Goal: Task Accomplishment & Management: Manage account settings

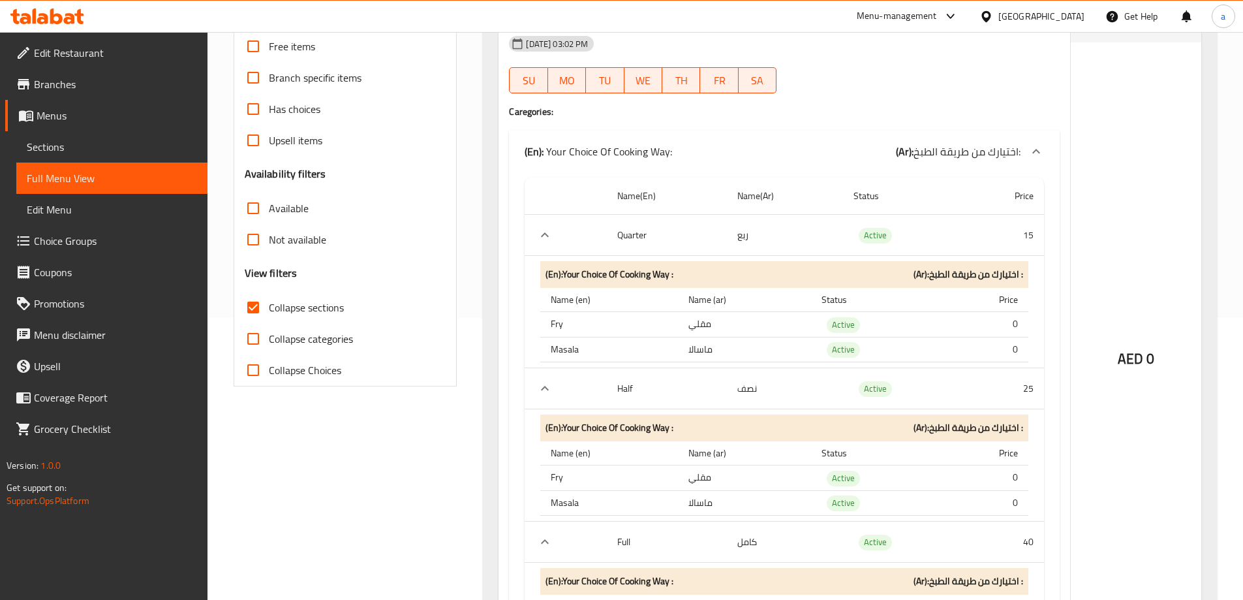
scroll to position [282, 0]
click at [84, 17] on icon at bounding box center [47, 16] width 74 height 16
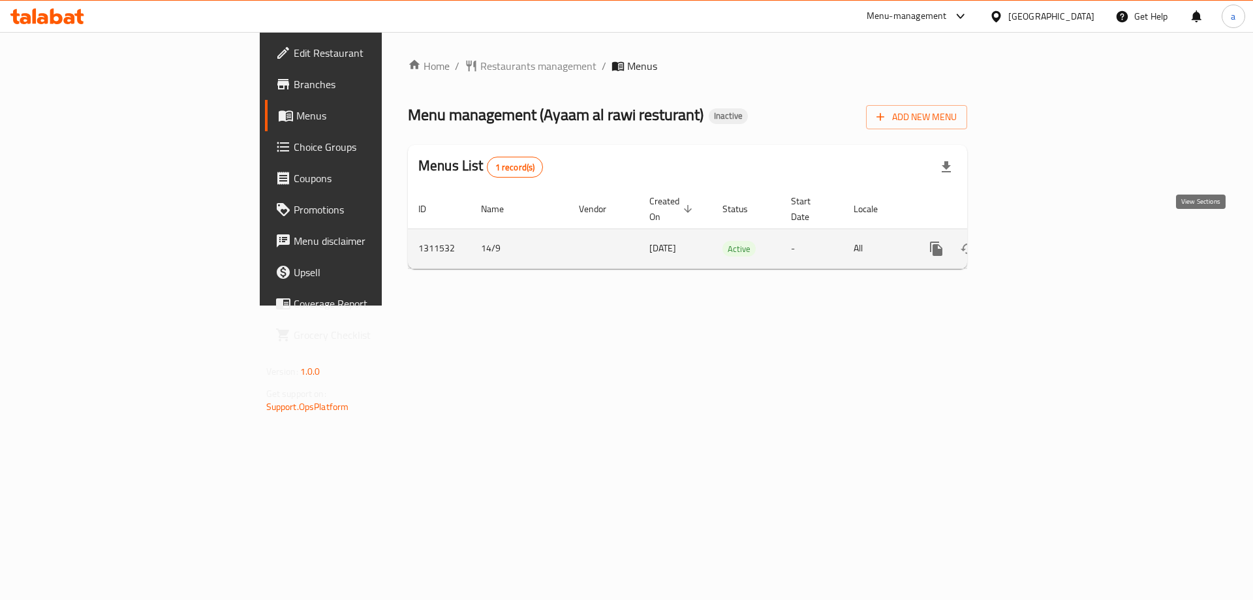
click at [1038, 241] on icon "enhanced table" at bounding box center [1031, 249] width 16 height 16
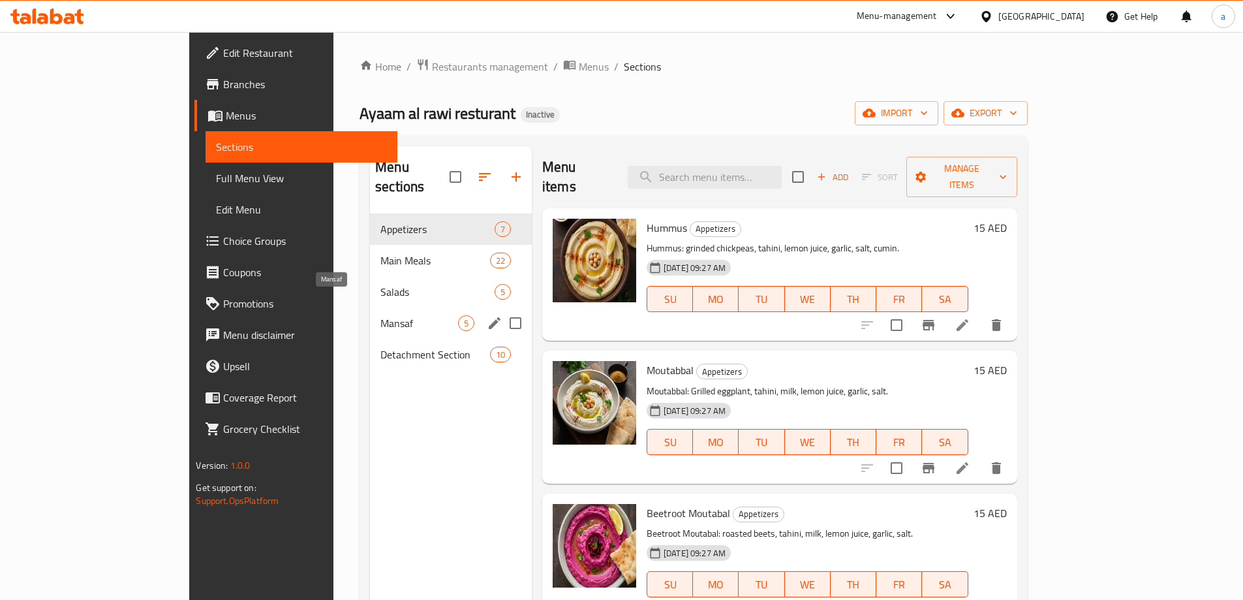
click at [380, 315] on span "Mansaf" at bounding box center [419, 323] width 78 height 16
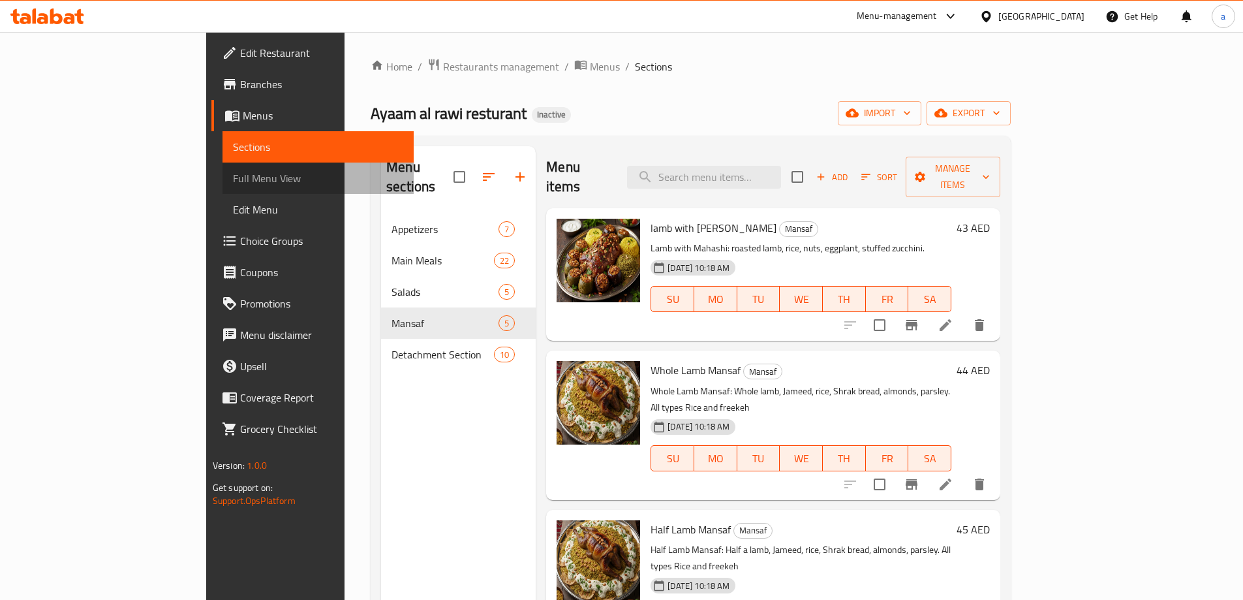
click at [233, 171] on span "Full Menu View" at bounding box center [318, 178] width 170 height 16
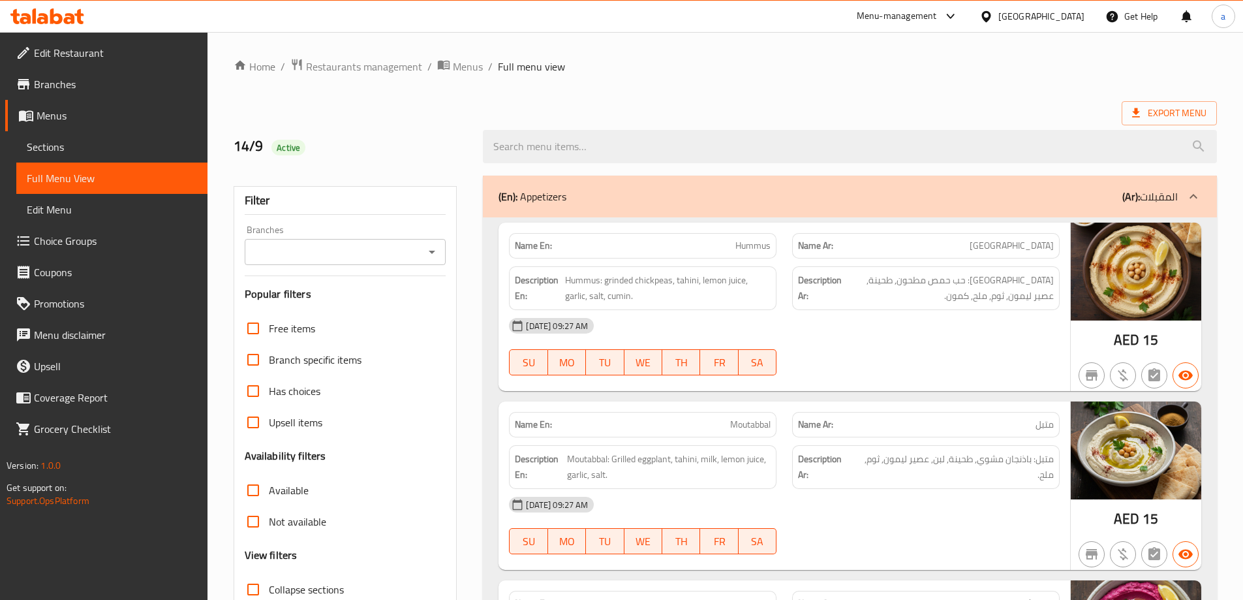
click at [105, 149] on span "Sections" at bounding box center [112, 147] width 170 height 16
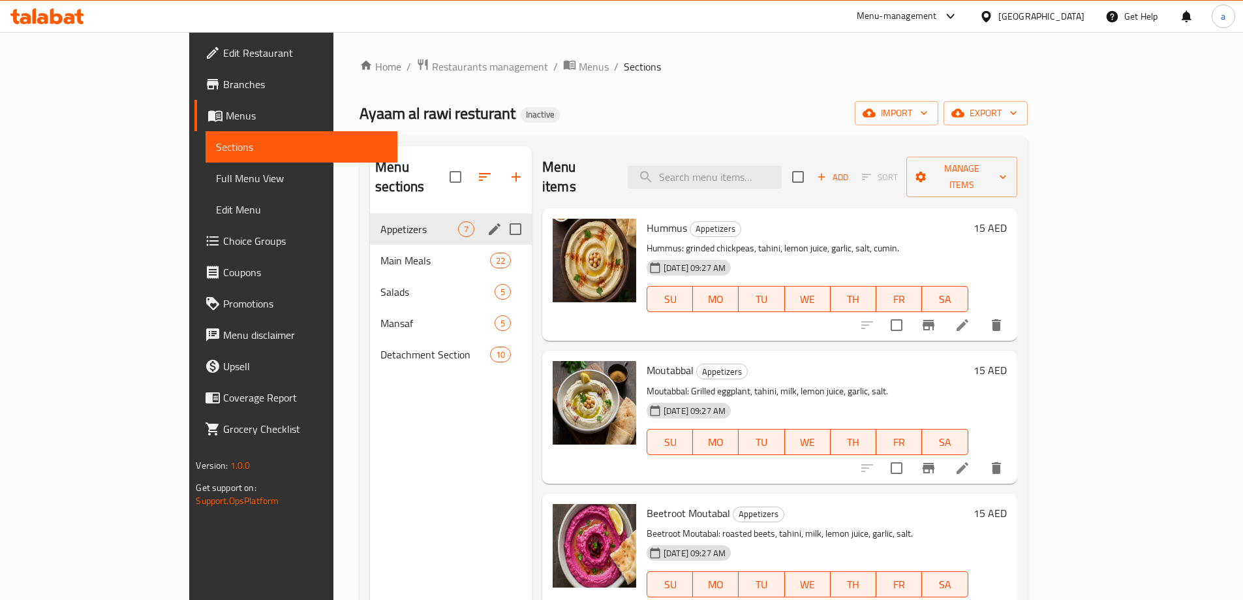
click at [370, 219] on div "Appetizers 7" at bounding box center [451, 228] width 162 height 31
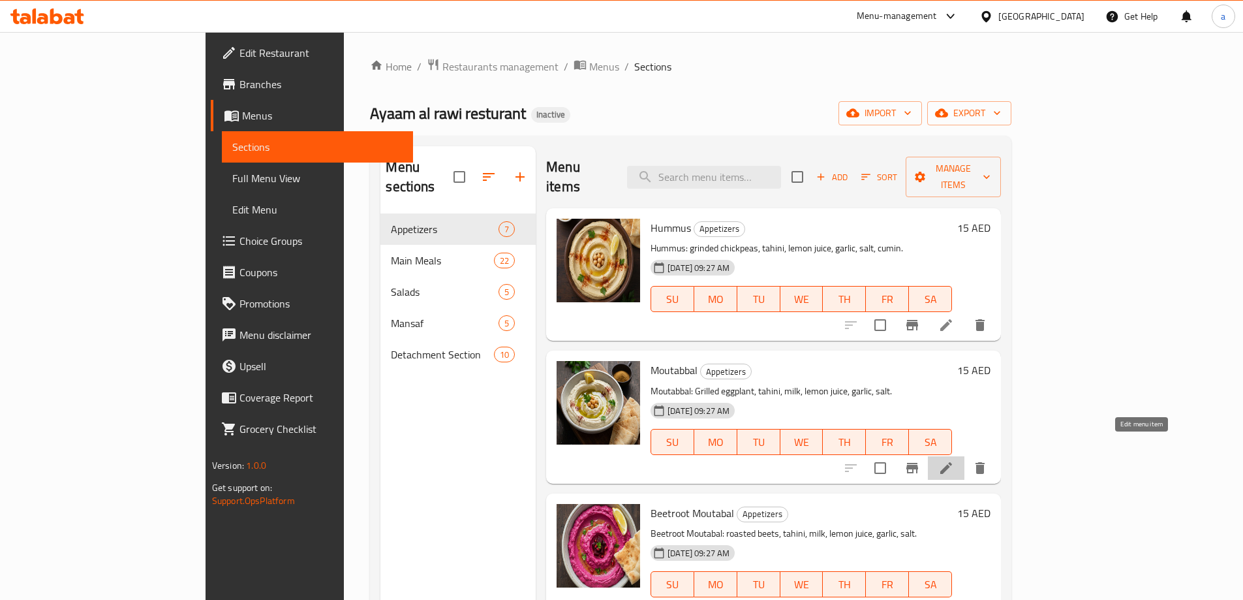
click at [952, 462] on icon at bounding box center [946, 468] width 12 height 12
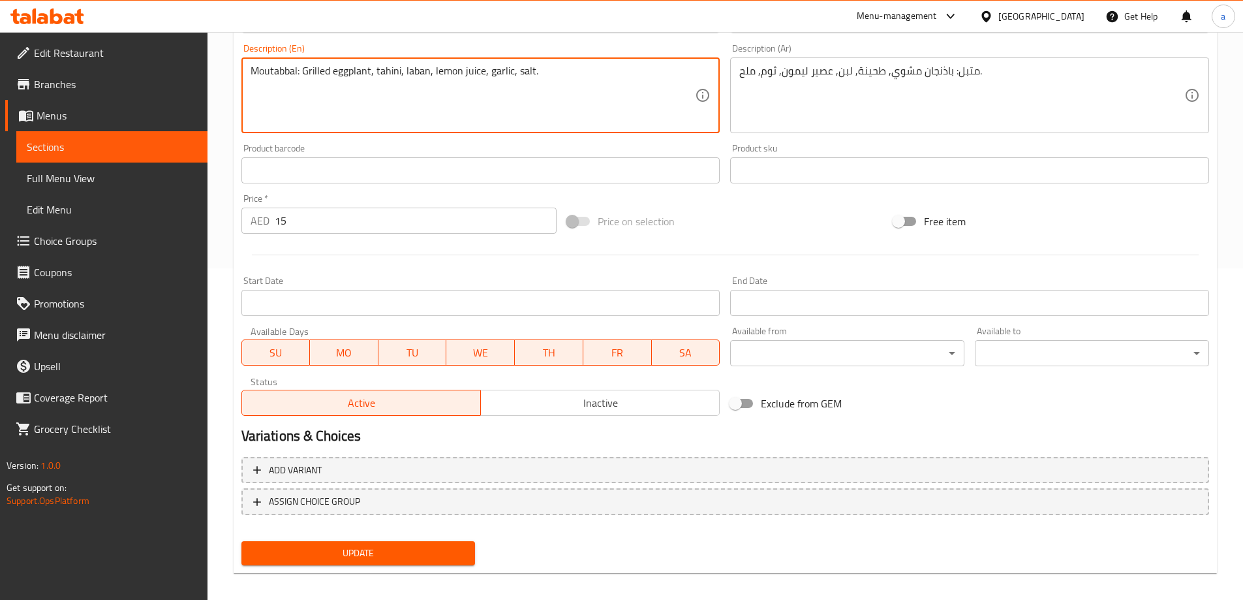
scroll to position [341, 0]
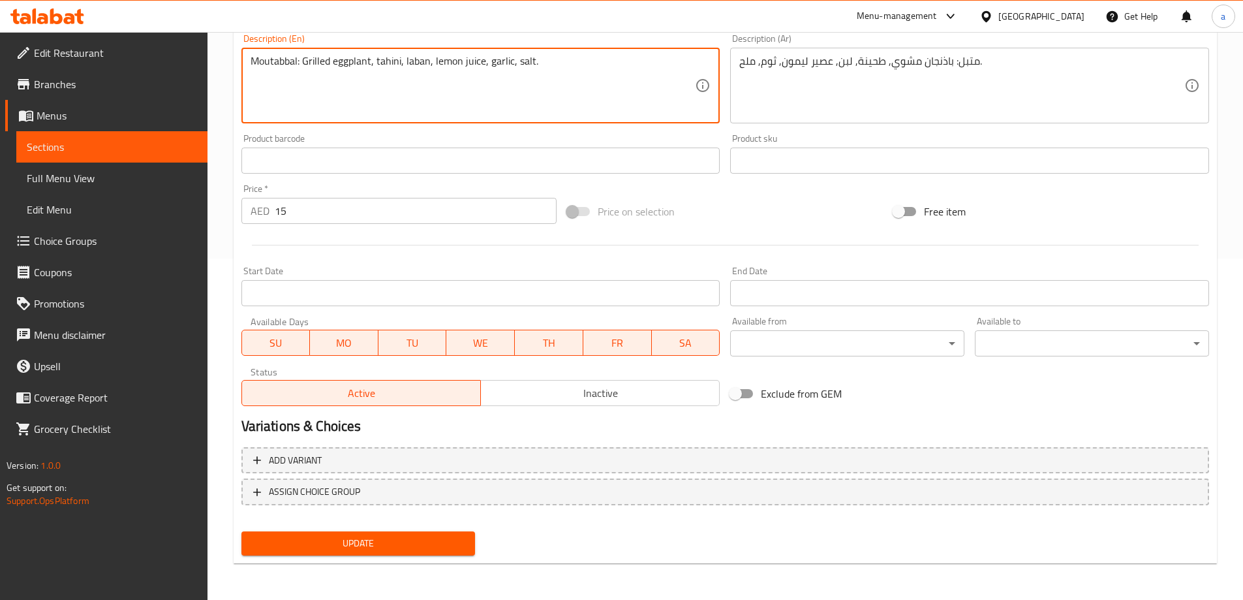
type textarea "Moutabbal: Grilled eggplant, tahini, laban, lemon juice, garlic, salt."
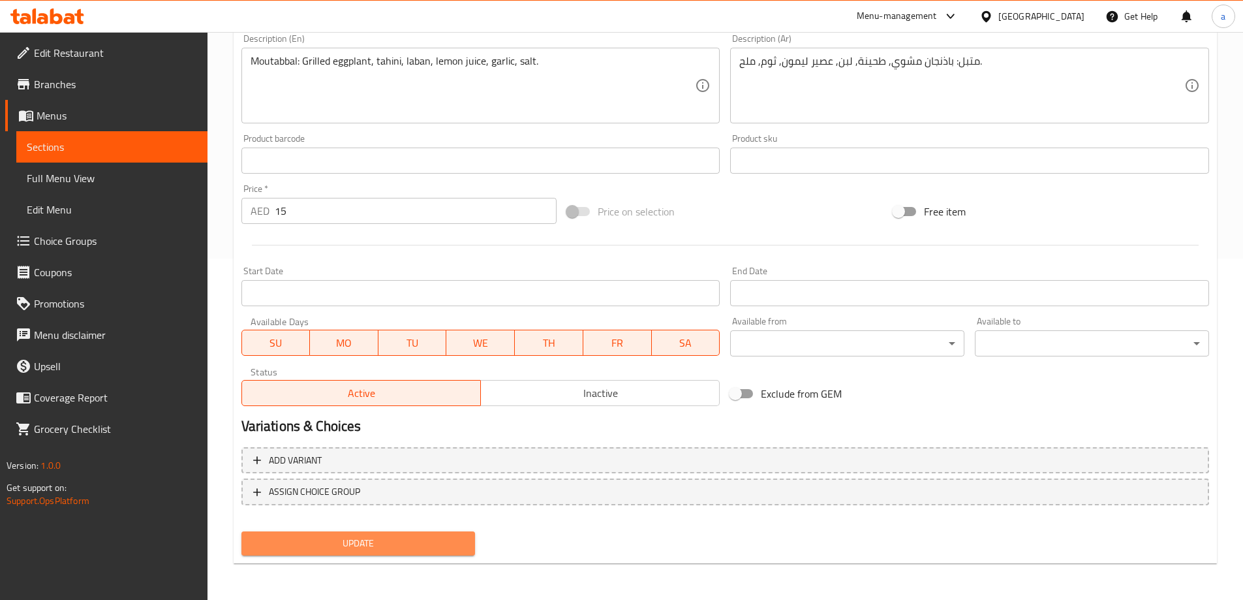
click at [347, 541] on span "Update" at bounding box center [358, 543] width 213 height 16
click at [426, 548] on span "Update" at bounding box center [358, 543] width 213 height 16
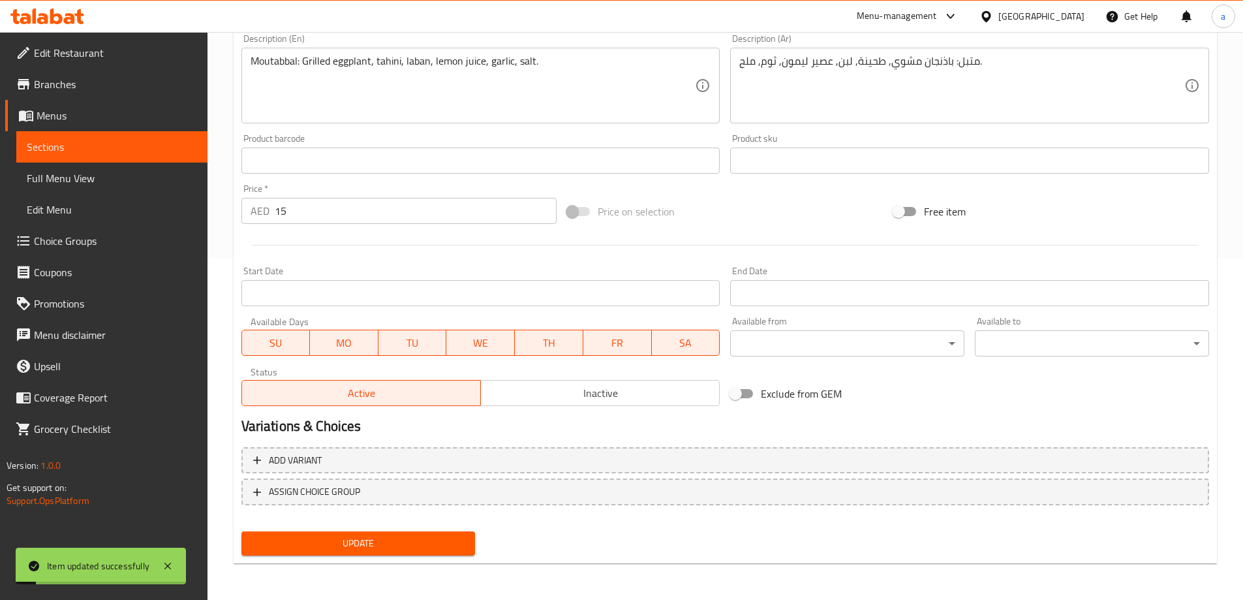
click at [128, 152] on span "Sections" at bounding box center [112, 147] width 170 height 16
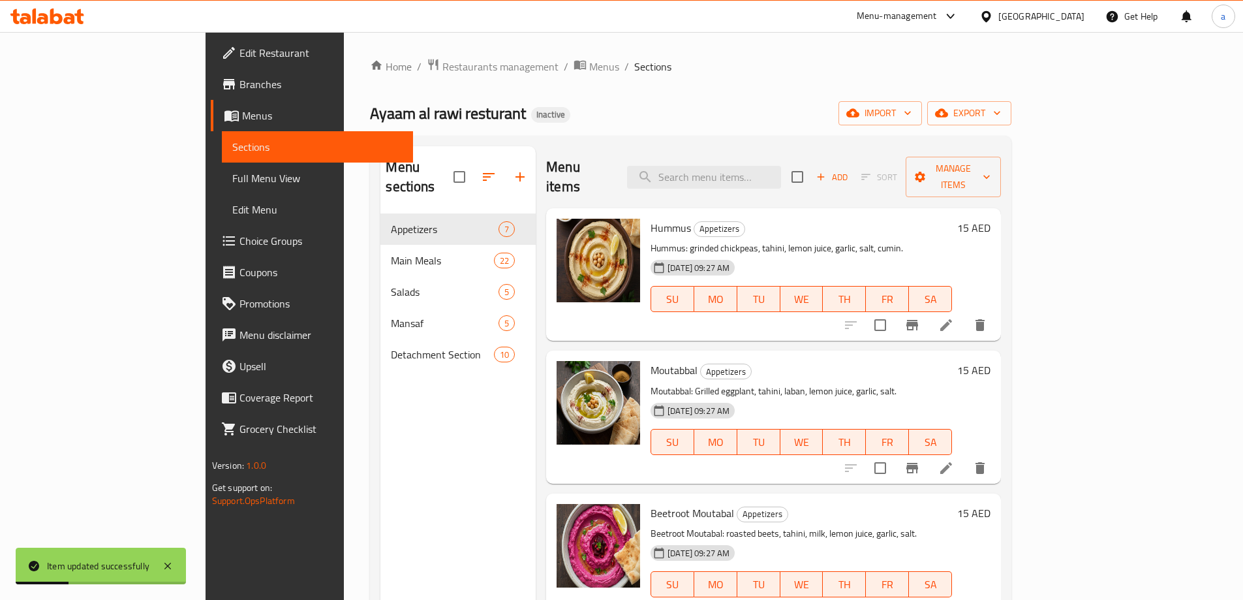
scroll to position [131, 0]
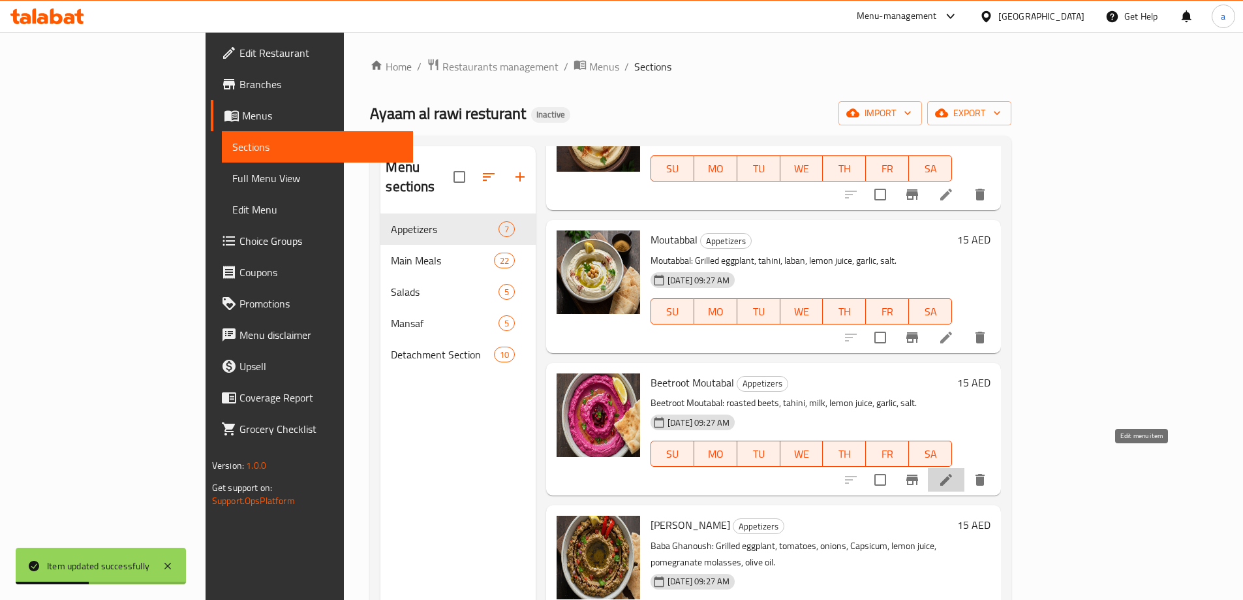
click at [952, 474] on icon at bounding box center [946, 480] width 12 height 12
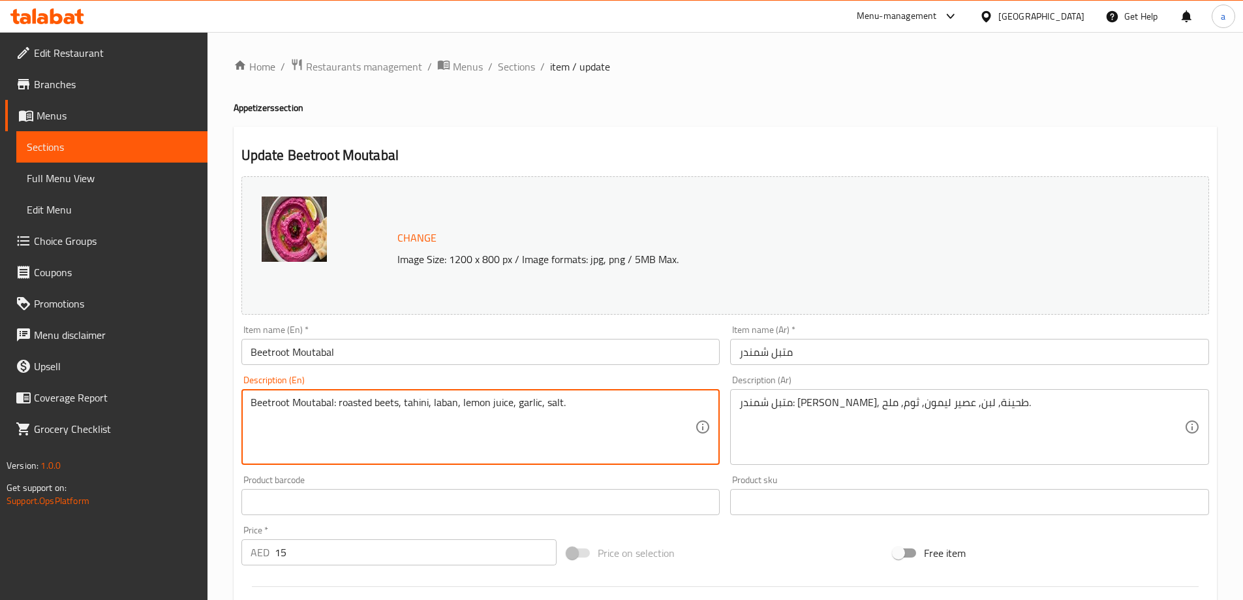
drag, startPoint x: 339, startPoint y: 404, endPoint x: 185, endPoint y: 398, distance: 154.1
click at [185, 398] on div "Edit Restaurant Branches Menus Sections Full Menu View Edit Menu Choice Groups …" at bounding box center [621, 486] width 1243 height 909
type textarea "roasted beets, tahini, laban, lemon juice, garlic, salt."
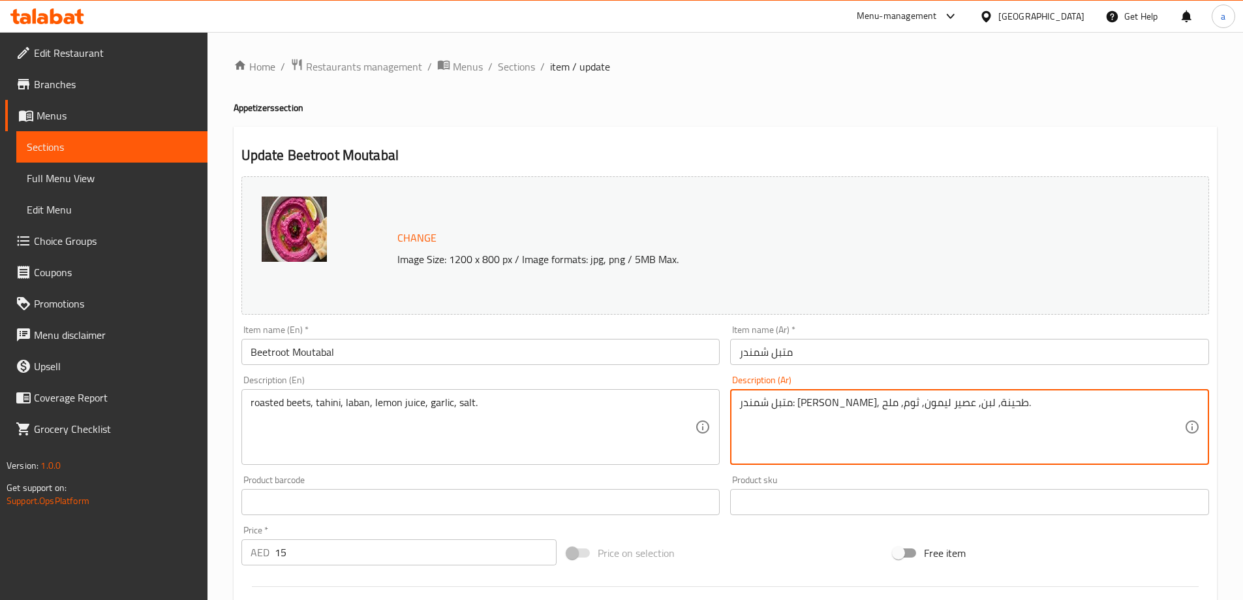
drag, startPoint x: 948, startPoint y: 405, endPoint x: 1063, endPoint y: 414, distance: 115.2
click at [1006, 405] on textarea "متبل شمندر: شمندر مشوي, طحينة, لبن, عصير ليمون, ثوم, ملح." at bounding box center [961, 427] width 445 height 62
drag, startPoint x: 1126, startPoint y: 405, endPoint x: 1248, endPoint y: 415, distance: 122.5
click at [1243, 415] on html "​ Menu-management United Arab Emirates Get Help a Edit Restaurant Branches Menu…" at bounding box center [621, 300] width 1243 height 600
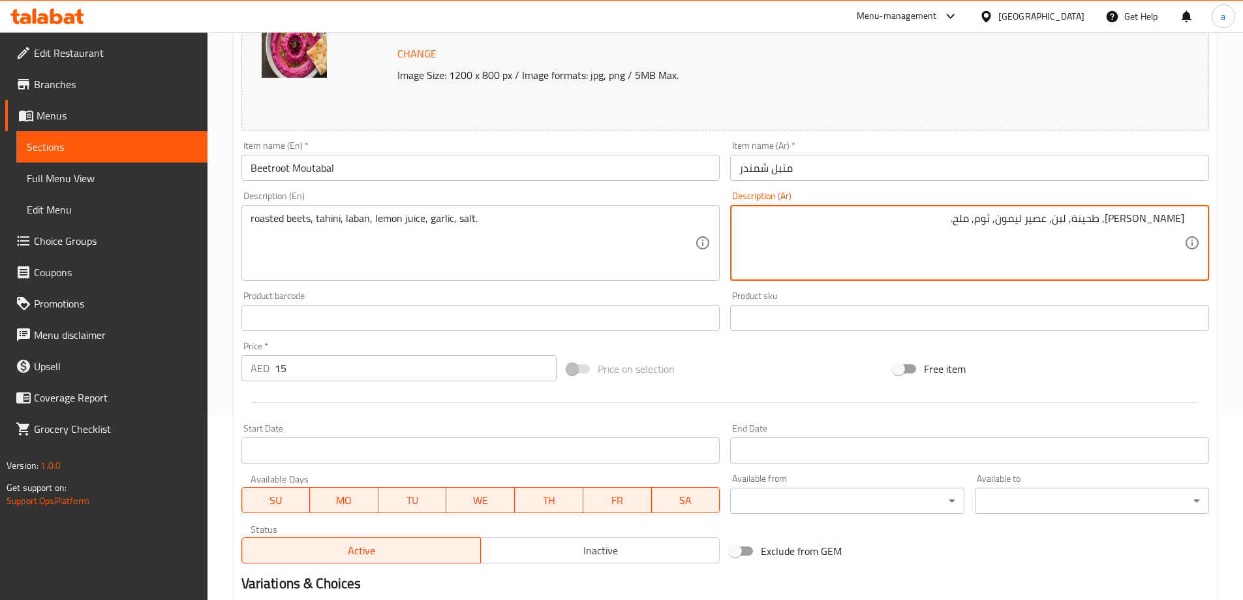
scroll to position [326, 0]
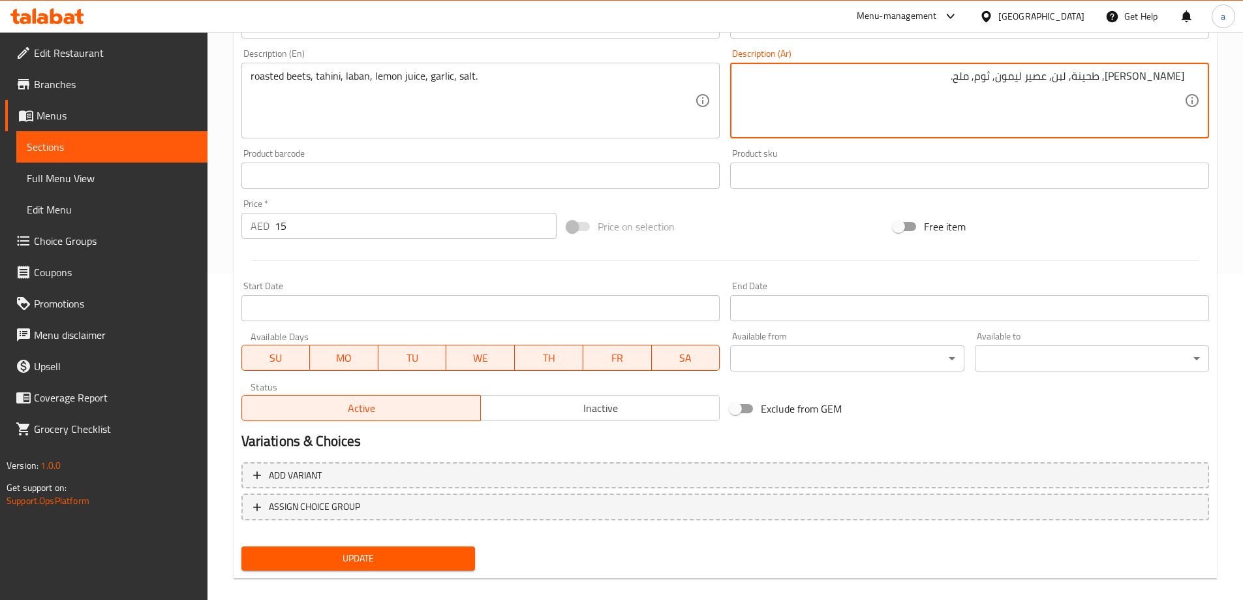
type textarea "شمندر مشوي, طحينة, لبن, عصير ليمون, ثوم, ملح."
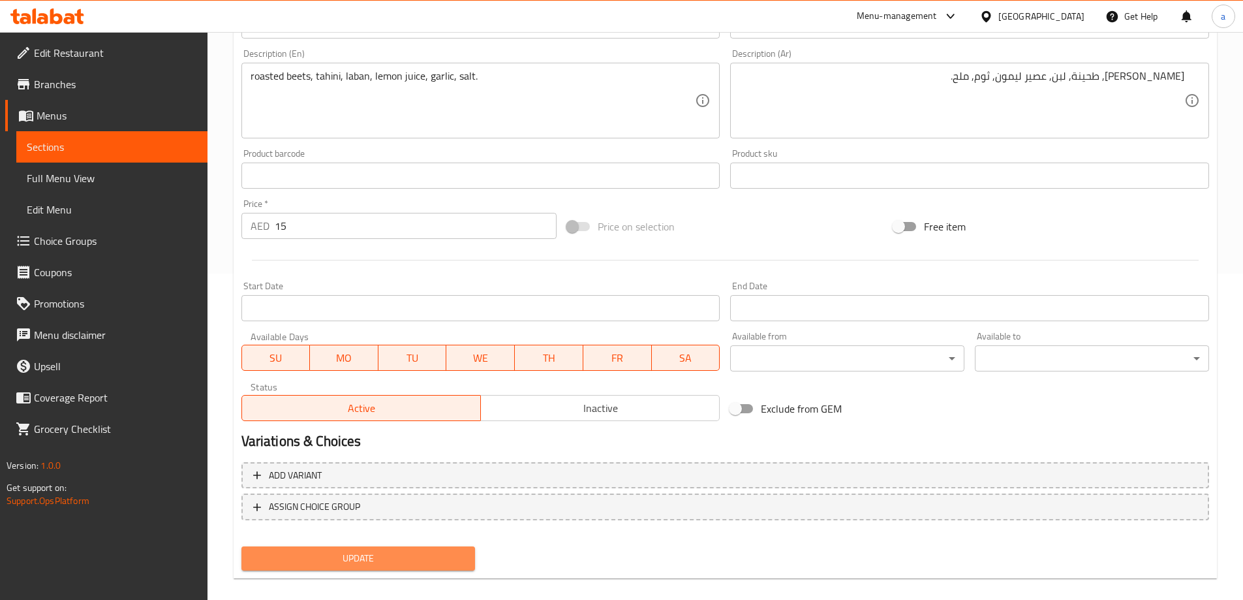
click at [350, 570] on button "Update" at bounding box center [358, 558] width 234 height 24
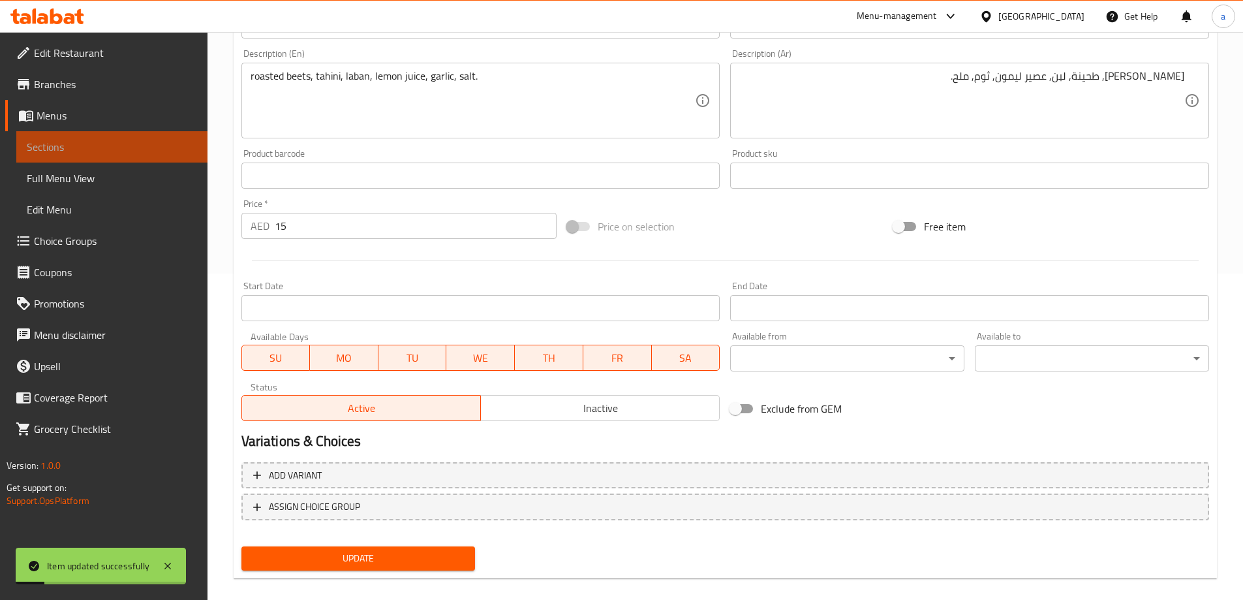
click at [70, 139] on span "Sections" at bounding box center [112, 147] width 170 height 16
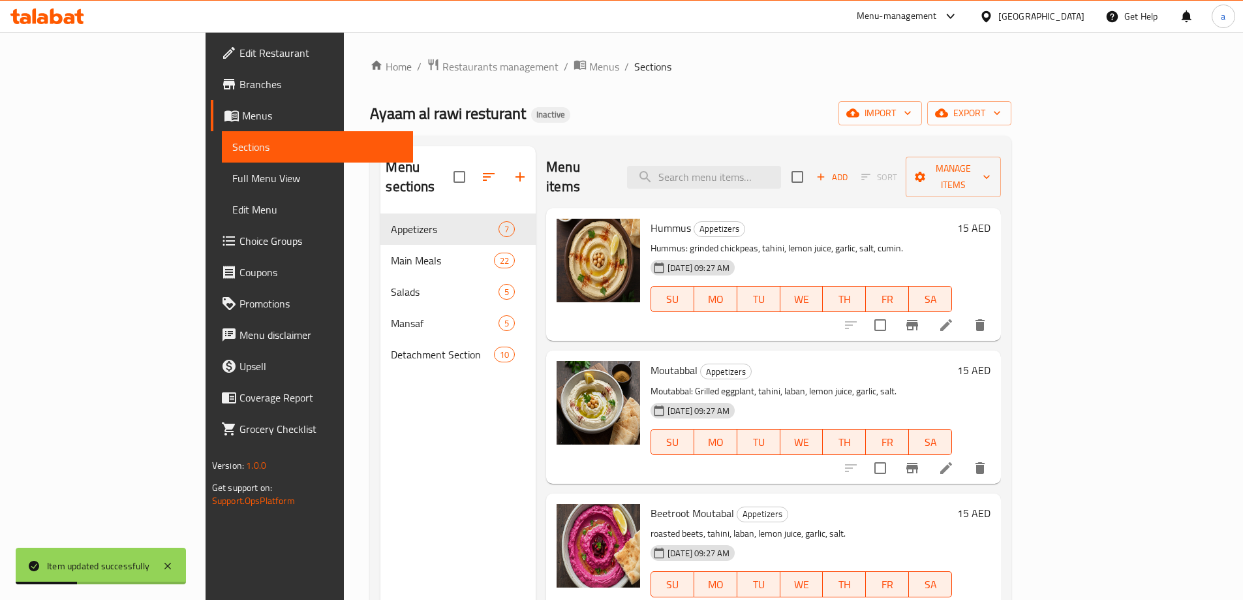
click at [965, 313] on li at bounding box center [946, 324] width 37 height 23
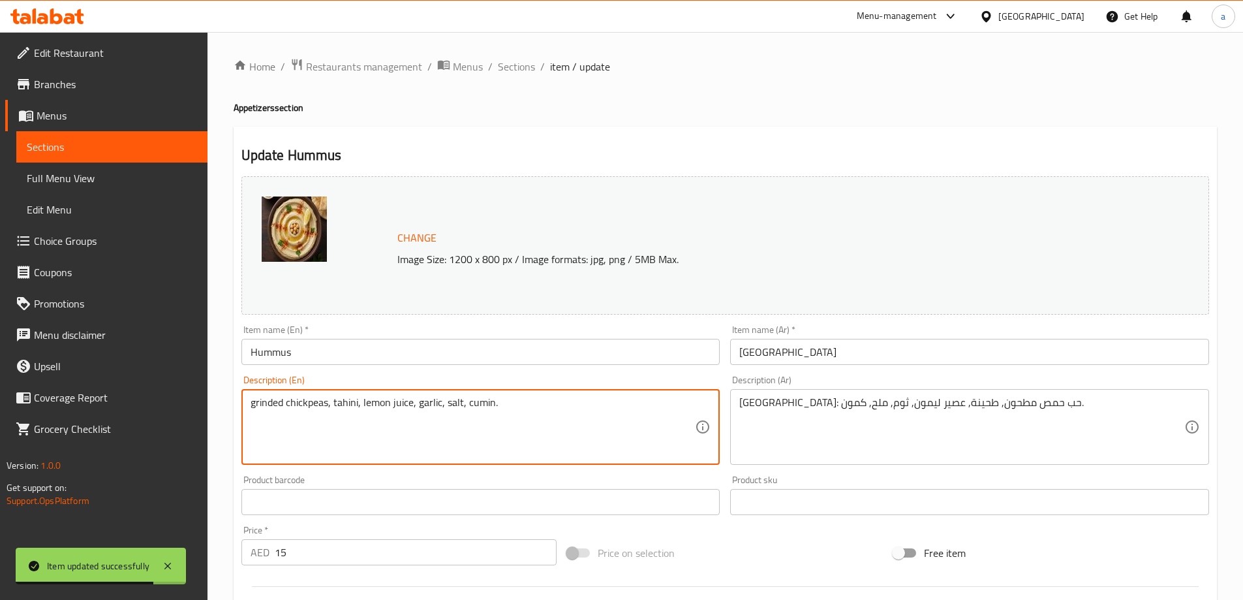
type textarea "grinded chickpeas, tahini, lemon juice, garlic, salt, cumin."
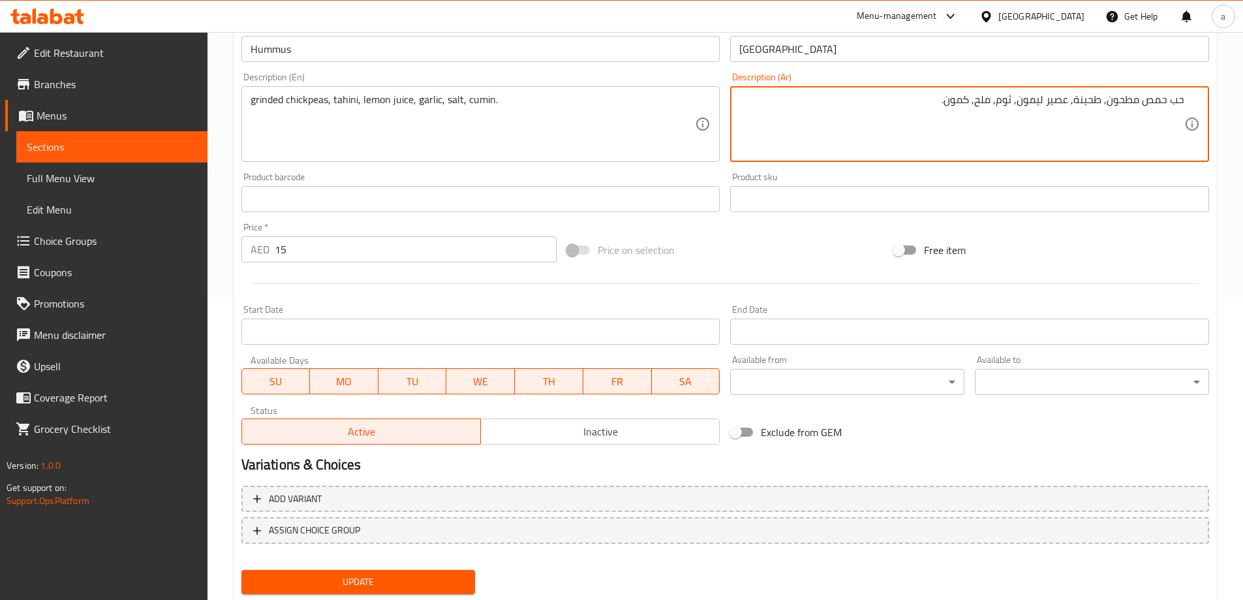
scroll to position [341, 0]
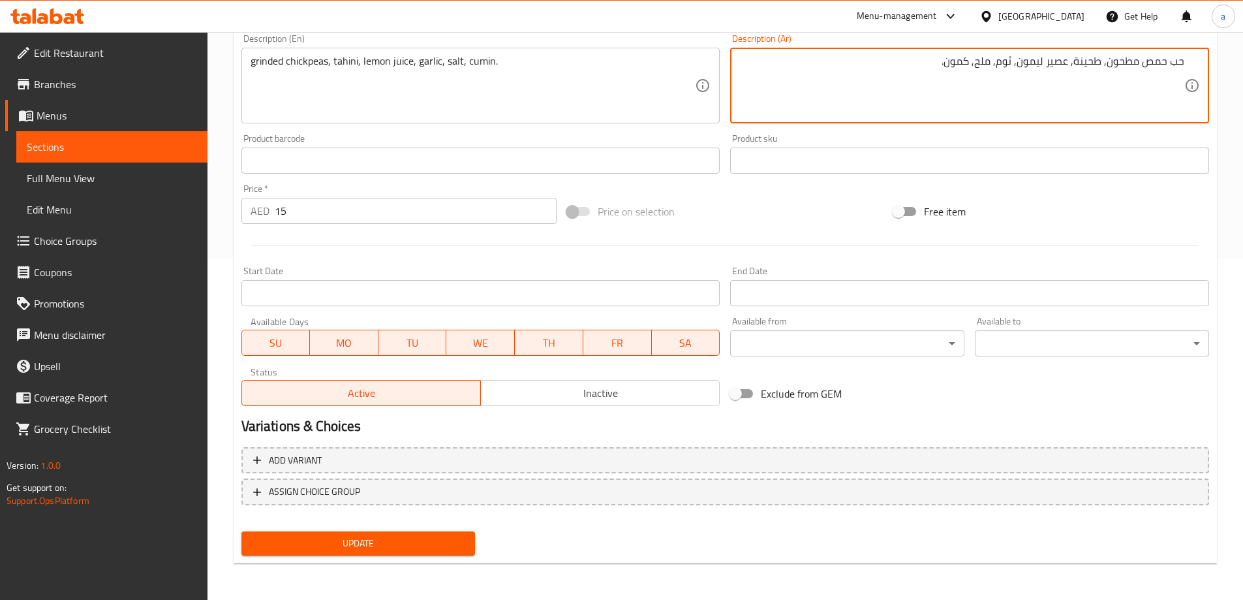
type textarea "حب حمص مطحون, طحينة, عصير ليمون, ثوم, ملح, كمون."
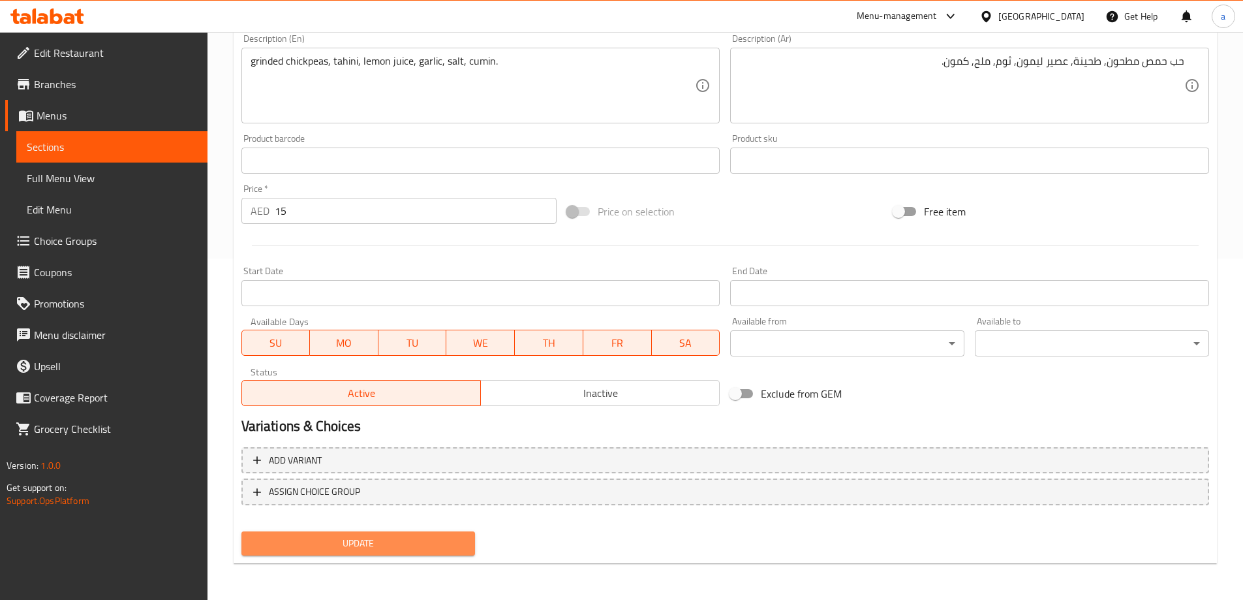
click at [379, 540] on span "Update" at bounding box center [358, 543] width 213 height 16
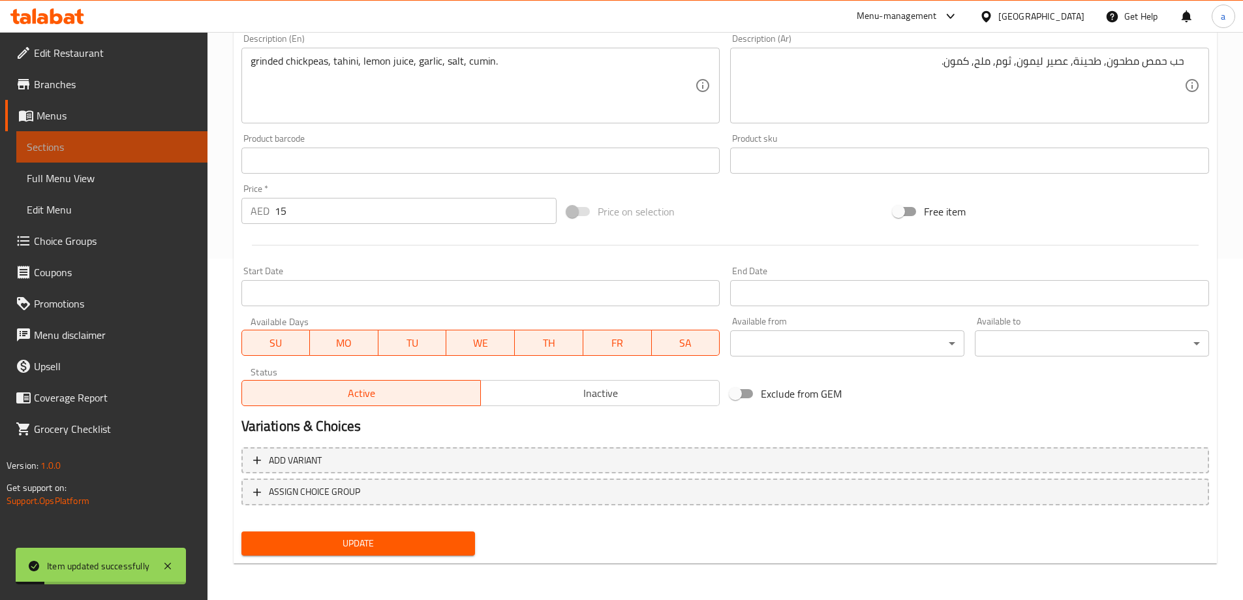
drag, startPoint x: 80, startPoint y: 138, endPoint x: 115, endPoint y: 152, distance: 38.1
click at [80, 138] on link "Sections" at bounding box center [111, 146] width 191 height 31
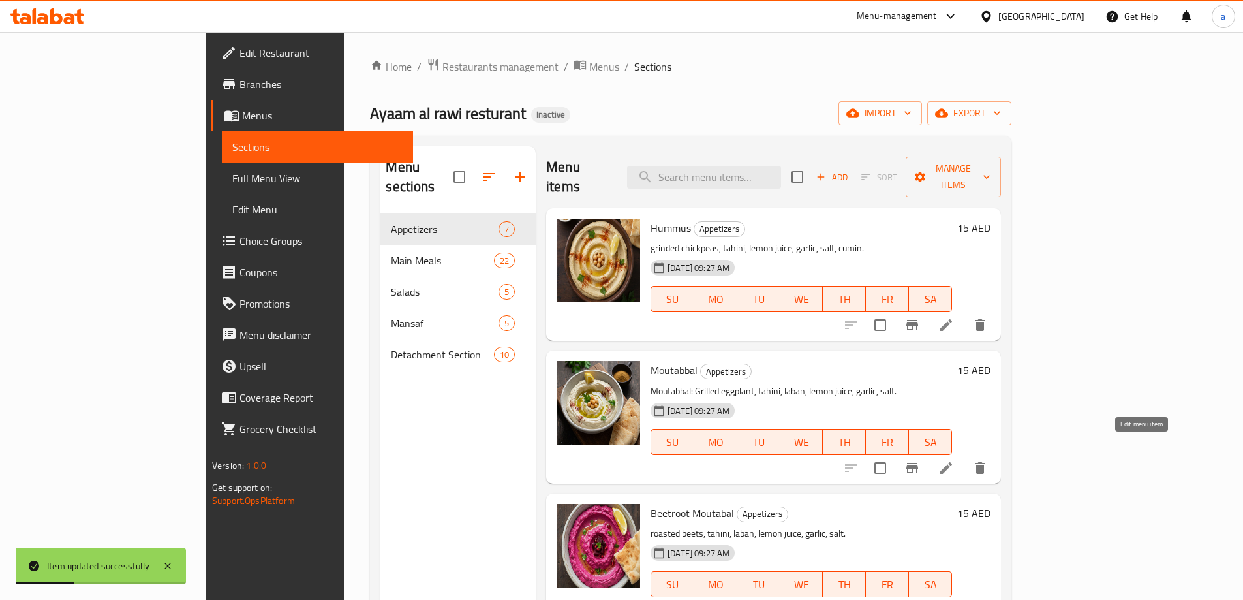
click at [954, 460] on icon at bounding box center [946, 468] width 16 height 16
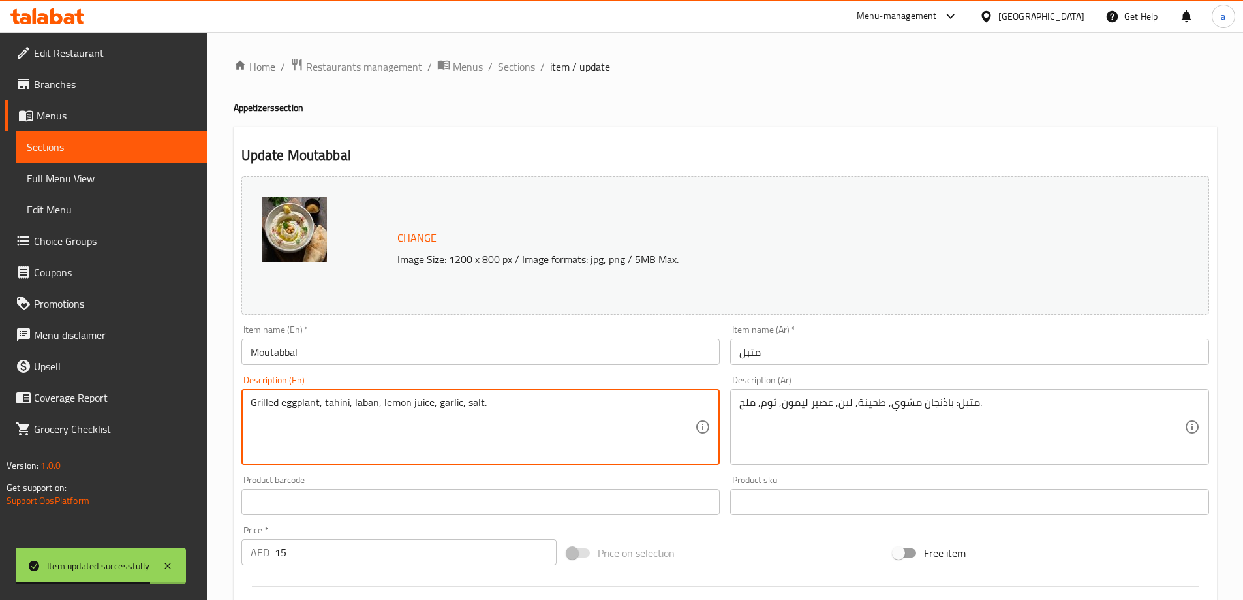
type textarea "Grilled eggplant, tahini, laban, lemon juice, garlic, salt."
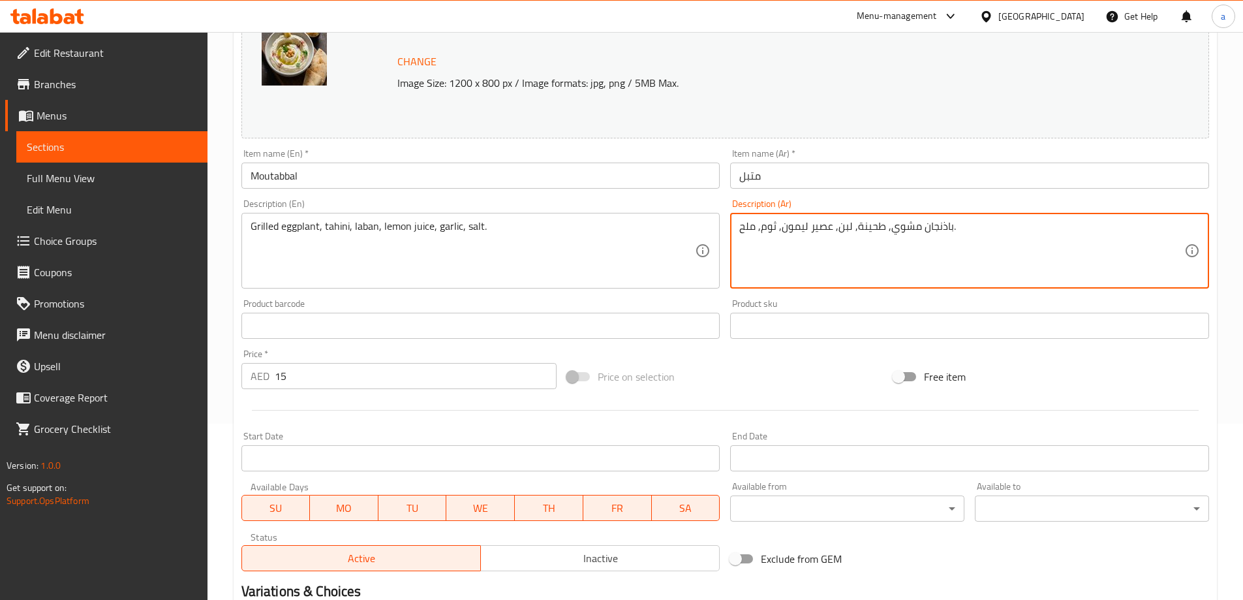
scroll to position [326, 0]
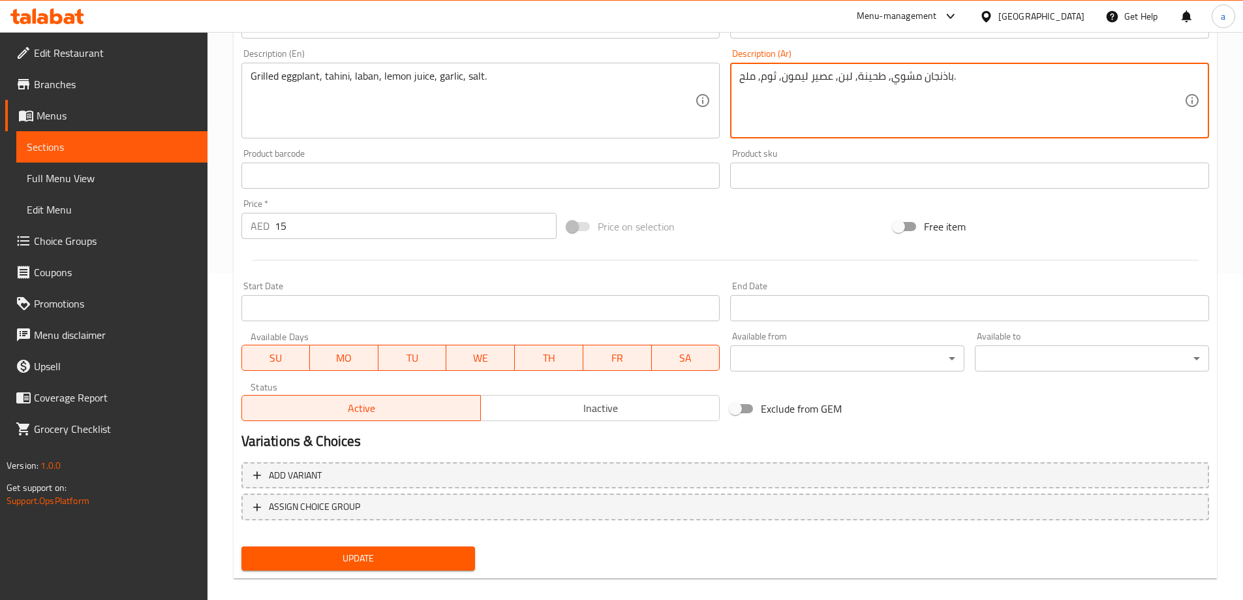
type textarea "باذنجان مشوي, طحينة, لبن, عصير ليمون, ثوم, ملح."
click at [365, 566] on span "Update" at bounding box center [358, 558] width 213 height 16
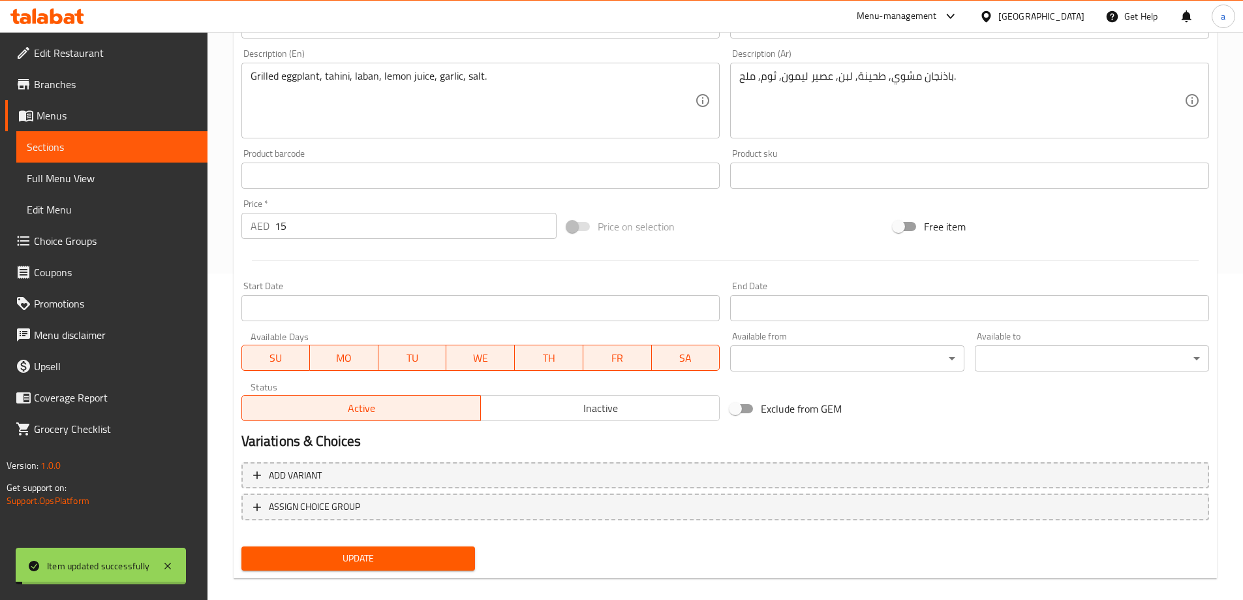
click at [106, 151] on span "Sections" at bounding box center [112, 147] width 170 height 16
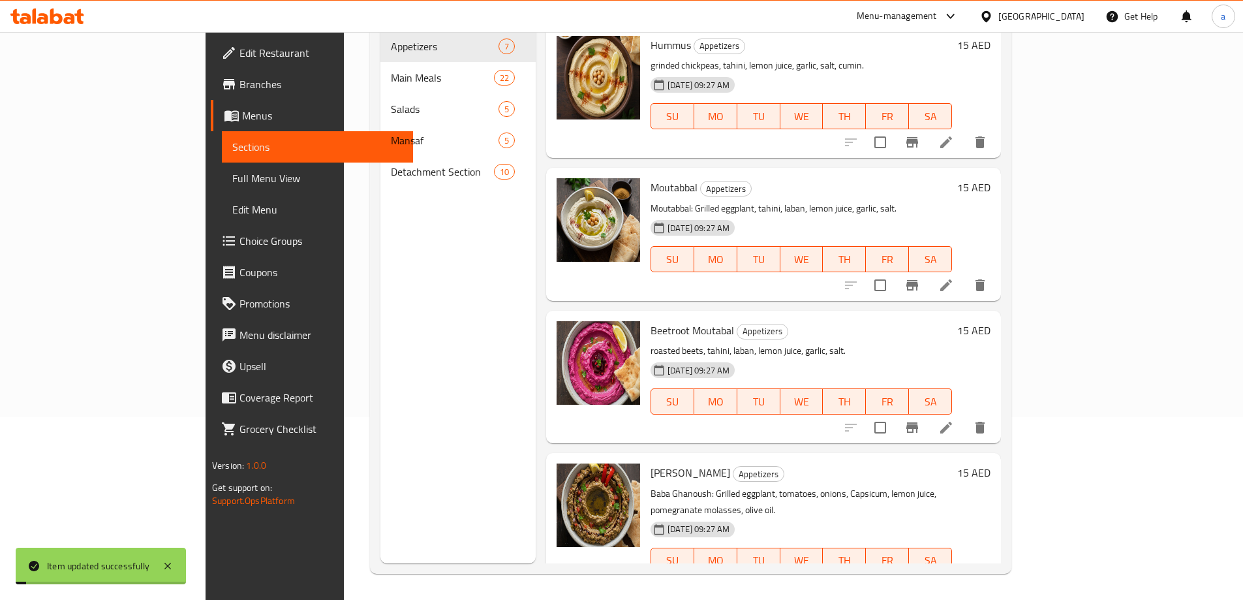
scroll to position [183, 0]
click at [965, 416] on li at bounding box center [946, 427] width 37 height 23
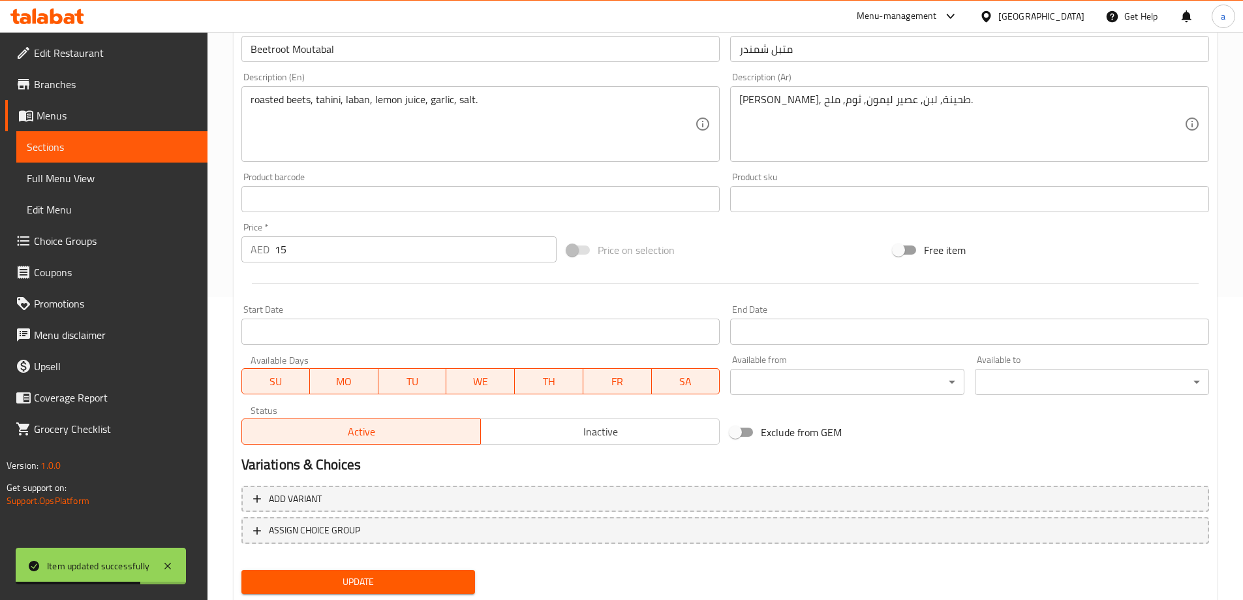
scroll to position [341, 0]
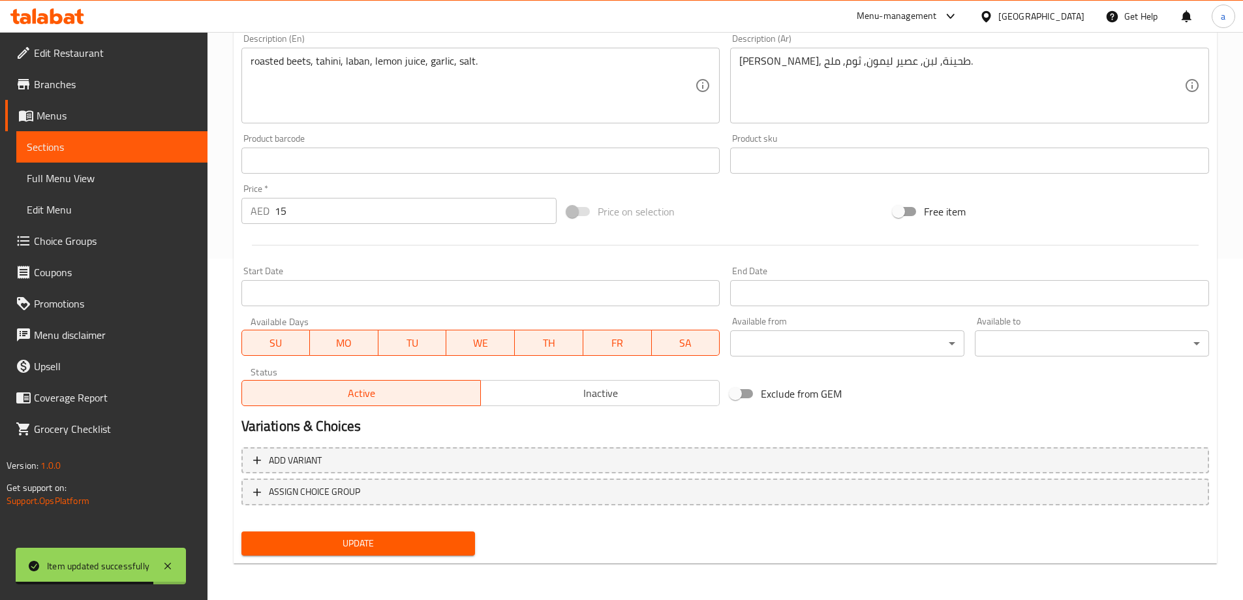
click at [319, 544] on span "Update" at bounding box center [358, 543] width 213 height 16
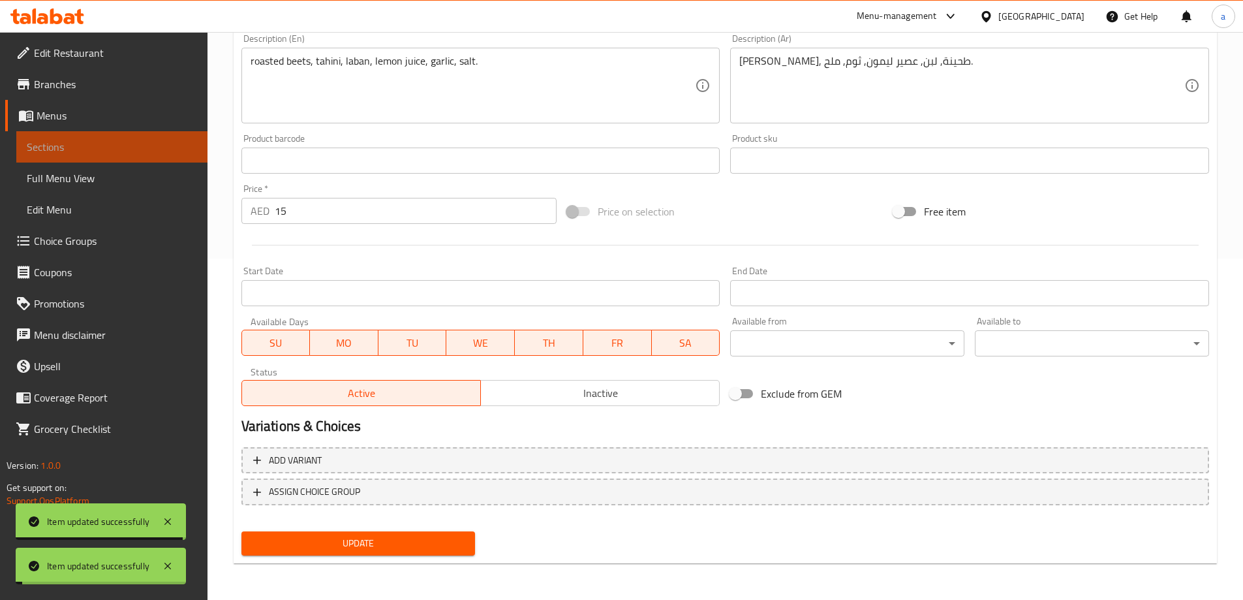
click at [91, 149] on span "Sections" at bounding box center [112, 147] width 170 height 16
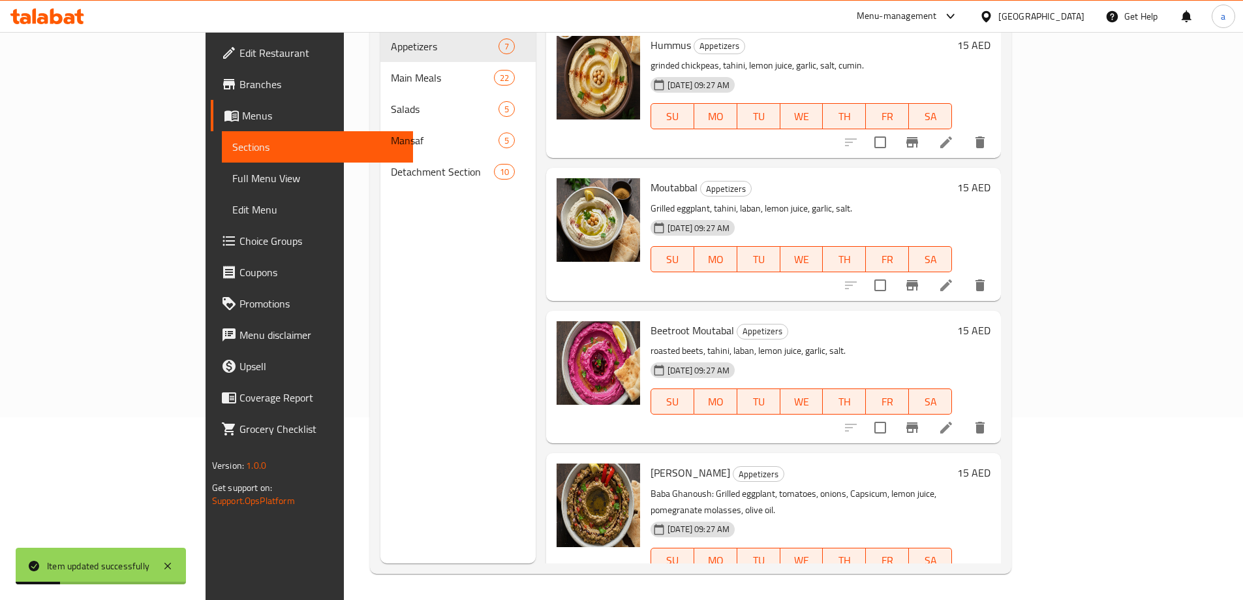
click at [965, 575] on li at bounding box center [946, 586] width 37 height 23
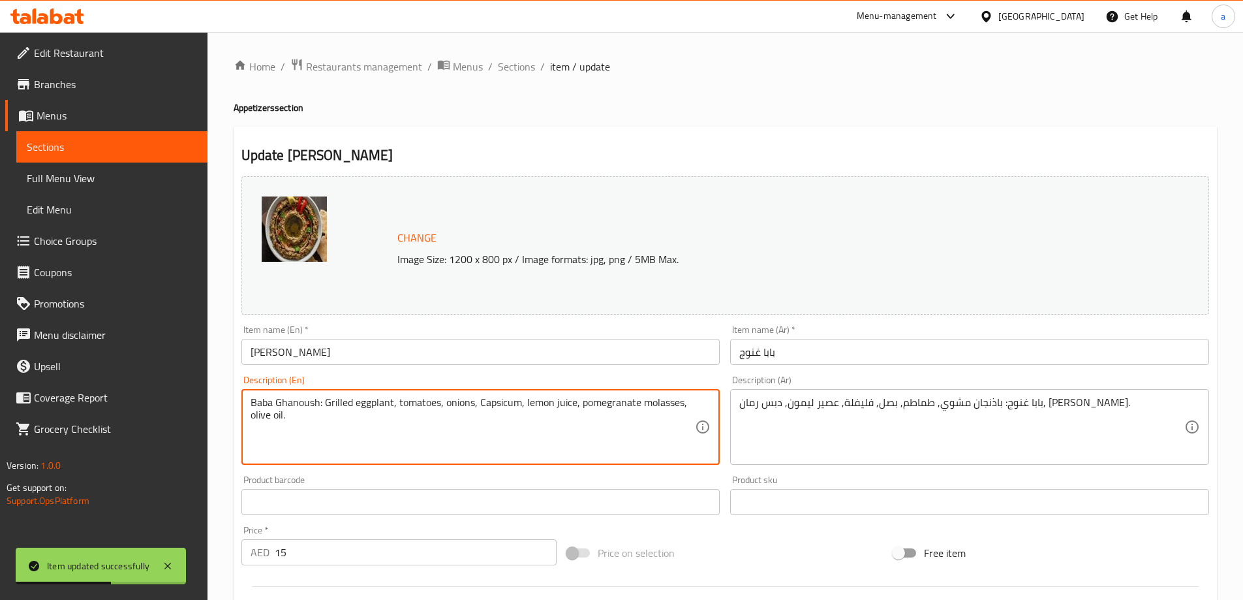
drag, startPoint x: 324, startPoint y: 404, endPoint x: 217, endPoint y: 396, distance: 107.4
type textarea "Grilled eggplant, tomatoes, onions, Capsicum, lemon juice, pomegranate molasses…"
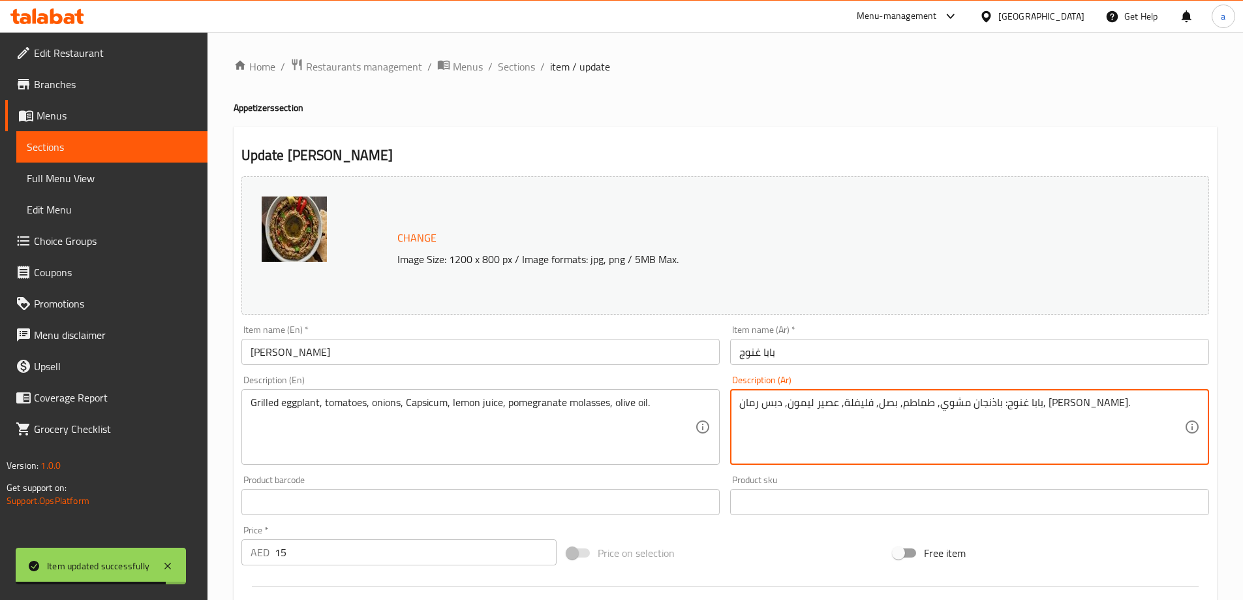
drag, startPoint x: 1044, startPoint y: 403, endPoint x: 1086, endPoint y: 405, distance: 42.4
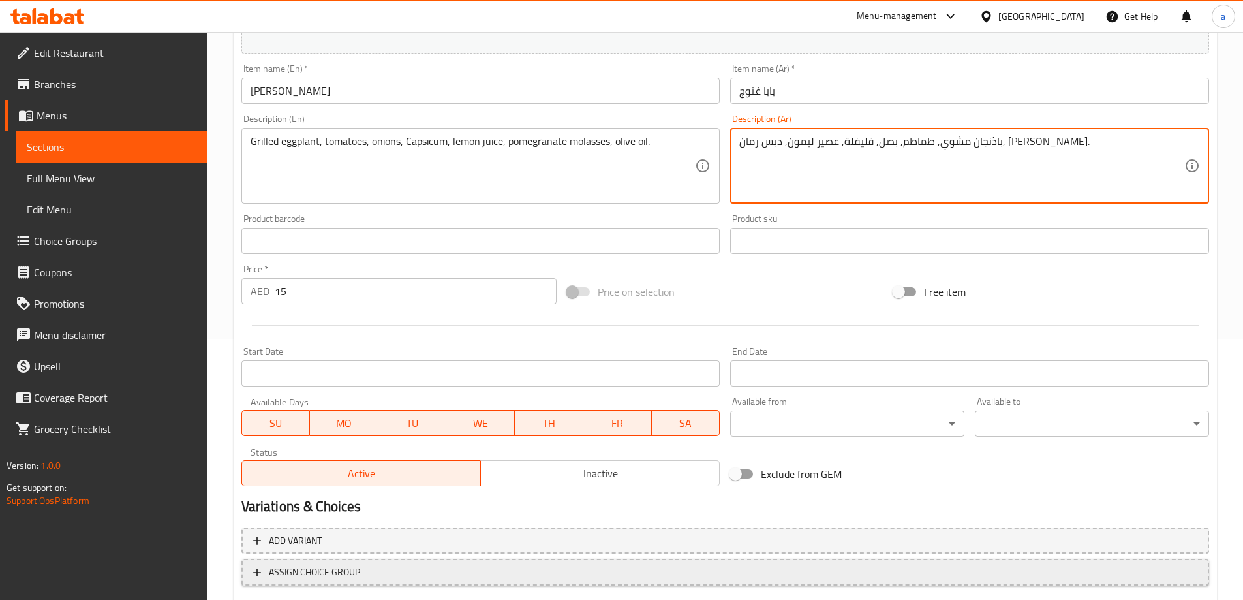
scroll to position [341, 0]
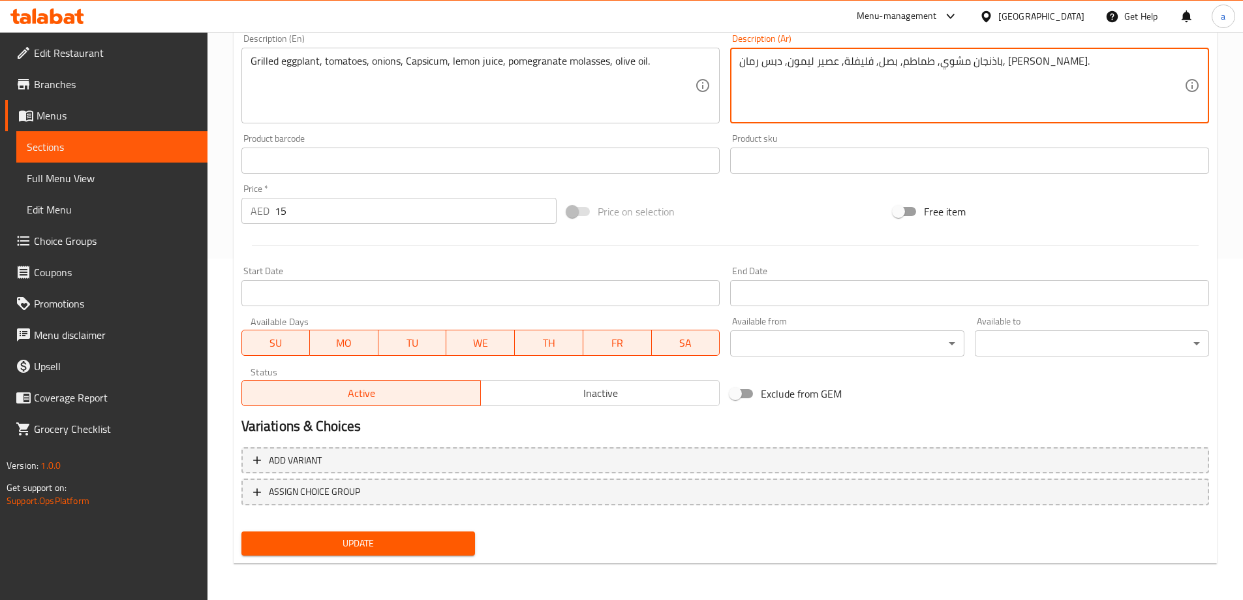
type textarea "باذنجان مشوي, طماطم, بصل, فليفلة, عصير ليمون, دبس رمان, [PERSON_NAME]."
click at [353, 540] on span "Update" at bounding box center [358, 543] width 213 height 16
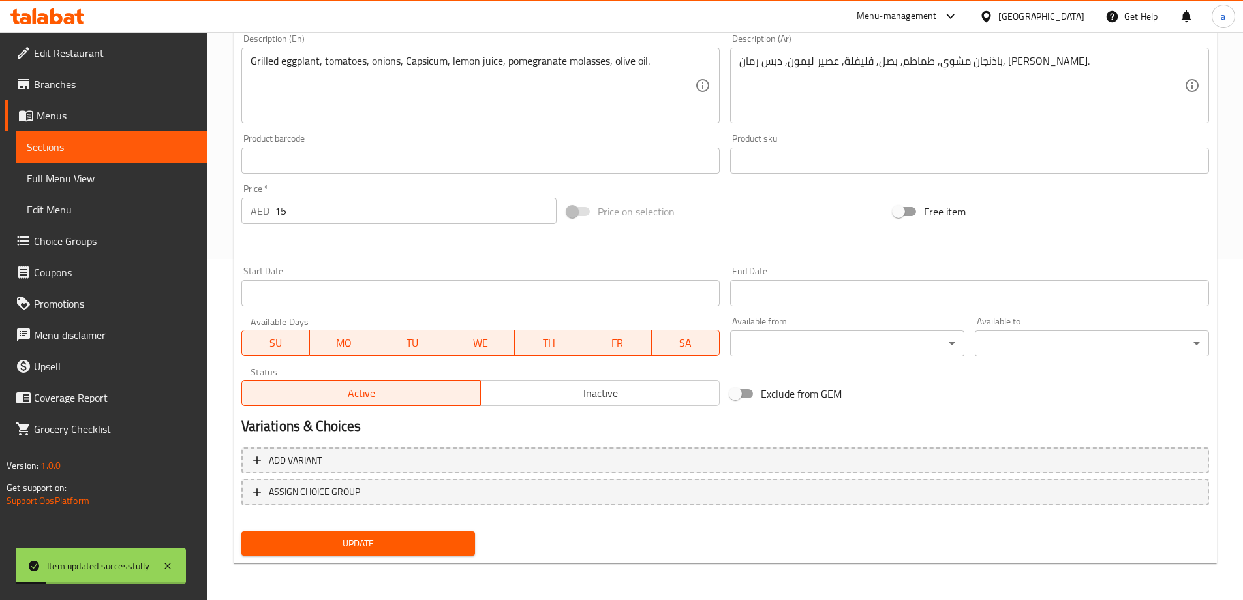
click at [91, 155] on link "Sections" at bounding box center [111, 146] width 191 height 31
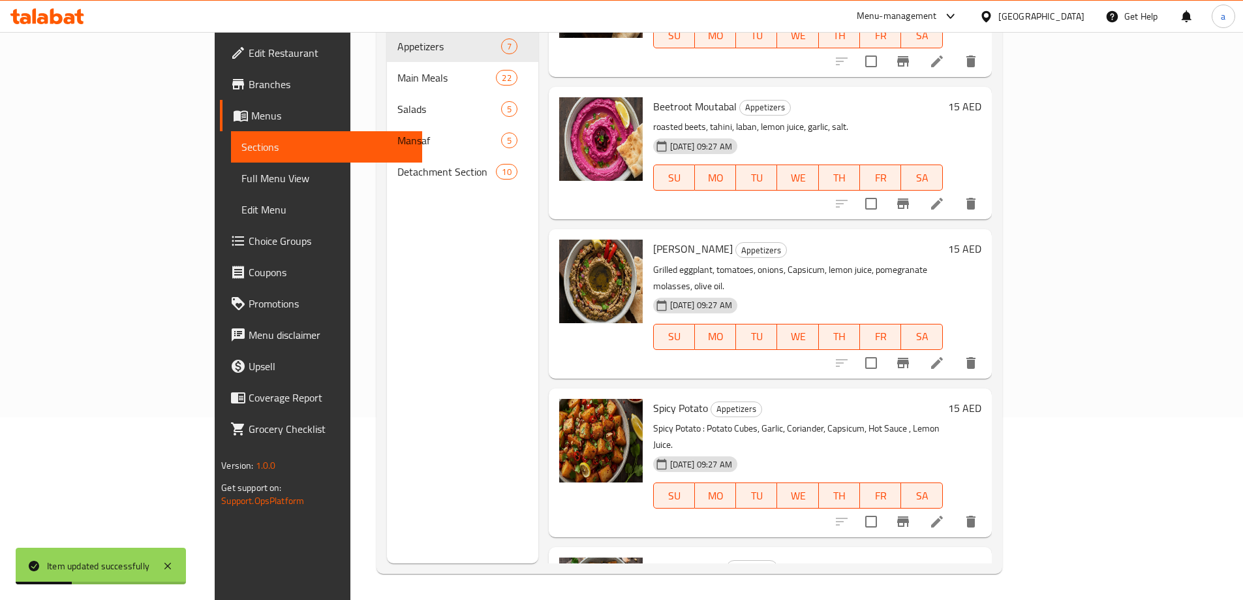
scroll to position [261, 0]
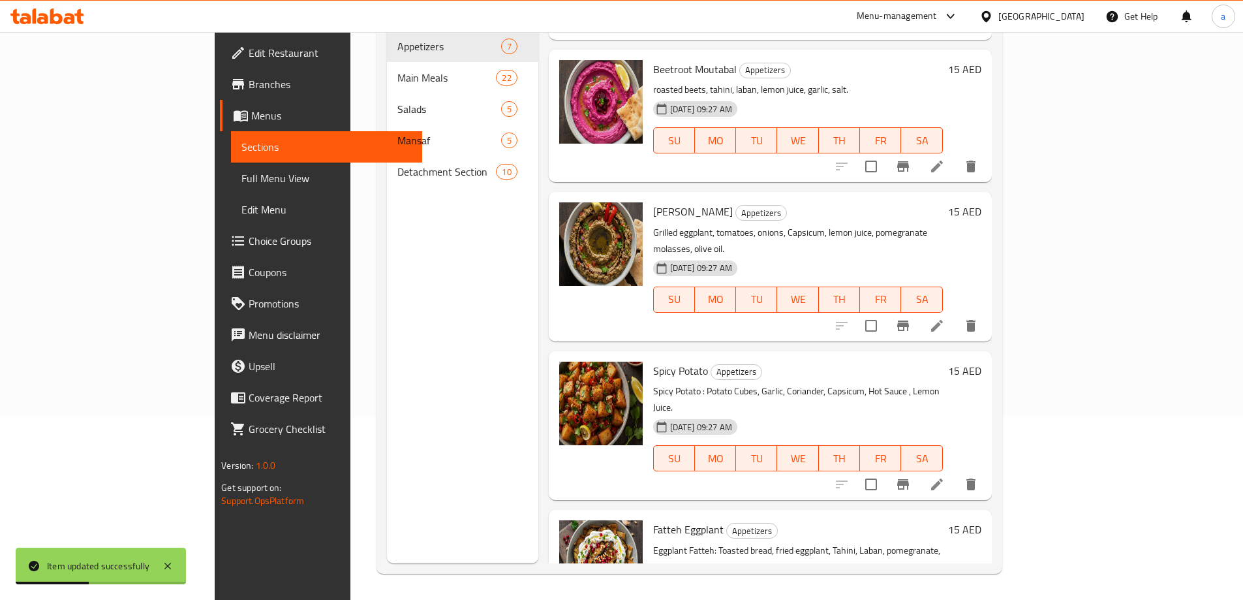
click at [945, 476] on icon at bounding box center [937, 484] width 16 height 16
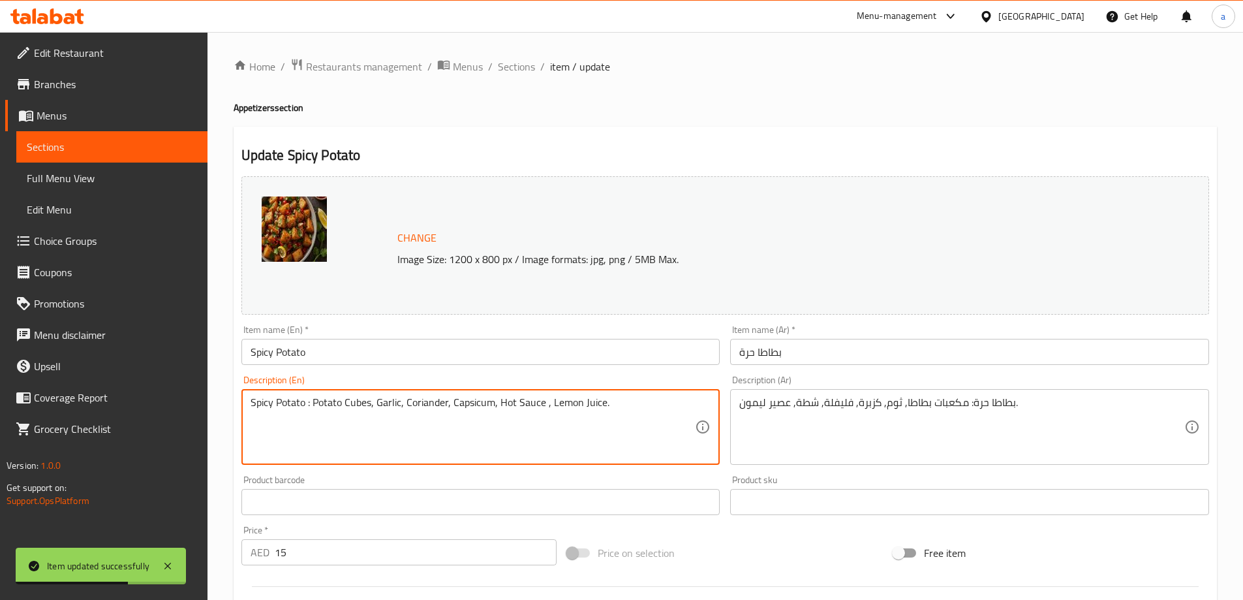
drag, startPoint x: 313, startPoint y: 403, endPoint x: 221, endPoint y: 409, distance: 91.6
type textarea "Potato Cubes, Garlic, Coriander, Capsicum, Hot Sauce , Lemon Juice."
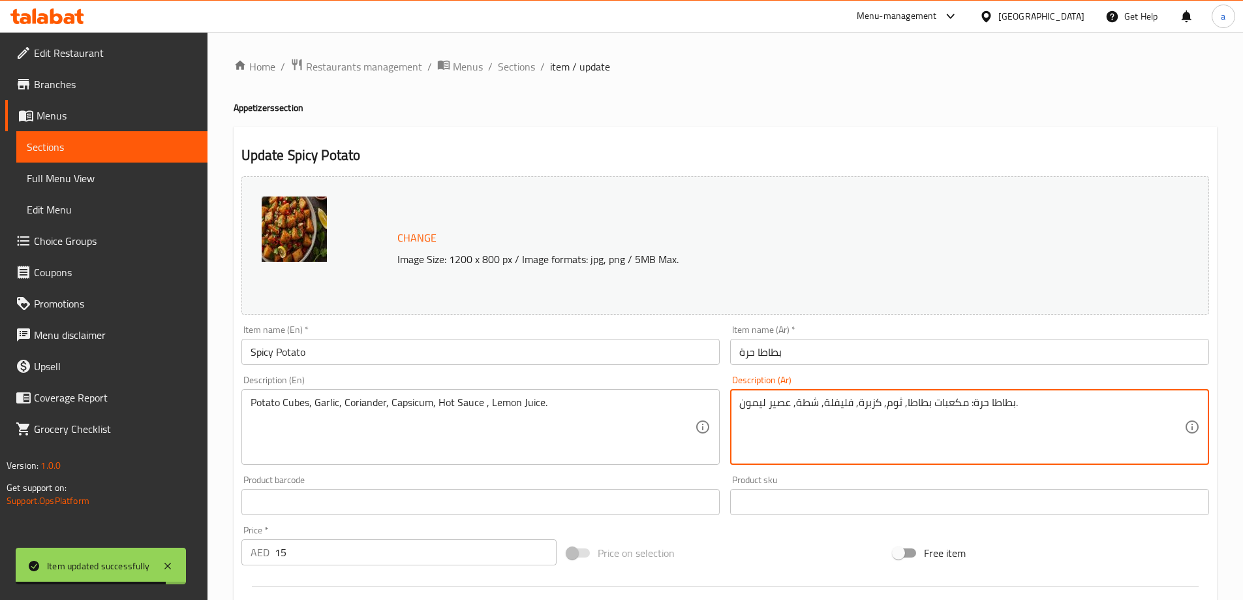
drag, startPoint x: 967, startPoint y: 406, endPoint x: 1015, endPoint y: 410, distance: 47.8
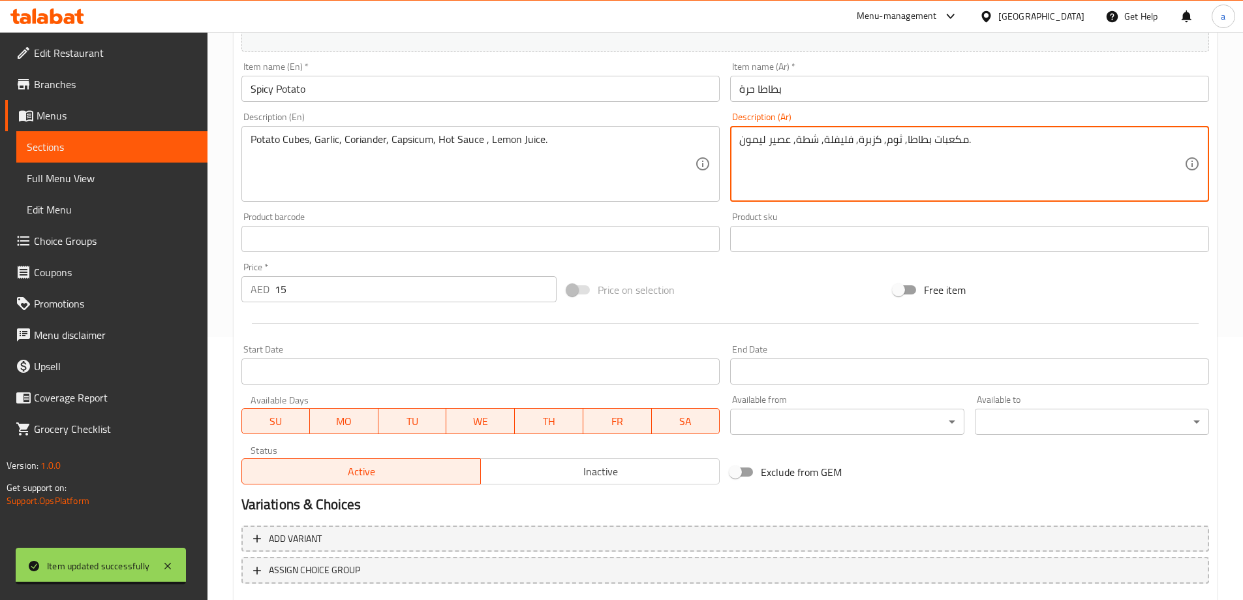
scroll to position [326, 0]
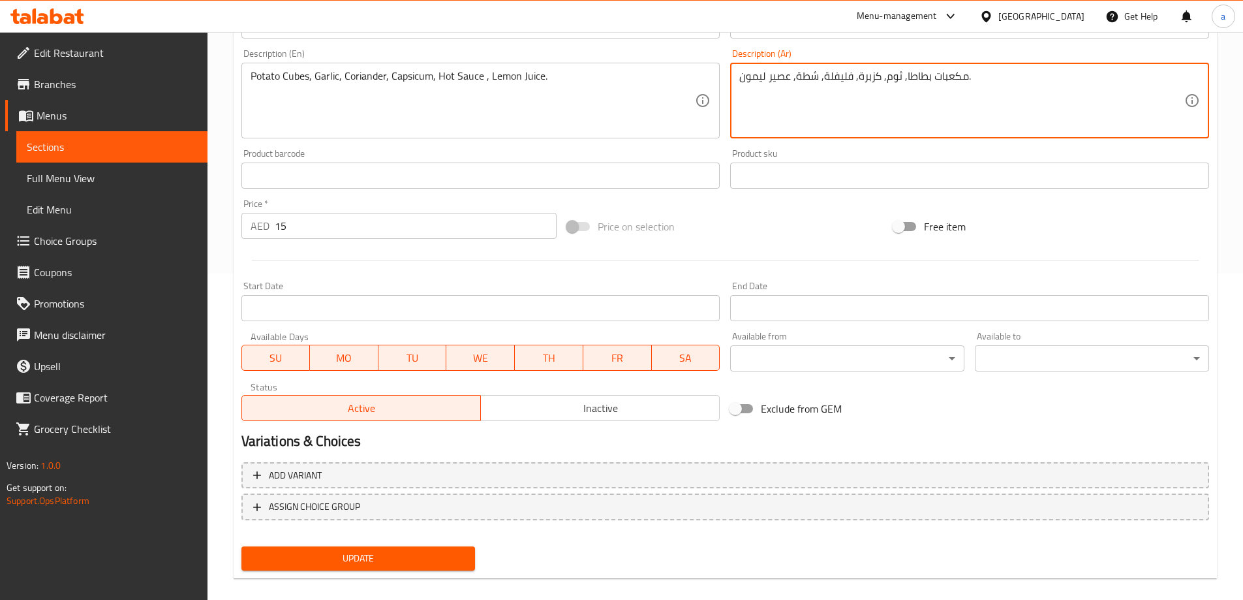
type textarea "مكعبات بطاطا, ثوم, كزبرة, فليفلة, شطة, عصير ليمون."
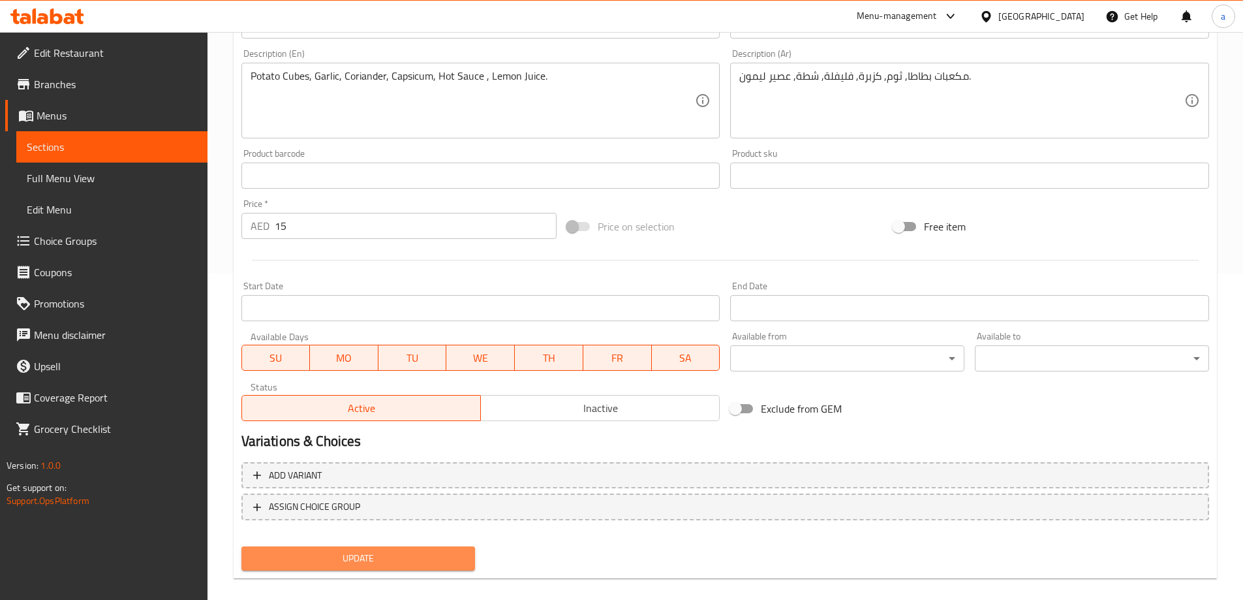
click at [286, 547] on button "Update" at bounding box center [358, 558] width 234 height 24
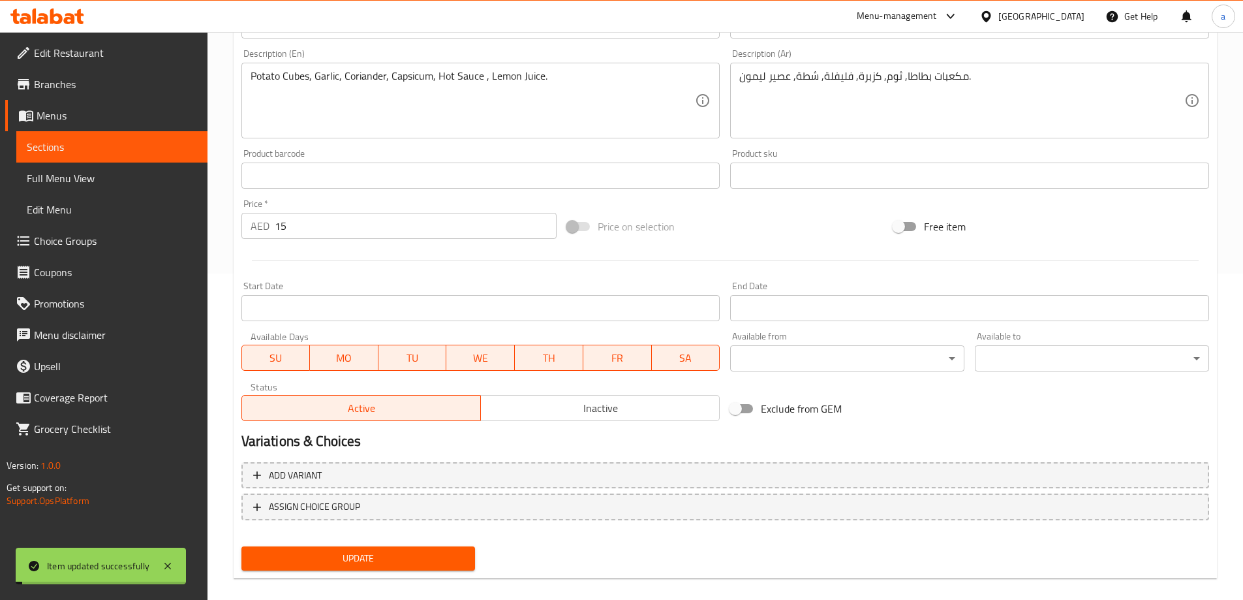
click at [129, 150] on span "Sections" at bounding box center [112, 147] width 170 height 16
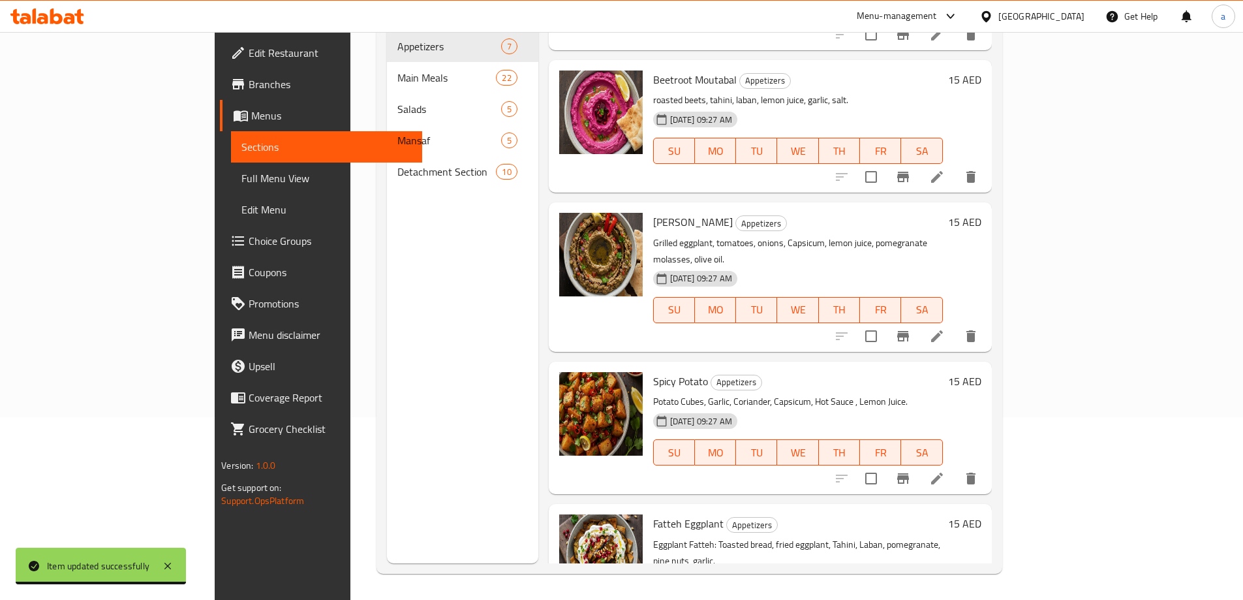
scroll to position [326, 0]
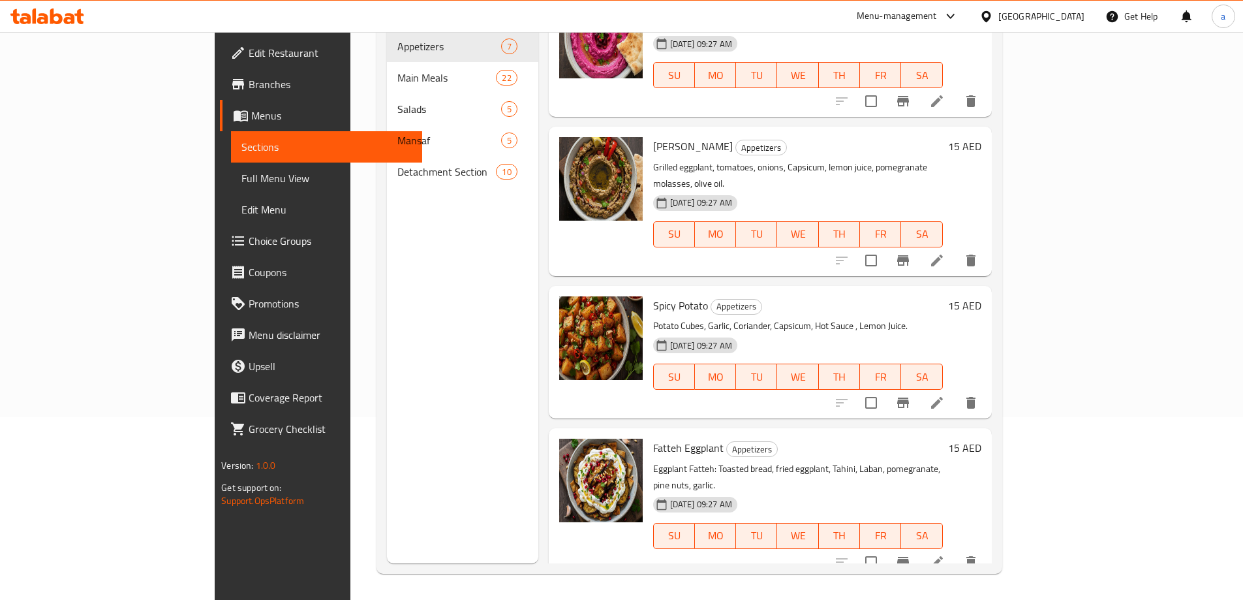
click at [955, 550] on li at bounding box center [937, 561] width 37 height 23
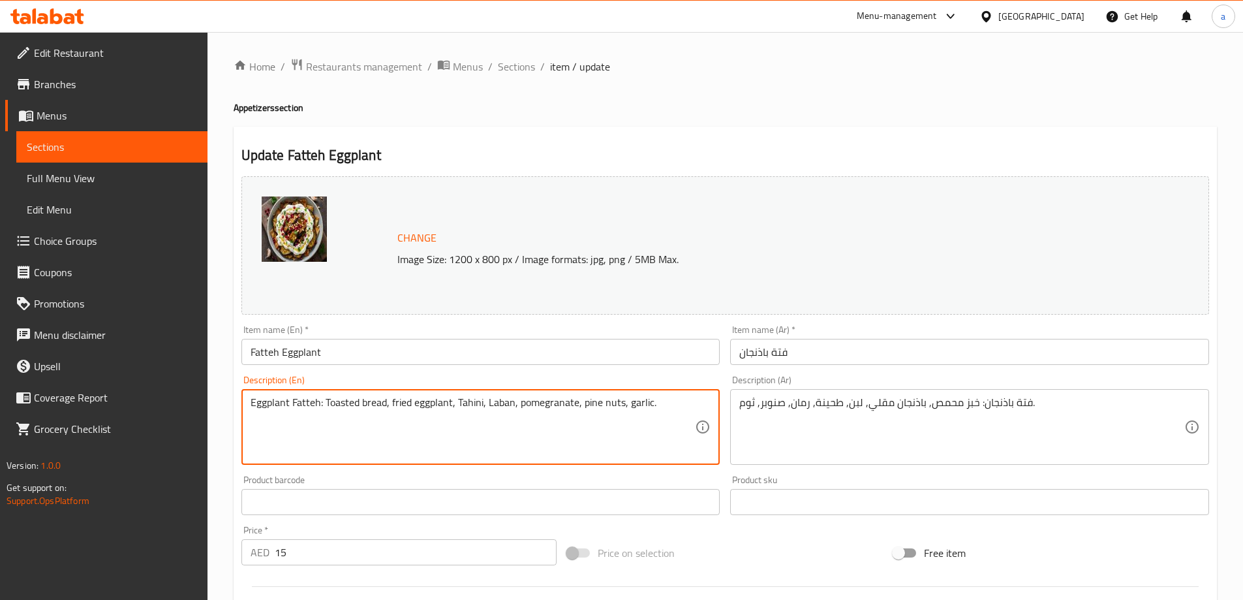
drag, startPoint x: 324, startPoint y: 403, endPoint x: 199, endPoint y: 410, distance: 124.9
type textarea "Toasted bread, fried eggplant, Tahini, Laban, pomegranate, pine nuts, garlic."
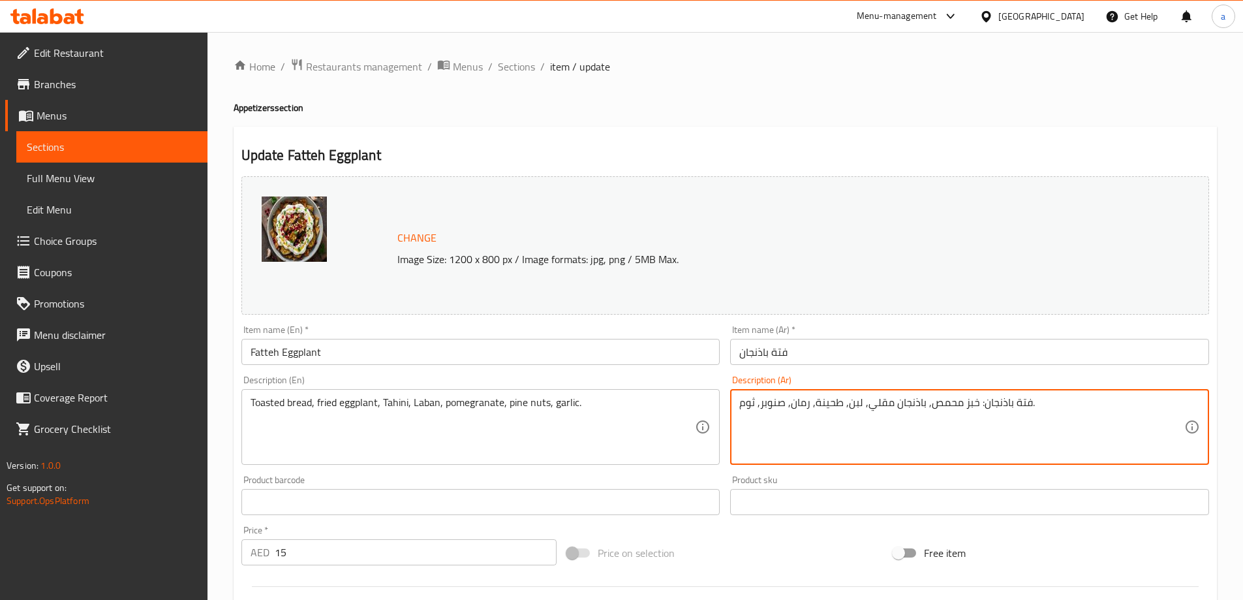
drag, startPoint x: 976, startPoint y: 405, endPoint x: 1027, endPoint y: 411, distance: 51.2
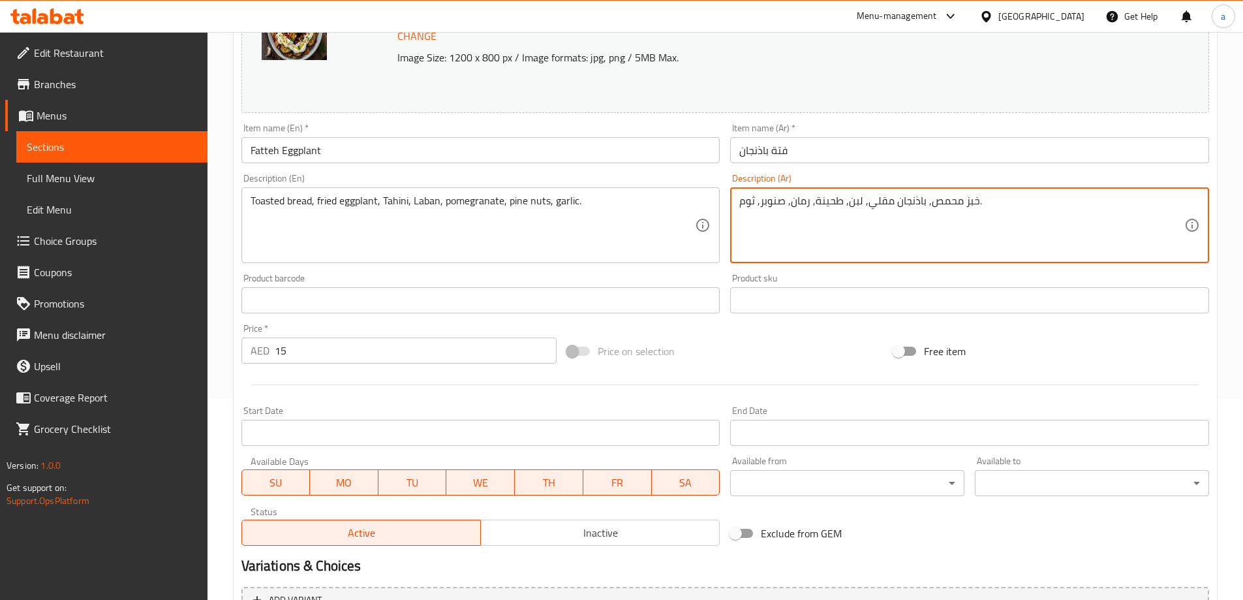
scroll to position [326, 0]
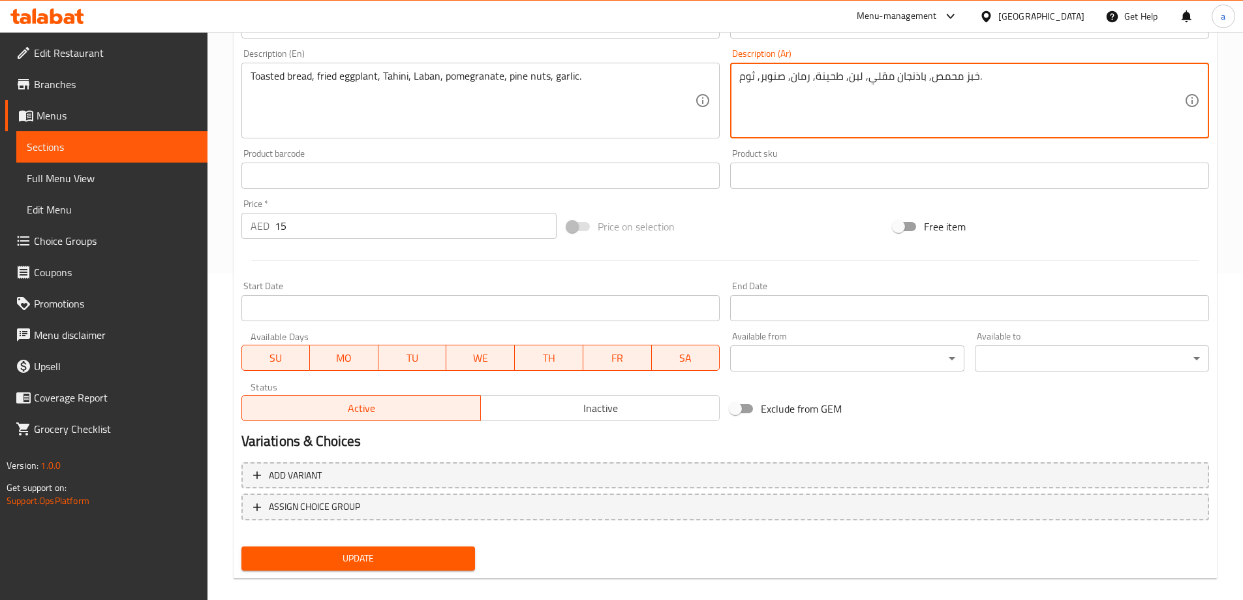
type textarea "خبز محمص, باذنجان مقلي, لبن, طحينة, رمان, صنوبر, ثوم."
click at [287, 555] on span "Update" at bounding box center [358, 558] width 213 height 16
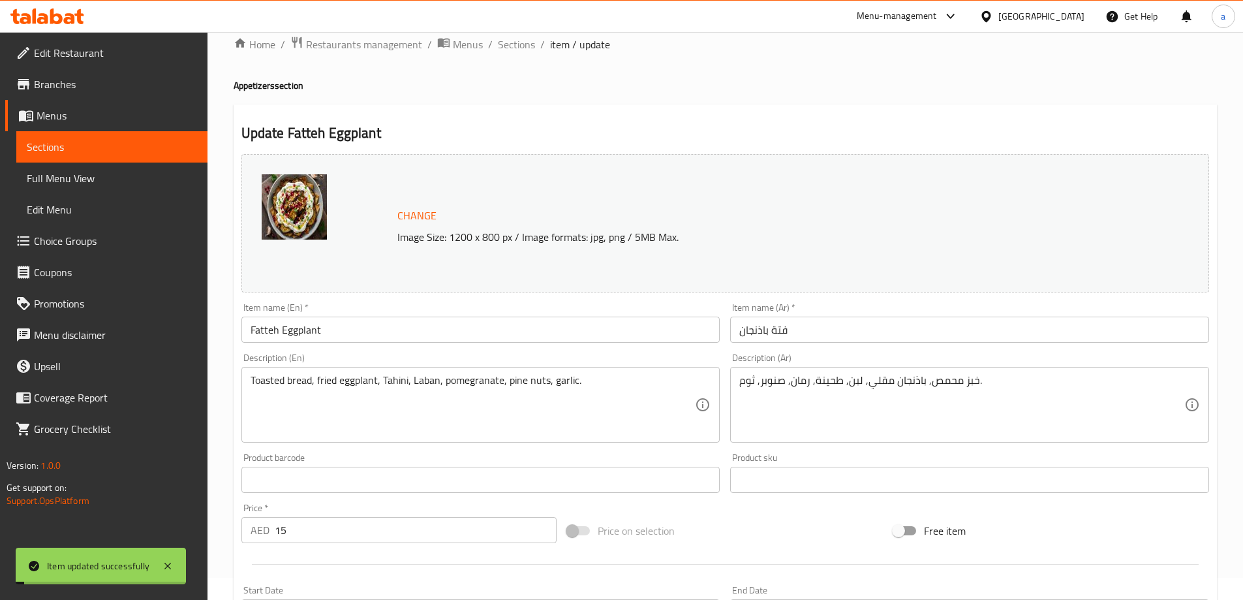
scroll to position [0, 0]
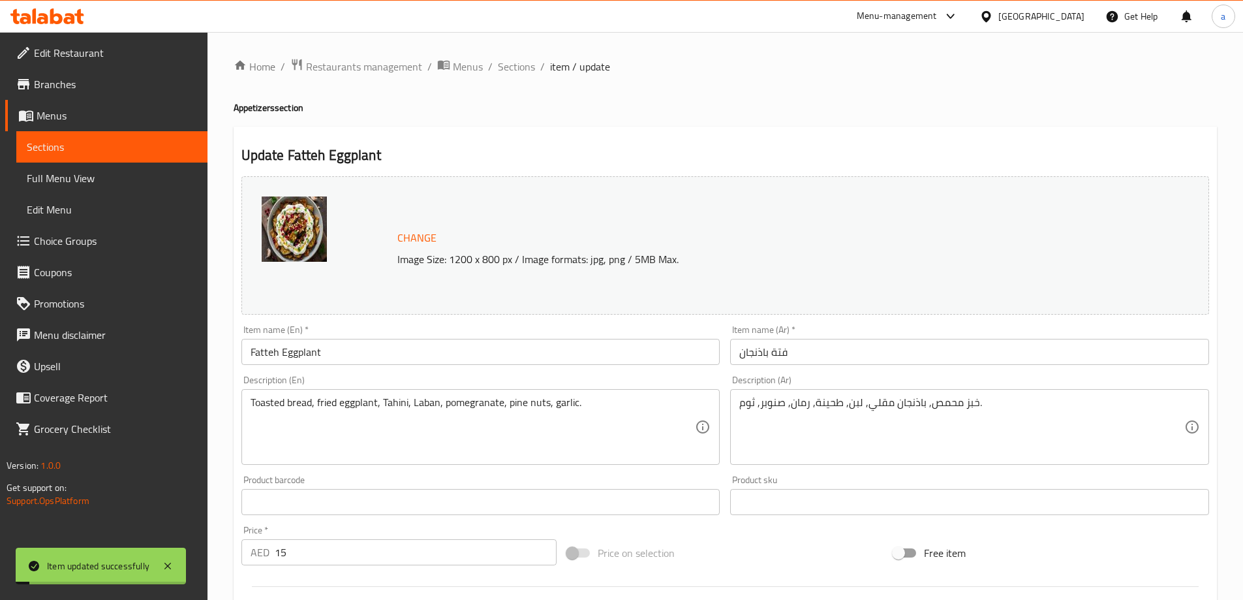
drag, startPoint x: 520, startPoint y: 63, endPoint x: 544, endPoint y: 86, distance: 33.2
click at [520, 63] on span "Sections" at bounding box center [516, 67] width 37 height 16
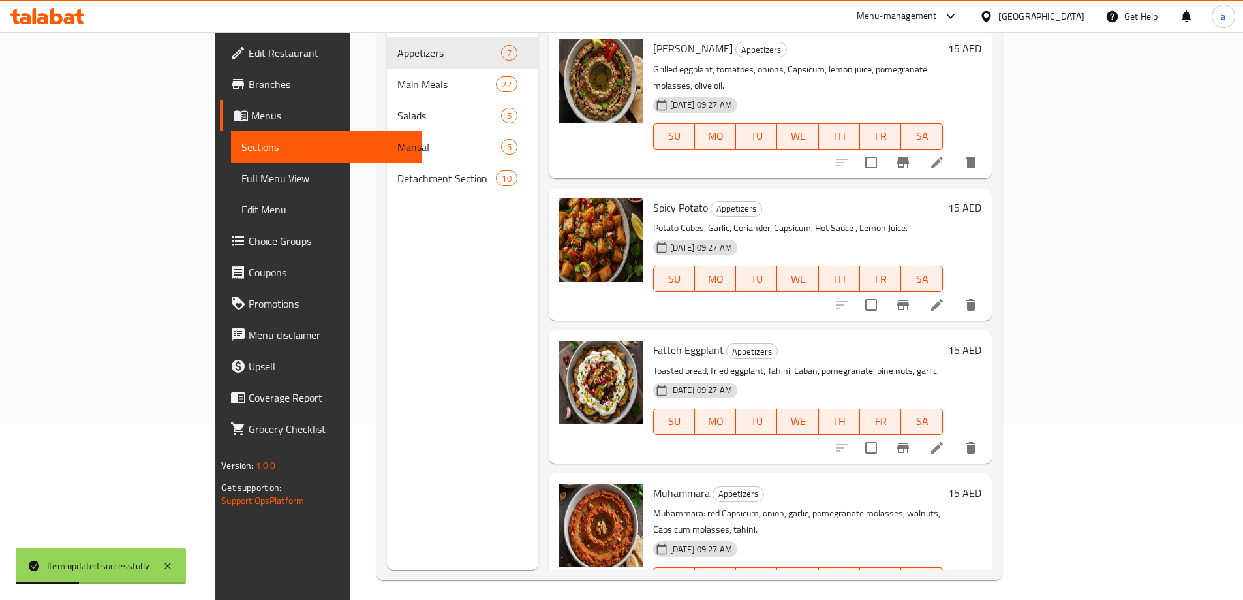
scroll to position [183, 0]
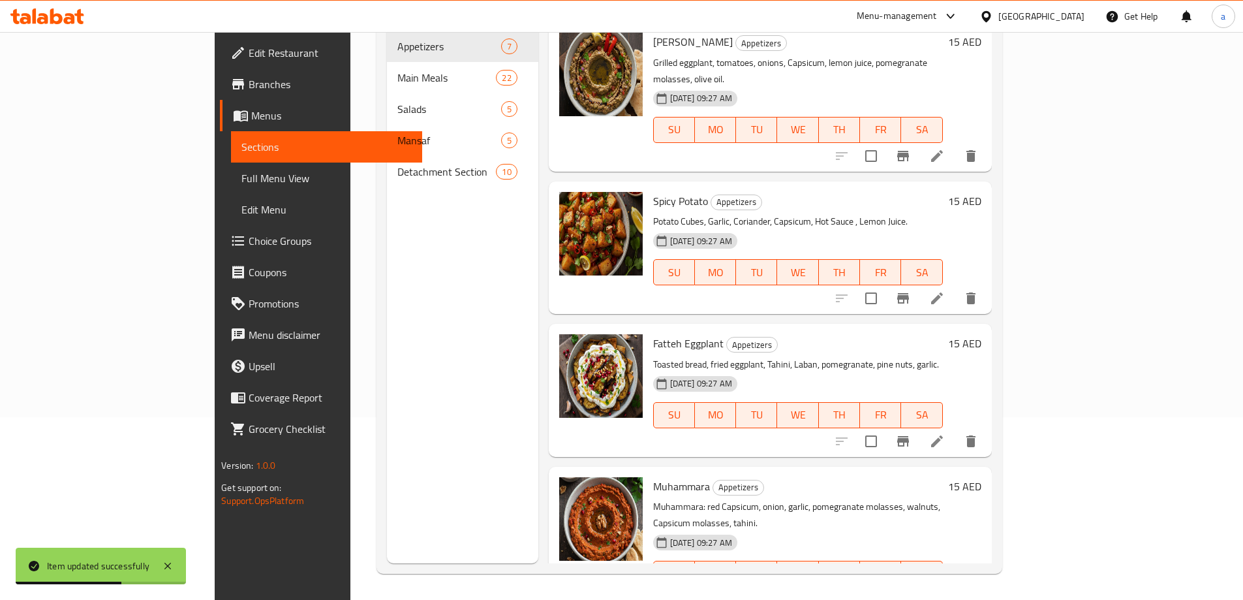
click at [955, 588] on li at bounding box center [937, 599] width 37 height 23
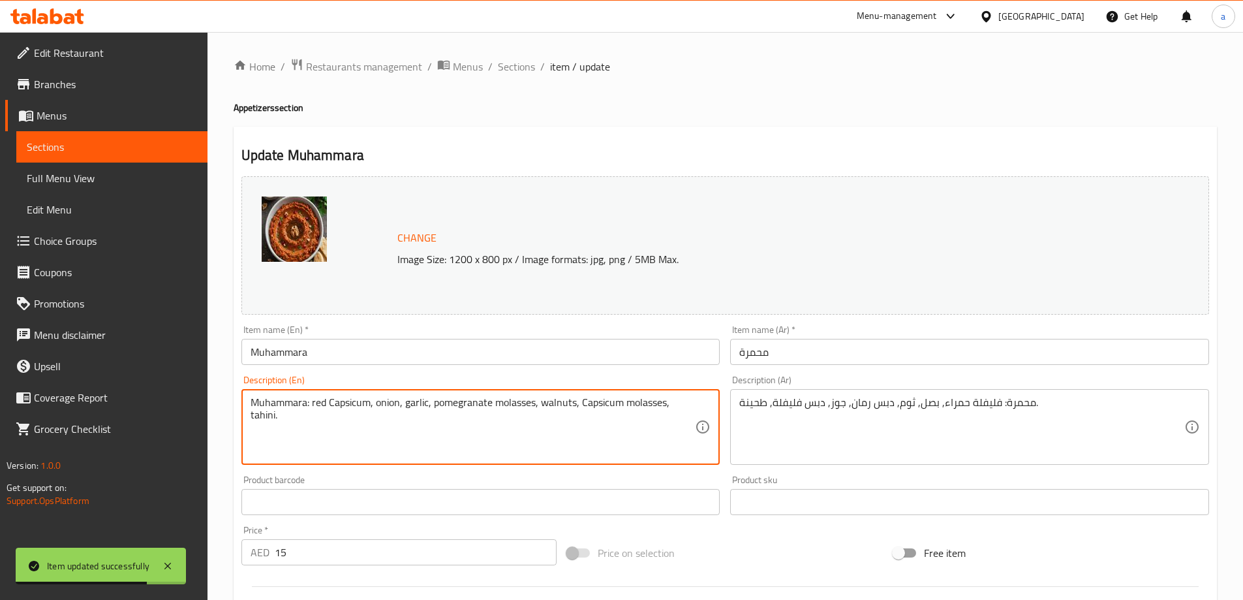
drag, startPoint x: 311, startPoint y: 404, endPoint x: 183, endPoint y: 406, distance: 127.3
type textarea "red Capsicum, onion, garlic, pomegranate molasses, walnuts, Capsicum molasses, …"
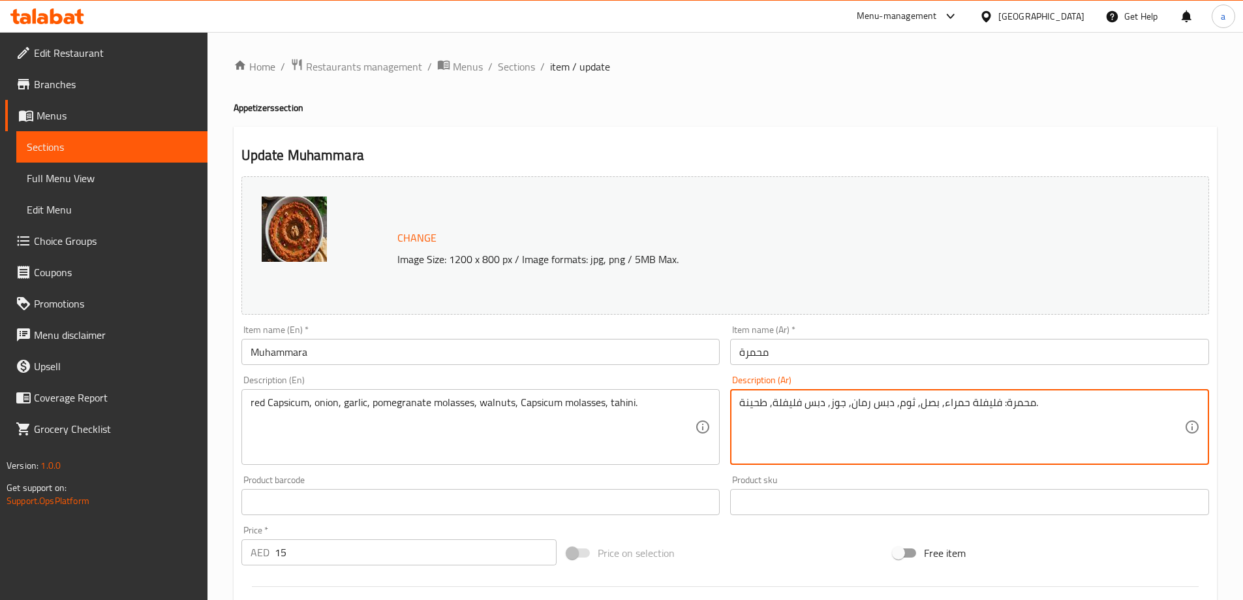
drag, startPoint x: 997, startPoint y: 408, endPoint x: 1031, endPoint y: 412, distance: 34.8
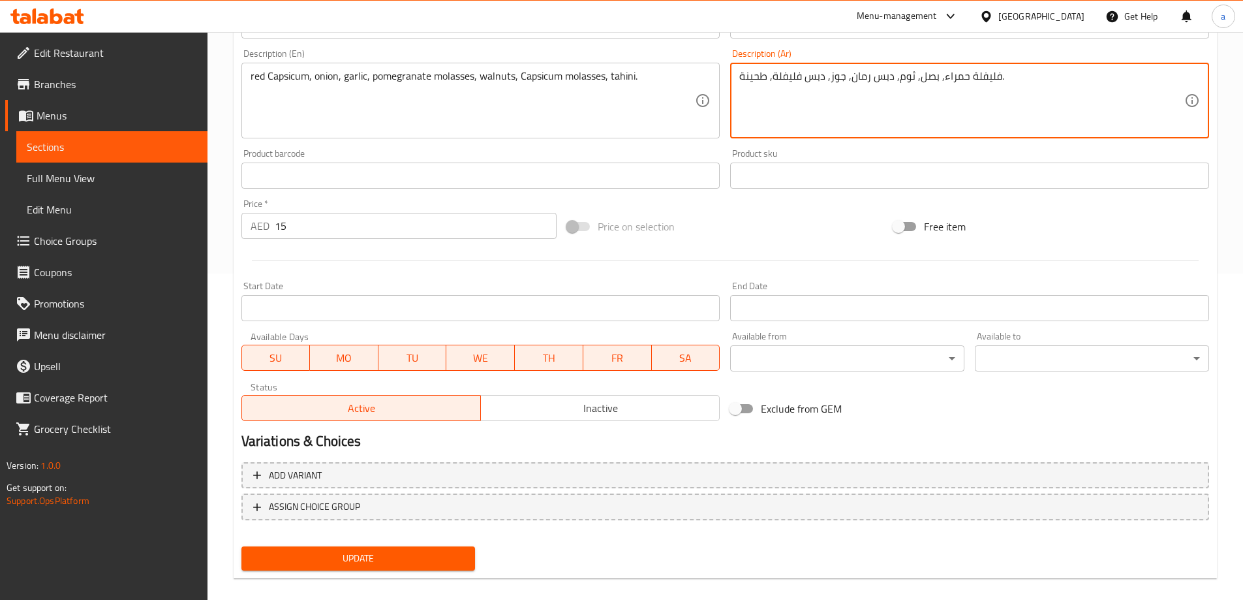
type textarea "فليفلة حمراء, بصل, ثوم, دبس رمان, جوز, دبس فليفلة, طحينة."
click at [424, 550] on button "Update" at bounding box center [358, 558] width 234 height 24
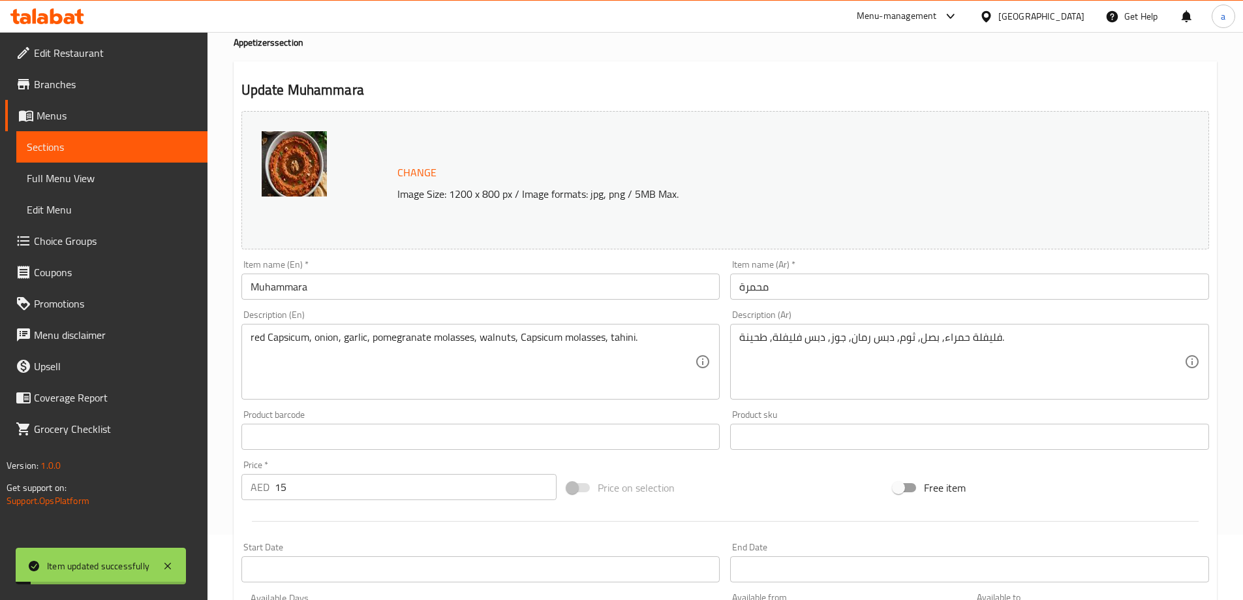
scroll to position [0, 0]
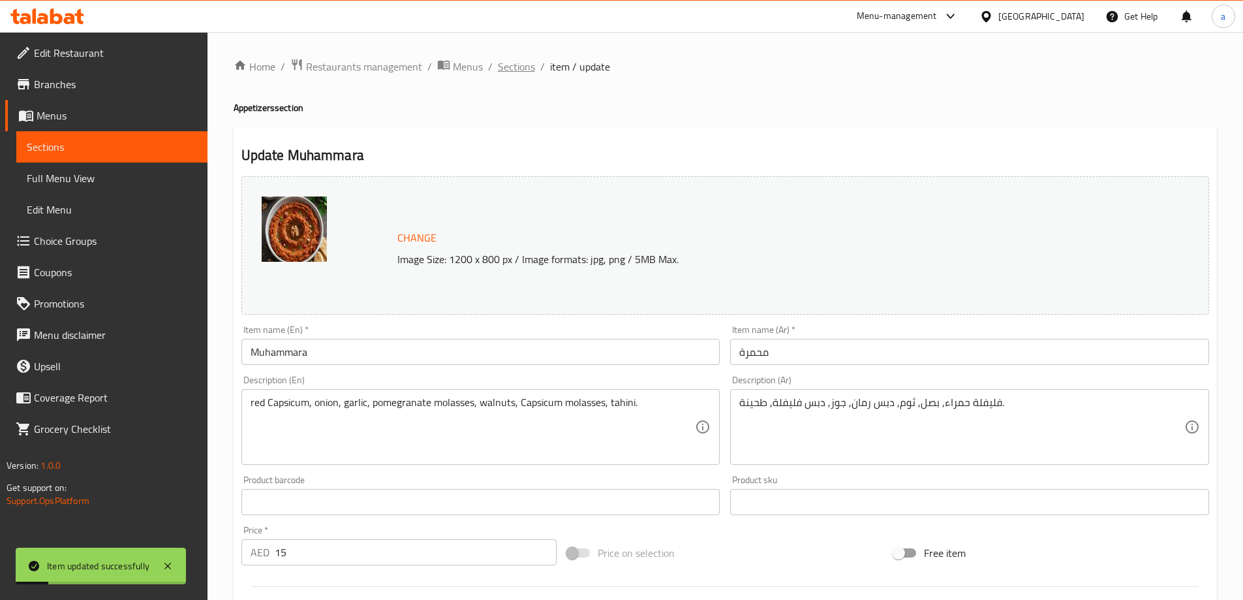
click at [520, 66] on span "Sections" at bounding box center [516, 67] width 37 height 16
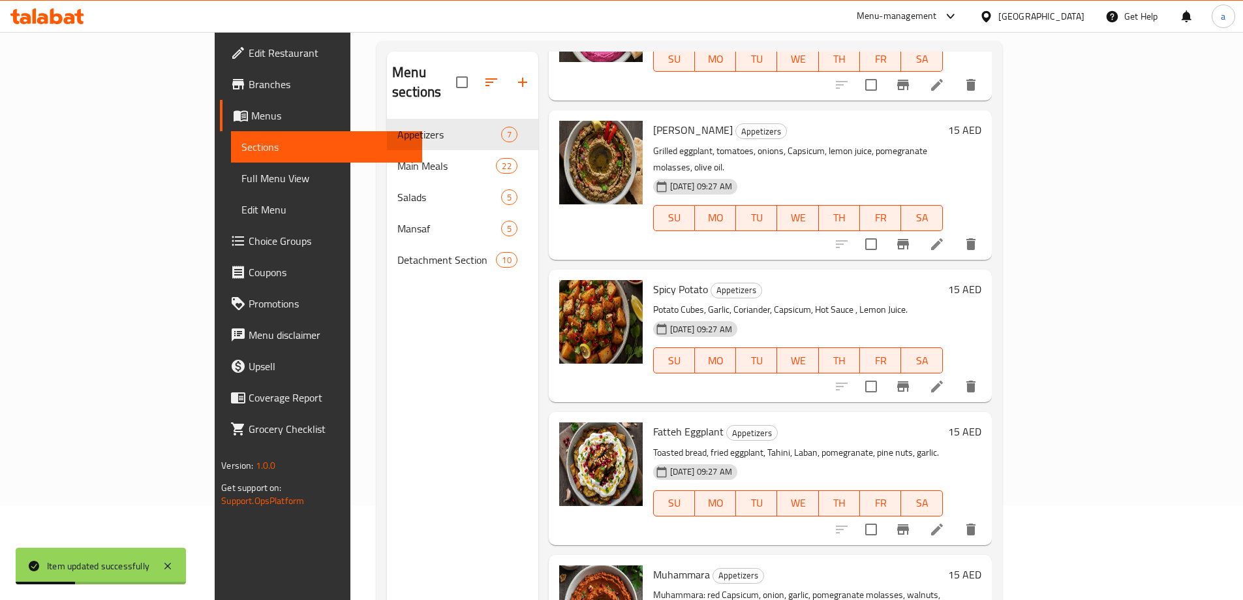
scroll to position [183, 0]
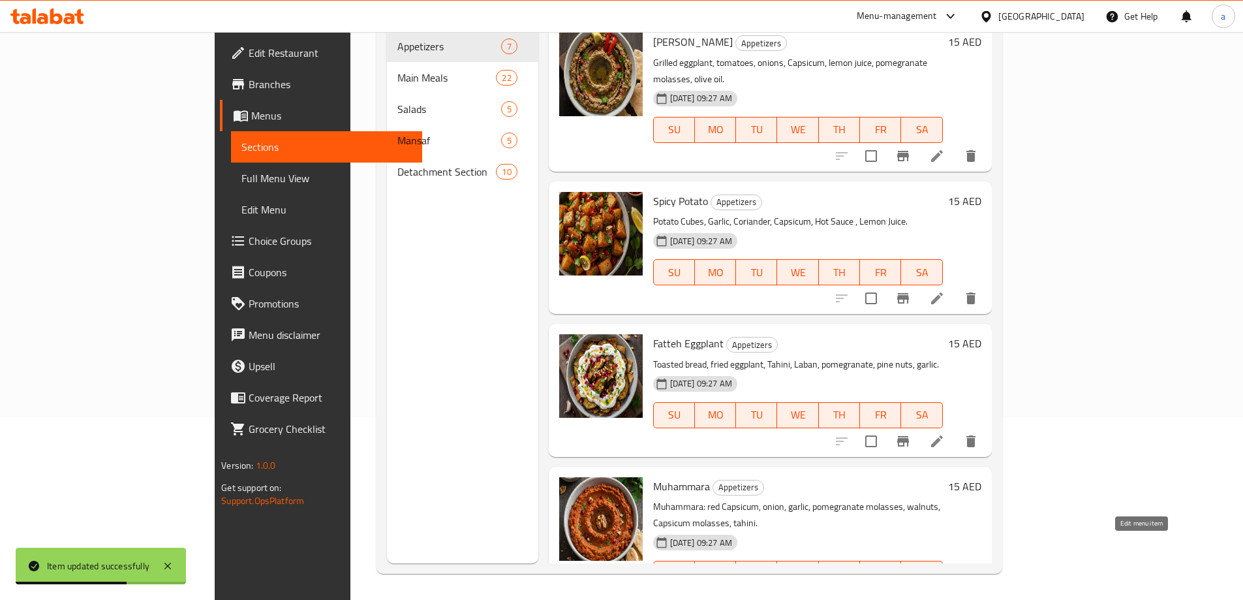
click at [945, 592] on icon at bounding box center [937, 600] width 16 height 16
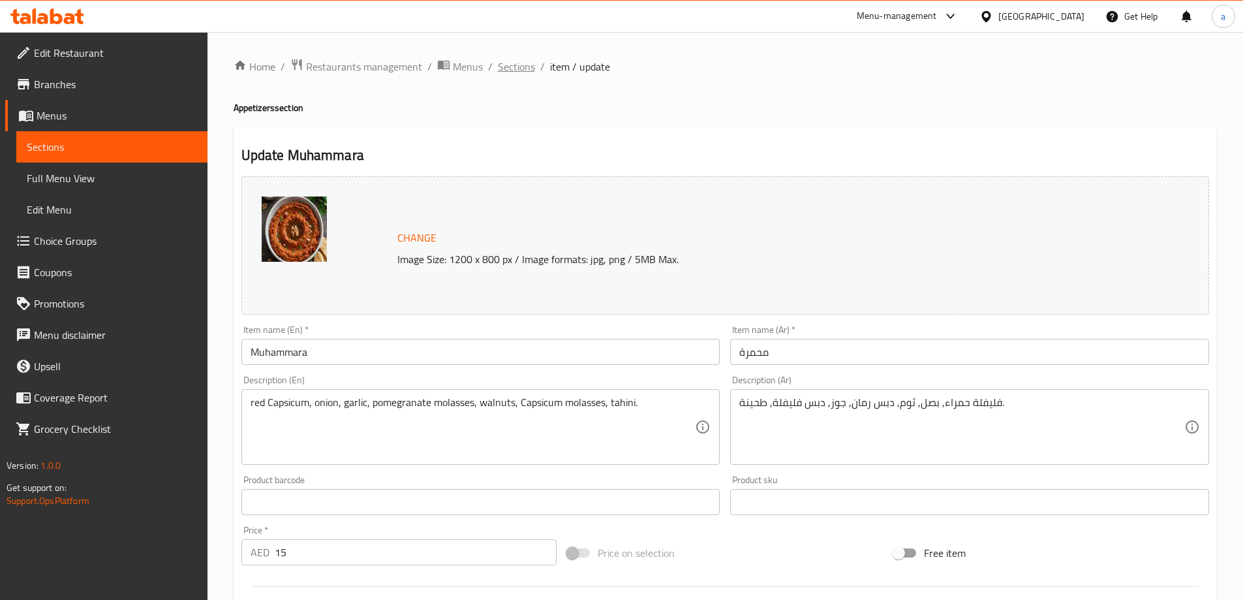
click at [525, 69] on span "Sections" at bounding box center [516, 67] width 37 height 16
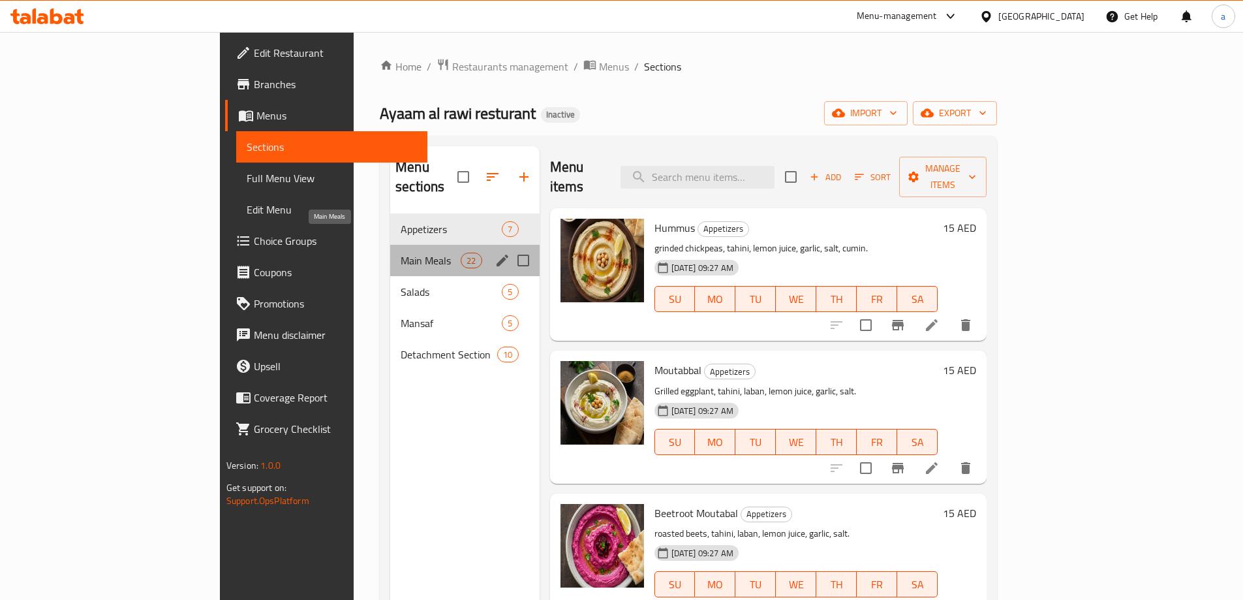
click at [401, 253] on span "Main Meals" at bounding box center [431, 261] width 60 height 16
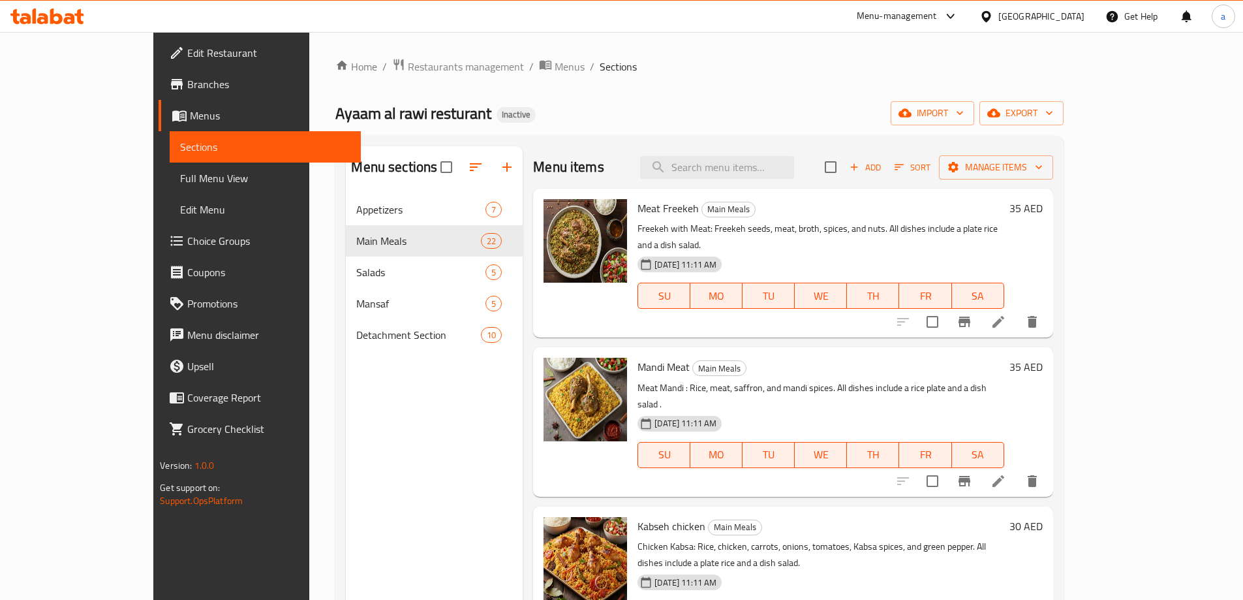
click at [1004, 316] on icon at bounding box center [999, 322] width 12 height 12
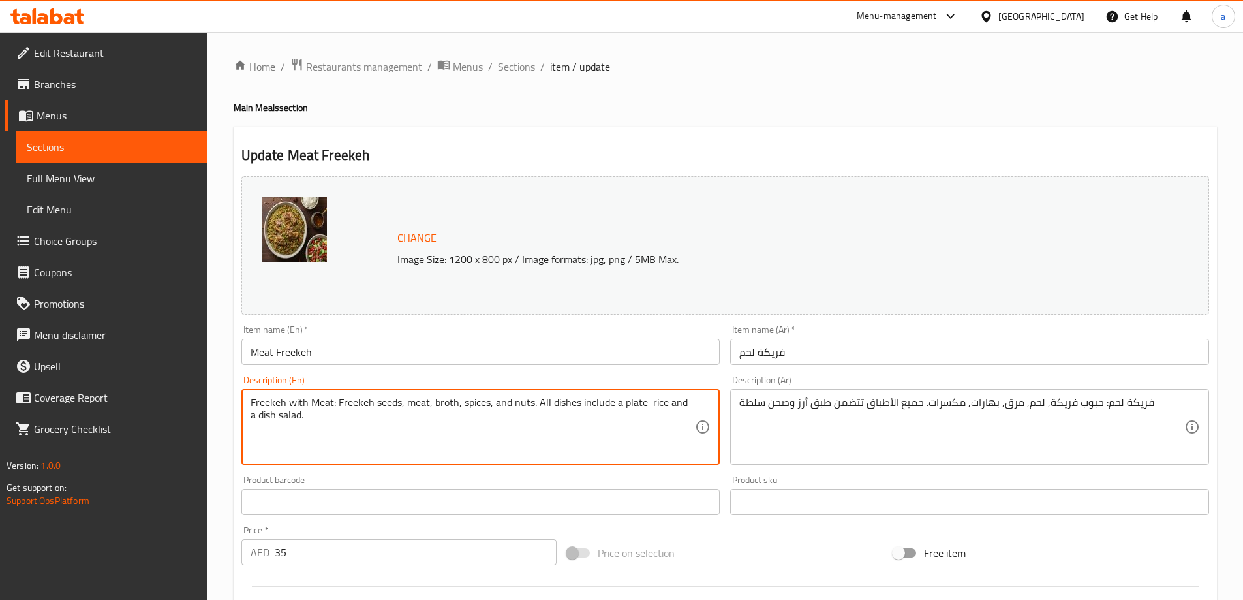
drag, startPoint x: 335, startPoint y: 406, endPoint x: 164, endPoint y: 383, distance: 172.5
type textarea "Freekeh seeds, meat, broth, spices, and nuts. All dishes include a plate rice a…"
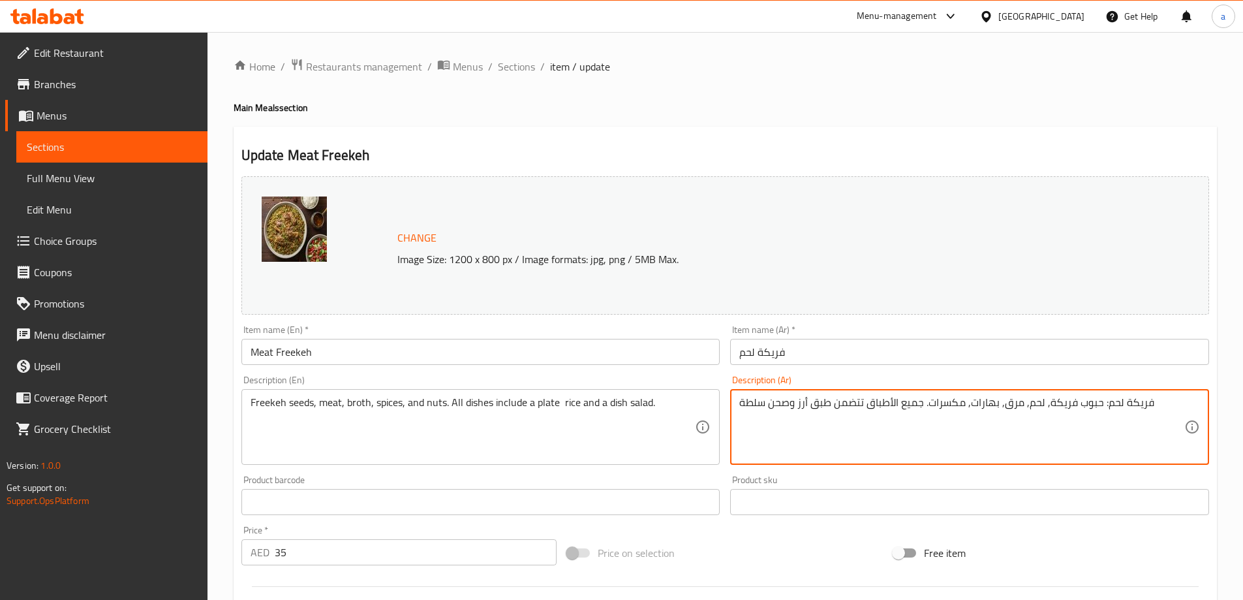
drag, startPoint x: 1100, startPoint y: 407, endPoint x: 1156, endPoint y: 409, distance: 55.5
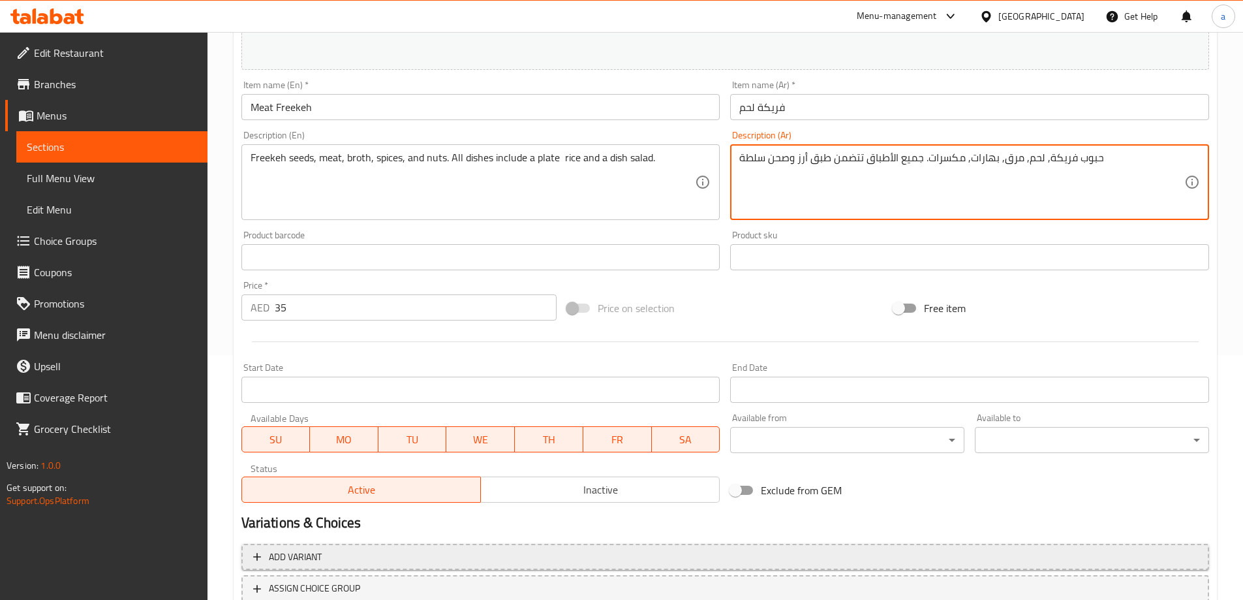
scroll to position [326, 0]
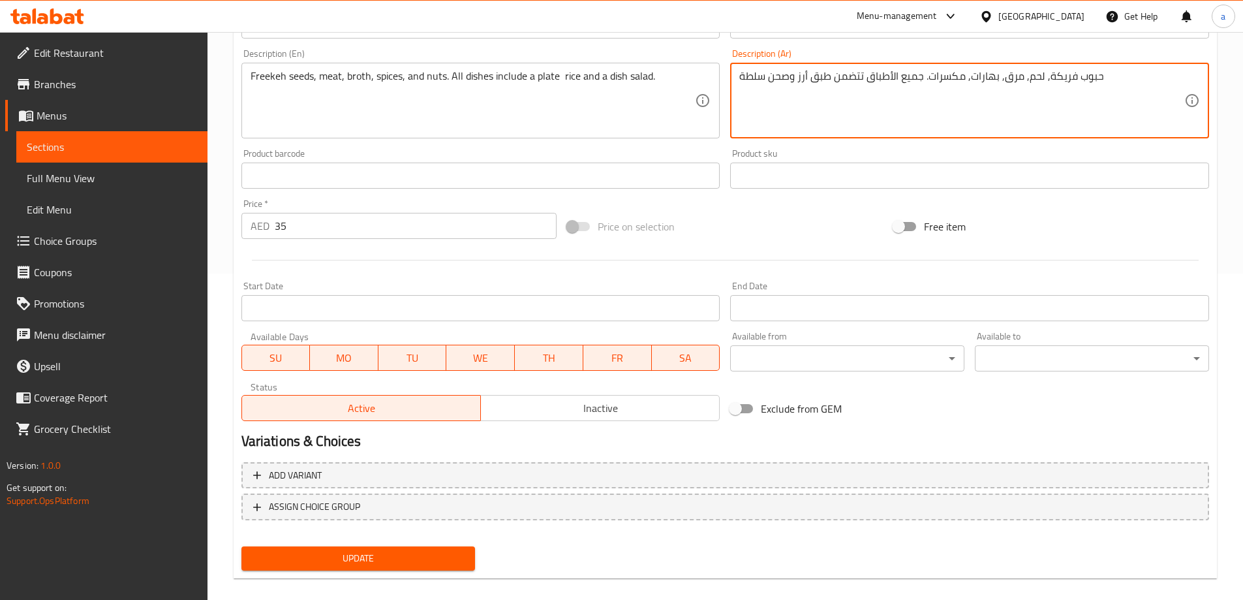
type textarea "حبوب فريكة, لحم, مرق, بهارات, مكسرات. جميع الأطباق تتضمن طبق أرز وصحن سلطة"
click at [443, 556] on span "Update" at bounding box center [358, 558] width 213 height 16
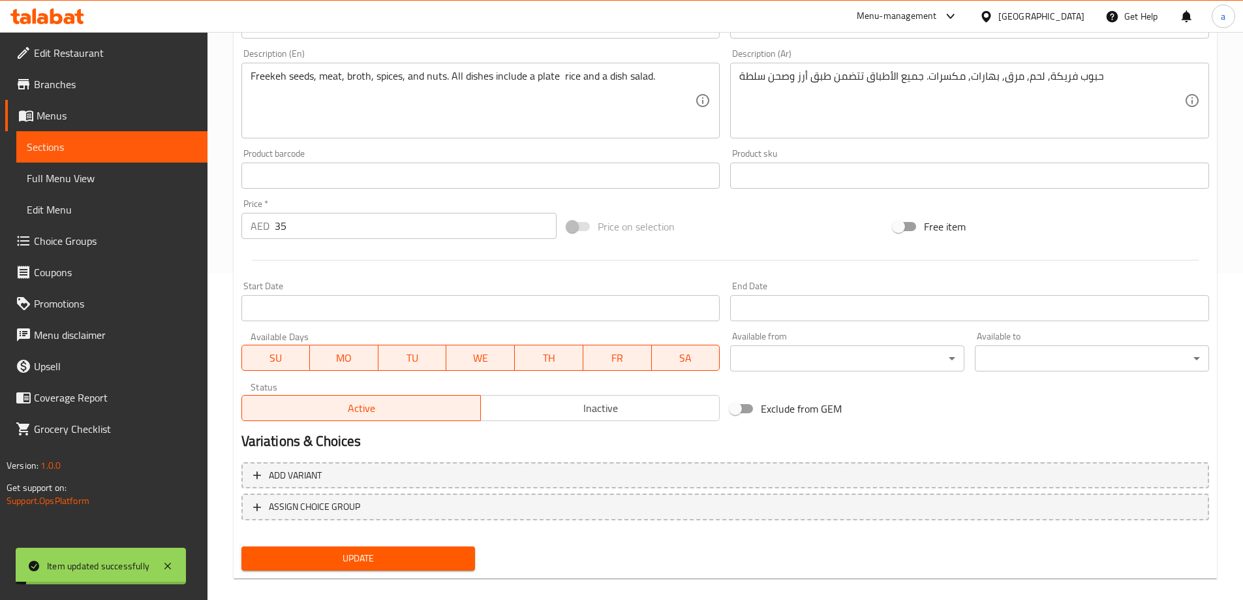
click at [95, 147] on span "Sections" at bounding box center [112, 147] width 170 height 16
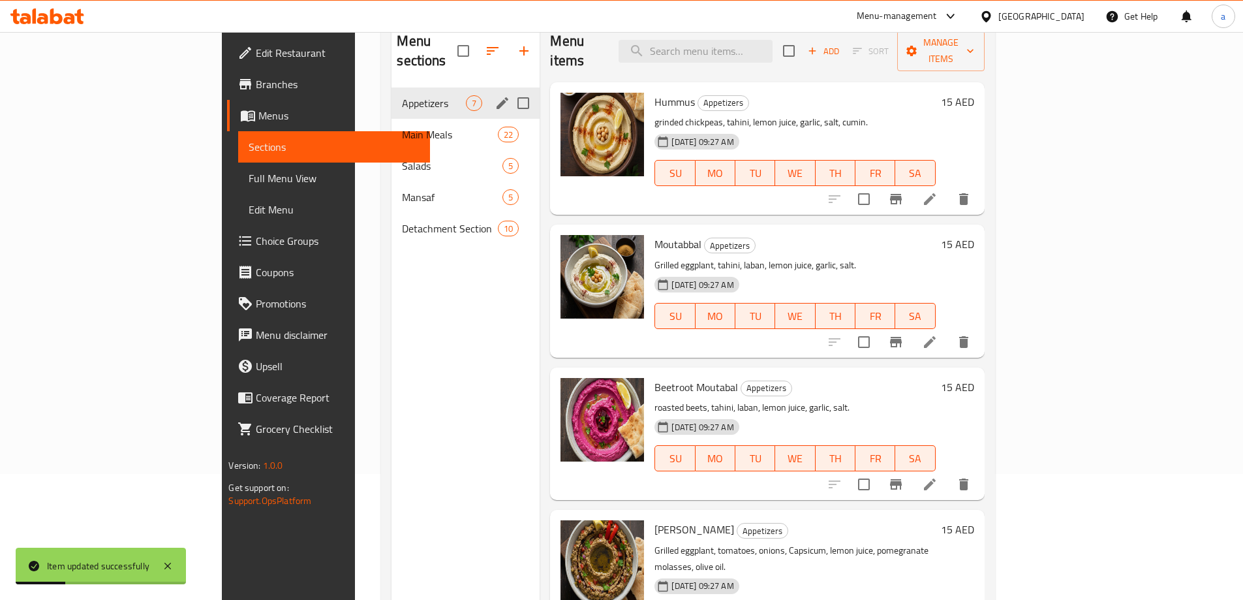
scroll to position [52, 0]
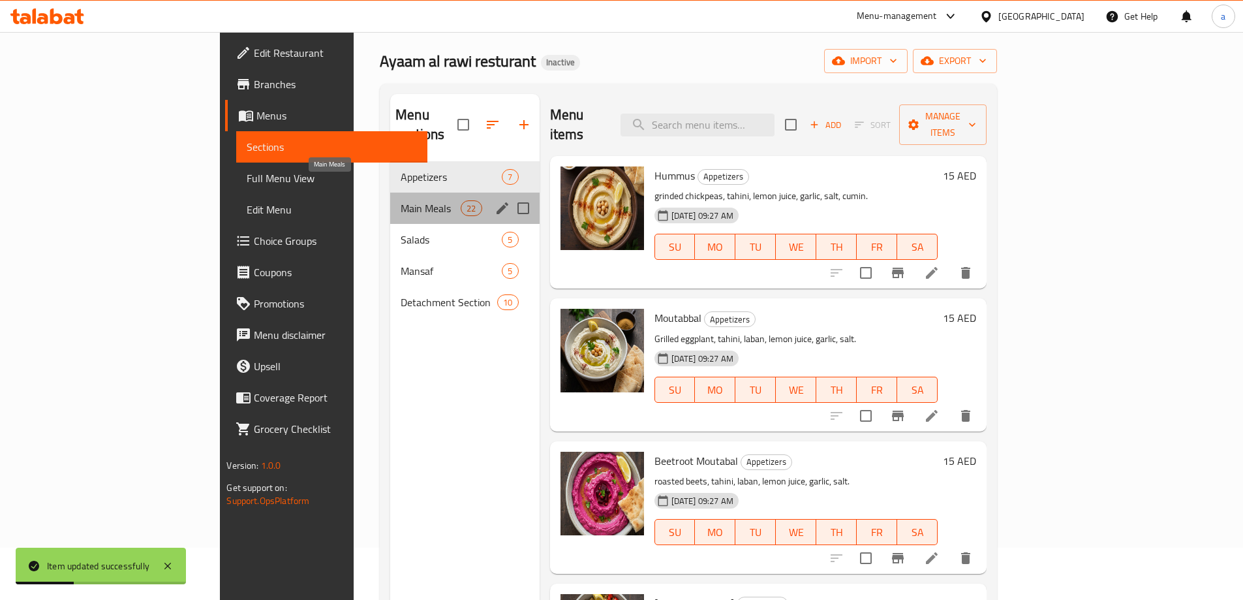
click at [401, 200] on span "Main Meals" at bounding box center [431, 208] width 60 height 16
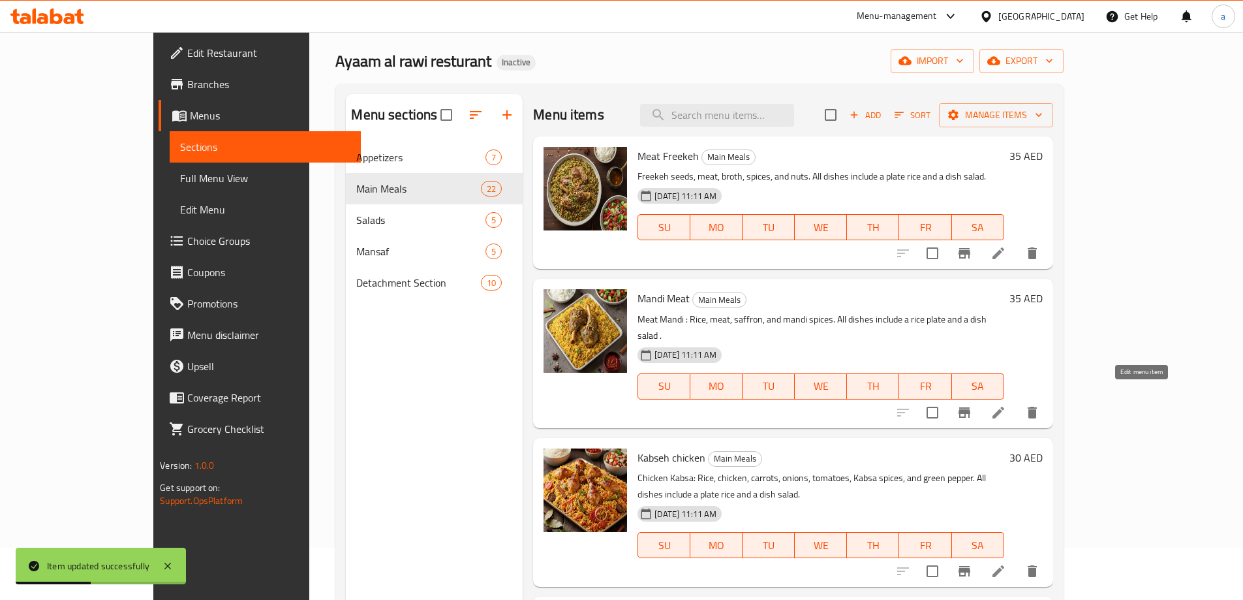
click at [1006, 405] on icon at bounding box center [999, 413] width 16 height 16
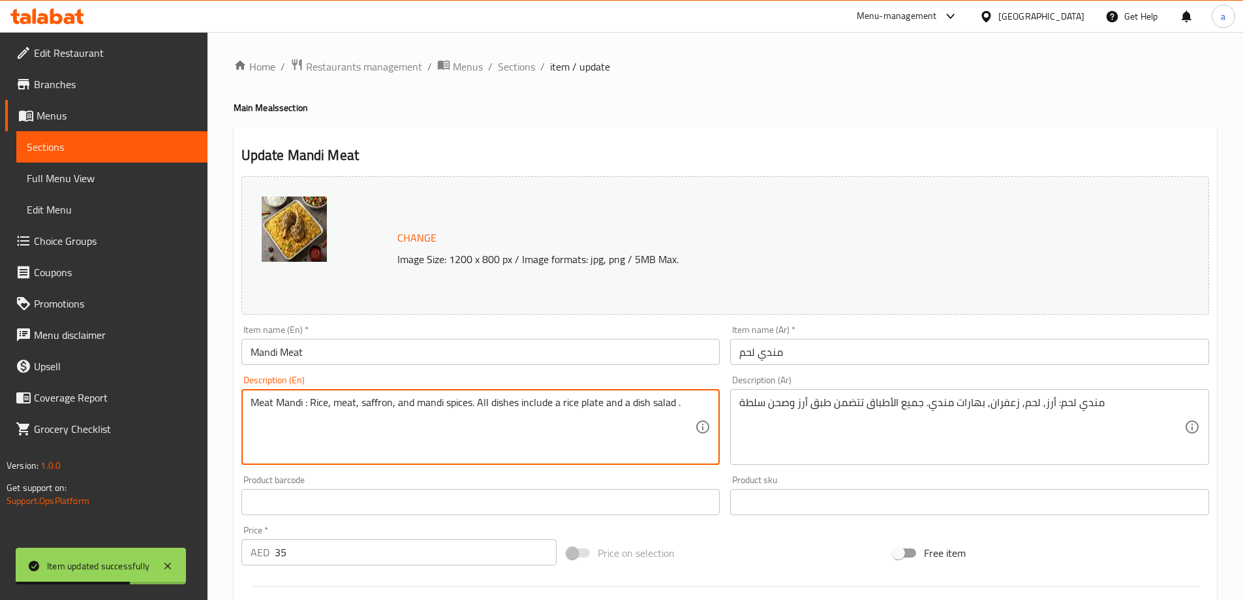
drag, startPoint x: 310, startPoint y: 405, endPoint x: 239, endPoint y: 405, distance: 71.1
type textarea "Rice, meat, saffron, and mandi spices. All dishes include a rice plate and a di…"
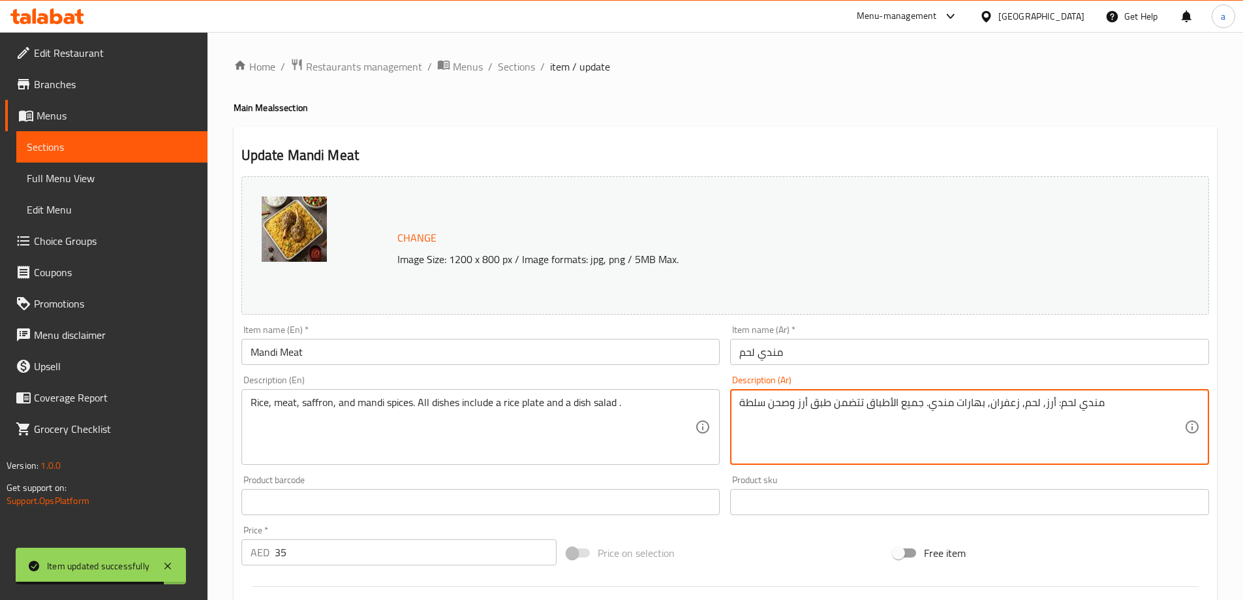
drag, startPoint x: 1052, startPoint y: 407, endPoint x: 1101, endPoint y: 409, distance: 49.0
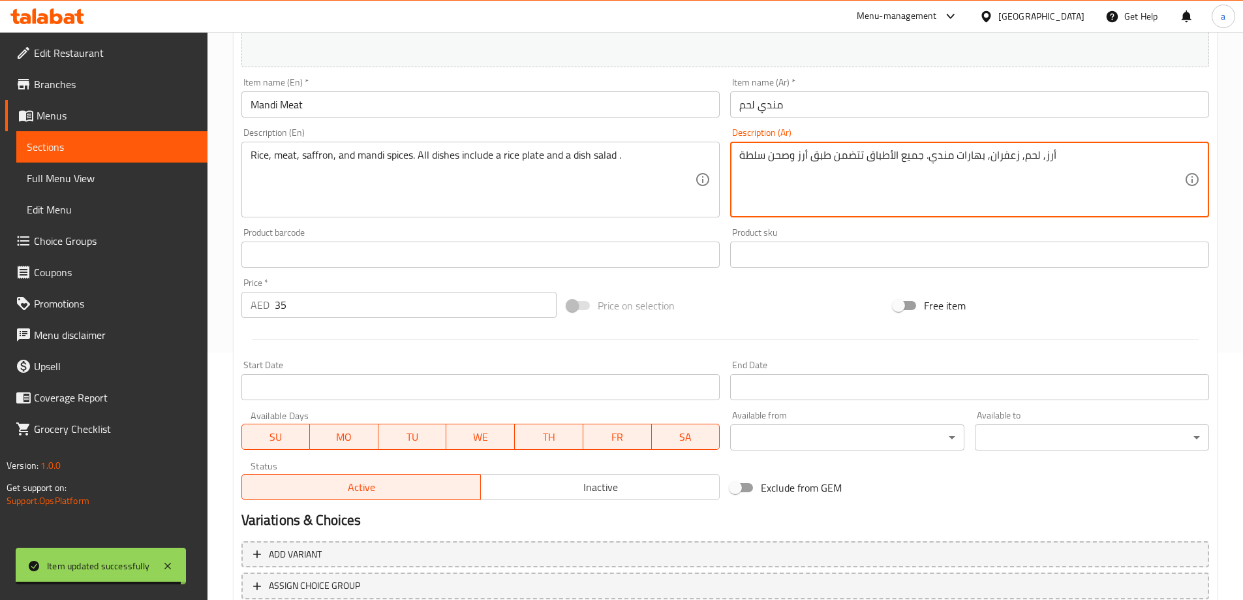
scroll to position [341, 0]
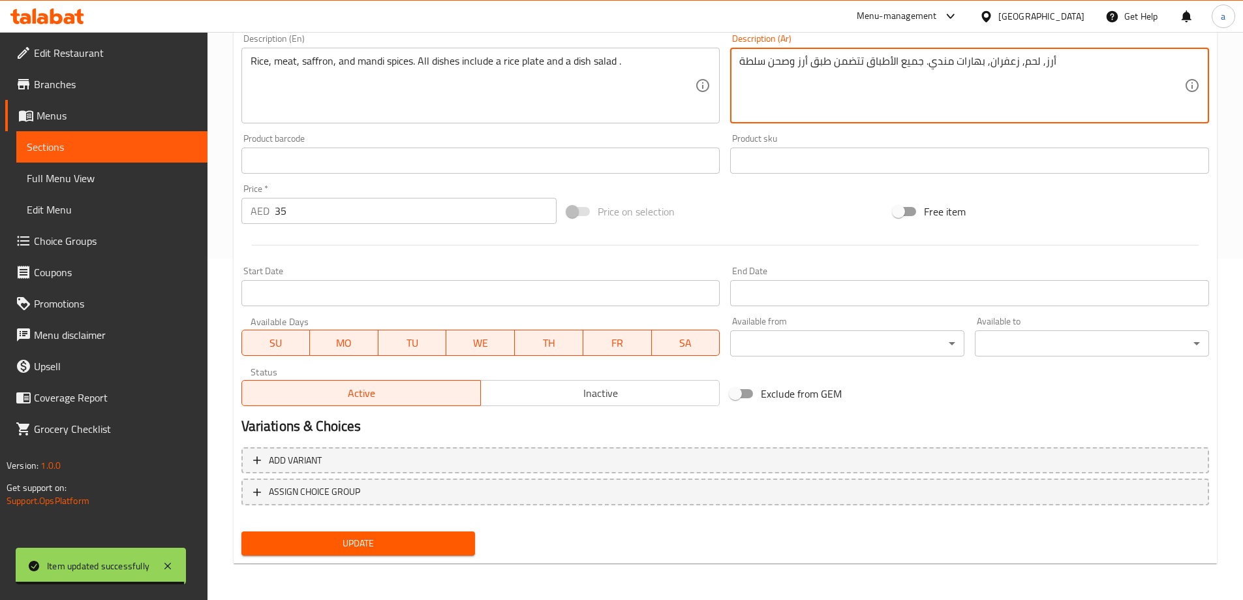
type textarea "أرز, لحم, زعفران, بهارات مندي. جميع الأطباق تتضمن طبق أرز وصحن سلطة"
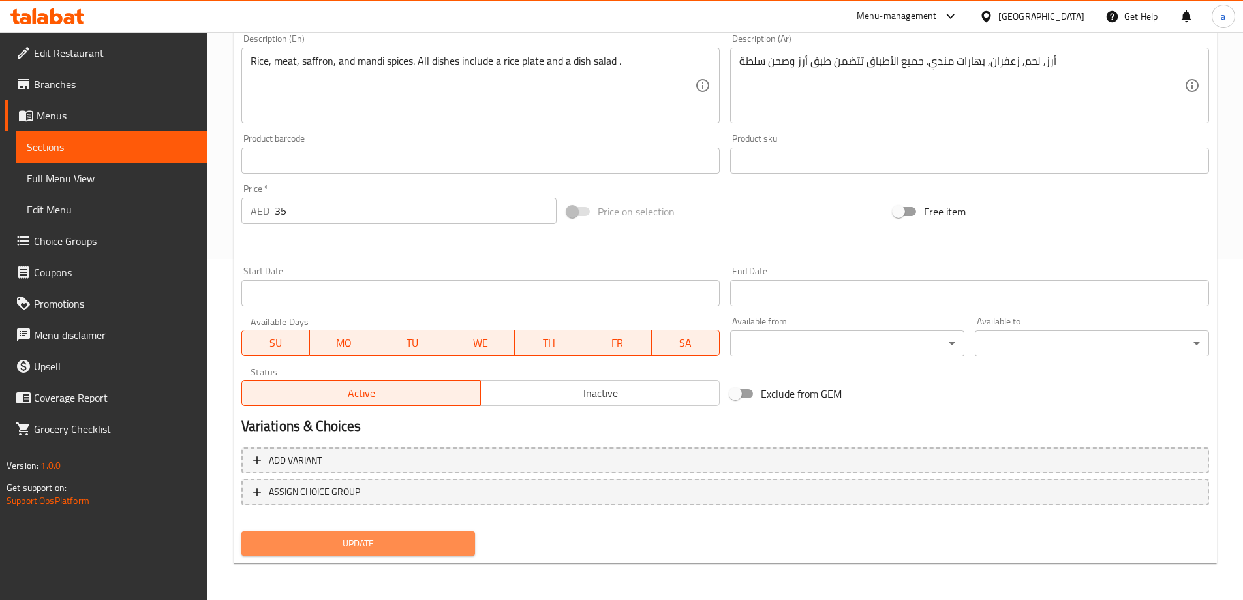
click at [451, 542] on span "Update" at bounding box center [358, 543] width 213 height 16
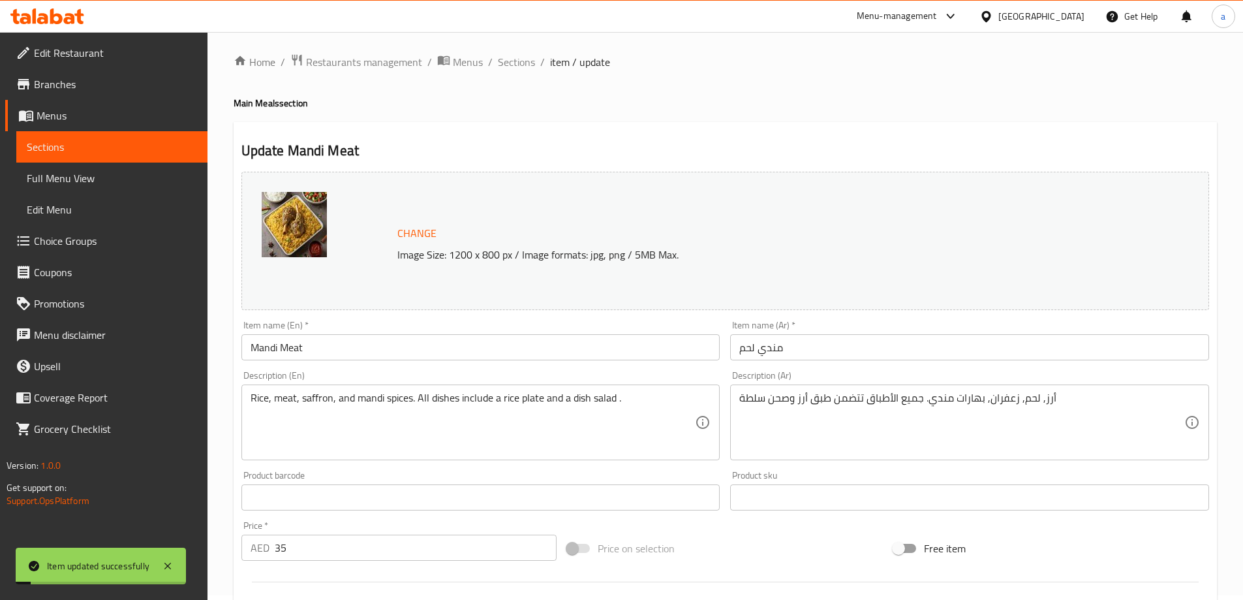
scroll to position [0, 0]
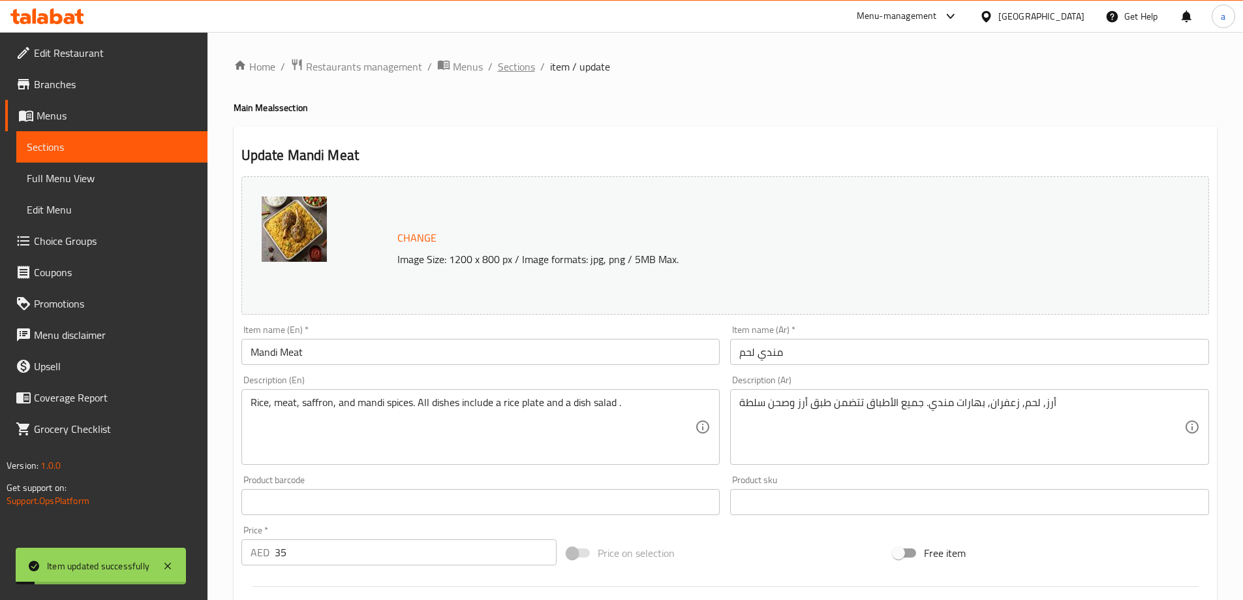
click at [518, 69] on span "Sections" at bounding box center [516, 67] width 37 height 16
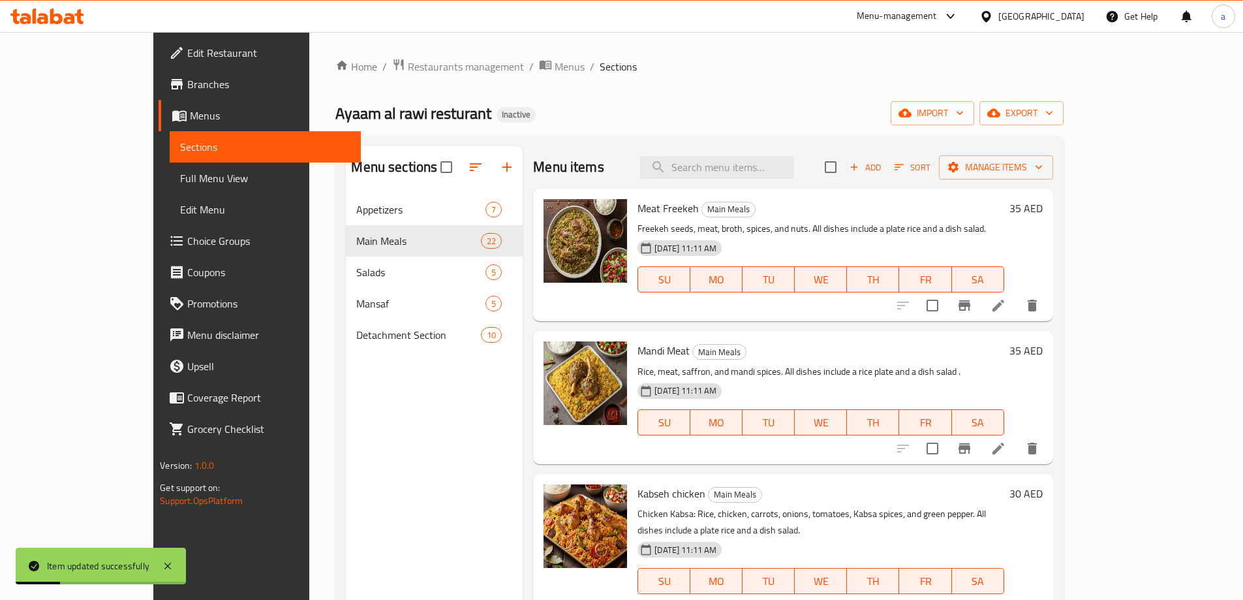
click at [1006, 599] on icon at bounding box center [999, 607] width 16 height 16
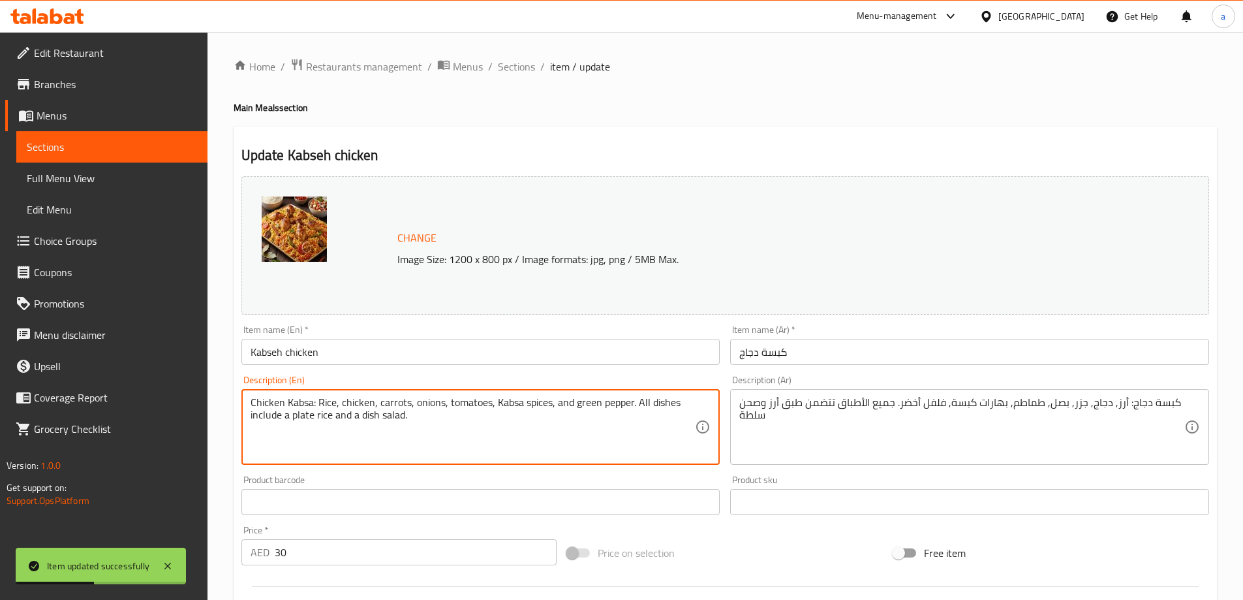
drag, startPoint x: 318, startPoint y: 407, endPoint x: 130, endPoint y: 403, distance: 188.7
type textarea "Rice, chicken, carrots, onions, tomatoes, Kabsa spices, and green pepper. All d…"
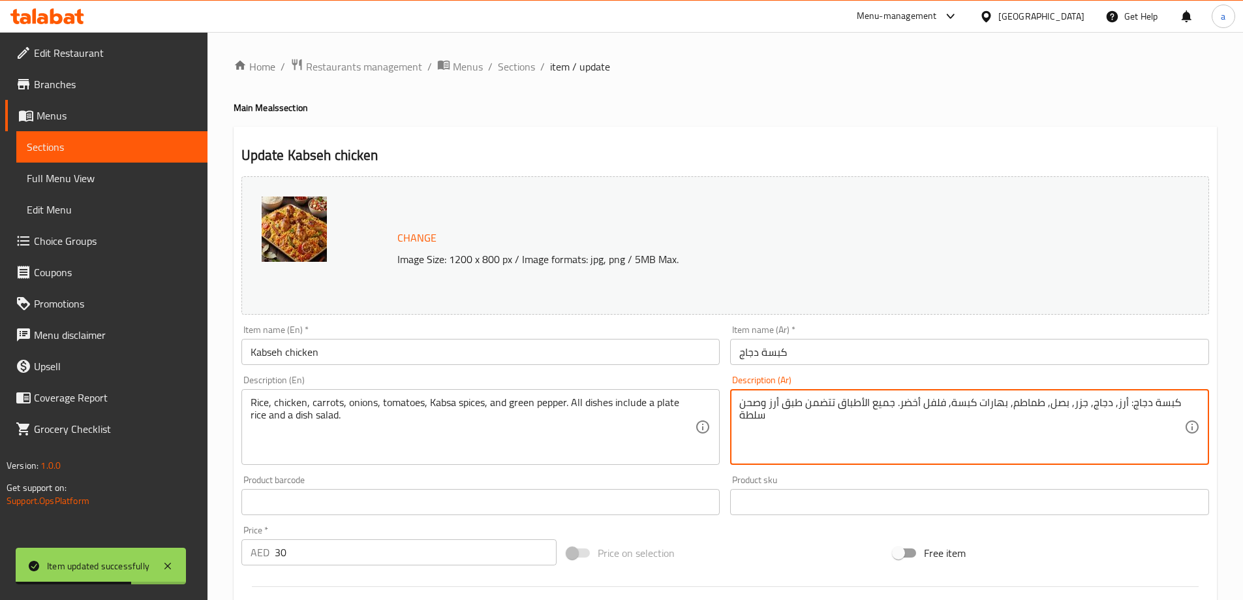
drag, startPoint x: 1121, startPoint y: 406, endPoint x: 1134, endPoint y: 407, distance: 13.7
drag, startPoint x: 1133, startPoint y: 407, endPoint x: 1126, endPoint y: 407, distance: 6.6
click at [1132, 407] on textarea "كبسة دجاج: أرز, دجاج, جزر, بصل, طماطم, بهارات كبسة, فلفل أخضر. جميع الأطباق تتض…" at bounding box center [961, 427] width 445 height 62
click at [1124, 406] on textarea "كبسة دجاج: أرز, دجاج, جزر, بصل, طماطم, بهارات كبسة, فلفل أخضر. جميع الأطباق تتض…" at bounding box center [961, 427] width 445 height 62
drag, startPoint x: 1124, startPoint y: 406, endPoint x: 1173, endPoint y: 411, distance: 49.9
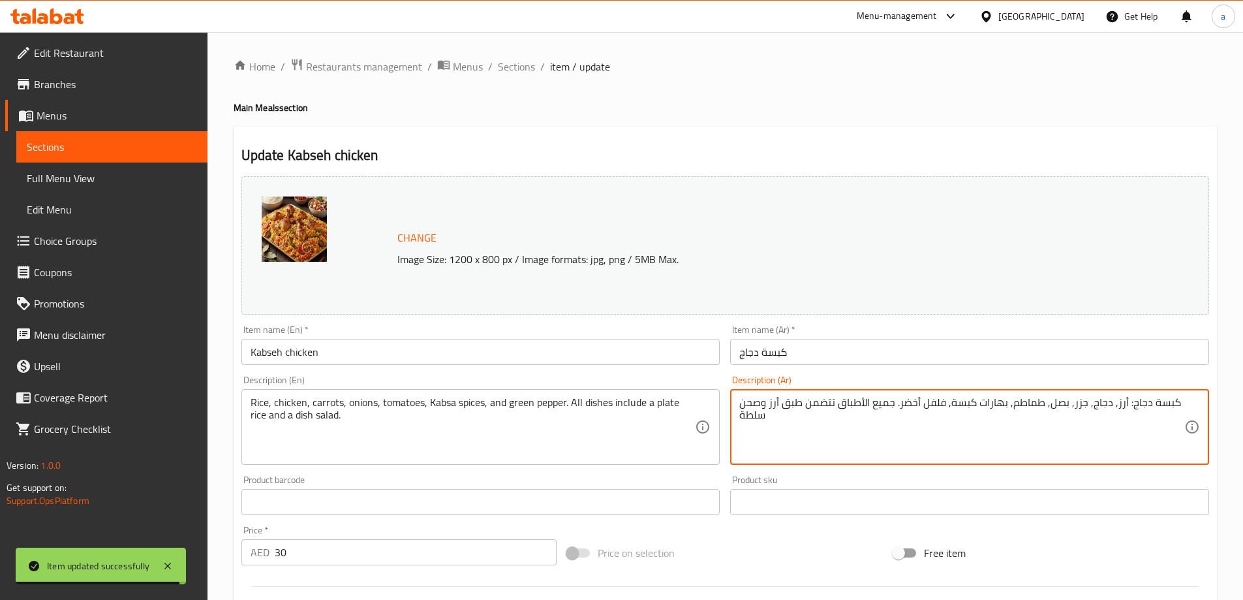
click at [1173, 411] on textarea "كبسة دجاج: أرز, دجاج, جزر, بصل, طماطم, بهارات كبسة, فلفل أخضر. جميع الأطباق تتض…" at bounding box center [961, 427] width 445 height 62
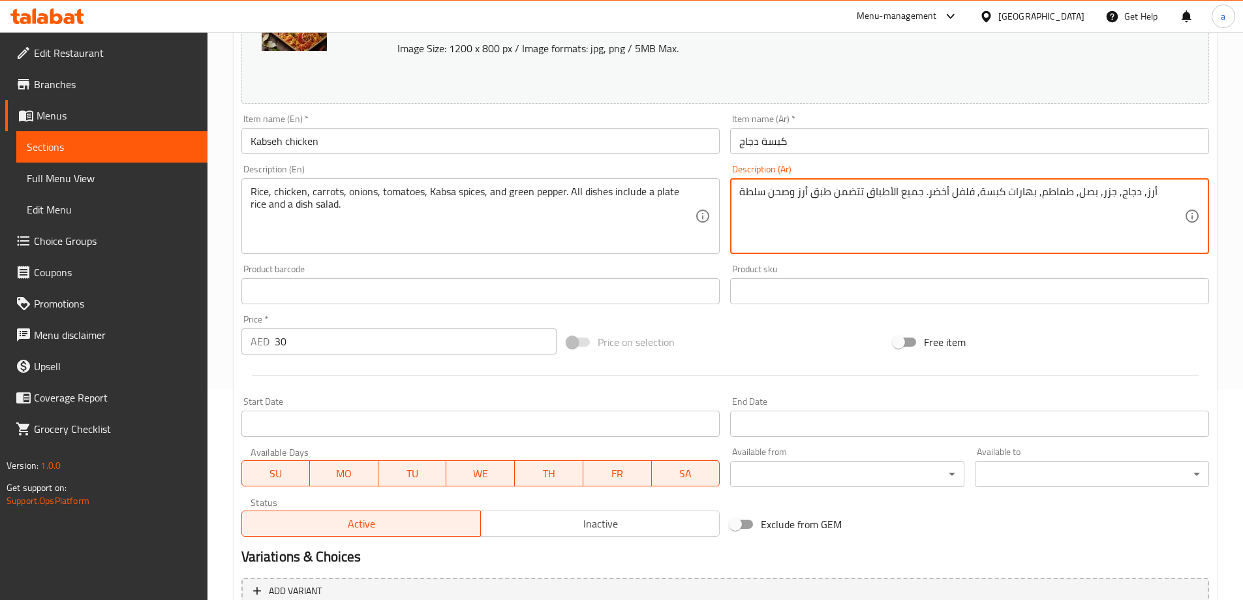
scroll to position [326, 0]
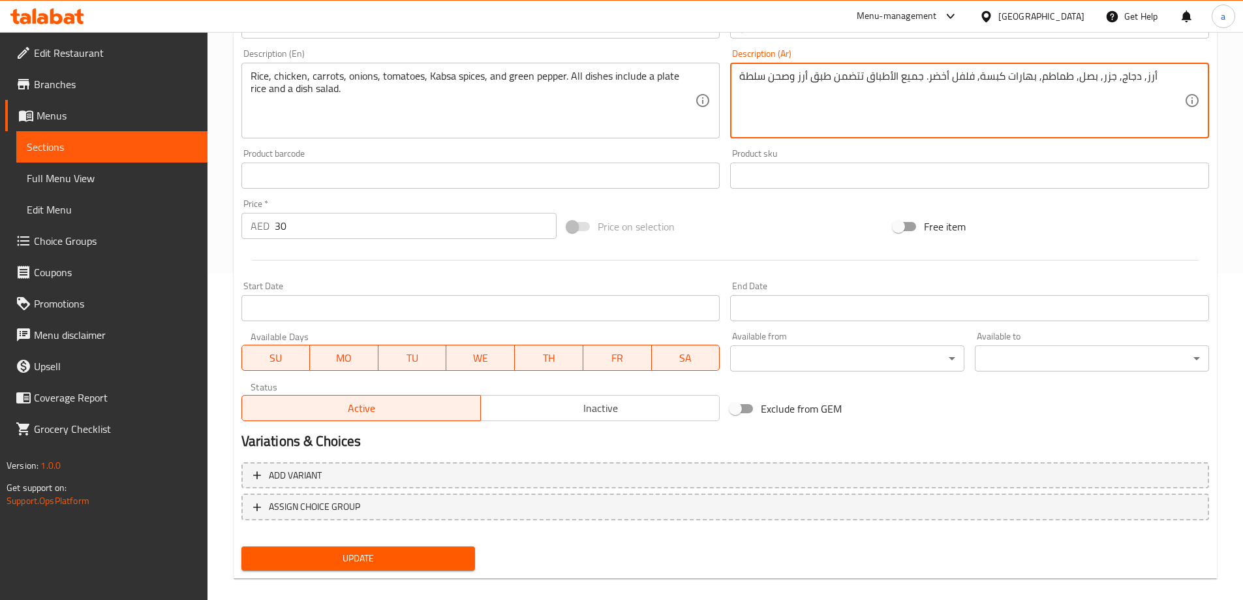
type textarea "أرز, دجاج, جزر, بصل, طماطم, بهارات كبسة, فلفل أخضر. جميع الأطباق تتضمن طبق أرز …"
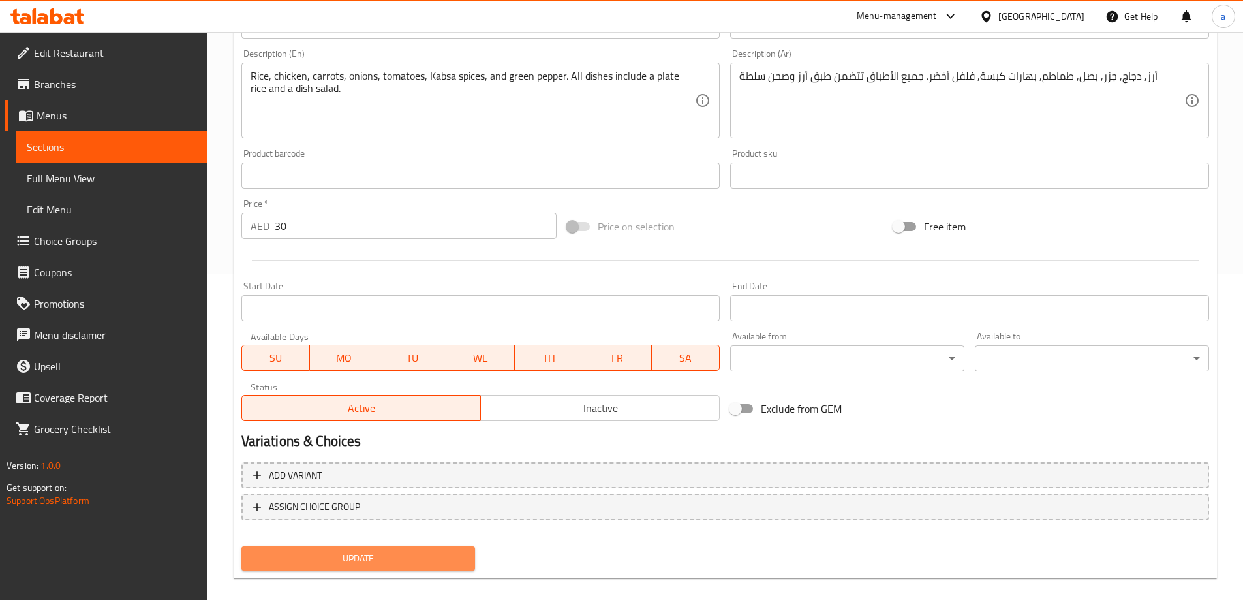
click at [458, 551] on span "Update" at bounding box center [358, 558] width 213 height 16
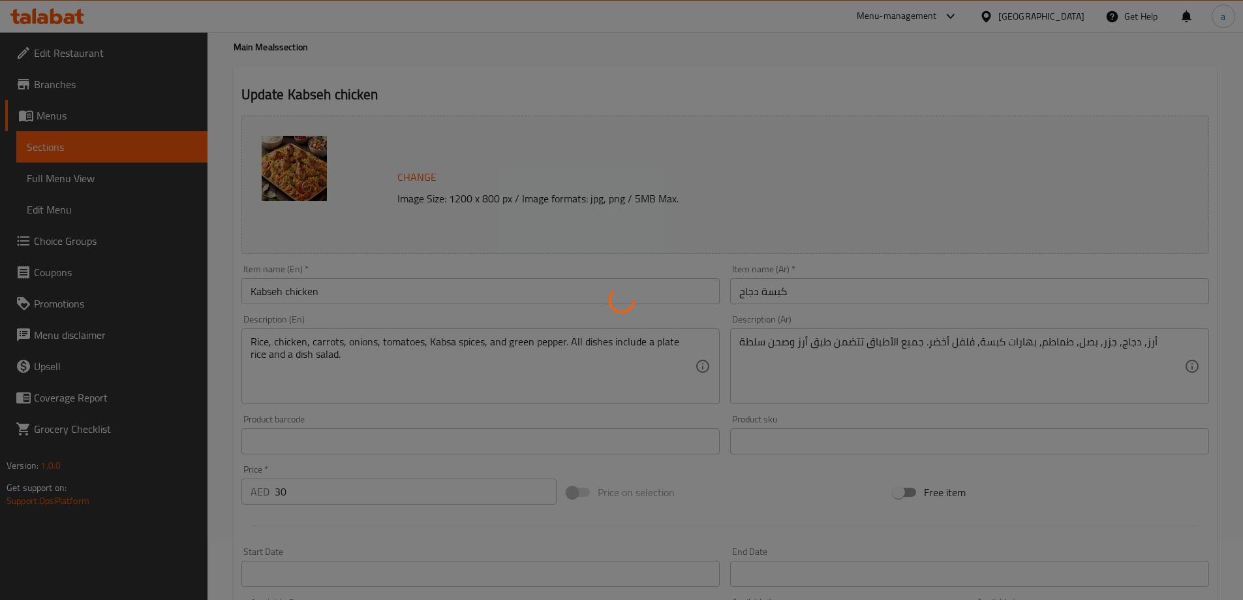
scroll to position [0, 0]
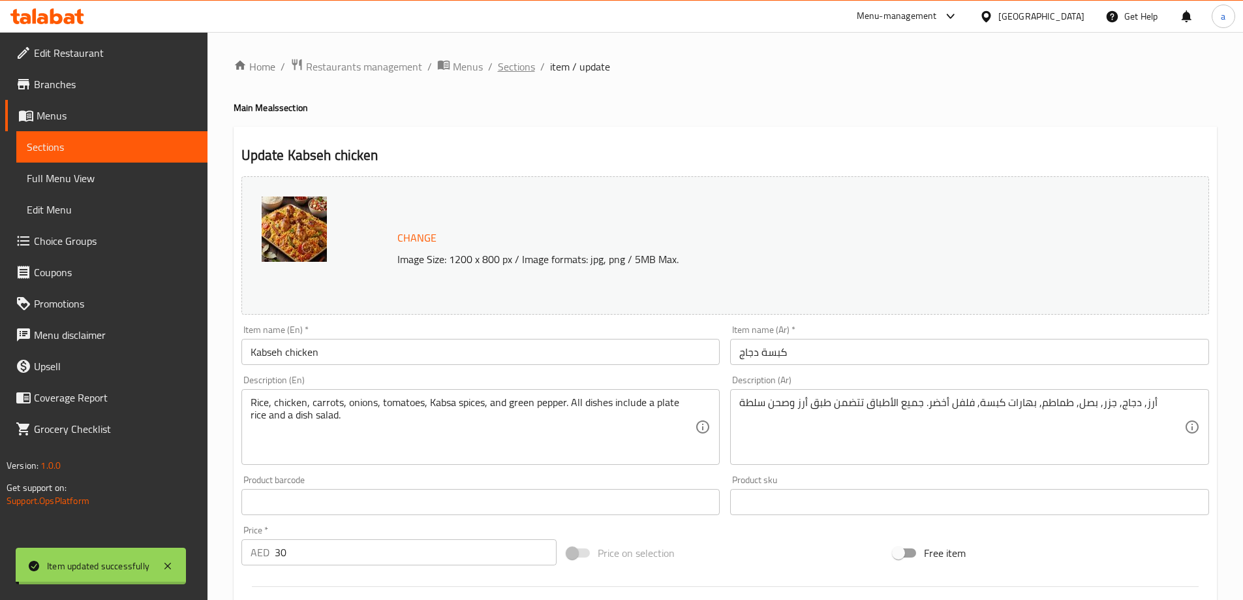
click at [508, 66] on span "Sections" at bounding box center [516, 67] width 37 height 16
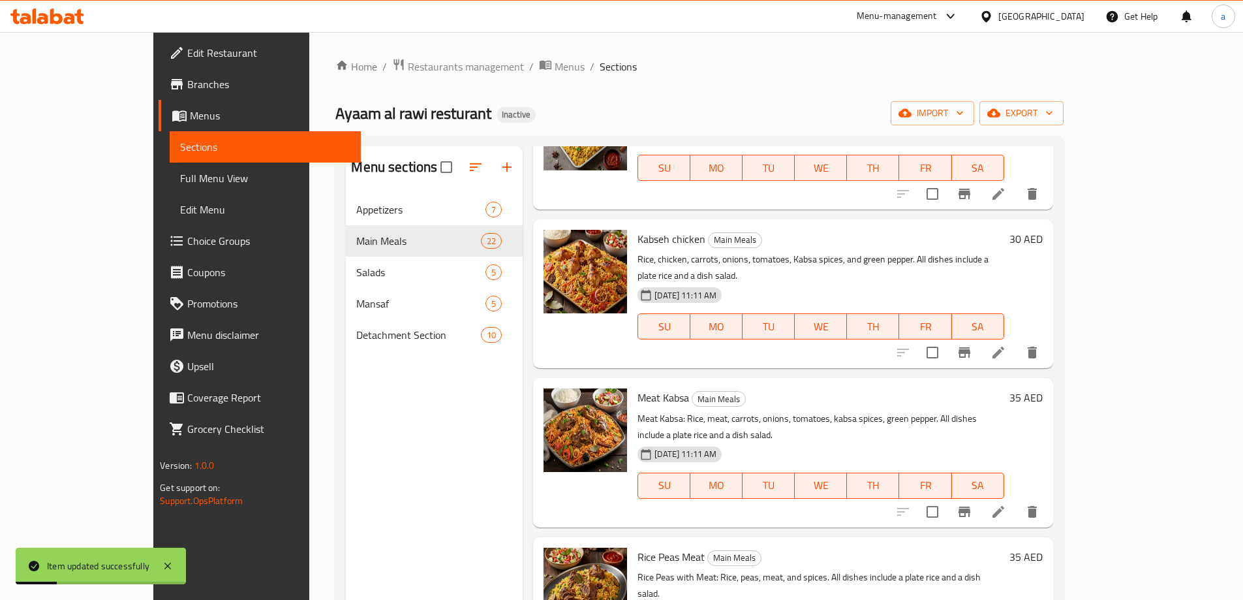
scroll to position [261, 0]
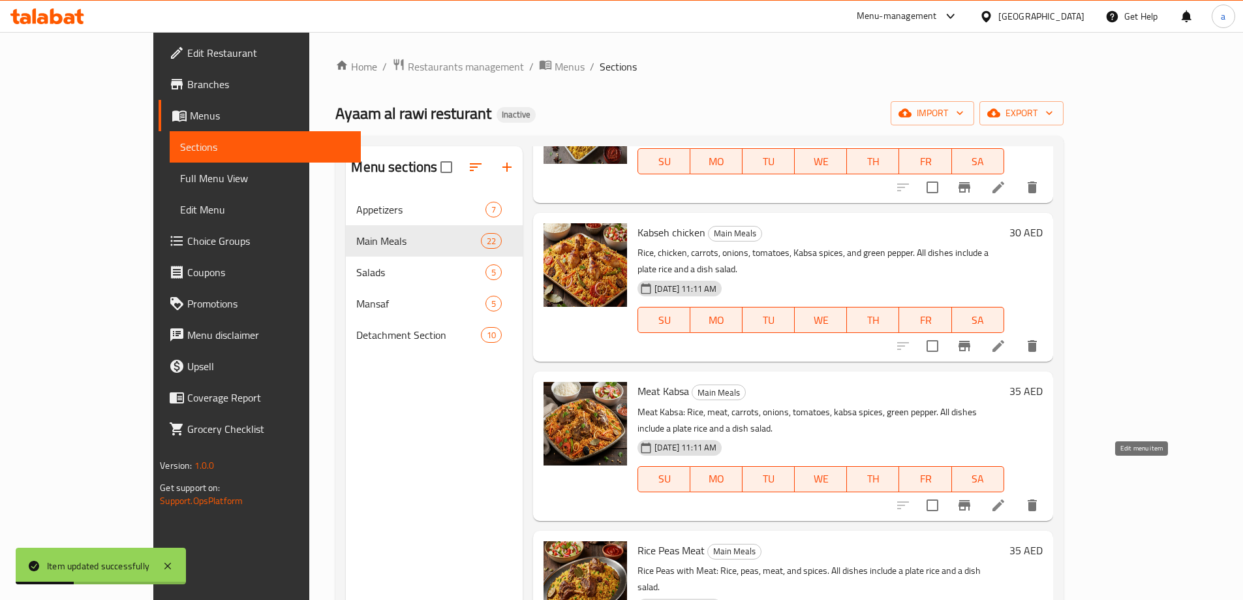
click at [1006, 497] on icon at bounding box center [999, 505] width 16 height 16
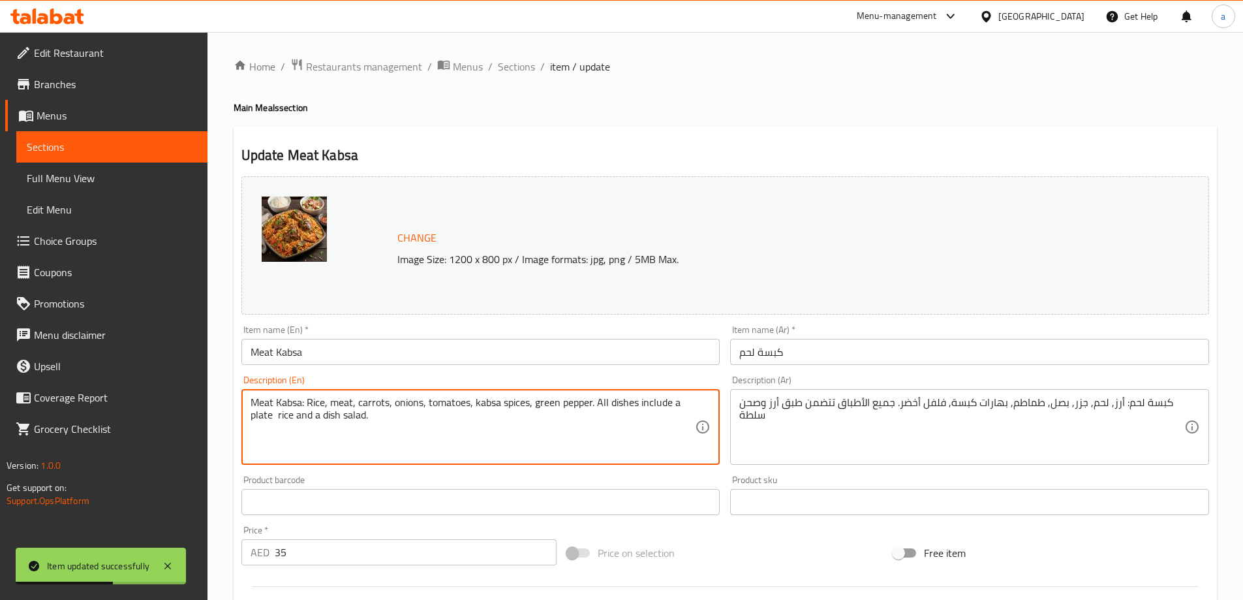
drag, startPoint x: 307, startPoint y: 405, endPoint x: 111, endPoint y: 380, distance: 198.0
type textarea "Rice, meat, carrots, onions, tomatoes, kabsa spices, green pepper. All dishes i…"
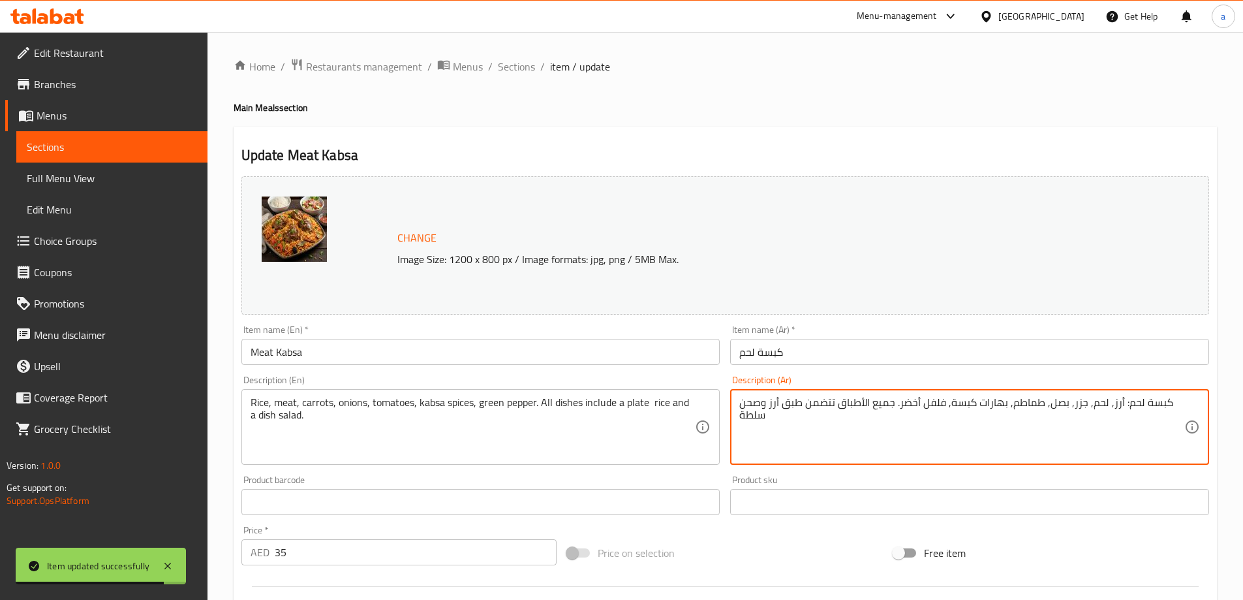
drag, startPoint x: 1118, startPoint y: 405, endPoint x: 1126, endPoint y: 405, distance: 7.8
click at [1124, 405] on textarea "كبسة لحم: أرز, لحم, جزر, بصل, طماطم, بهارات كبسة, فلفل أخضر. جميع الأطباق تتضمن…" at bounding box center [961, 427] width 445 height 62
click at [1120, 405] on textarea "كبسة لحم: أرز, لحم, جزر, بصل, طماطم, بهارات كبسة, فلفل أخضر. جميع الأطباق تتضمن…" at bounding box center [961, 427] width 445 height 62
drag, startPoint x: 1119, startPoint y: 403, endPoint x: 1171, endPoint y: 411, distance: 52.9
click at [1171, 411] on textarea "كبسة لحم: أرز, لحم, جزر, بصل, طماطم, بهارات كبسة, فلفل أخضر. جميع الأطباق تتضمن…" at bounding box center [961, 427] width 445 height 62
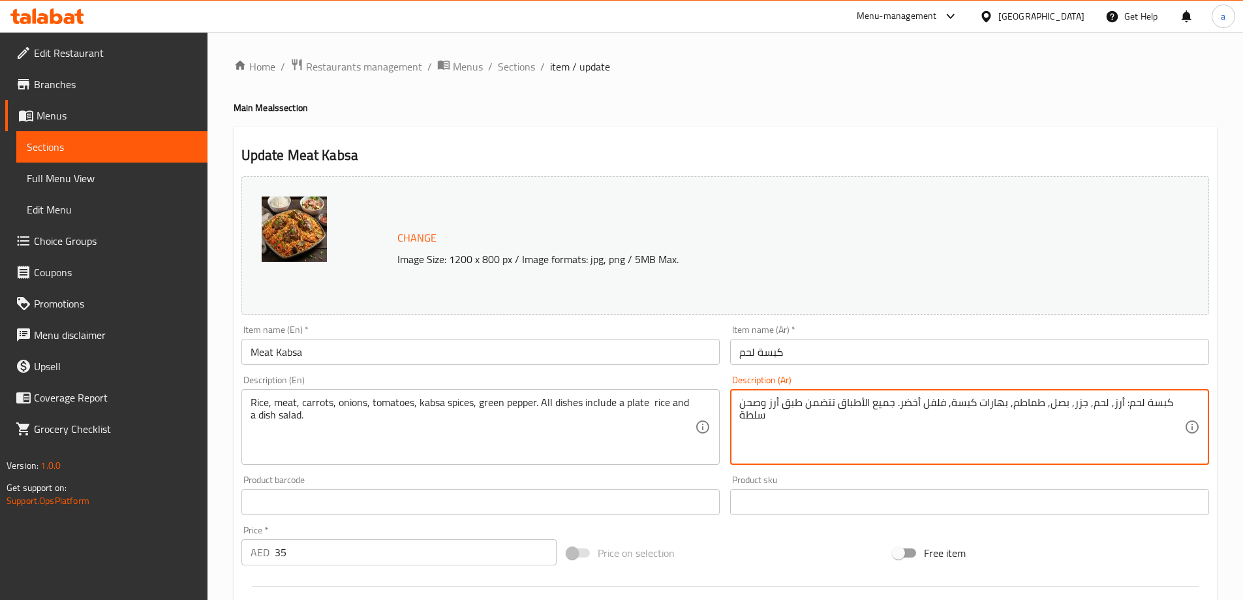
drag, startPoint x: 1167, startPoint y: 408, endPoint x: 1119, endPoint y: 406, distance: 47.7
click at [1119, 406] on textarea "كبسة لحم: أرز, لحم, جزر, بصل, طماطم, بهارات كبسة, فلفل أخضر. جميع الأطباق تتضمن…" at bounding box center [961, 427] width 445 height 62
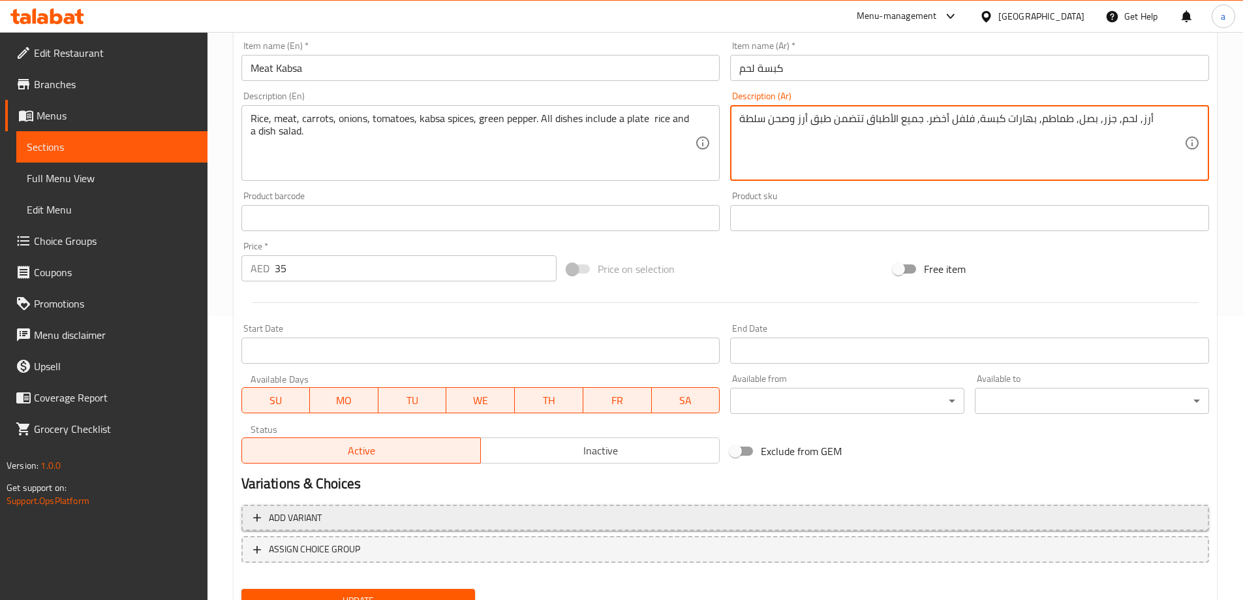
scroll to position [326, 0]
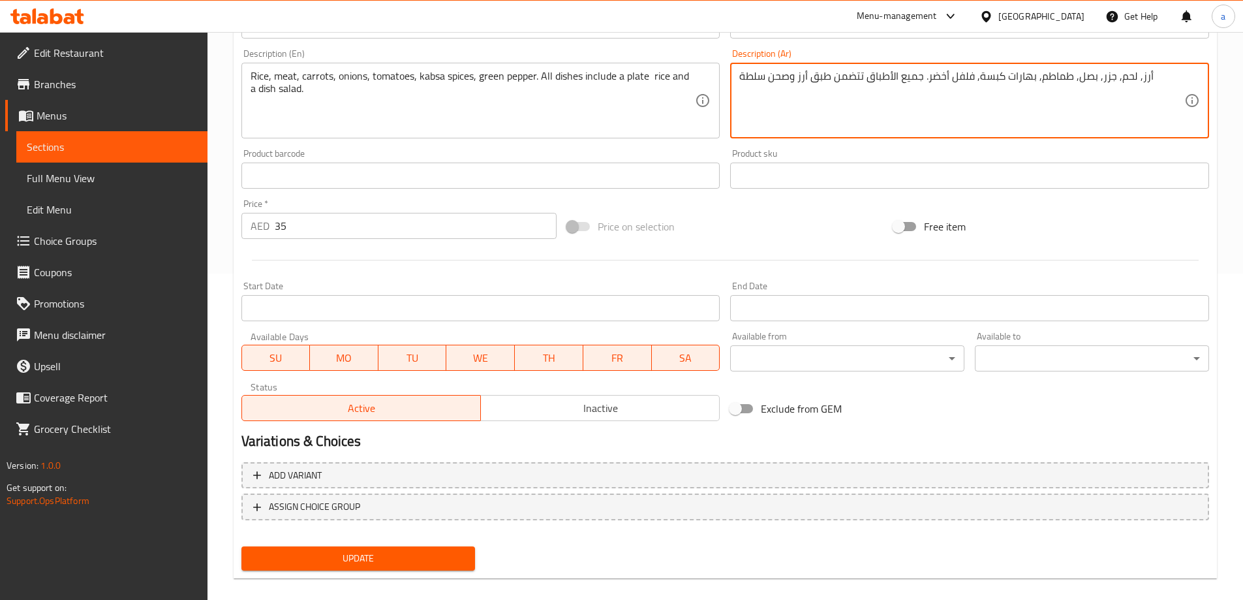
type textarea "أرز, لحم, جزر, بصل, طماطم, بهارات كبسة, فلفل أخضر. جميع الأطباق تتضمن طبق أرز و…"
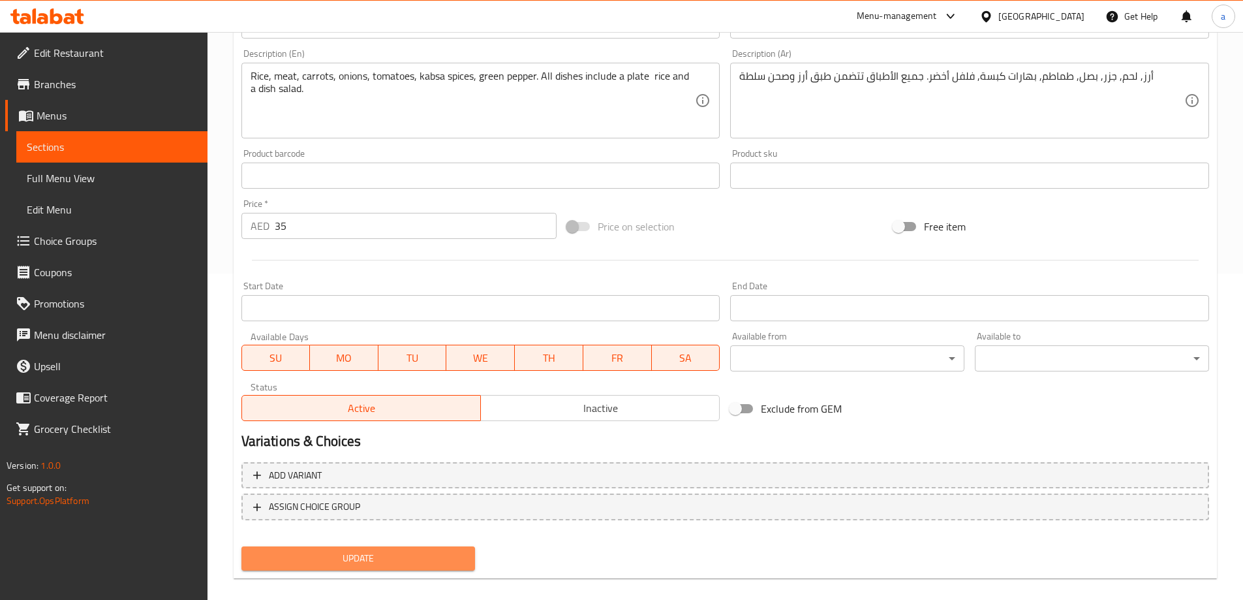
click at [420, 550] on span "Update" at bounding box center [358, 558] width 213 height 16
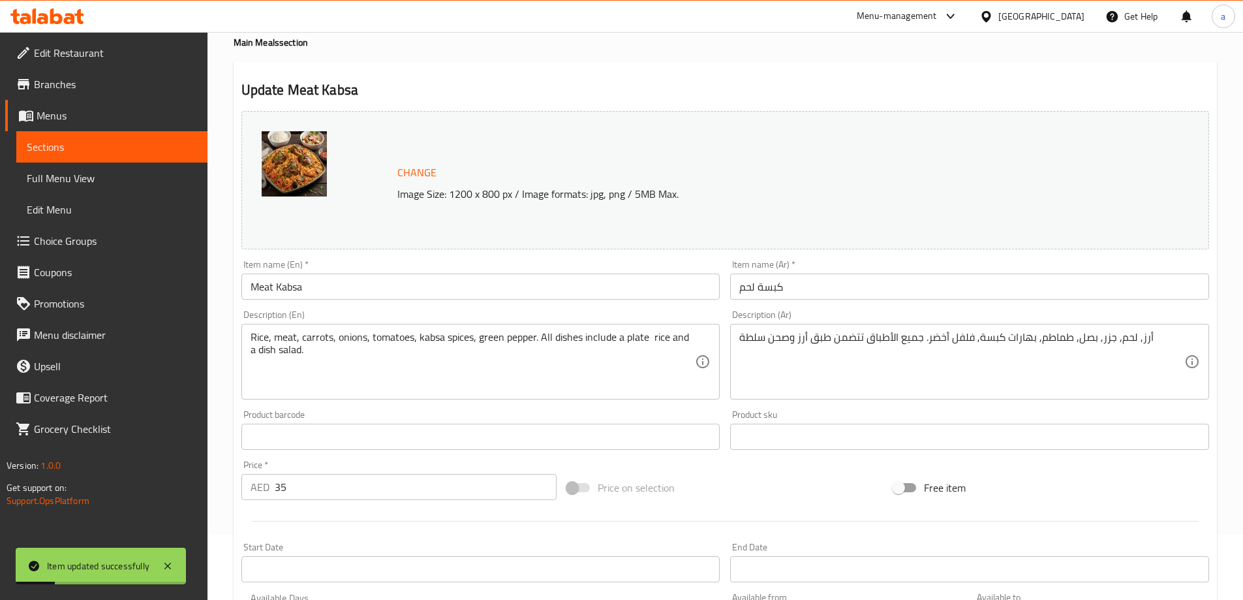
scroll to position [0, 0]
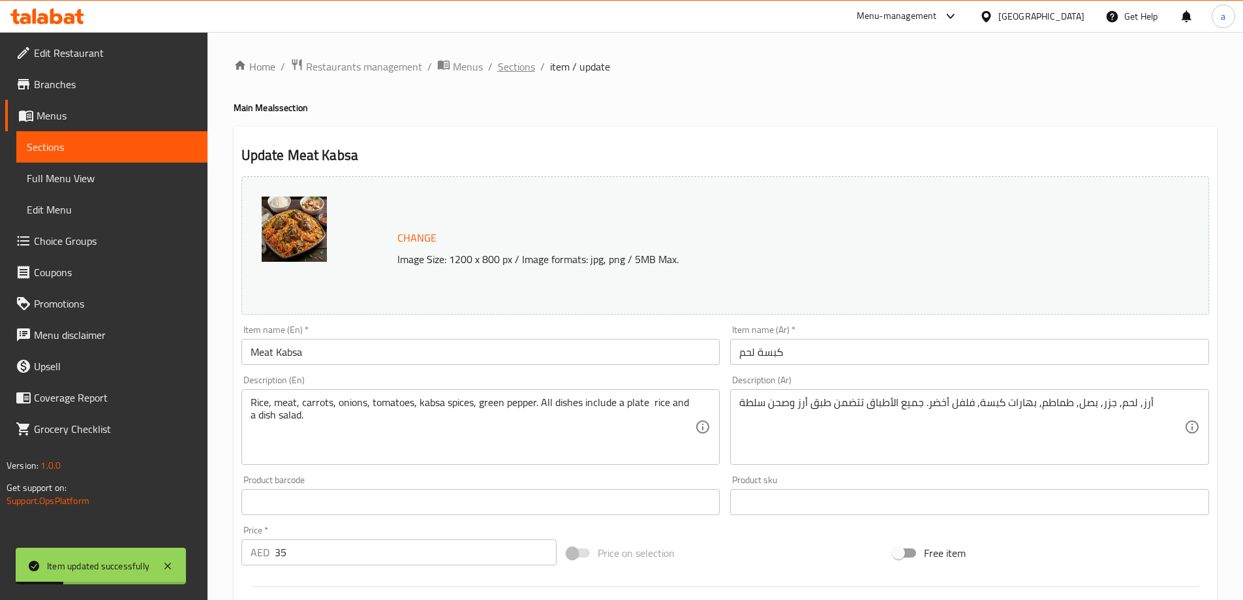
click at [520, 61] on span "Sections" at bounding box center [516, 67] width 37 height 16
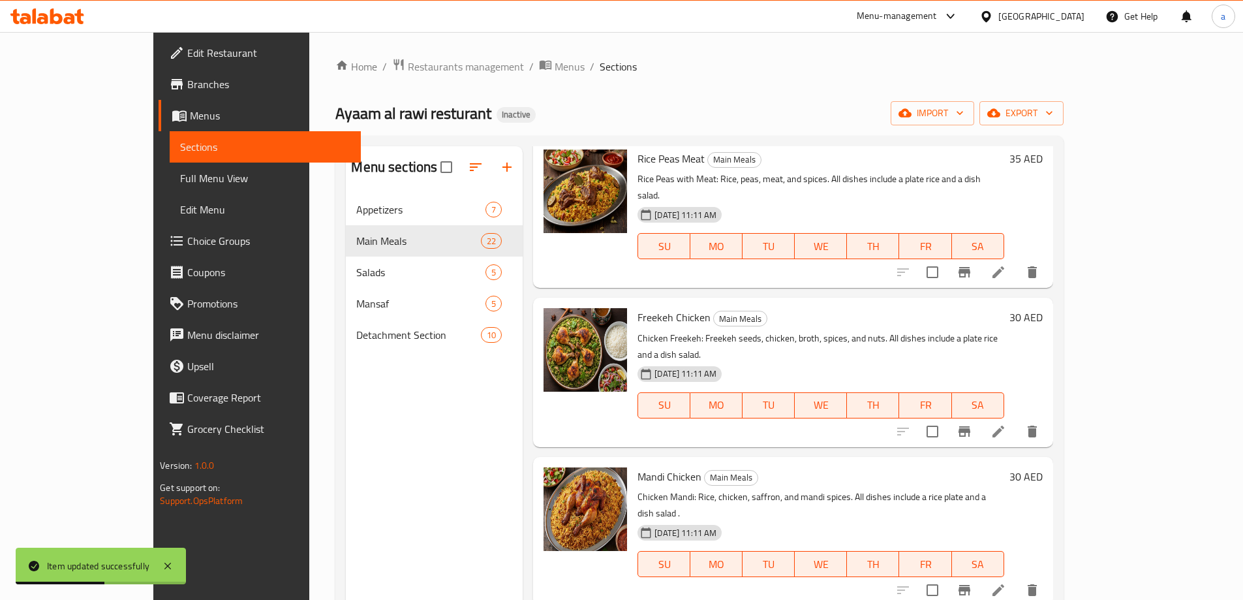
scroll to position [718, 0]
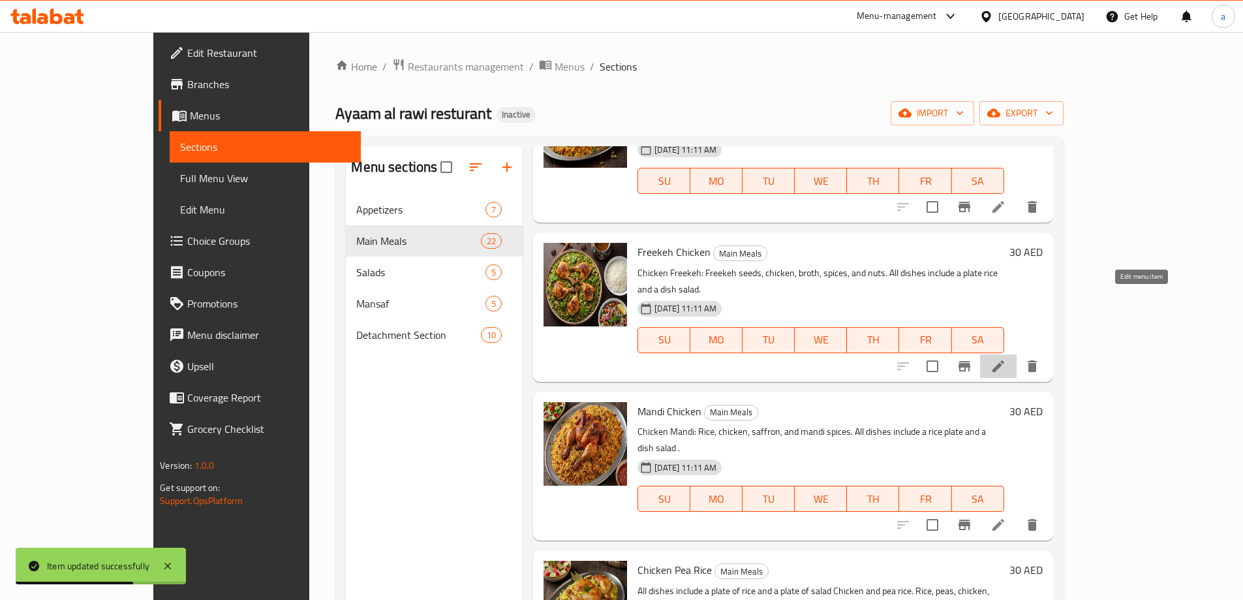
click at [1004, 360] on icon at bounding box center [999, 366] width 12 height 12
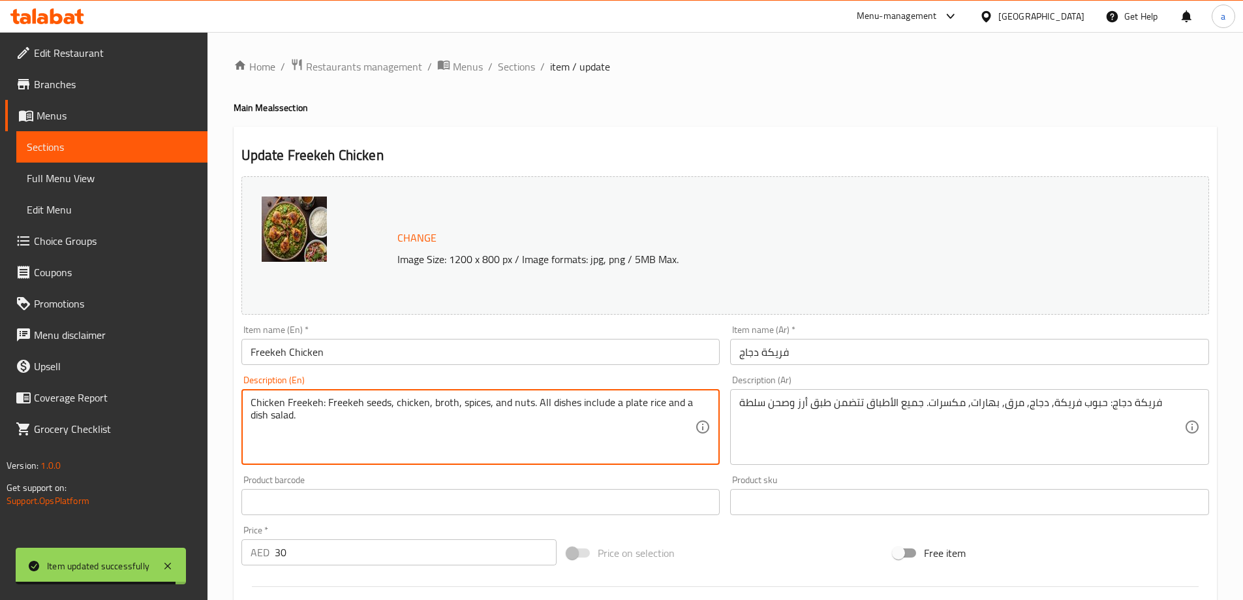
drag, startPoint x: 328, startPoint y: 403, endPoint x: 239, endPoint y: 403, distance: 88.8
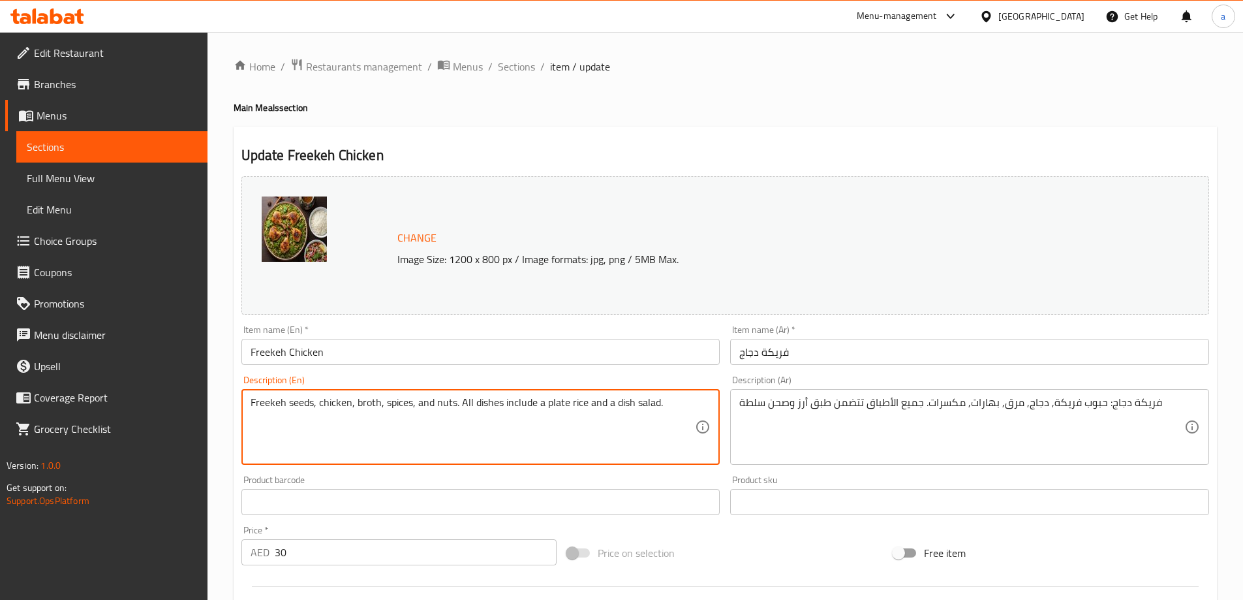
type textarea "Freekeh seeds, chicken, broth, spices, and nuts. All dishes include a plate ric…"
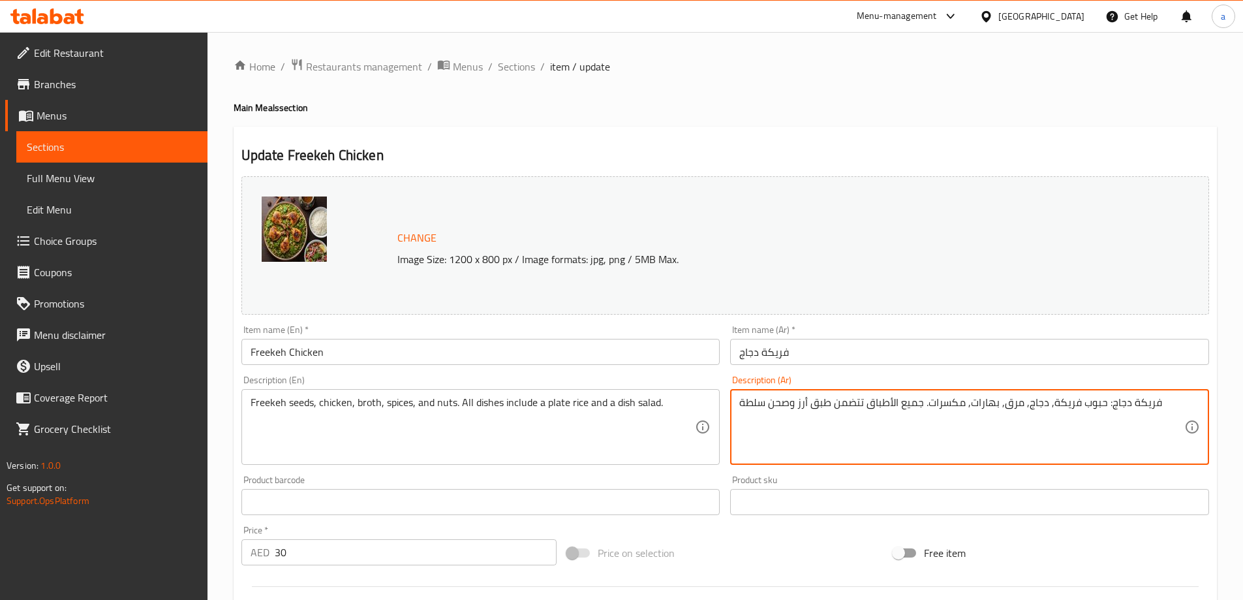
drag, startPoint x: 1104, startPoint y: 407, endPoint x: 1156, endPoint y: 416, distance: 52.9
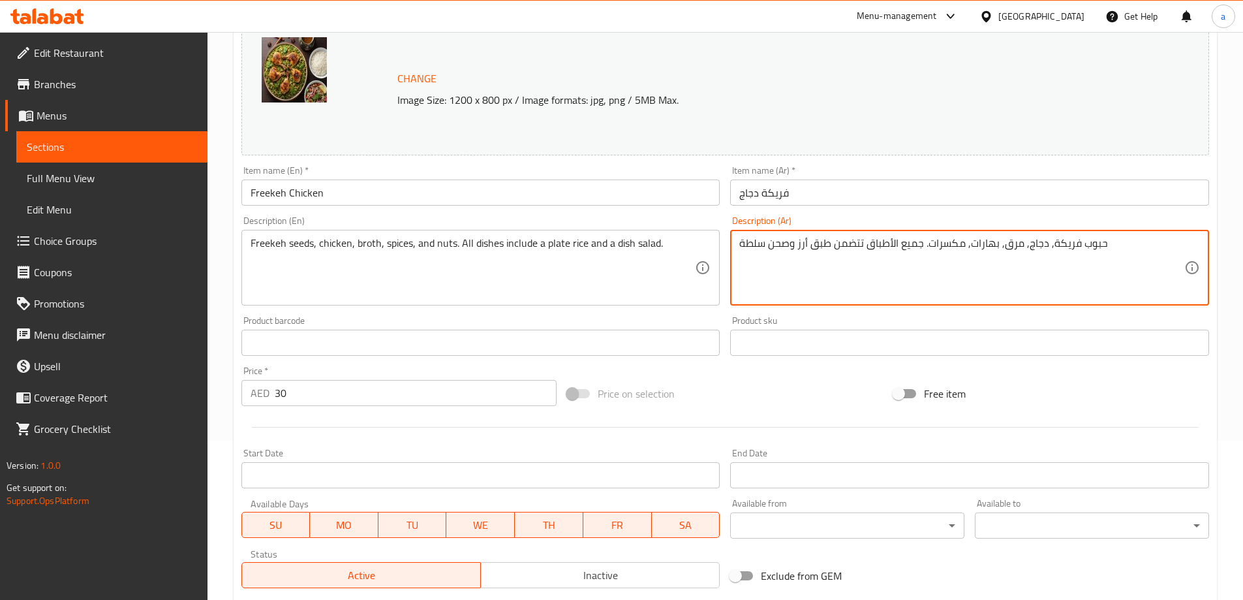
scroll to position [326, 0]
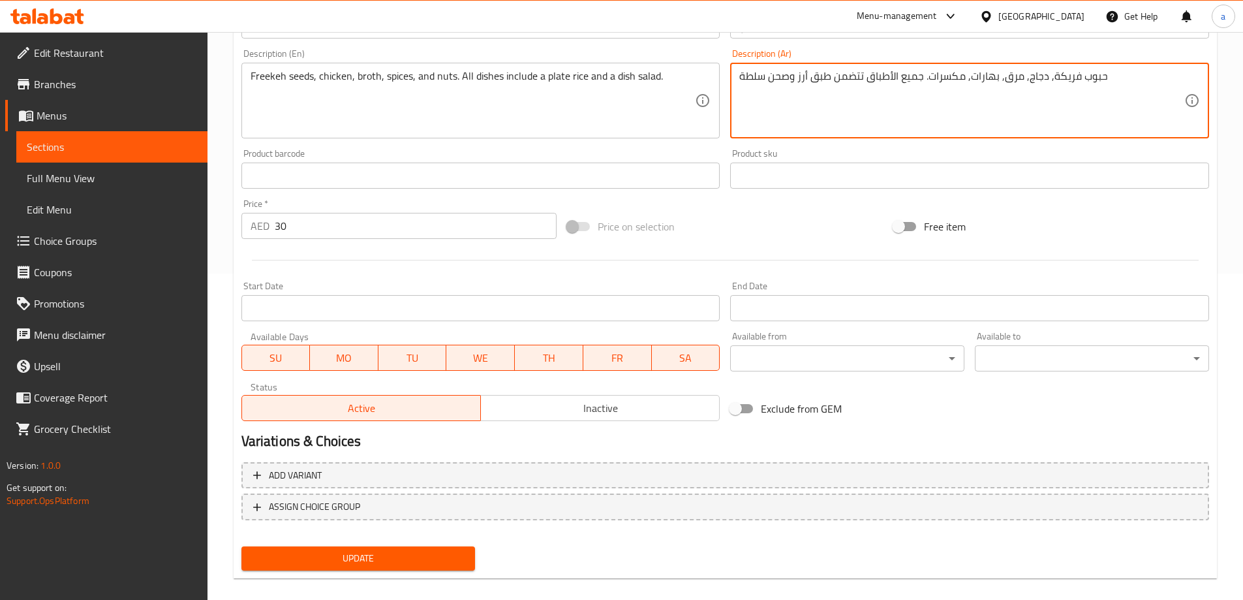
type textarea "حبوب فريكة, دجاج, مرق, بهارات, مكسرات. جميع الأطباق تتضمن طبق أرز وصحن سلطة"
click at [443, 563] on span "Update" at bounding box center [358, 558] width 213 height 16
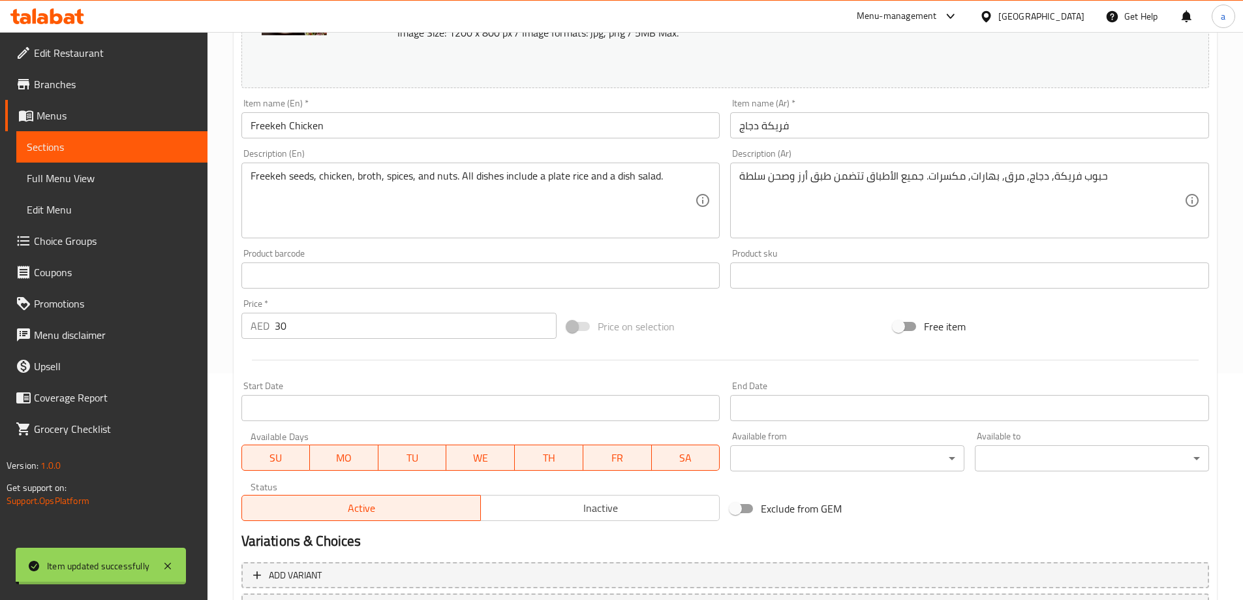
scroll to position [0, 0]
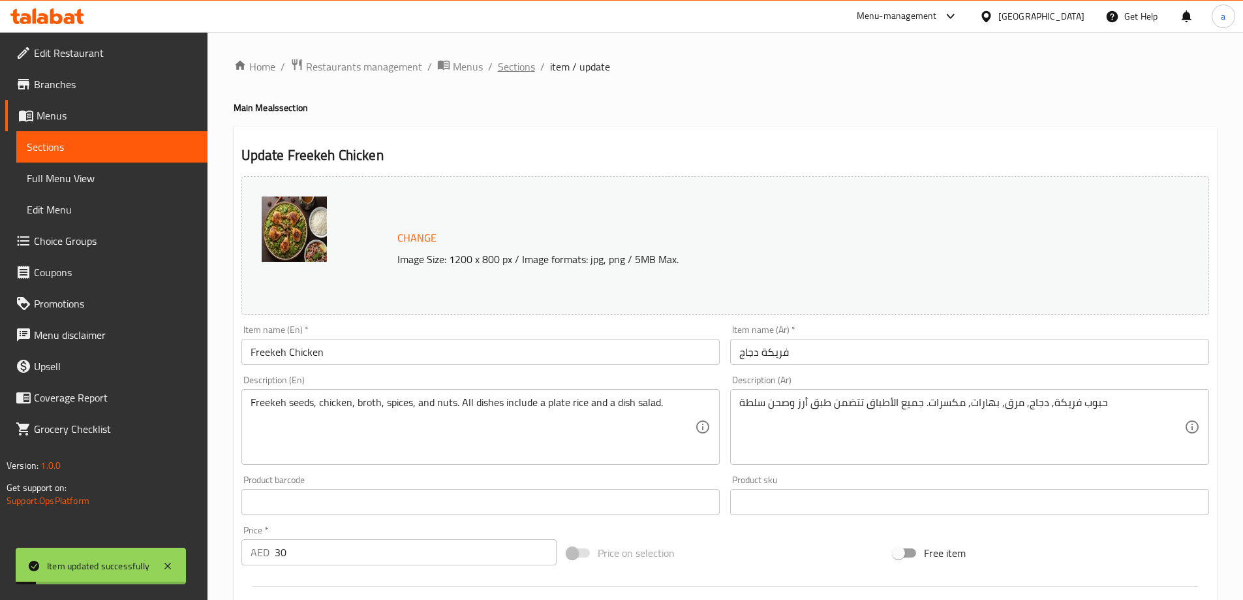
click at [516, 72] on span "Sections" at bounding box center [516, 67] width 37 height 16
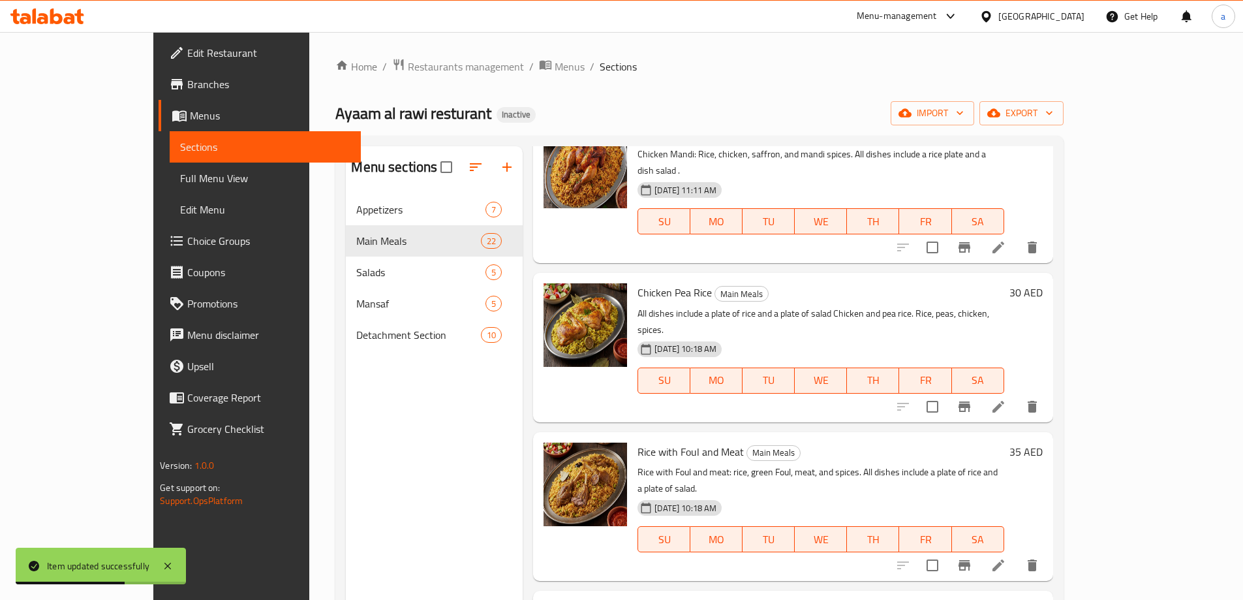
scroll to position [1240, 0]
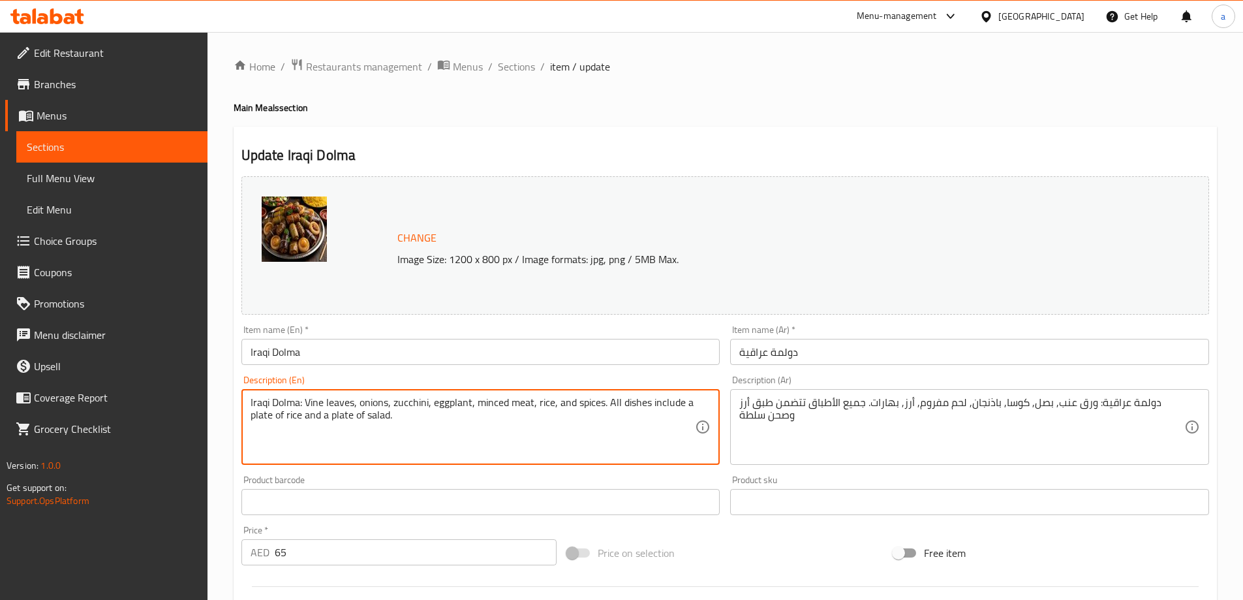
drag, startPoint x: 305, startPoint y: 403, endPoint x: 192, endPoint y: 409, distance: 113.7
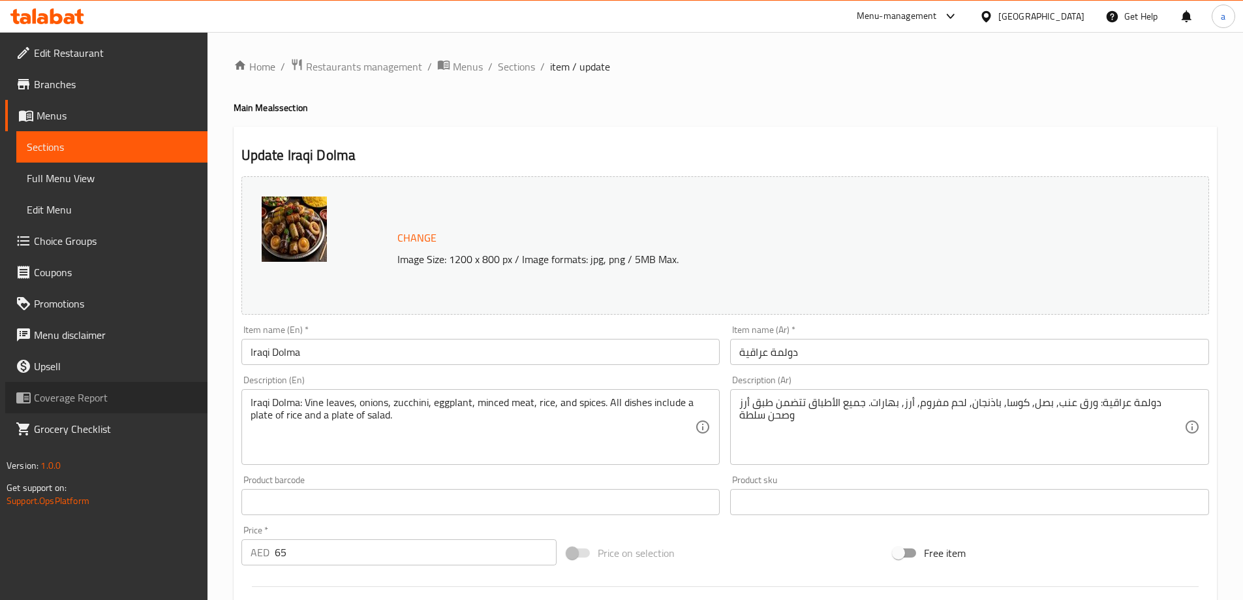
click at [191, 409] on link "Coverage Report" at bounding box center [106, 397] width 202 height 31
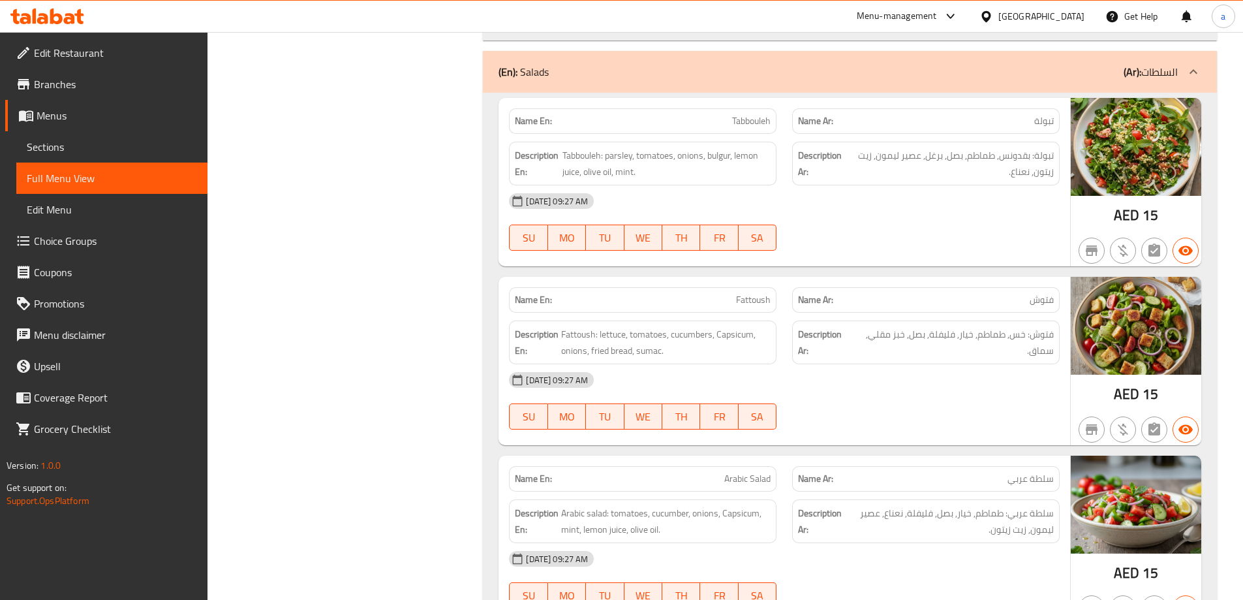
scroll to position [856, 0]
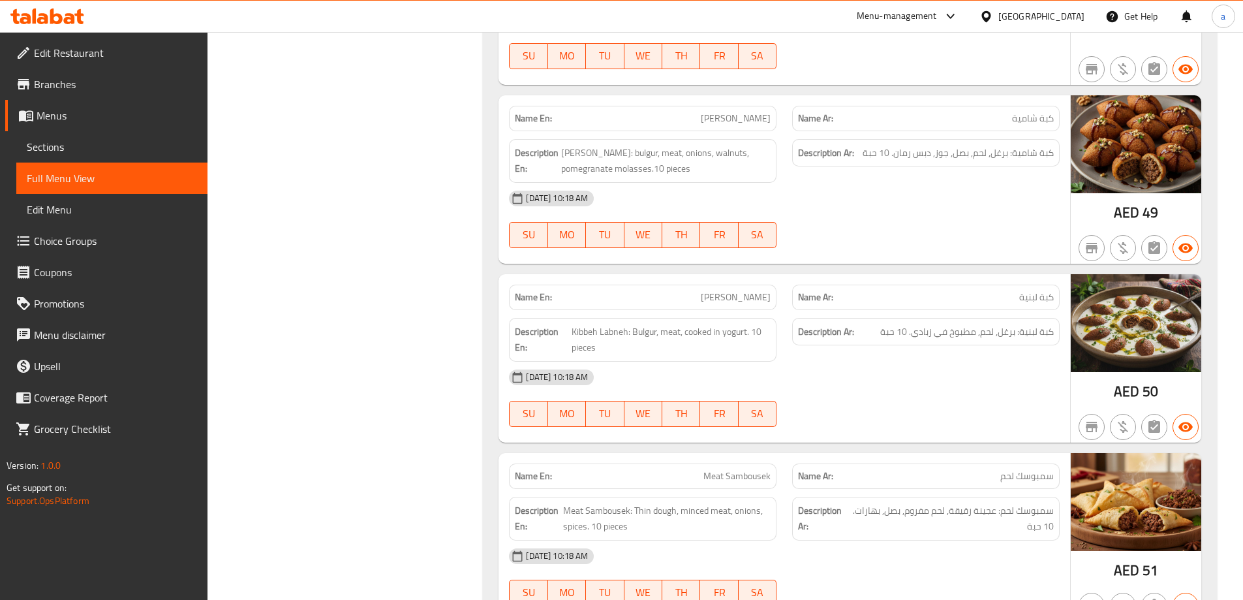
scroll to position [3432, 0]
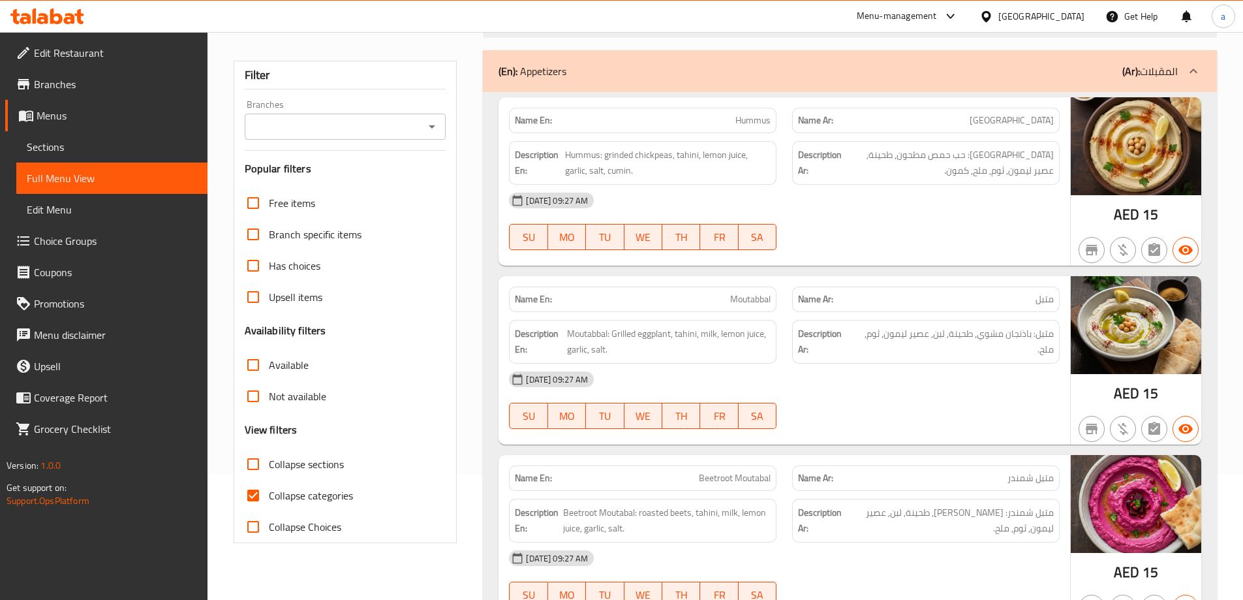
scroll to position [225, 0]
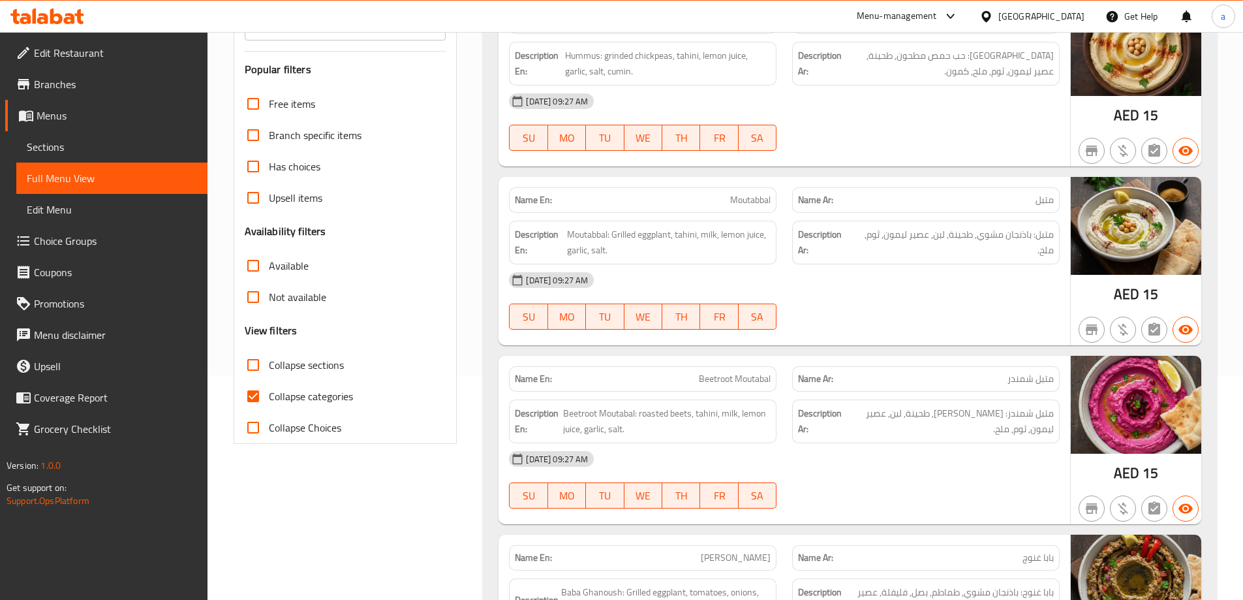
click at [740, 269] on div "14-09-2025 09:27 AM" at bounding box center [784, 279] width 566 height 31
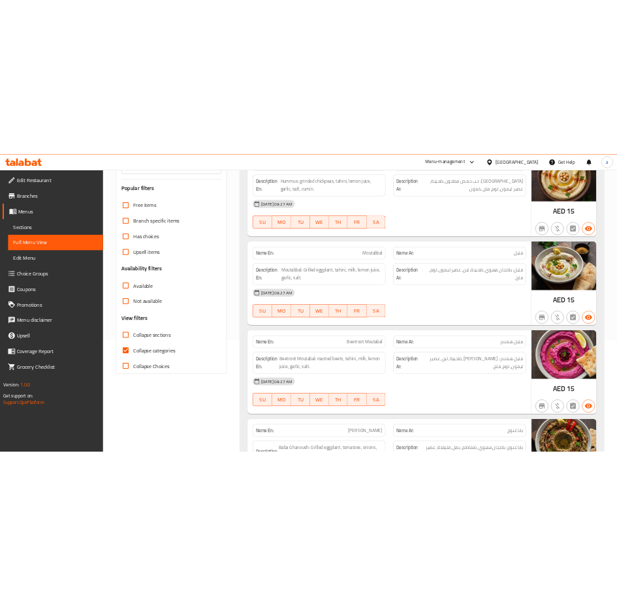
scroll to position [2618, 0]
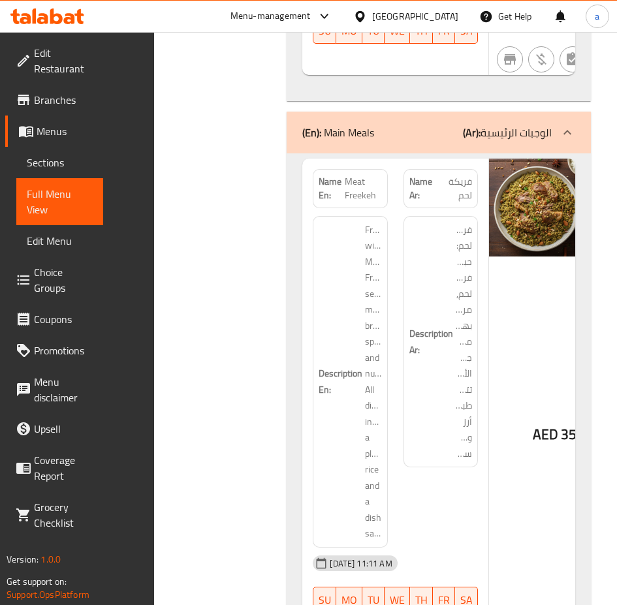
click at [489, 332] on div "AED 35" at bounding box center [554, 402] width 131 height 486
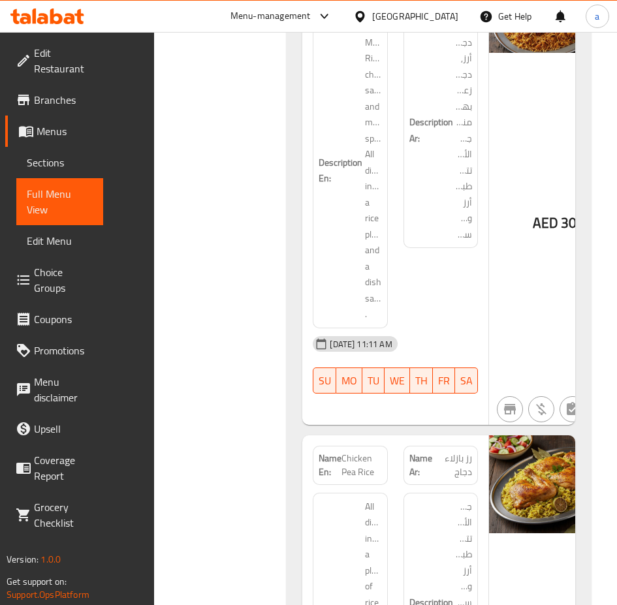
scroll to position [5887, 0]
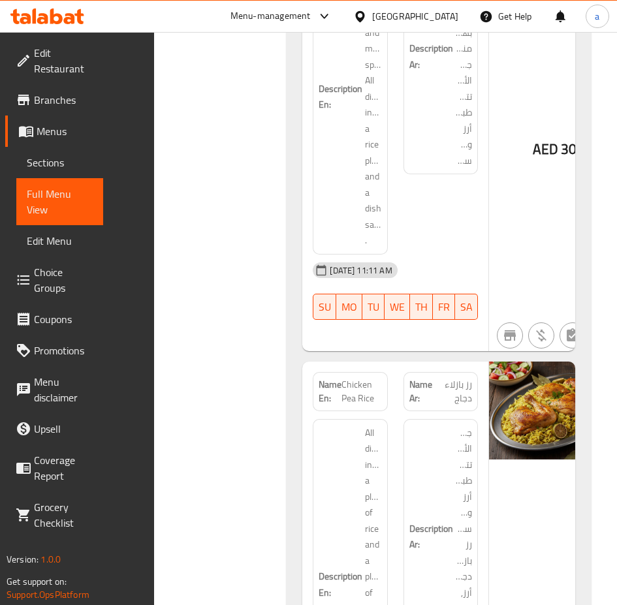
click at [442, 411] on div "Description Ar: جميع الأطباق تتضمن طبق أرز وصحن سلطة رز بازلاء دجاج: أرز, بازلا…" at bounding box center [441, 584] width 91 height 347
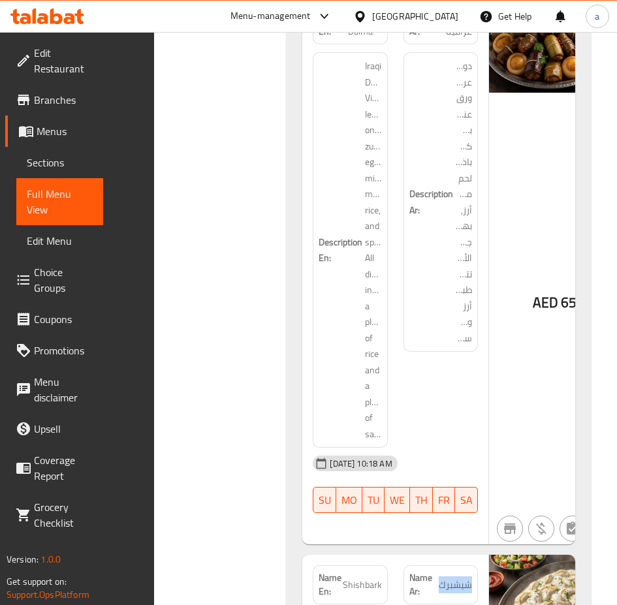
drag, startPoint x: 402, startPoint y: 303, endPoint x: 432, endPoint y: 309, distance: 30.5
click at [439, 578] on span "شيشبرك" at bounding box center [455, 585] width 33 height 14
copy span "شيشبرك"
click at [287, 456] on div "Name En: Meat Freekeh Name Ar: فريكة لحم Description En: Freekeh with Meat: Fre…" at bounding box center [439, 501] width 304 height 11223
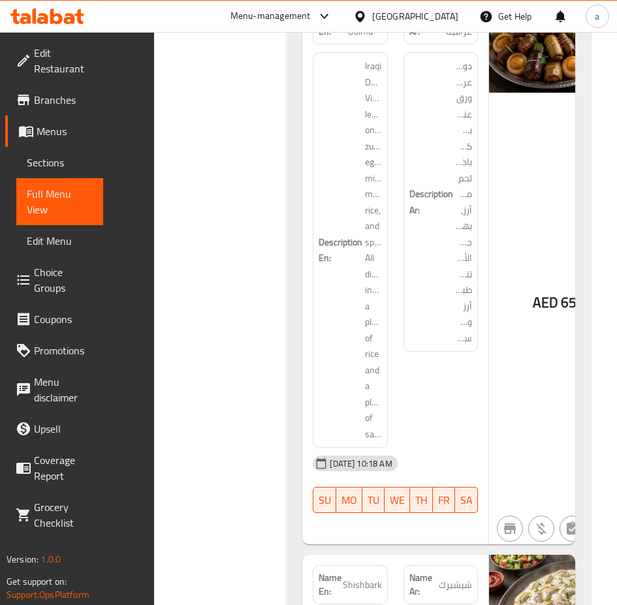
scroll to position [8377, 0]
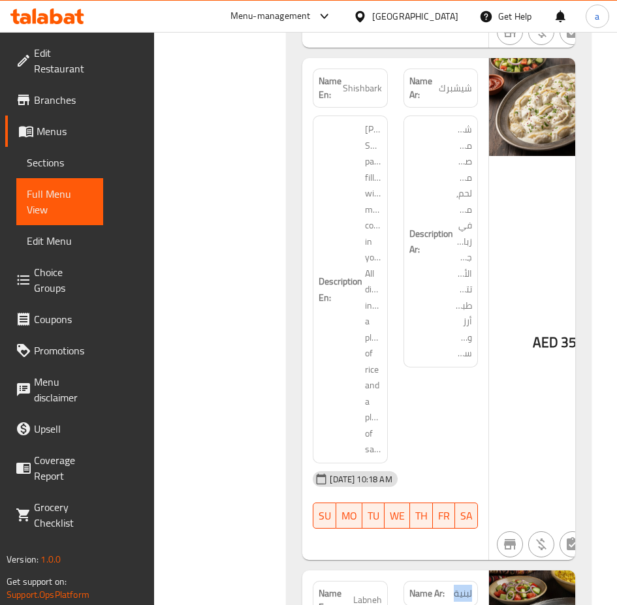
drag, startPoint x: 417, startPoint y: 298, endPoint x: 444, endPoint y: 302, distance: 27.0
click at [444, 573] on div "Name Ar: لبنية" at bounding box center [441, 600] width 91 height 55
copy span "لبنية"
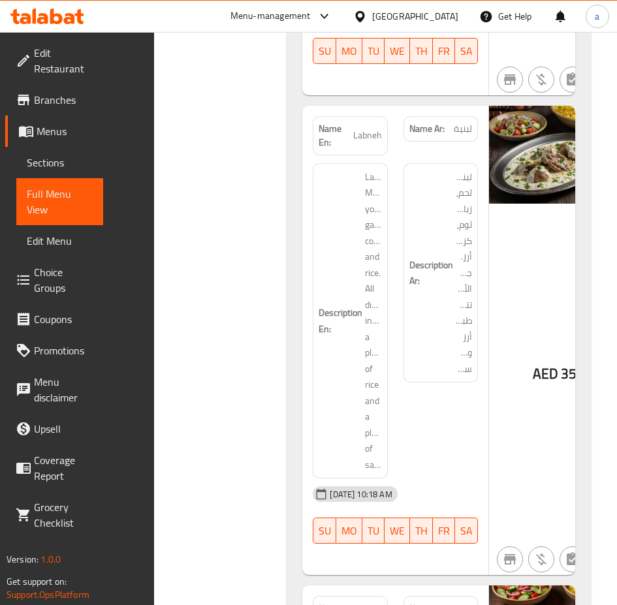
drag, startPoint x: 413, startPoint y: 297, endPoint x: 429, endPoint y: 310, distance: 20.9
click at [432, 599] on span "داوود باشا" at bounding box center [467, 616] width 70 height 14
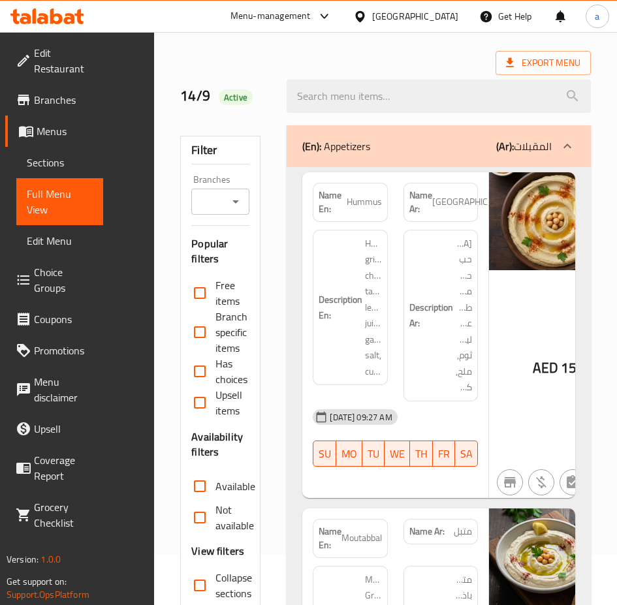
scroll to position [131, 0]
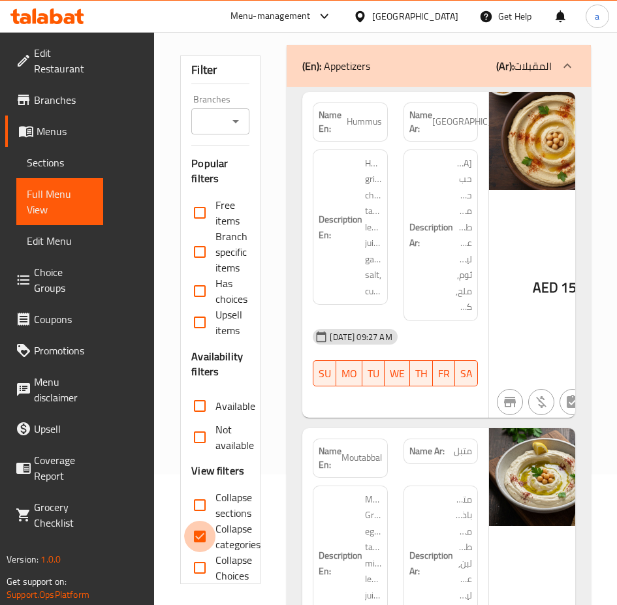
click at [184, 521] on input "Collapse categories" at bounding box center [199, 536] width 31 height 31
checkbox input "false"
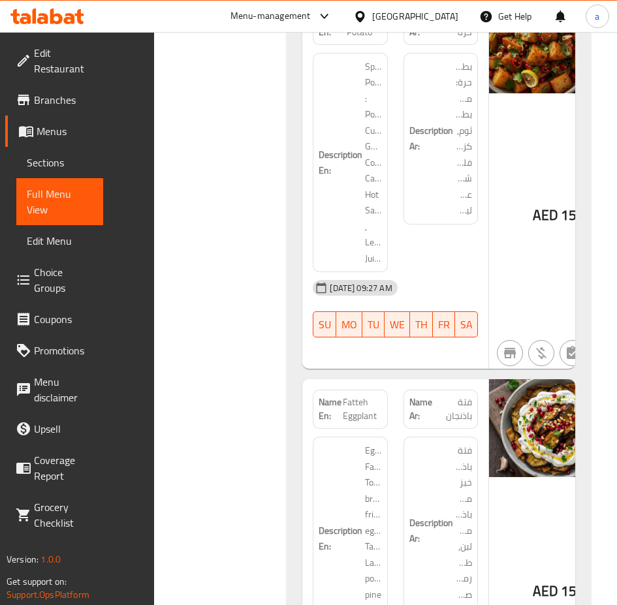
scroll to position [1697, 0]
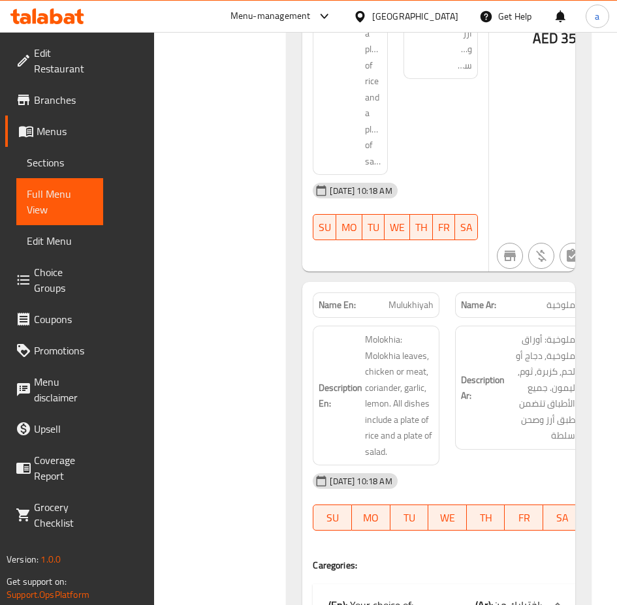
scroll to position [10071, 0]
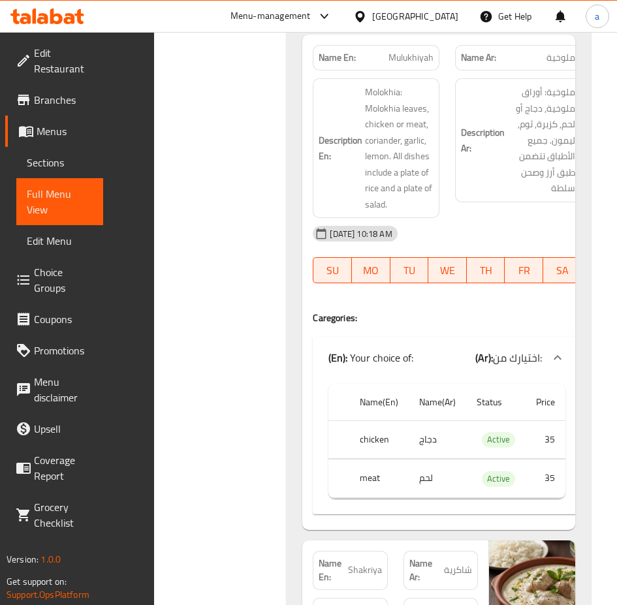
scroll to position [10463, 0]
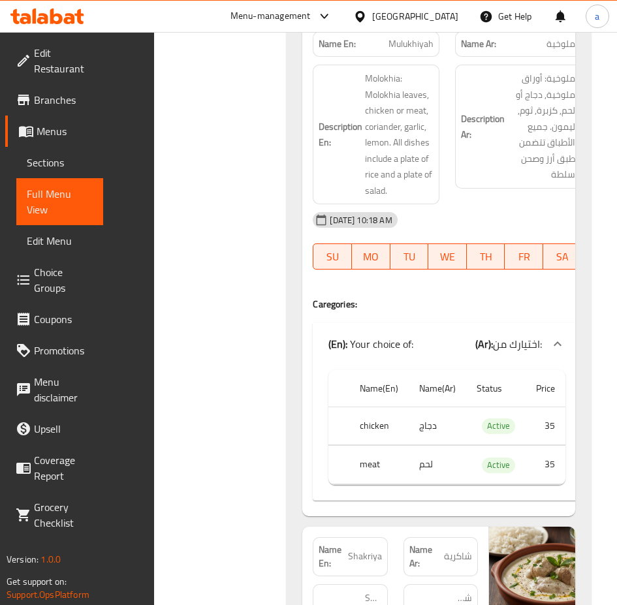
click at [201, 378] on div "Filter Branches Branches Popular filters Free items Branch specific items Has c…" at bounding box center [225, 390] width 106 height 21370
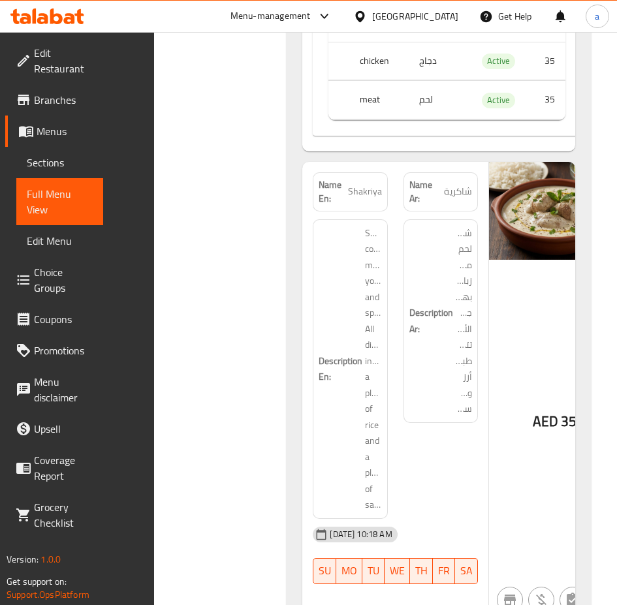
click at [172, 396] on div "Filter Branches Branches Popular filters Free items Branch specific items Has c…" at bounding box center [225, 25] width 106 height 21370
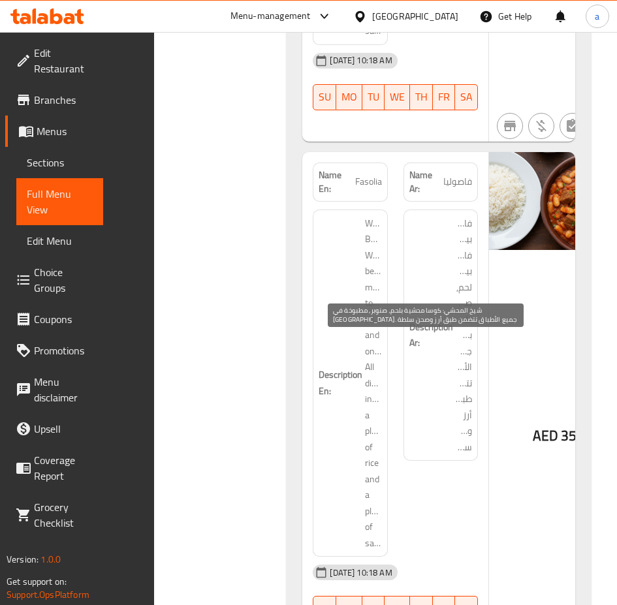
scroll to position [12405, 0]
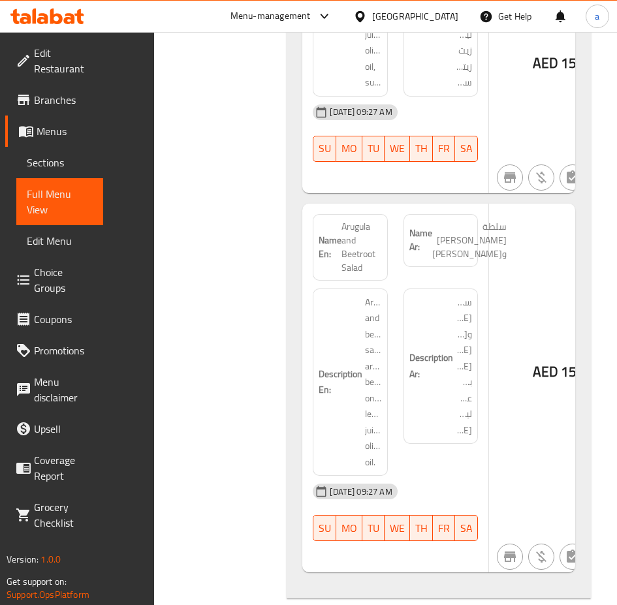
scroll to position [15362, 0]
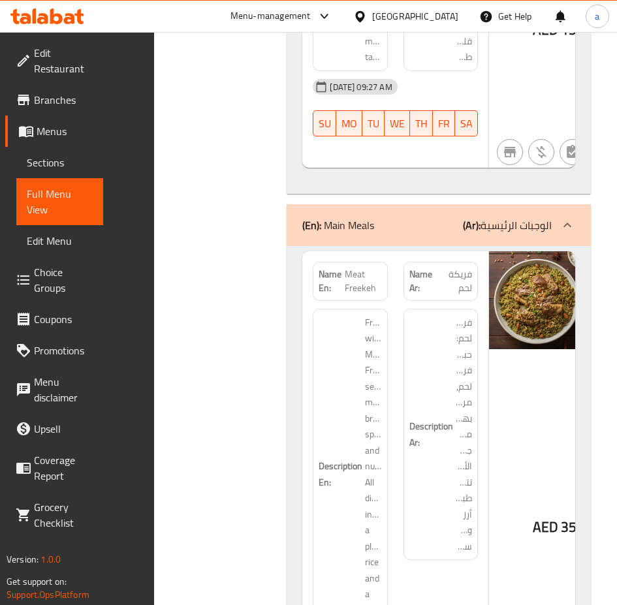
scroll to position [2415, 0]
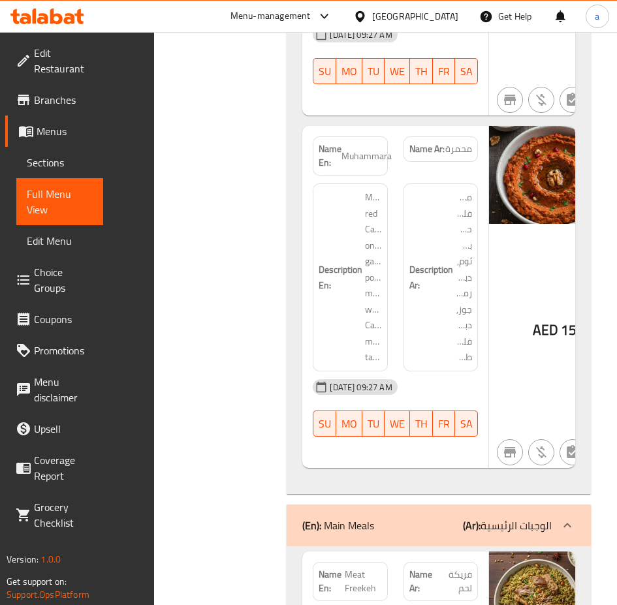
scroll to position [2295, 0]
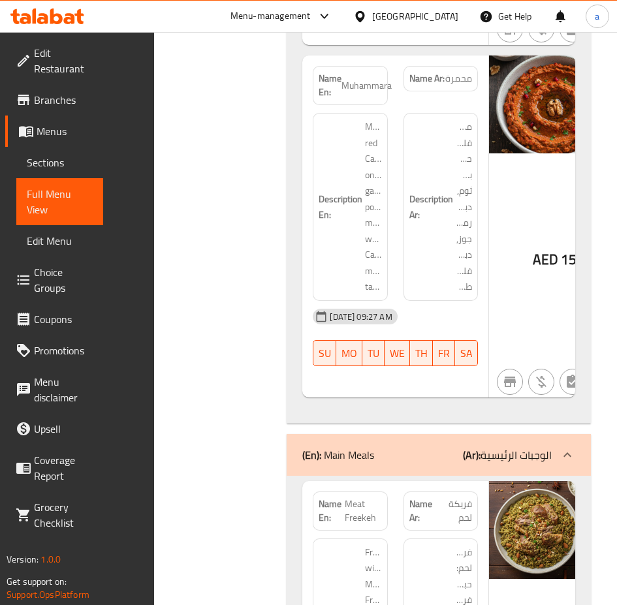
click at [528, 229] on div "AED 15" at bounding box center [554, 226] width 131 height 342
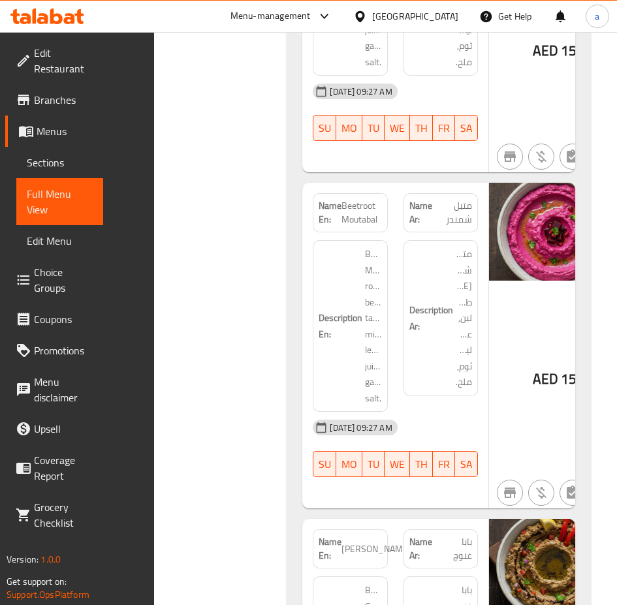
scroll to position [375, 0]
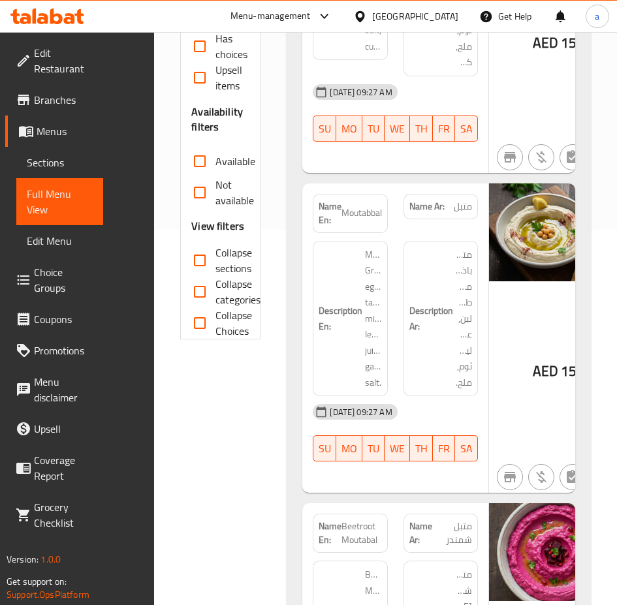
click at [52, 155] on span "Sections" at bounding box center [60, 163] width 66 height 16
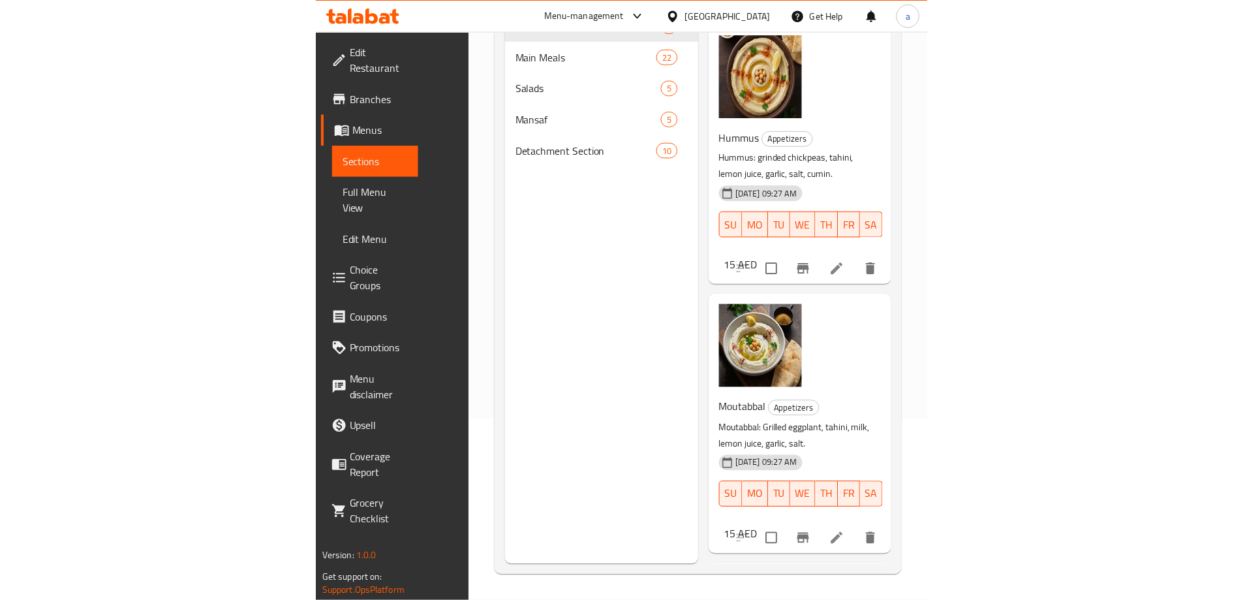
scroll to position [183, 0]
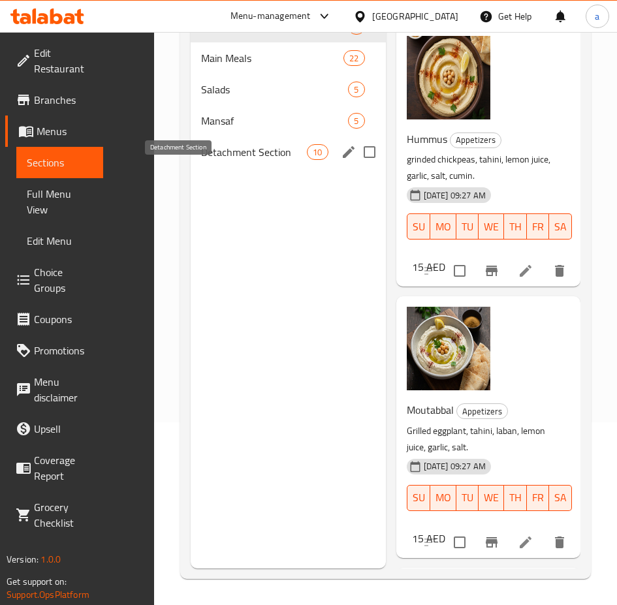
click at [201, 160] on span "Detachment Section" at bounding box center [254, 152] width 106 height 16
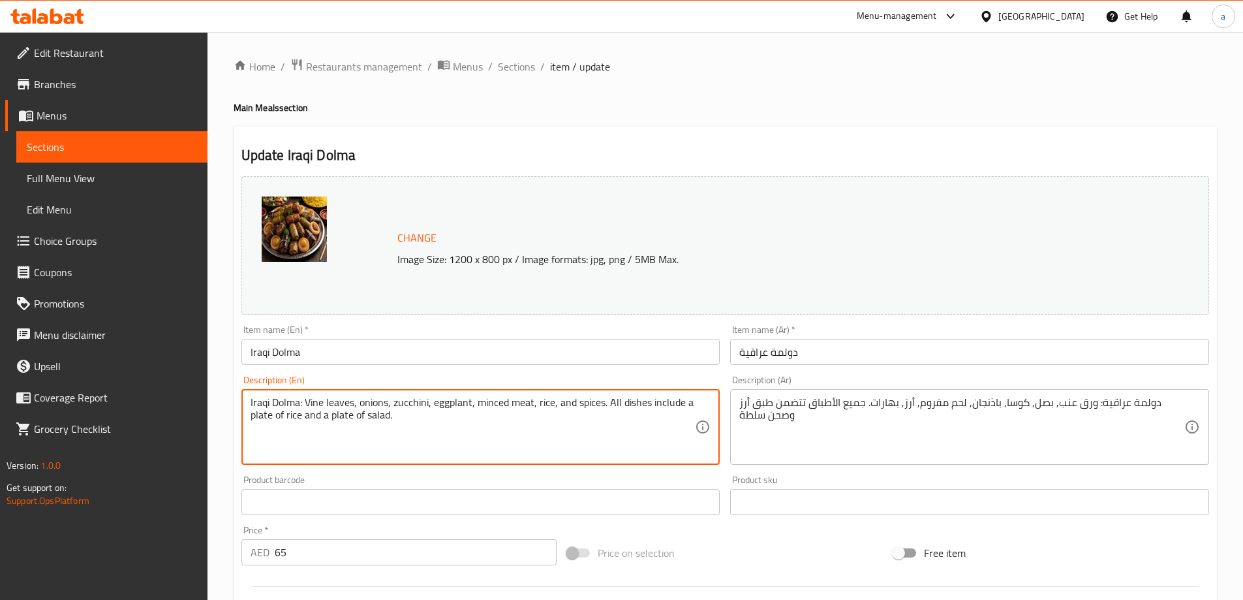
drag, startPoint x: 305, startPoint y: 404, endPoint x: 223, endPoint y: 400, distance: 81.7
type textarea "Vine leaves, onions, zucchini, eggplant, minced meat, rice, and spices. All dis…"
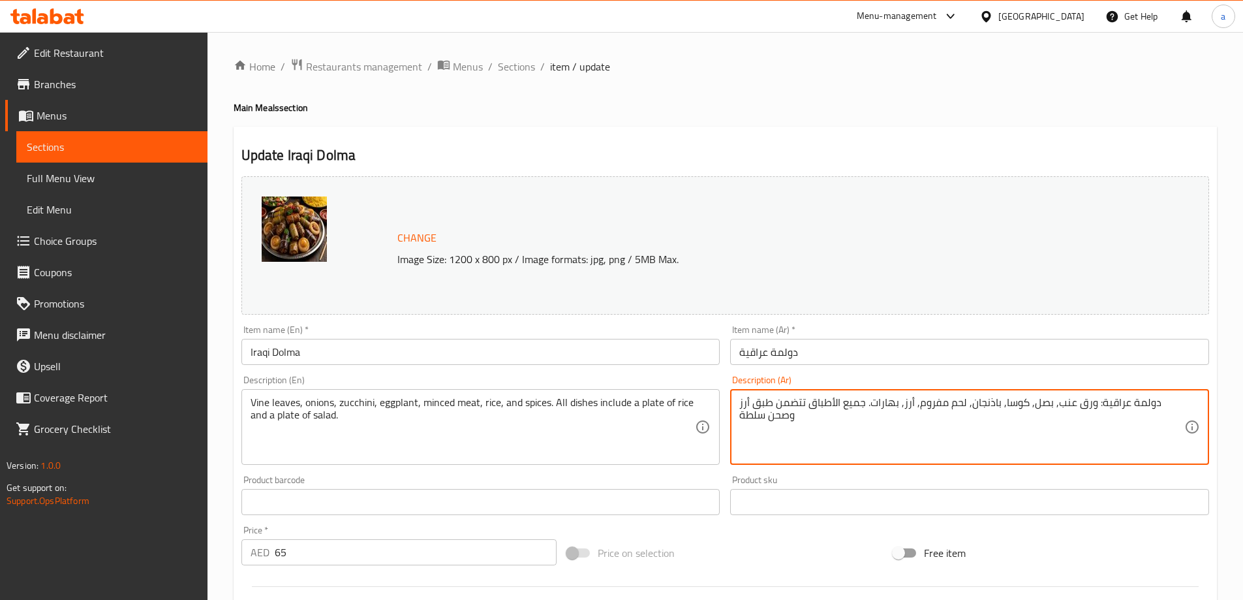
drag, startPoint x: 1092, startPoint y: 405, endPoint x: 1154, endPoint y: 408, distance: 62.1
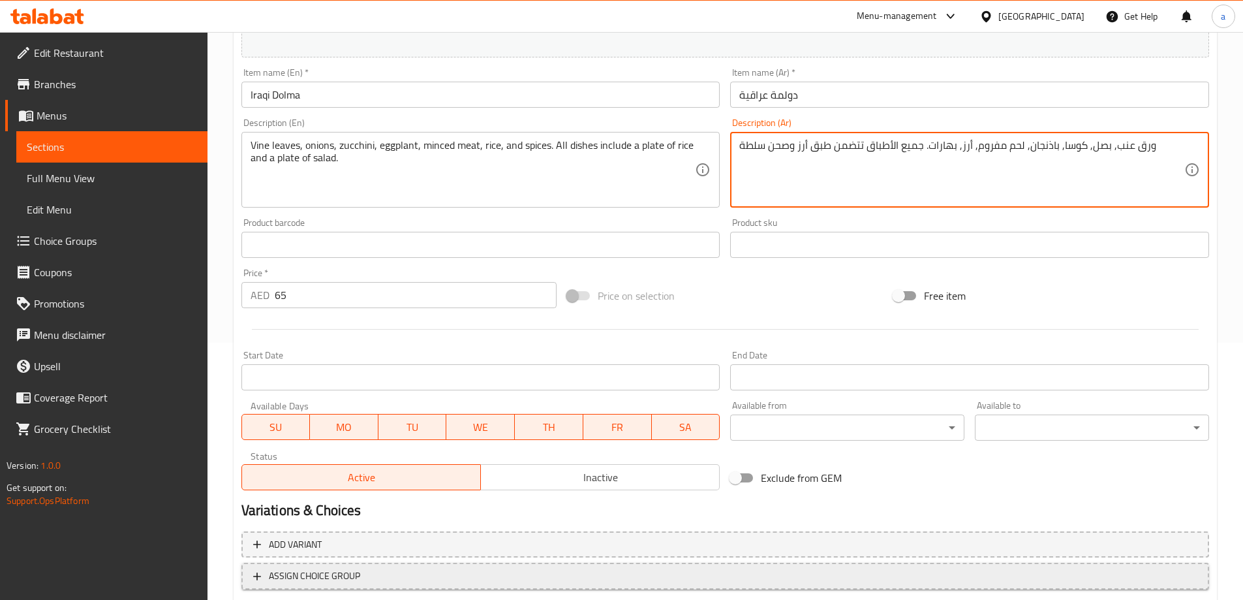
scroll to position [326, 0]
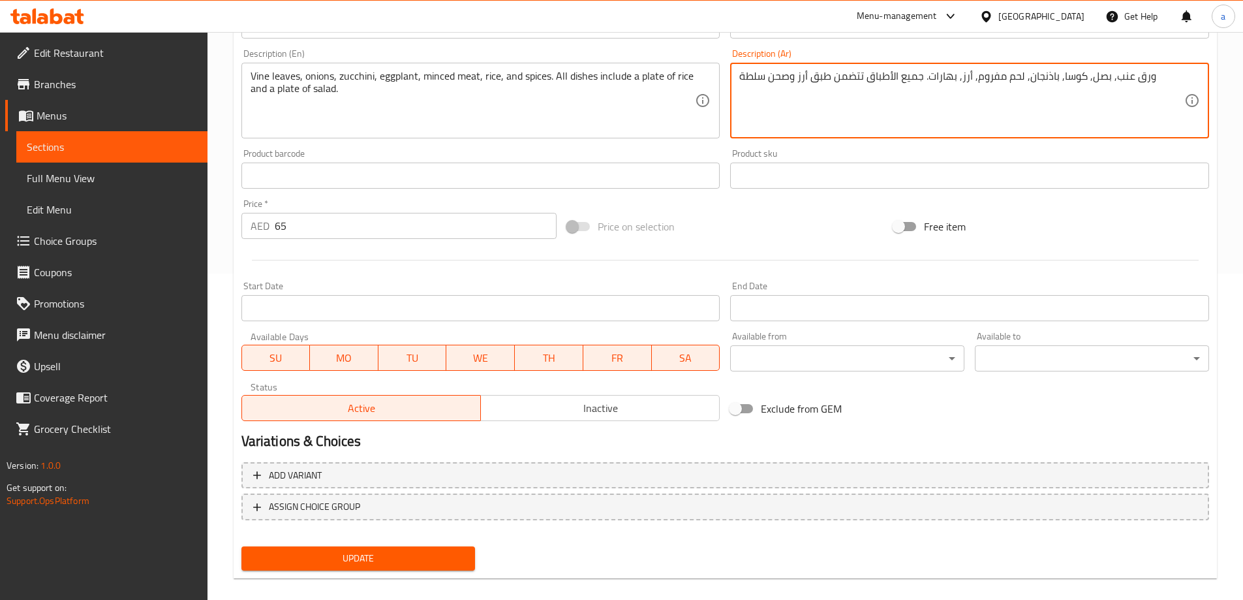
type textarea "ورق عنب, بصل, كوسا, باذنجان, لحم مفروم, أرز, بهارات. جميع الأطباق تتضمن طبق أرز…"
click at [450, 551] on span "Update" at bounding box center [358, 558] width 213 height 16
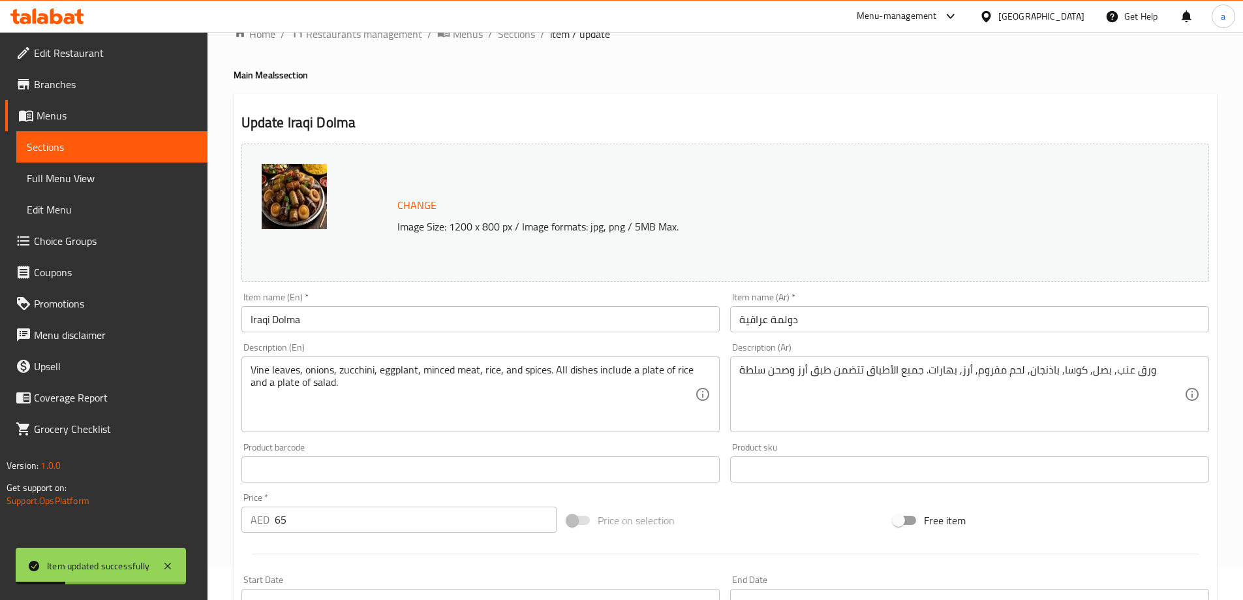
scroll to position [0, 0]
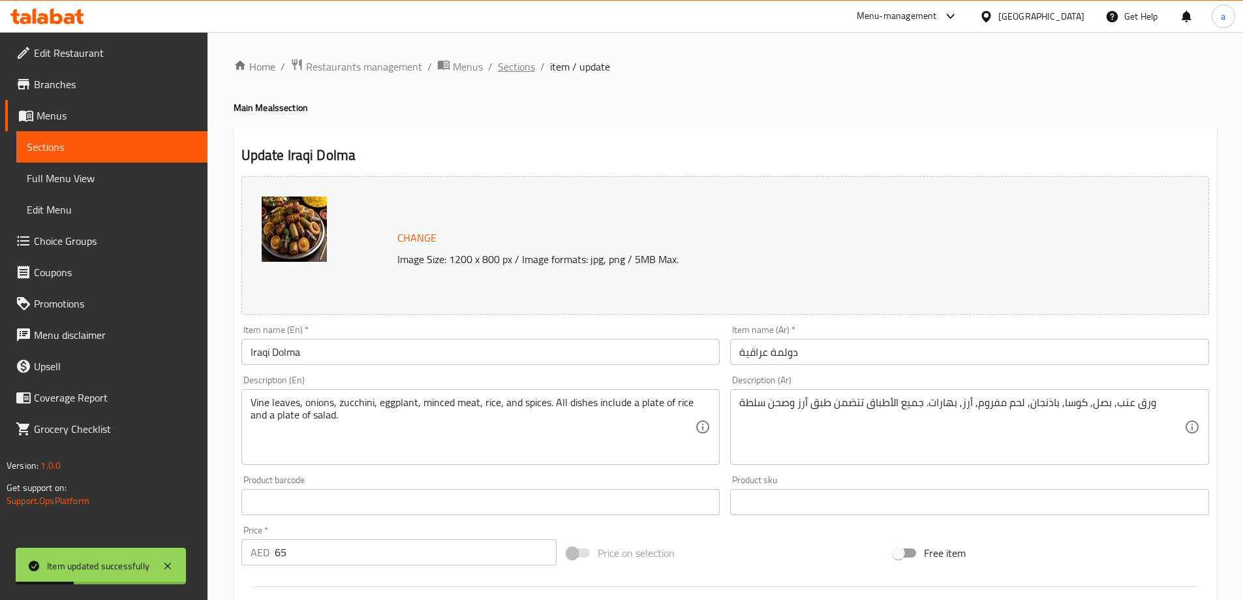
click at [520, 64] on span "Sections" at bounding box center [516, 67] width 37 height 16
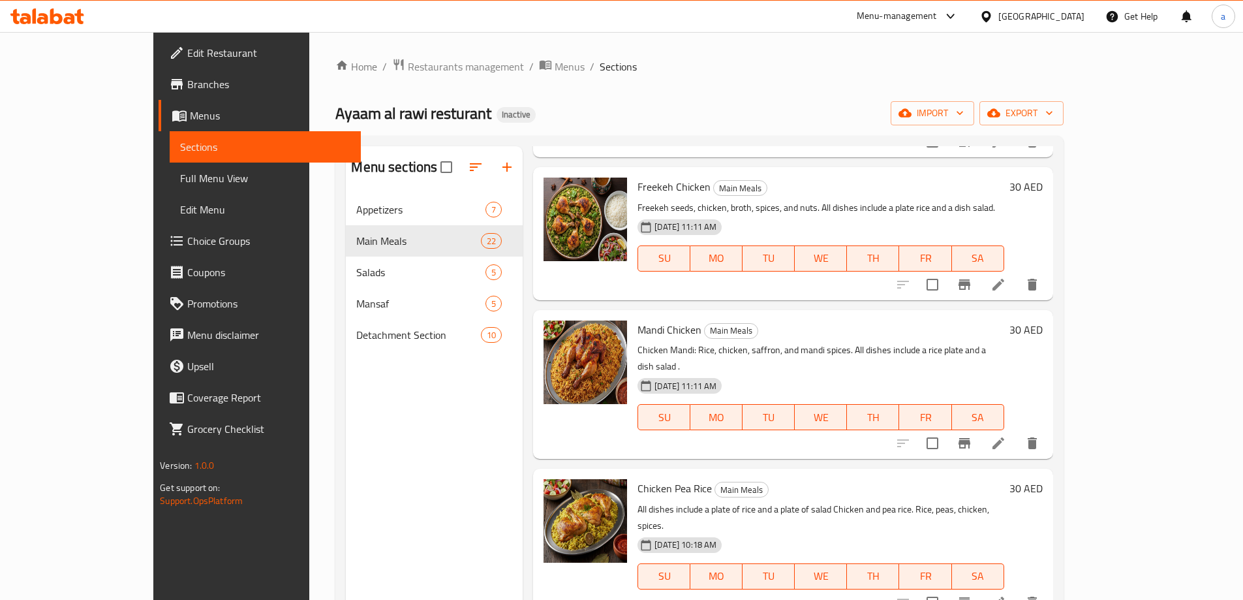
scroll to position [848, 0]
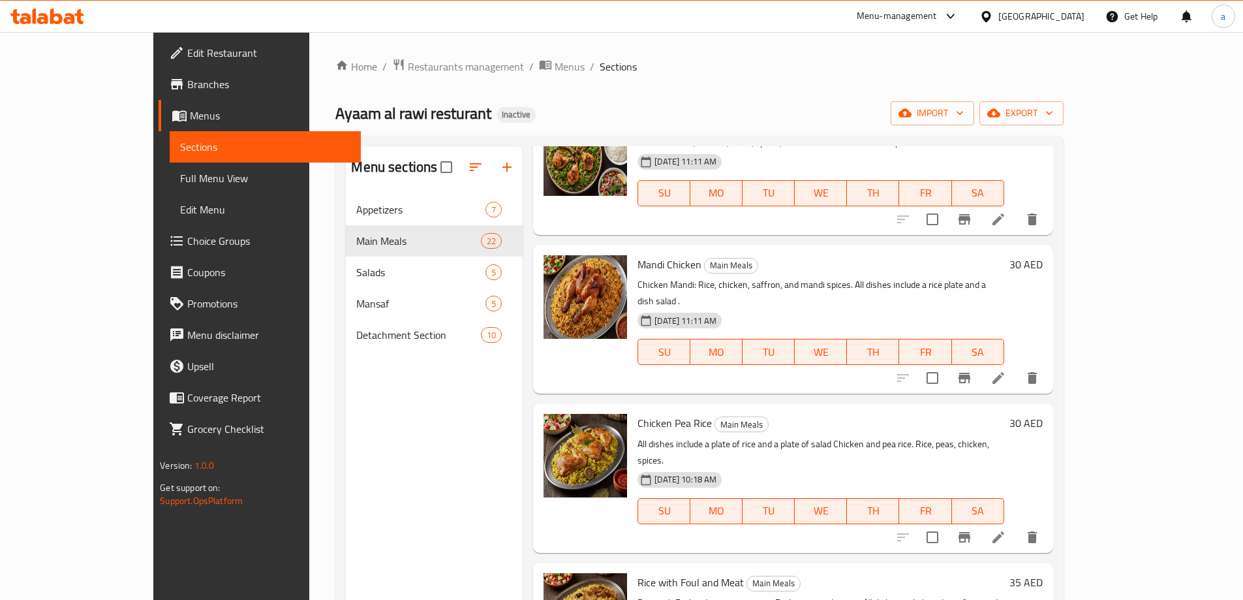
click at [1006, 370] on icon at bounding box center [999, 378] width 16 height 16
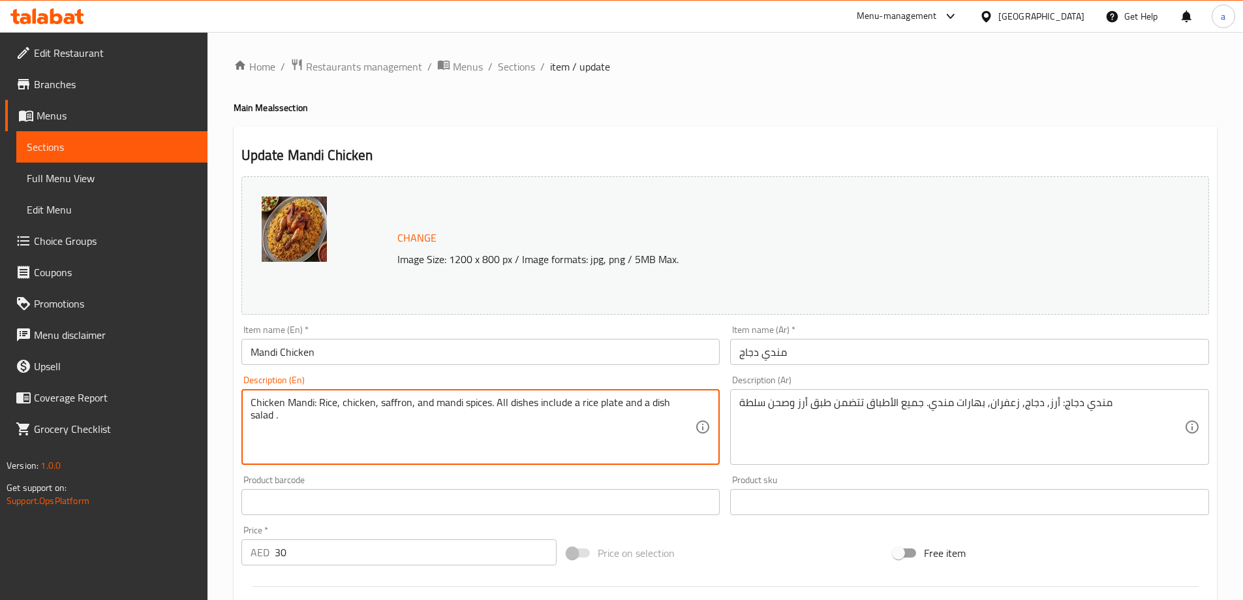
drag, startPoint x: 319, startPoint y: 405, endPoint x: 207, endPoint y: 398, distance: 112.5
type textarea "Rice, chicken, saffron, and mandi spices. All dishes include a rice plate and a…"
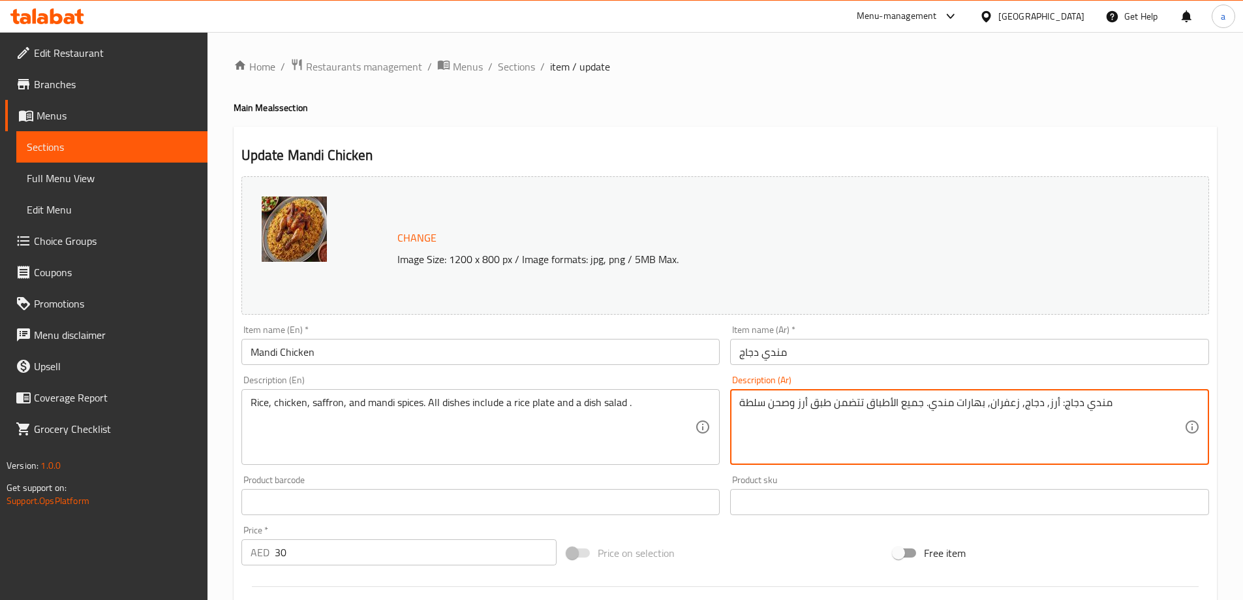
drag, startPoint x: 1055, startPoint y: 406, endPoint x: 1104, endPoint y: 414, distance: 50.3
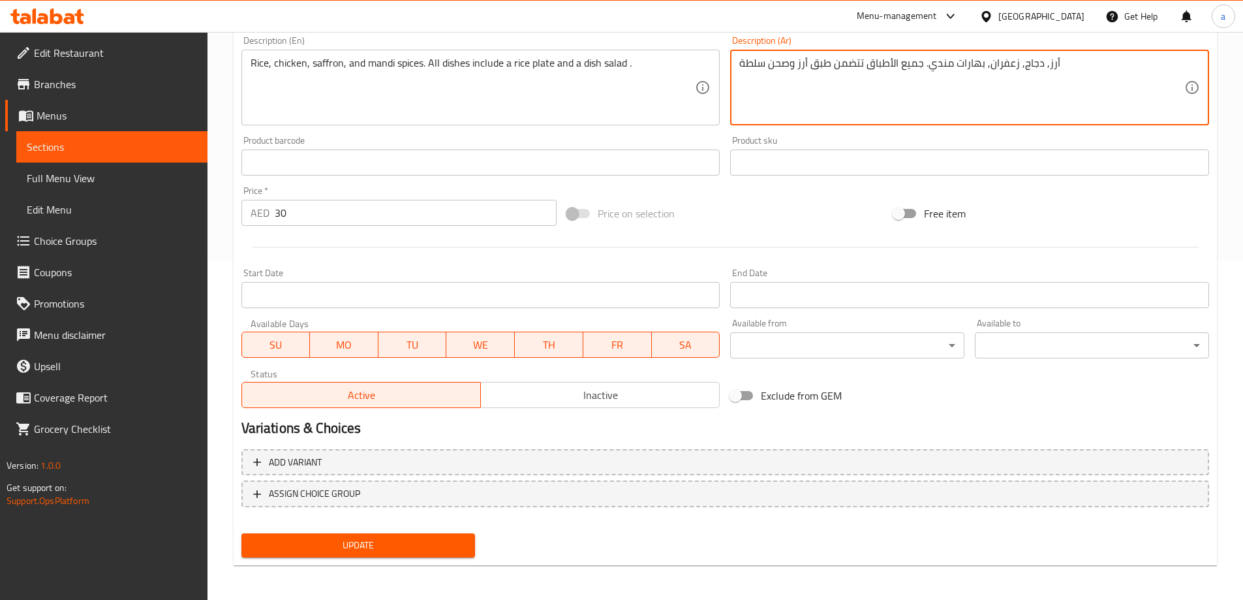
scroll to position [341, 0]
type textarea "أرز, دجاج, زعفران, بهارات مندي. جميع الأطباق تتضمن طبق أرز وصحن سلطة"
click at [401, 542] on span "Update" at bounding box center [358, 543] width 213 height 16
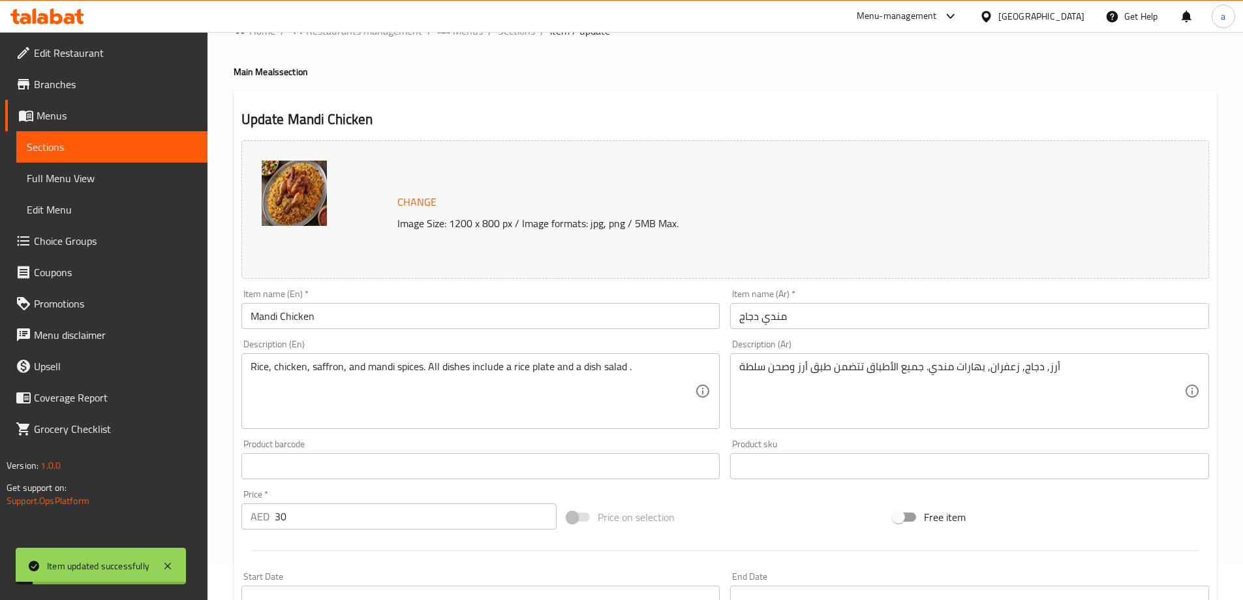
scroll to position [0, 0]
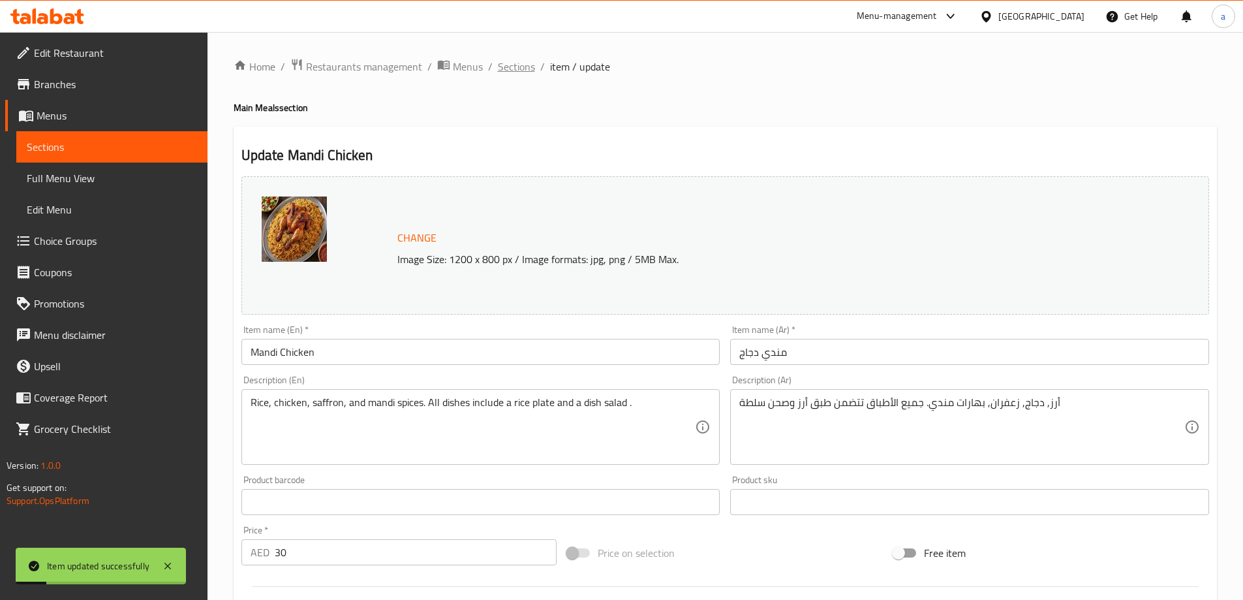
click at [512, 68] on span "Sections" at bounding box center [516, 67] width 37 height 16
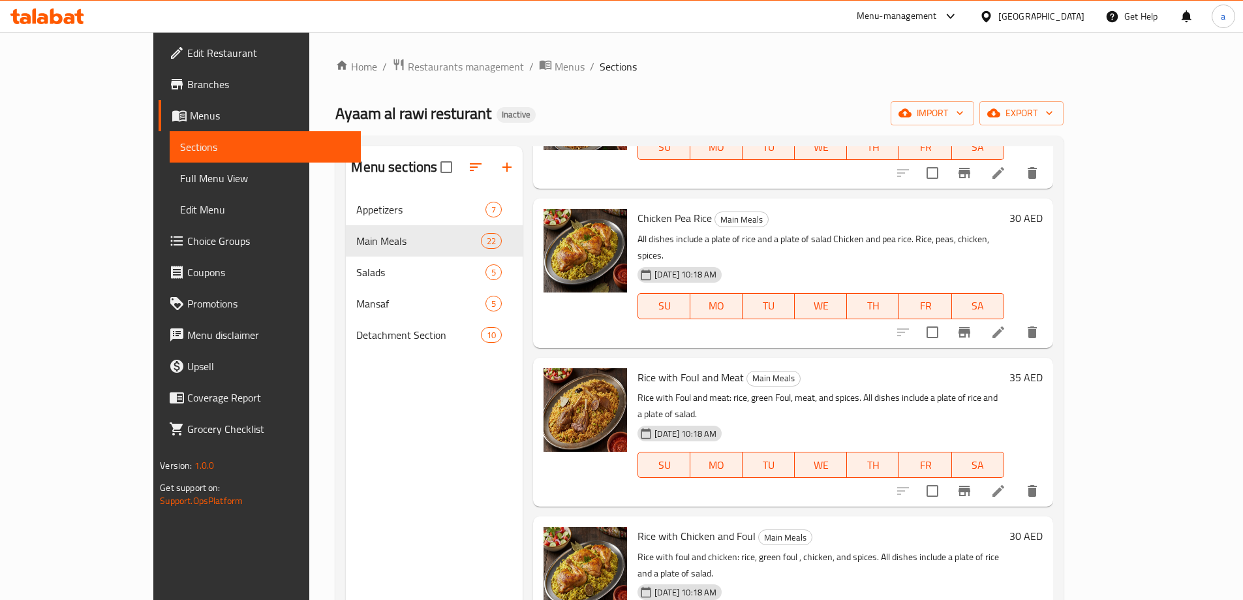
scroll to position [1044, 0]
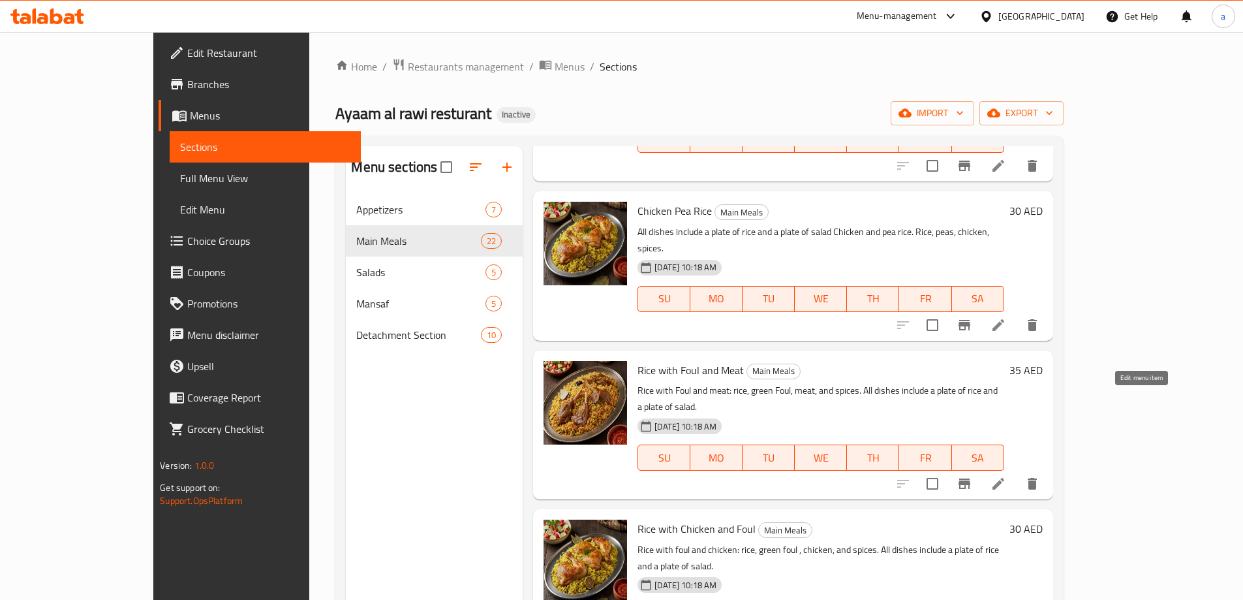
click at [1006, 476] on icon at bounding box center [999, 484] width 16 height 16
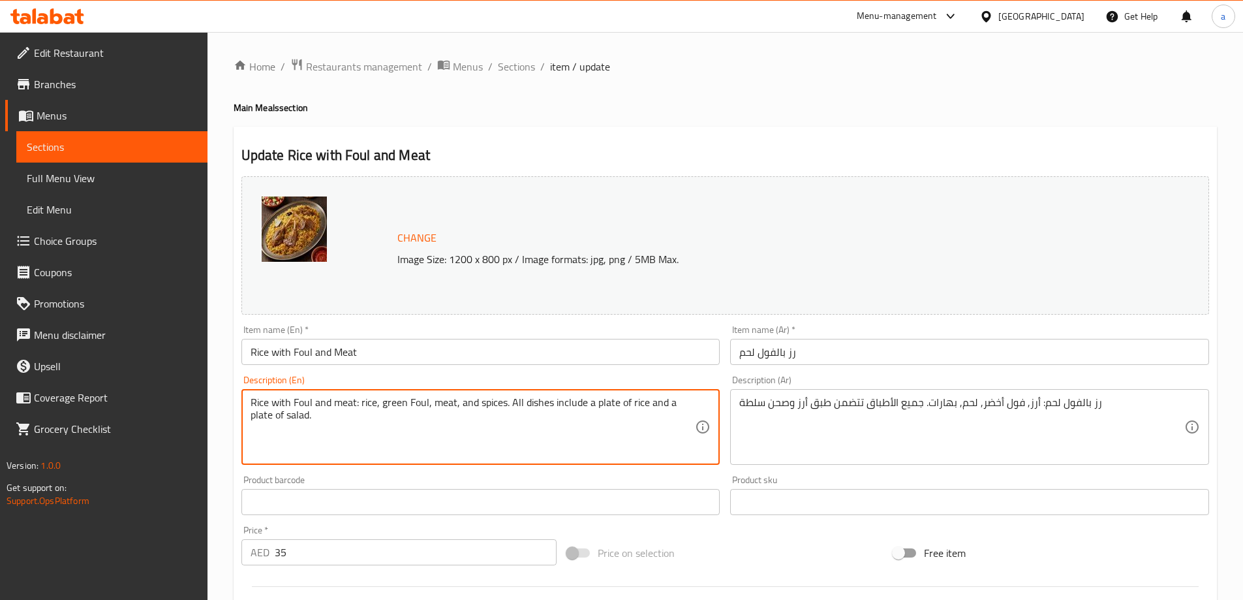
drag, startPoint x: 362, startPoint y: 405, endPoint x: 216, endPoint y: 399, distance: 145.7
type textarea "rice, green Foul, meat, and spices. All dishes include a plate of rice and a pl…"
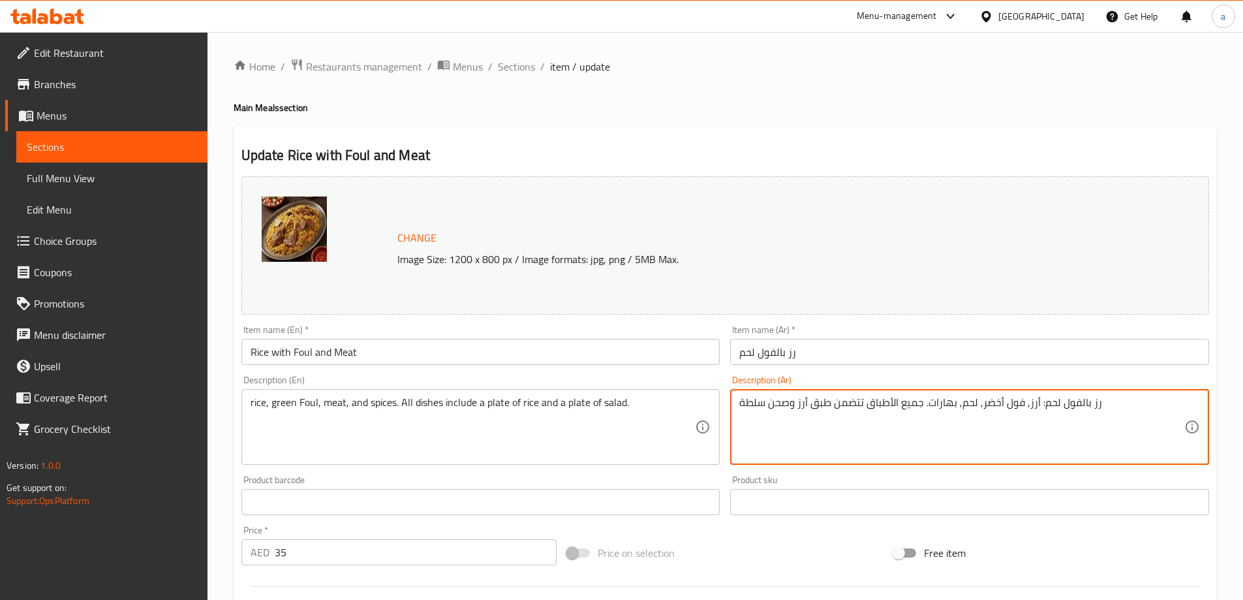
drag, startPoint x: 1037, startPoint y: 403, endPoint x: 1106, endPoint y: 420, distance: 71.1
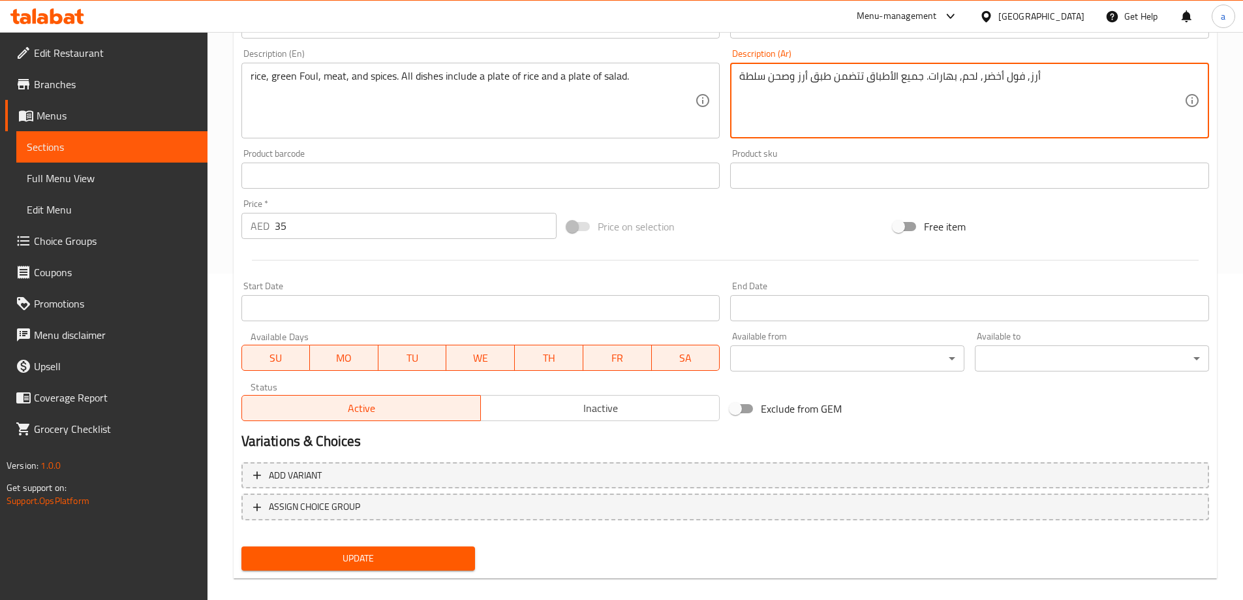
type textarea "أرز, فول أخضر, لحم, بهارات. جميع الأطباق تتضمن طبق أرز وصحن سلطة"
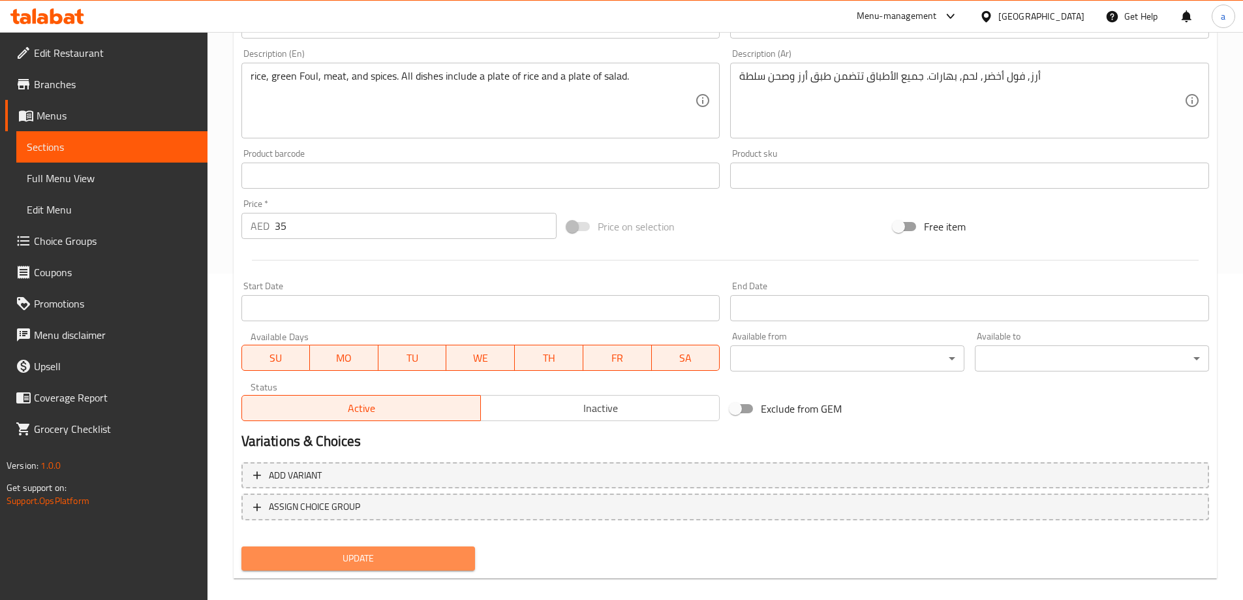
click at [435, 561] on span "Update" at bounding box center [358, 558] width 213 height 16
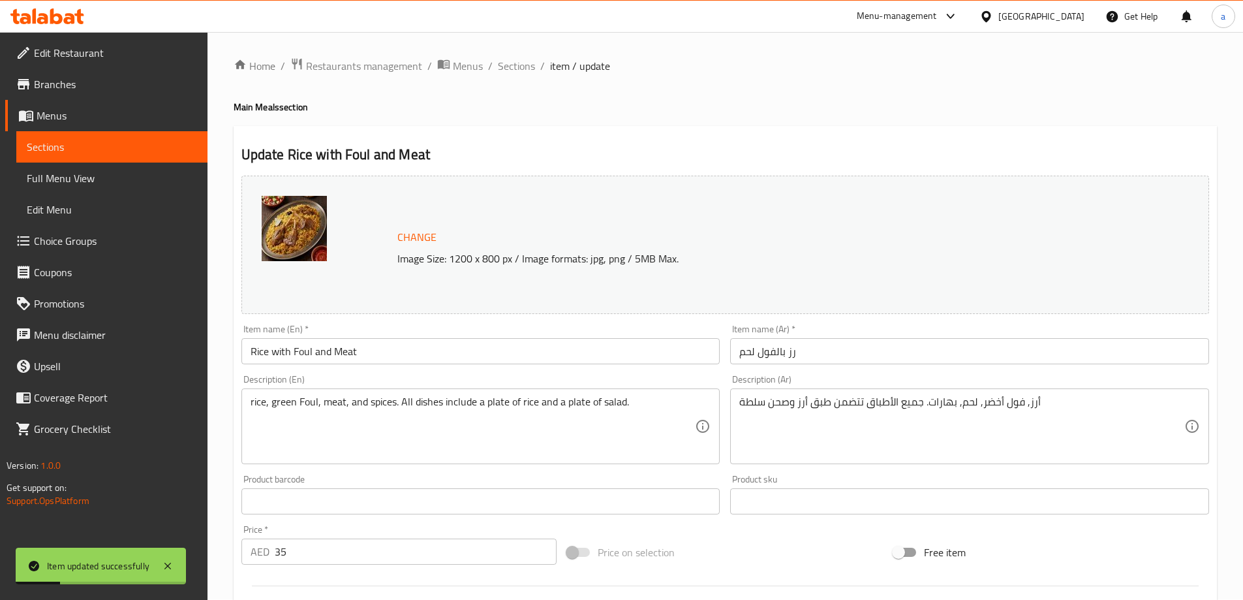
scroll to position [0, 0]
click at [524, 70] on span "Sections" at bounding box center [516, 67] width 37 height 16
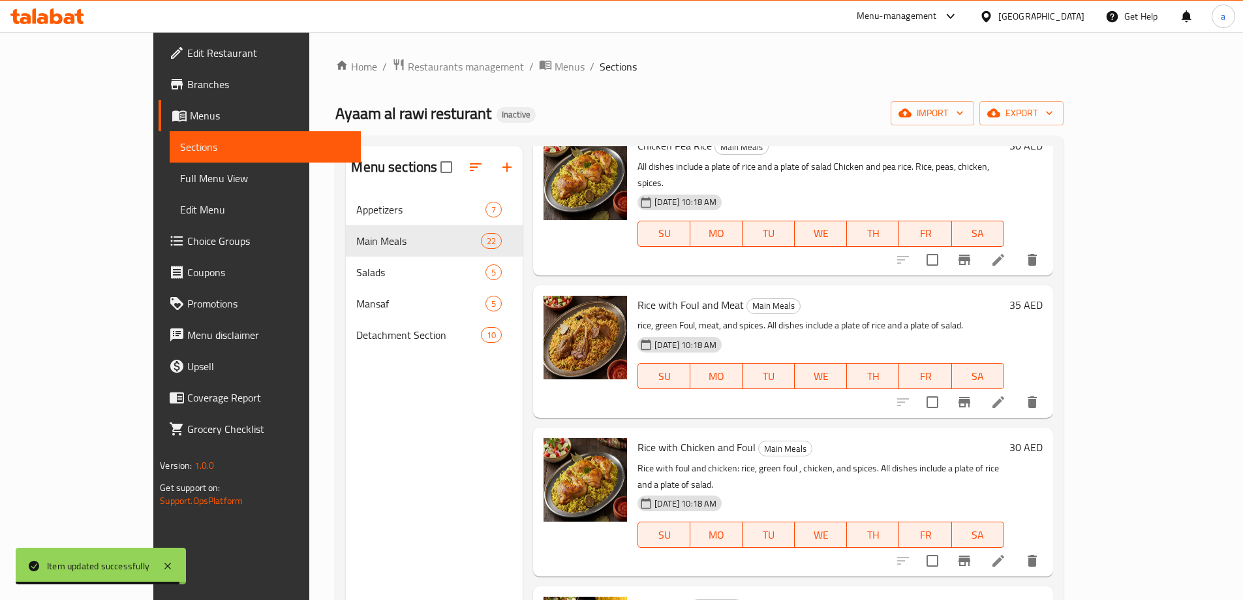
scroll to position [1175, 0]
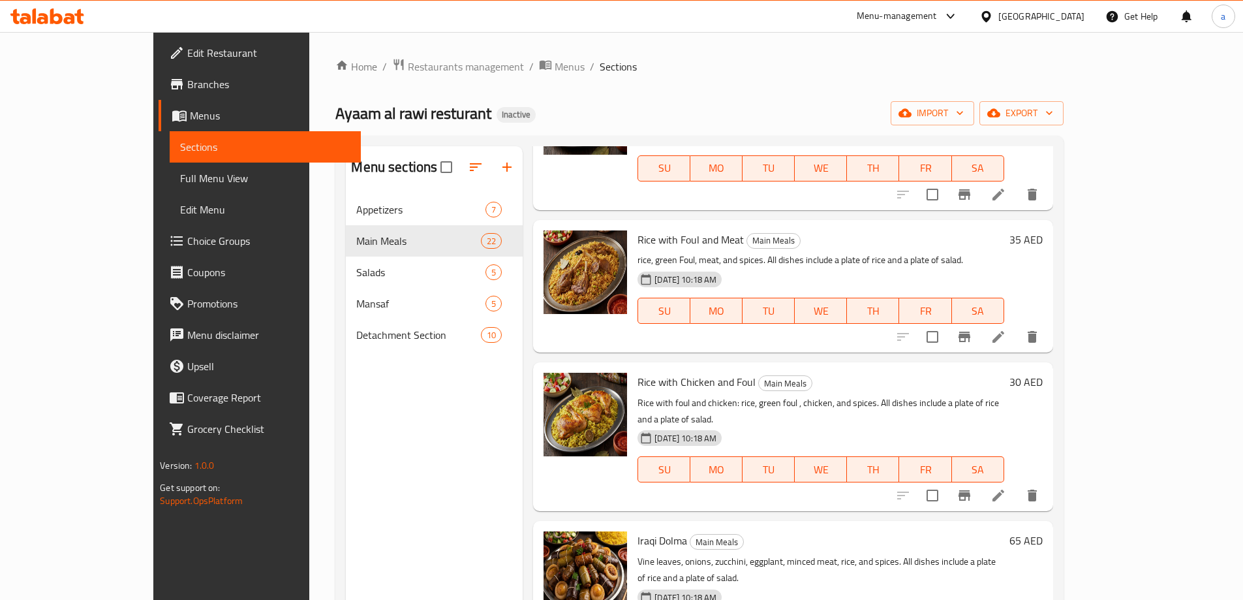
click at [1017, 484] on li at bounding box center [998, 495] width 37 height 23
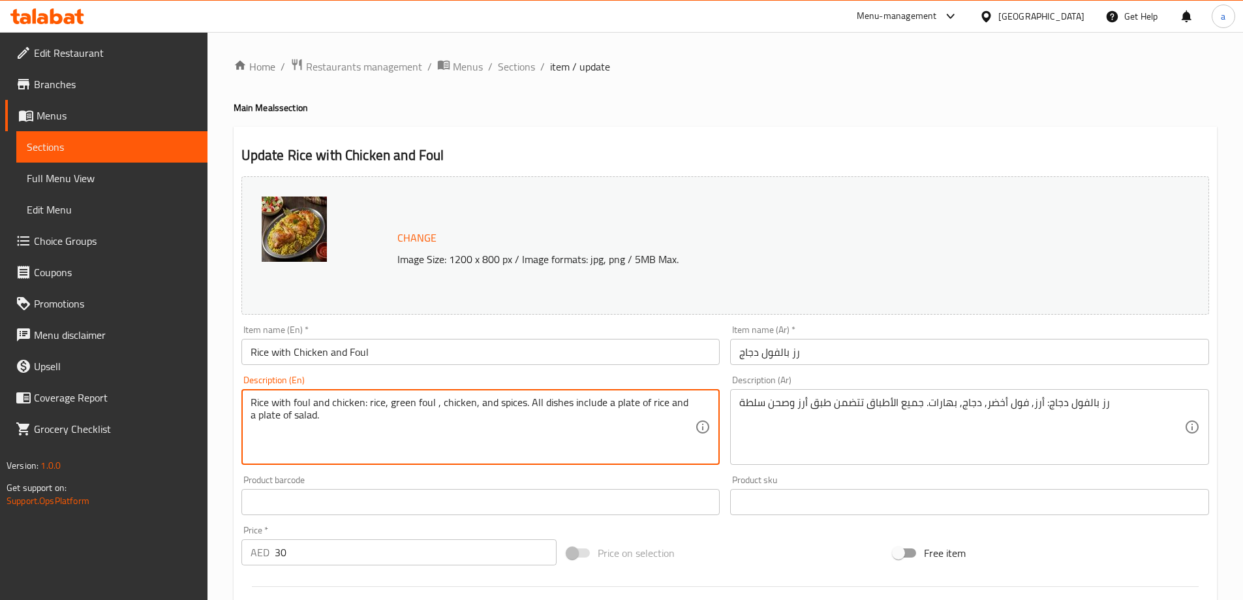
drag, startPoint x: 367, startPoint y: 403, endPoint x: 121, endPoint y: 394, distance: 245.6
type textarea "rice, green foul , chicken, and spices. All dishes include a plate of rice and …"
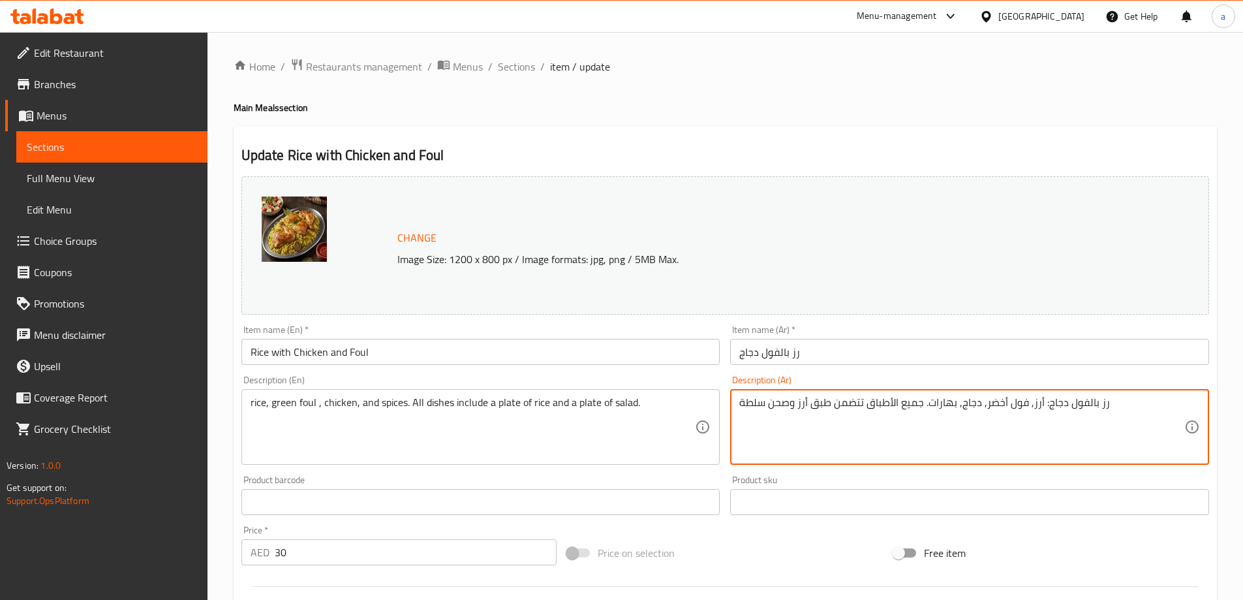
drag, startPoint x: 1040, startPoint y: 404, endPoint x: 1108, endPoint y: 412, distance: 68.3
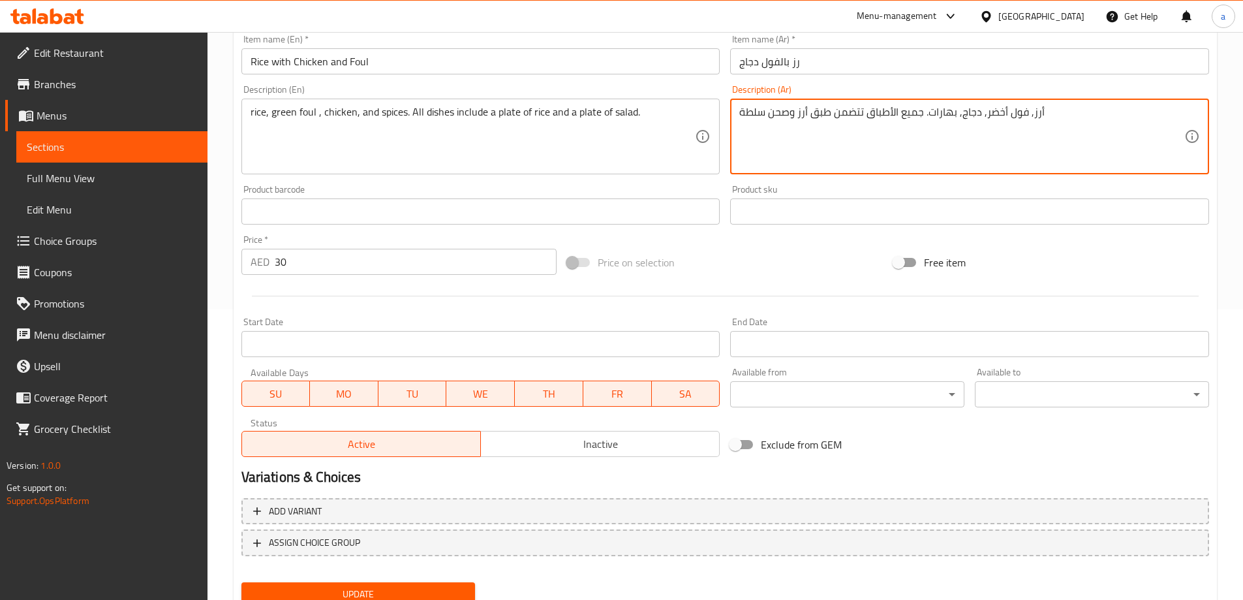
scroll to position [341, 0]
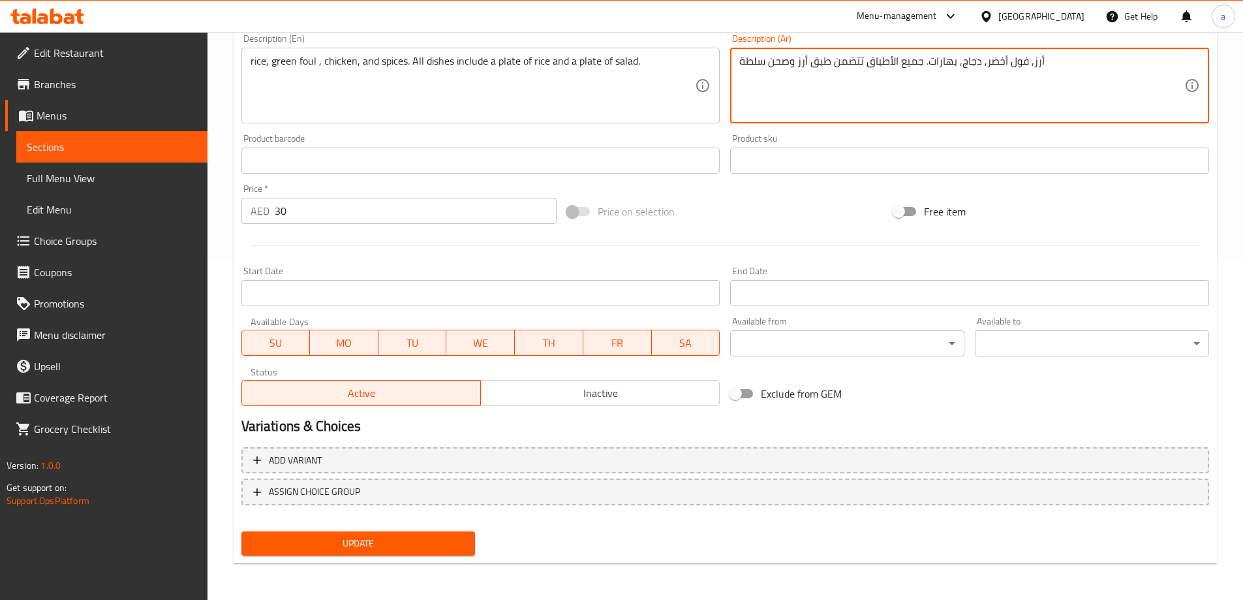
type textarea "أرز, فول أخضر, دجاج, بهارات. جميع الأطباق تتضمن طبق أرز وصحن سلطة"
click at [375, 539] on span "Update" at bounding box center [358, 543] width 213 height 16
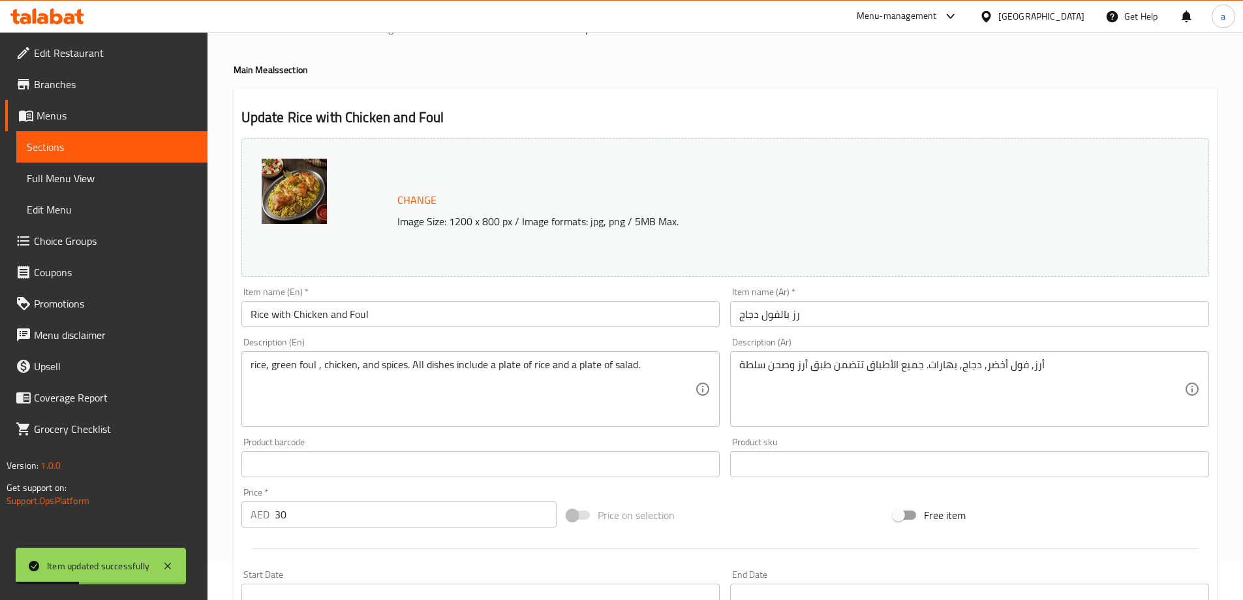
scroll to position [0, 0]
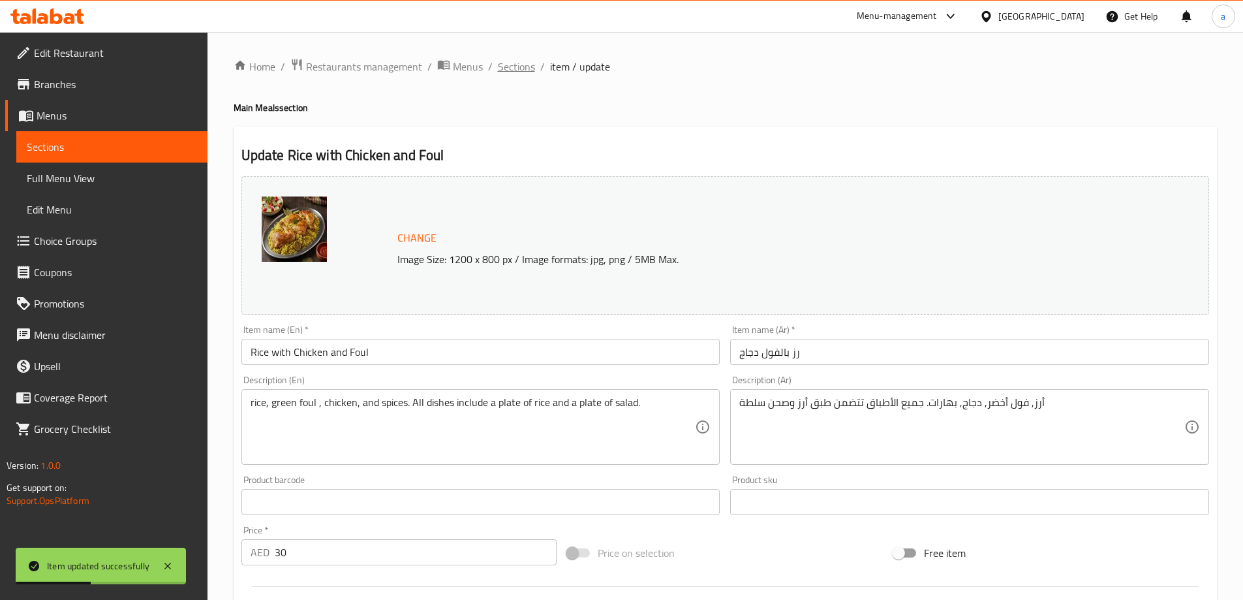
click at [510, 61] on span "Sections" at bounding box center [516, 67] width 37 height 16
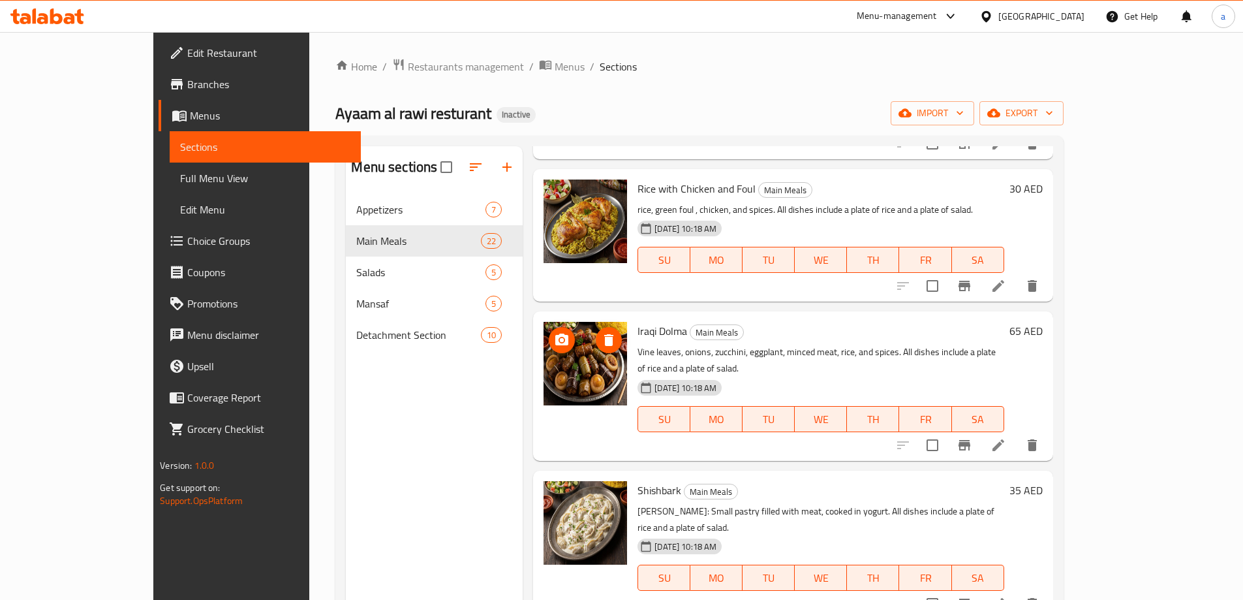
scroll to position [1371, 0]
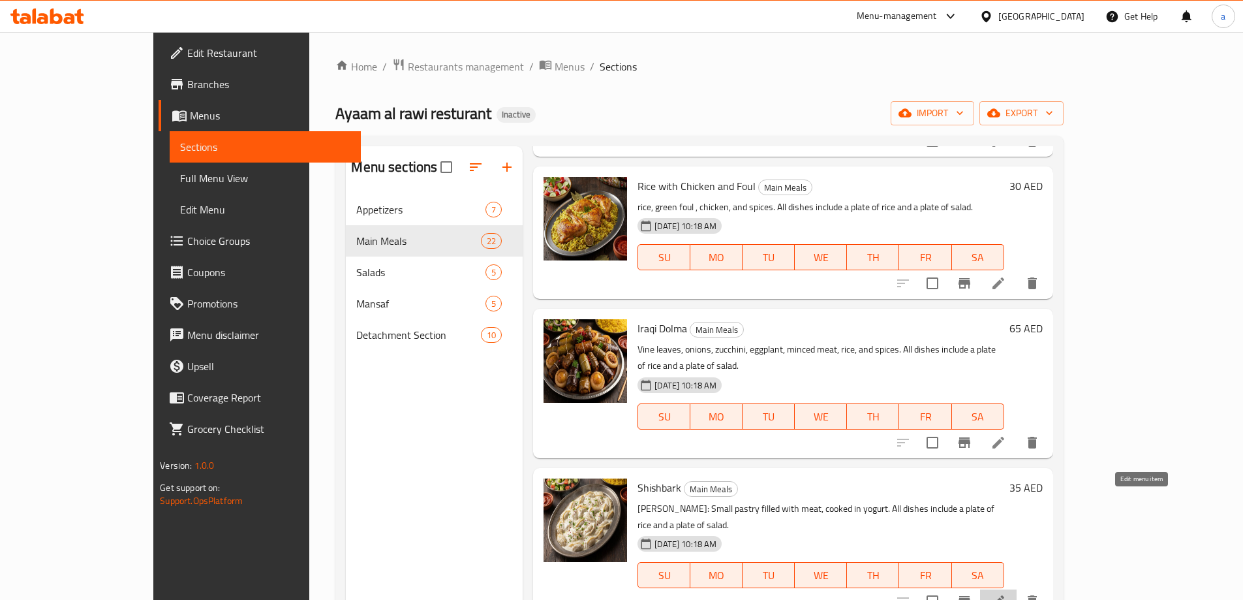
click at [1006, 593] on icon at bounding box center [999, 601] width 16 height 16
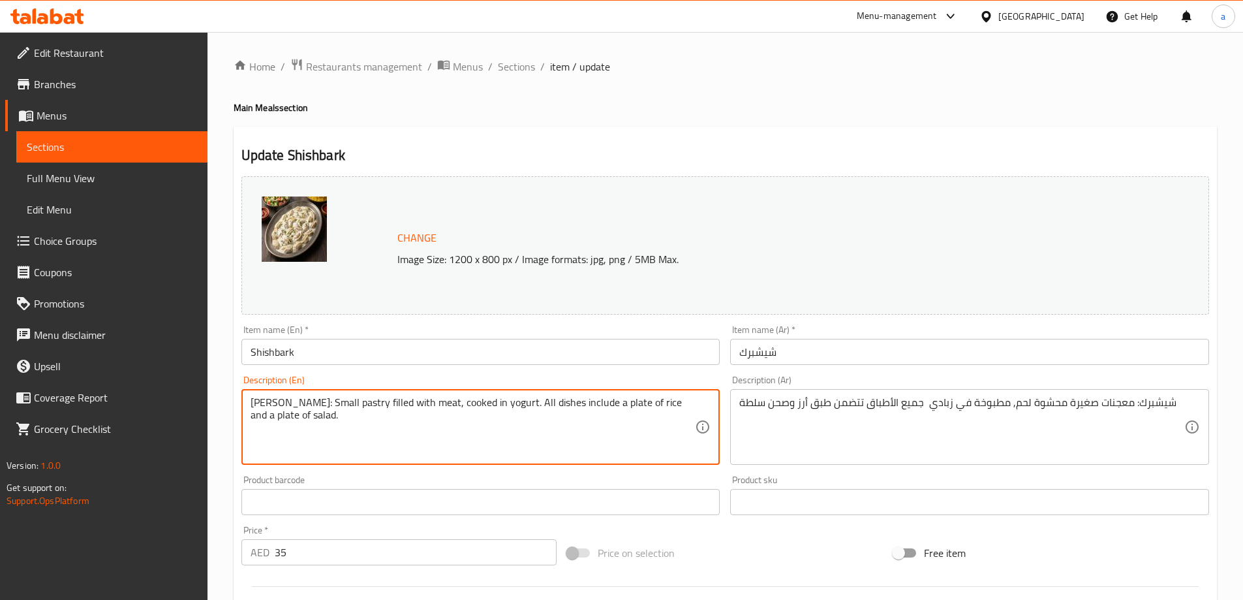
drag, startPoint x: 305, startPoint y: 403, endPoint x: 191, endPoint y: 397, distance: 114.4
type textarea "Small pastry filled with meat, cooked in yogurt. All dishes include a plate of …"
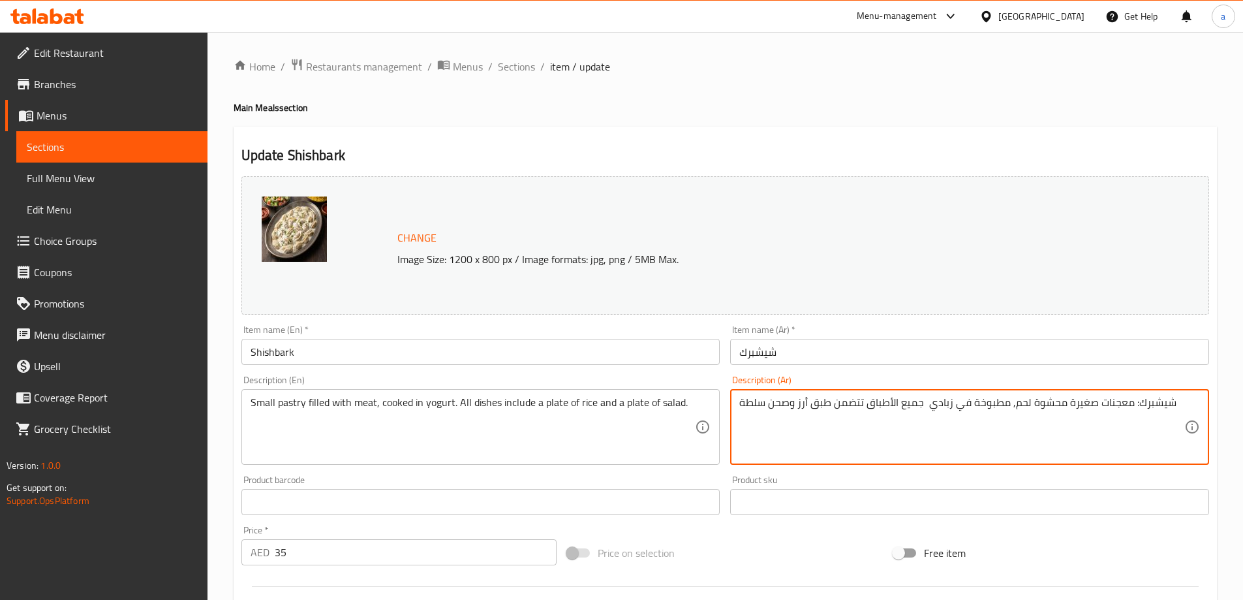
drag, startPoint x: 1130, startPoint y: 405, endPoint x: 1173, endPoint y: 412, distance: 44.3
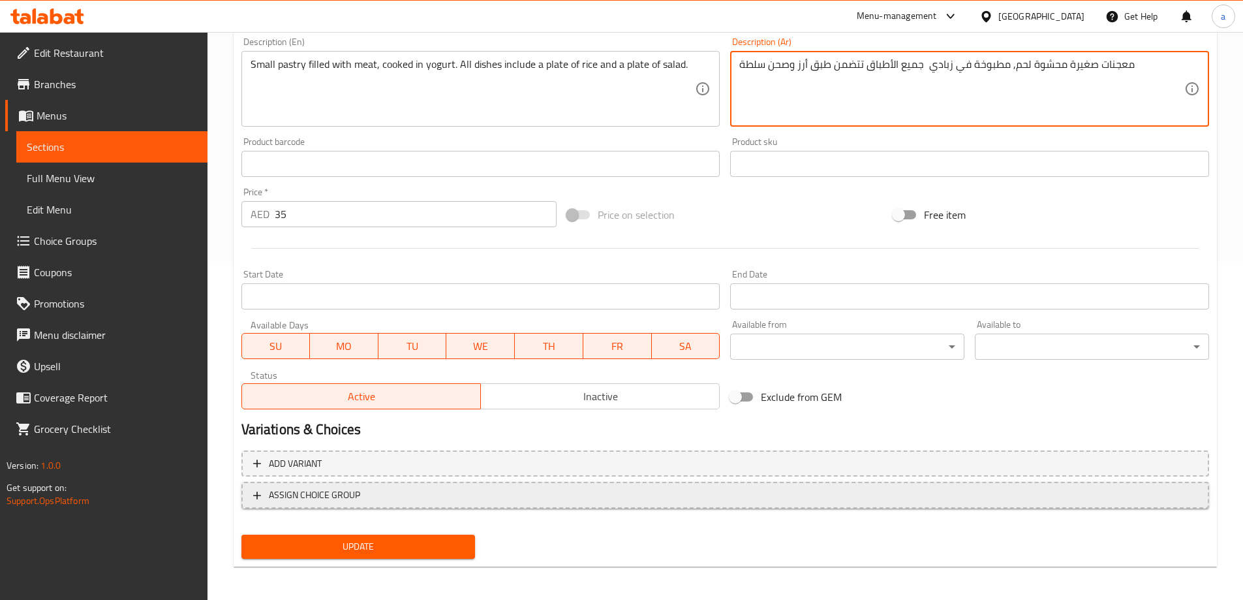
scroll to position [341, 0]
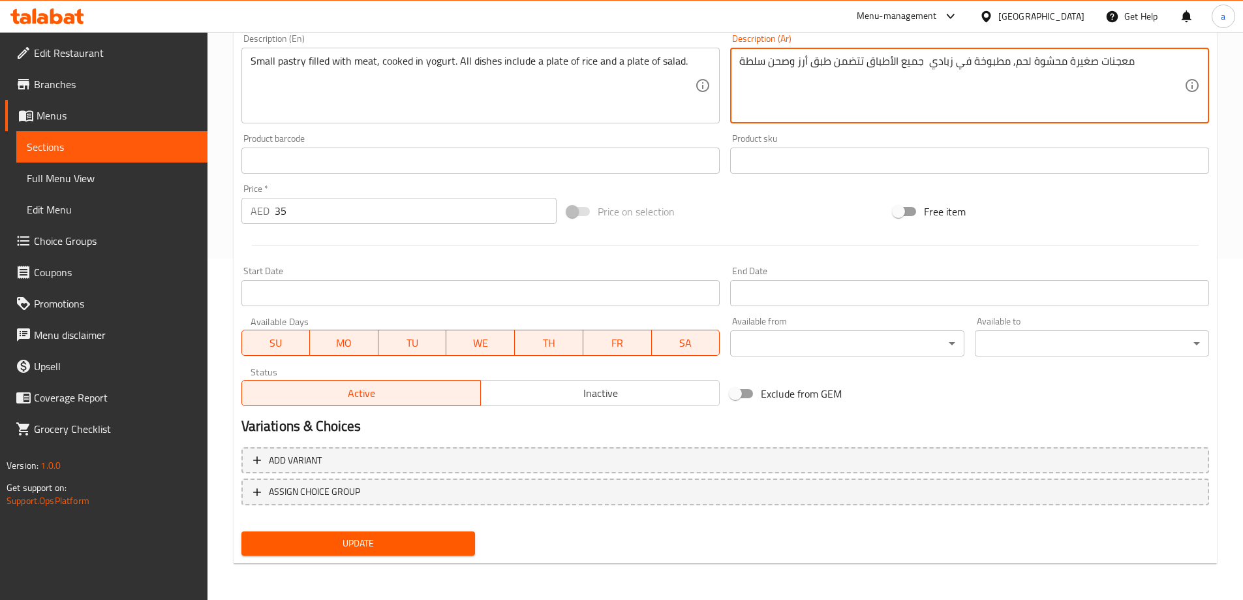
type textarea "معجنات صغيرة محشوة لحم, مطبوخة في زبادي جميع الأطباق تتضمن طبق أرز وصحن سلطة"
click at [446, 534] on button "Update" at bounding box center [358, 543] width 234 height 24
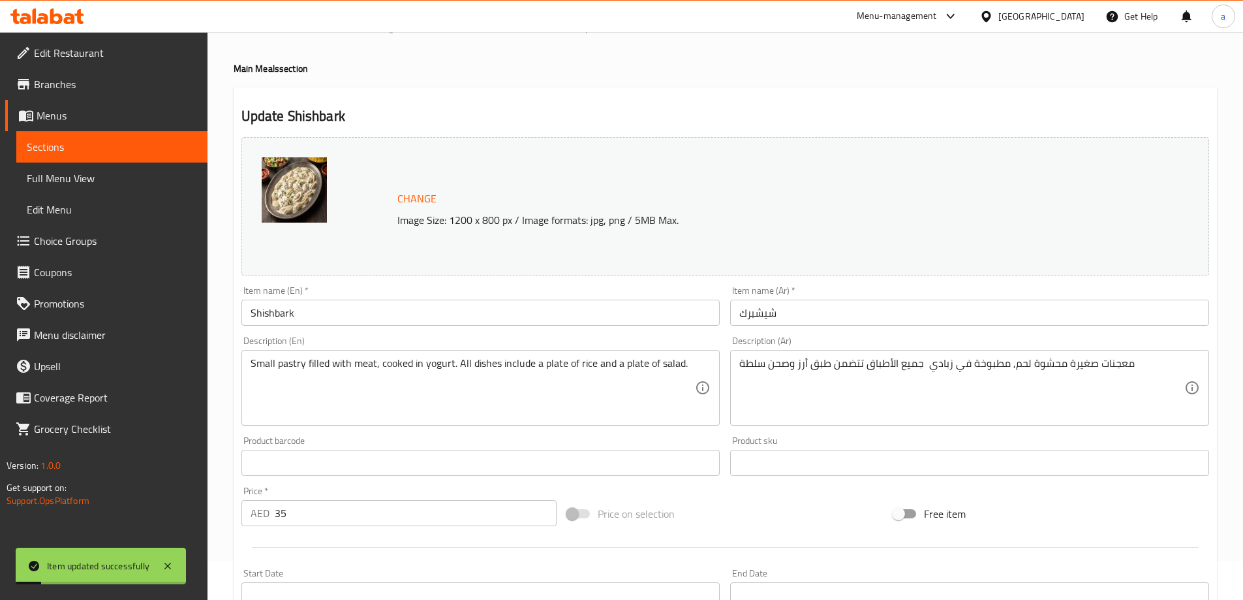
scroll to position [0, 0]
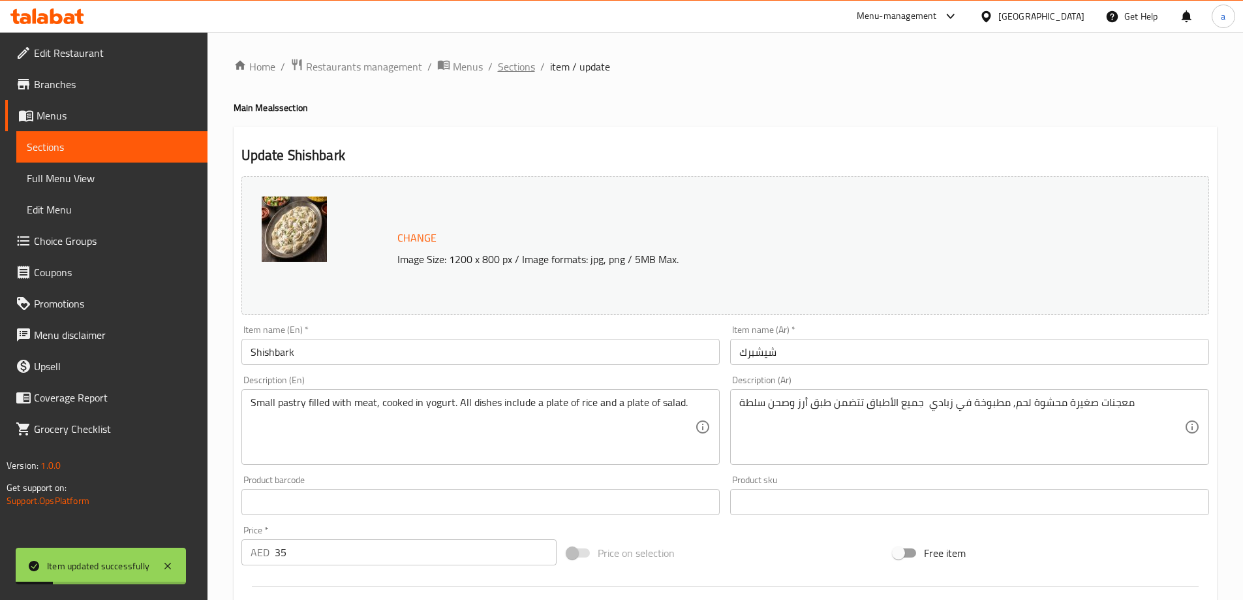
click at [523, 69] on span "Sections" at bounding box center [516, 67] width 37 height 16
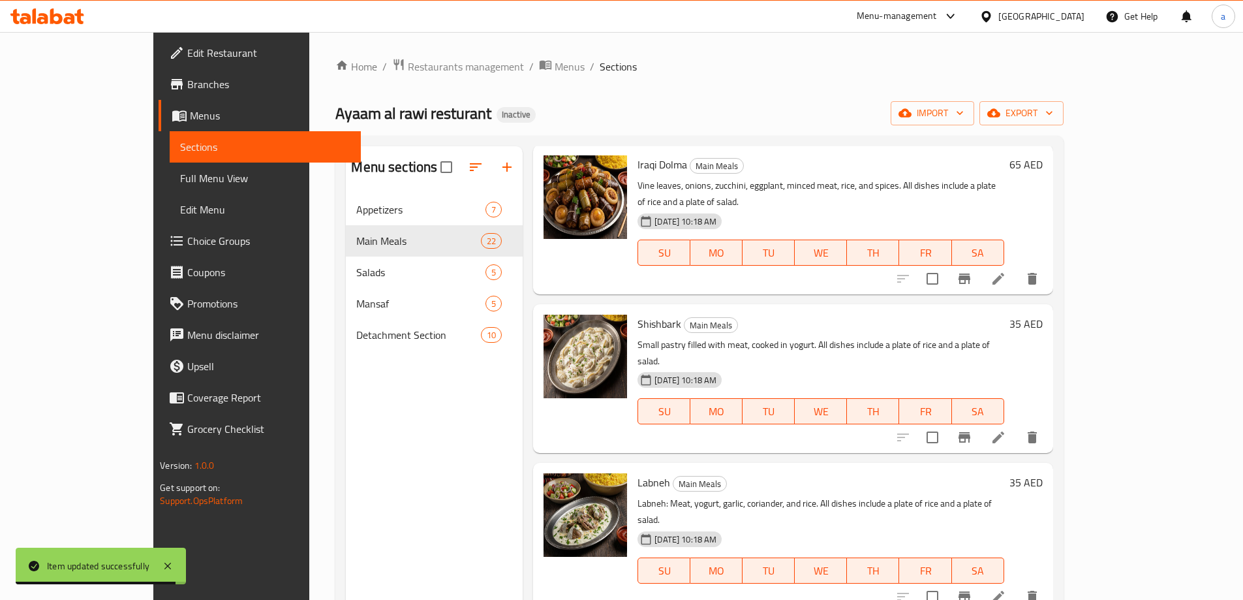
scroll to position [1566, 0]
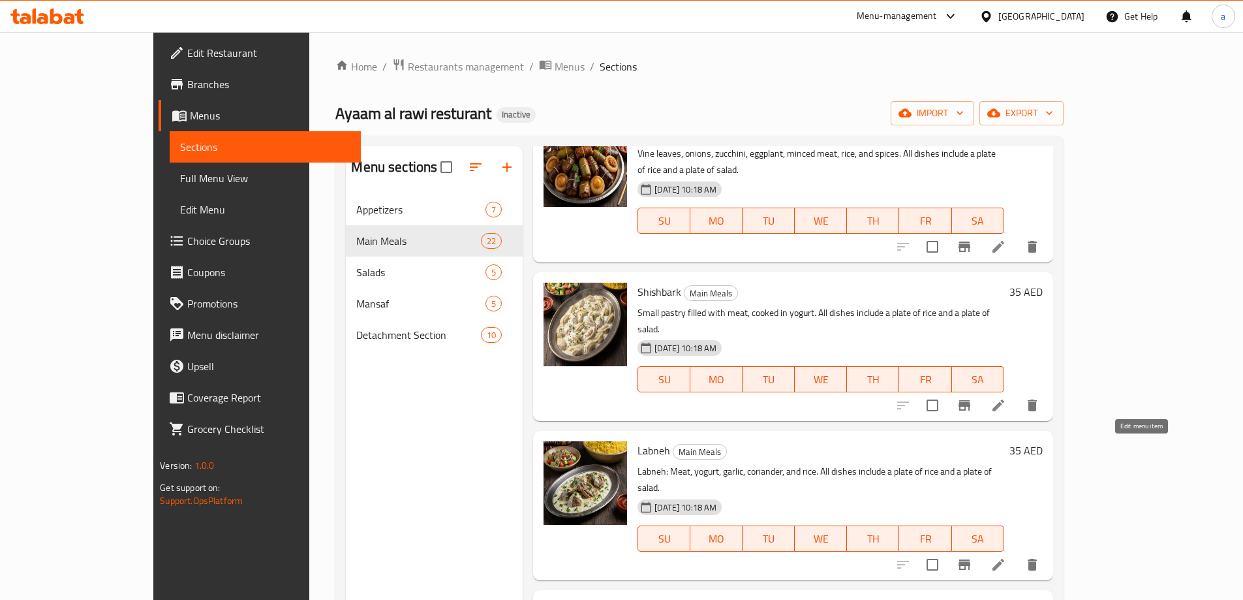
click at [1004, 559] on icon at bounding box center [999, 565] width 12 height 12
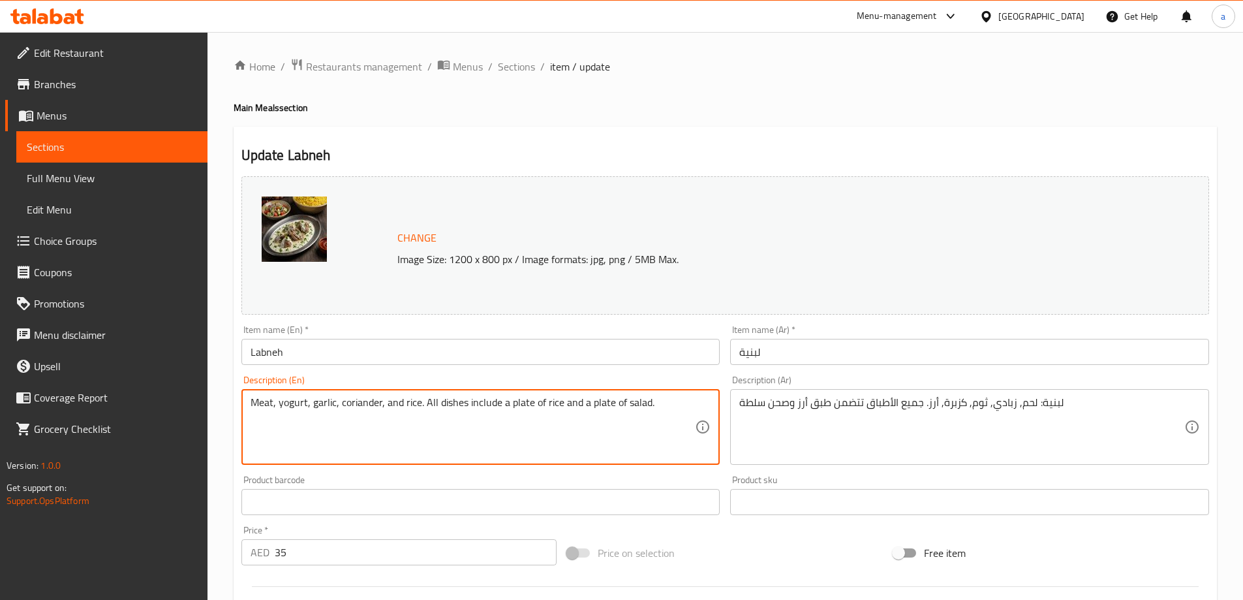
type textarea "Meat, yogurt, garlic, coriander, and rice. All dishes include a plate of rice a…"
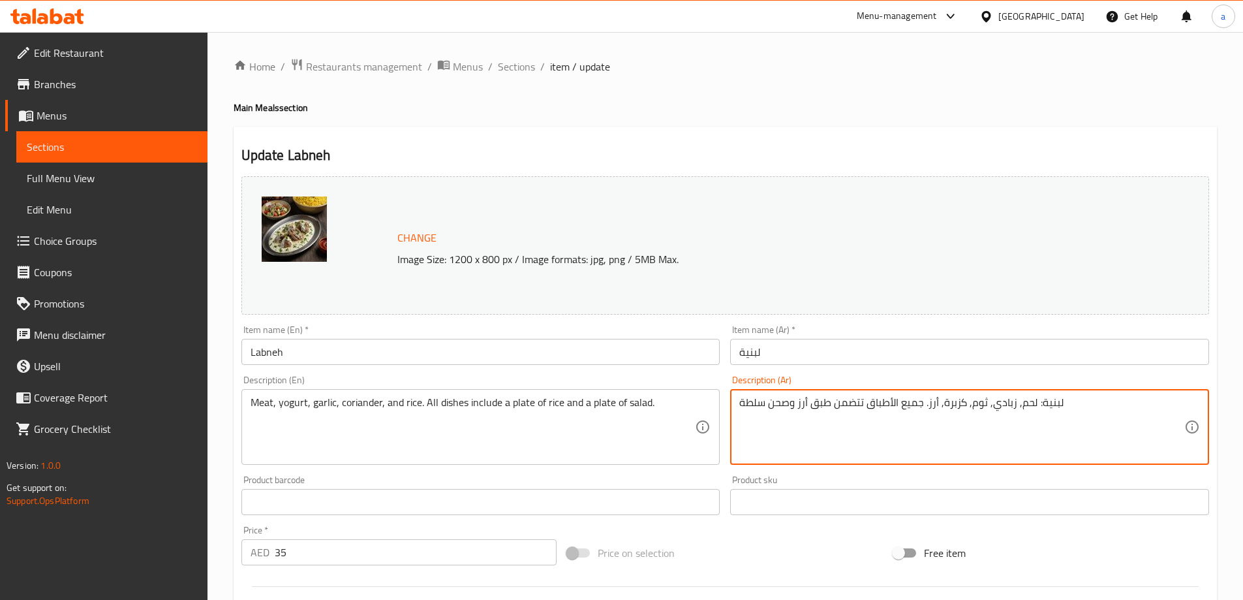
drag, startPoint x: 1034, startPoint y: 404, endPoint x: 1070, endPoint y: 411, distance: 36.5
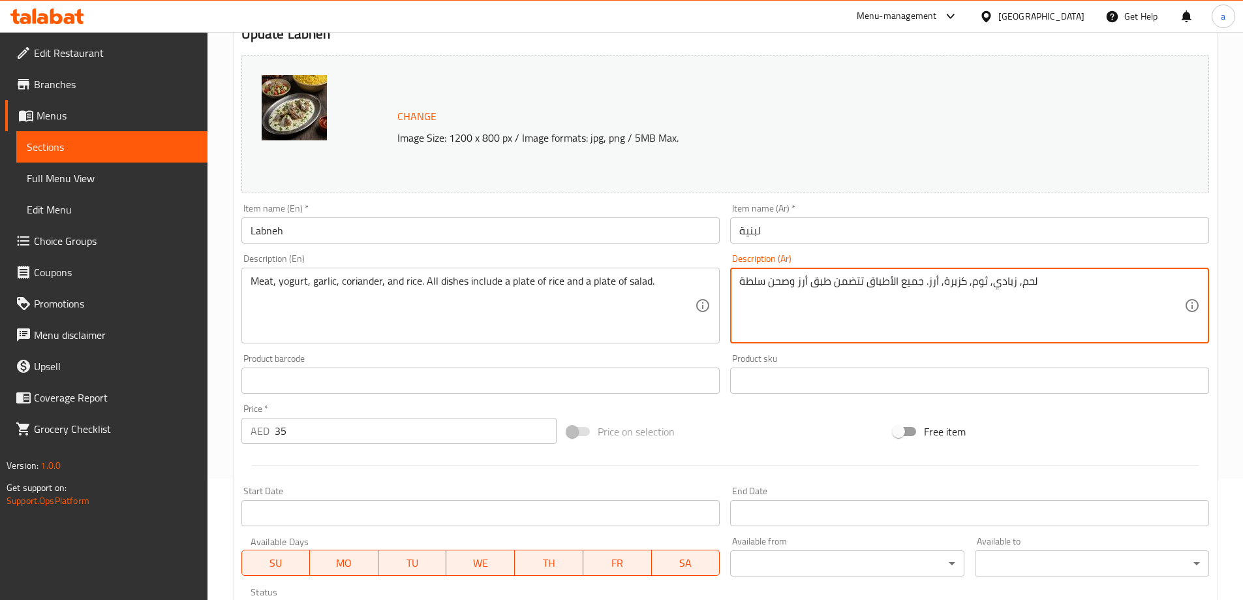
scroll to position [326, 0]
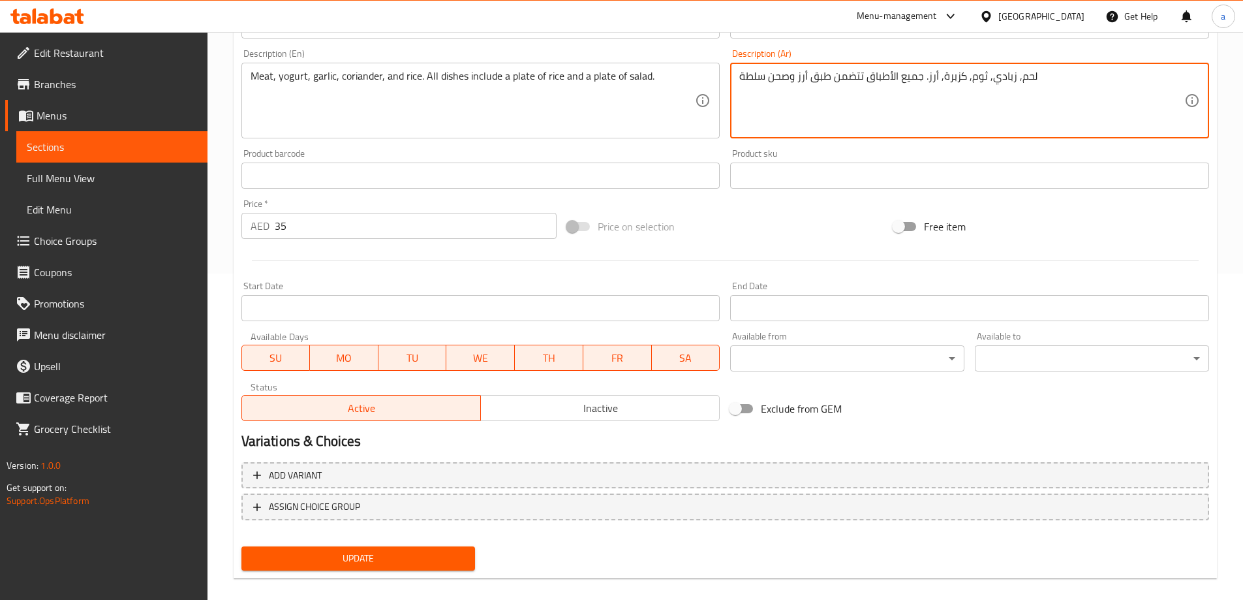
type textarea "لحم, زبادي, ثوم, كزبرة, أرز. جميع الأطباق تتضمن طبق أرز وصحن سلطة"
click at [380, 557] on span "Update" at bounding box center [358, 558] width 213 height 16
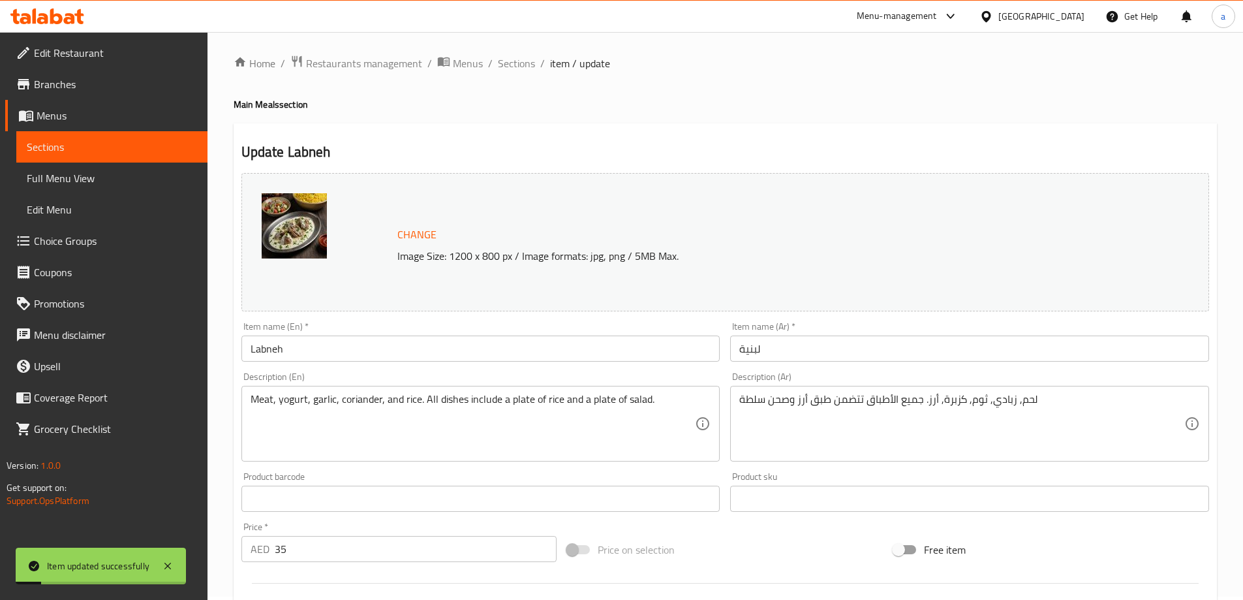
scroll to position [0, 0]
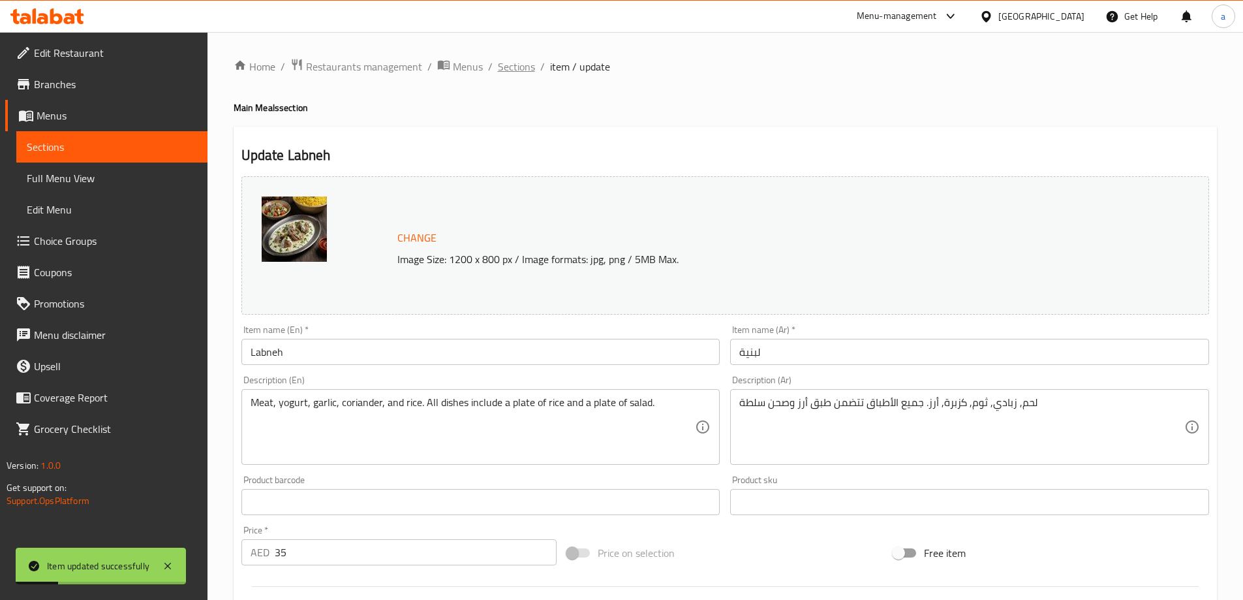
click at [514, 67] on span "Sections" at bounding box center [516, 67] width 37 height 16
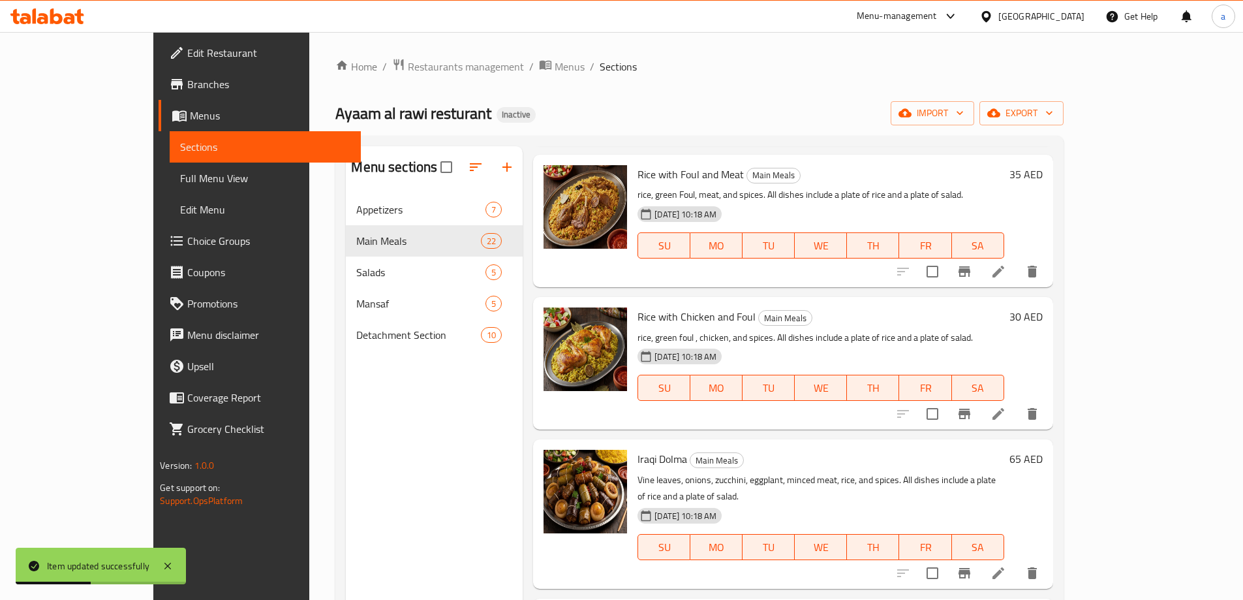
scroll to position [1697, 0]
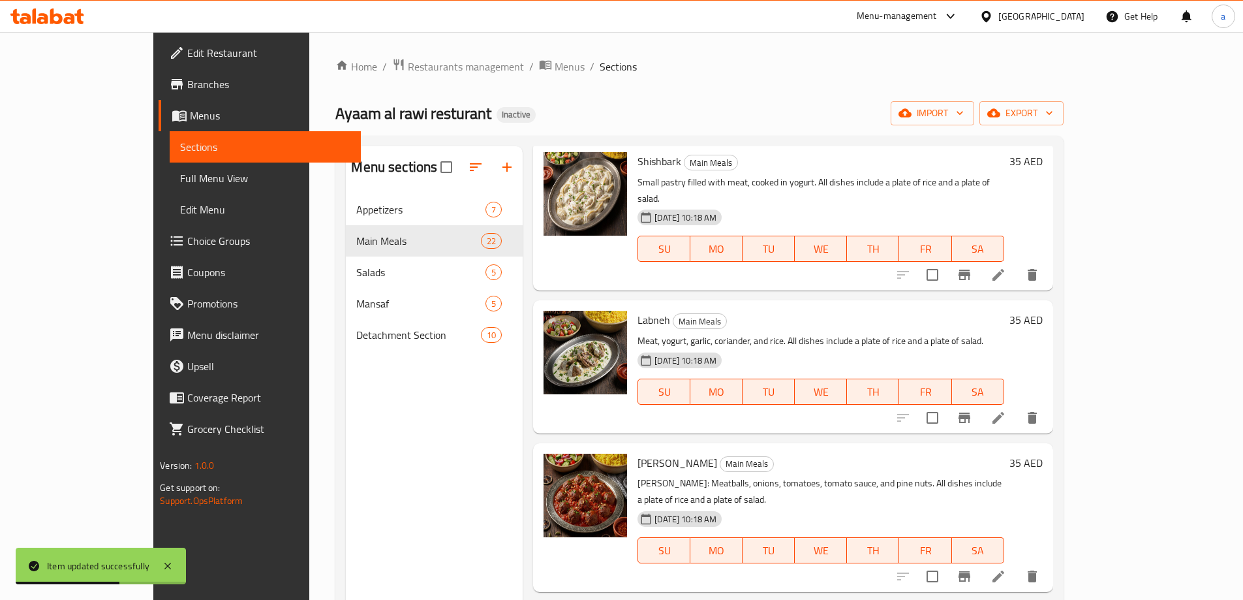
click at [1006, 568] on icon at bounding box center [999, 576] width 16 height 16
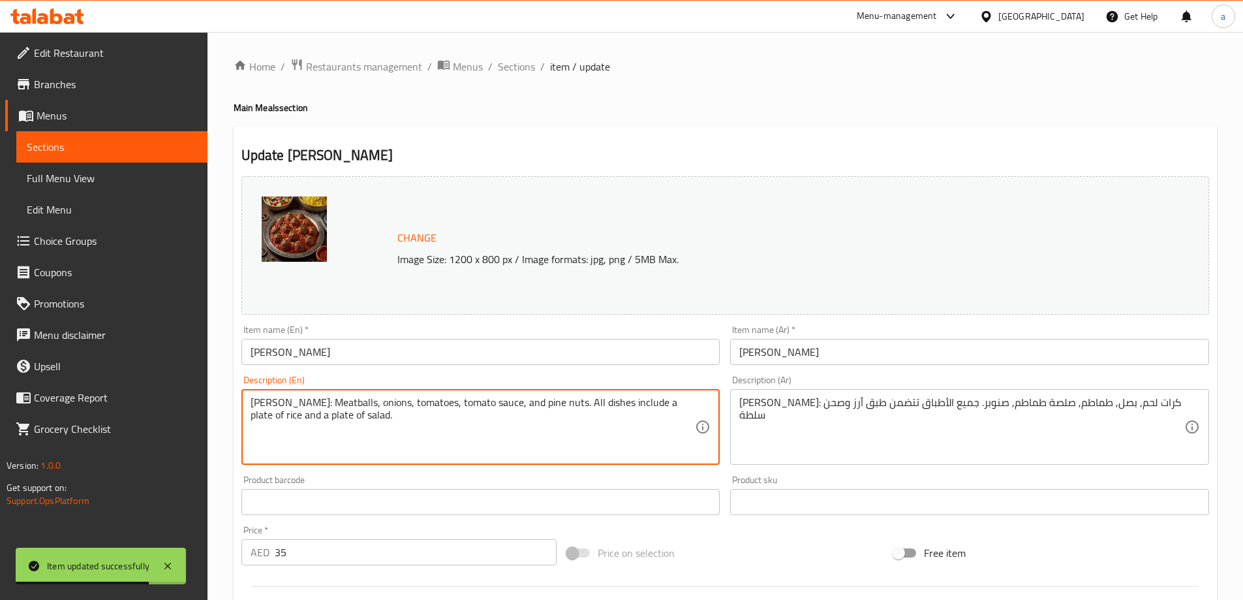
drag, startPoint x: 320, startPoint y: 403, endPoint x: 140, endPoint y: 386, distance: 180.9
type textarea "Meatballs, onions, tomatoes, tomato sauce, and pine nuts. All dishes include a …"
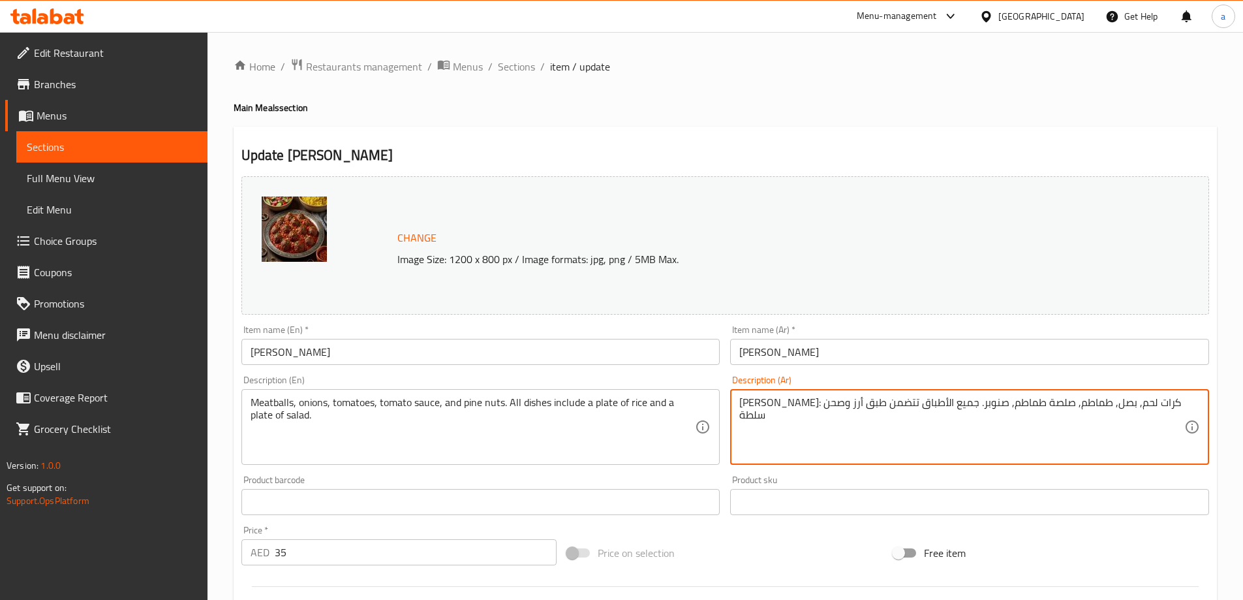
drag, startPoint x: 1123, startPoint y: 406, endPoint x: 1171, endPoint y: 416, distance: 49.4
click at [1171, 416] on textarea "داوود باشا: كرات لحم, بصل, طماطم, صلصة طماطم, صنوبر. جميع الأطباق تتضمن طبق أرز…" at bounding box center [961, 427] width 445 height 62
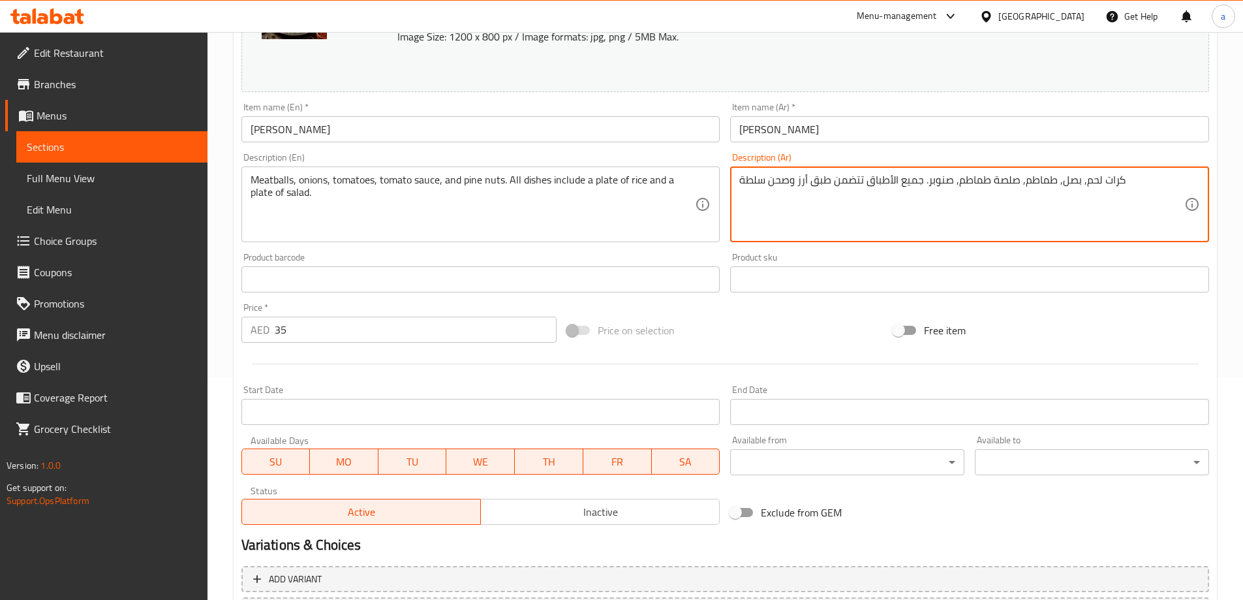
scroll to position [326, 0]
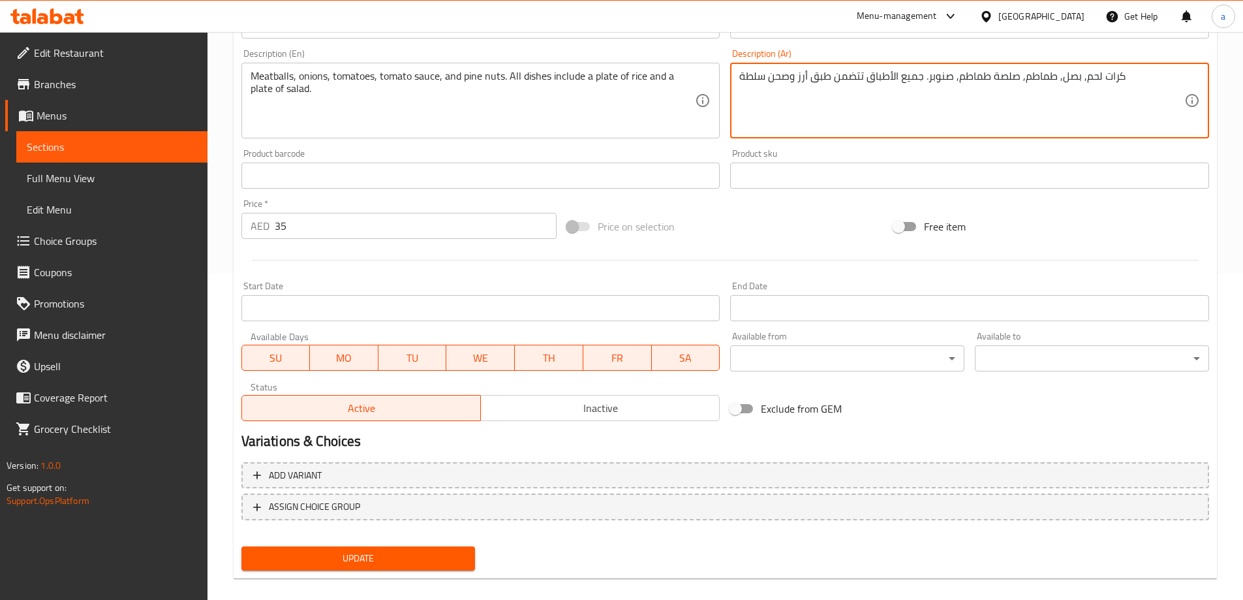
type textarea "كرات لحم, بصل, طماطم, صلصة طماطم, صنوبر. جميع الأطباق تتضمن طبق أرز وصحن سلطة"
click at [409, 556] on span "Update" at bounding box center [358, 558] width 213 height 16
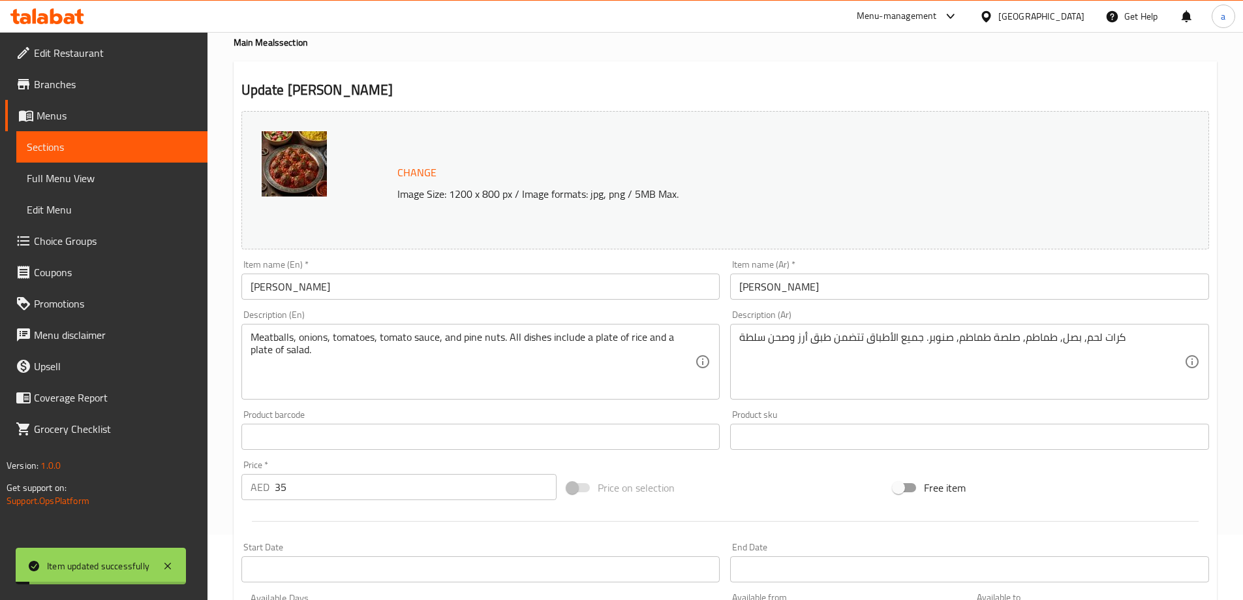
scroll to position [0, 0]
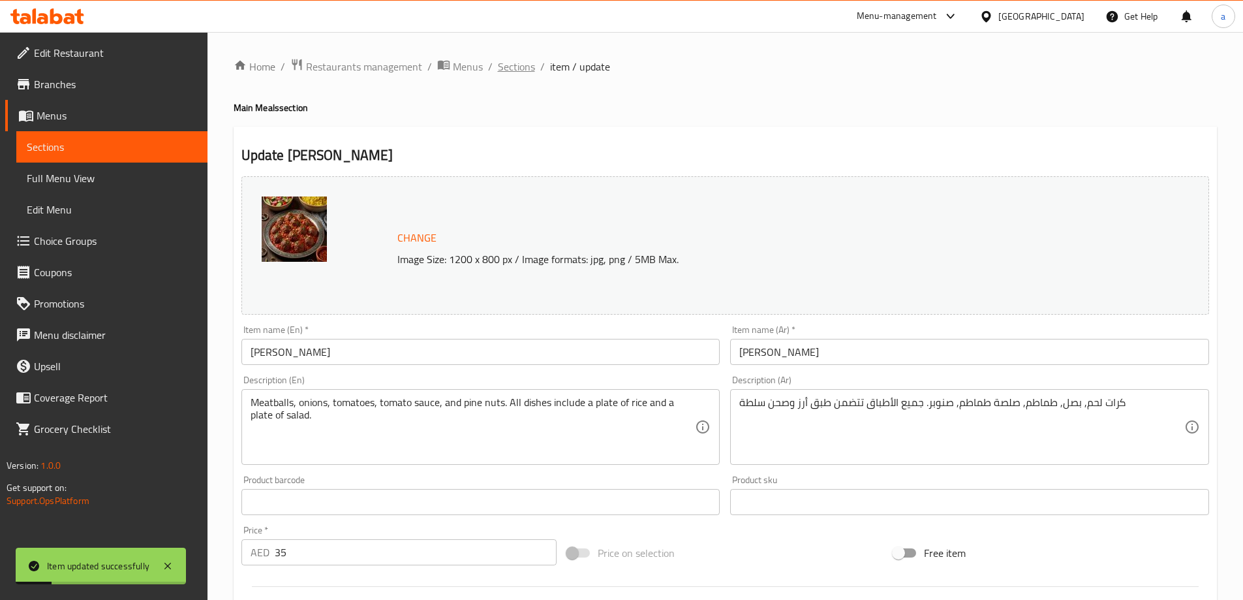
click at [529, 68] on span "Sections" at bounding box center [516, 67] width 37 height 16
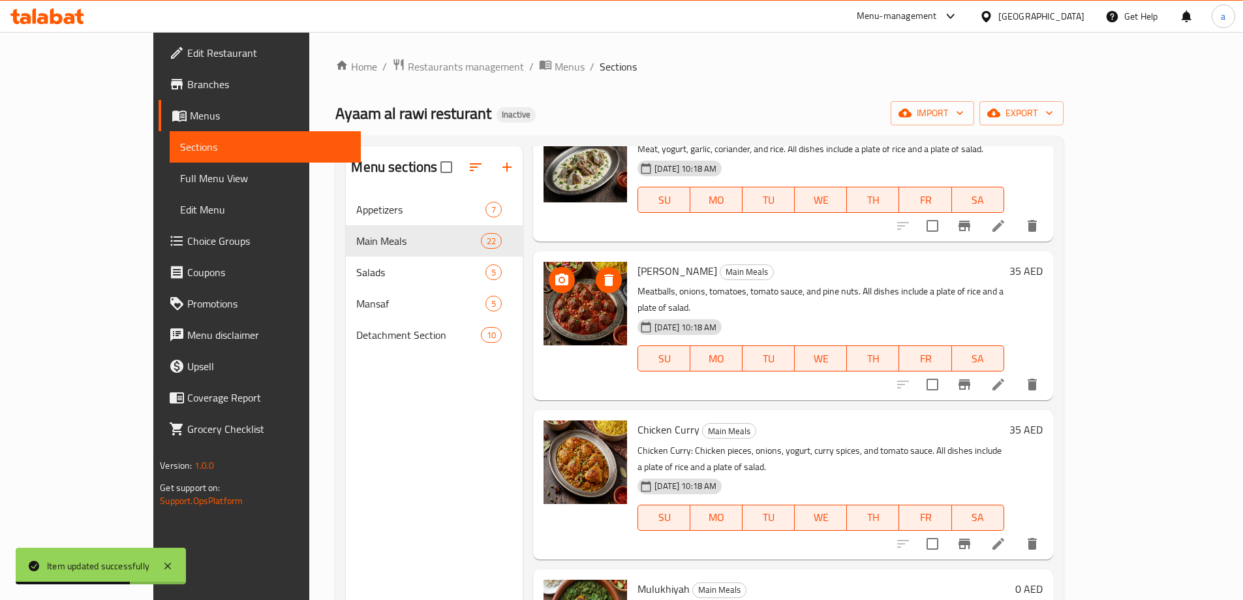
scroll to position [1893, 0]
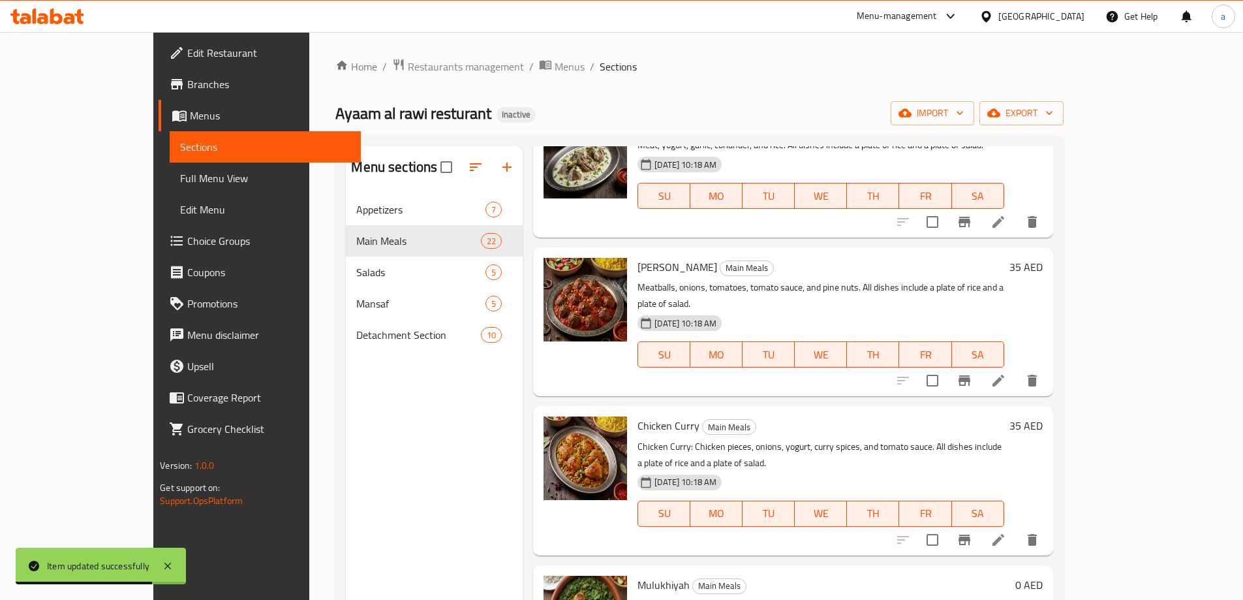
click at [1006, 532] on icon at bounding box center [999, 540] width 16 height 16
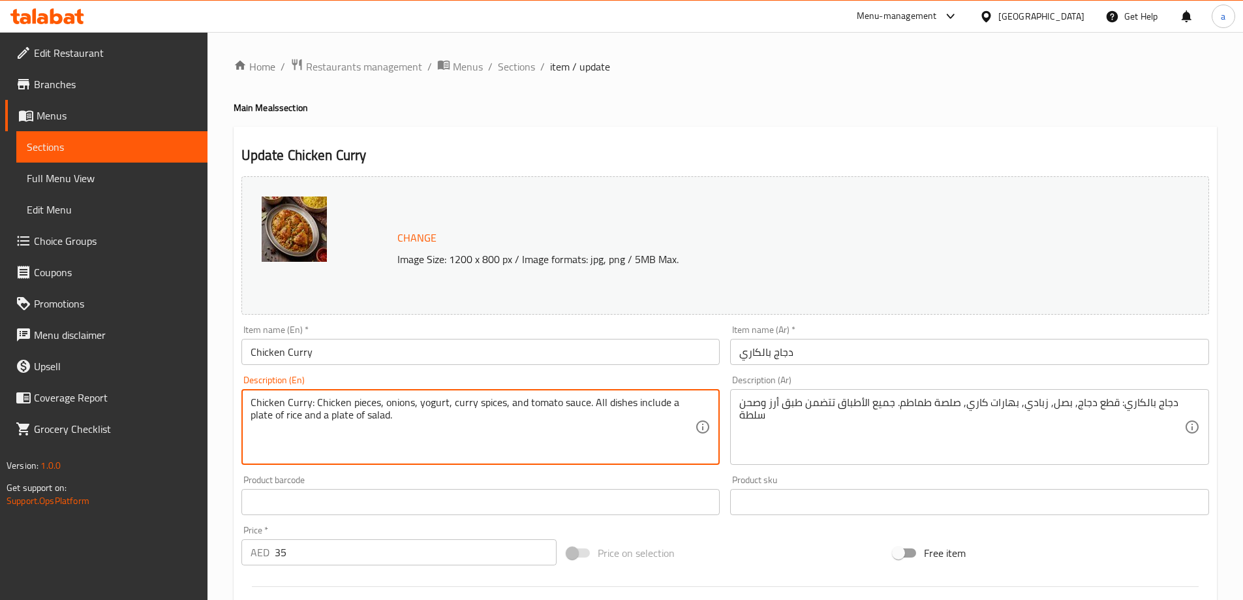
drag, startPoint x: 315, startPoint y: 403, endPoint x: 138, endPoint y: 403, distance: 177.5
type textarea "Chicken pieces, onions, yogurt, curry spices, and tomato sauce. All dishes incl…"
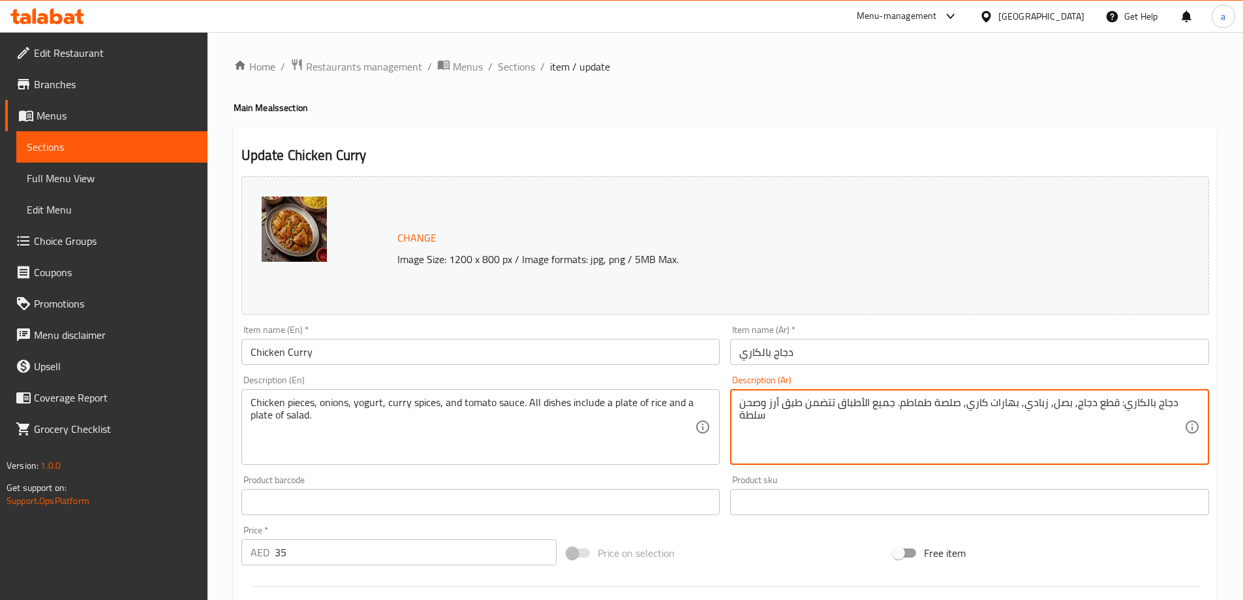
drag, startPoint x: 1115, startPoint y: 402, endPoint x: 1172, endPoint y: 403, distance: 57.4
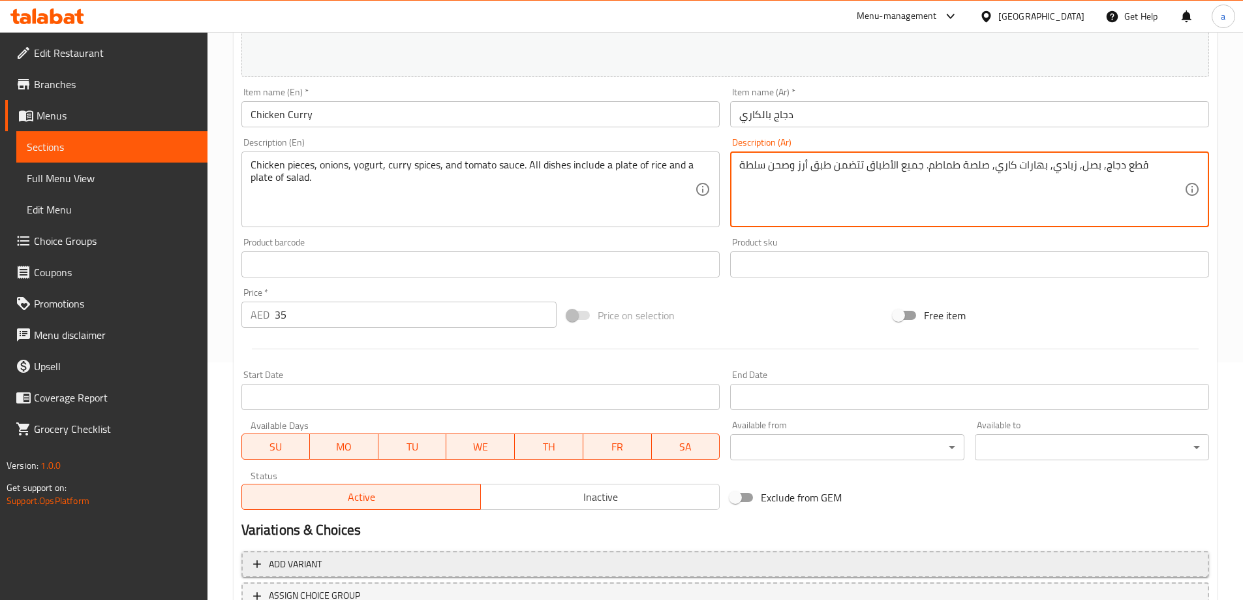
scroll to position [326, 0]
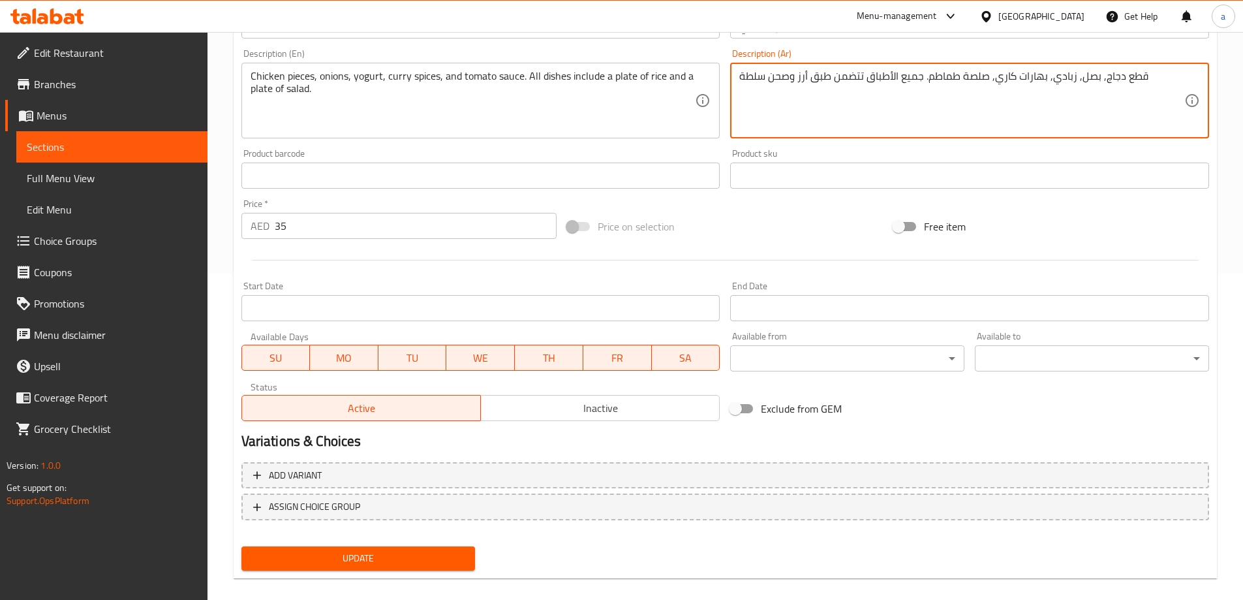
type textarea "قطع دجاج, بصل, زبادي, بهارات كاري, صلصة طماطم. جميع الأطباق تتضمن طبق أرز وصحن …"
click at [425, 553] on span "Update" at bounding box center [358, 558] width 213 height 16
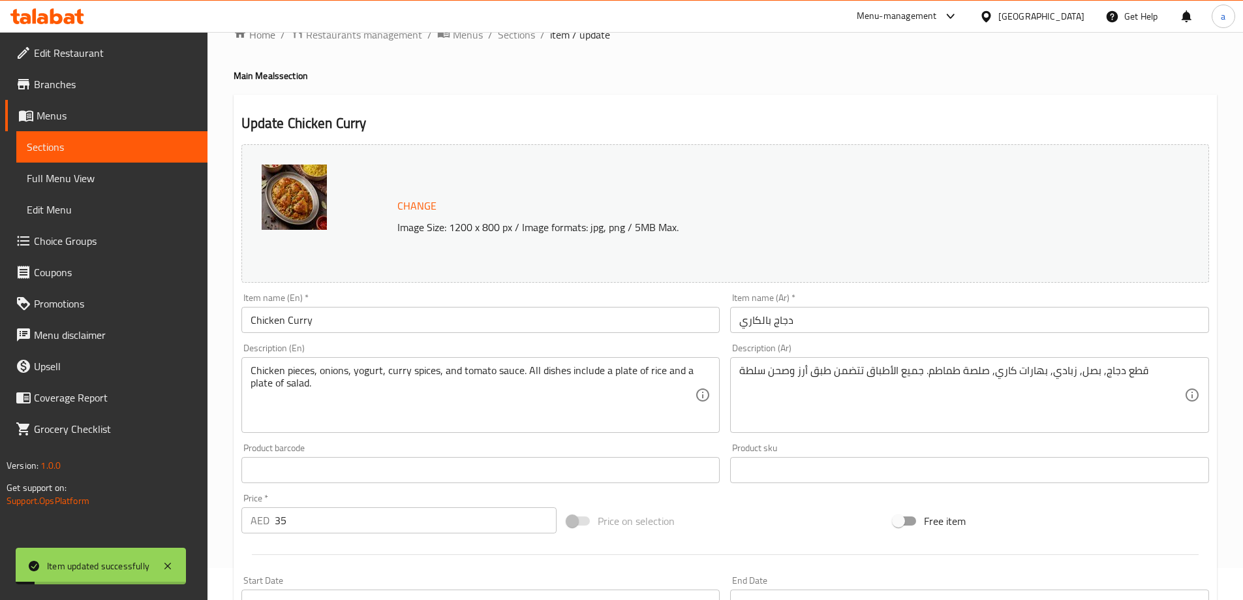
scroll to position [0, 0]
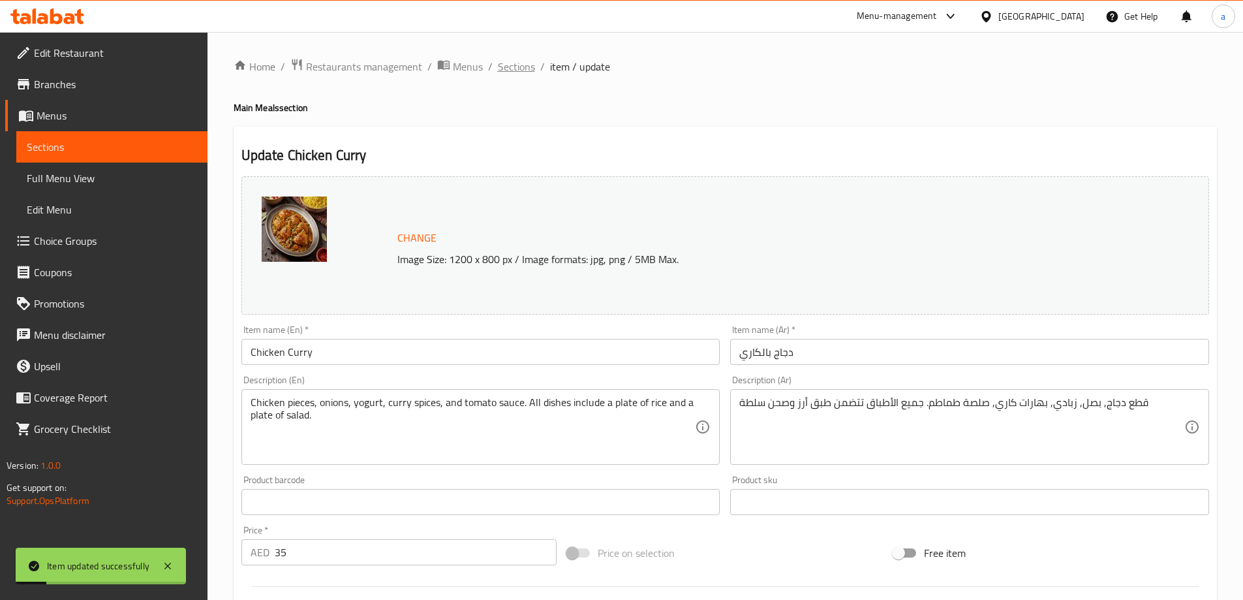
click at [518, 70] on span "Sections" at bounding box center [516, 67] width 37 height 16
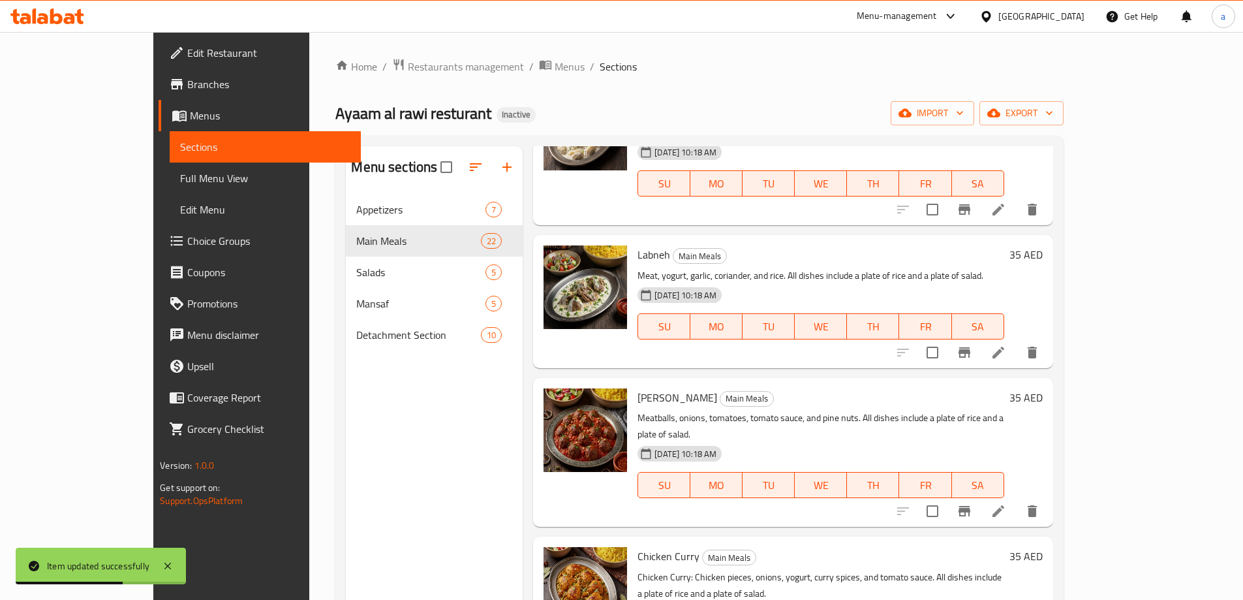
scroll to position [1827, 0]
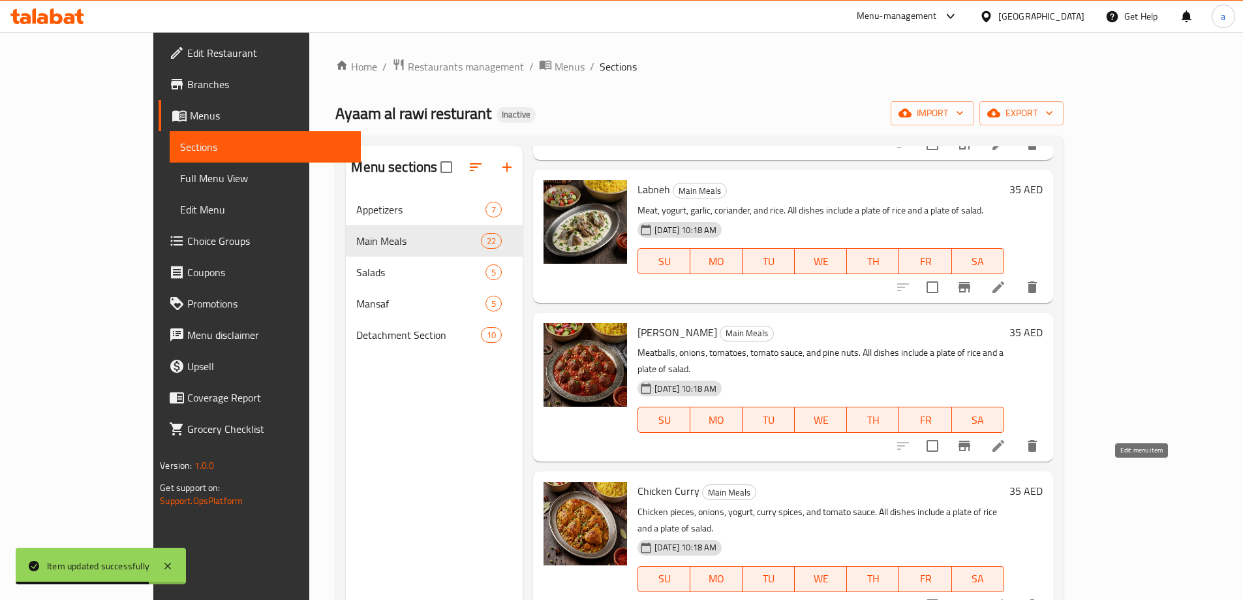
click at [1006, 597] on icon at bounding box center [999, 605] width 16 height 16
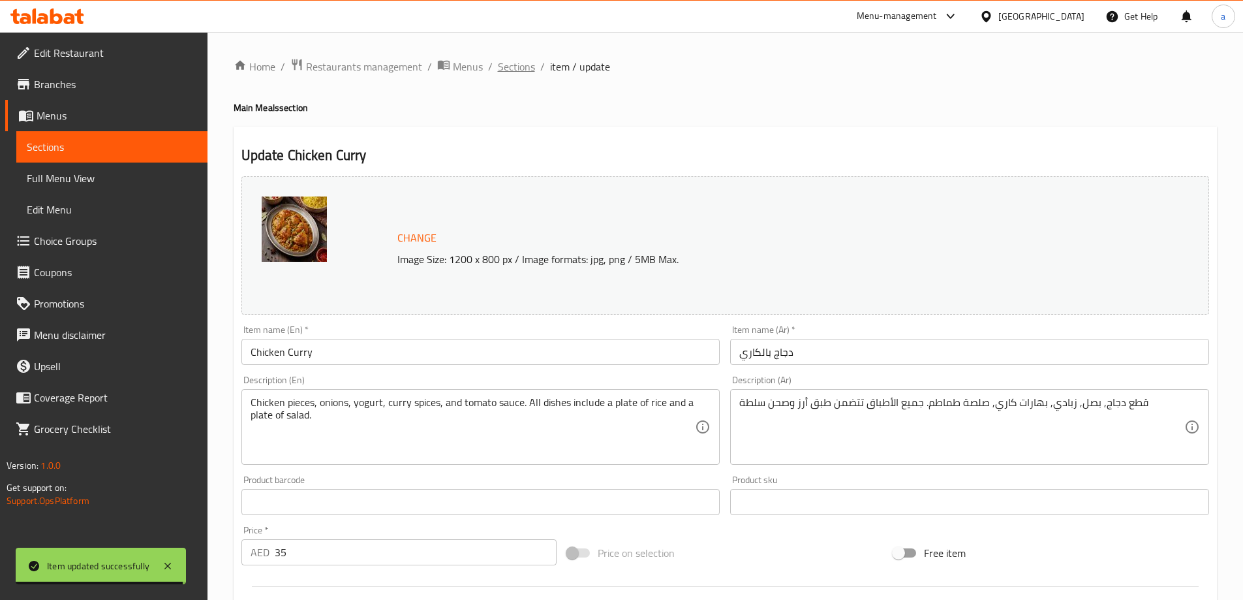
click at [519, 70] on span "Sections" at bounding box center [516, 67] width 37 height 16
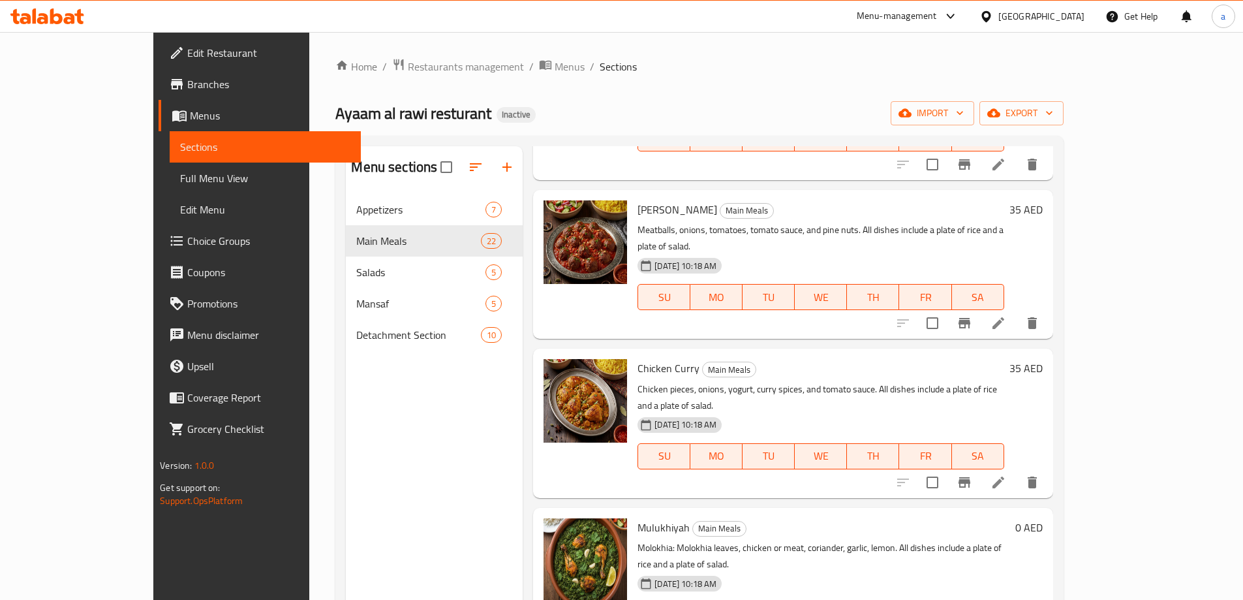
scroll to position [1958, 0]
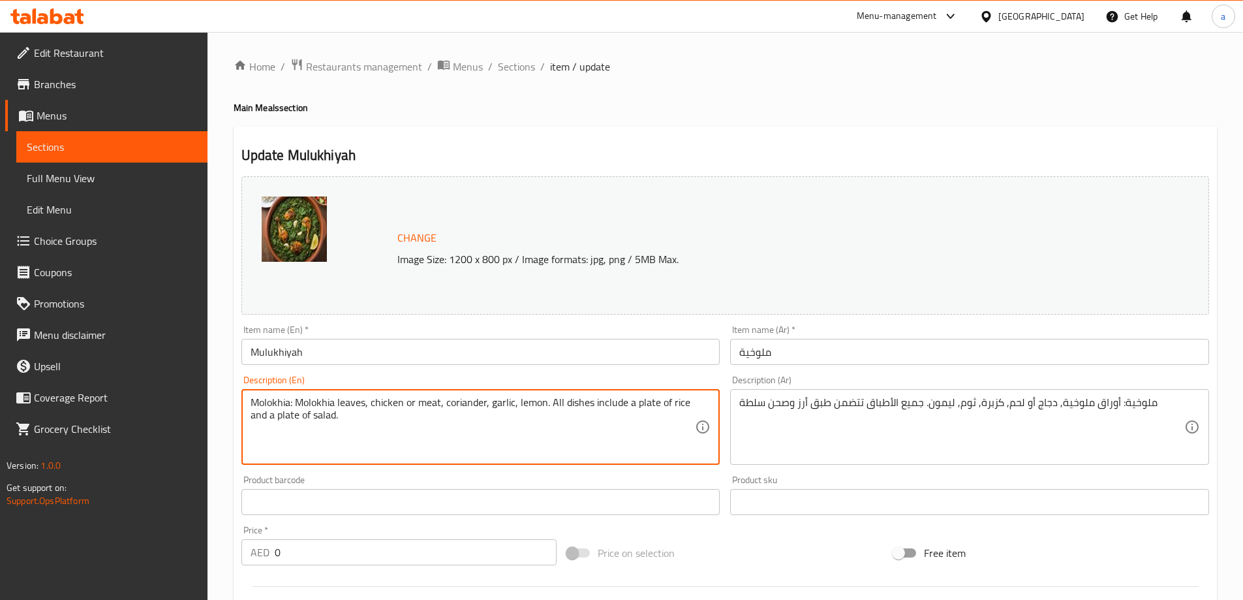
drag, startPoint x: 294, startPoint y: 405, endPoint x: 110, endPoint y: 405, distance: 184.0
click at [253, 405] on textarea "Molokhia leaves, chicken or meat, coriander, garlic, lemon. All dishes include …" at bounding box center [473, 427] width 445 height 62
type textarea "Molokhia leaves, chicken or meat, coriander, garlic, lemon. All dishes include …"
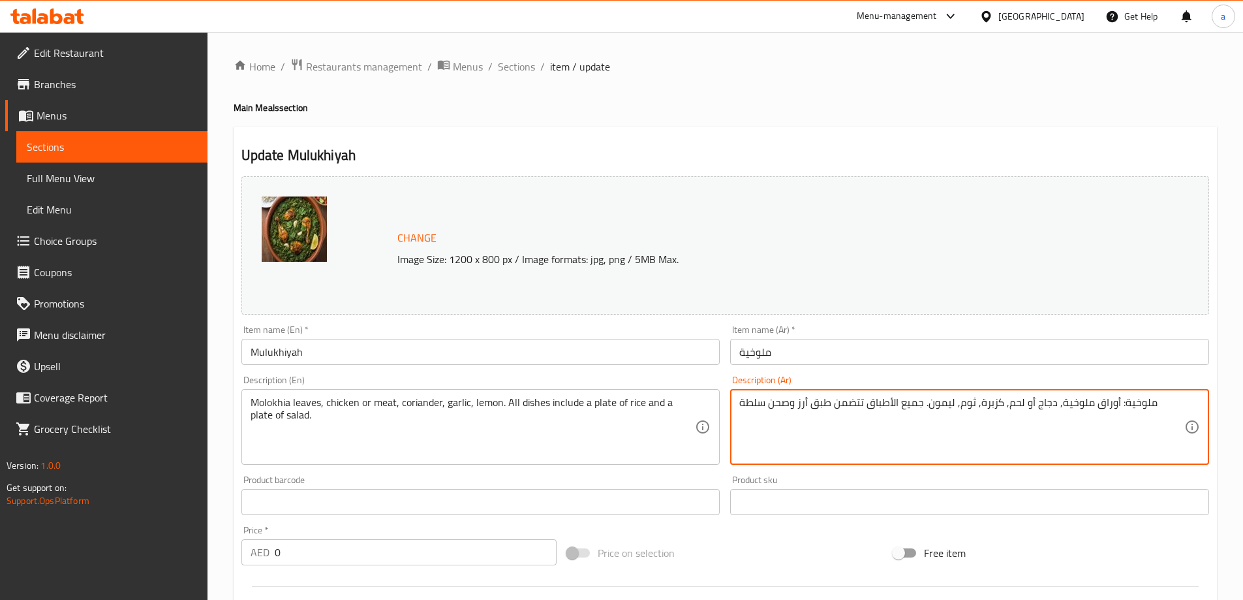
drag, startPoint x: 1117, startPoint y: 403, endPoint x: 1151, endPoint y: 412, distance: 35.8
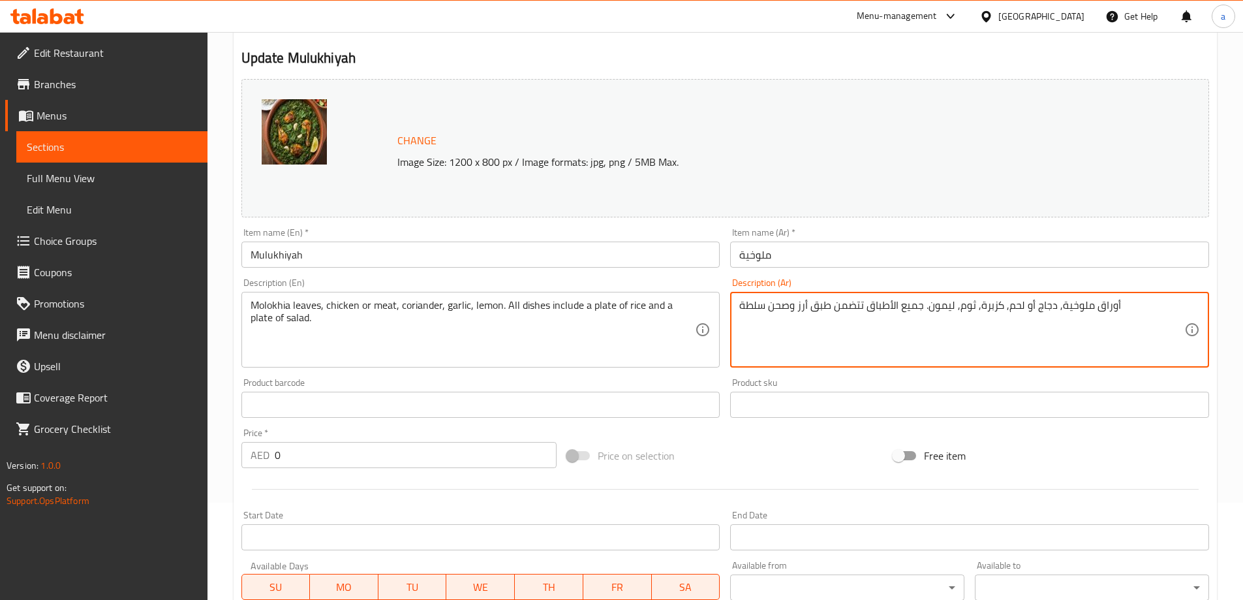
scroll to position [326, 0]
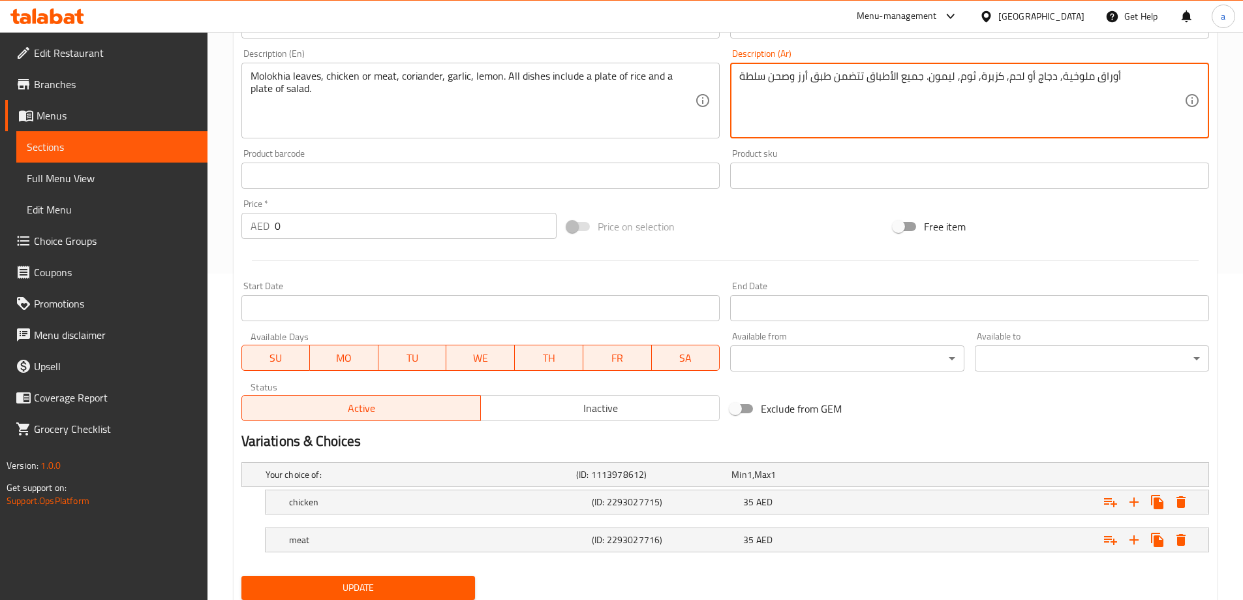
type textarea "أوراق ملوخية, دجاج أو لحم, كزبرة, ثوم, ليمون. جميع الأطباق تتضمن طبق أرز وصحن س…"
click at [372, 581] on span "Update" at bounding box center [358, 588] width 213 height 16
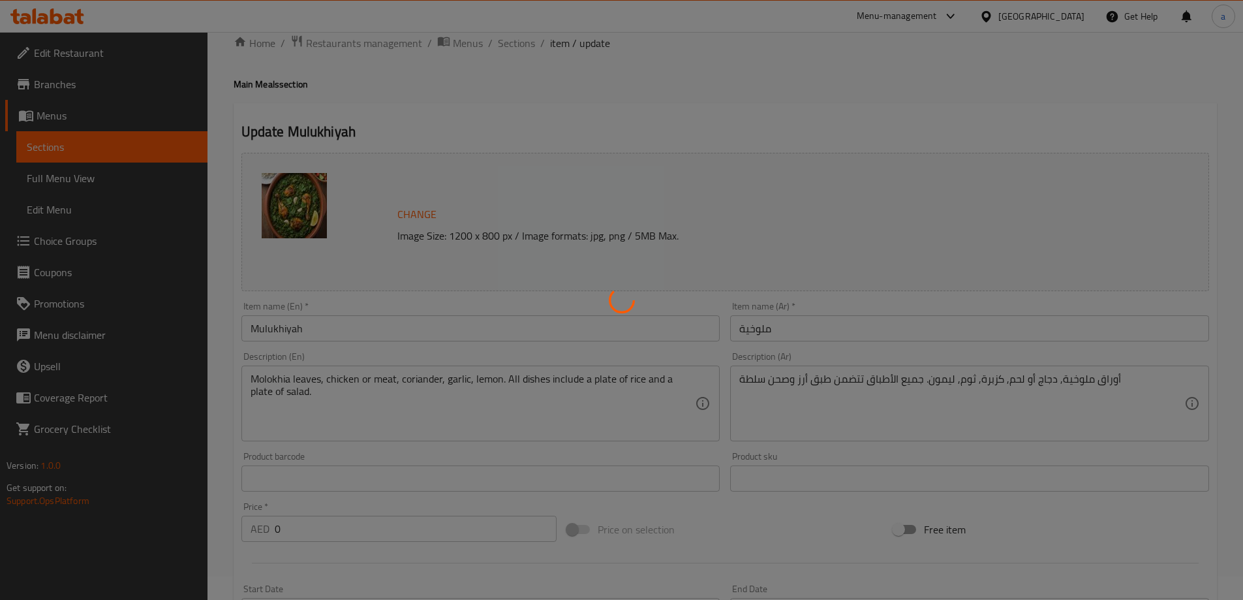
scroll to position [0, 0]
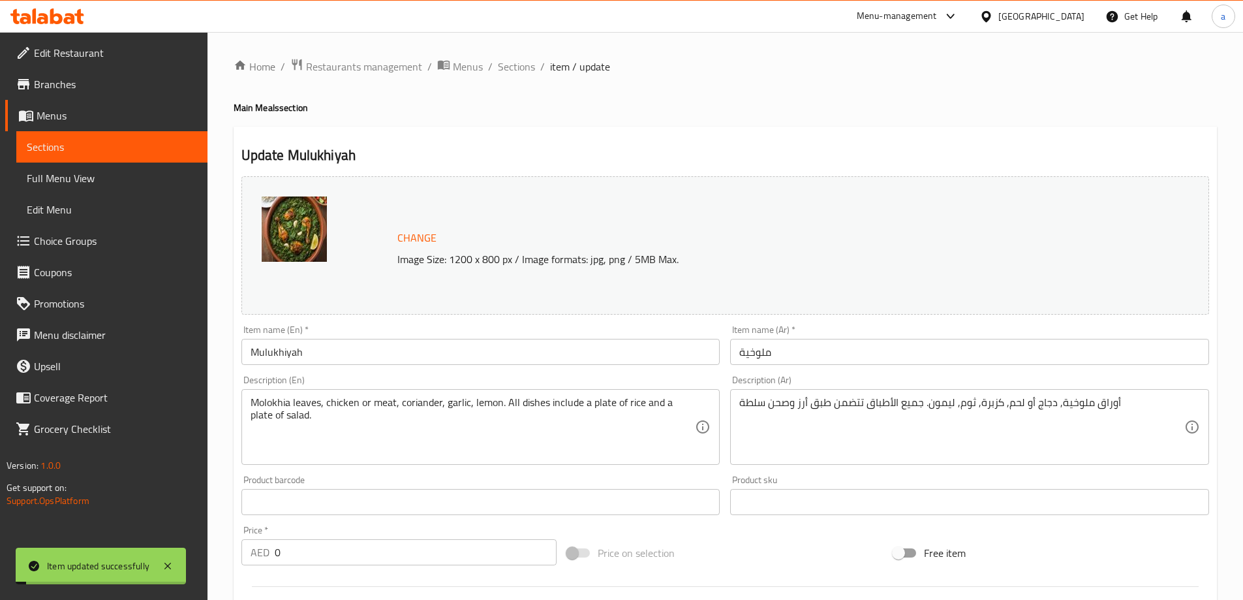
click at [518, 66] on span "Sections" at bounding box center [516, 67] width 37 height 16
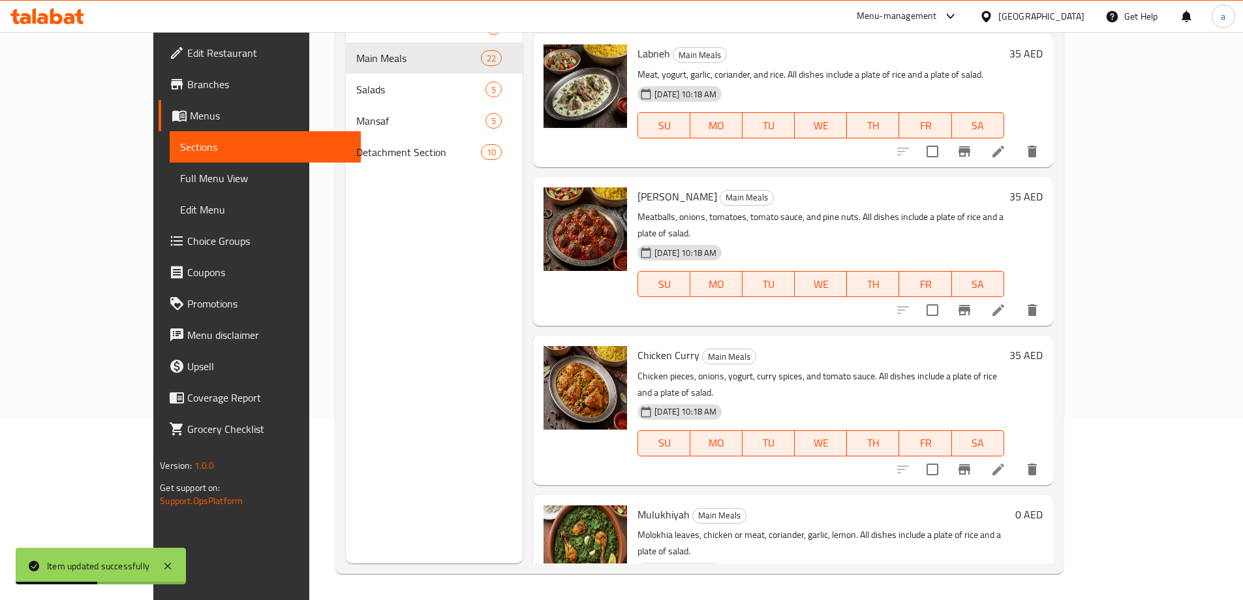
scroll to position [1958, 0]
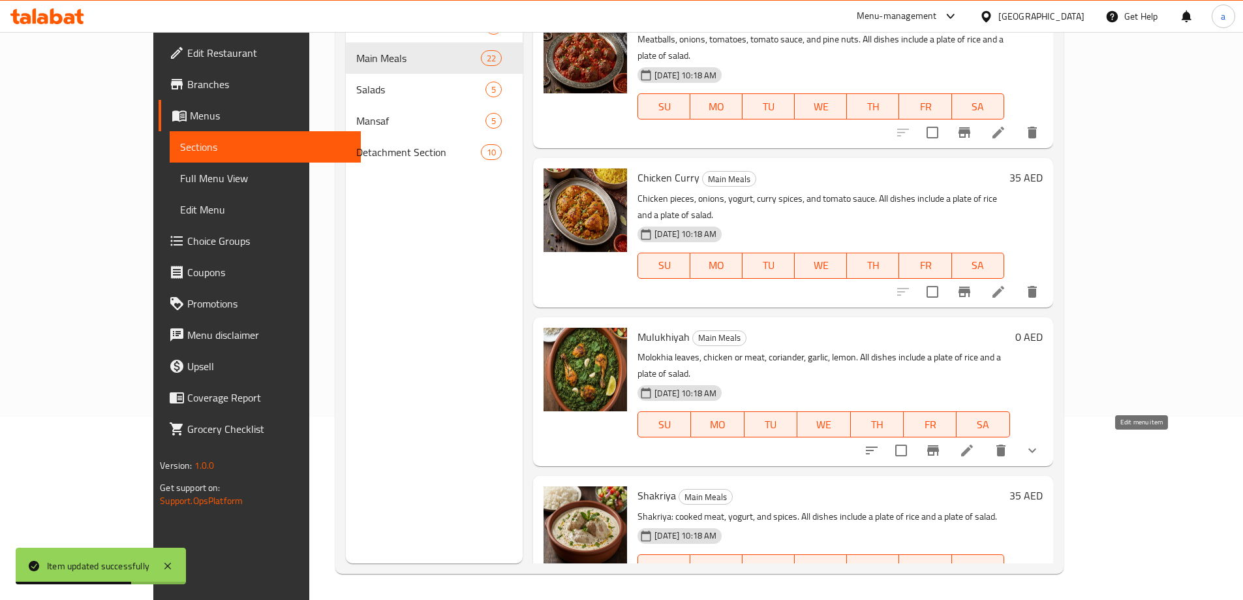
click at [1006, 585] on icon at bounding box center [999, 593] width 16 height 16
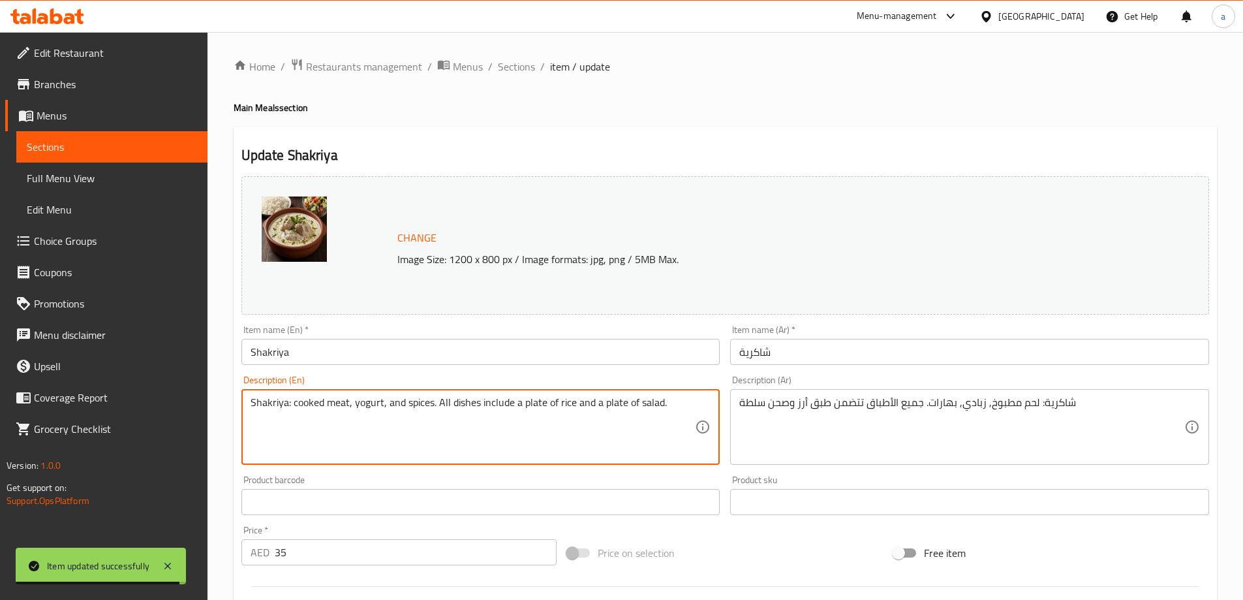
drag, startPoint x: 292, startPoint y: 405, endPoint x: 179, endPoint y: 390, distance: 113.9
type textarea "cooked meat, yogurt, and spices. All dishes include a plate of rice and a plate…"
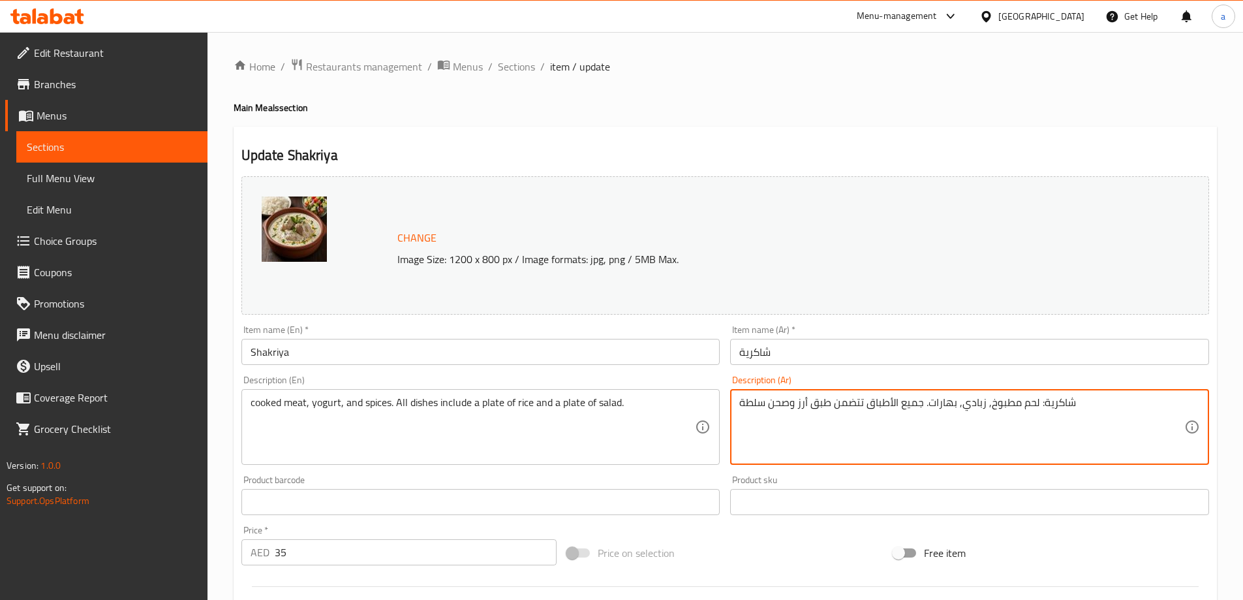
drag, startPoint x: 1037, startPoint y: 403, endPoint x: 1082, endPoint y: 412, distance: 46.1
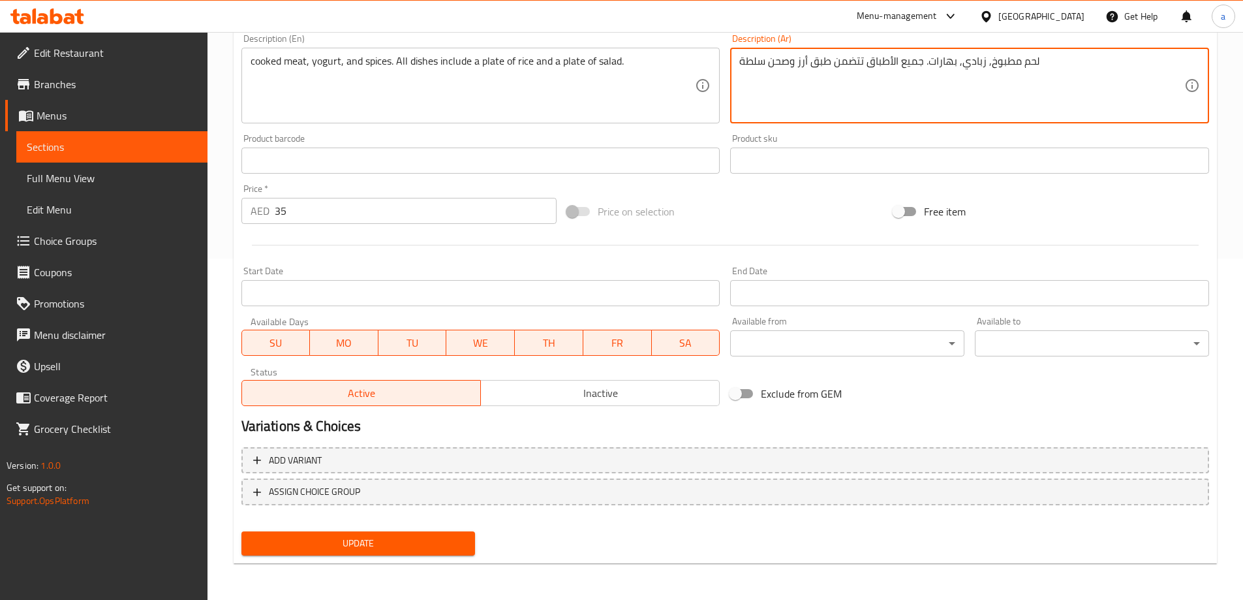
type textarea "لحم مطبوخ, زبادي, بهارات. جميع الأطباق تتضمن طبق أرز وصحن سلطة"
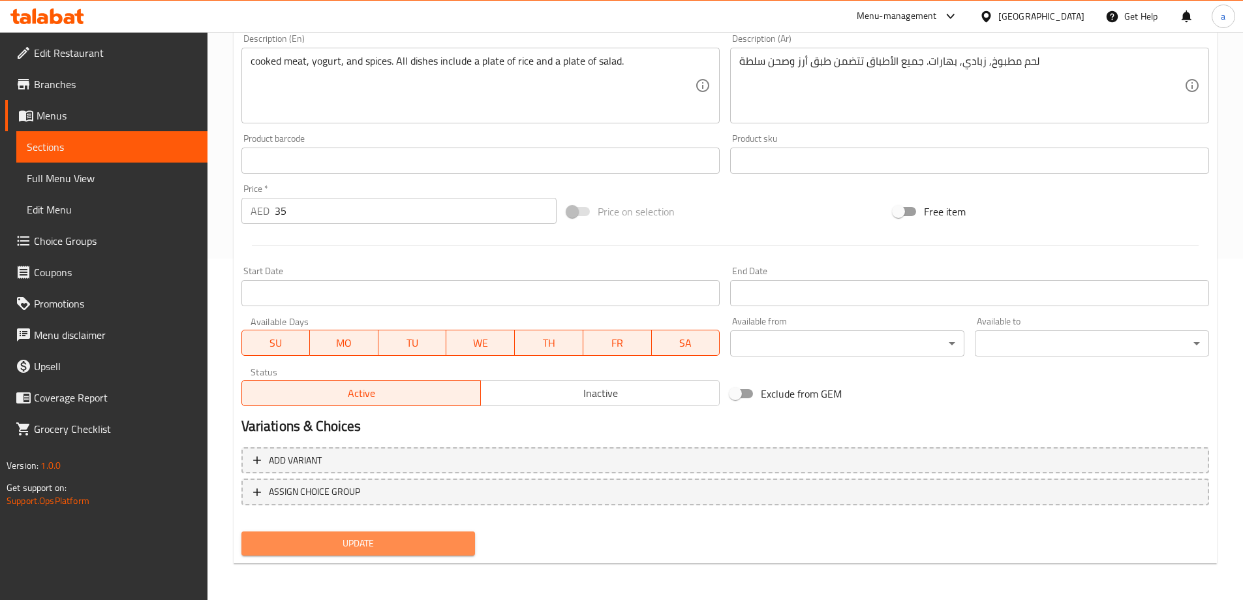
click at [322, 542] on span "Update" at bounding box center [358, 543] width 213 height 16
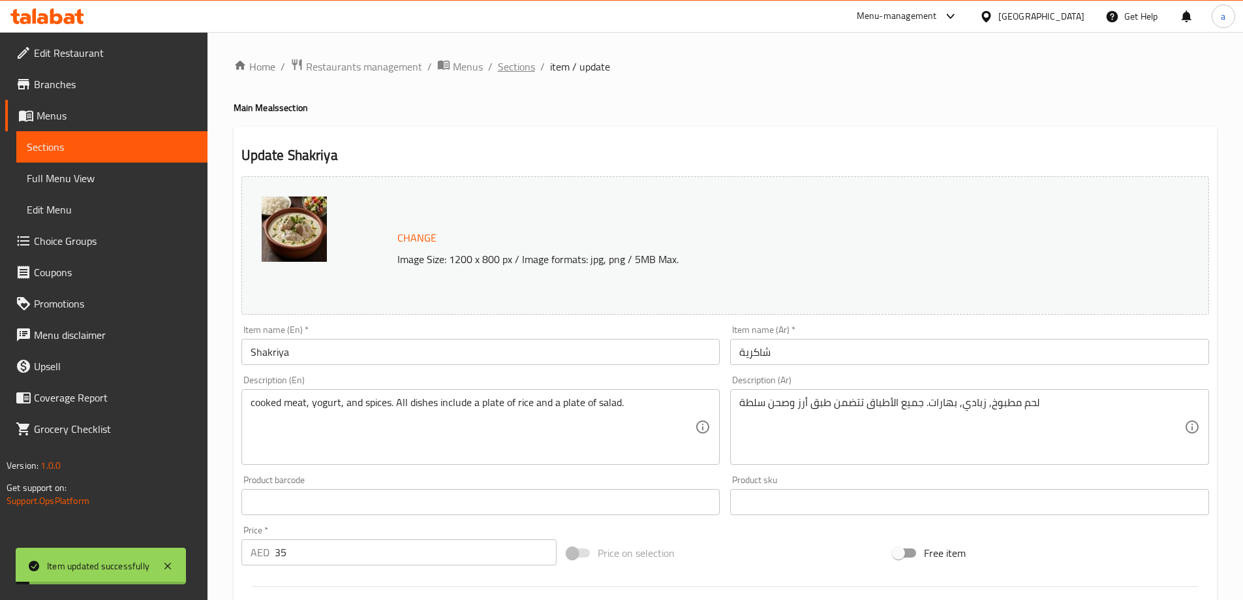
click at [526, 69] on span "Sections" at bounding box center [516, 67] width 37 height 16
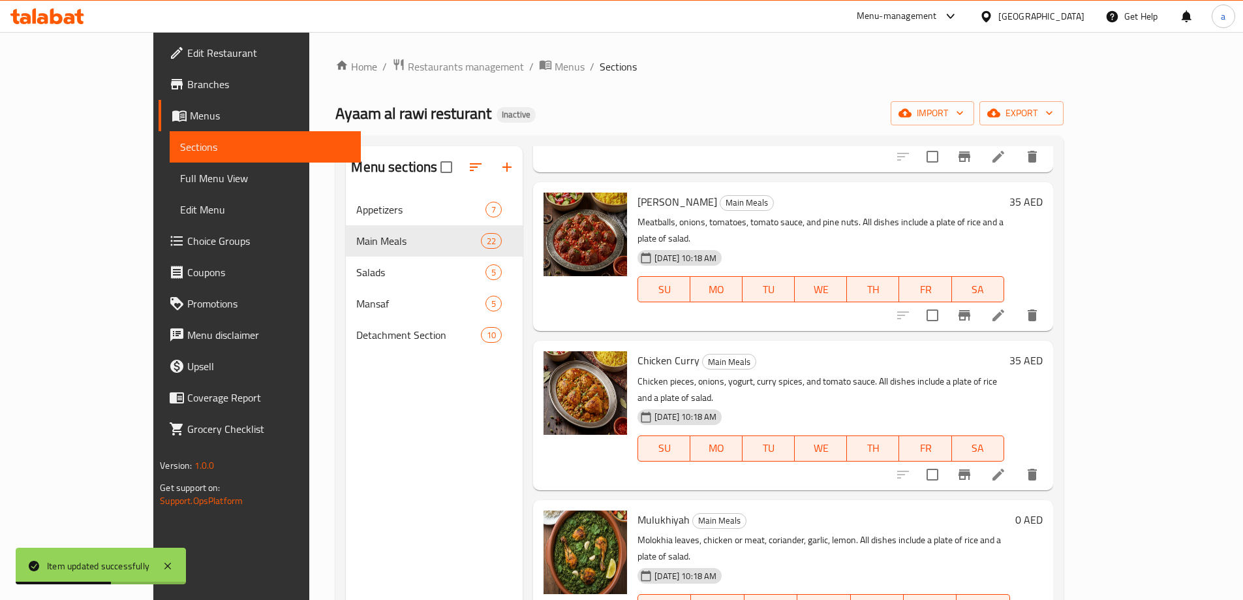
scroll to position [2154, 0]
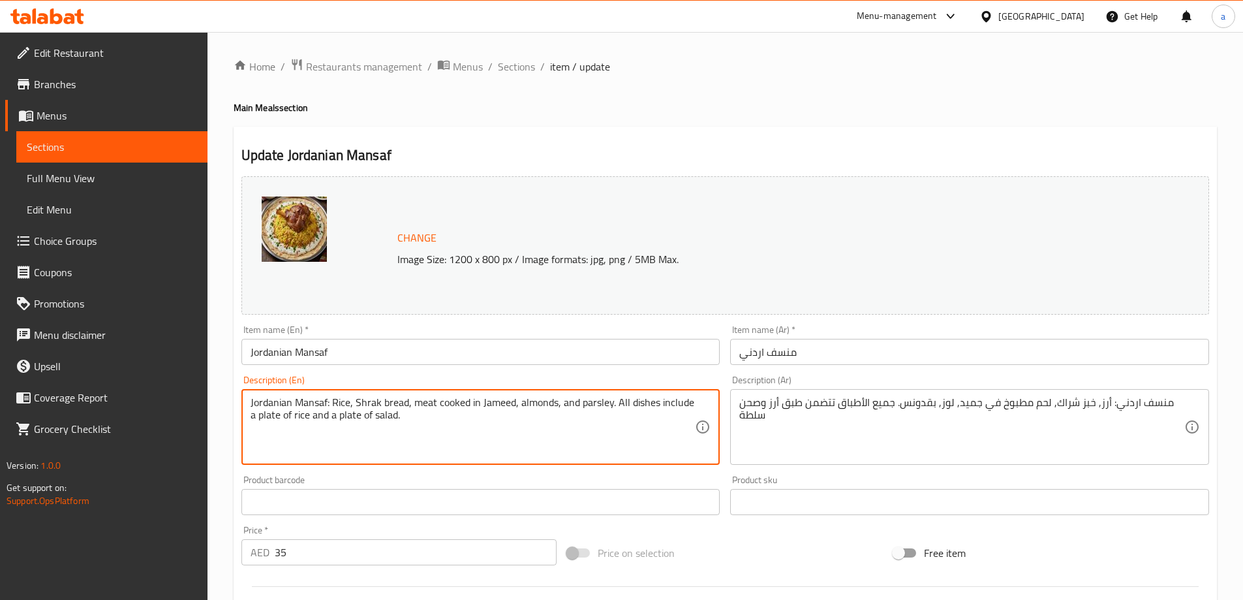
drag, startPoint x: 332, startPoint y: 402, endPoint x: 180, endPoint y: 407, distance: 152.1
type textarea "Rice, Shrak bread, meat cooked in Jameed, almonds, and parsley. All dishes incl…"
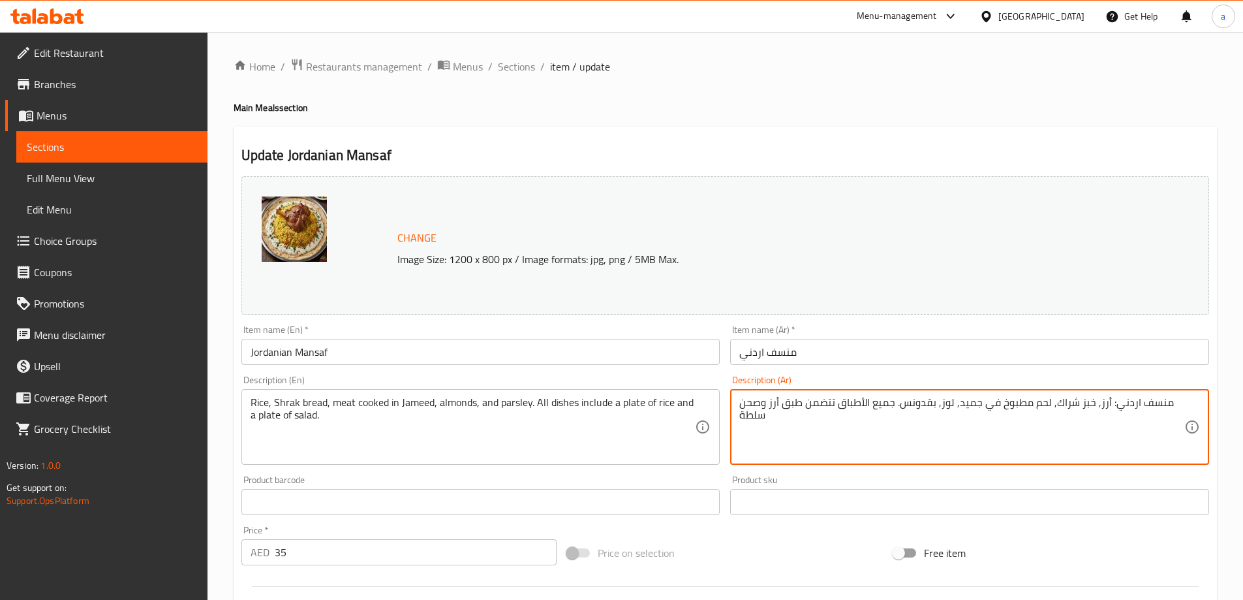
drag, startPoint x: 1106, startPoint y: 405, endPoint x: 1209, endPoint y: 411, distance: 102.7
click at [1108, 401] on textarea "منسف اردني: أرز, خبز شراك, لحم مطبوخ في جميد, لوز, بقدونس. جميع الأطباق تتضمن ط…" at bounding box center [961, 427] width 445 height 62
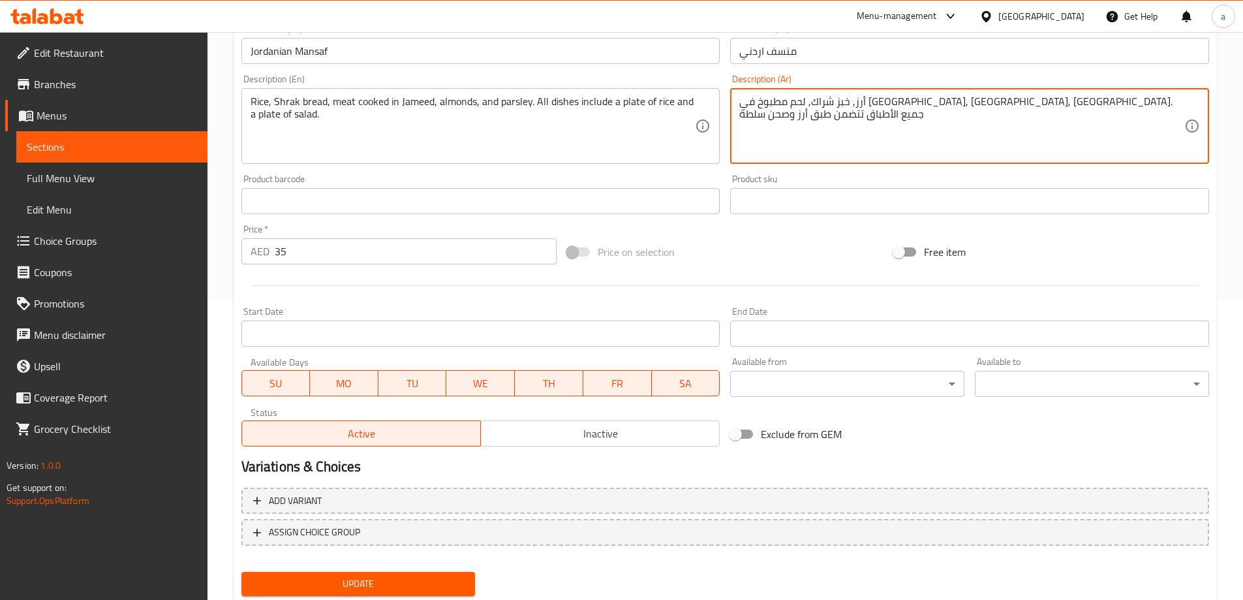
scroll to position [341, 0]
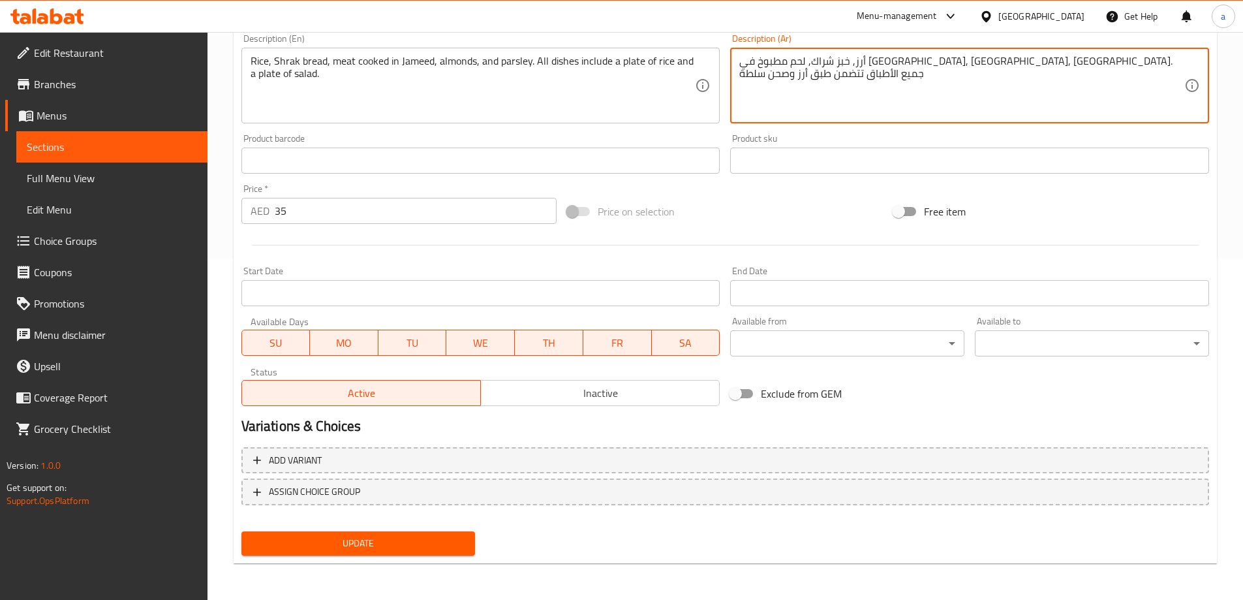
type textarea "أرز, خبز شراك, لحم مطبوخ في [GEOGRAPHIC_DATA], لوز, بقدونس. جميع الأطباق تتضمن …"
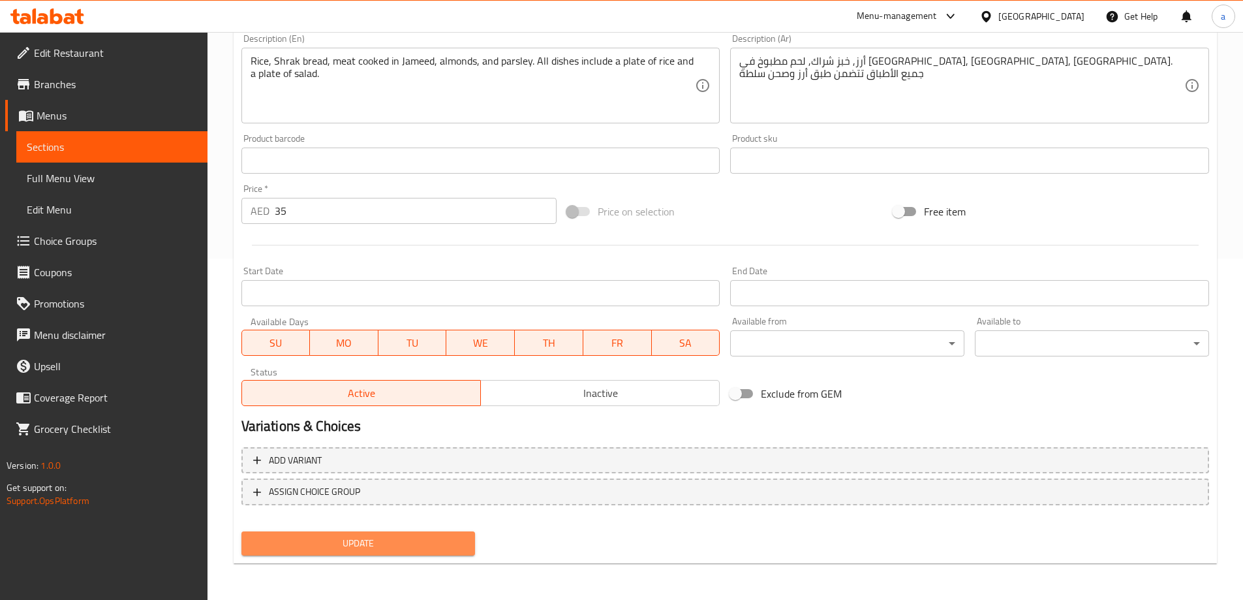
click at [420, 548] on span "Update" at bounding box center [358, 543] width 213 height 16
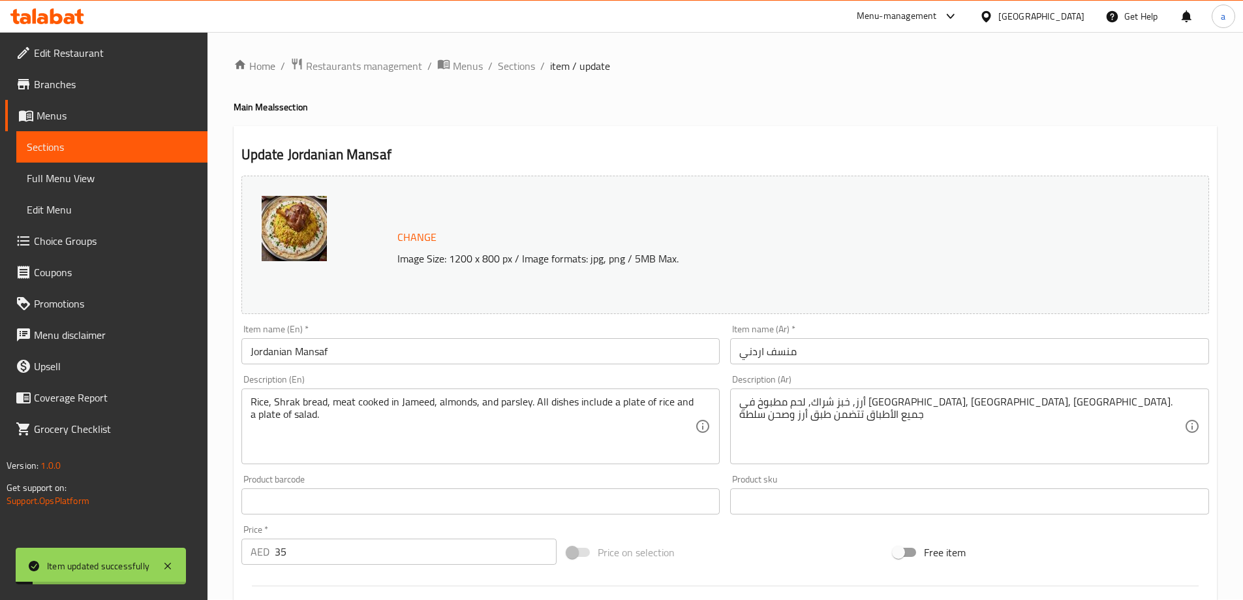
scroll to position [0, 0]
click at [521, 63] on span "Sections" at bounding box center [516, 67] width 37 height 16
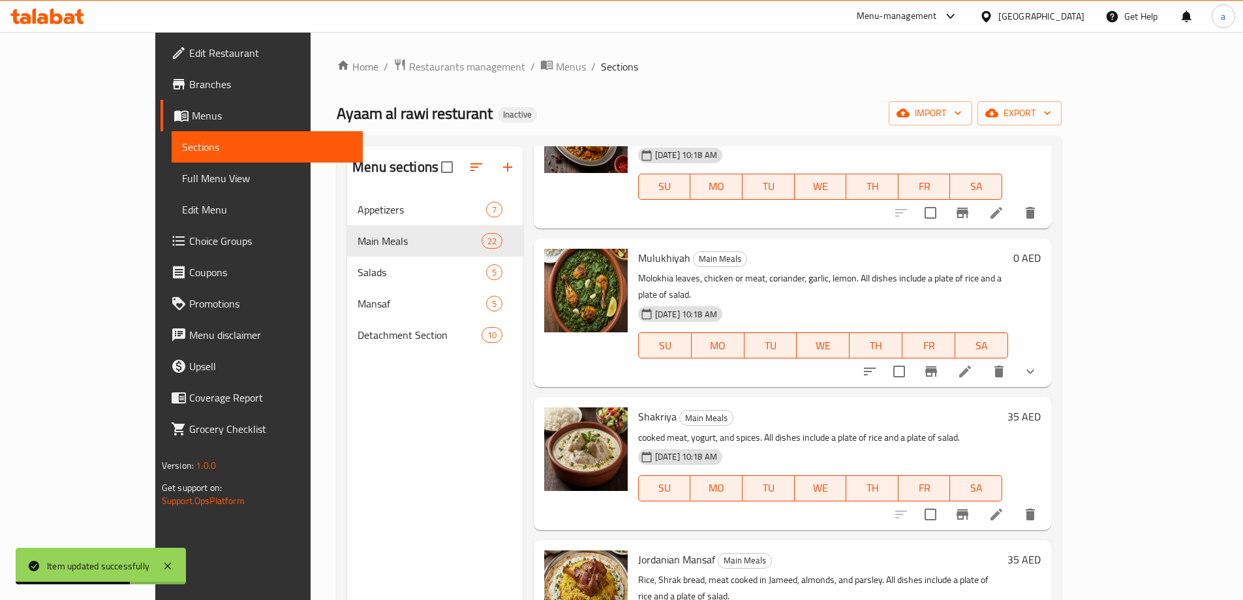
scroll to position [2415, 0]
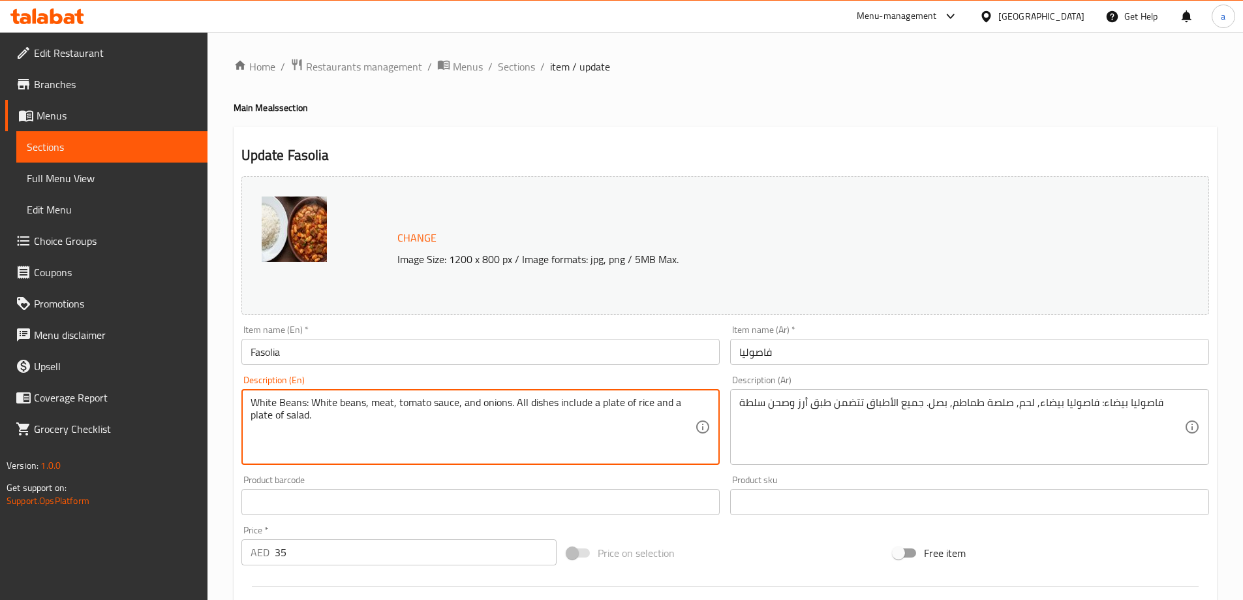
drag, startPoint x: 312, startPoint y: 403, endPoint x: 202, endPoint y: 389, distance: 111.2
type textarea "White beans, meat, tomato sauce, and onions. All dishes include a plate of rice…"
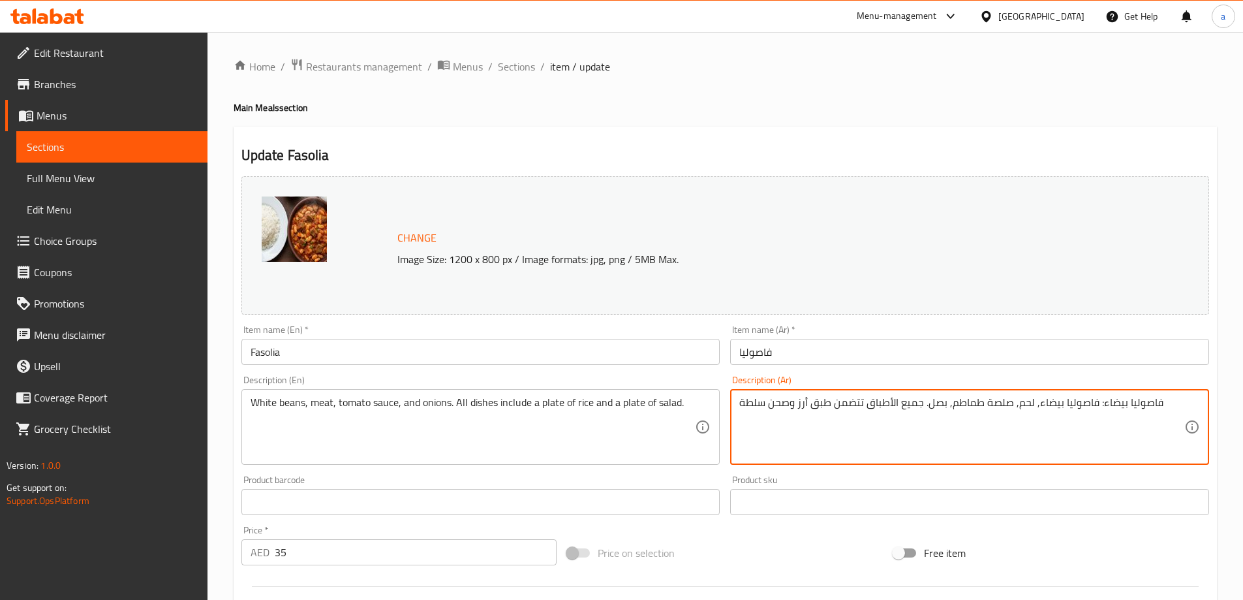
drag, startPoint x: 1096, startPoint y: 403, endPoint x: 1158, endPoint y: 411, distance: 62.4
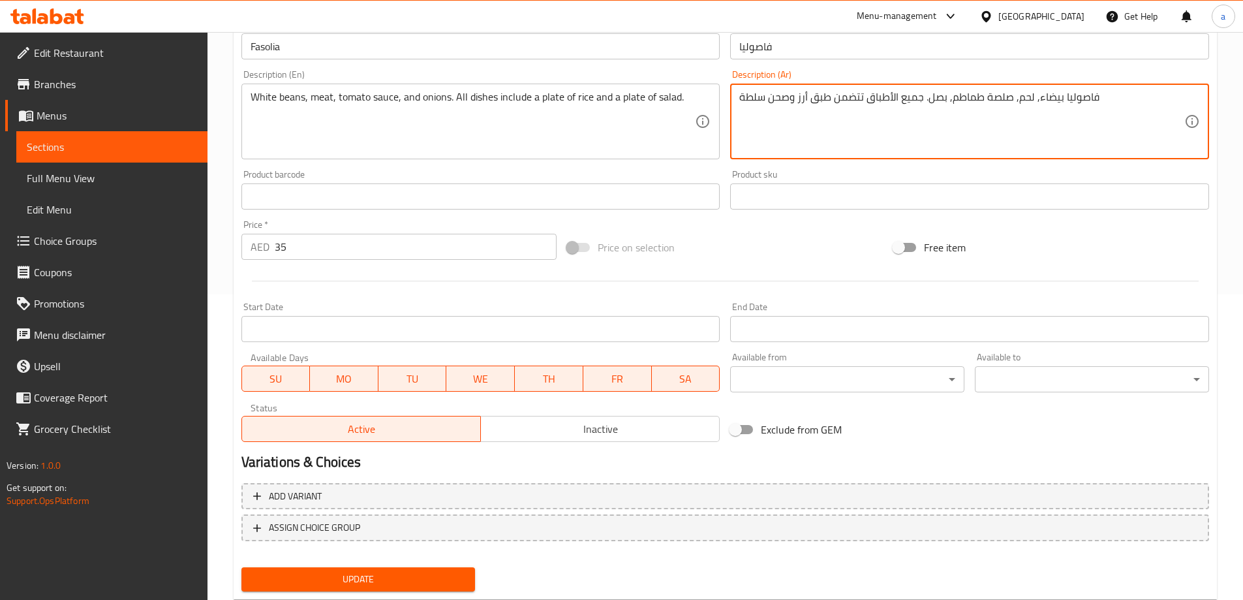
scroll to position [341, 0]
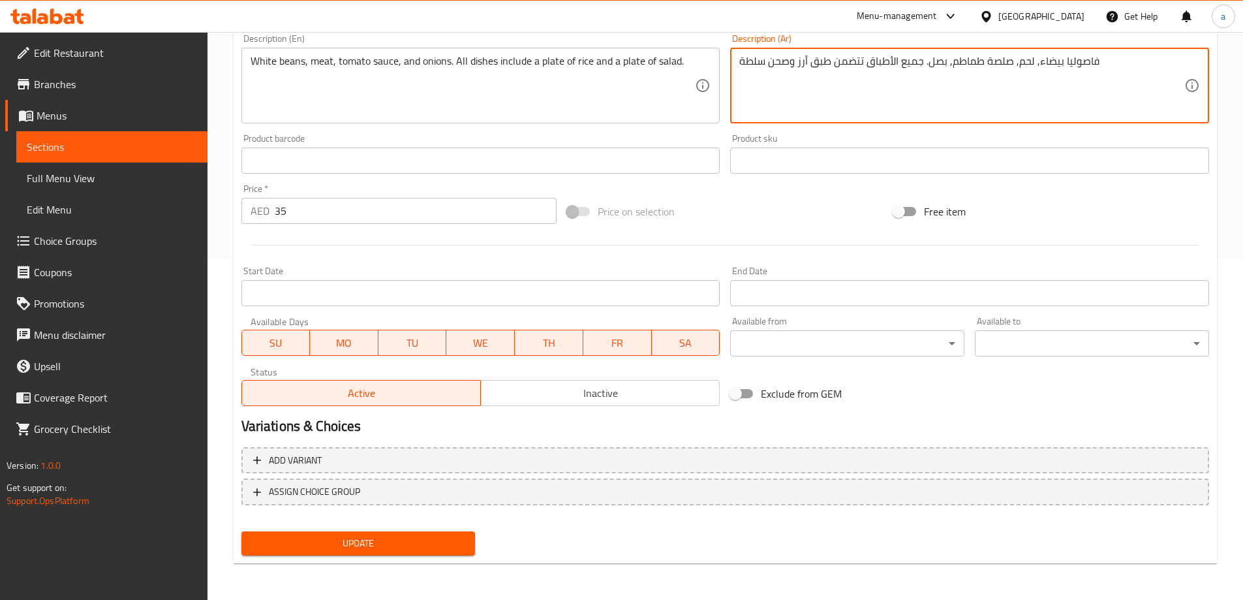
type textarea "فاصوليا بيضاء, لحم, صلصة طماطم, بصل. جميع الأطباق تتضمن طبق أرز وصحن سلطة"
click at [441, 549] on span "Update" at bounding box center [358, 543] width 213 height 16
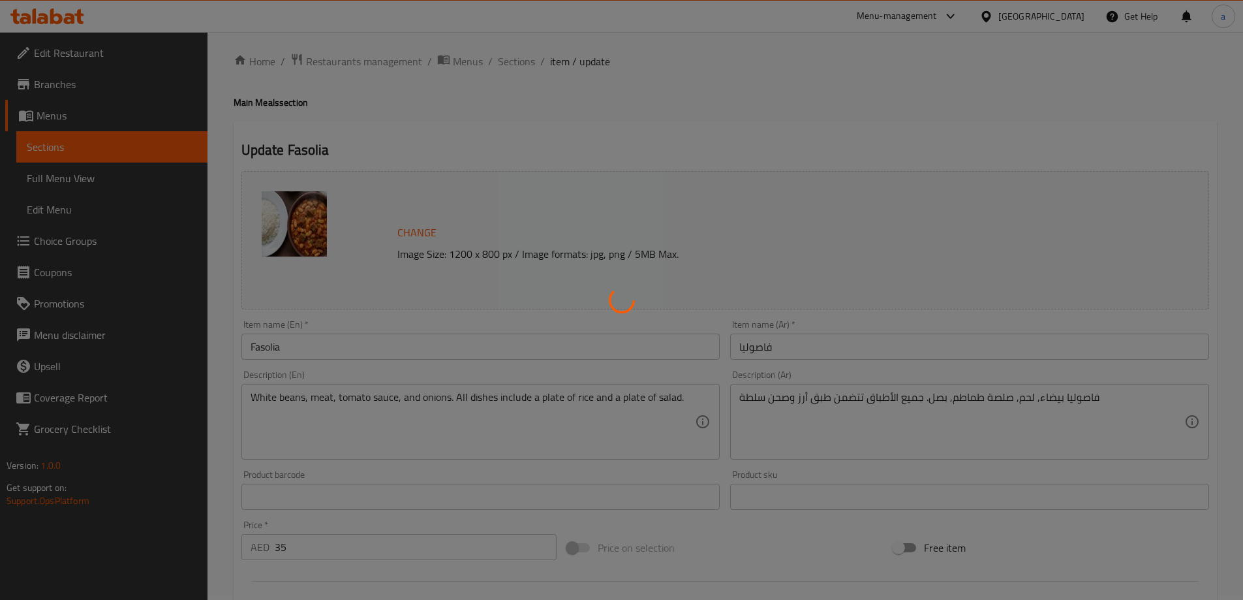
scroll to position [0, 0]
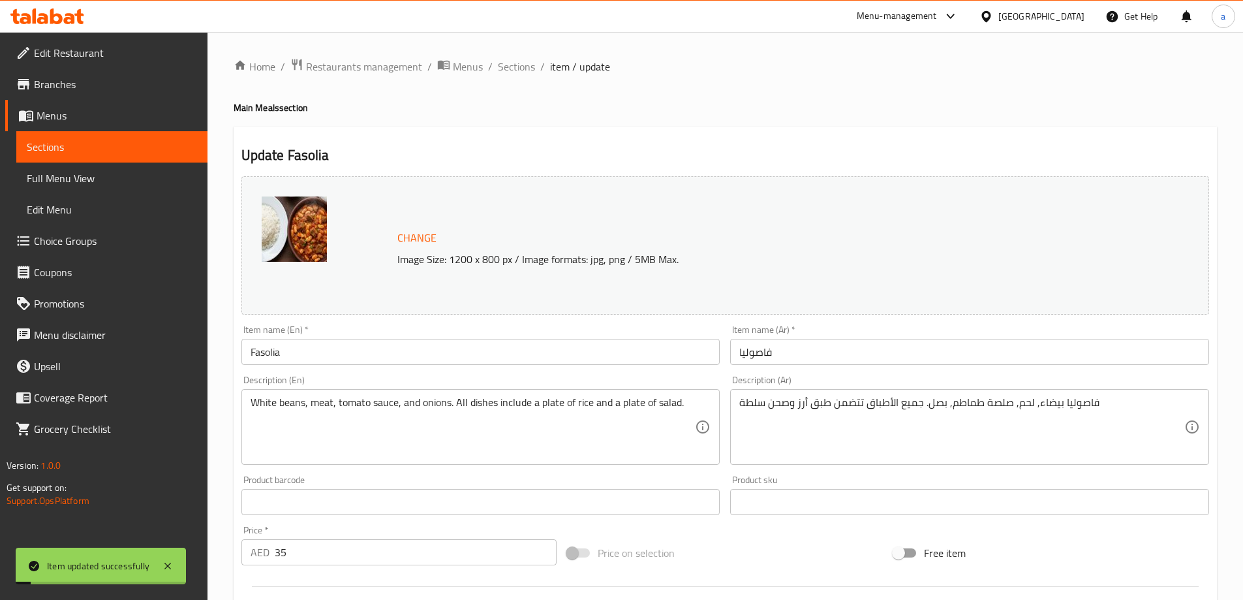
click at [507, 63] on span "Sections" at bounding box center [516, 67] width 37 height 16
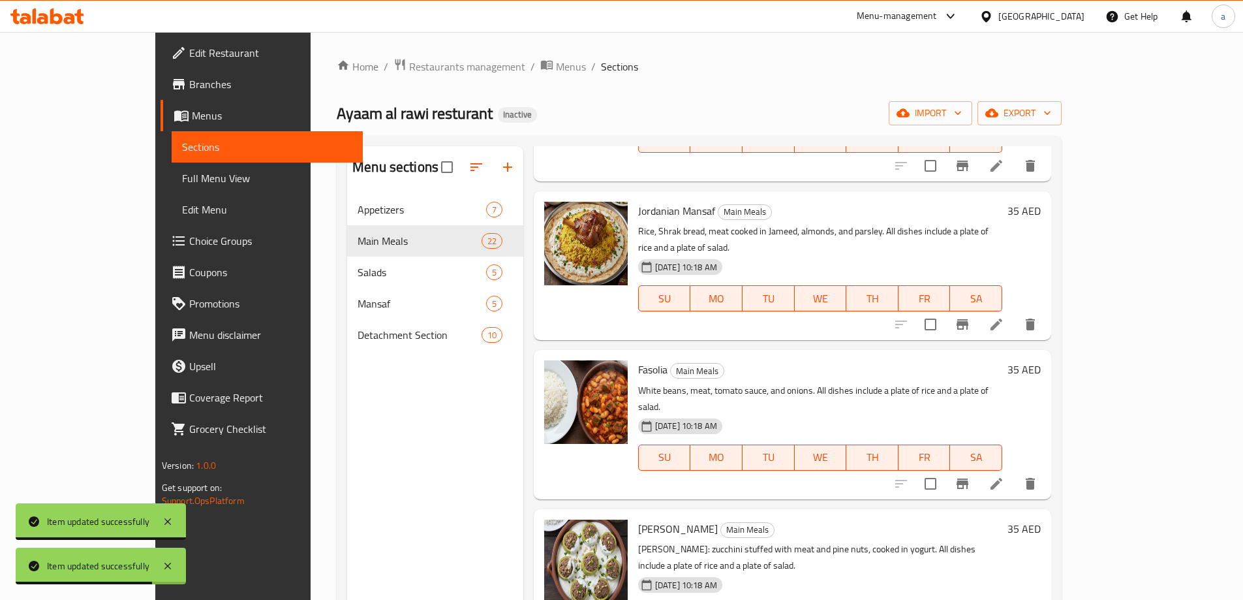
scroll to position [2569, 0]
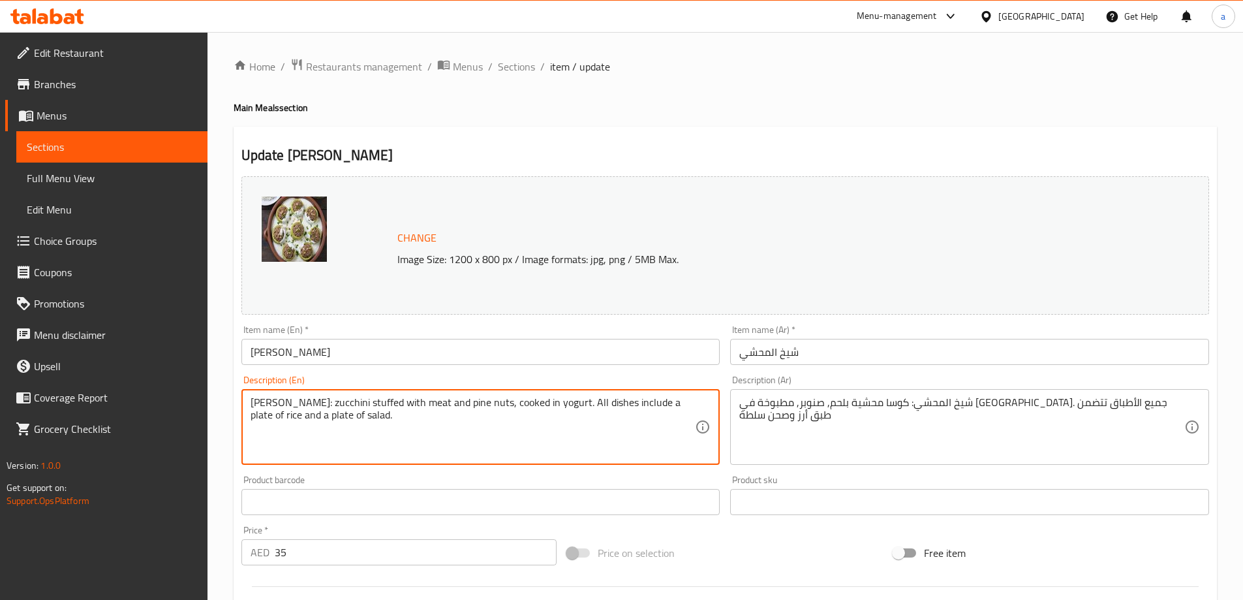
drag, startPoint x: 320, startPoint y: 401, endPoint x: 168, endPoint y: 409, distance: 152.3
click at [319, 405] on textarea "Sheikh Mahshi: zucchini stuffed with meat and pine nuts, cooked in yogurt. All …" at bounding box center [473, 427] width 445 height 62
drag, startPoint x: 320, startPoint y: 403, endPoint x: 251, endPoint y: 403, distance: 69.2
click at [251, 403] on textarea "Sheikh Mahshi: zucchini stuffed with meat and pine nuts, cooked in yogurt. All …" at bounding box center [473, 427] width 445 height 62
type textarea "zucchini stuffed with meat and pine nuts, cooked in yogurt. All dishes include …"
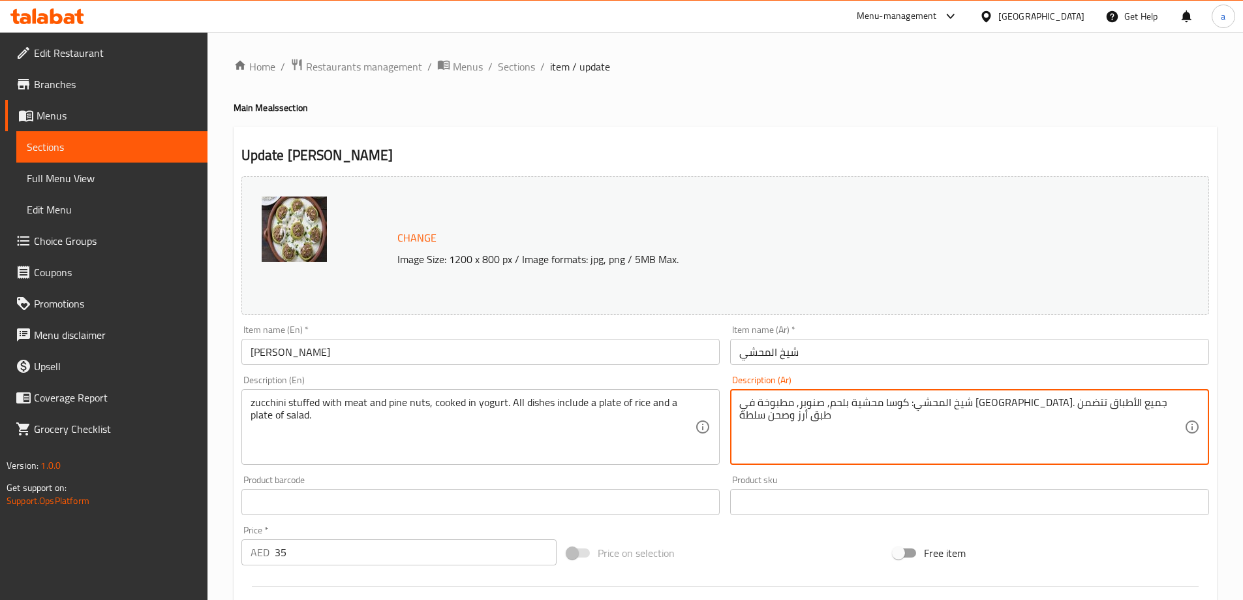
drag, startPoint x: 1093, startPoint y: 403, endPoint x: 1156, endPoint y: 401, distance: 63.4
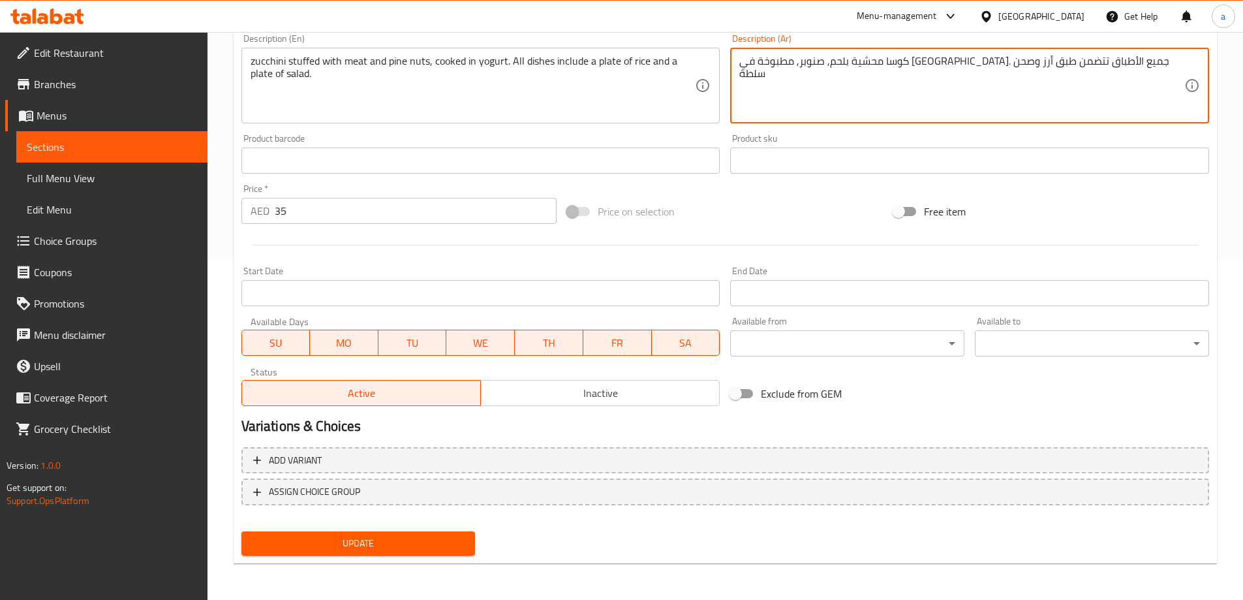
type textarea "كوسا محشية بلحم, صنوبر, مطبوخة في [GEOGRAPHIC_DATA]. جميع الأطباق تتضمن طبق أرز…"
click at [414, 547] on span "Update" at bounding box center [358, 543] width 213 height 16
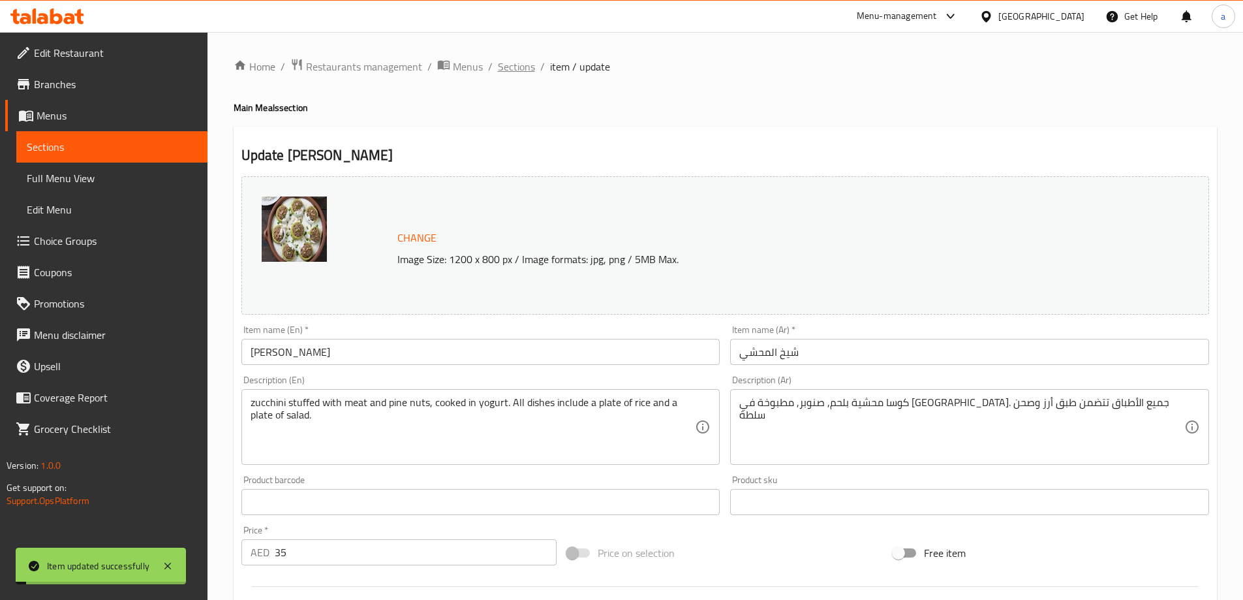
click at [502, 66] on span "Sections" at bounding box center [516, 67] width 37 height 16
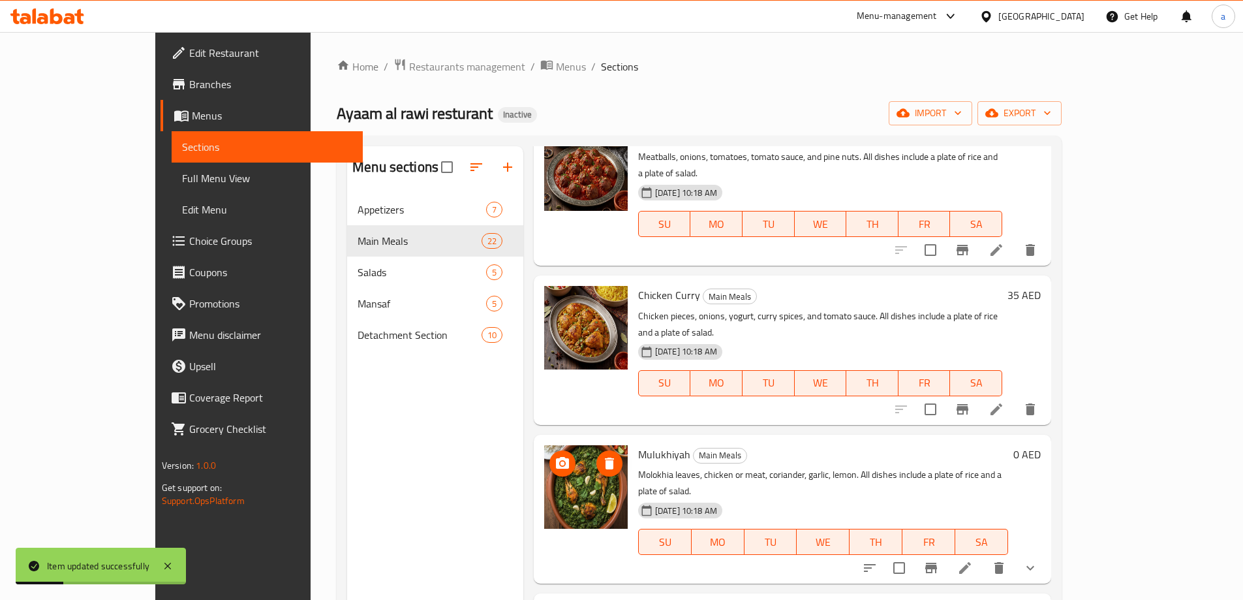
scroll to position [2480, 0]
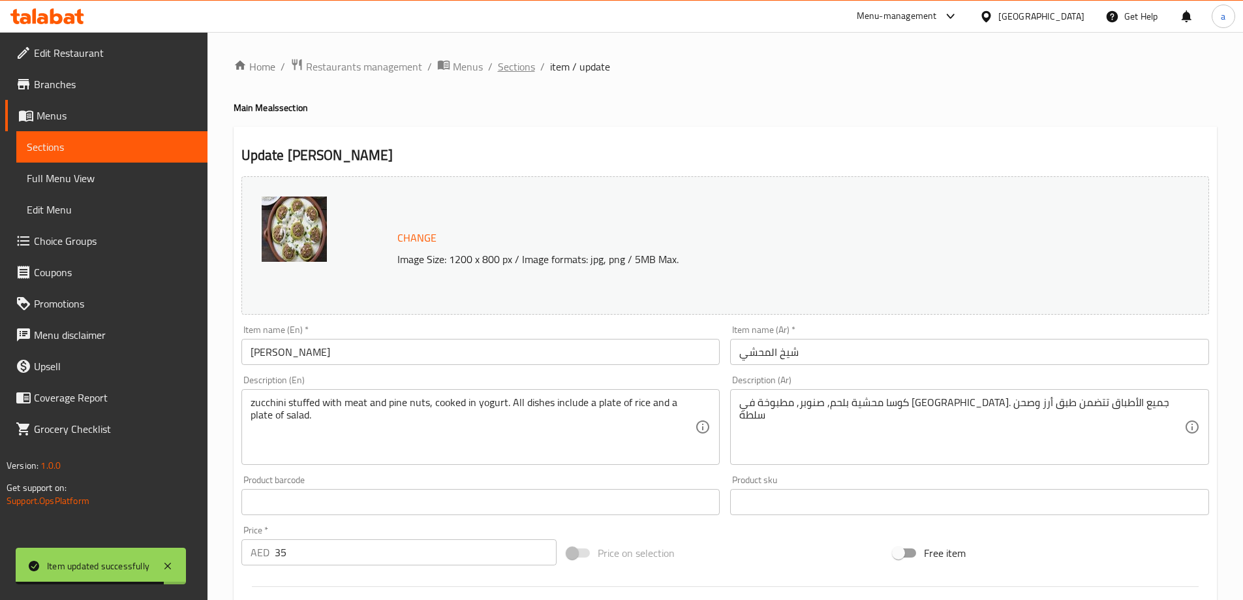
click at [498, 70] on span "Sections" at bounding box center [516, 67] width 37 height 16
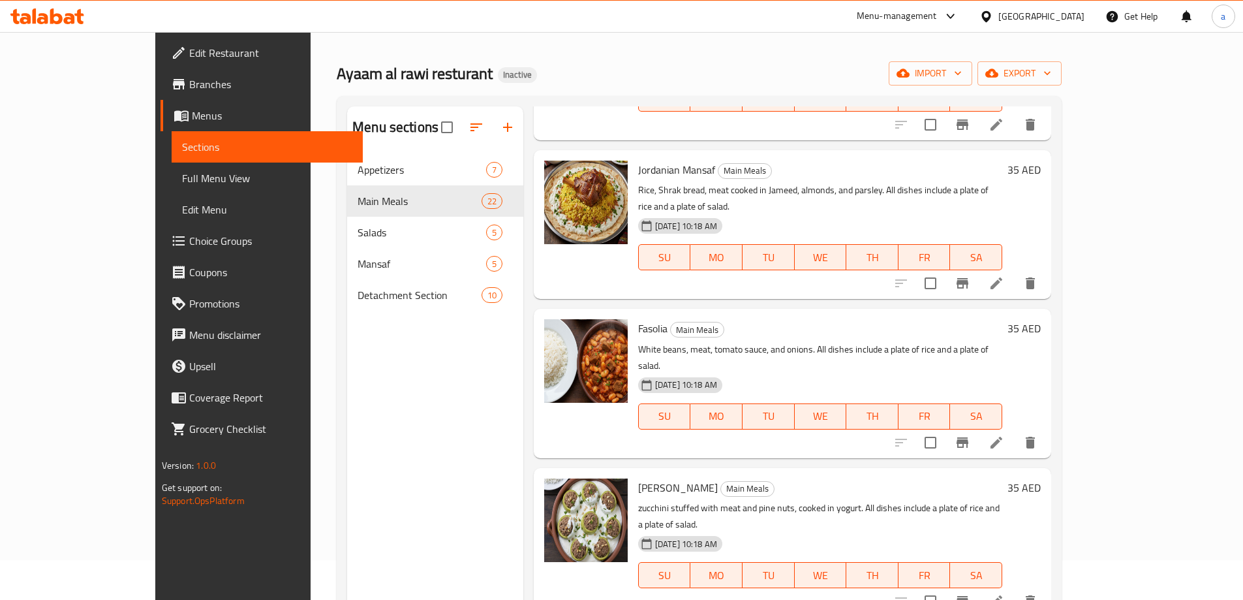
scroll to position [183, 0]
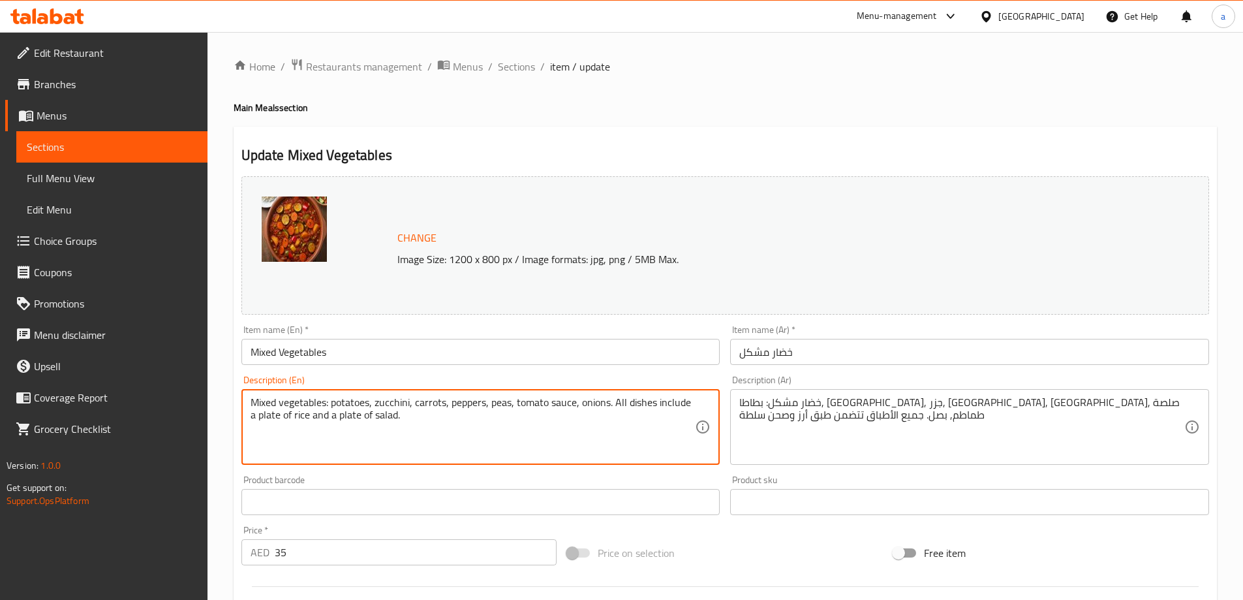
drag, startPoint x: 333, startPoint y: 403, endPoint x: 242, endPoint y: 394, distance: 91.2
type textarea "potatoes, zucchini, carrots, peppers, peas, tomato sauce, onions. All dishes in…"
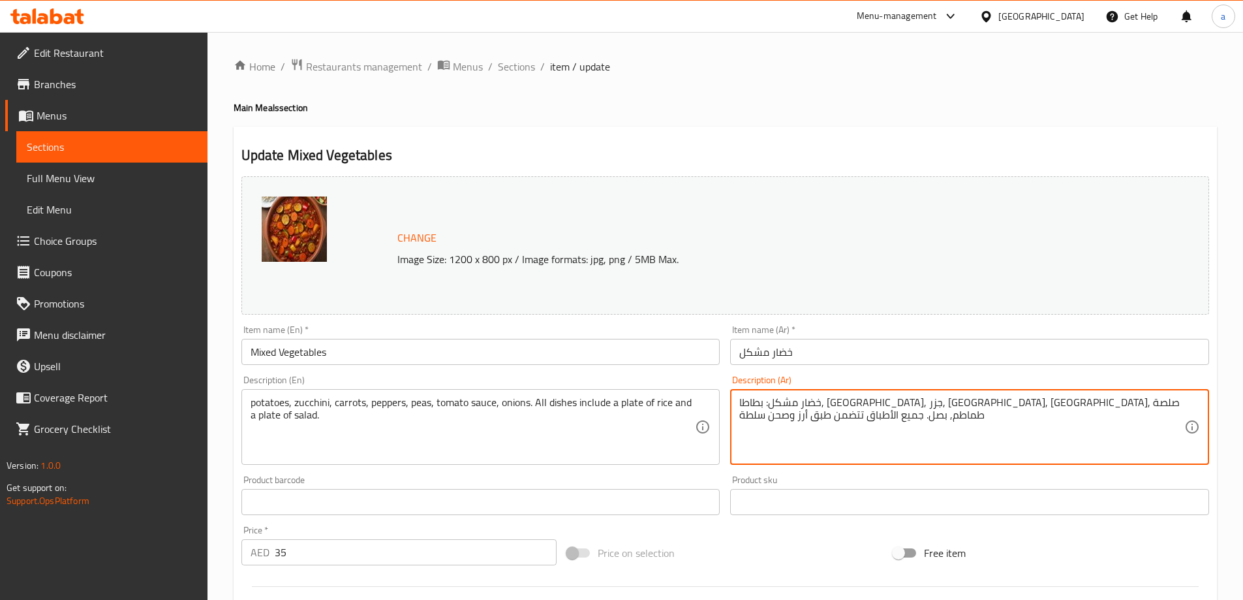
drag, startPoint x: 1111, startPoint y: 404, endPoint x: 1174, endPoint y: 411, distance: 63.1
click at [1172, 411] on textarea "خضار مشكل: بطاطا, كوسا, جزر, فلفل, بازلاء, صلصة طماطم, بصل. جميع الأطباق تتضمن …" at bounding box center [961, 427] width 445 height 62
drag, startPoint x: 1111, startPoint y: 403, endPoint x: 1169, endPoint y: 409, distance: 57.7
click at [1169, 409] on textarea "خضار مشكل: بطاطا, كوسا, جزر, فلفل, بازلاء, صلصة طماطم, بصل. جميع الأطباق تتضمن …" at bounding box center [961, 427] width 445 height 62
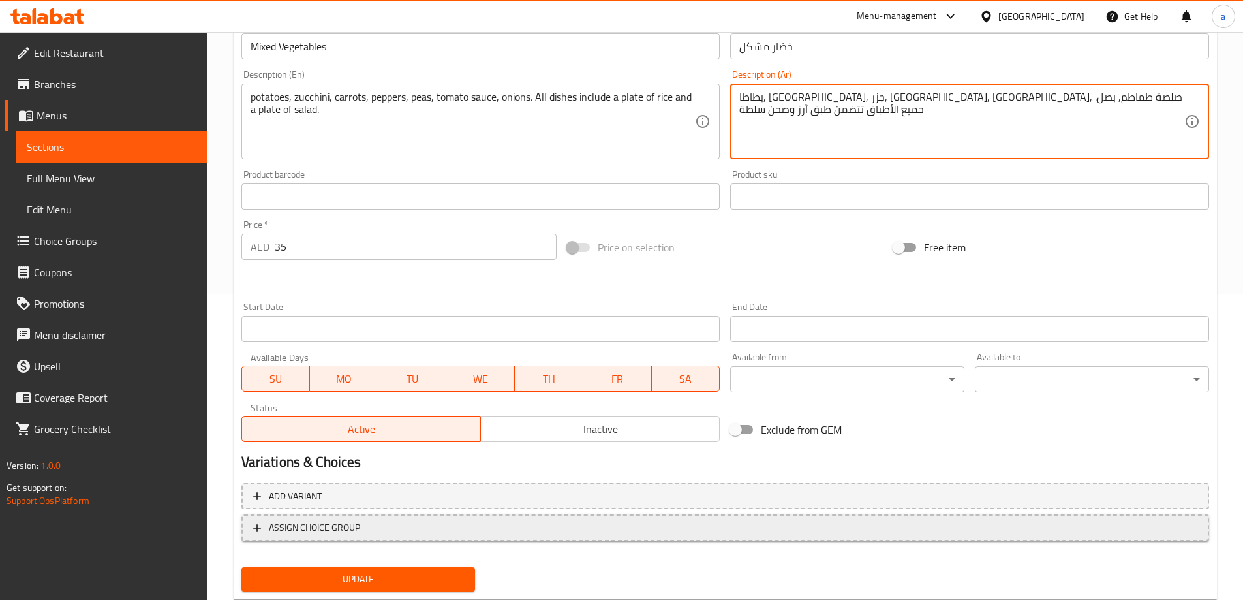
scroll to position [341, 0]
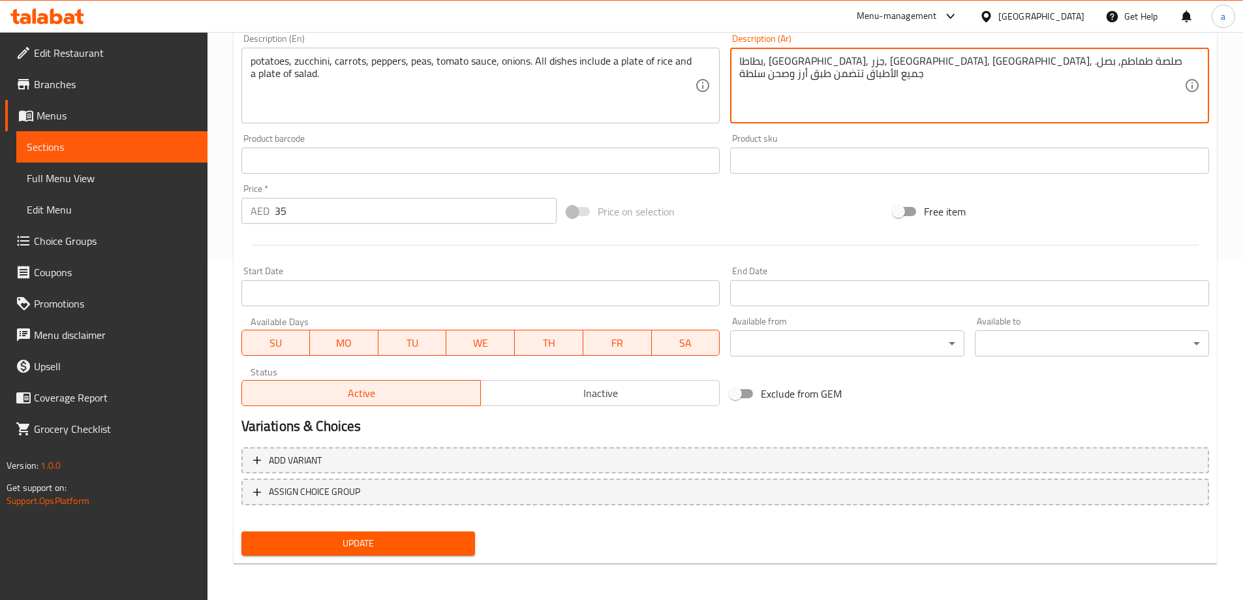
type textarea "بطاطا, كوسا, جزر, [GEOGRAPHIC_DATA], بازلاء, صلصة طماطم, بصل. جميع الأطباق تتضم…"
click at [432, 537] on span "Update" at bounding box center [358, 543] width 213 height 16
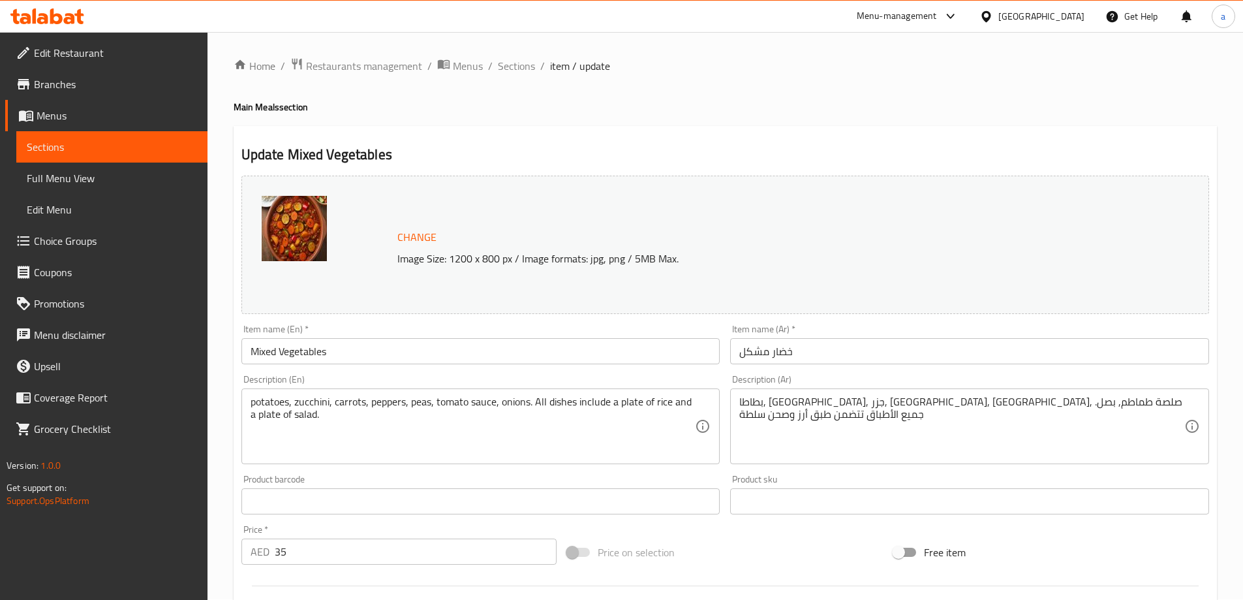
scroll to position [0, 0]
click at [518, 72] on span "Sections" at bounding box center [516, 67] width 37 height 16
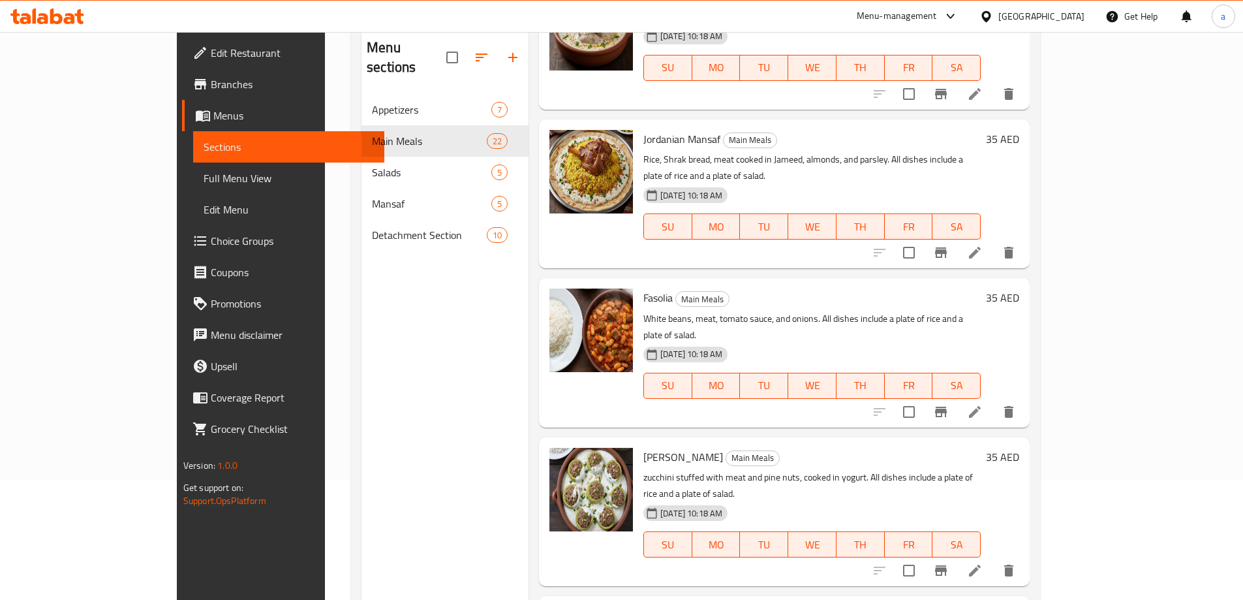
scroll to position [183, 0]
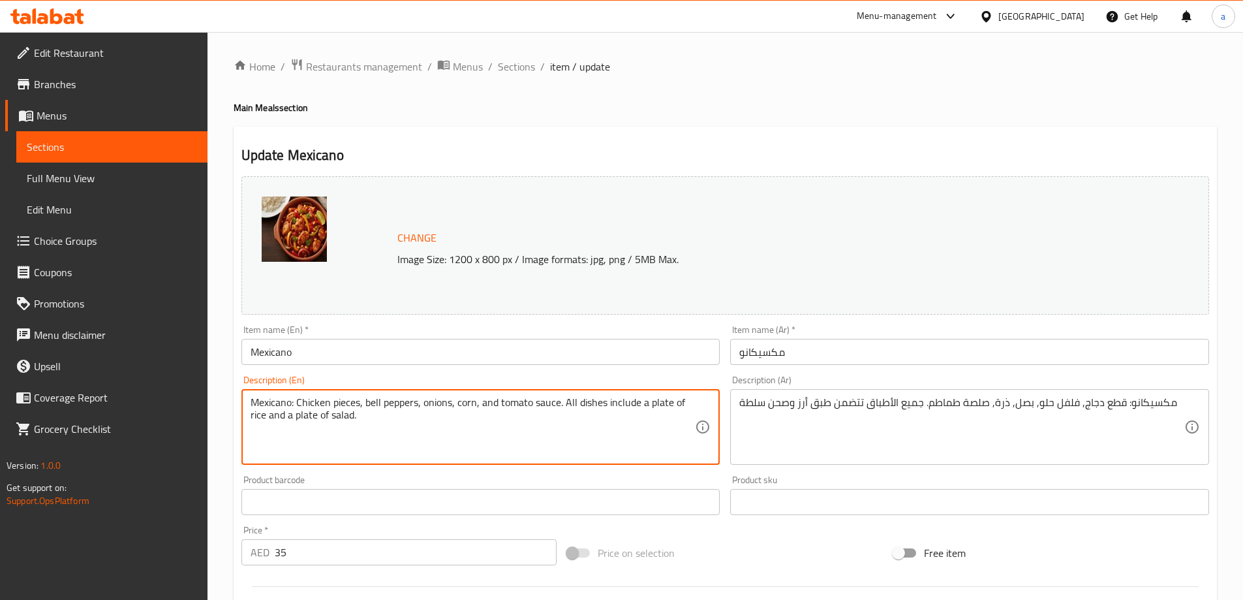
drag, startPoint x: 297, startPoint y: 404, endPoint x: 199, endPoint y: 405, distance: 97.9
type textarea "Chicken pieces, bell peppers, onions, corn, and tomato sauce. All dishes includ…"
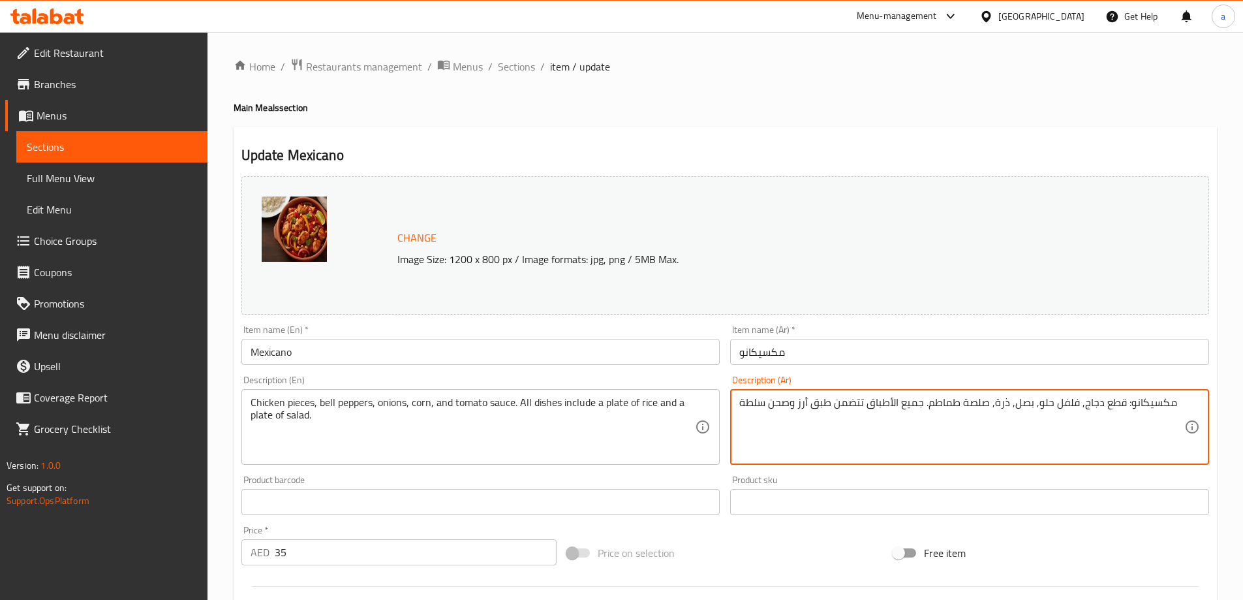
drag, startPoint x: 1122, startPoint y: 403, endPoint x: 1175, endPoint y: 402, distance: 53.5
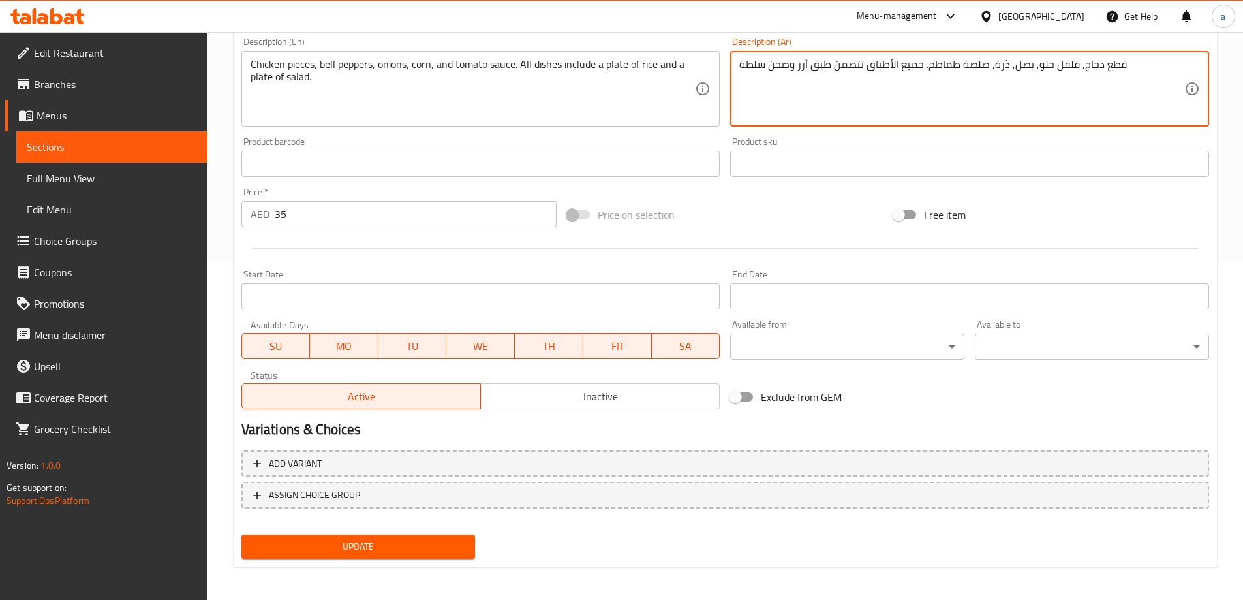
scroll to position [341, 0]
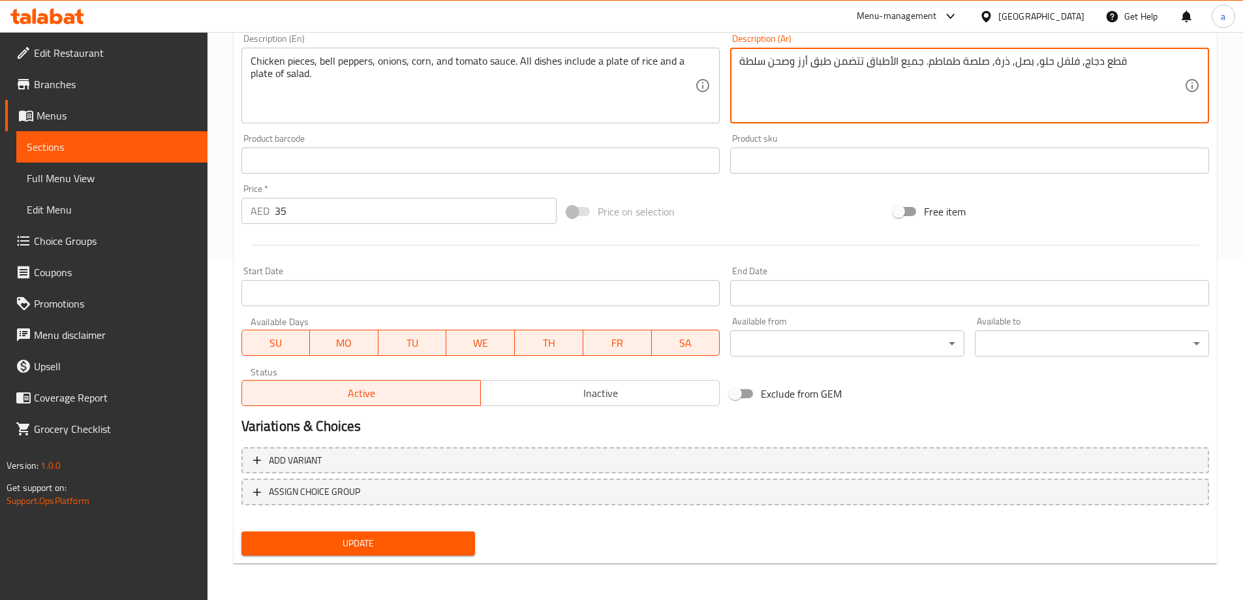
type textarea "قطع دجاج, فلفل حلو, بصل, ذرة, صلصة طماطم. جميع الأطباق تتضمن طبق أرز وصحن سلطة"
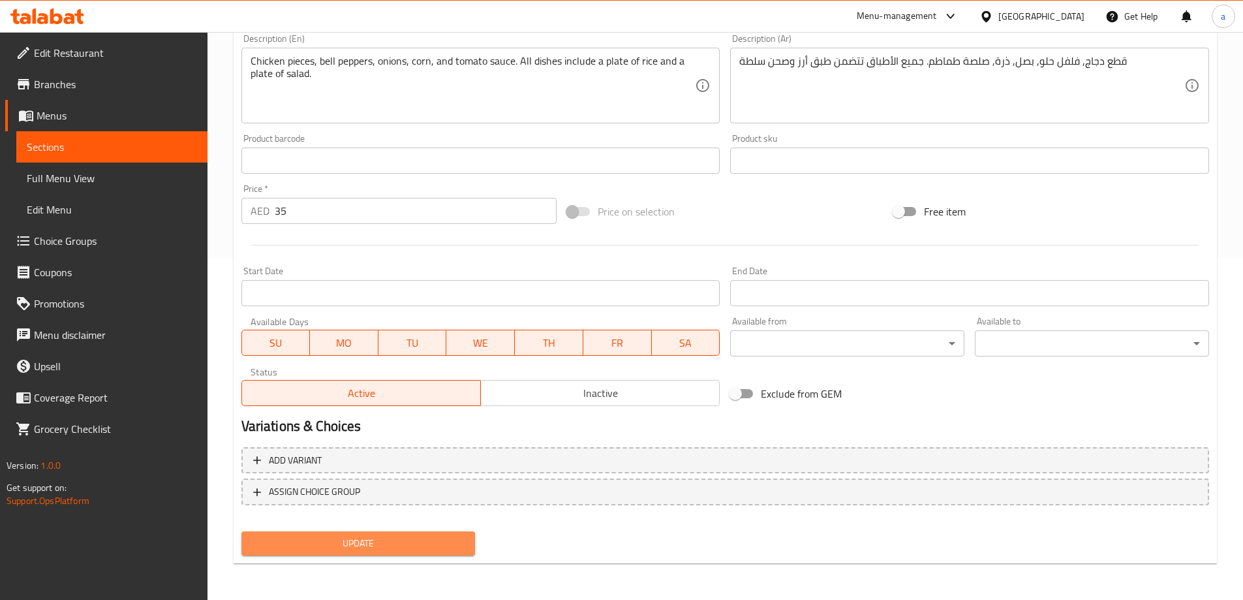
click at [367, 536] on span "Update" at bounding box center [358, 543] width 213 height 16
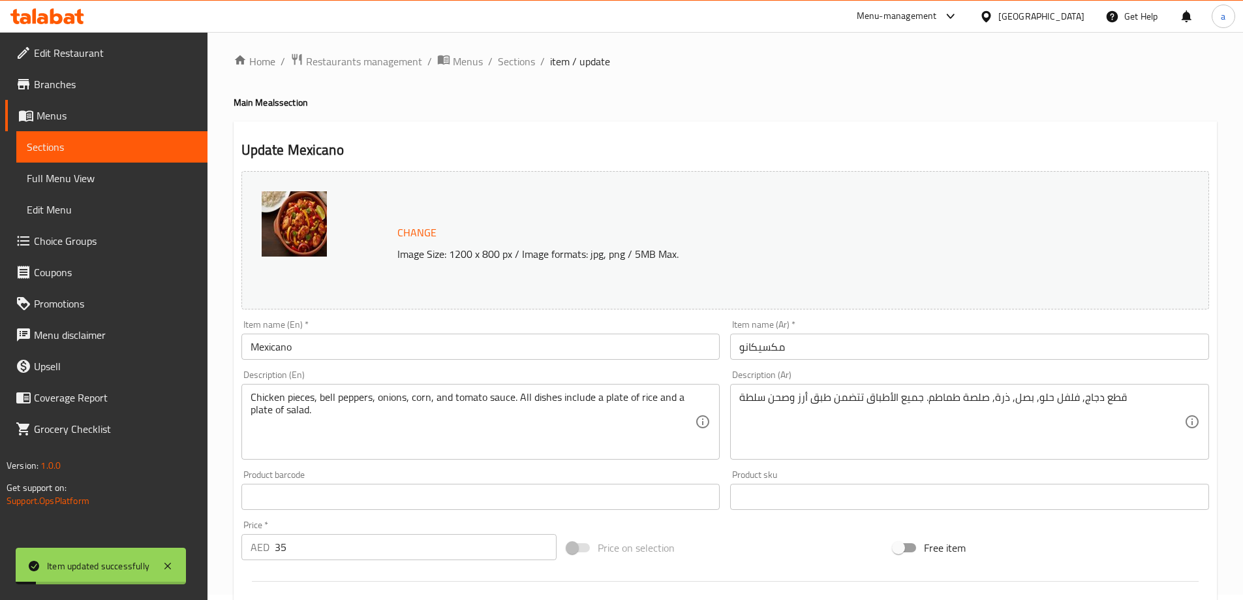
scroll to position [0, 0]
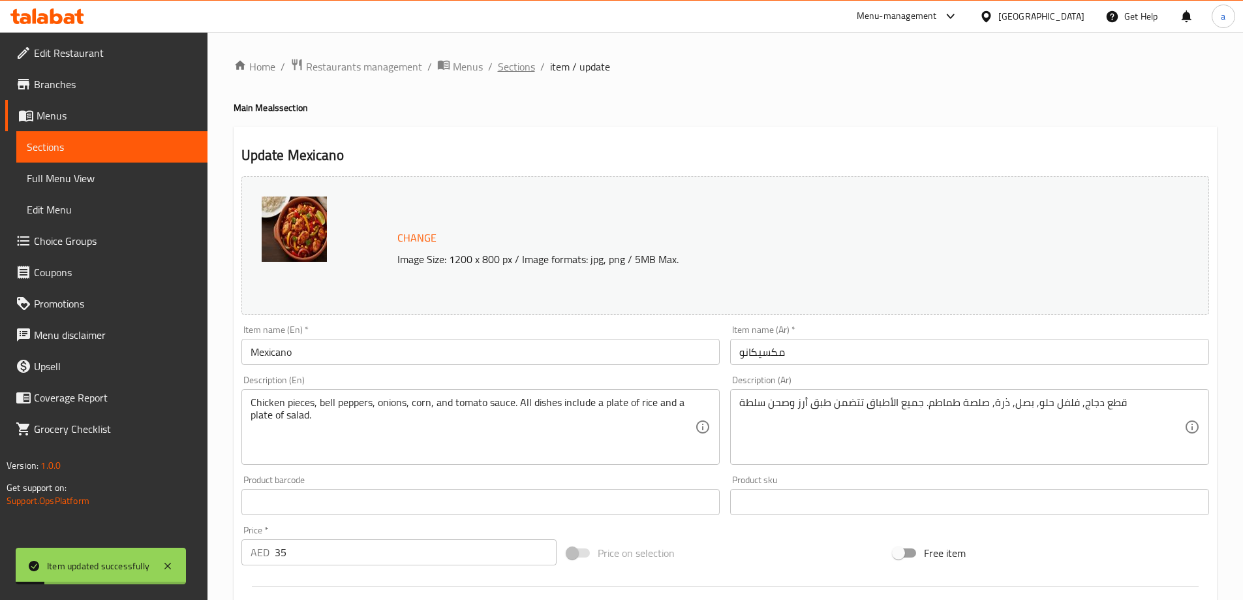
click at [516, 67] on span "Sections" at bounding box center [516, 67] width 37 height 16
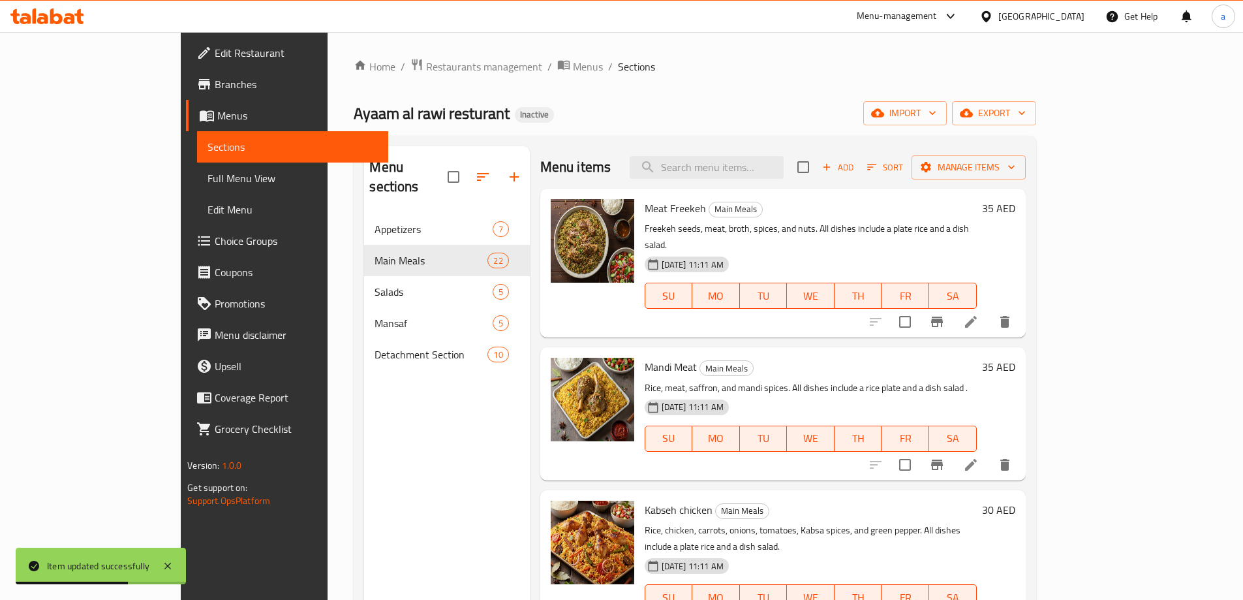
click at [648, 208] on span "Meat Freekeh" at bounding box center [675, 208] width 61 height 20
click at [649, 207] on span "Meat Freekeh" at bounding box center [675, 208] width 61 height 20
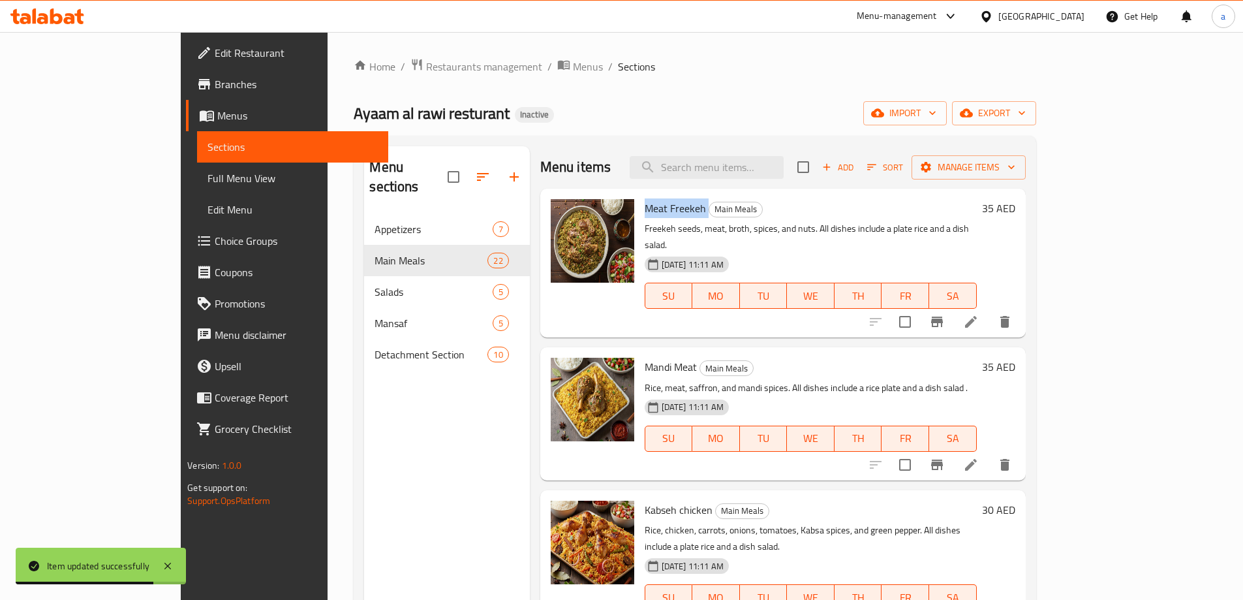
click at [649, 207] on span "Meat Freekeh" at bounding box center [675, 208] width 61 height 20
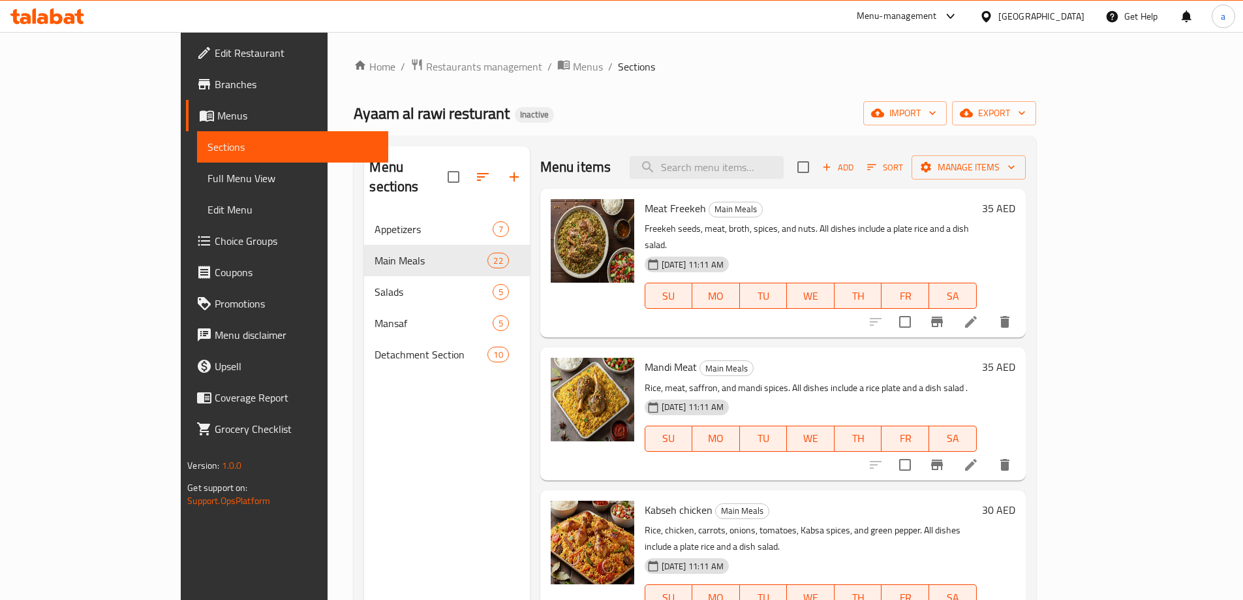
click at [645, 357] on span "Mandi Meat" at bounding box center [671, 367] width 52 height 20
copy h6 "Mandi Meat"
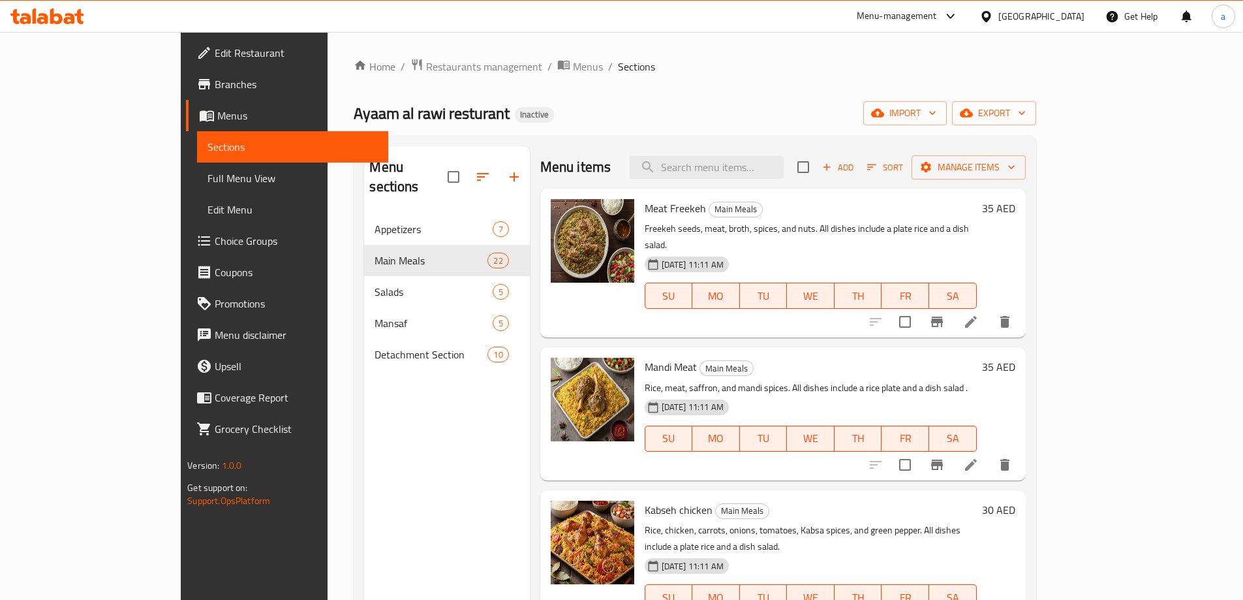
click at [645, 500] on span "Kabseh chicken" at bounding box center [679, 510] width 68 height 20
copy h6 "Kabseh chicken"
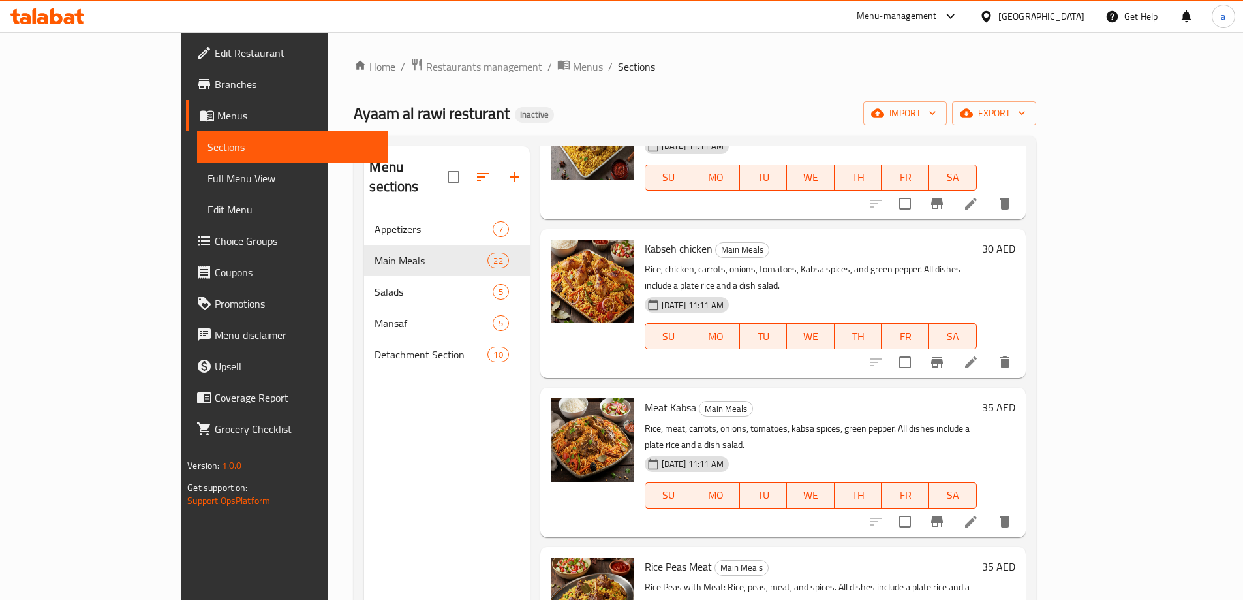
click at [645, 397] on span "Meat Kabsa" at bounding box center [671, 407] width 52 height 20
copy h6 "Meat Kabsa"
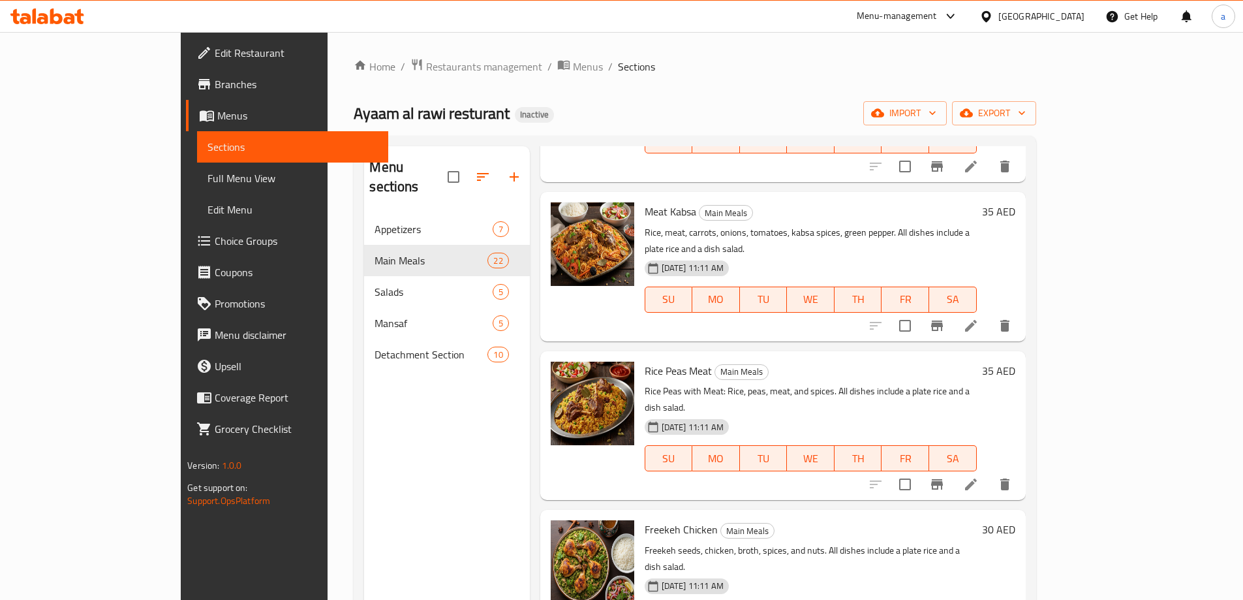
click at [645, 361] on span "Rice Peas Meat" at bounding box center [678, 371] width 67 height 20
copy h6 "Rice Peas Meat"
click at [652, 520] on span "Freekeh Chicken" at bounding box center [681, 530] width 73 height 20
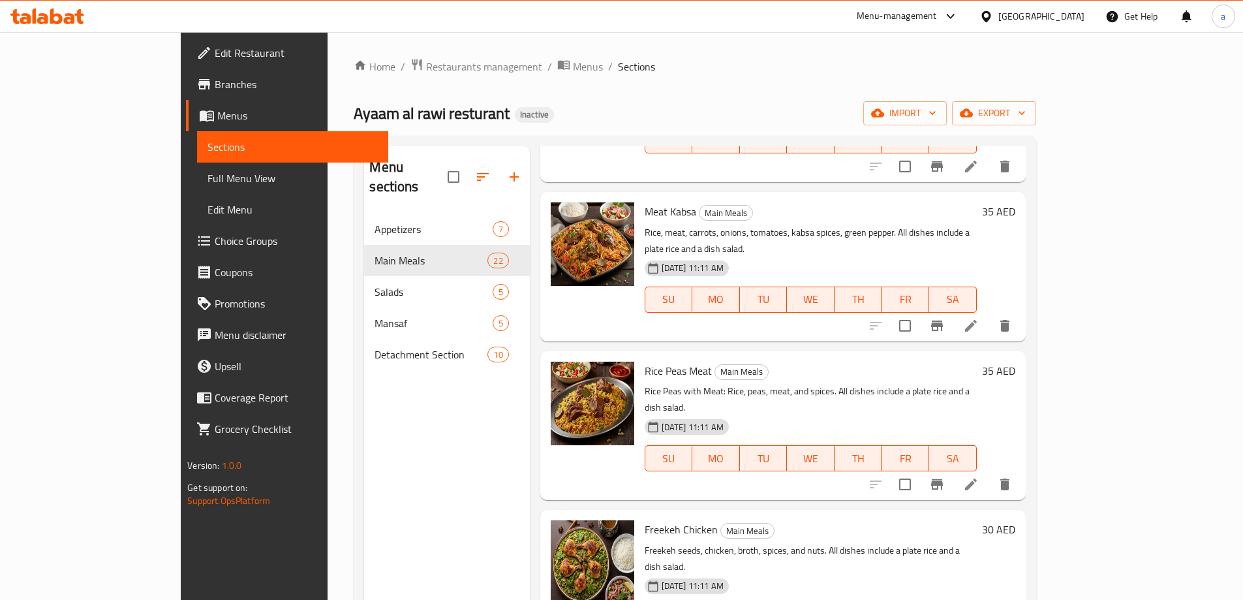
click at [650, 520] on span "Freekeh Chicken" at bounding box center [681, 530] width 73 height 20
copy h6 "Freekeh Chicken"
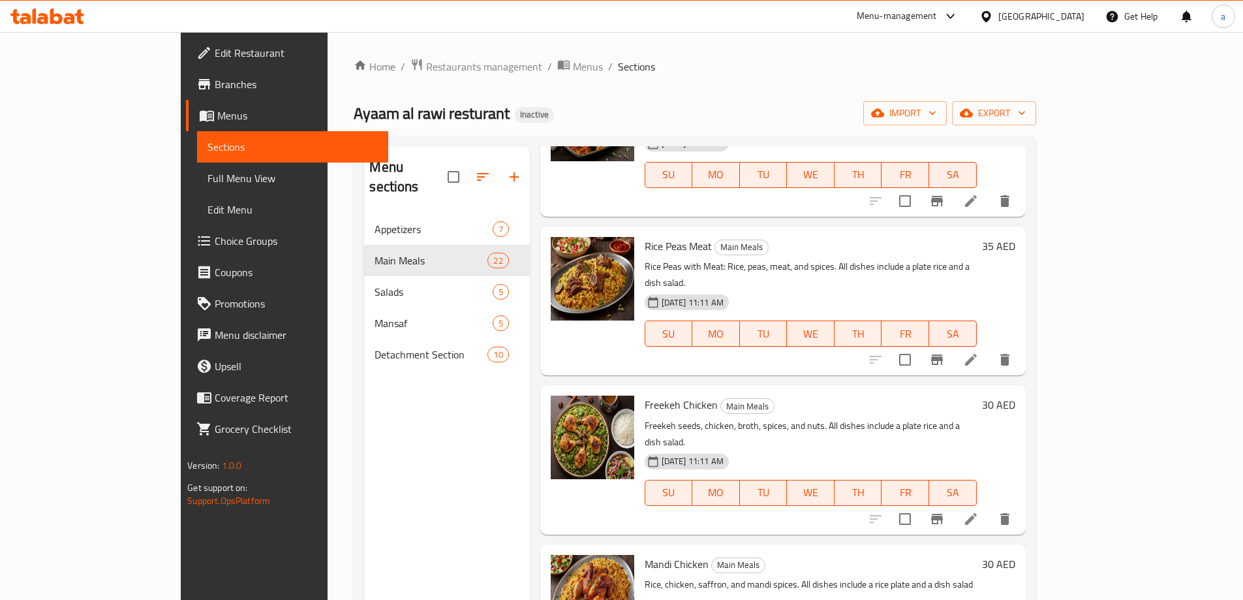
scroll to position [653, 0]
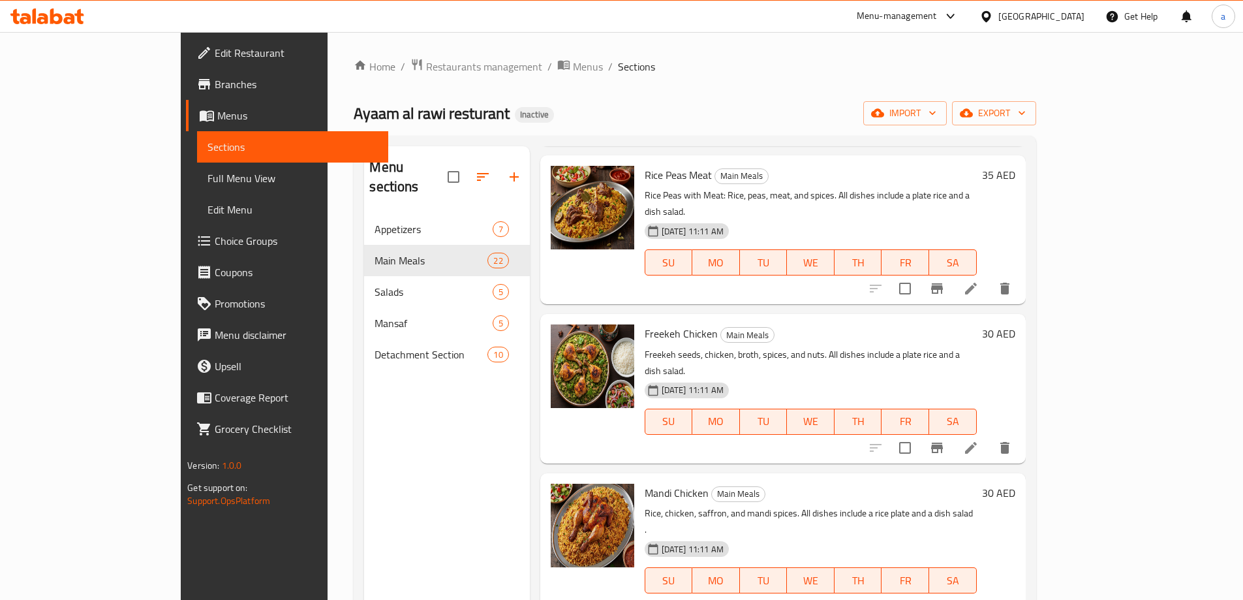
click at [645, 483] on span "Mandi Chicken" at bounding box center [677, 493] width 64 height 20
copy h6 "Mandi Chicken"
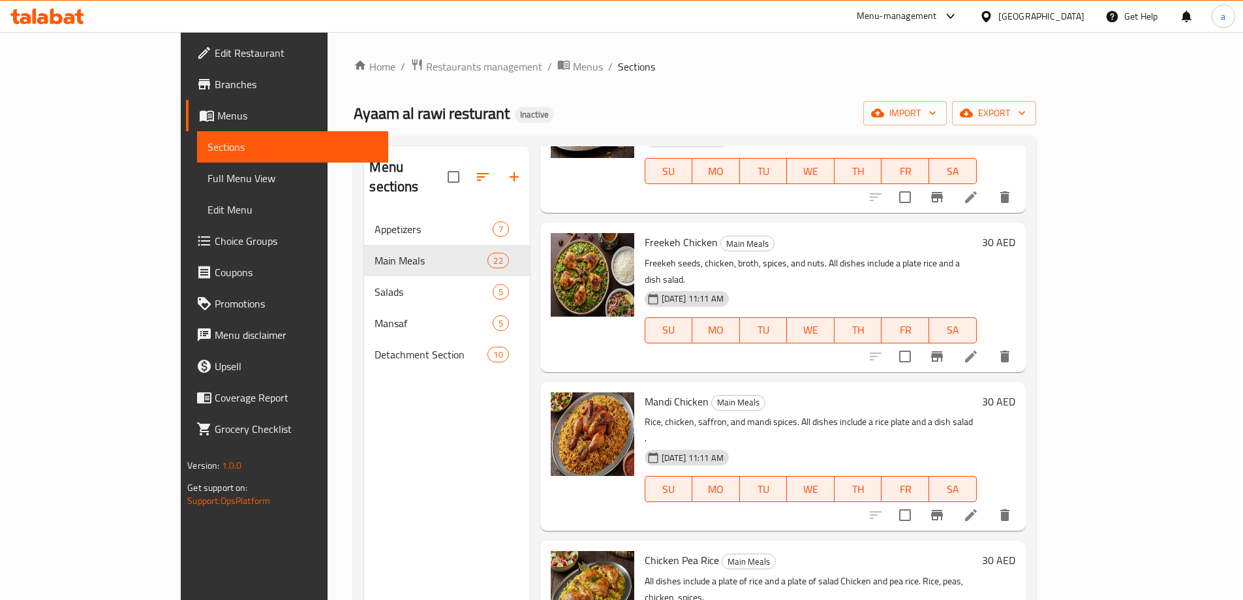
scroll to position [914, 0]
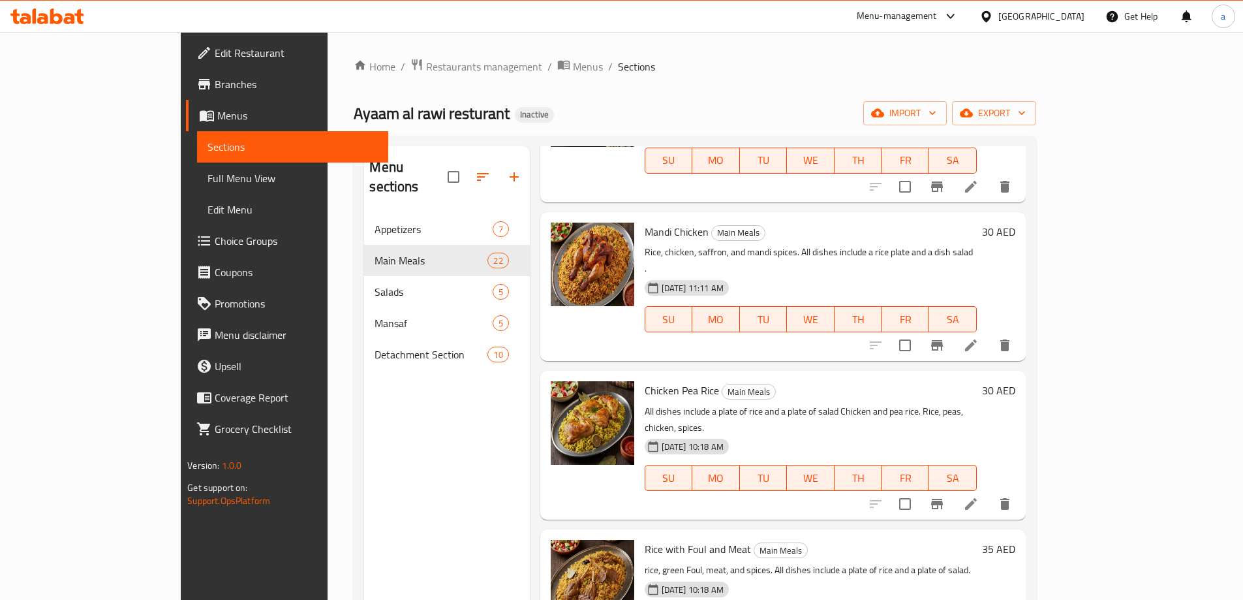
click at [645, 380] on span "Chicken Pea Rice" at bounding box center [682, 390] width 74 height 20
copy h6 "Chicken Pea Rice"
click at [645, 539] on span "Rice with Foul and Meat" at bounding box center [698, 549] width 106 height 20
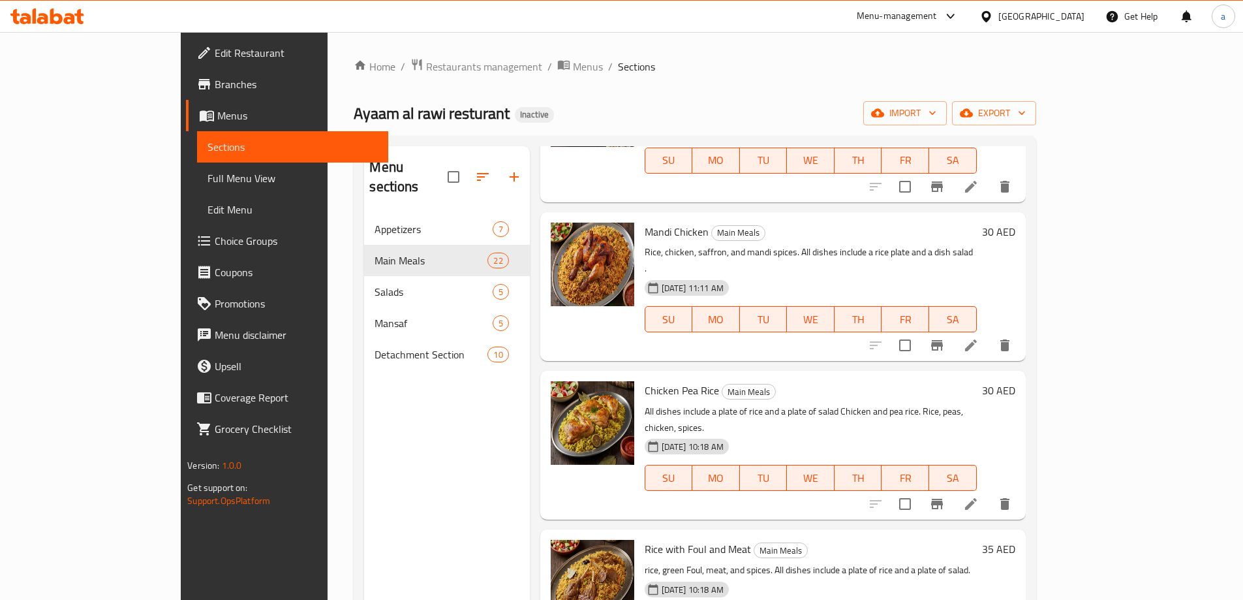
click at [645, 539] on span "Rice with Foul and Meat" at bounding box center [698, 549] width 106 height 20
copy h6 "Rice with Foul and Meat"
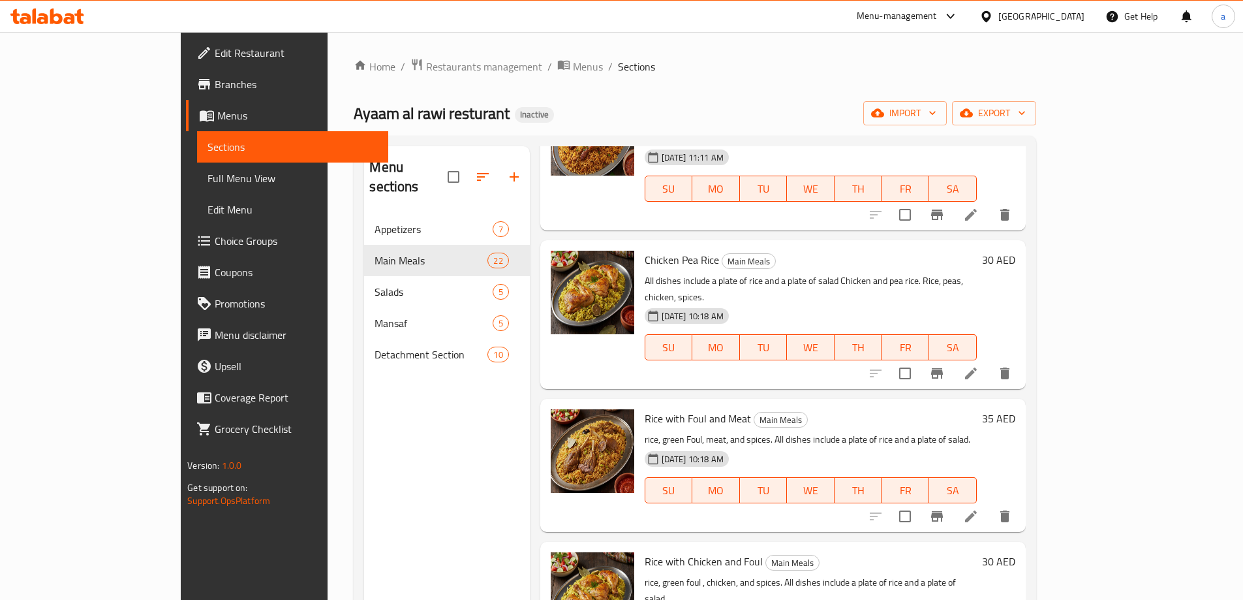
click at [645, 551] on span "Rice with Chicken and Foul" at bounding box center [704, 561] width 118 height 20
copy h6 "Rice with Chicken and Foul"
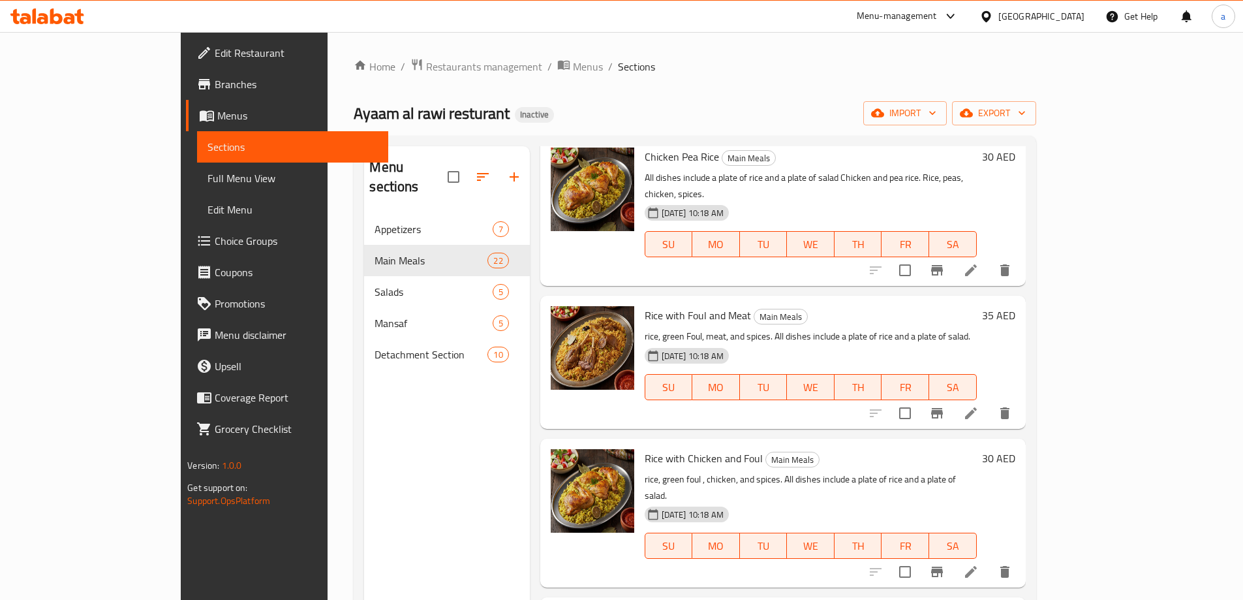
scroll to position [1240, 0]
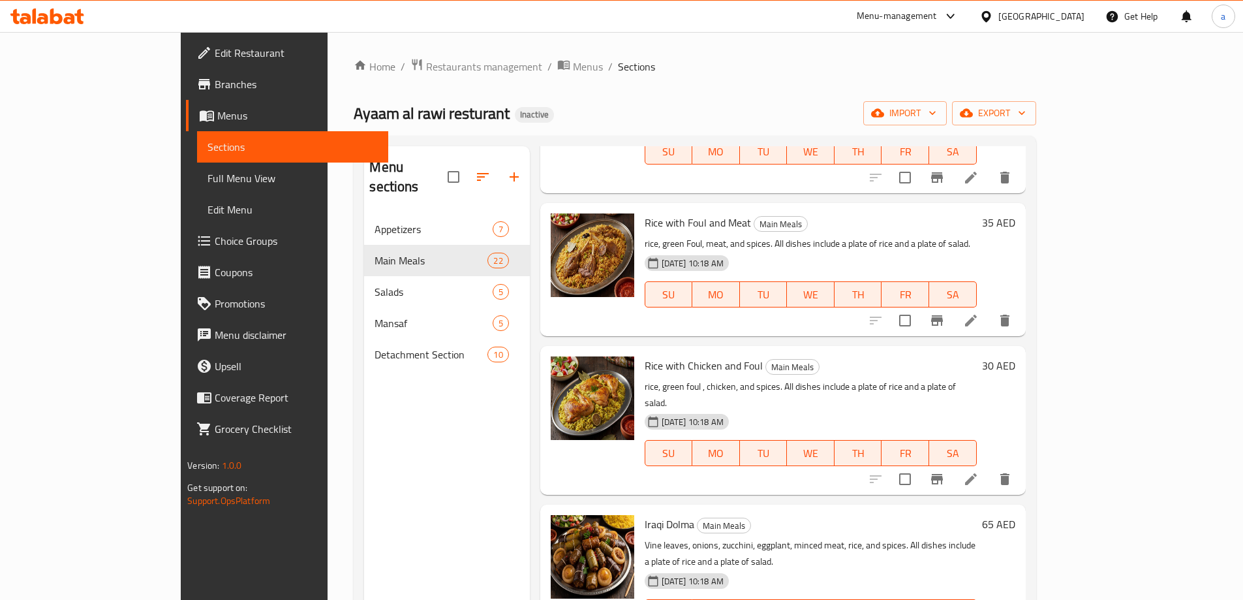
click at [645, 514] on span "Iraqi Dolma" at bounding box center [670, 524] width 50 height 20
copy h6 "Iraqi Dolma"
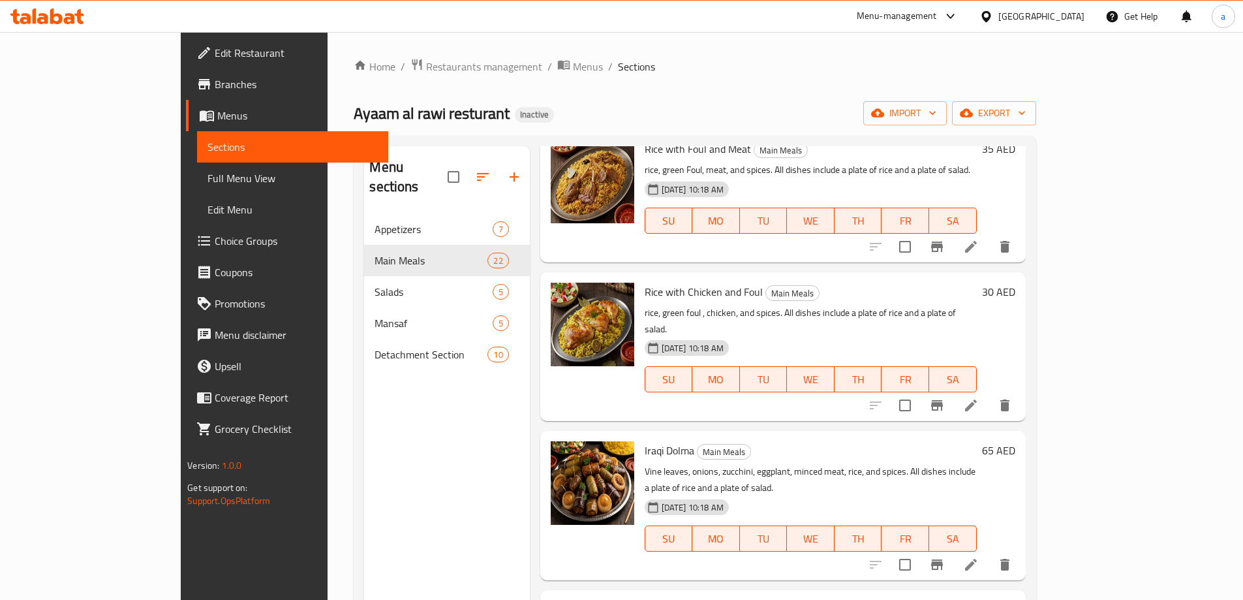
scroll to position [1501, 0]
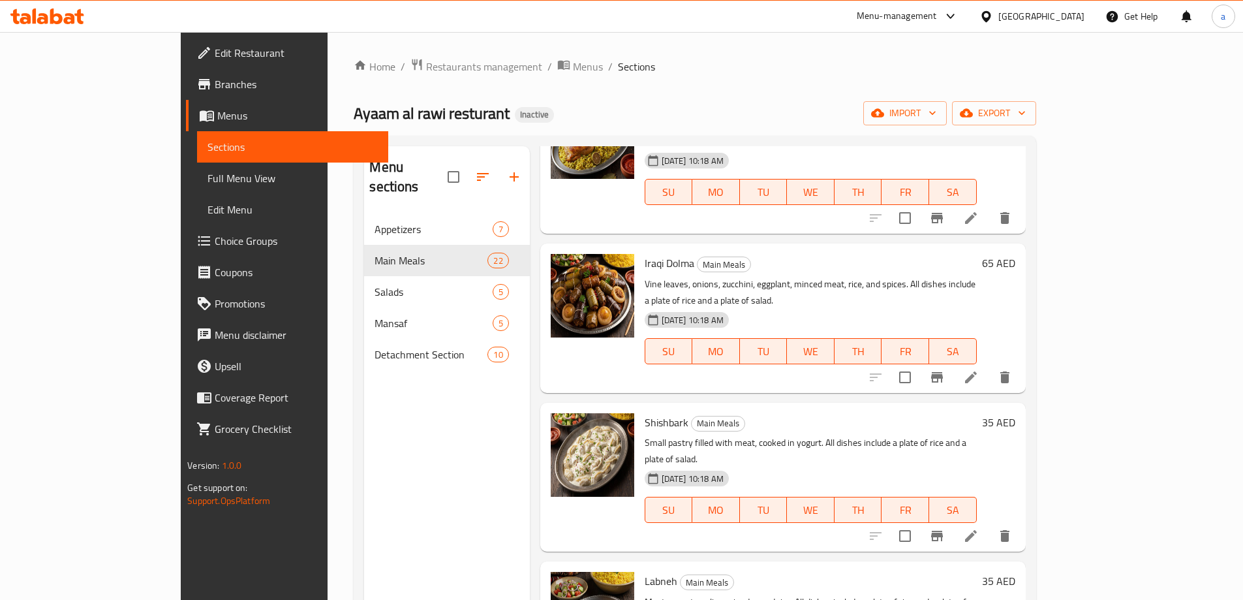
click at [645, 412] on span "Shishbark" at bounding box center [667, 422] width 44 height 20
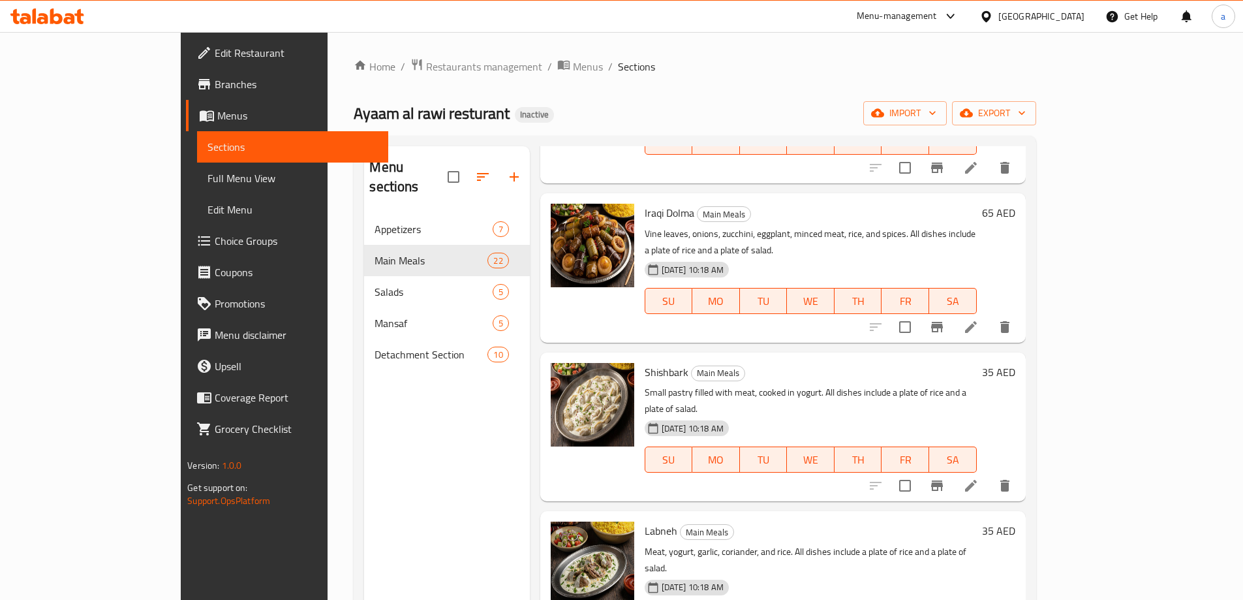
scroll to position [1697, 0]
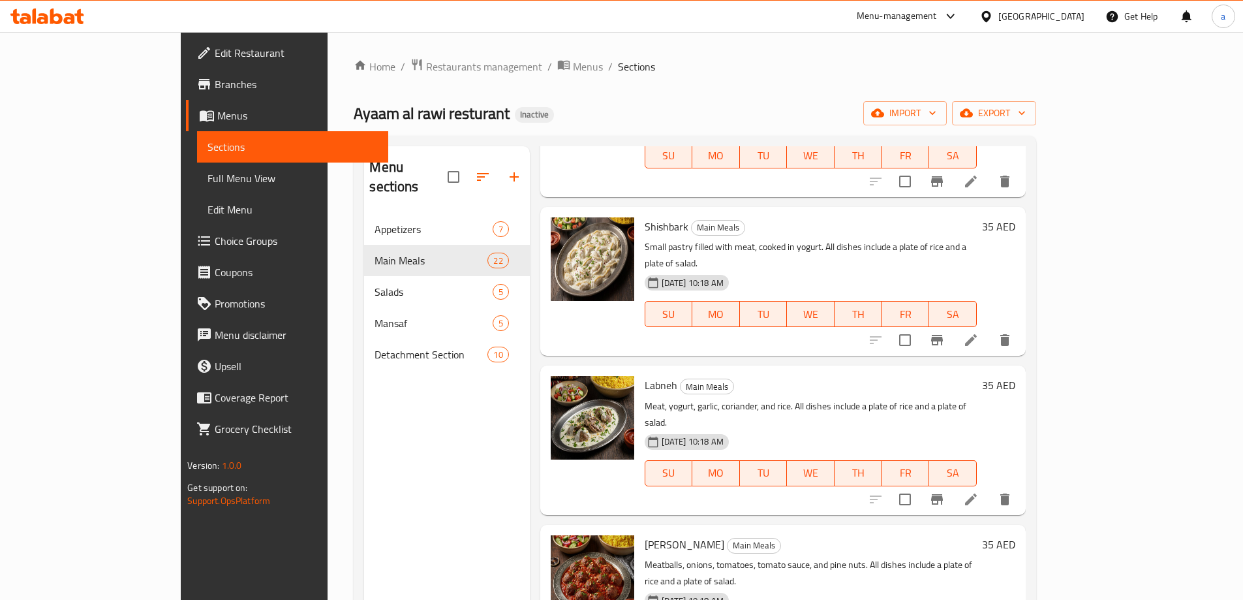
click at [645, 375] on span "Labneh" at bounding box center [661, 385] width 33 height 20
click at [645, 535] on span "[PERSON_NAME]" at bounding box center [685, 545] width 80 height 20
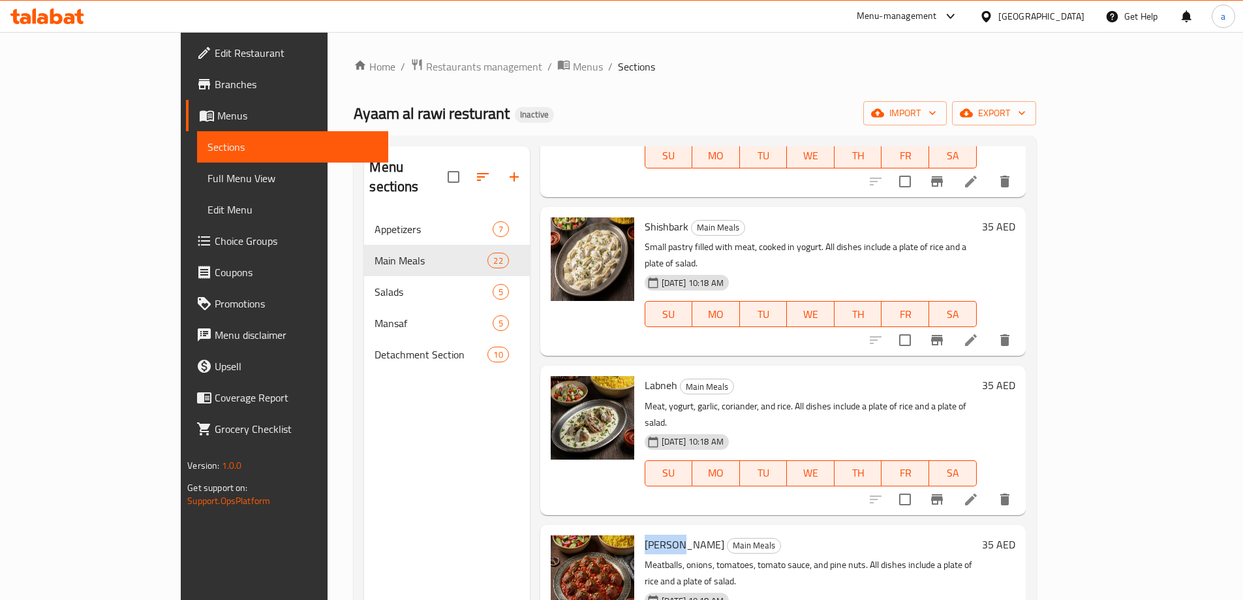
click at [645, 535] on span "[PERSON_NAME]" at bounding box center [685, 545] width 80 height 20
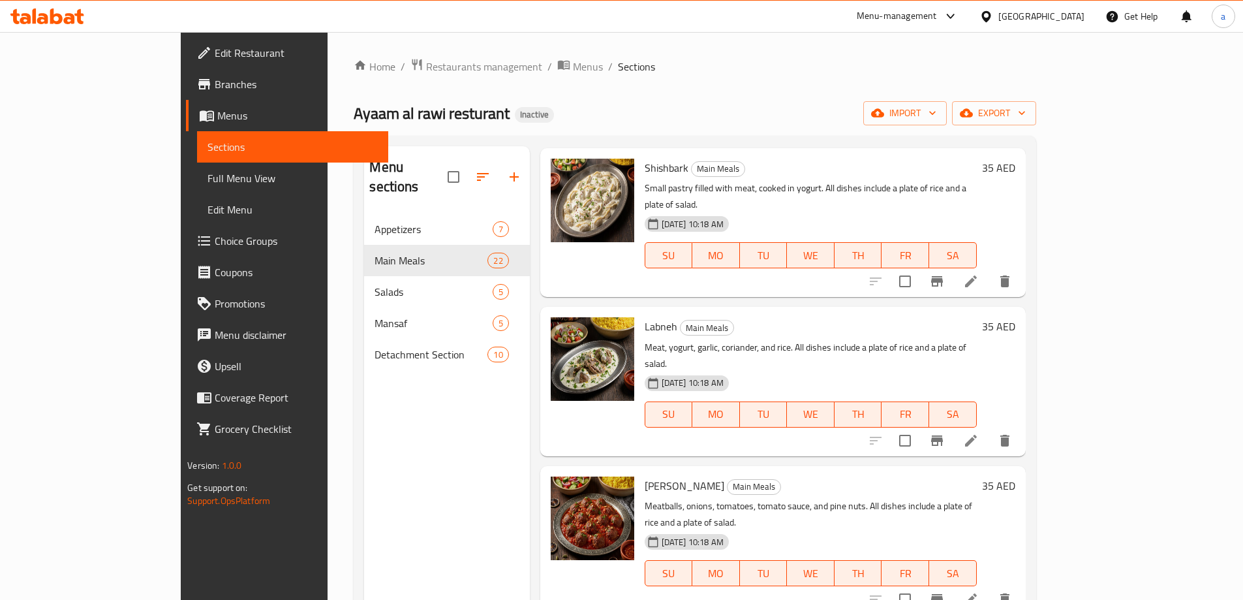
scroll to position [1827, 0]
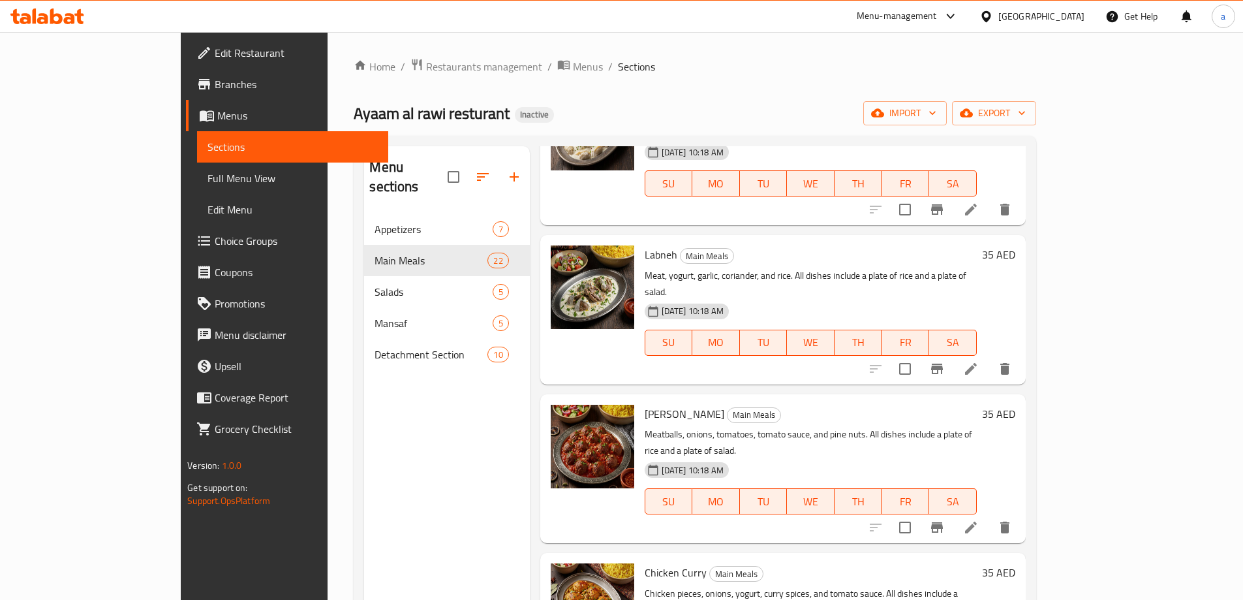
click at [645, 563] on span "Chicken Curry" at bounding box center [676, 573] width 62 height 20
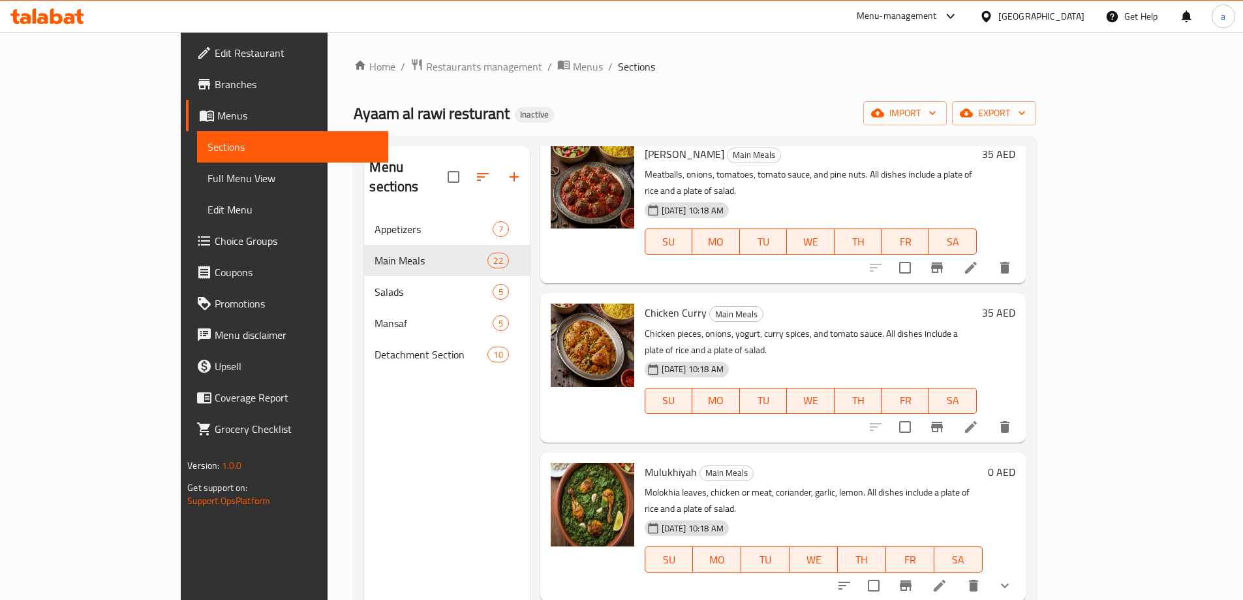
scroll to position [2088, 0]
click at [645, 461] on span "Mulukhiyah" at bounding box center [671, 471] width 52 height 20
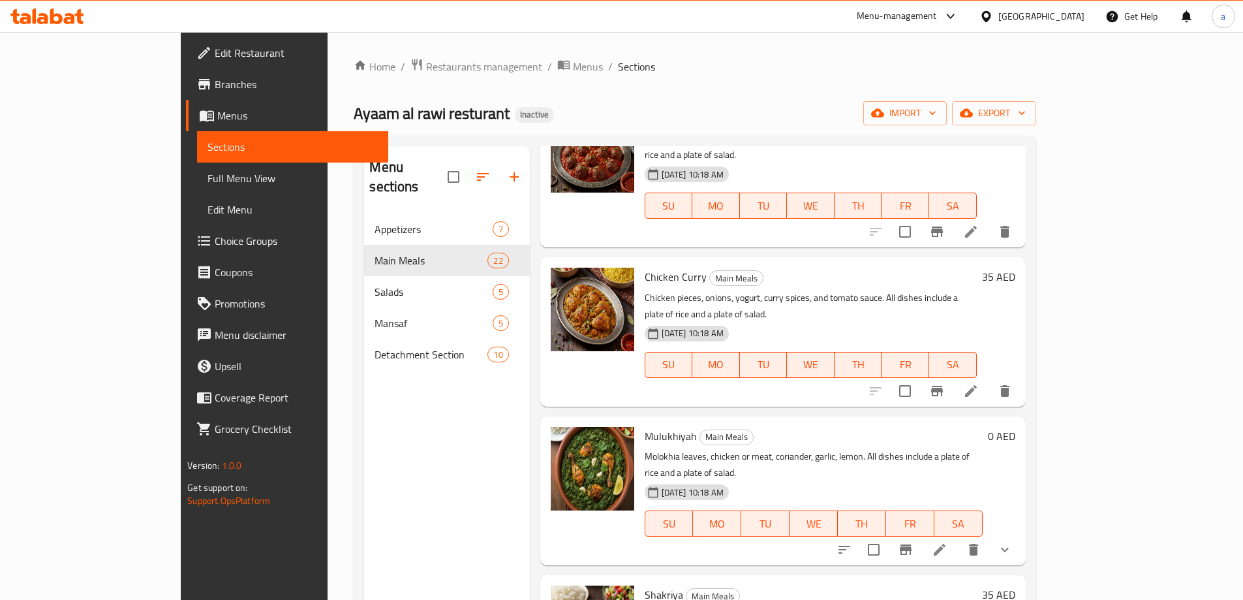
scroll to position [2154, 0]
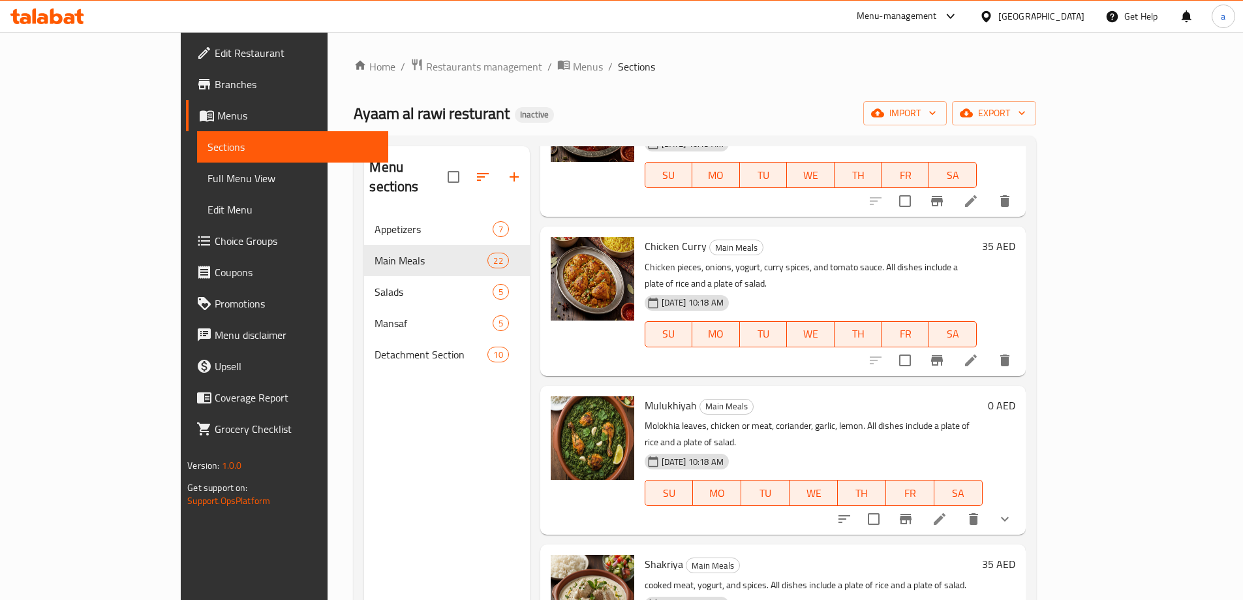
click at [645, 554] on span "Shakriya" at bounding box center [664, 564] width 39 height 20
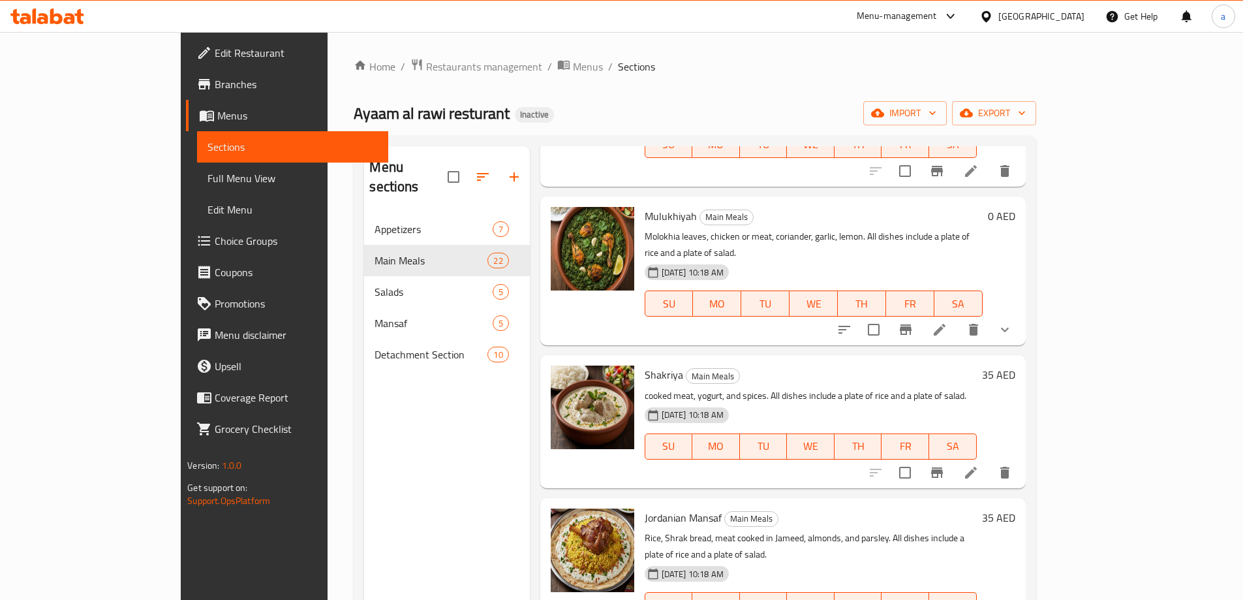
scroll to position [2350, 0]
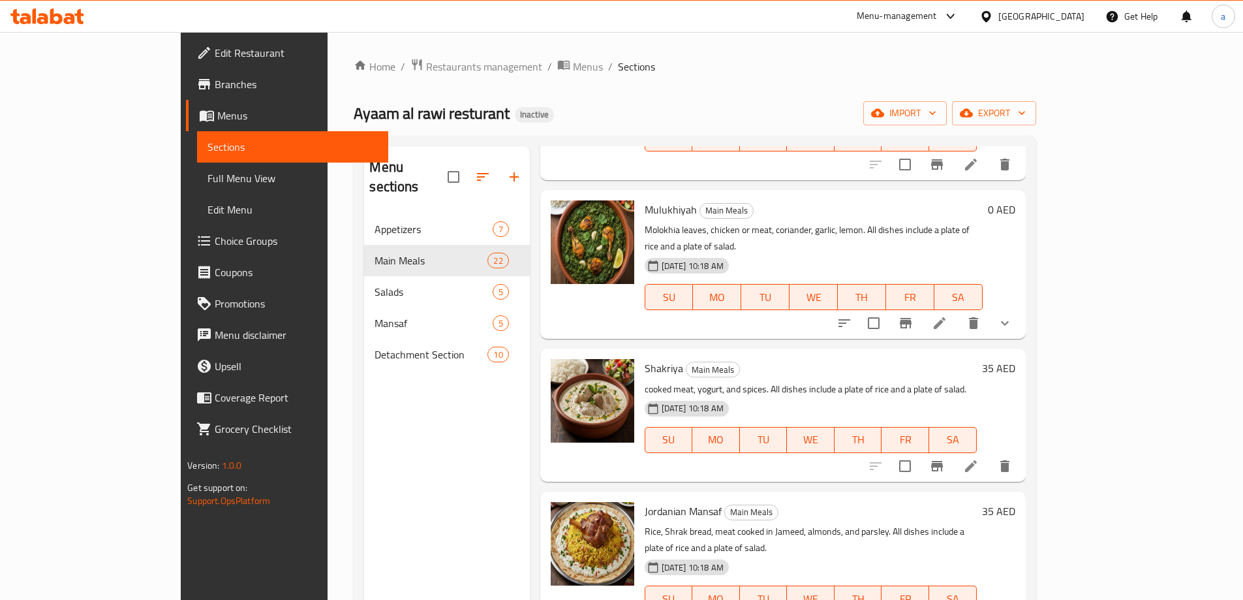
click at [640, 497] on div "Jordanian Mansaf Main Meals Rice, Shrak bread, meat cooked in Jameed, almonds, …" at bounding box center [811, 566] width 343 height 138
click at [645, 501] on span "Jordanian Mansaf" at bounding box center [683, 511] width 77 height 20
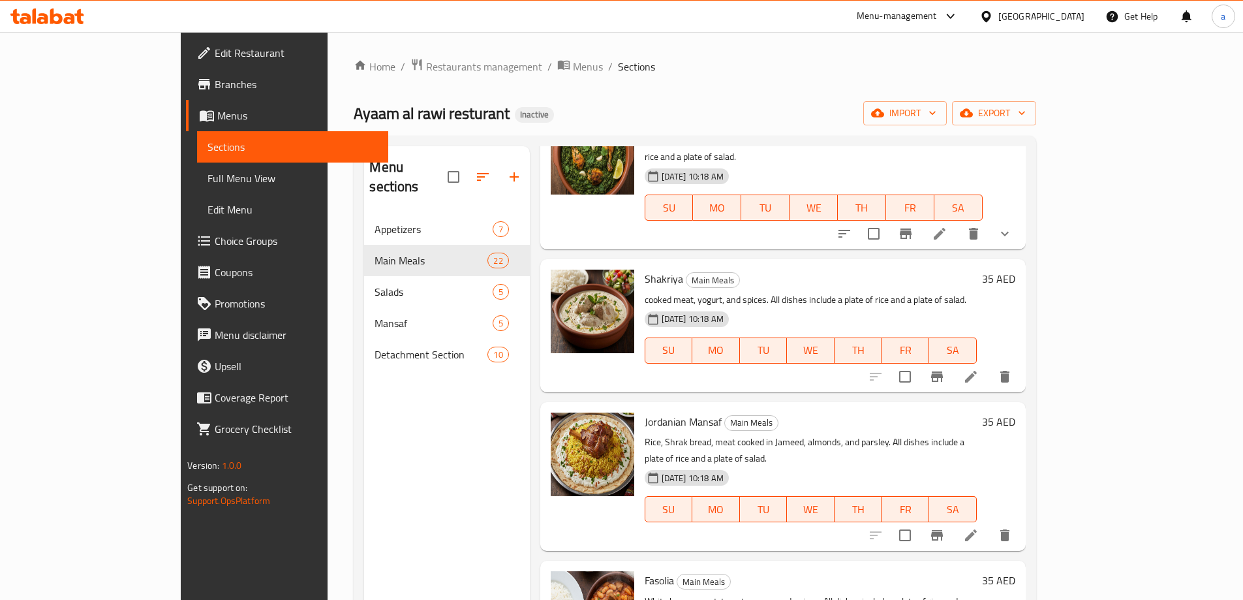
scroll to position [2480, 0]
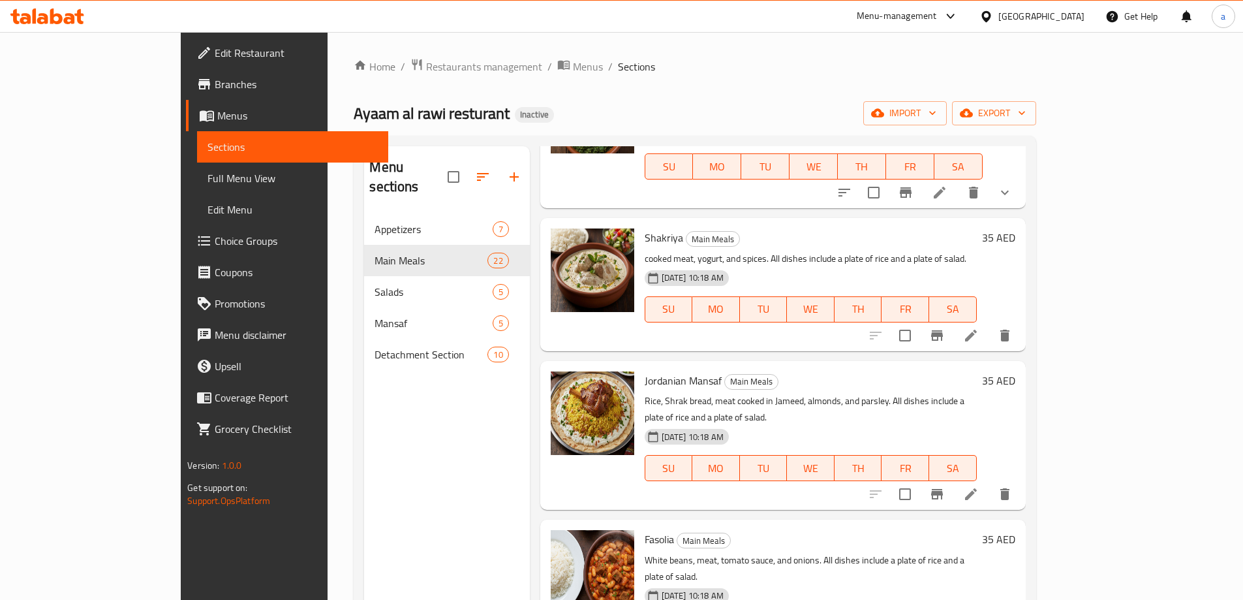
click at [645, 529] on span "Fasolia" at bounding box center [659, 539] width 29 height 20
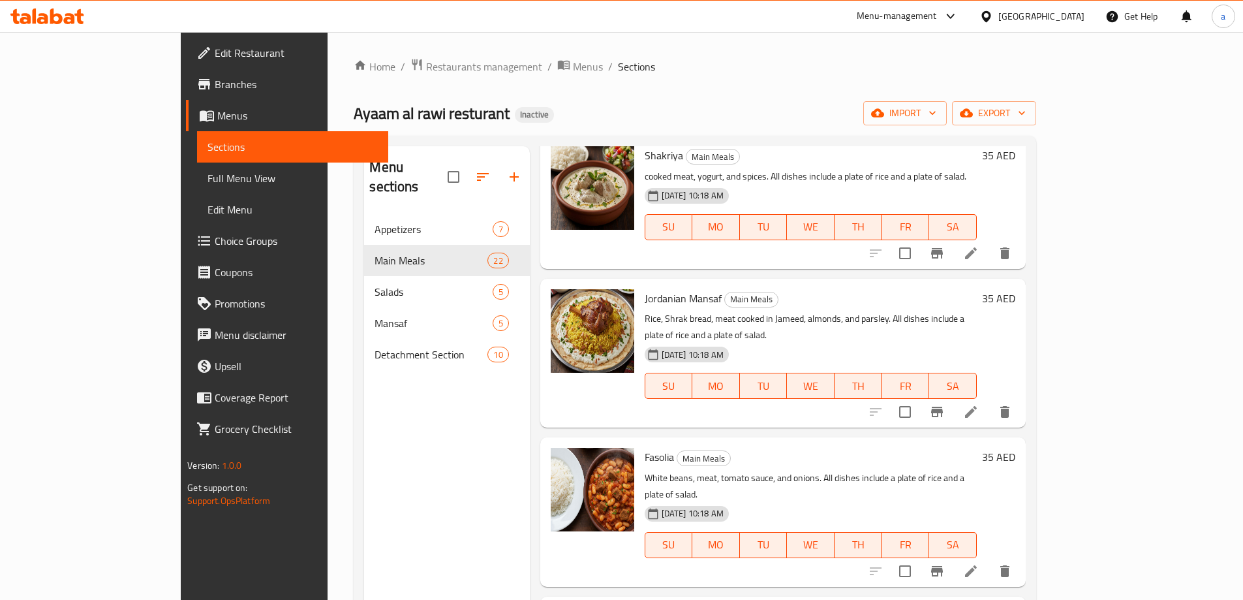
scroll to position [2569, 0]
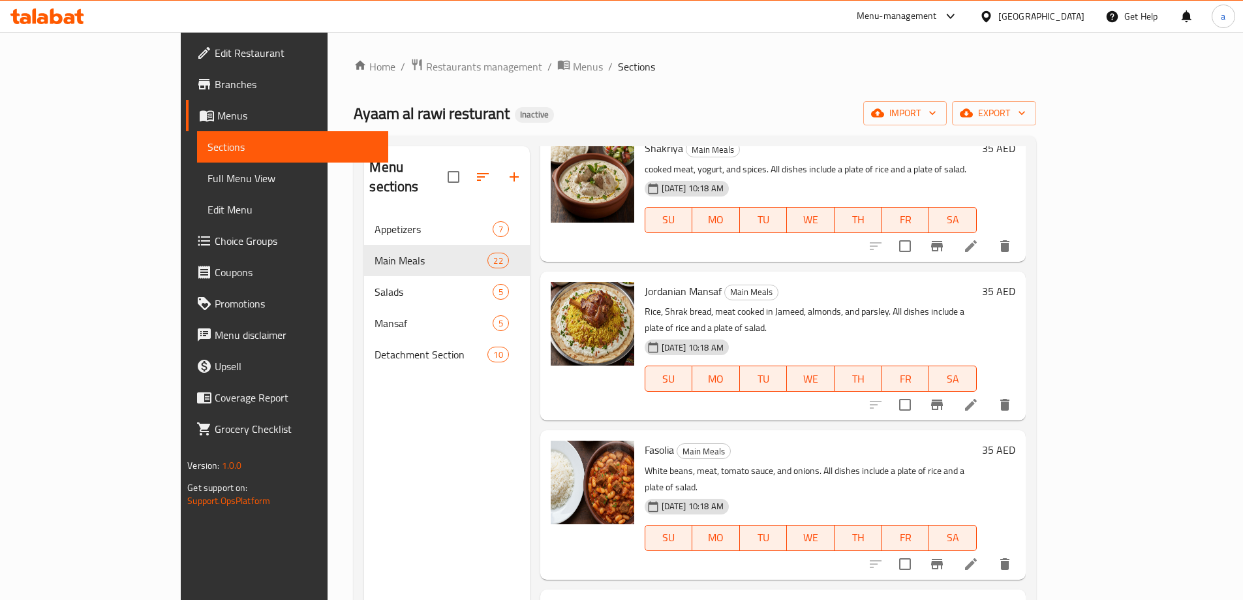
click at [645, 599] on span "[PERSON_NAME]" at bounding box center [685, 609] width 80 height 20
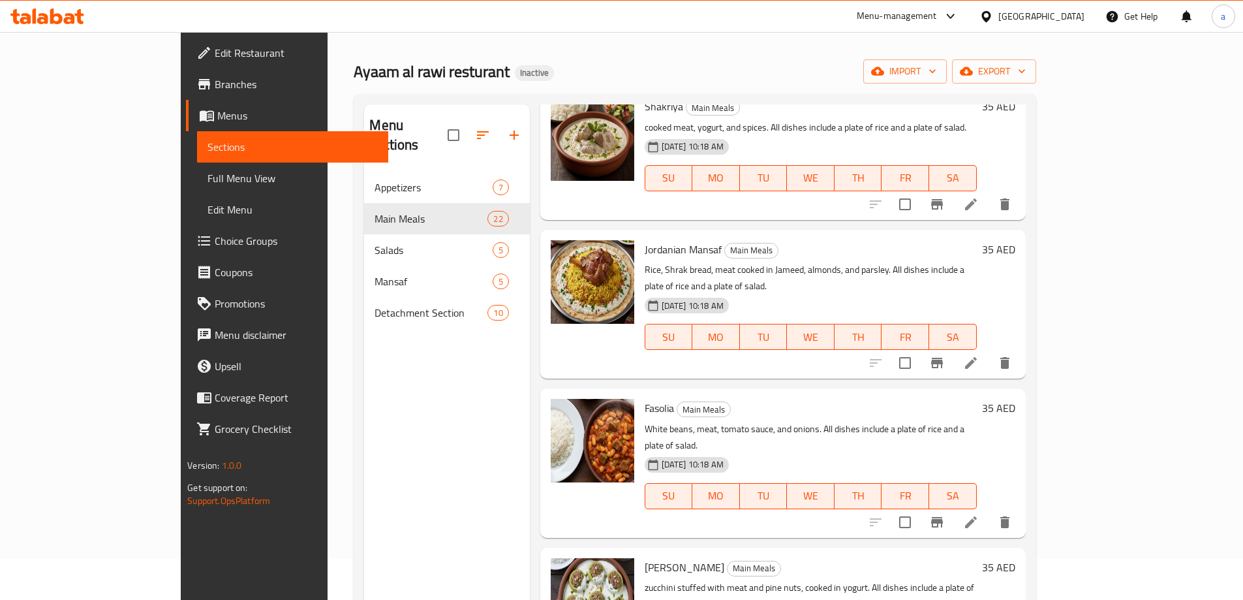
scroll to position [131, 0]
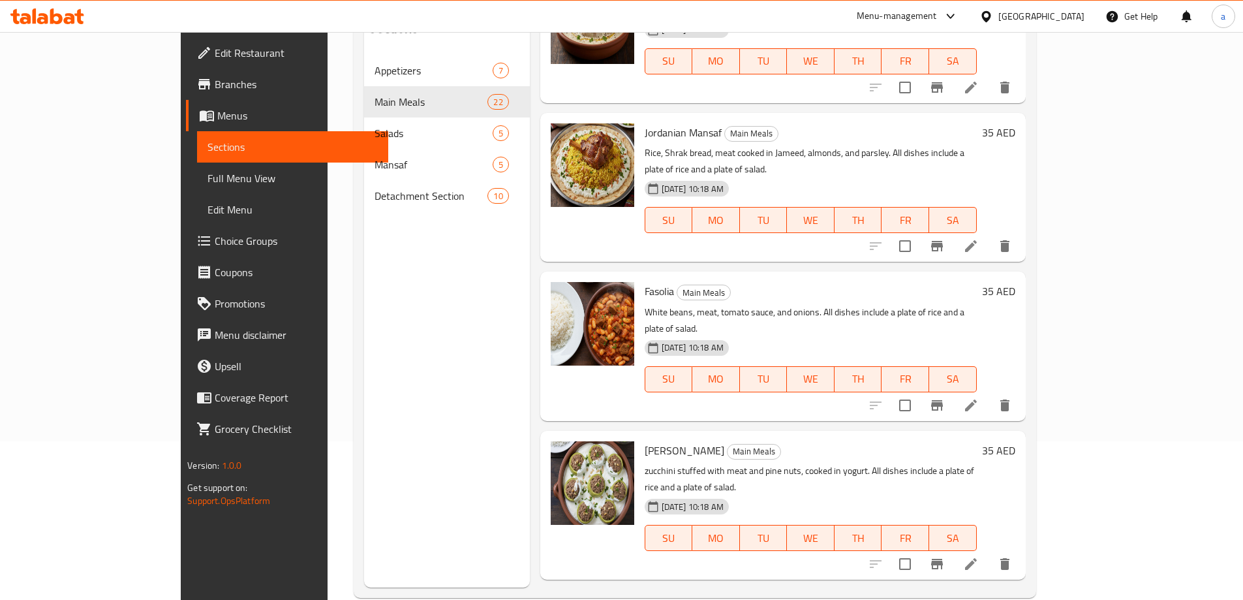
scroll to position [183, 0]
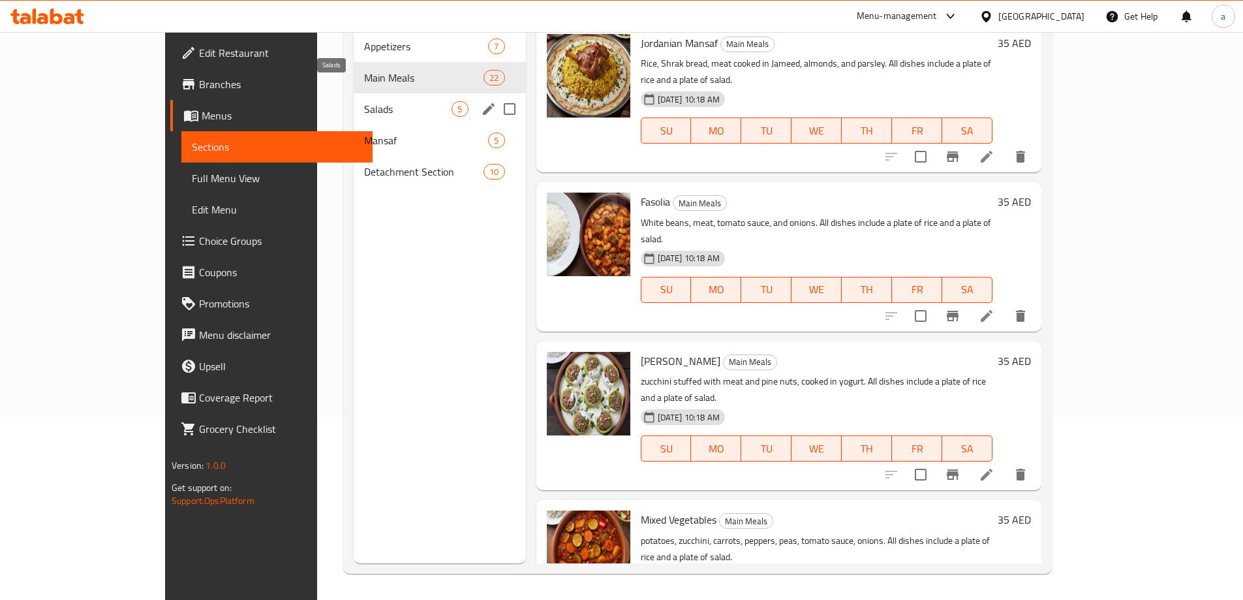
click at [364, 101] on span "Salads" at bounding box center [407, 109] width 87 height 16
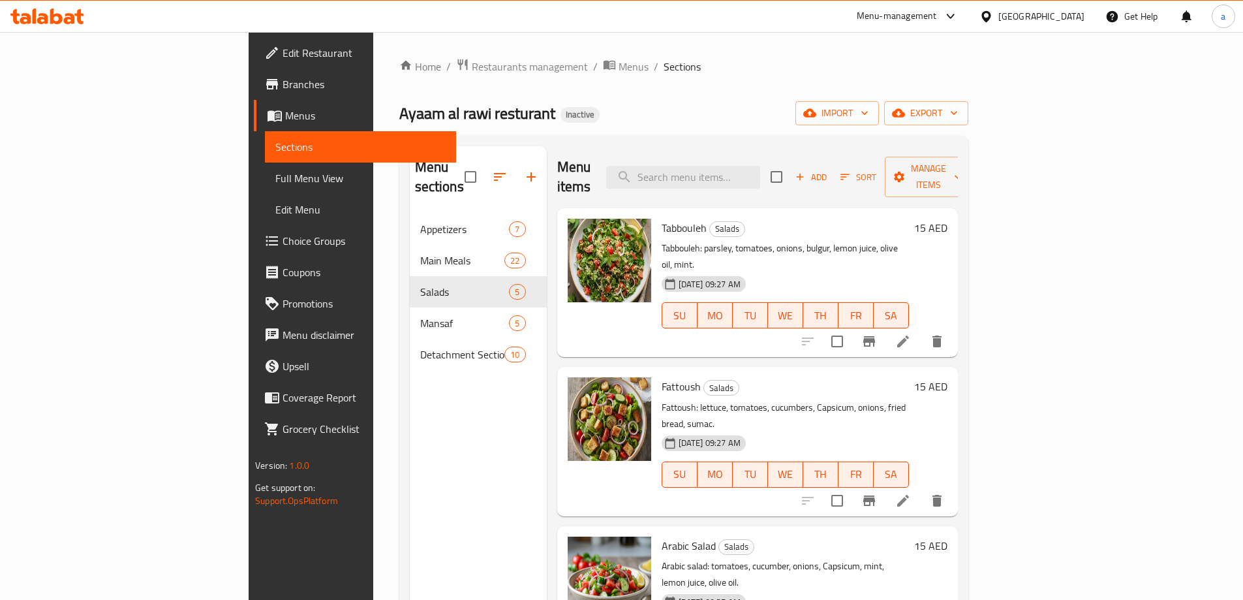
click at [922, 330] on li at bounding box center [903, 341] width 37 height 23
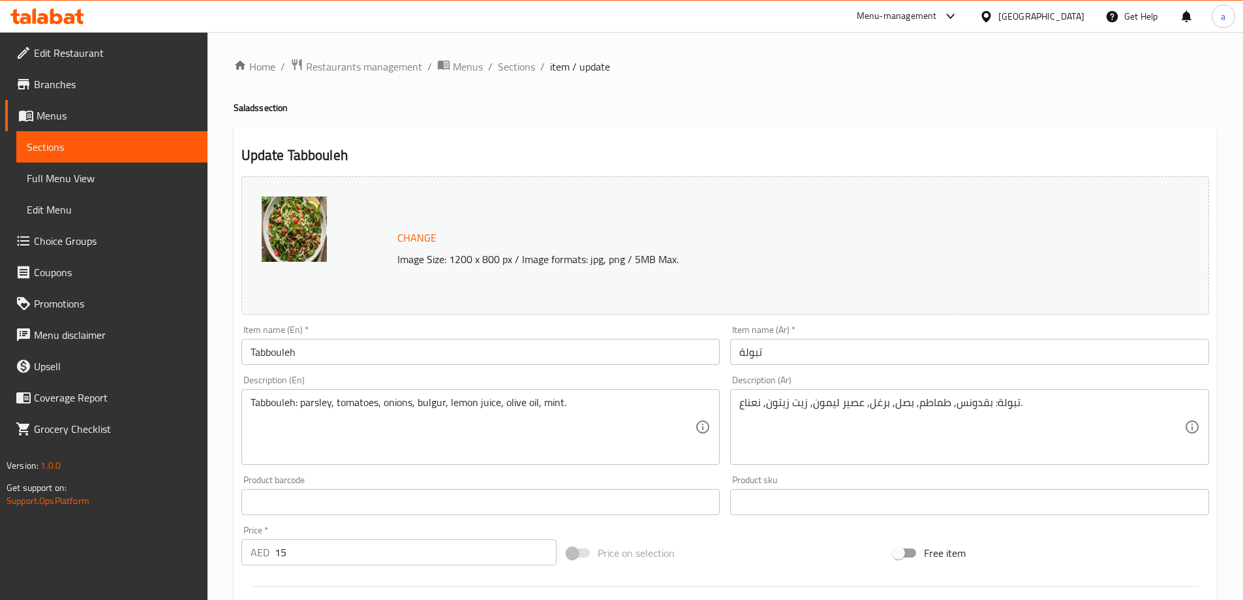
drag, startPoint x: 300, startPoint y: 409, endPoint x: 89, endPoint y: 400, distance: 211.6
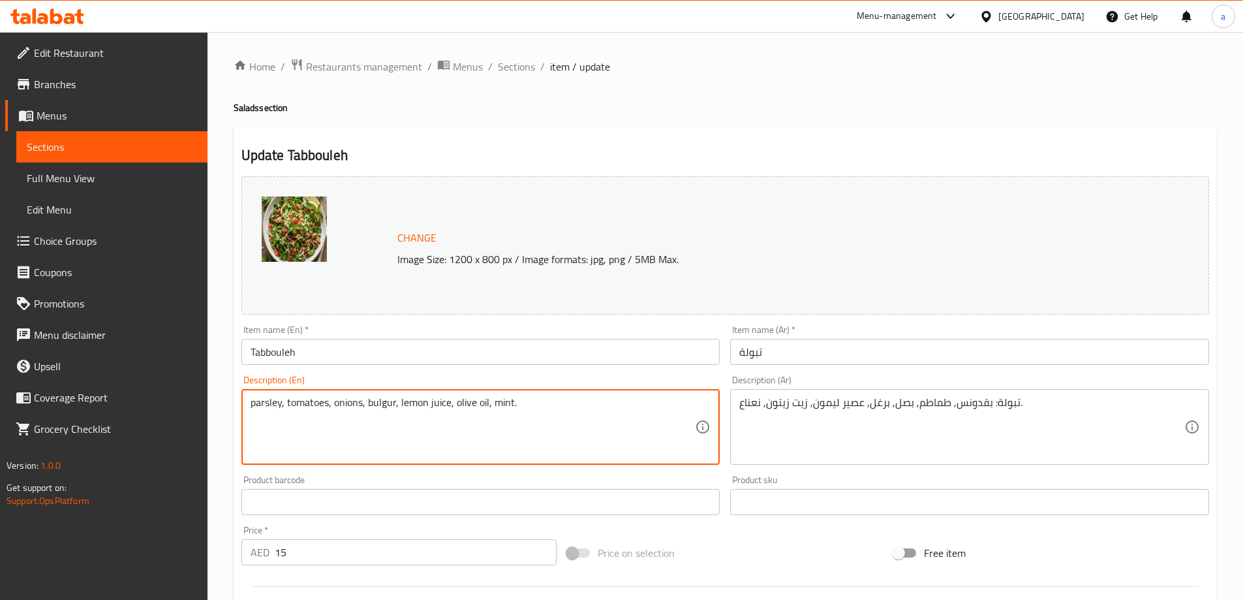
type textarea "parsley, tomatoes, onions, bulgur, lemon juice, olive oil, mint."
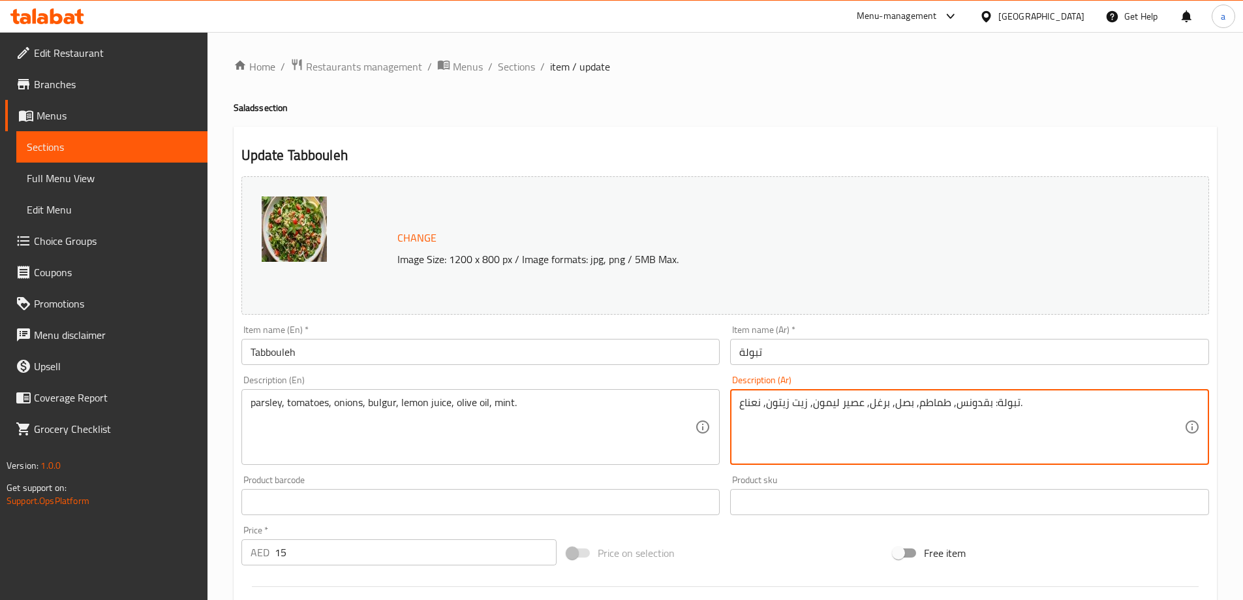
drag, startPoint x: 989, startPoint y: 404, endPoint x: 1045, endPoint y: 398, distance: 55.8
click at [990, 405] on textarea "تبولة: بقدونس, طماطم, بصل, برغل, عصير ليمون, زيت زيتون, نعناع." at bounding box center [961, 427] width 445 height 62
drag, startPoint x: 987, startPoint y: 405, endPoint x: 1015, endPoint y: 409, distance: 27.7
click at [1015, 409] on textarea "تبولة: بقدونس, طماطم, بصل, برغل, عصير ليمون, زيت زيتون, نعناع." at bounding box center [961, 427] width 445 height 62
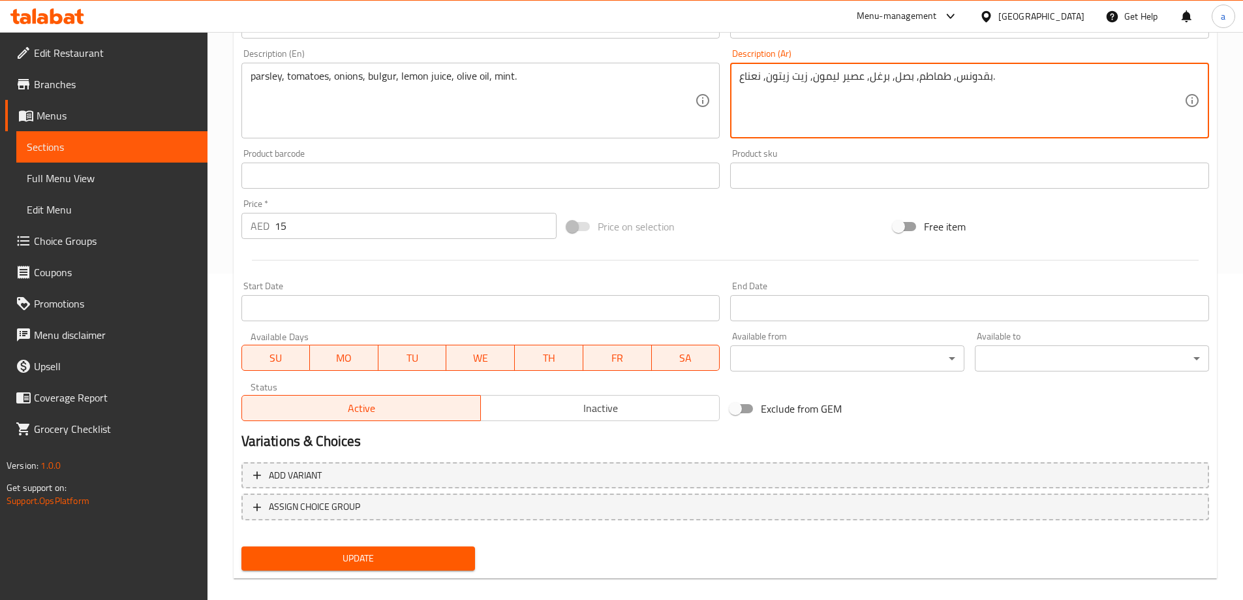
type textarea "بقدونس, طماطم, بصل, برغل, عصير ليمون, زيت زيتون, نعناع."
click at [431, 553] on span "Update" at bounding box center [358, 558] width 213 height 16
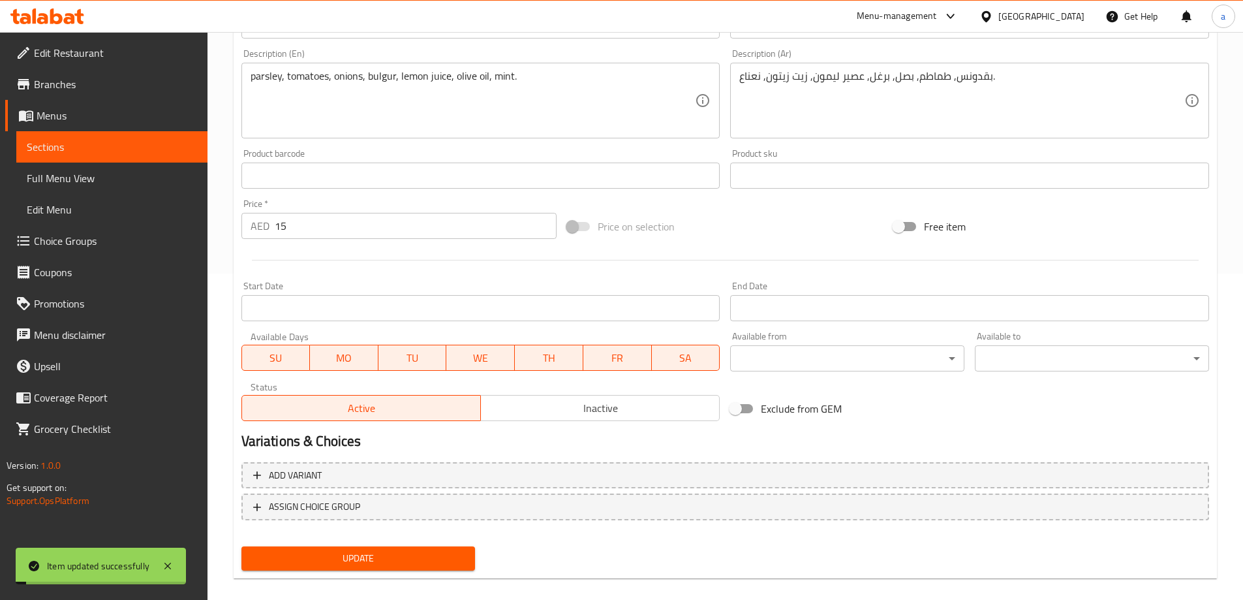
scroll to position [0, 0]
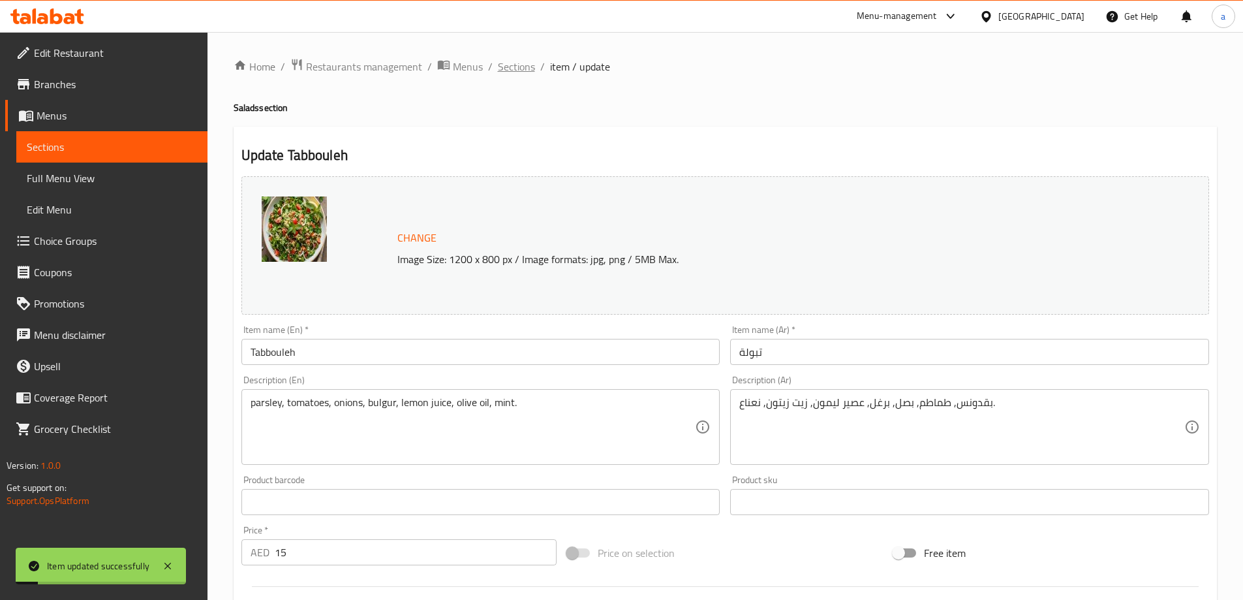
click at [501, 69] on span "Sections" at bounding box center [516, 67] width 37 height 16
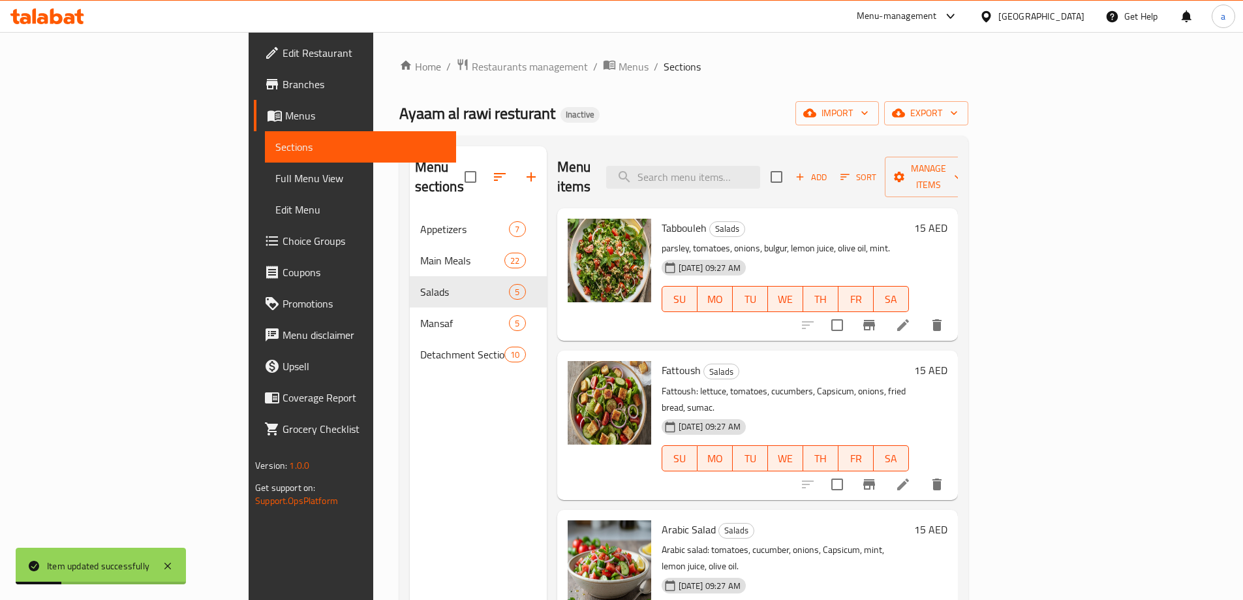
click at [909, 478] on icon at bounding box center [903, 484] width 12 height 12
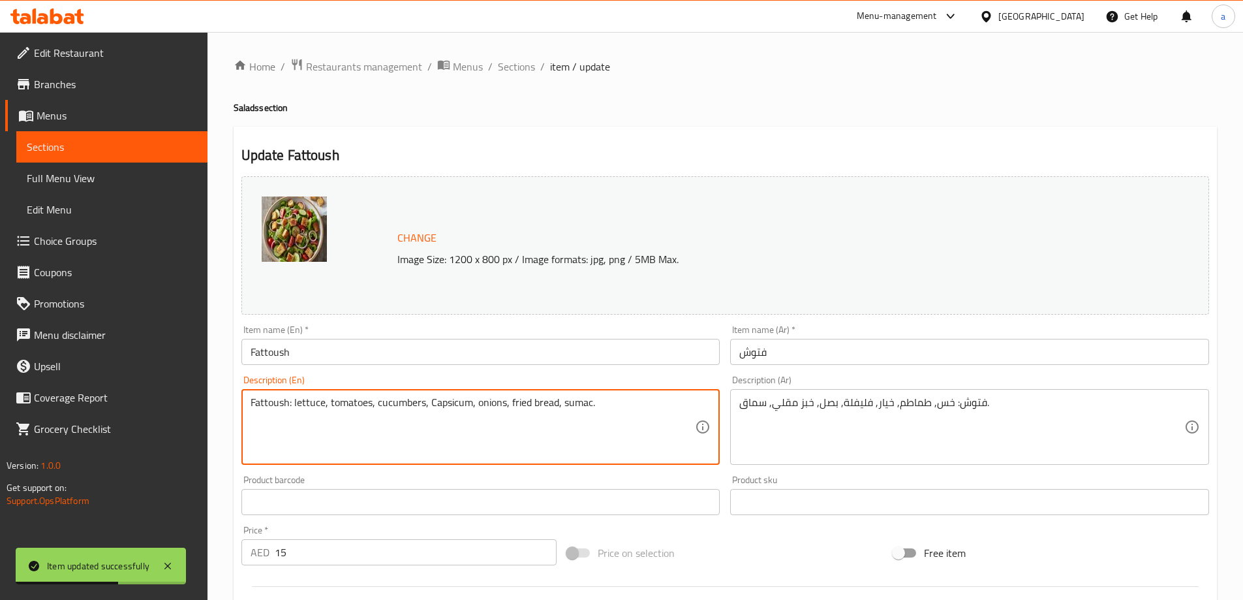
drag, startPoint x: 294, startPoint y: 405, endPoint x: 215, endPoint y: 396, distance: 80.1
type textarea "lettuce, tomatoes, cucumbers, Capsicum, onions, fried bread, sumac."
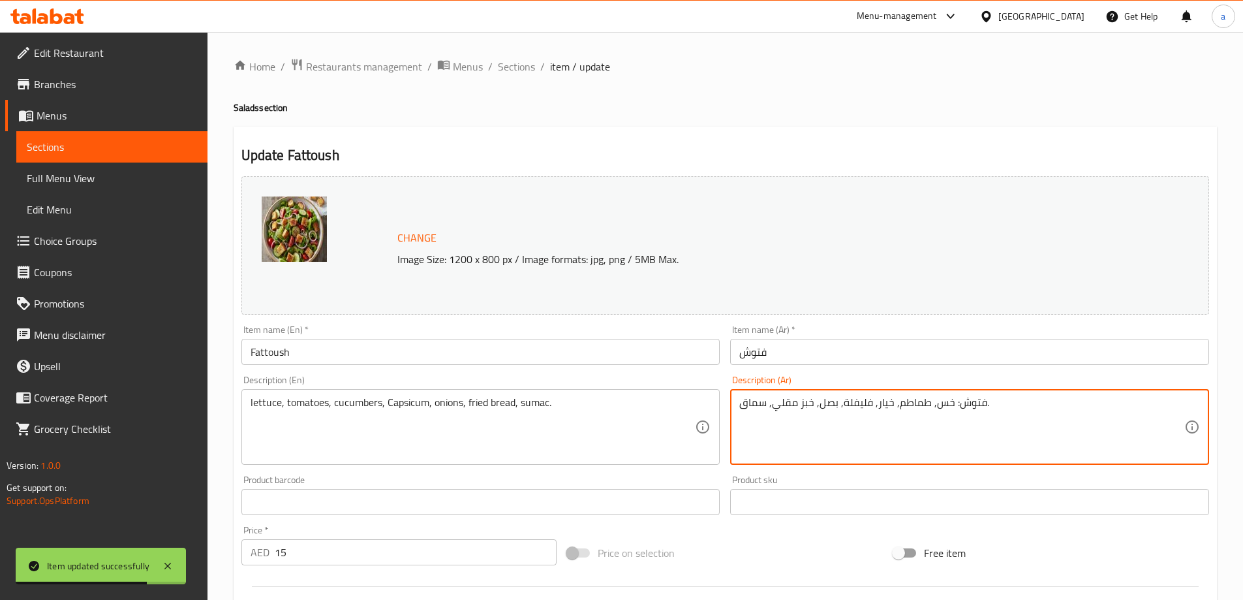
drag, startPoint x: 949, startPoint y: 406, endPoint x: 984, endPoint y: 411, distance: 35.6
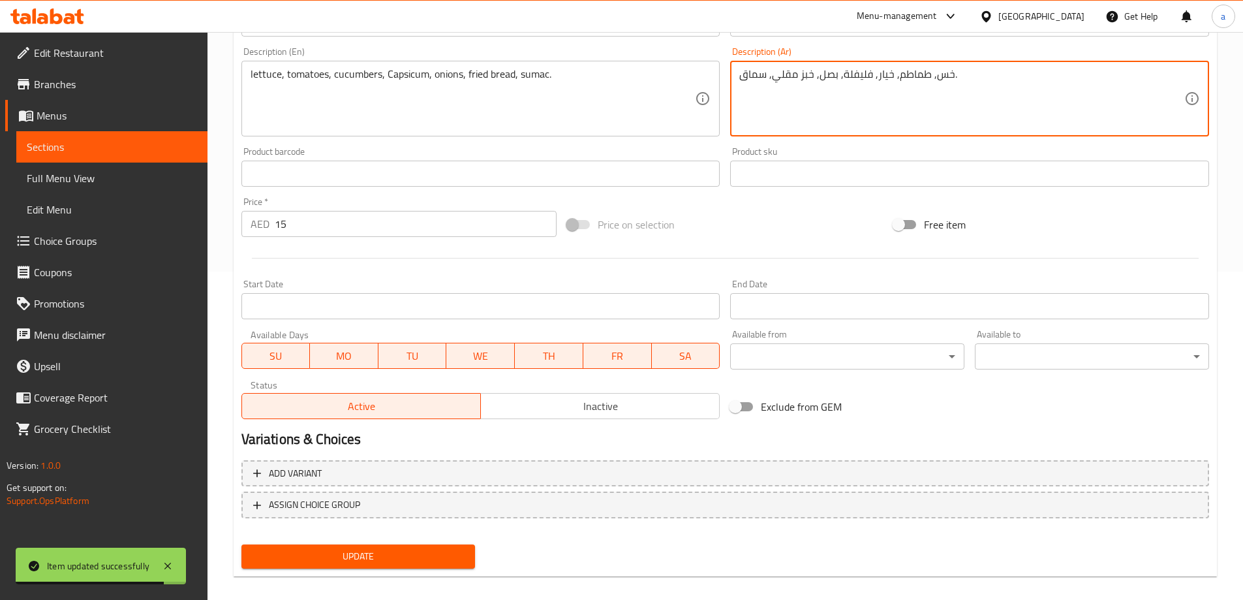
scroll to position [341, 0]
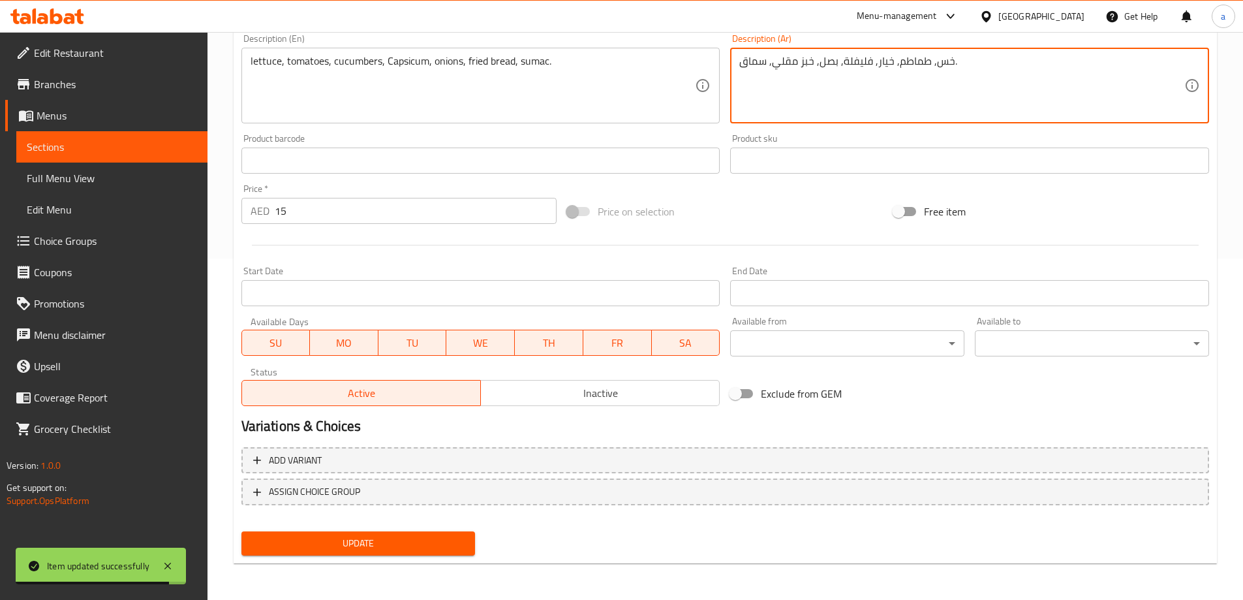
type textarea "خس, طماطم, خيار, فليفلة, بصل, خبز مقلي, سماق."
click at [468, 545] on button "Update" at bounding box center [358, 543] width 234 height 24
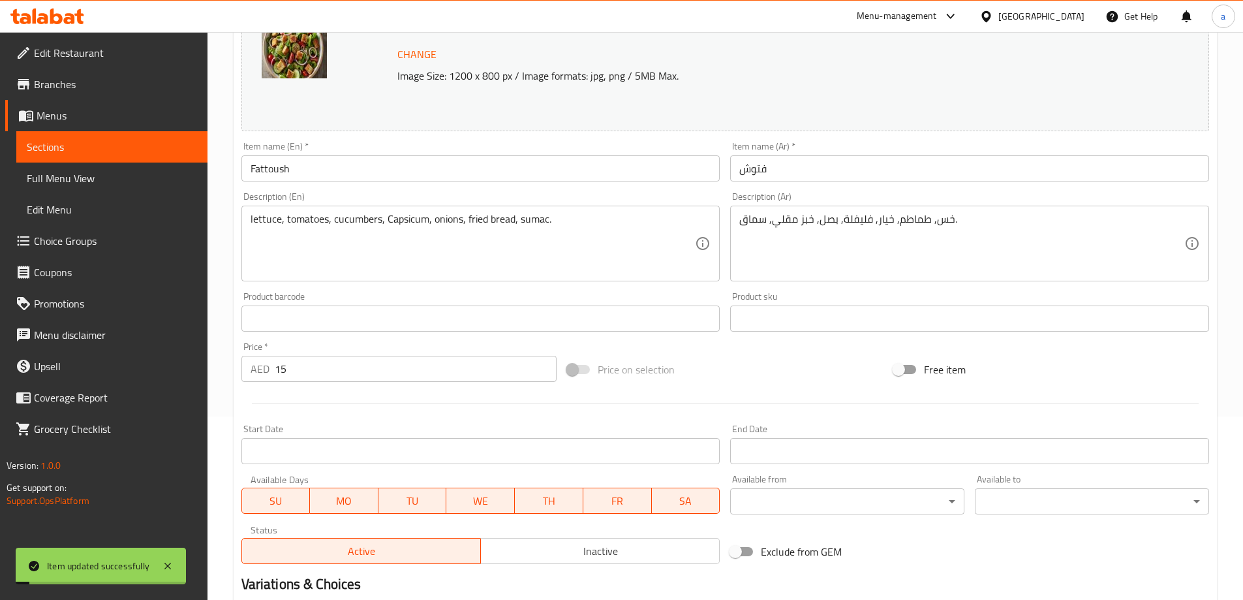
scroll to position [15, 0]
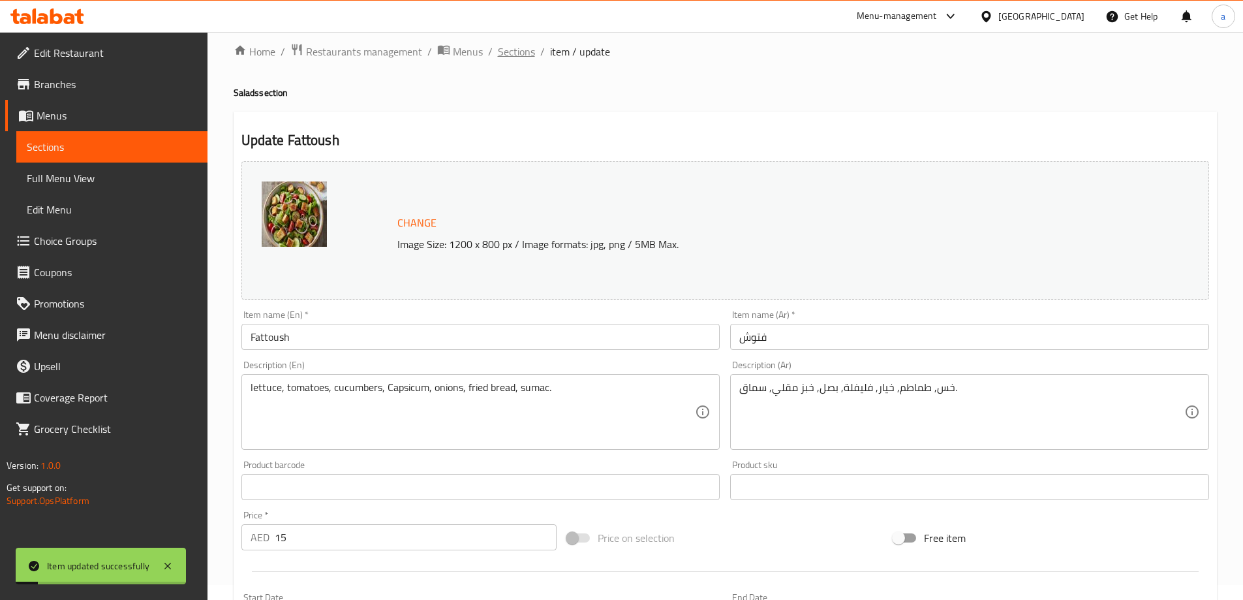
click at [506, 50] on span "Sections" at bounding box center [516, 52] width 37 height 16
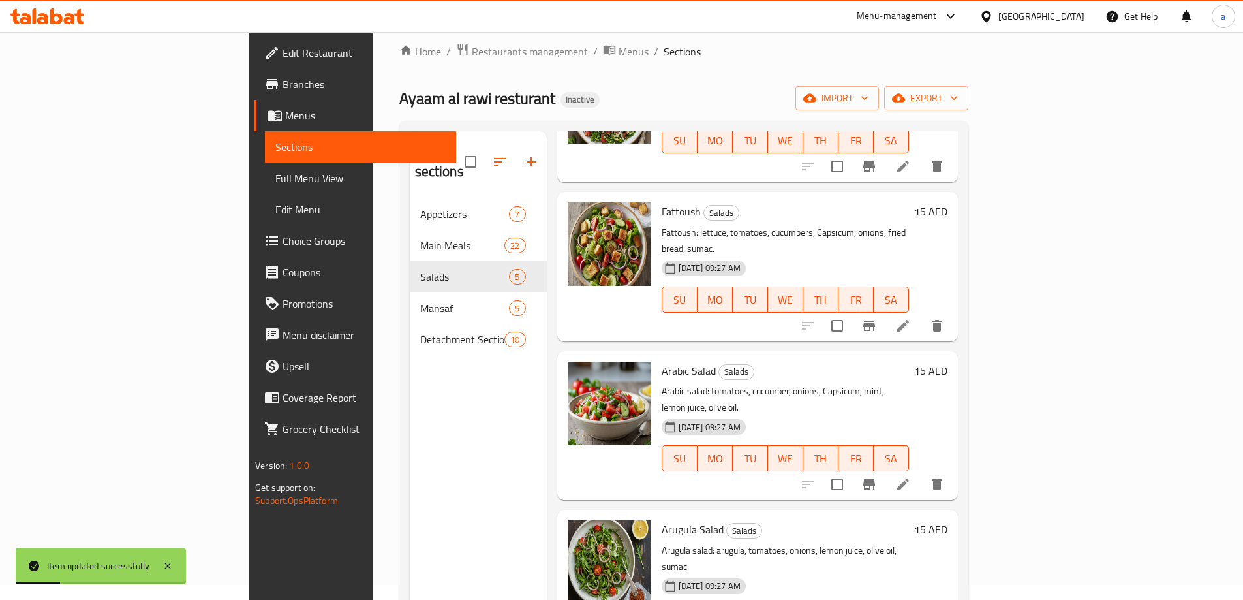
scroll to position [146, 0]
click at [922, 471] on li at bounding box center [903, 482] width 37 height 23
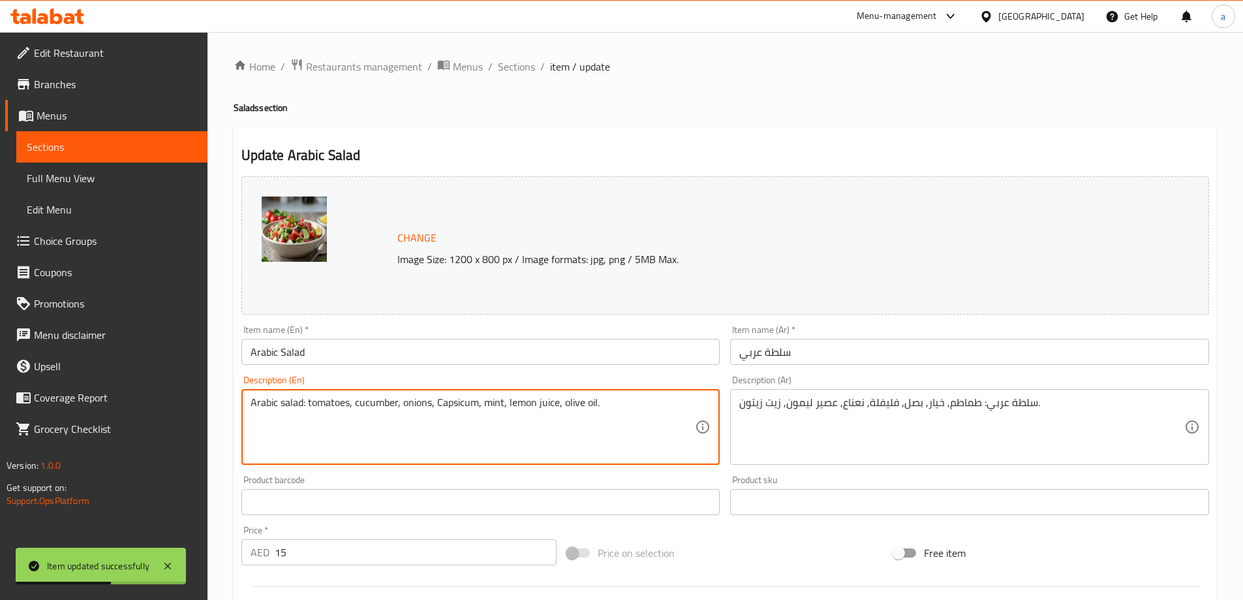
drag, startPoint x: 309, startPoint y: 403, endPoint x: 243, endPoint y: 402, distance: 65.9
type textarea "tomatoes, cucumber, onions, Capsicum, mint, lemon juice, olive oil."
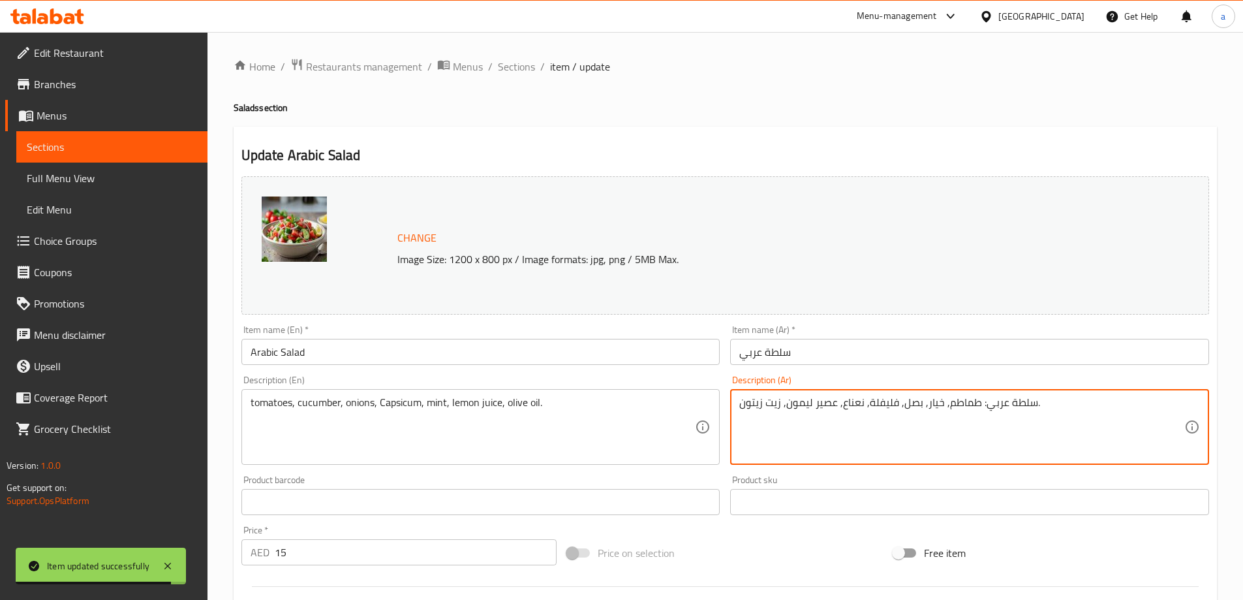
drag, startPoint x: 978, startPoint y: 406, endPoint x: 1032, endPoint y: 411, distance: 53.7
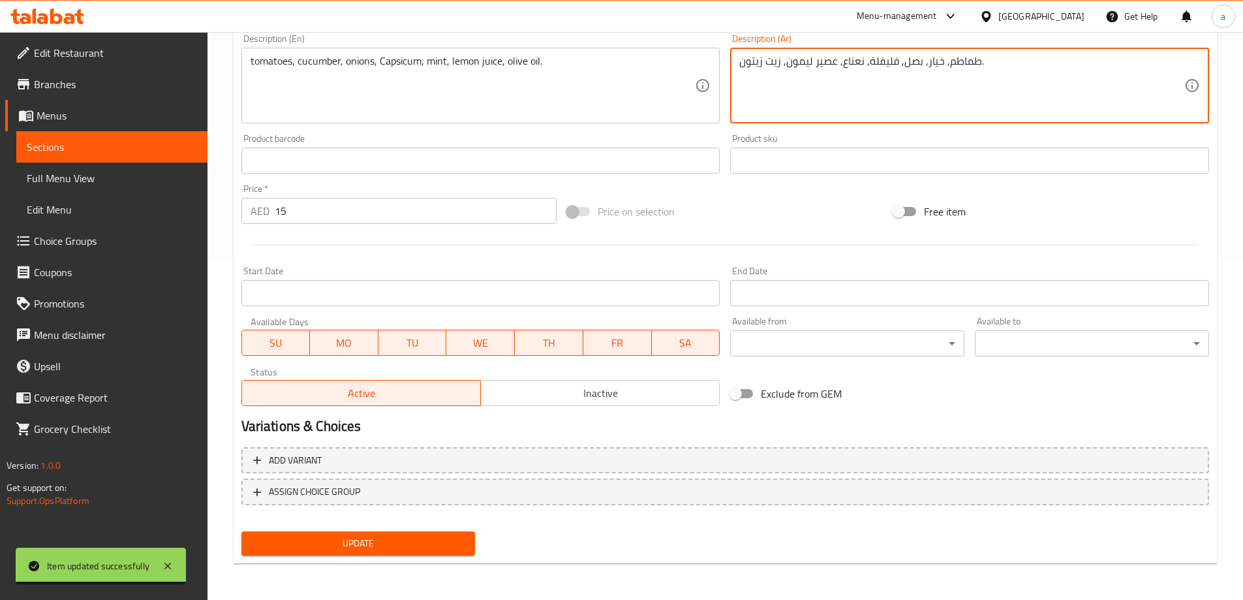
type textarea "طماطم, خيار, بصل, فليفلة, نعناع, عصير ليمون, زيت زيتون."
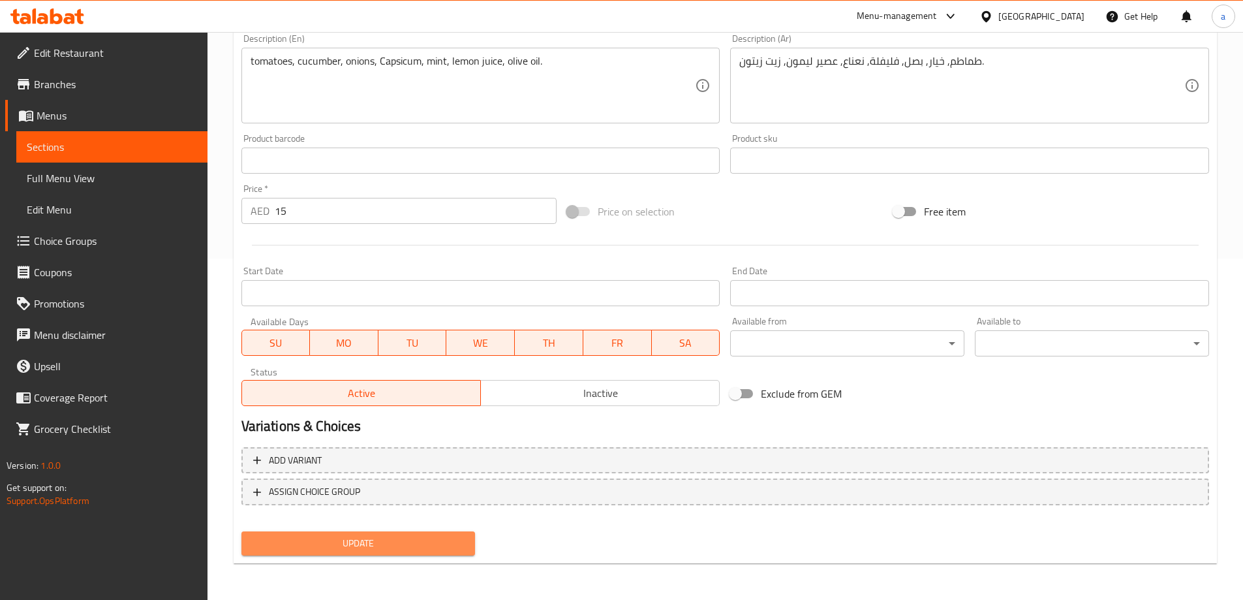
click at [371, 550] on span "Update" at bounding box center [358, 543] width 213 height 16
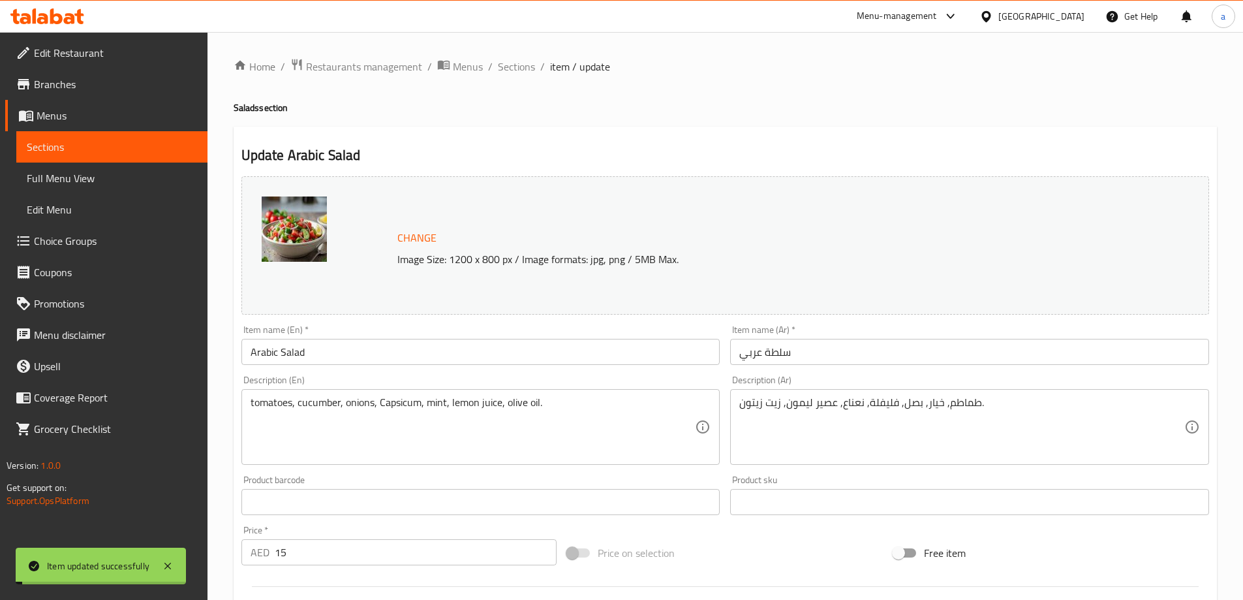
click at [513, 65] on span "Sections" at bounding box center [516, 67] width 37 height 16
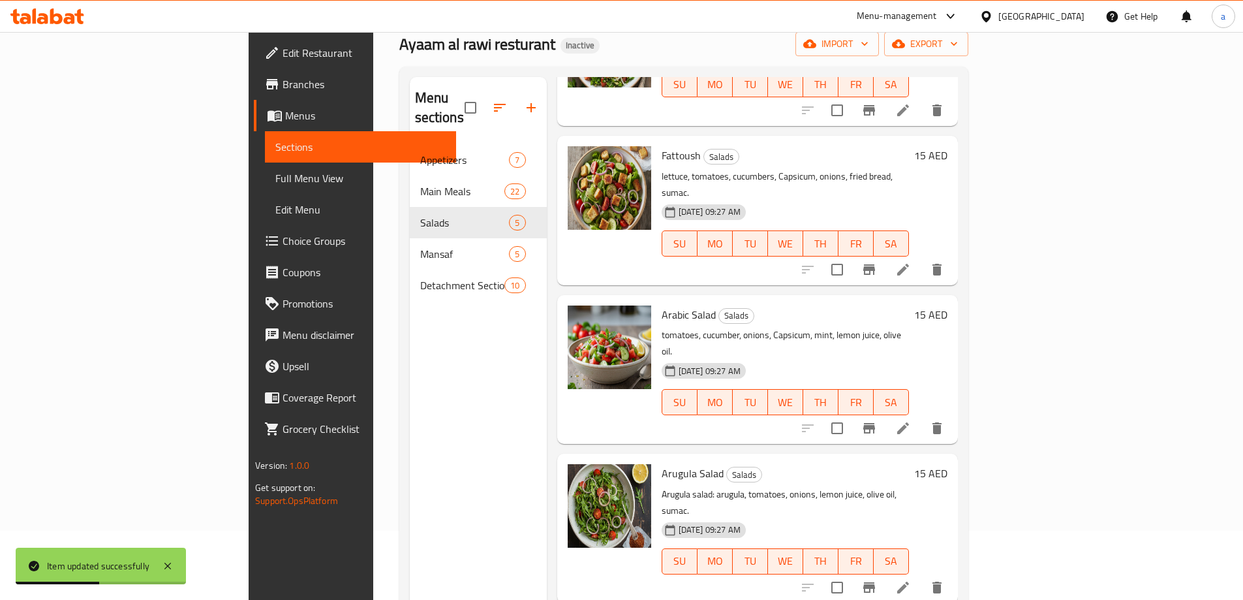
scroll to position [183, 0]
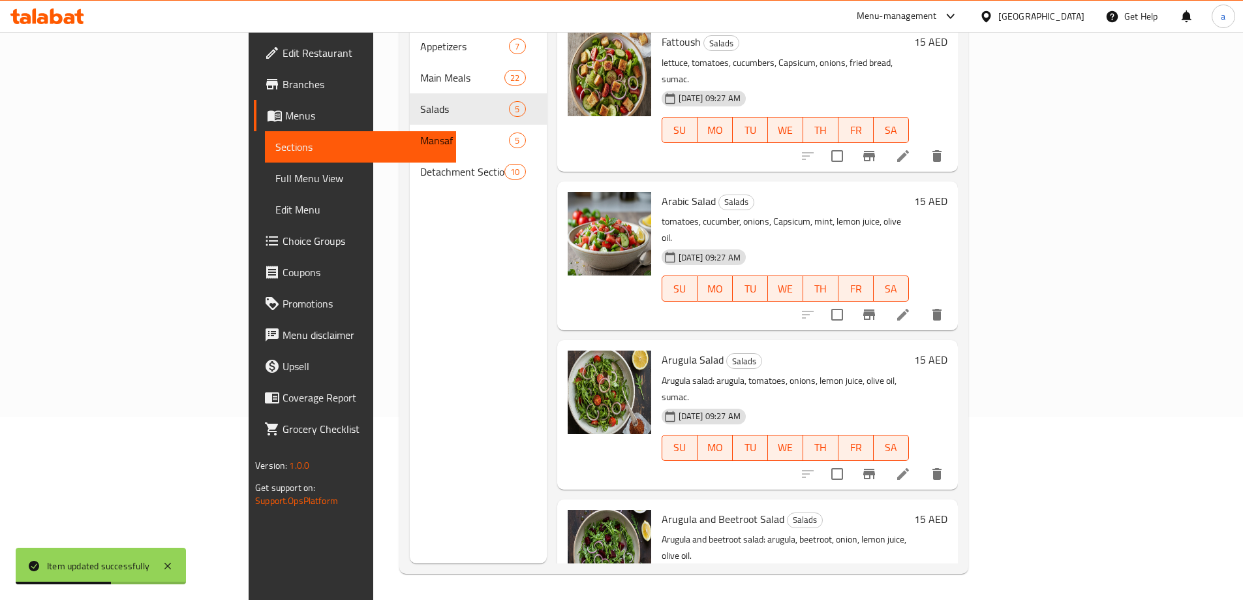
click at [922, 462] on li at bounding box center [903, 473] width 37 height 23
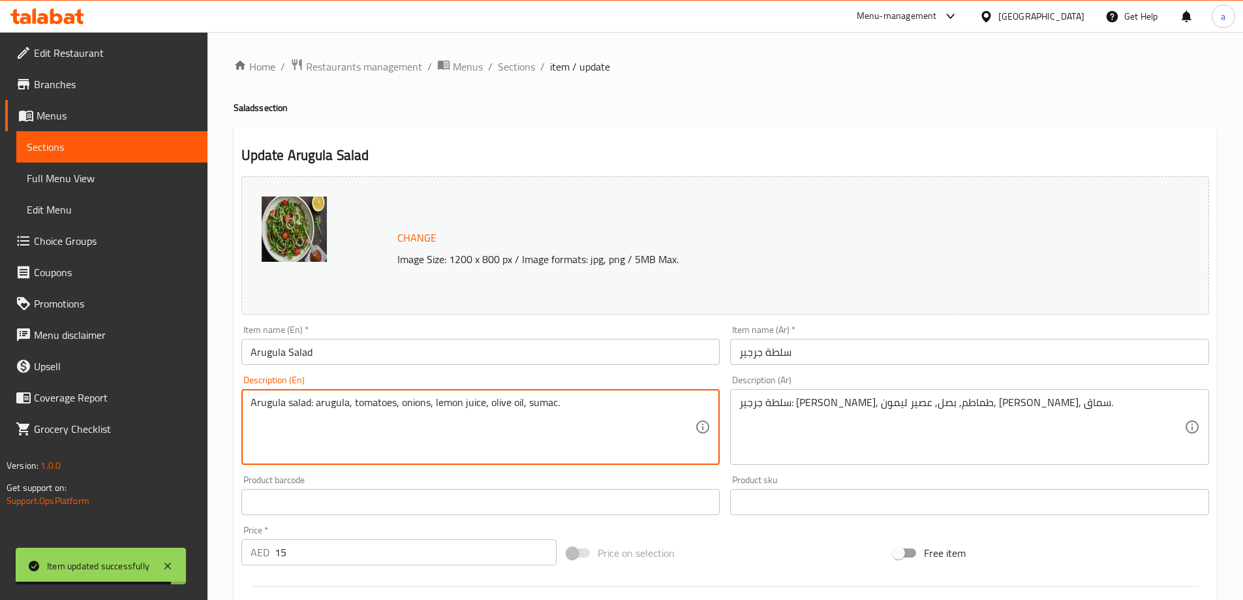
drag, startPoint x: 314, startPoint y: 405, endPoint x: 204, endPoint y: 411, distance: 110.5
type textarea "arugula, tomatoes, onions, lemon juice, olive oil, sumac."
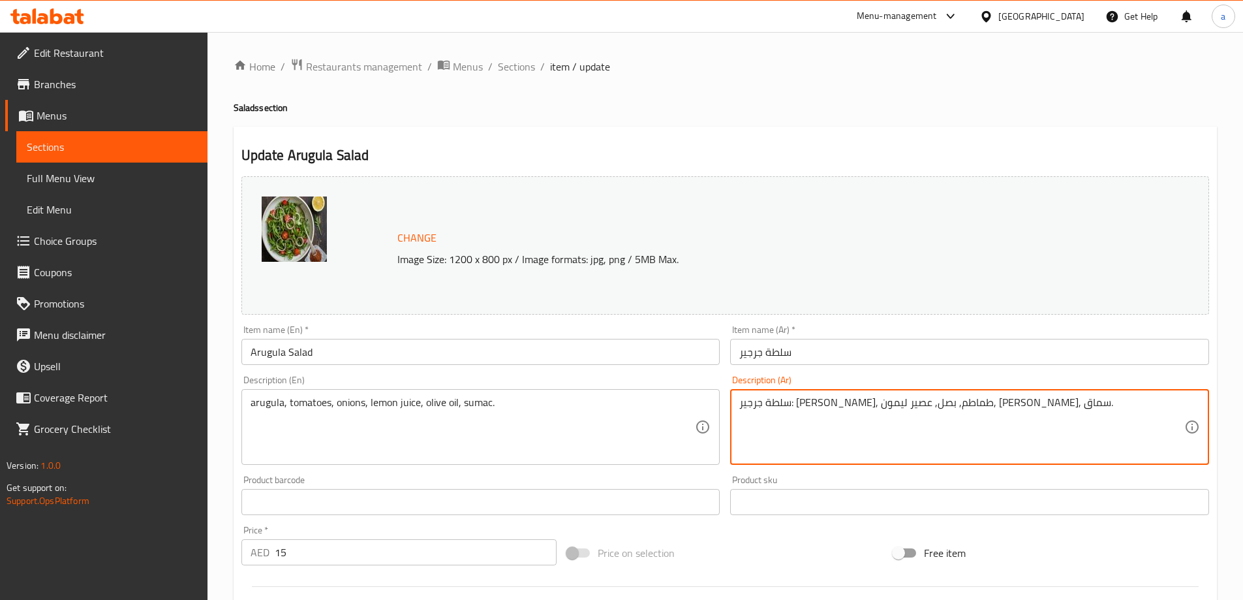
drag, startPoint x: 956, startPoint y: 406, endPoint x: 1014, endPoint y: 414, distance: 58.7
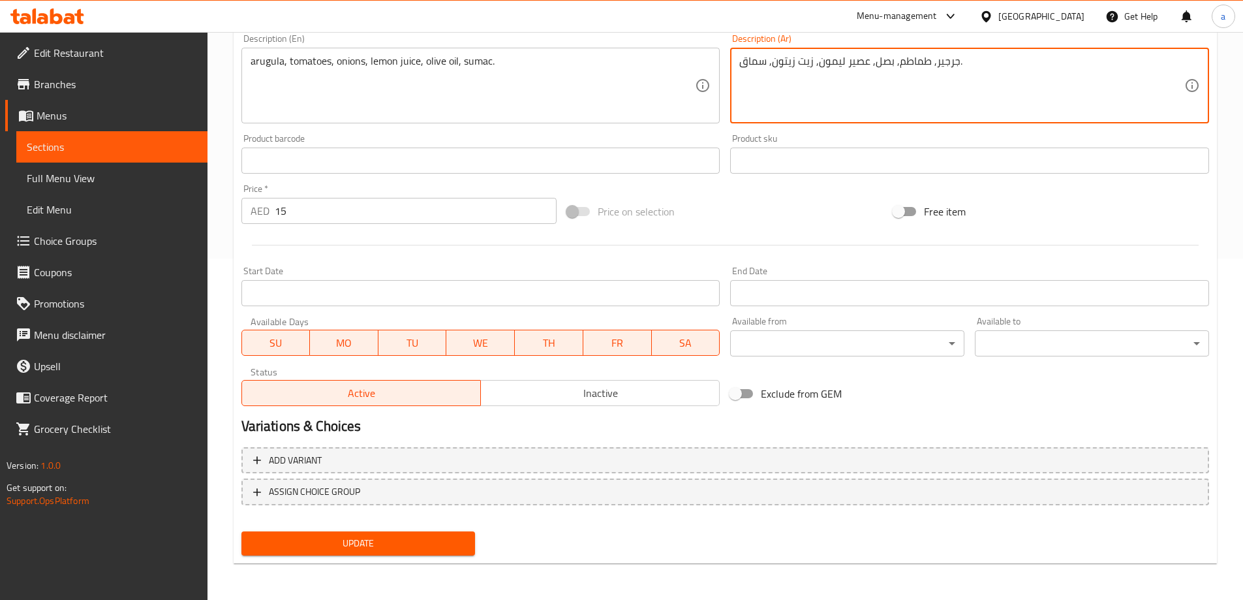
type textarea "جرجير, طماطم, بصل, عصير ليمون, زيت زيتون, سماق."
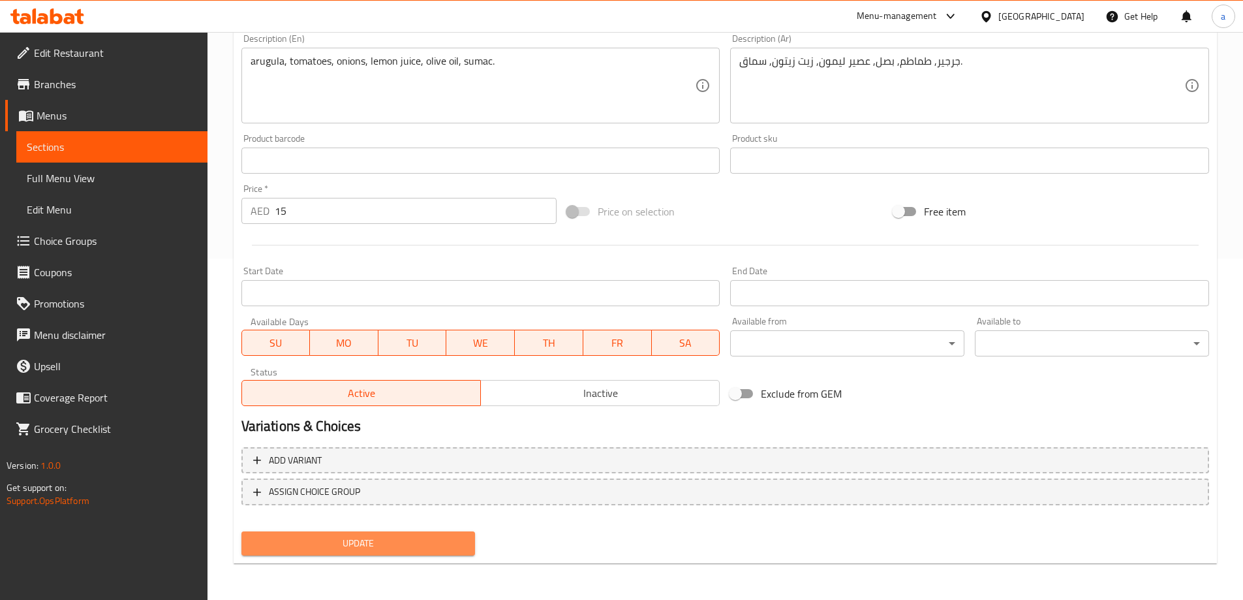
click at [439, 545] on span "Update" at bounding box center [358, 543] width 213 height 16
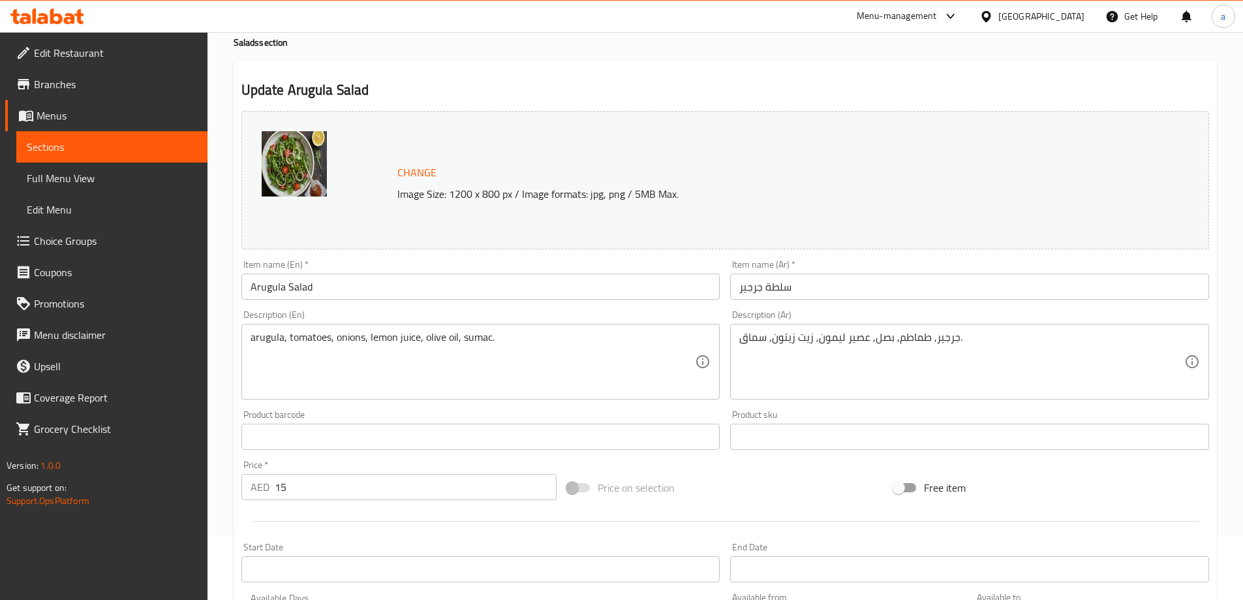
scroll to position [0, 0]
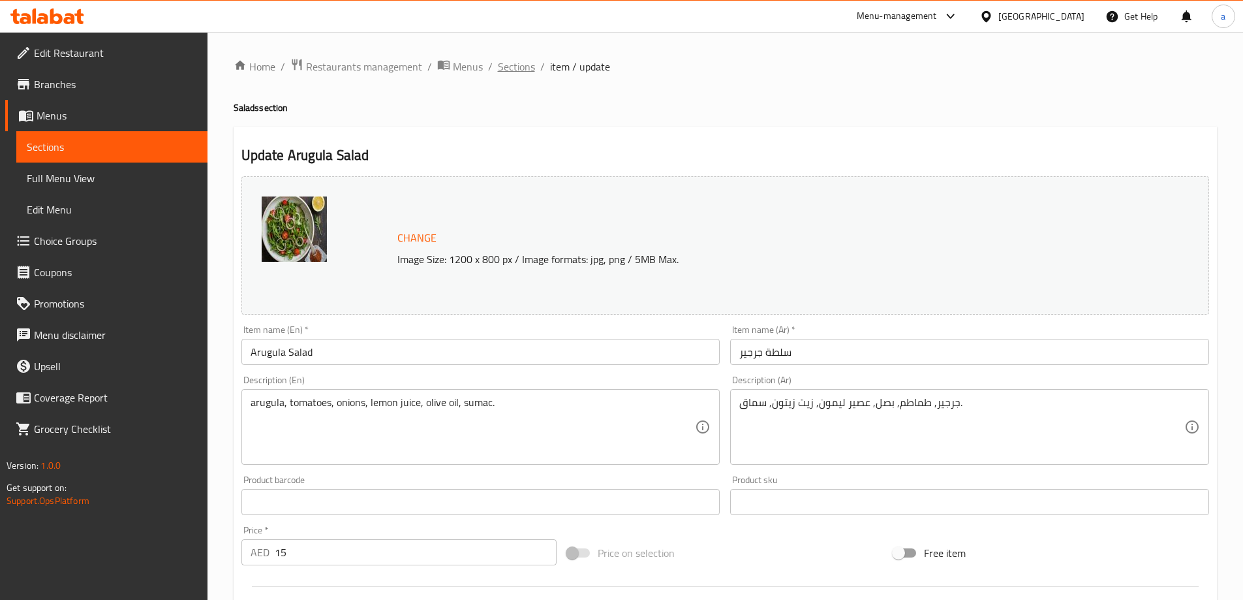
click at [517, 59] on span "Sections" at bounding box center [516, 67] width 37 height 16
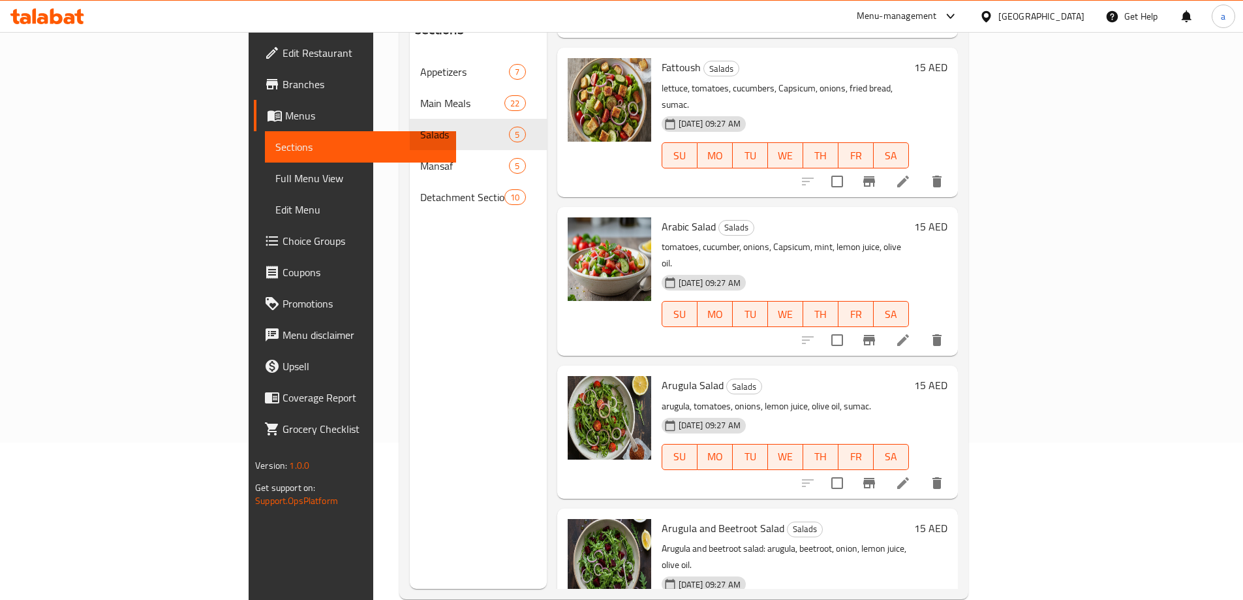
scroll to position [183, 0]
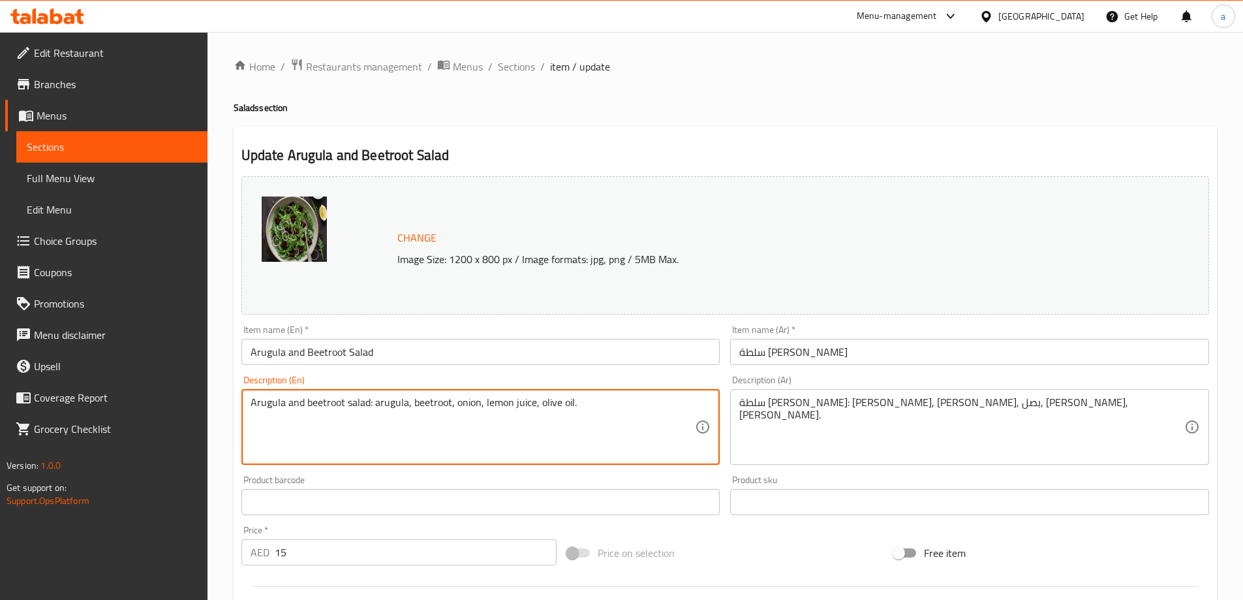
drag, startPoint x: 374, startPoint y: 407, endPoint x: 275, endPoint y: 395, distance: 99.9
type textarea "arugula, beetroot, onion, lemon juice, olive oil."
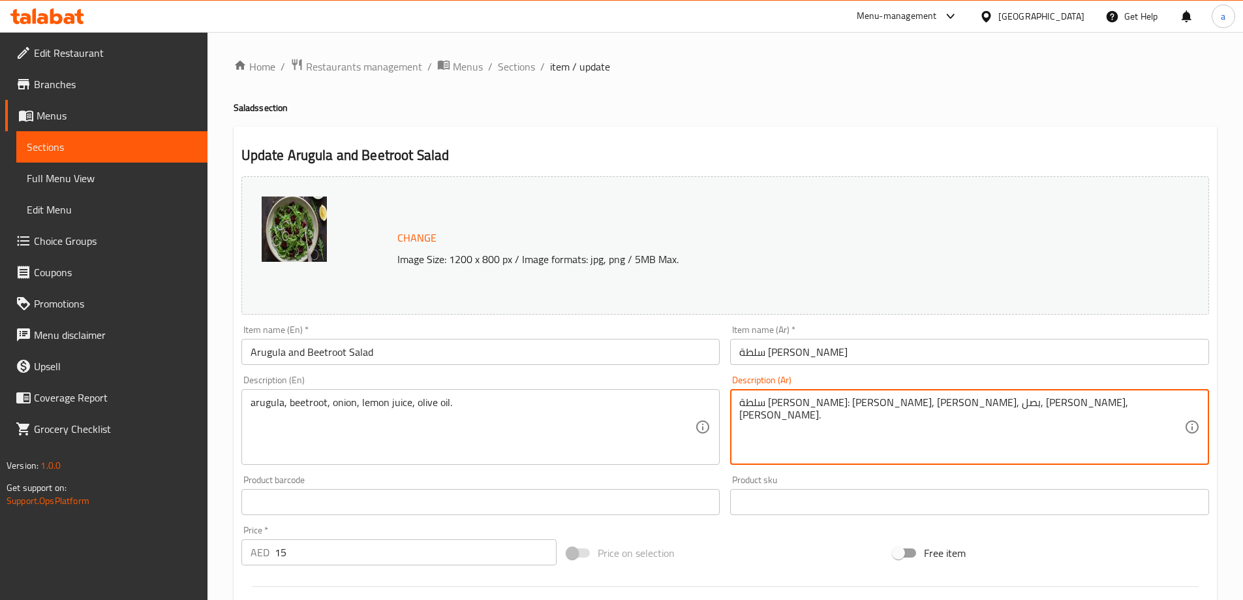
drag, startPoint x: 922, startPoint y: 403, endPoint x: 1016, endPoint y: 406, distance: 94.0
type textarea "جرجير, شمندر, بصل, عصير ليمون, زيت زيتون."
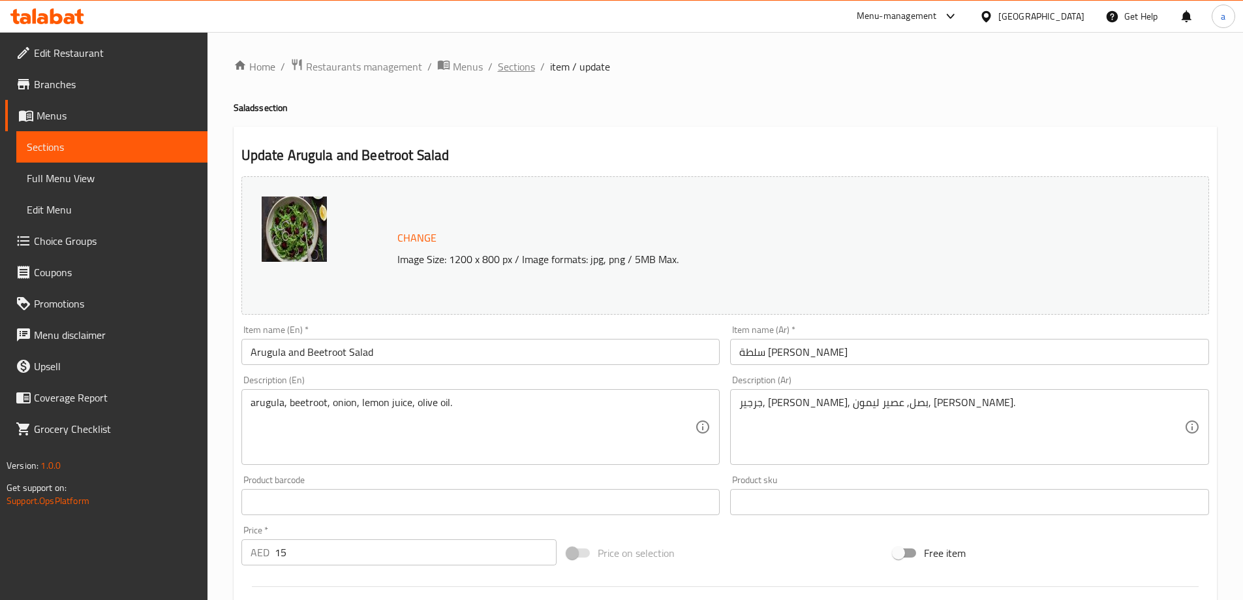
click at [514, 70] on span "Sections" at bounding box center [516, 67] width 37 height 16
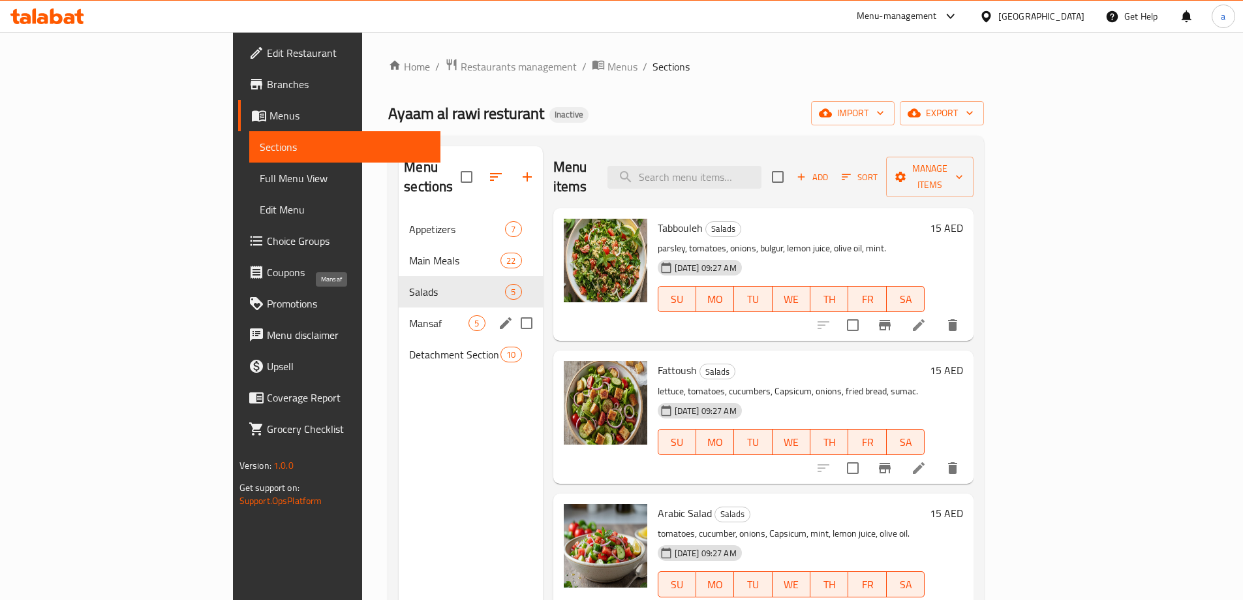
click at [409, 315] on span "Mansaf" at bounding box center [438, 323] width 59 height 16
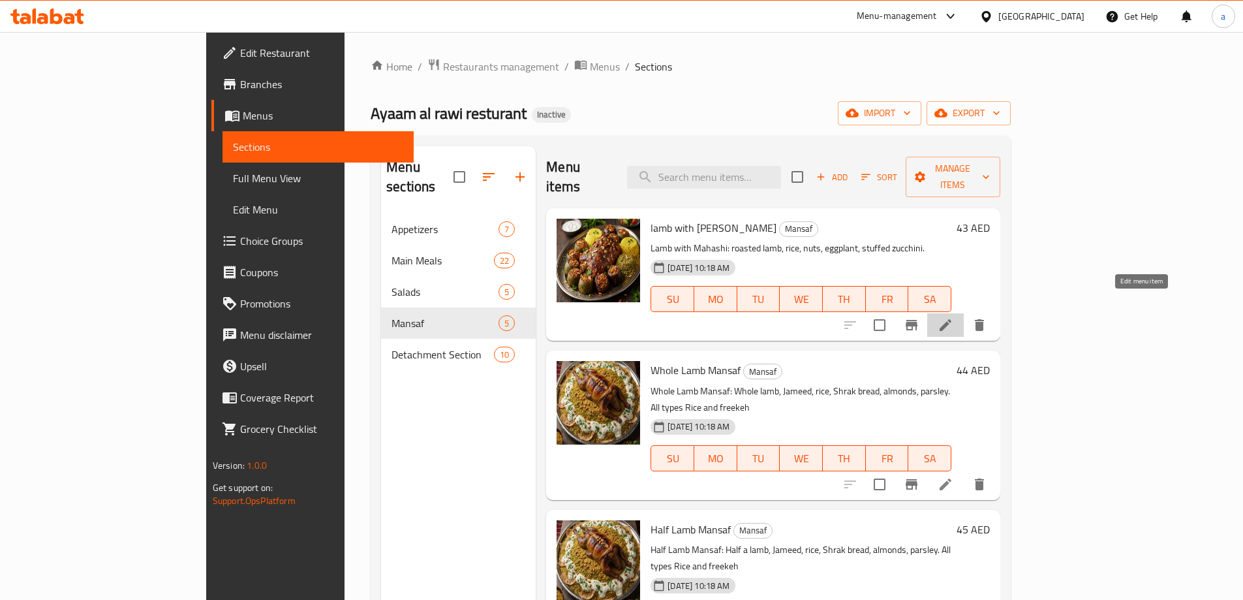
click at [954, 317] on icon at bounding box center [946, 325] width 16 height 16
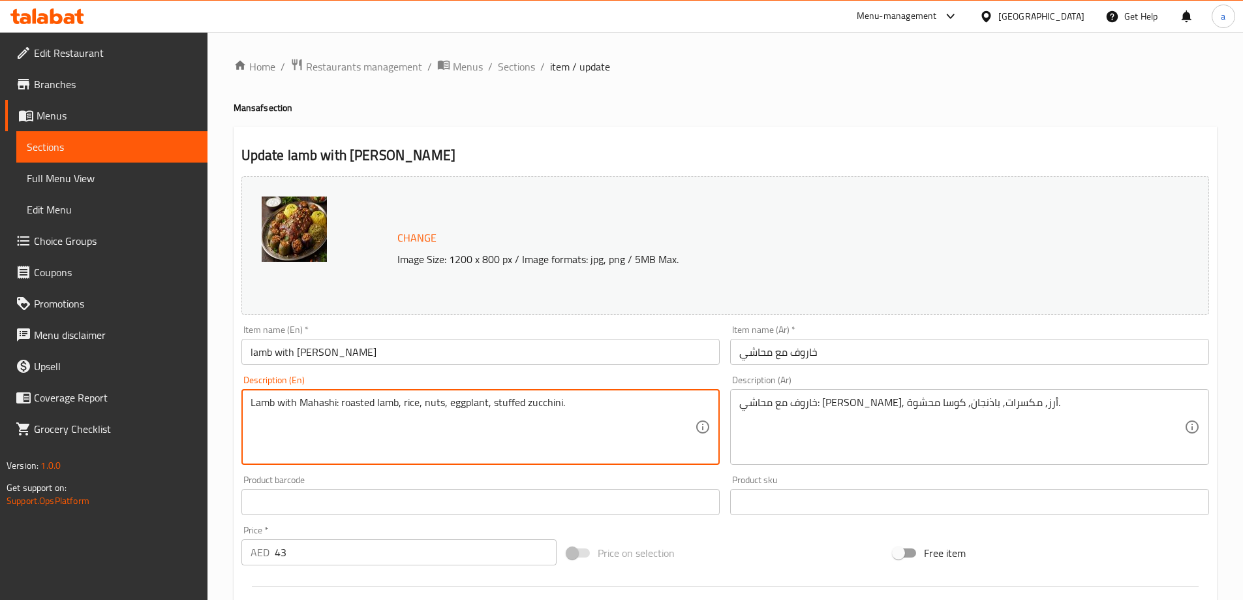
drag, startPoint x: 340, startPoint y: 406, endPoint x: 222, endPoint y: 386, distance: 119.8
type textarea "roasted lamb, rice, nuts, eggplant, stuffed zucchini."
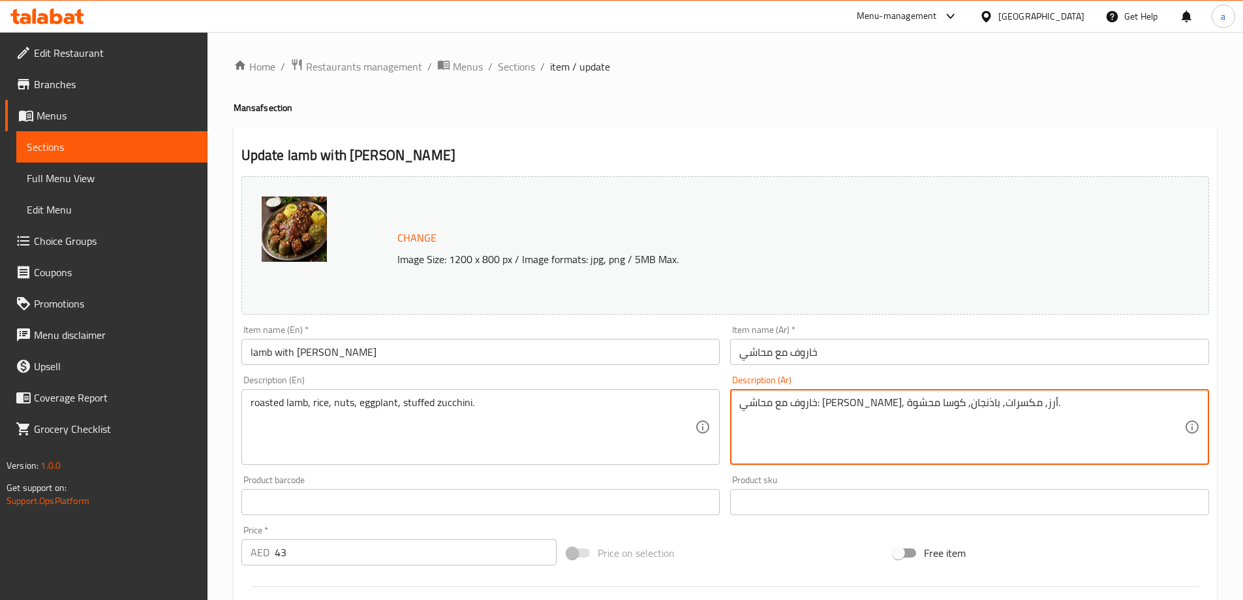
drag, startPoint x: 953, startPoint y: 407, endPoint x: 1037, endPoint y: 406, distance: 84.2
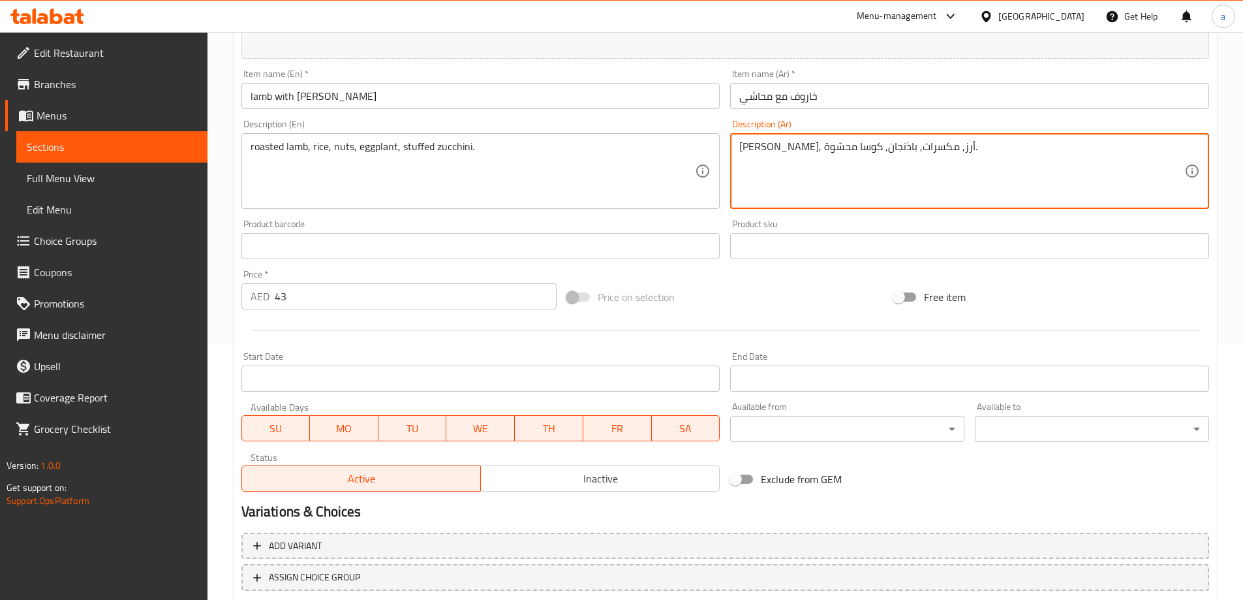
scroll to position [341, 0]
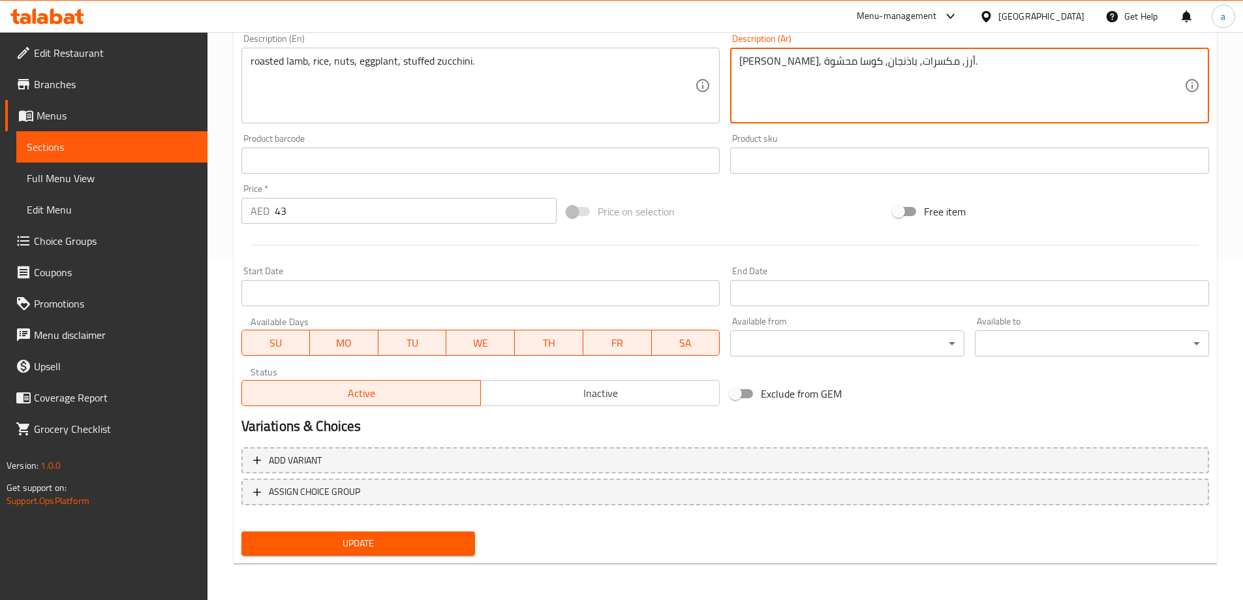
type textarea "[PERSON_NAME], أرز, مكسرات, باذنجان, كوسا محشوة."
click at [413, 536] on span "Update" at bounding box center [358, 543] width 213 height 16
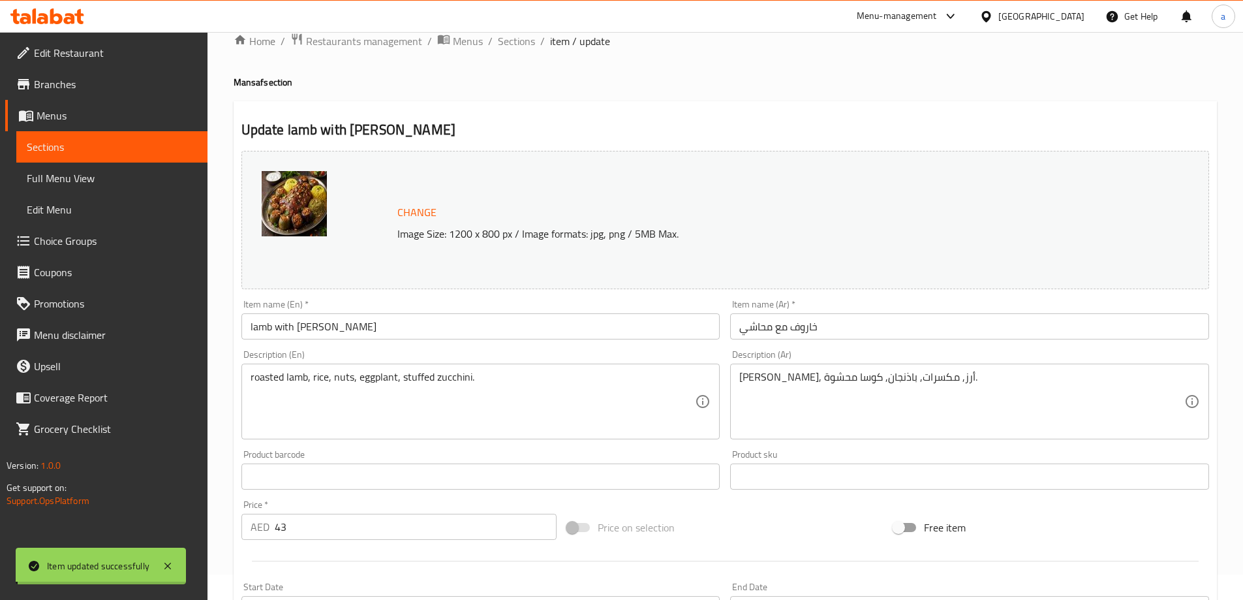
scroll to position [0, 0]
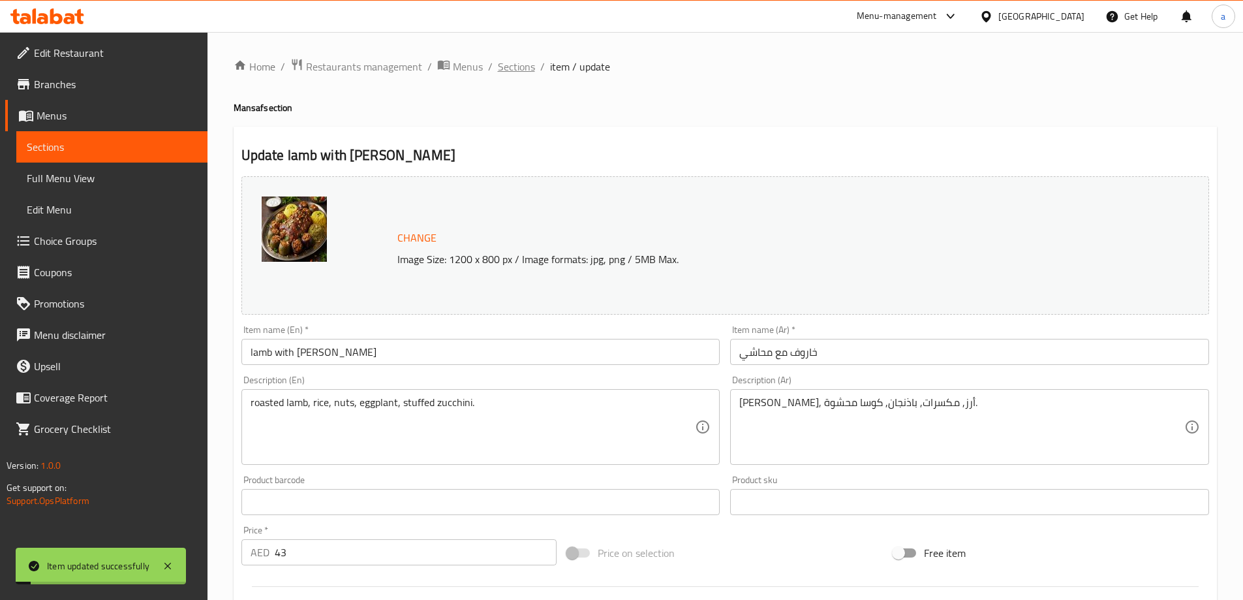
click at [501, 65] on span "Sections" at bounding box center [516, 67] width 37 height 16
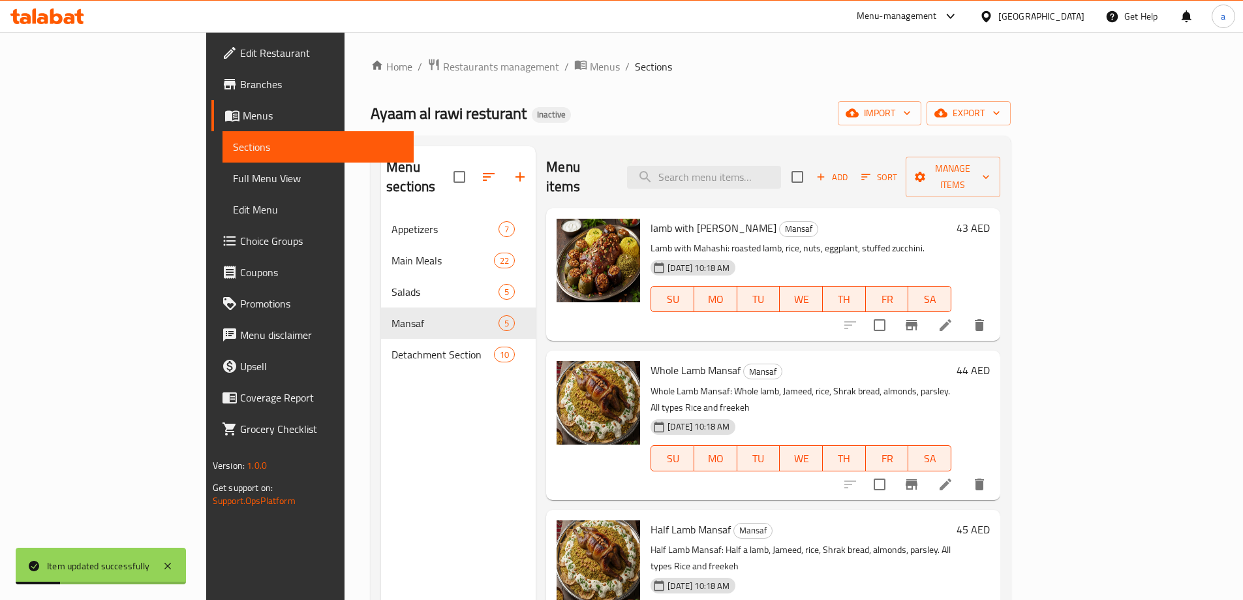
click at [952, 478] on icon at bounding box center [946, 484] width 12 height 12
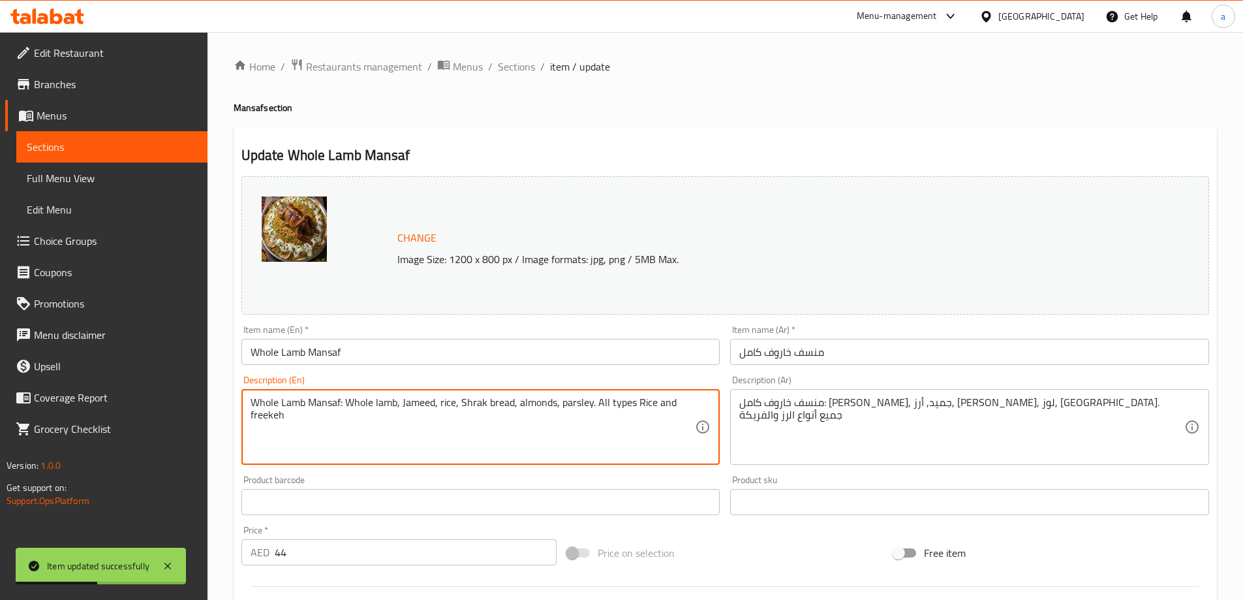
drag, startPoint x: 345, startPoint y: 405, endPoint x: 298, endPoint y: 405, distance: 47.6
type textarea "Whole lamb, Jameed, rice, Shrak bread, almonds, parsley. All types Rice and fre…"
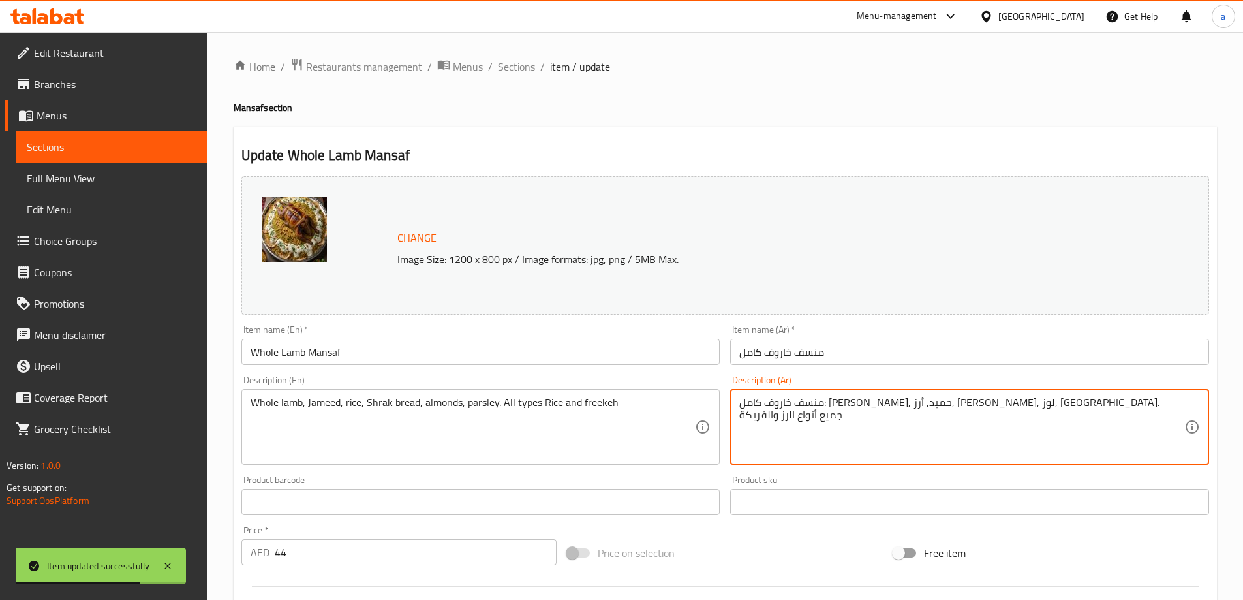
drag, startPoint x: 1040, startPoint y: 404, endPoint x: 1128, endPoint y: 406, distance: 88.1
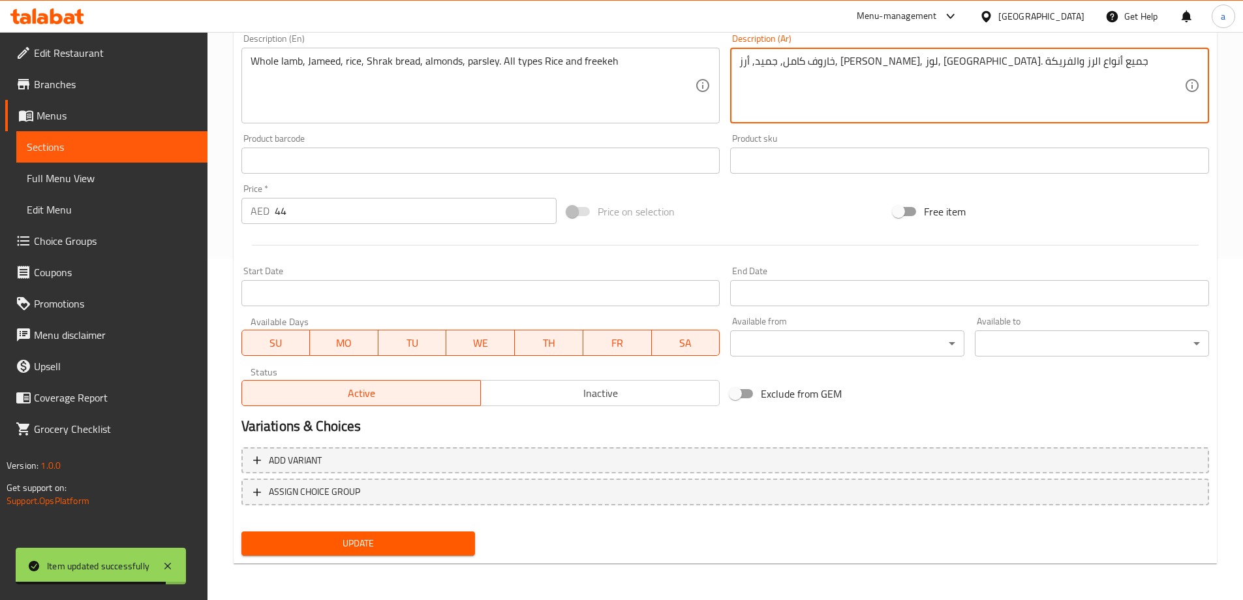
type textarea "خاروف كامل, جميد, أرز, [PERSON_NAME], لوز, بقدونس. جميع أنواع الرز والفريكة"
click at [369, 551] on span "Update" at bounding box center [358, 543] width 213 height 16
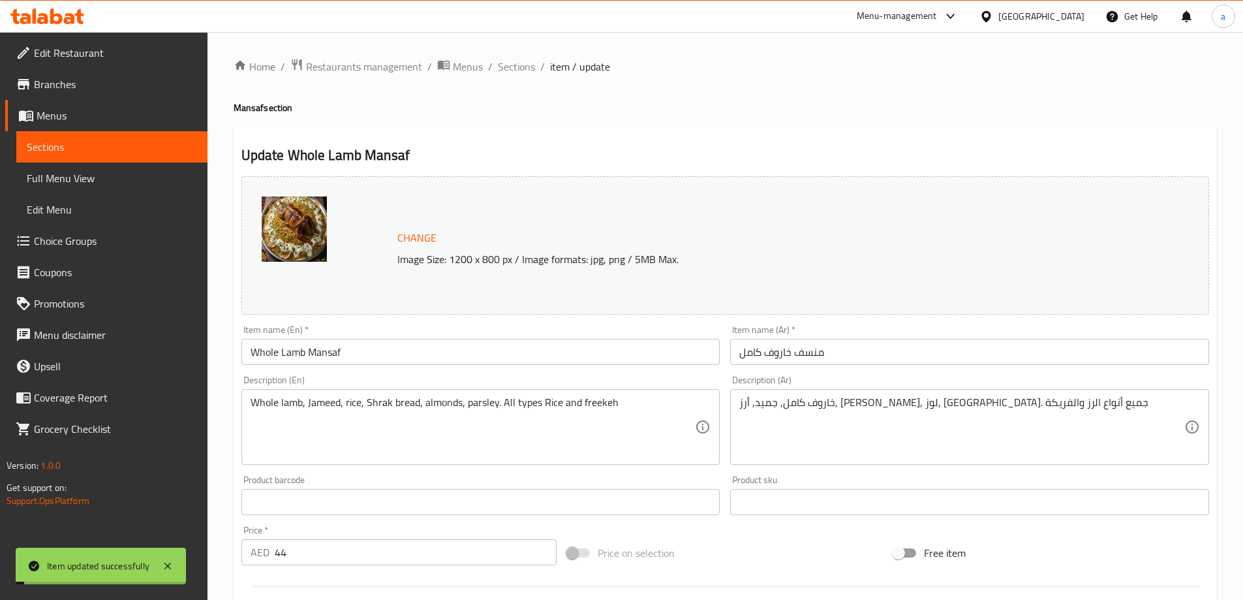
click at [514, 65] on span "Sections" at bounding box center [516, 67] width 37 height 16
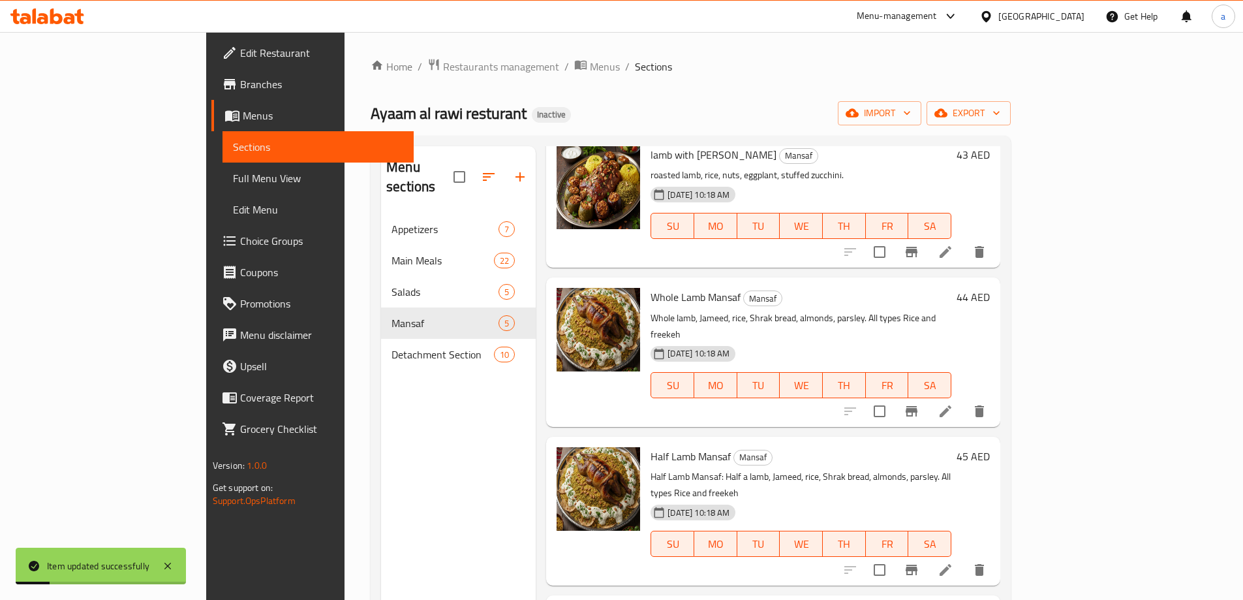
scroll to position [131, 0]
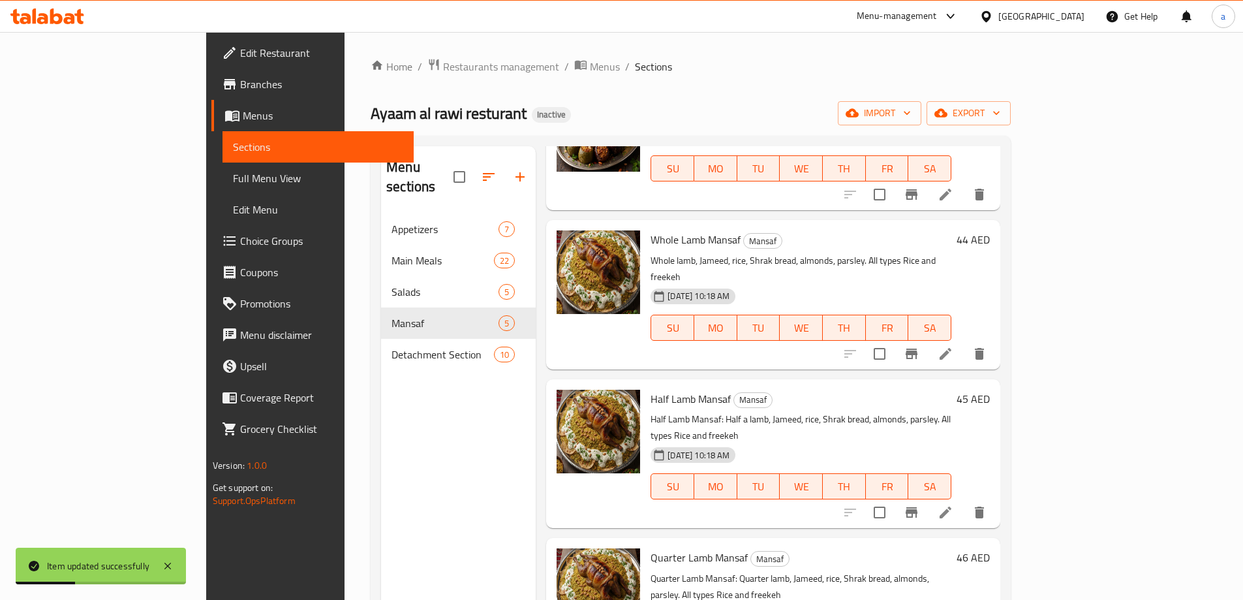
click at [954, 504] on icon at bounding box center [946, 512] width 16 height 16
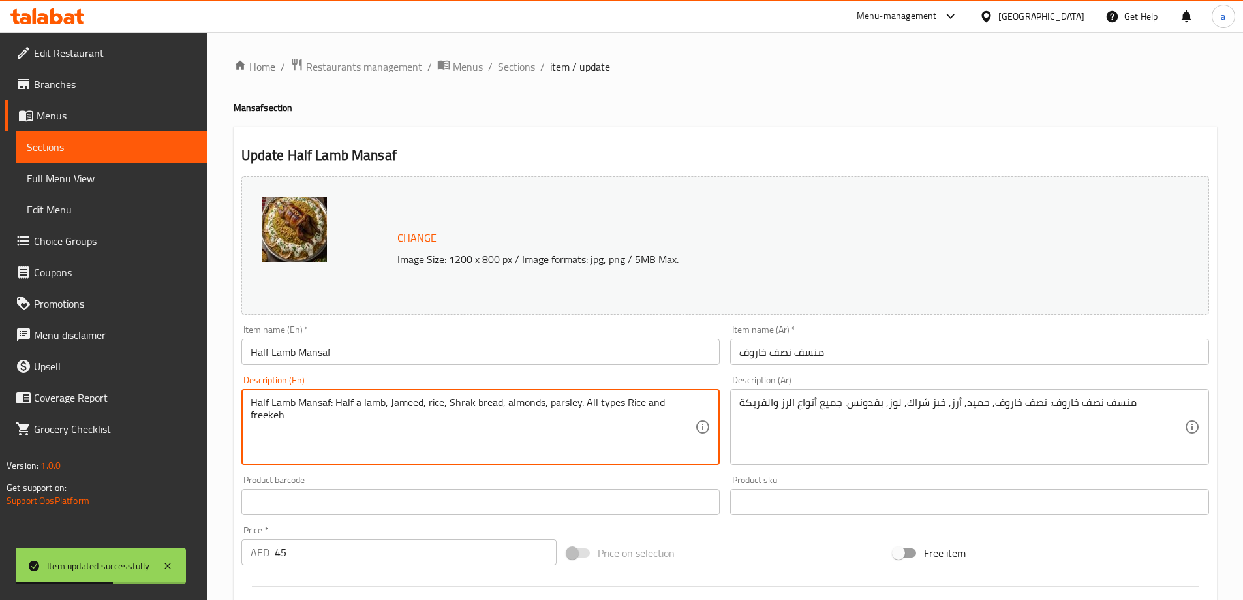
drag, startPoint x: 335, startPoint y: 401, endPoint x: 236, endPoint y: 394, distance: 99.5
type textarea "Half a lamb, Jameed, rice, Shrak bread, almonds, parsley. All types Rice and fr…"
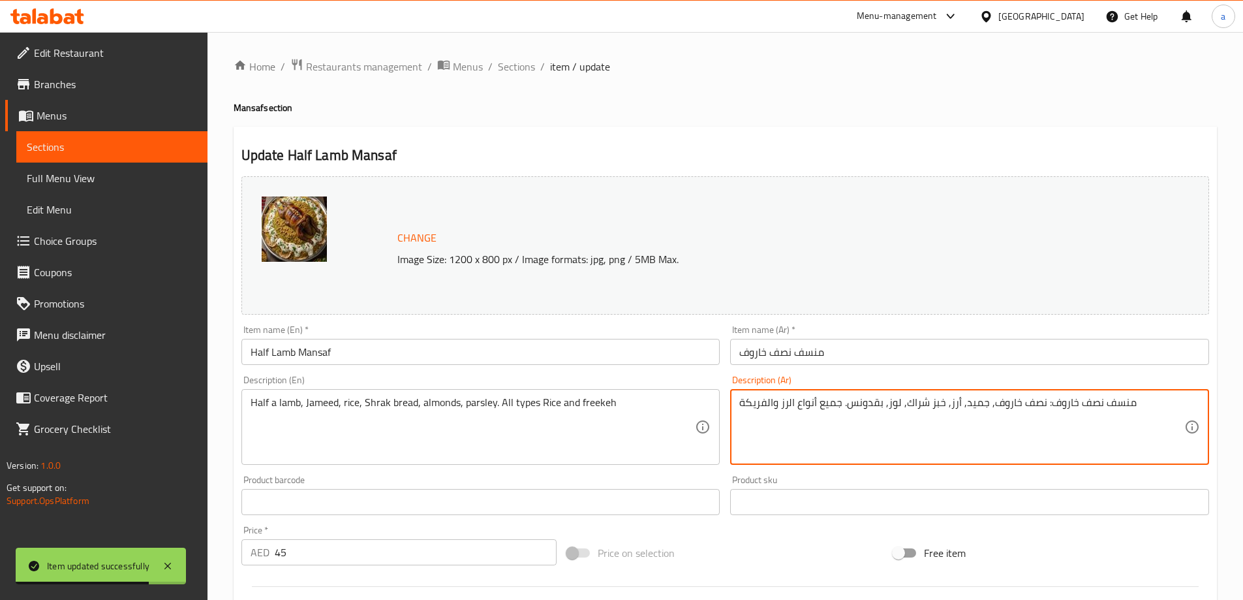
drag, startPoint x: 1040, startPoint y: 405, endPoint x: 1130, endPoint y: 394, distance: 90.8
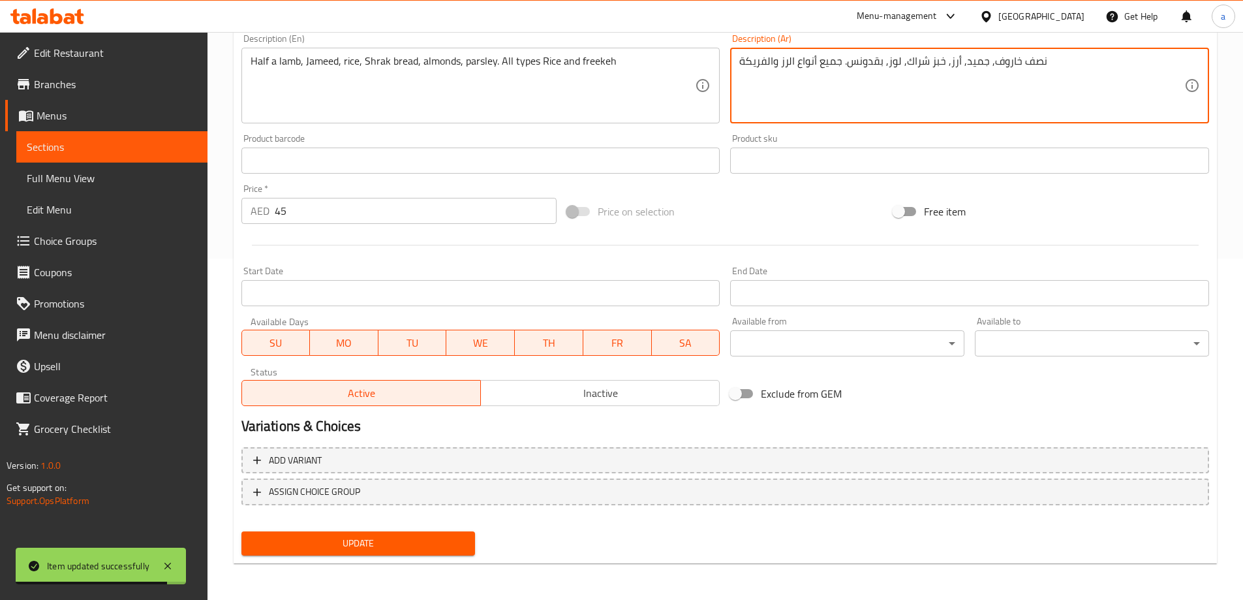
type textarea "نصف خاروف, جميد, أرز, خبز شراك, لوز, بقدونس. جميع أنواع الرز والفريكة"
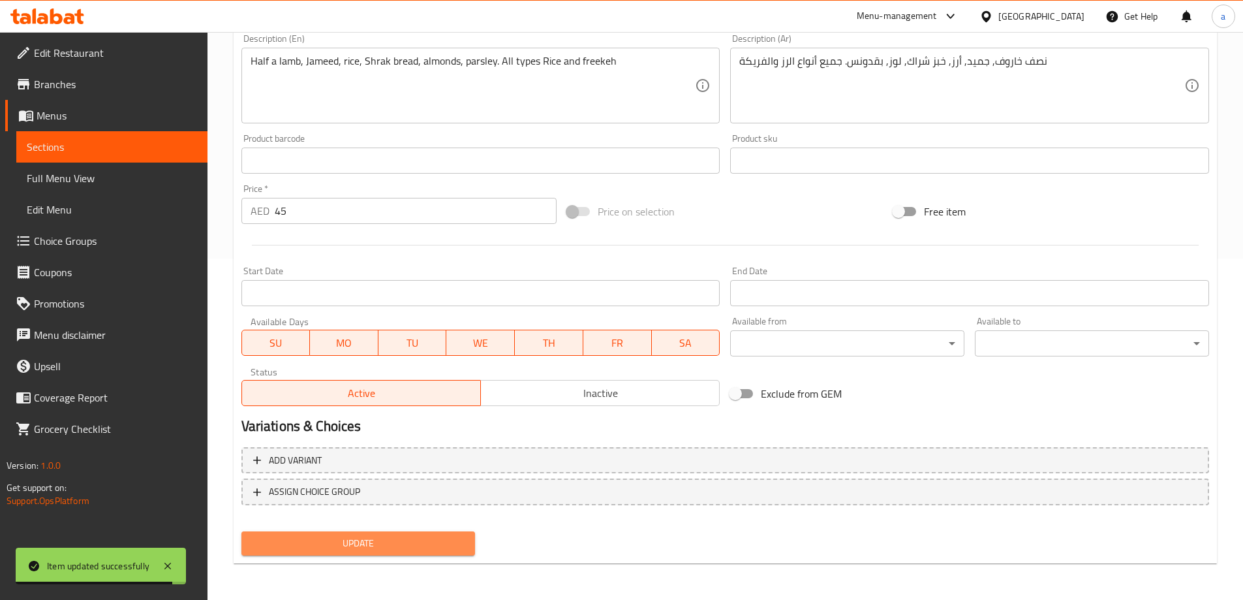
click at [387, 538] on span "Update" at bounding box center [358, 543] width 213 height 16
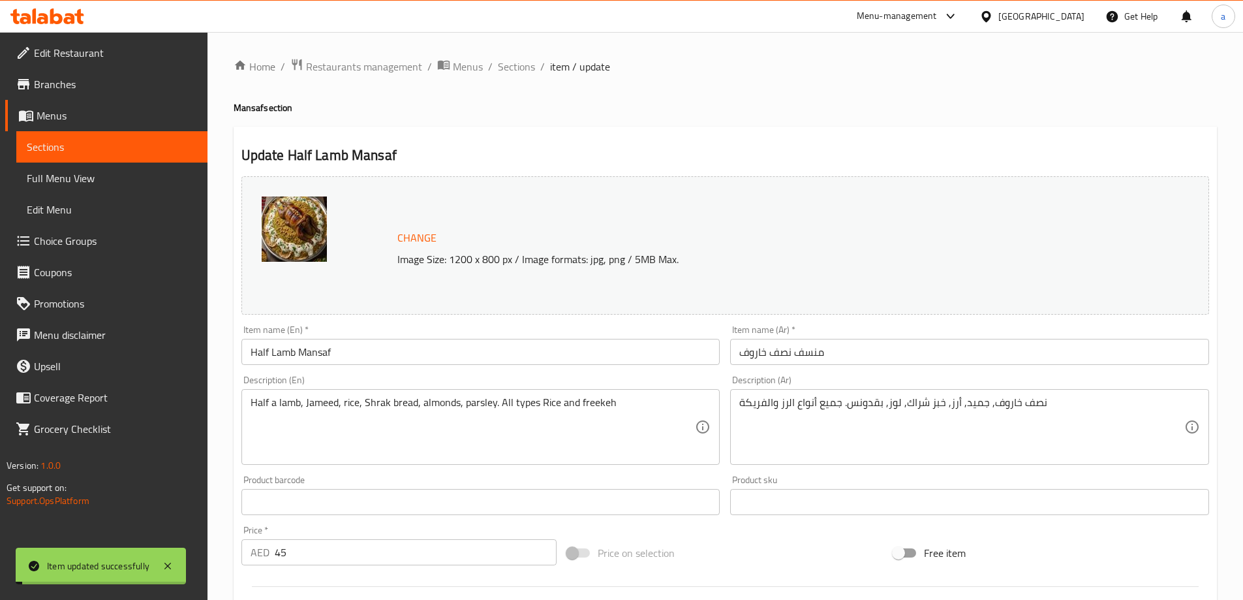
click at [516, 68] on span "Sections" at bounding box center [516, 67] width 37 height 16
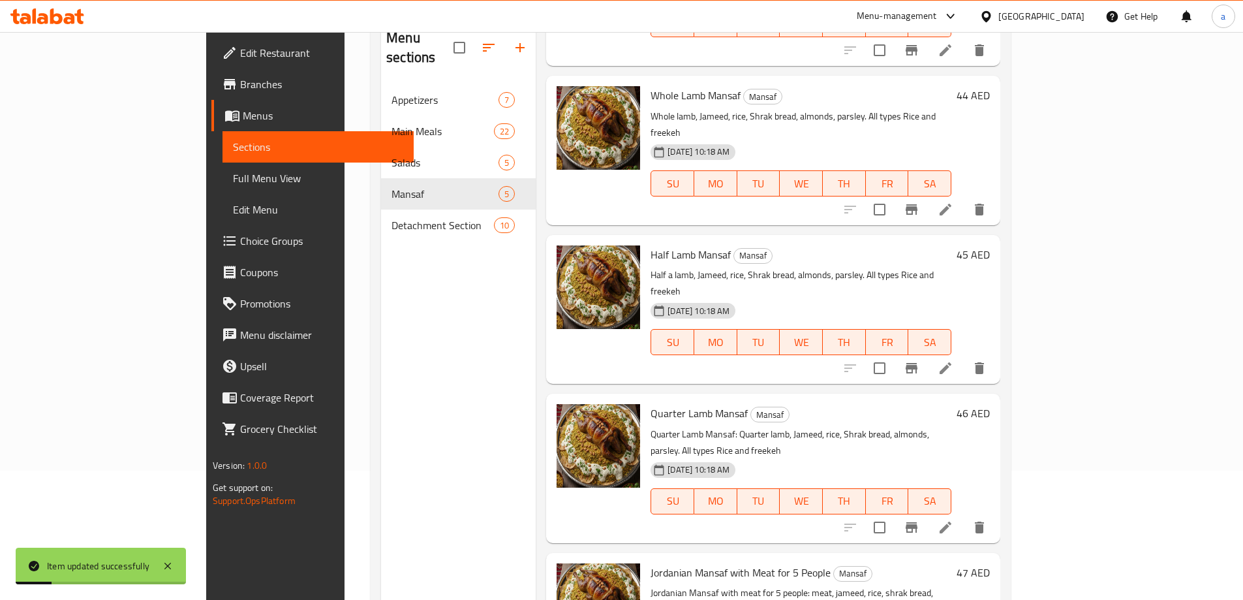
scroll to position [131, 0]
click at [964, 514] on li at bounding box center [945, 525] width 37 height 23
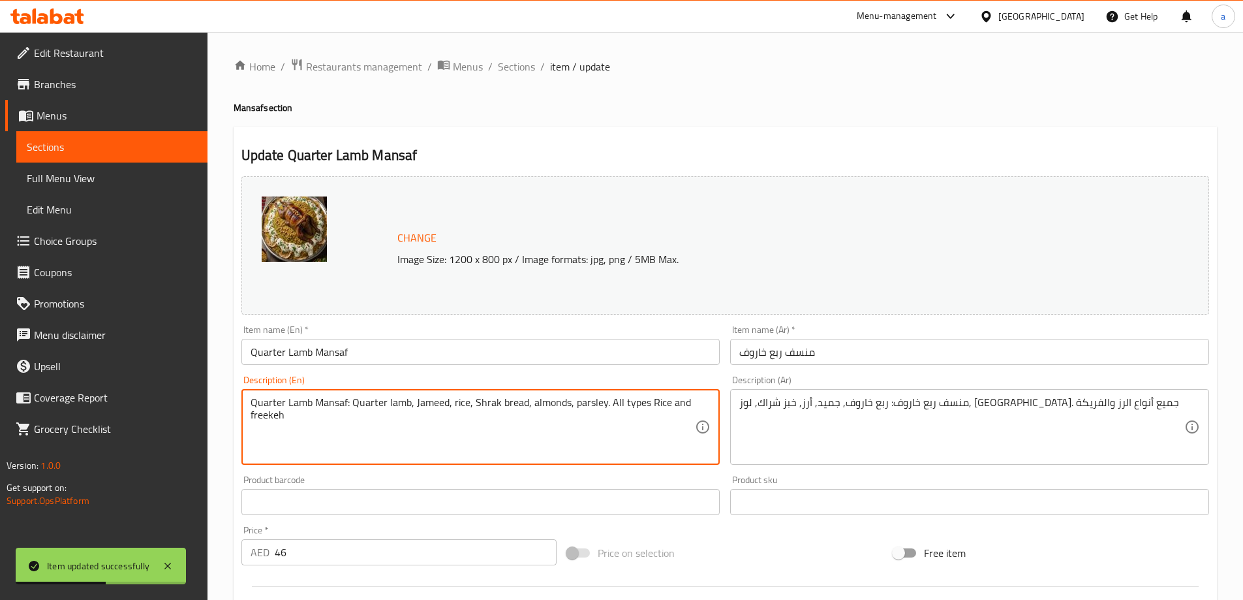
drag, startPoint x: 350, startPoint y: 399, endPoint x: 200, endPoint y: 396, distance: 150.8
type textarea "Quarter lamb, Jameed, rice, Shrak bread, almonds, parsley. All types Rice and f…"
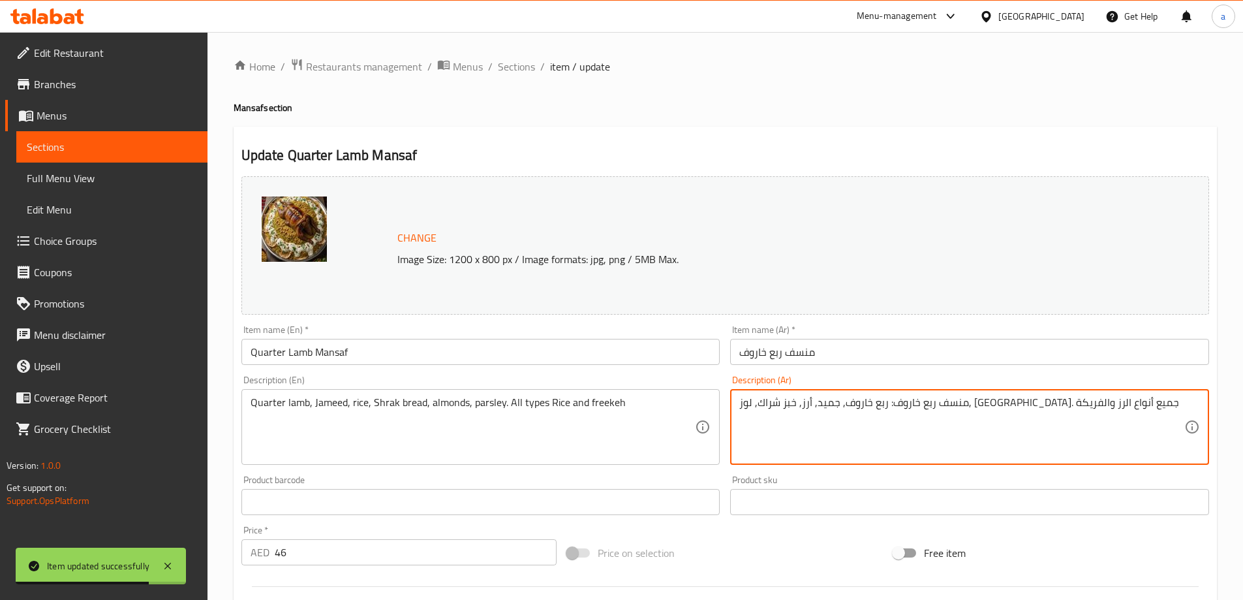
drag, startPoint x: 1031, startPoint y: 402, endPoint x: 1113, endPoint y: 409, distance: 83.2
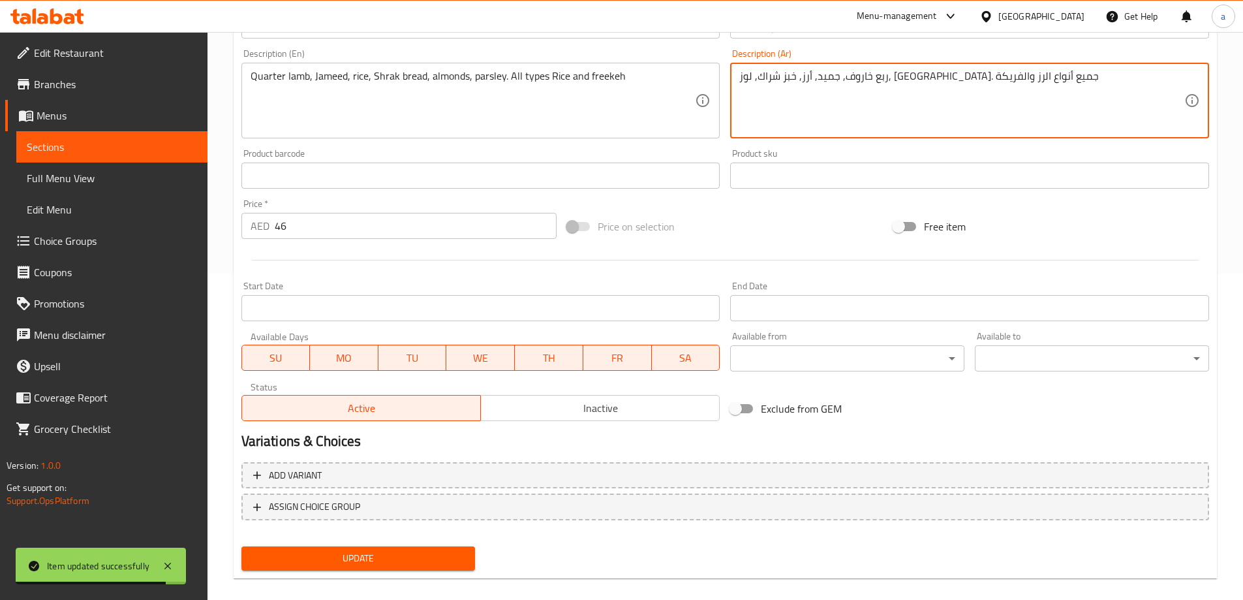
type textarea "ربع خاروف, جميد, أرز, [PERSON_NAME], لوز, بقدونس. جميع أنواع الرز والفريكة"
click at [436, 565] on span "Update" at bounding box center [358, 558] width 213 height 16
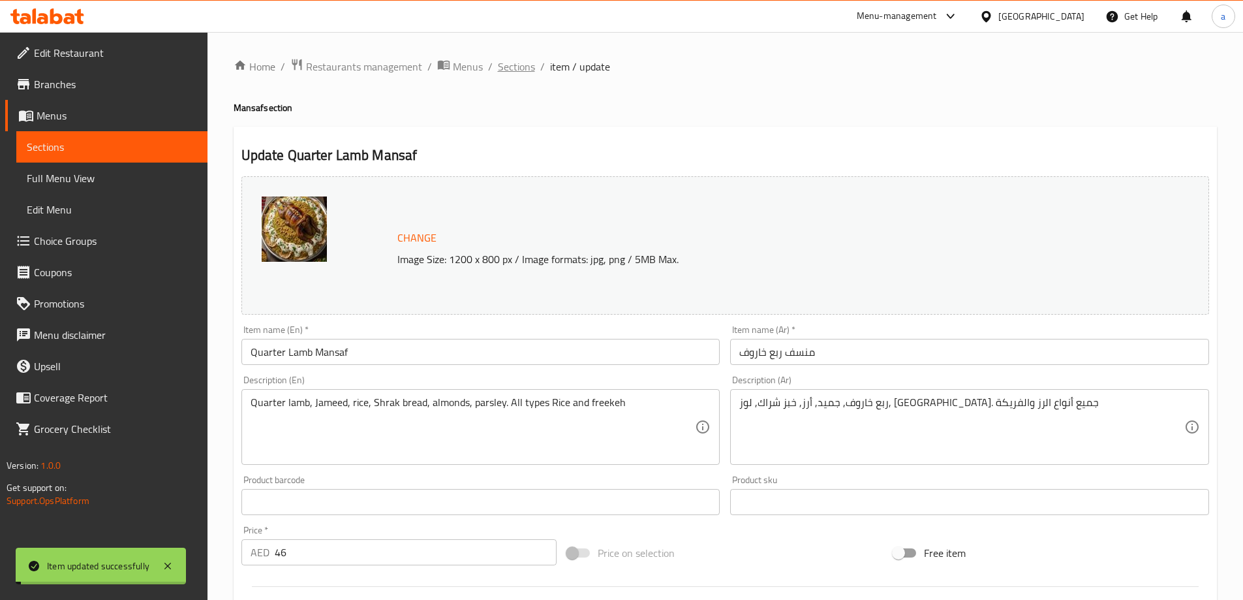
click at [515, 65] on span "Sections" at bounding box center [516, 67] width 37 height 16
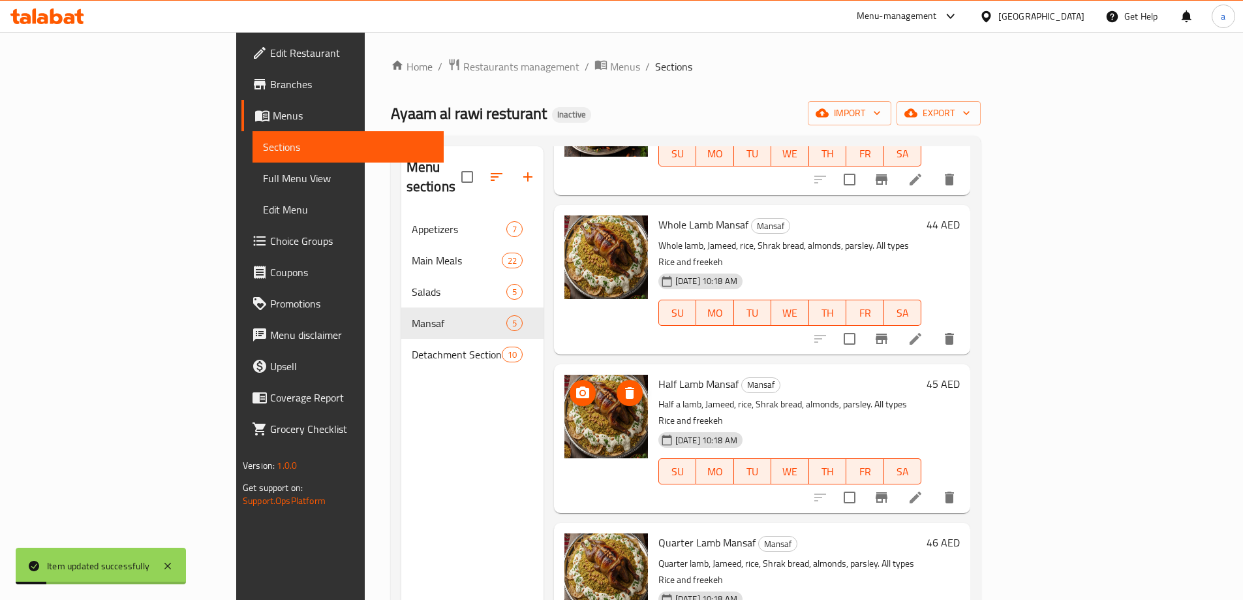
scroll to position [183, 0]
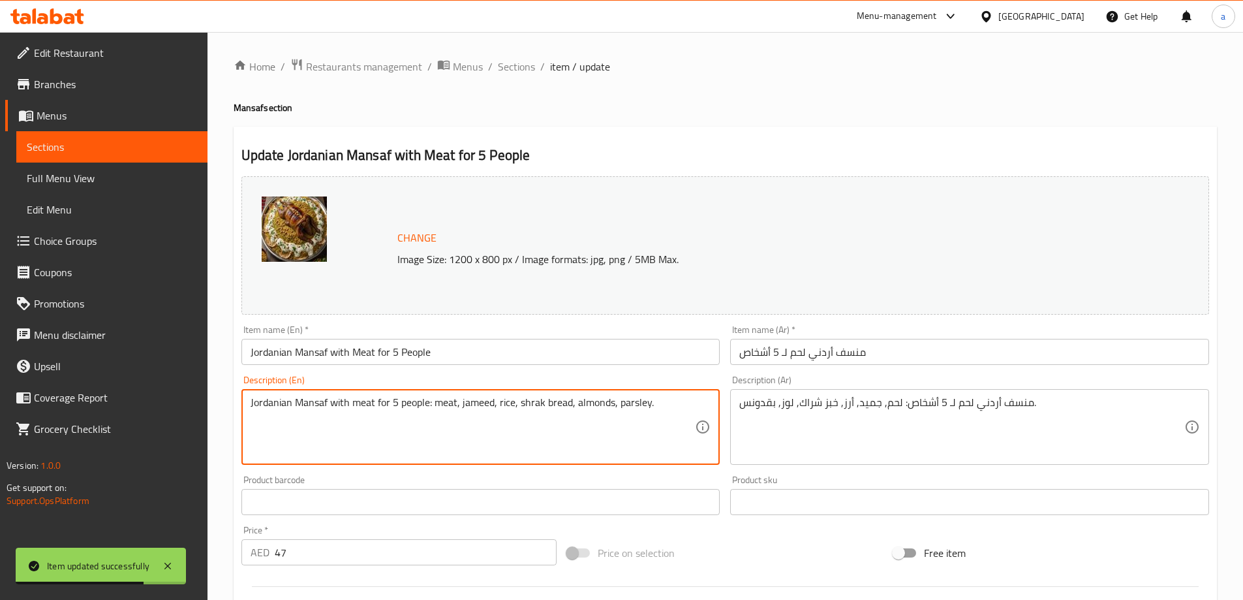
drag, startPoint x: 434, startPoint y: 407, endPoint x: 285, endPoint y: 396, distance: 149.2
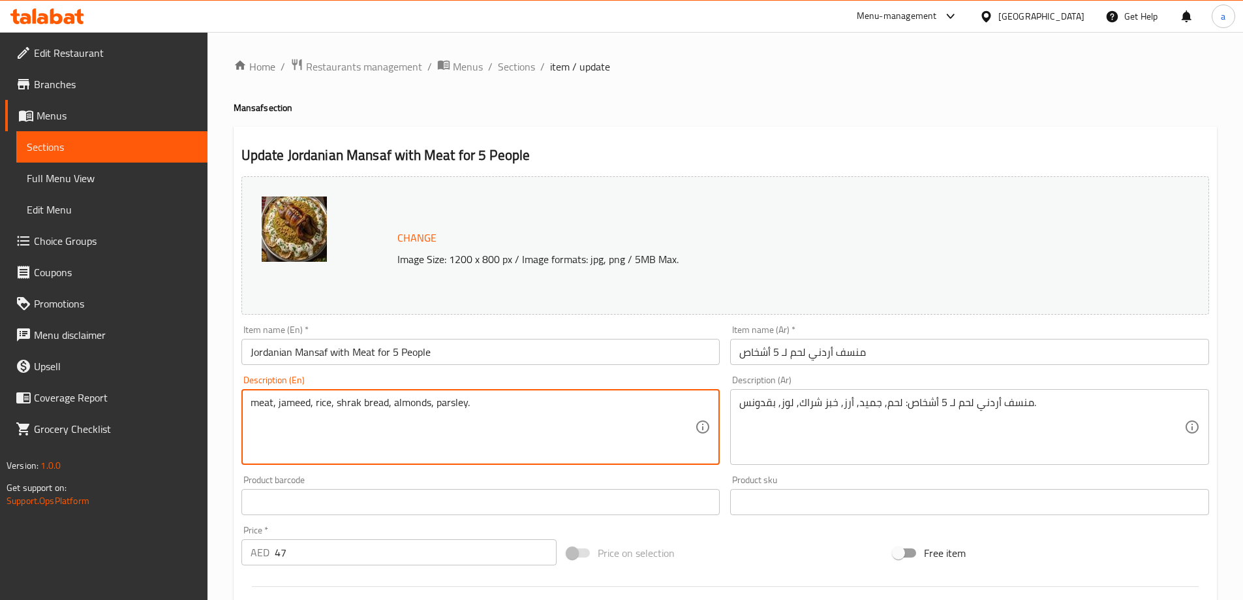
type textarea "meat, jameed, rice, shrak bread, almonds, parsley."
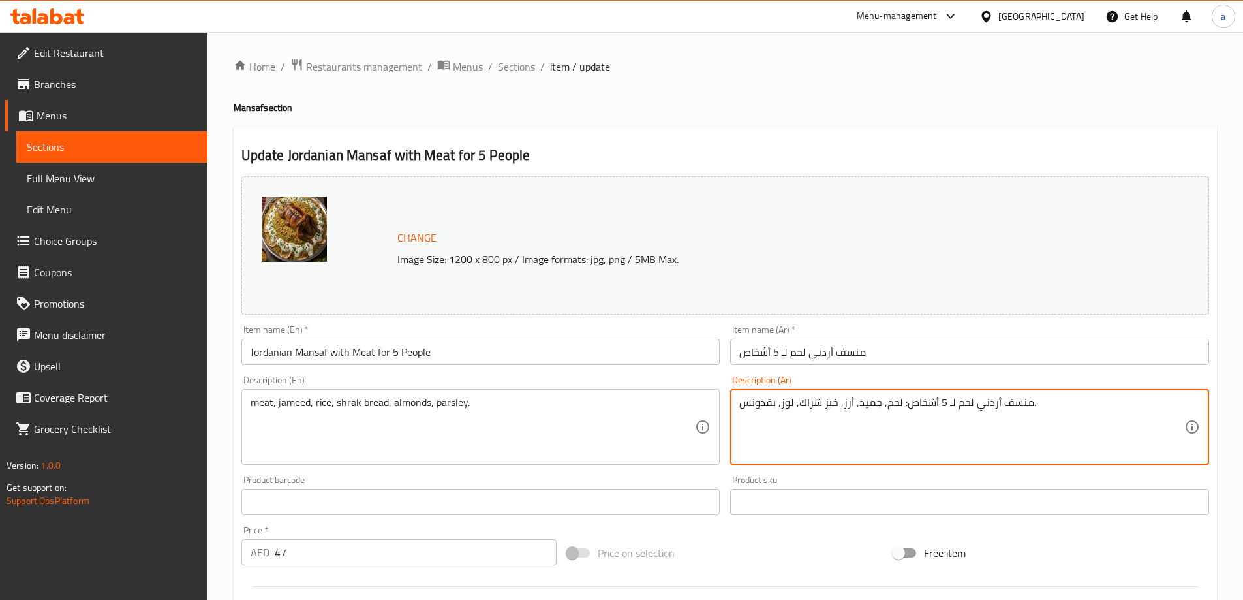
drag, startPoint x: 897, startPoint y: 405, endPoint x: 1005, endPoint y: 405, distance: 107.7
click at [991, 407] on textarea "منسف أردني لحم لـ 5 أشخاص: لحم, جميد, أرز, خبز شراك, لوز, بقدونس." at bounding box center [961, 427] width 445 height 62
click at [898, 403] on textarea "منسف أردني لحم لـ 5 أشخاص: لحم, جميد, أرز, خبز شراك, لوز, بقدونس." at bounding box center [961, 427] width 445 height 62
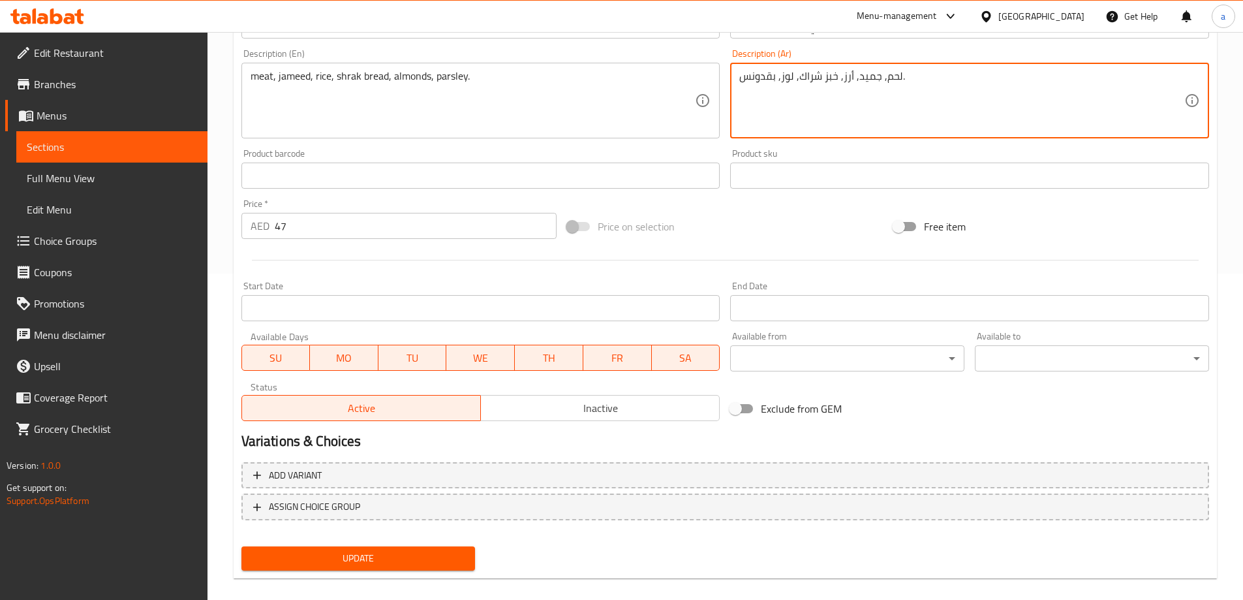
type textarea "لحم, جميد, أرز, خبز شراك, لوز, بقدونس."
click at [414, 569] on button "Update" at bounding box center [358, 558] width 234 height 24
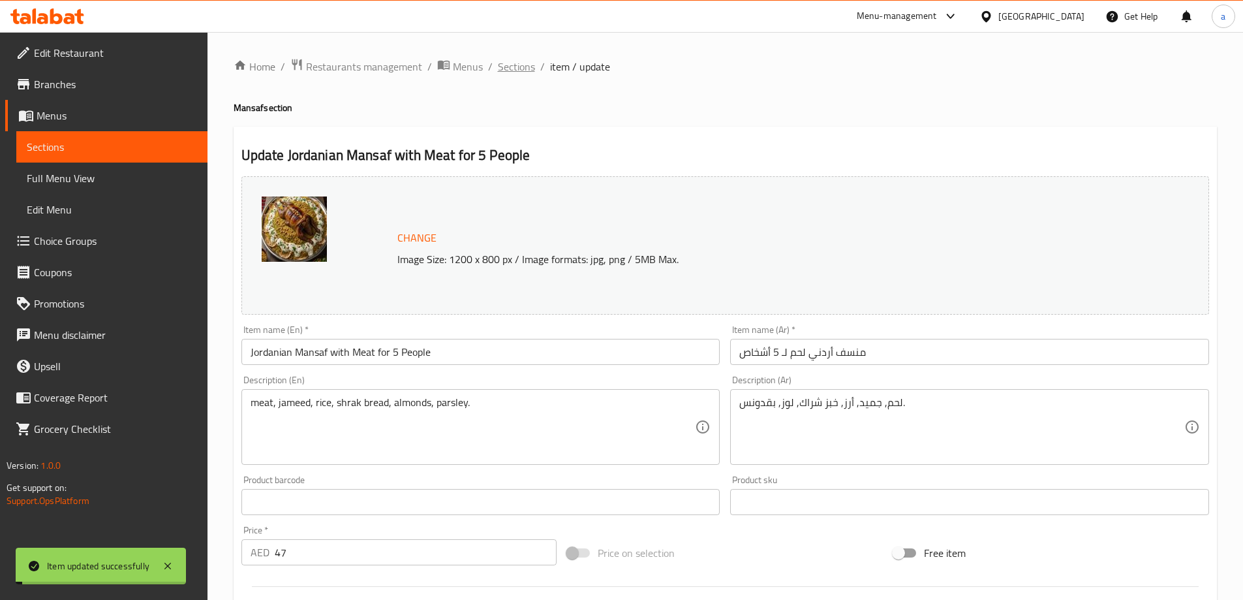
click at [516, 71] on span "Sections" at bounding box center [516, 67] width 37 height 16
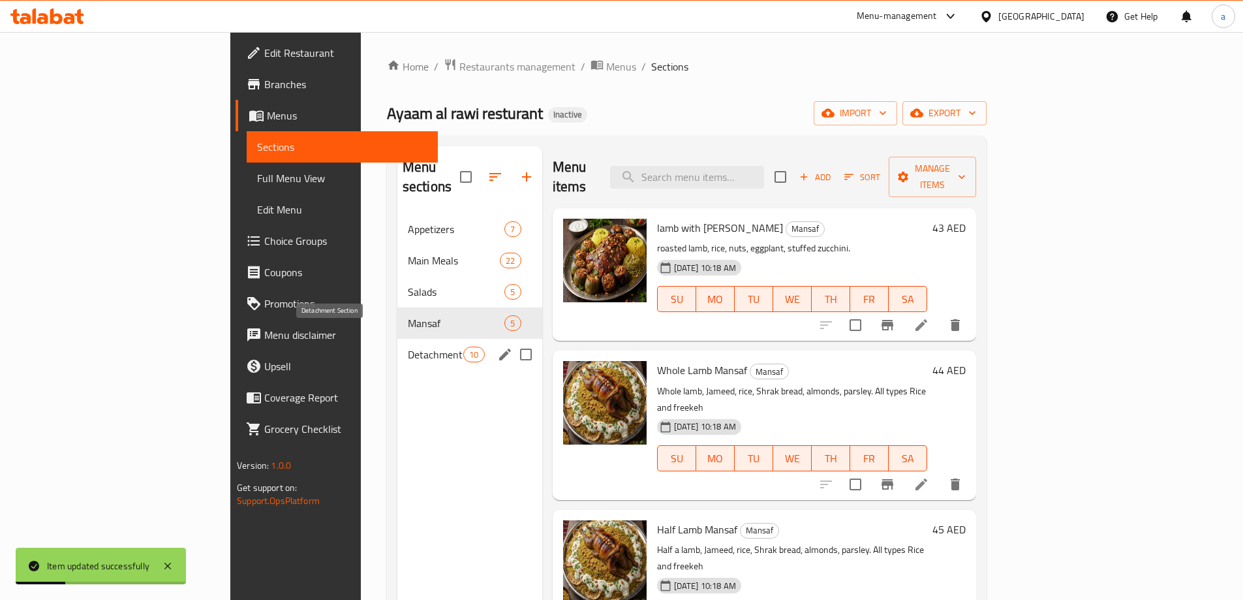
click at [408, 347] on span "Detachment Section" at bounding box center [435, 355] width 55 height 16
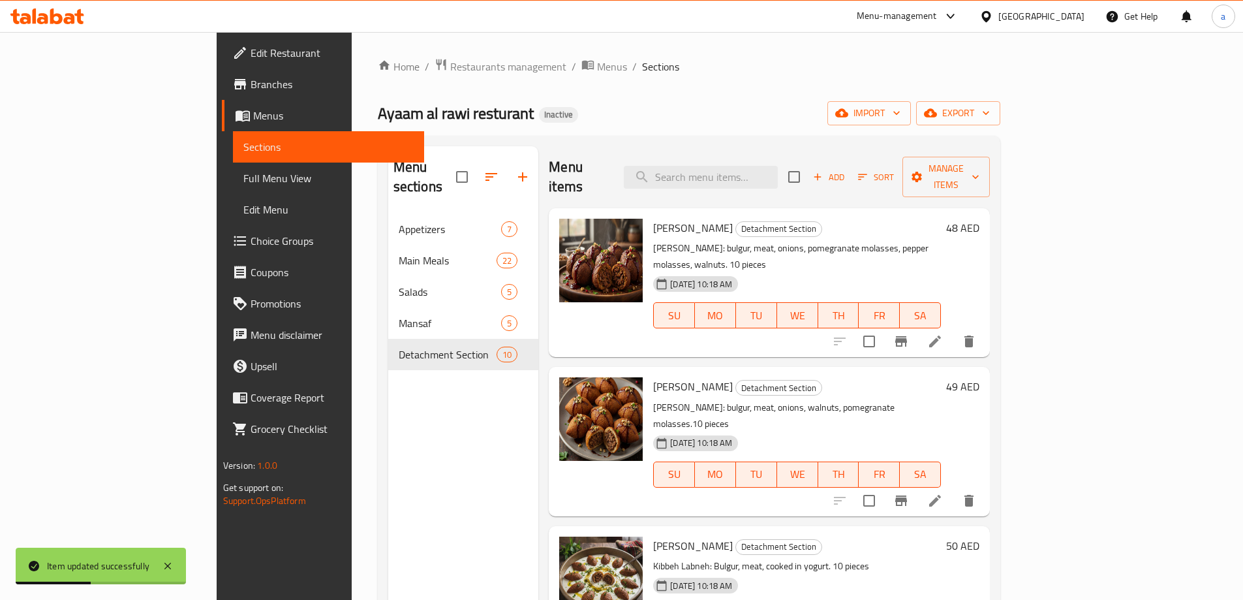
click at [954, 330] on li at bounding box center [935, 341] width 37 height 23
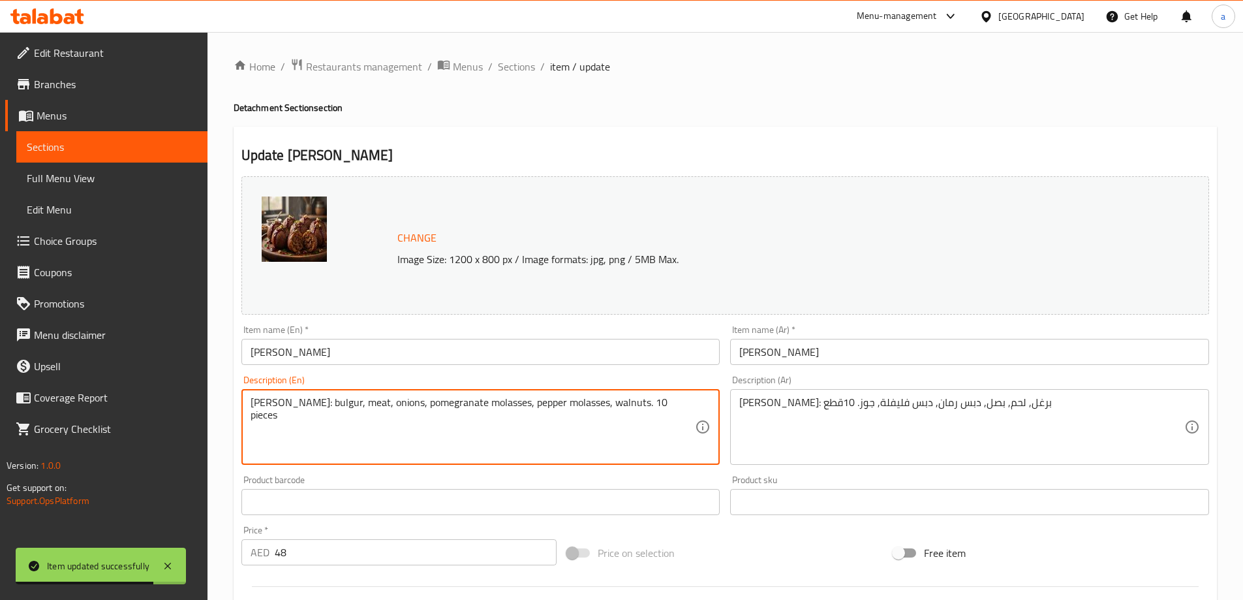
drag, startPoint x: 330, startPoint y: 405, endPoint x: 119, endPoint y: 375, distance: 212.2
type textarea "bulgur, meat, onions, pomegranate molasses, pepper molasses, walnuts. 10 pieces"
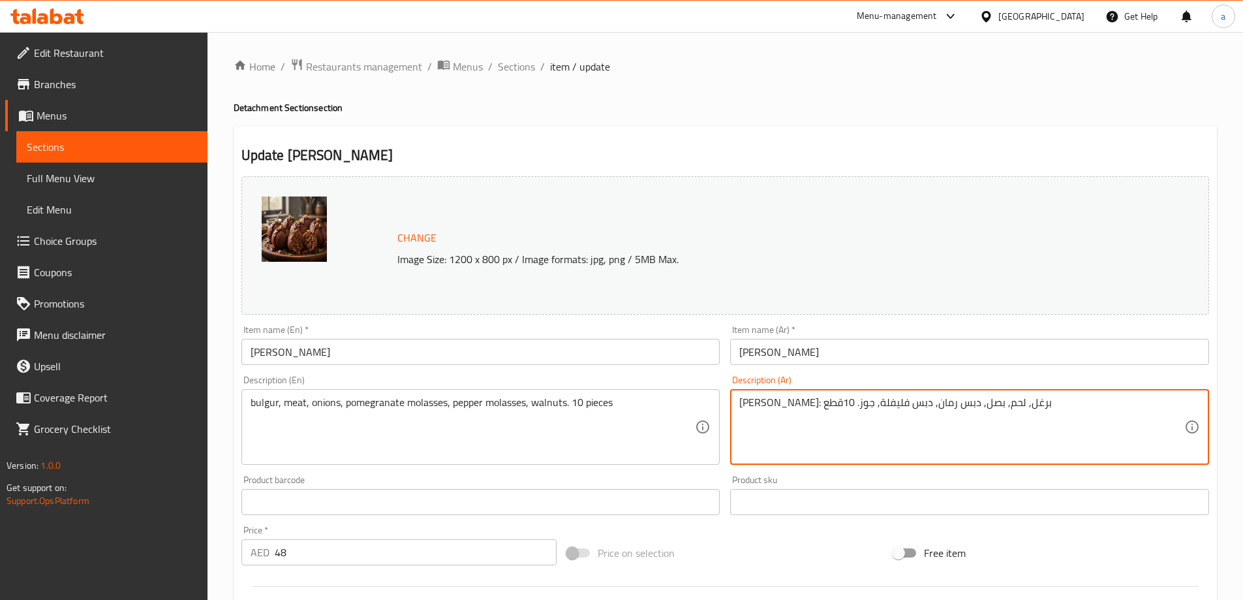
drag, startPoint x: 963, startPoint y: 403, endPoint x: 1019, endPoint y: 394, distance: 56.9
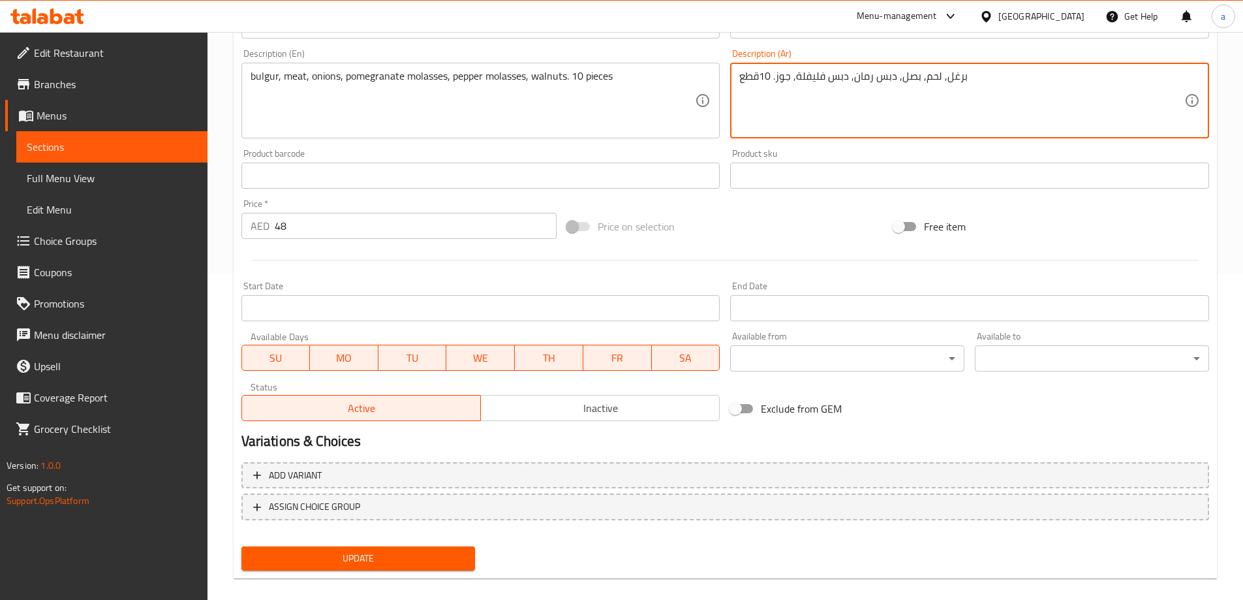
type textarea "برغل, لحم, بصل, دبس رمان, دبس فليفلة, جوز. 10قطع"
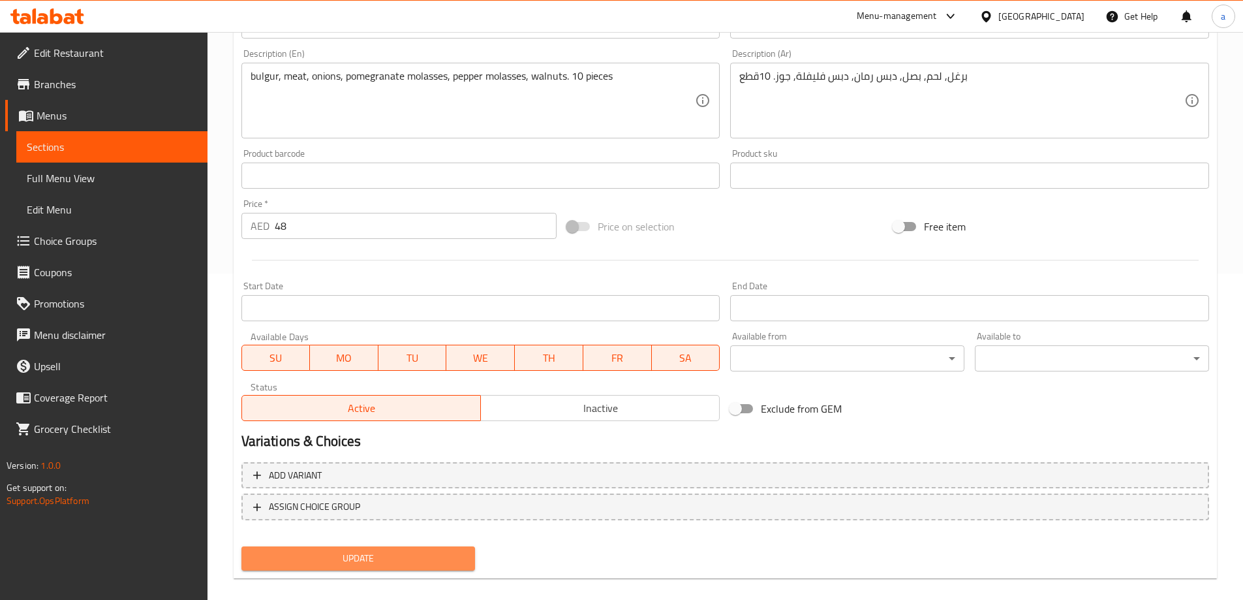
click at [404, 558] on span "Update" at bounding box center [358, 558] width 213 height 16
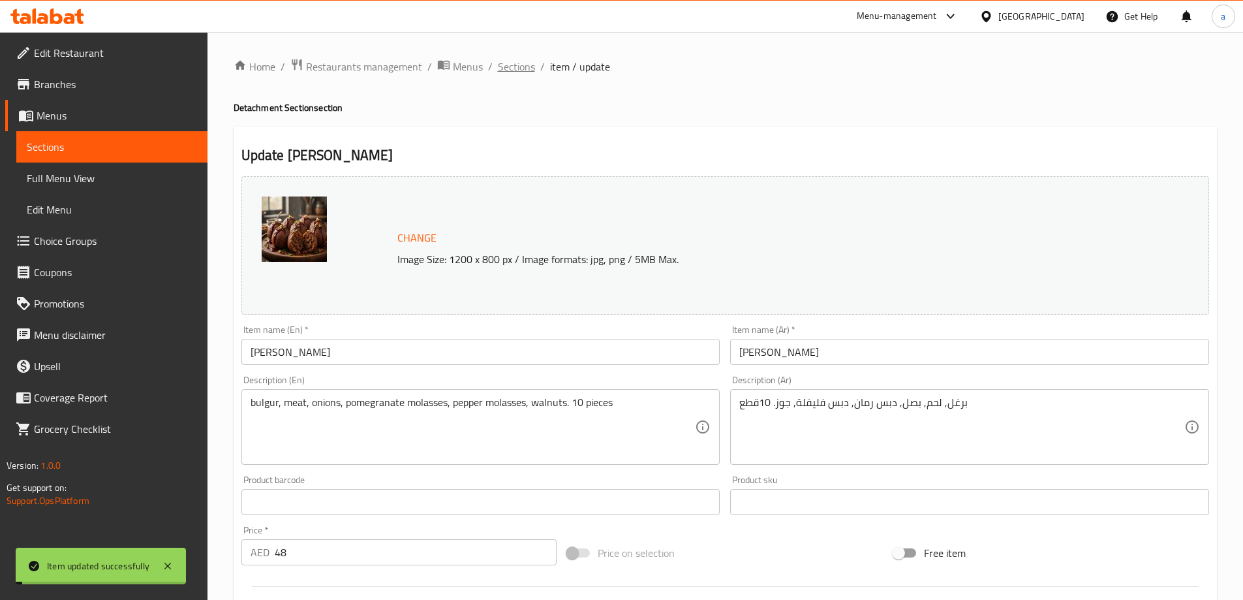
click at [514, 69] on span "Sections" at bounding box center [516, 67] width 37 height 16
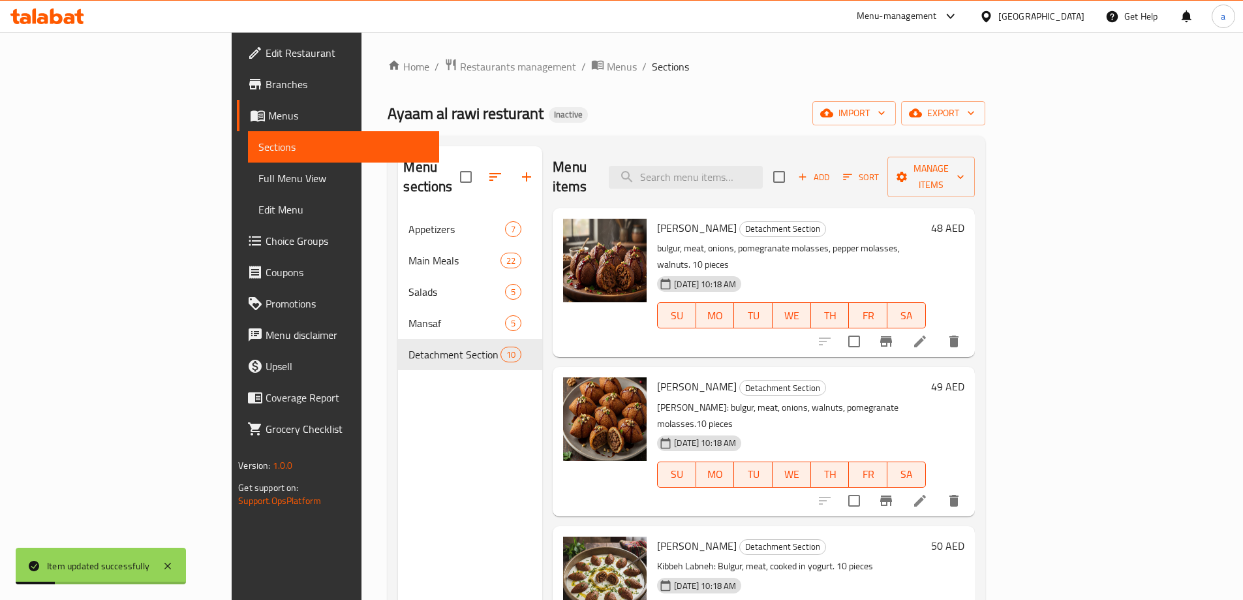
click at [928, 493] on icon at bounding box center [920, 501] width 16 height 16
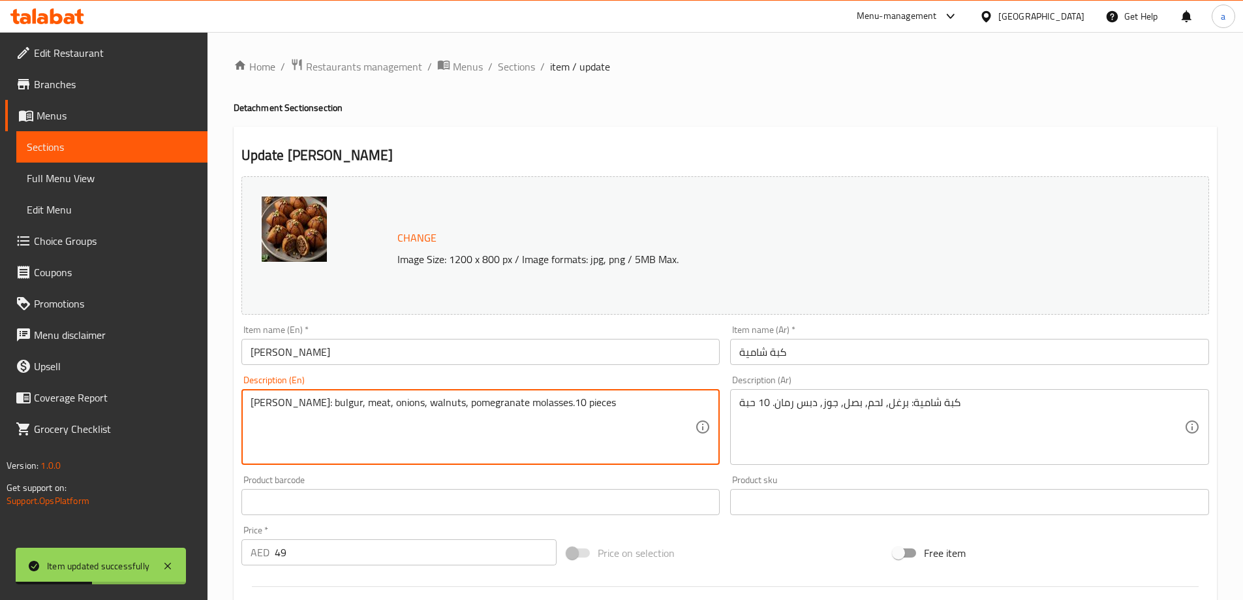
drag, startPoint x: 315, startPoint y: 405, endPoint x: 159, endPoint y: 381, distance: 158.4
type textarea "bulgur, meat, onions, walnuts, pomegranate molasses.10 pieces"
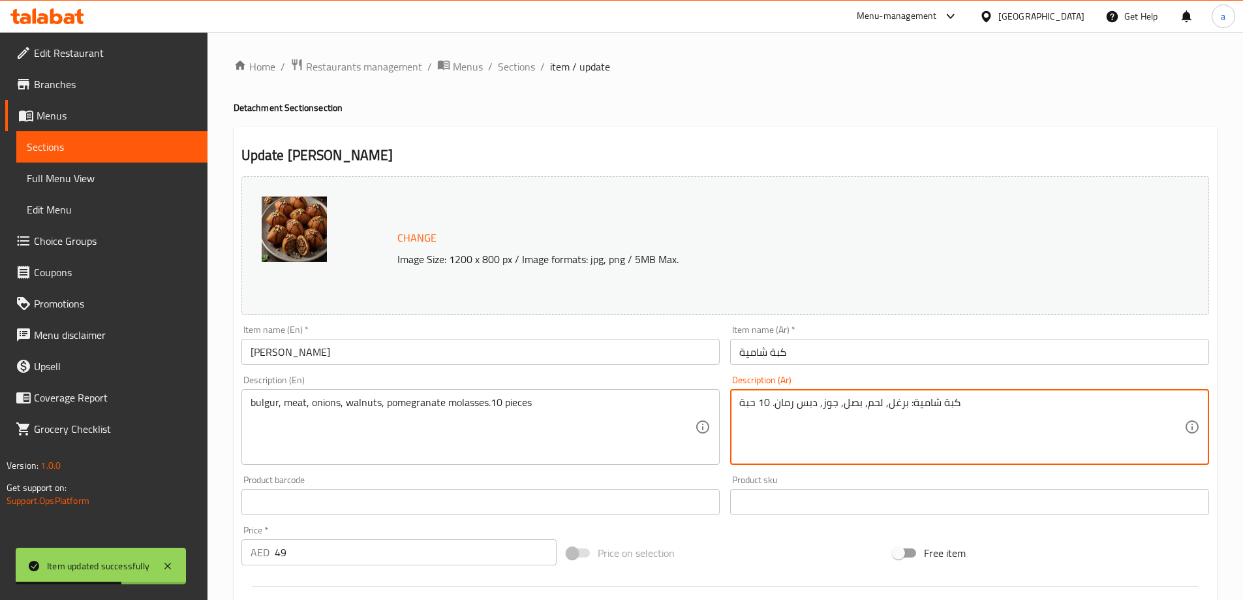
drag, startPoint x: 904, startPoint y: 405, endPoint x: 963, endPoint y: 395, distance: 60.3
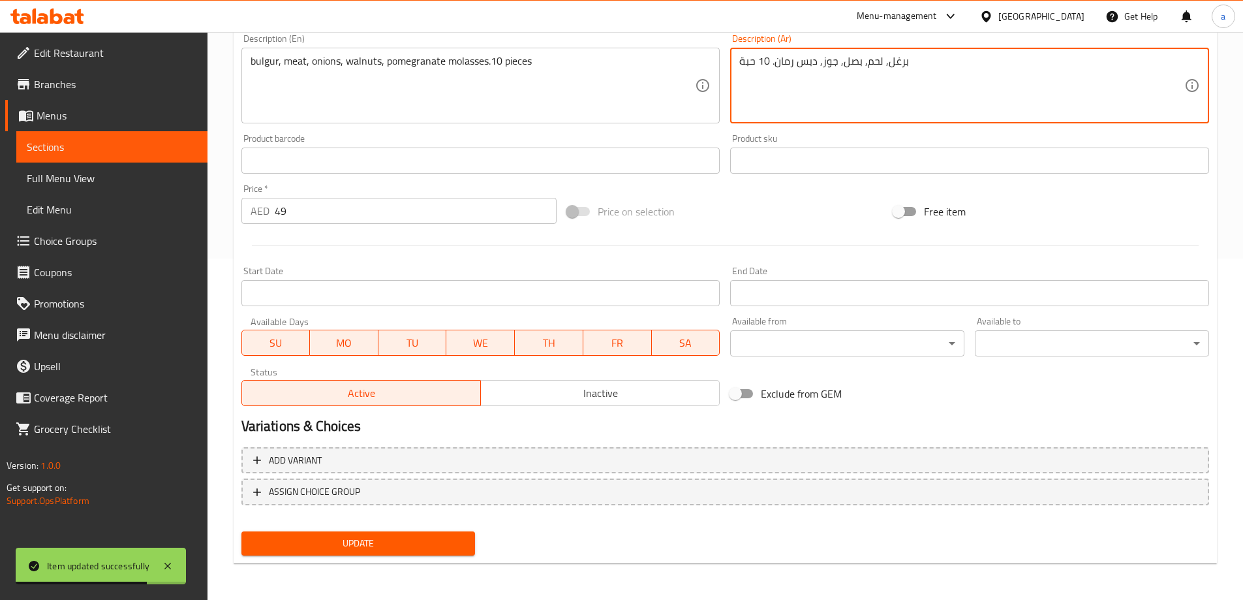
type textarea "برغل, لحم, بصل, جوز, دبس رمان. 10 حبة"
click at [455, 544] on span "Update" at bounding box center [358, 543] width 213 height 16
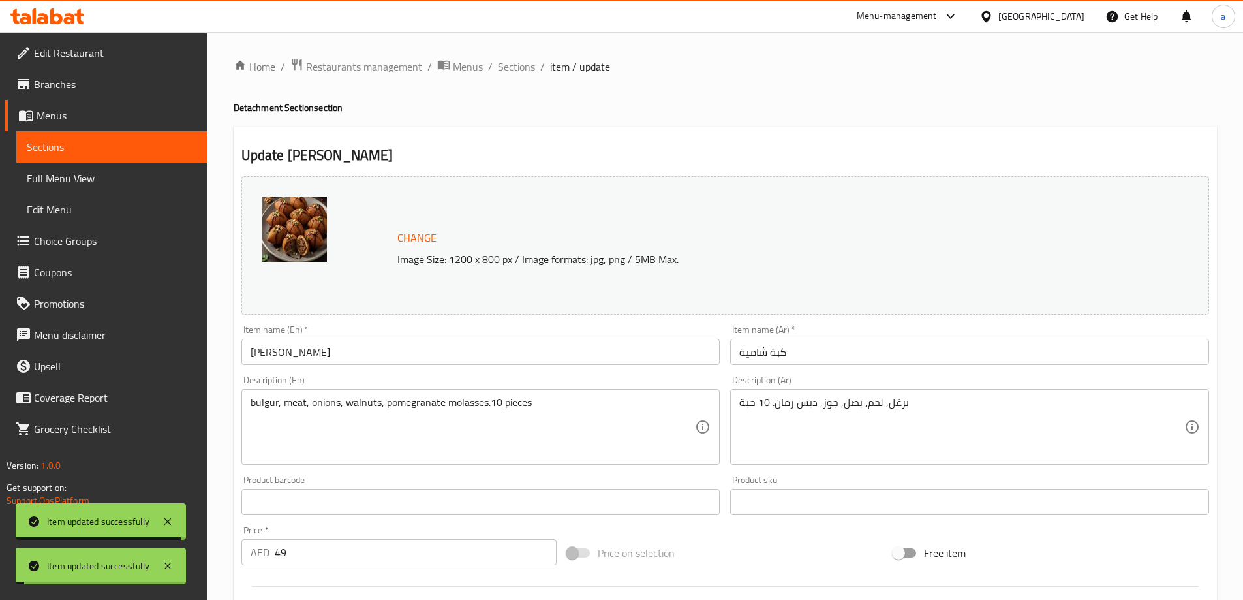
click at [516, 67] on span "Sections" at bounding box center [516, 67] width 37 height 16
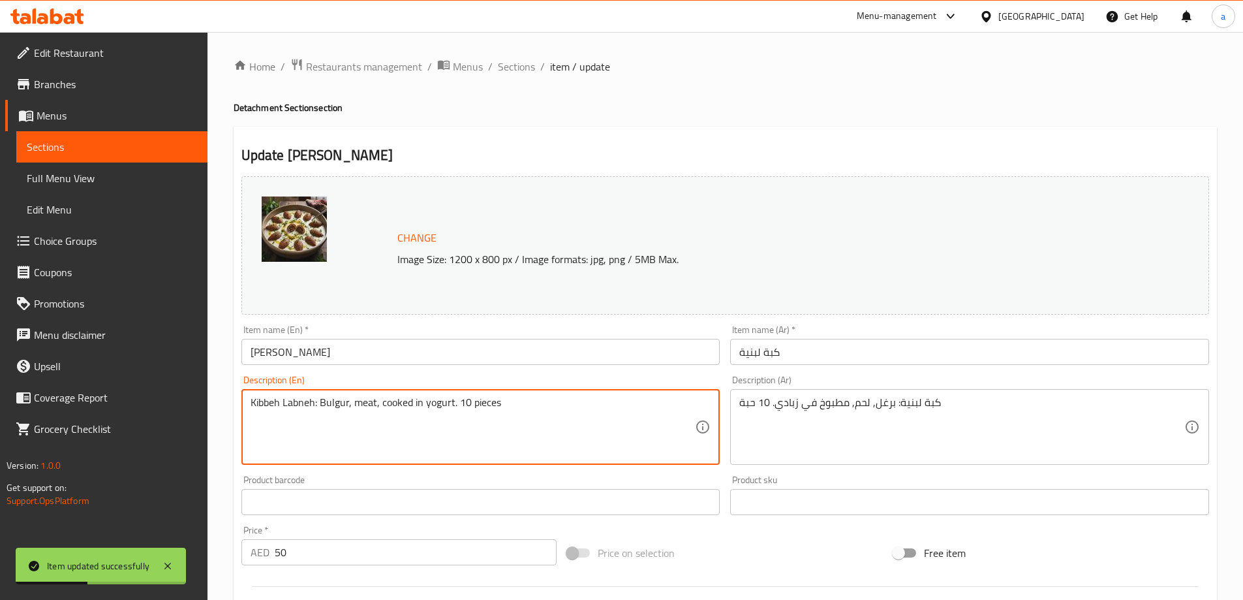
drag, startPoint x: 320, startPoint y: 405, endPoint x: 203, endPoint y: 383, distance: 118.8
type textarea "Bulgur, meat, cooked in yogurt. 10 pieces"
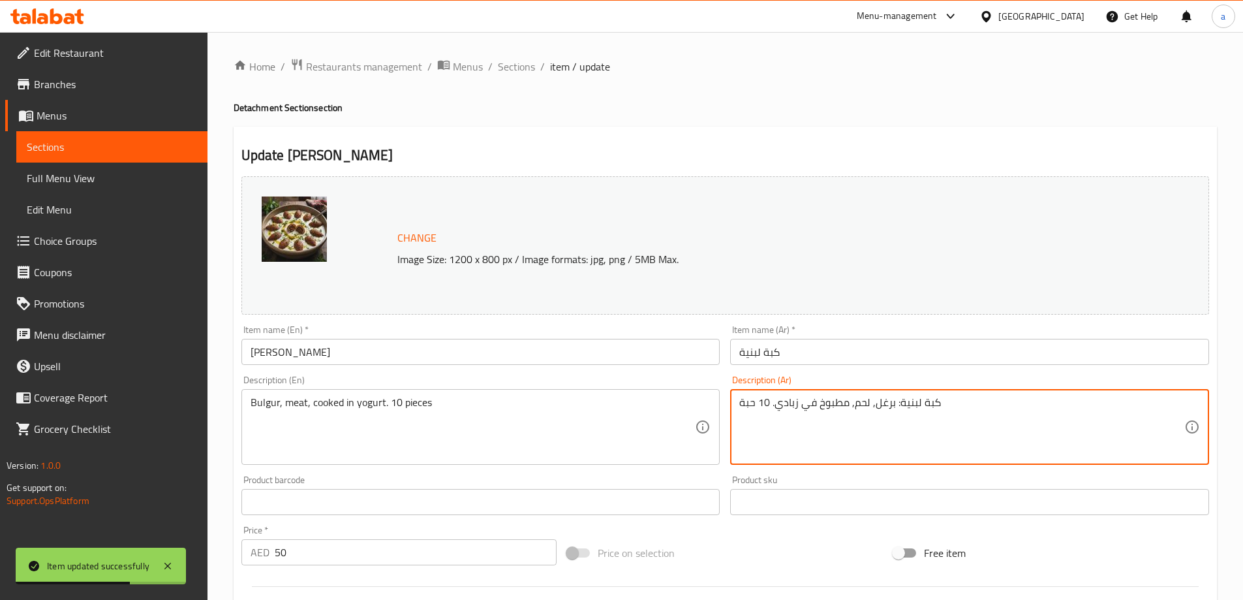
drag, startPoint x: 893, startPoint y: 406, endPoint x: 940, endPoint y: 391, distance: 49.3
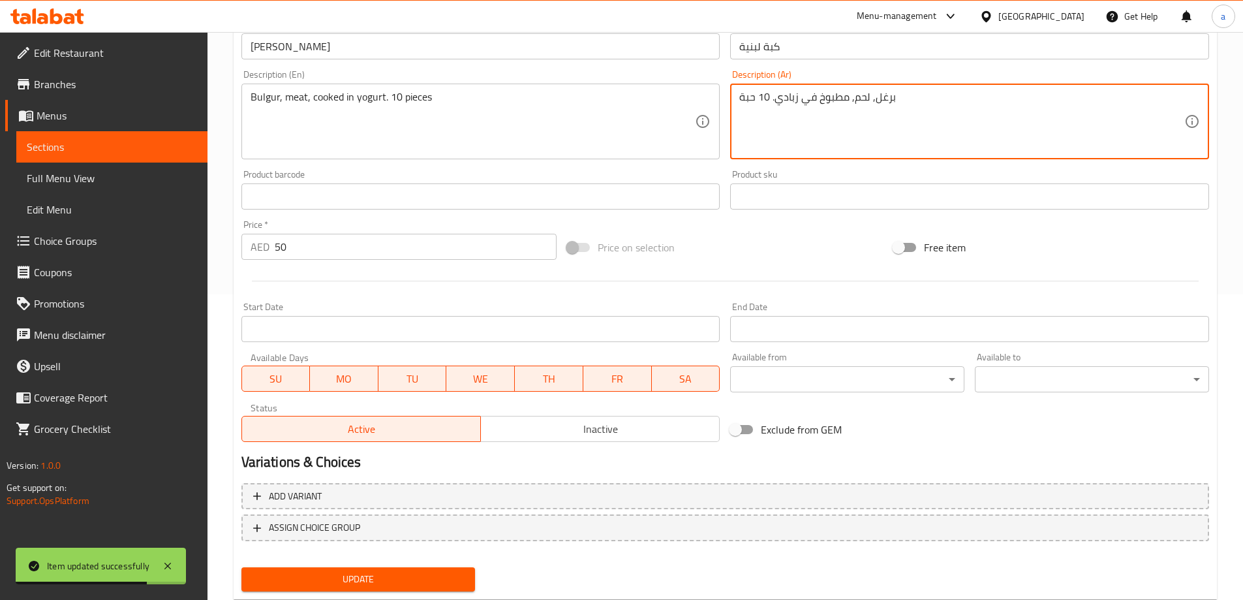
scroll to position [341, 0]
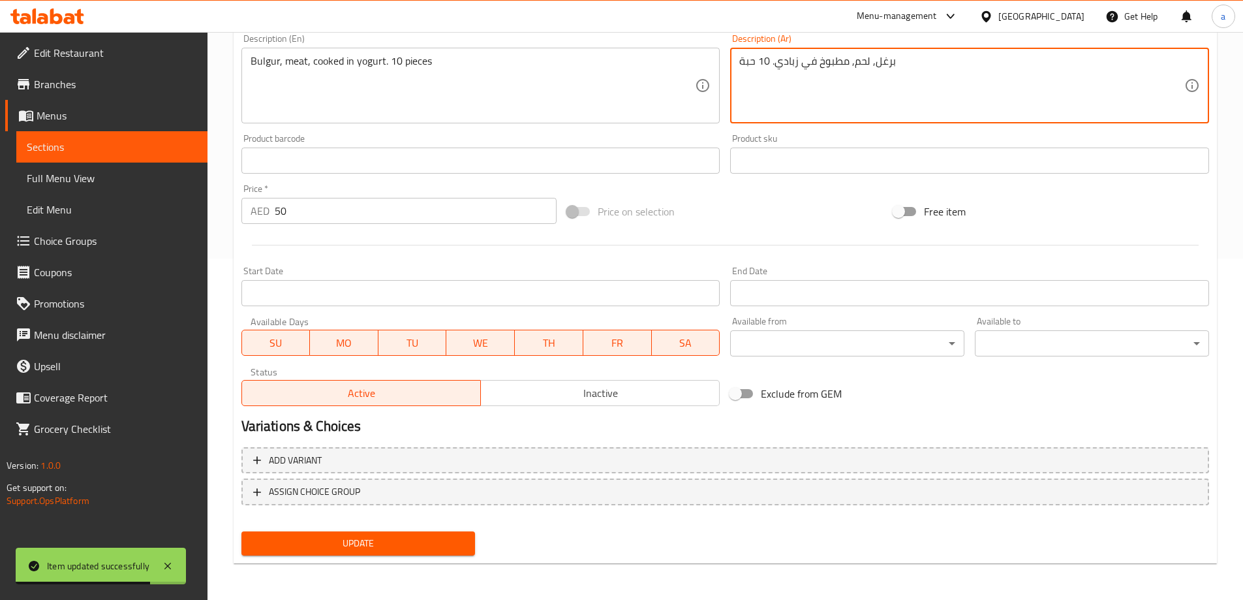
type textarea "برغل, لحم, مطبوخ في زبادي. 10 حبة"
click at [426, 540] on span "Update" at bounding box center [358, 543] width 213 height 16
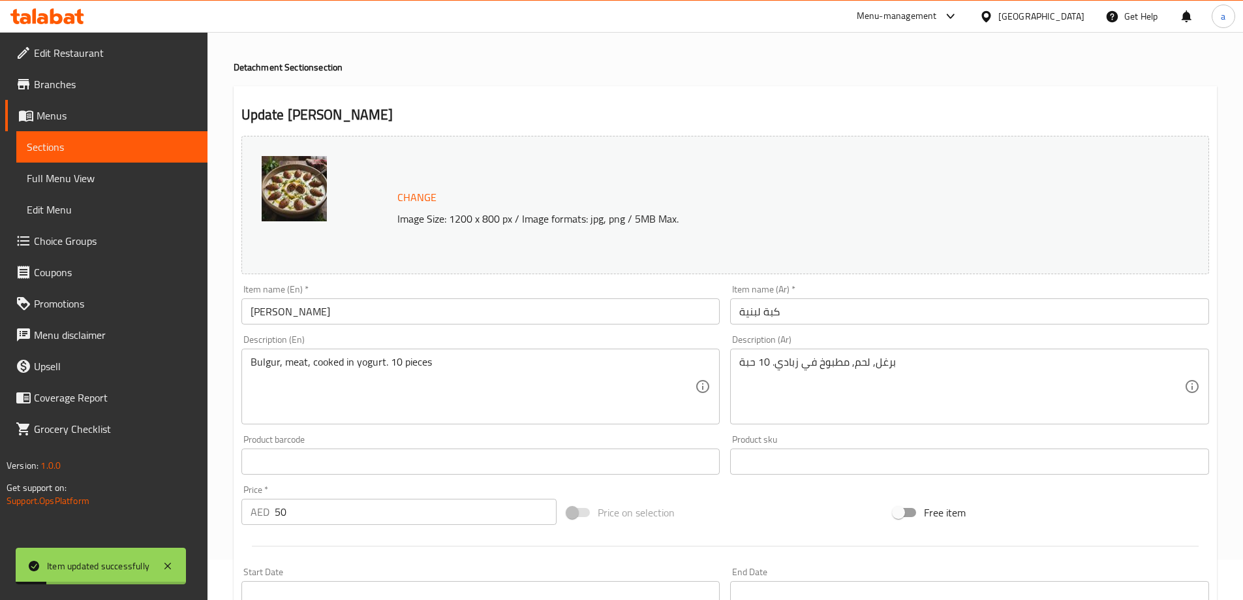
scroll to position [0, 0]
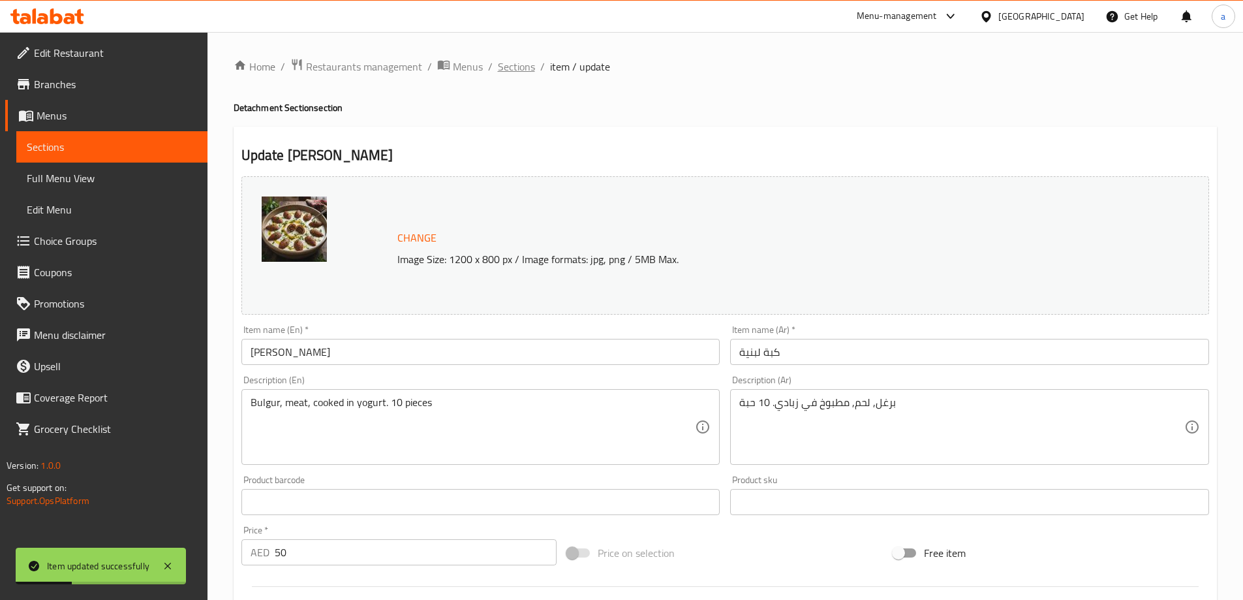
click at [514, 66] on span "Sections" at bounding box center [516, 67] width 37 height 16
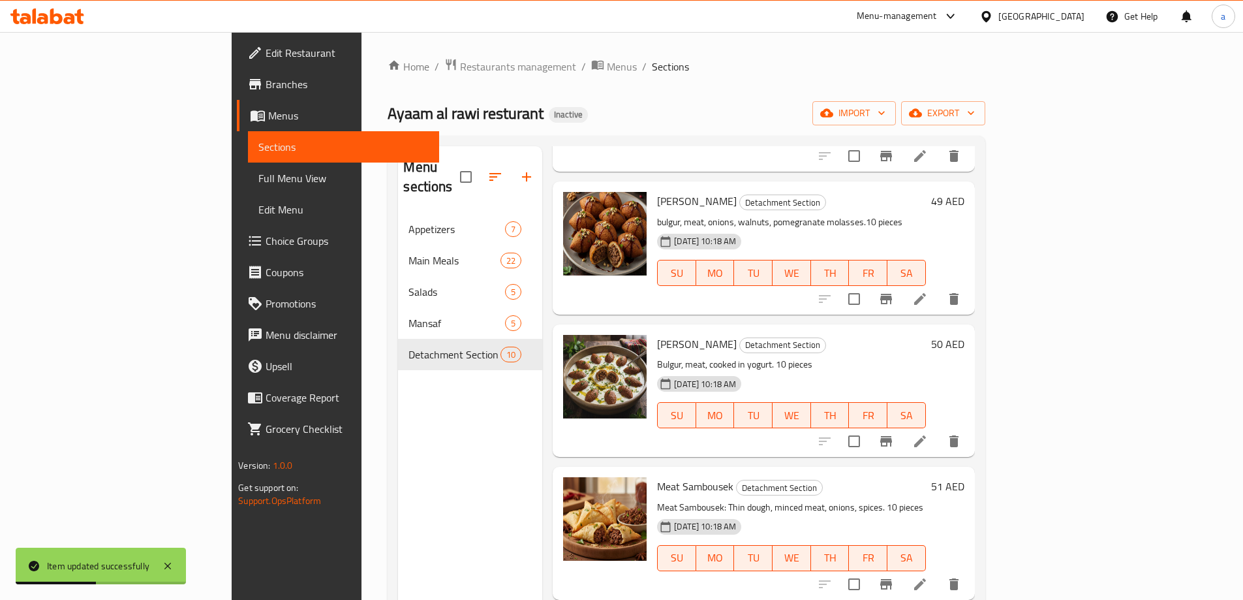
scroll to position [196, 0]
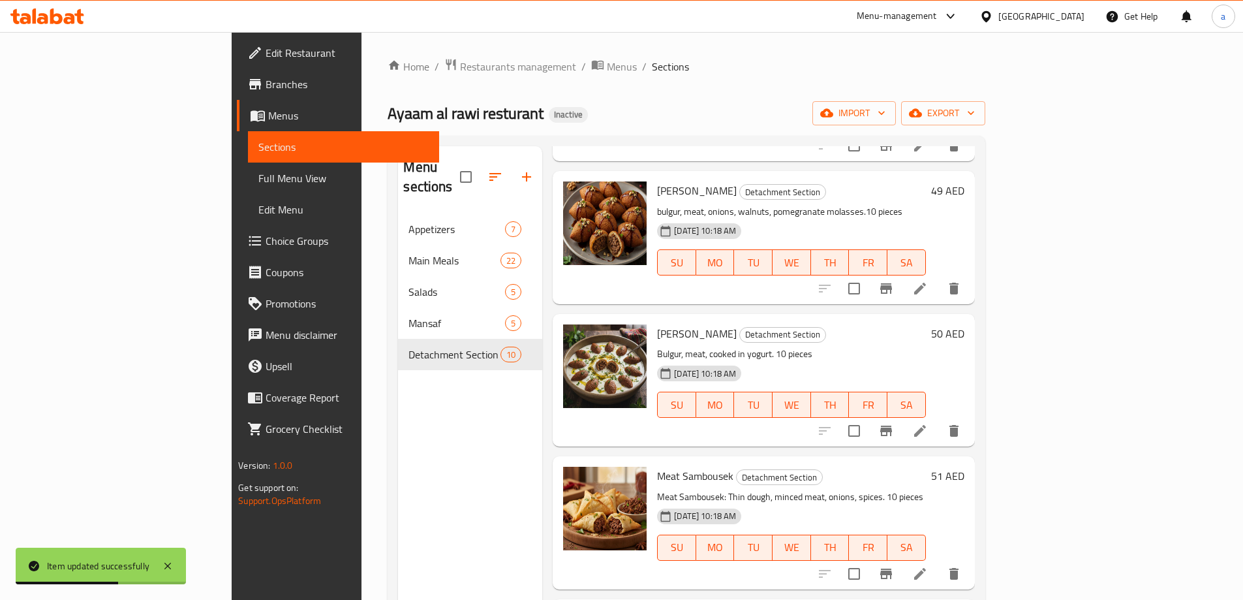
click at [928, 566] on icon at bounding box center [920, 574] width 16 height 16
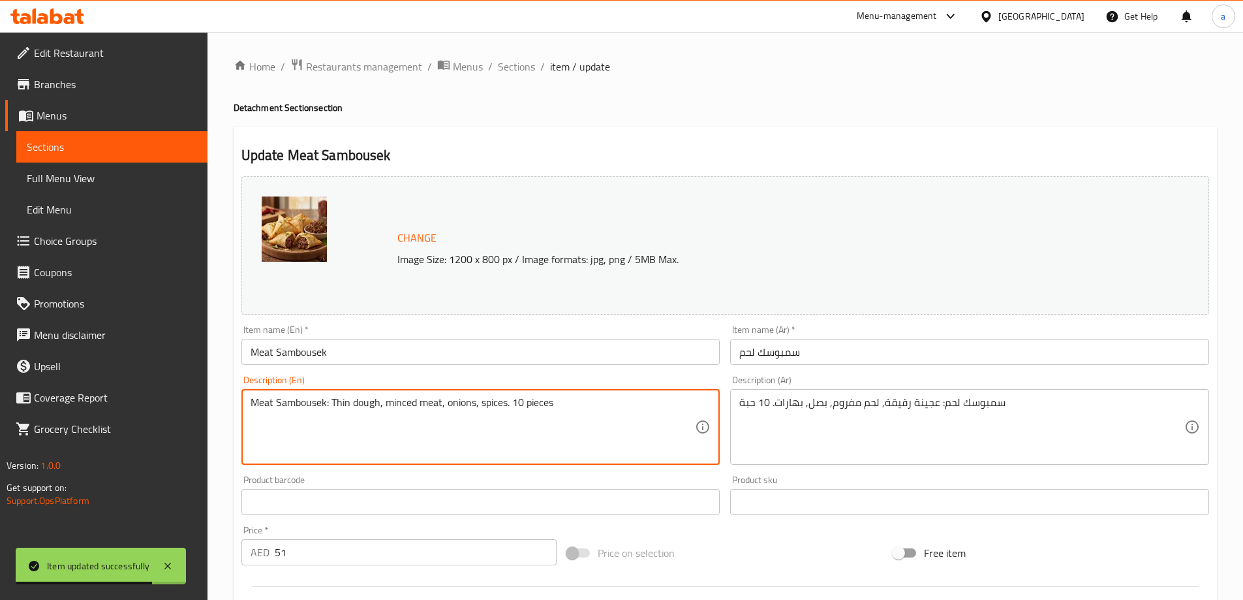
drag, startPoint x: 333, startPoint y: 403, endPoint x: 208, endPoint y: 403, distance: 125.3
type textarea "Thin dough, minced meat, onions, spices. 10 pieces"
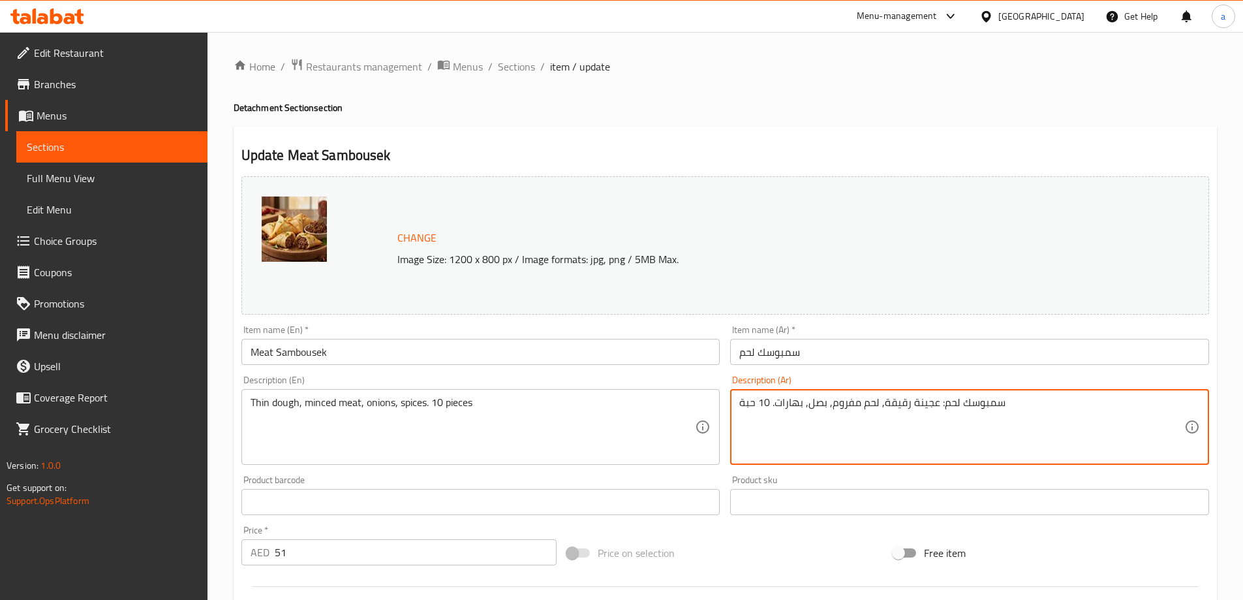
drag, startPoint x: 936, startPoint y: 403, endPoint x: 1017, endPoint y: 403, distance: 80.9
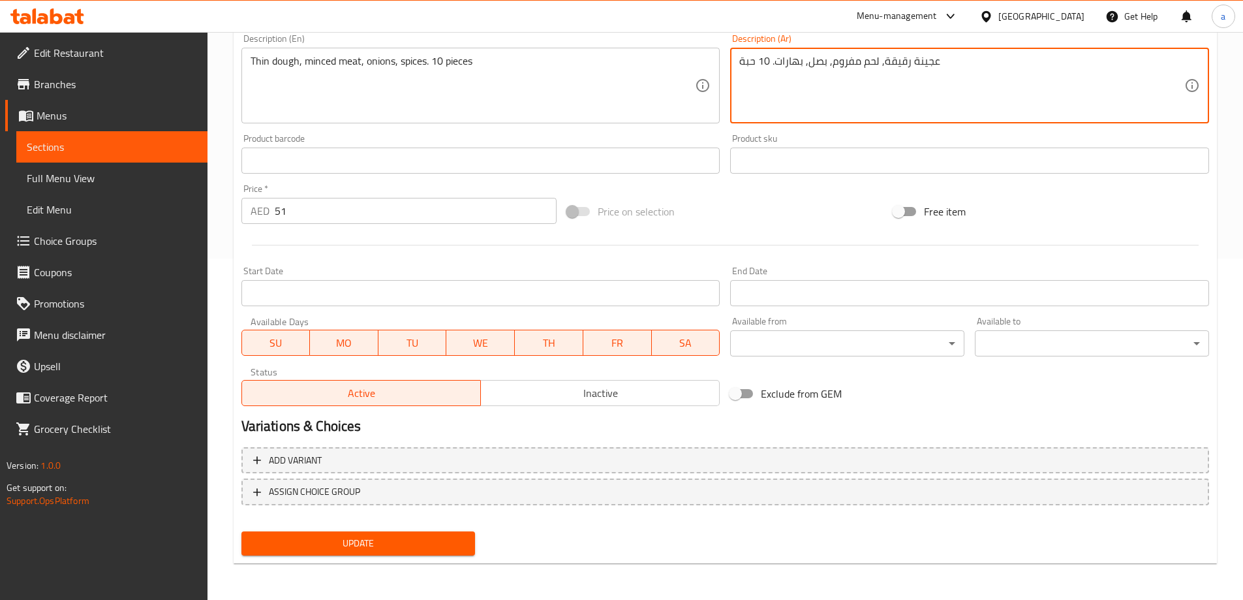
type textarea "عجينة رقيقة, لحم مفروم, بصل, بهارات. 10 حبة"
click at [444, 546] on span "Update" at bounding box center [358, 543] width 213 height 16
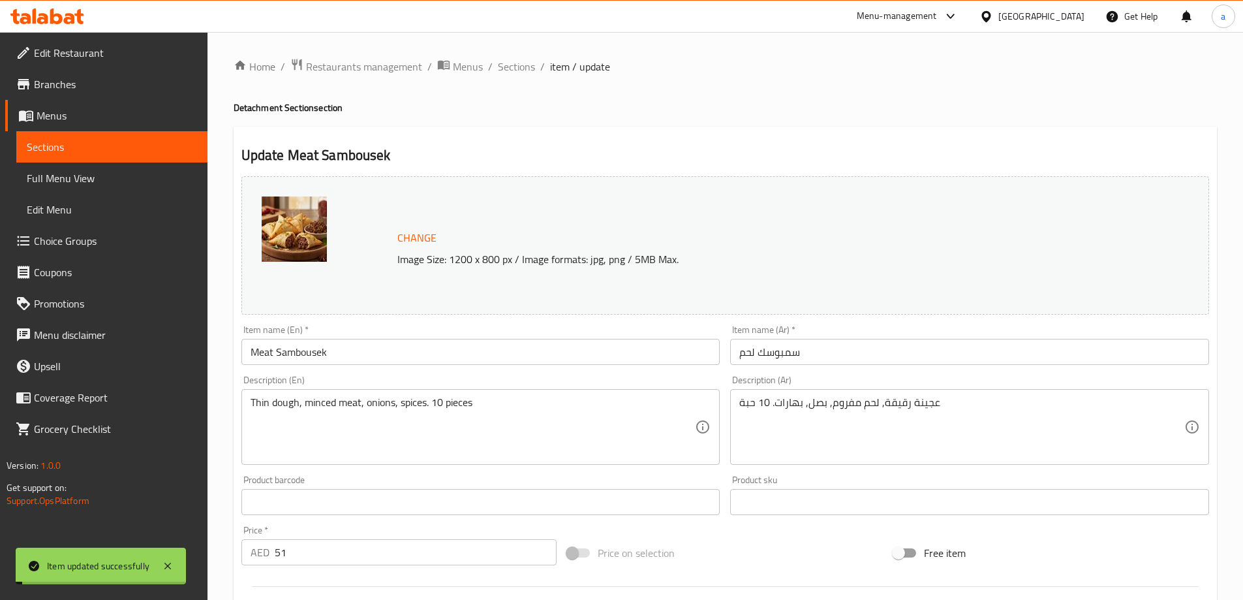
click at [520, 70] on span "Sections" at bounding box center [516, 67] width 37 height 16
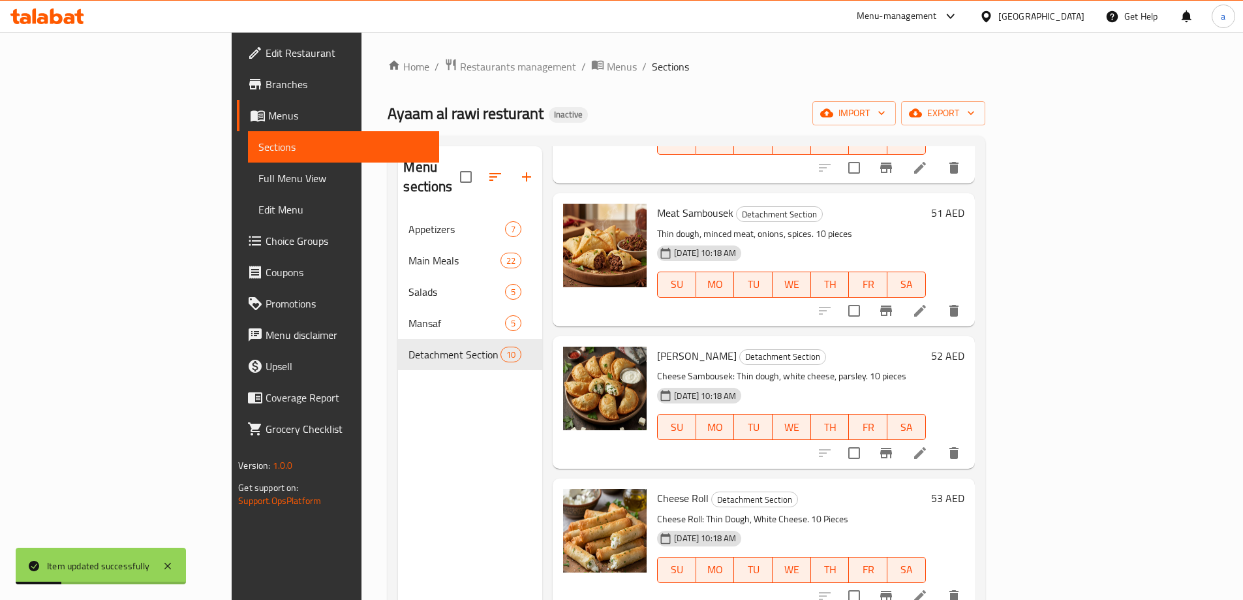
scroll to position [522, 0]
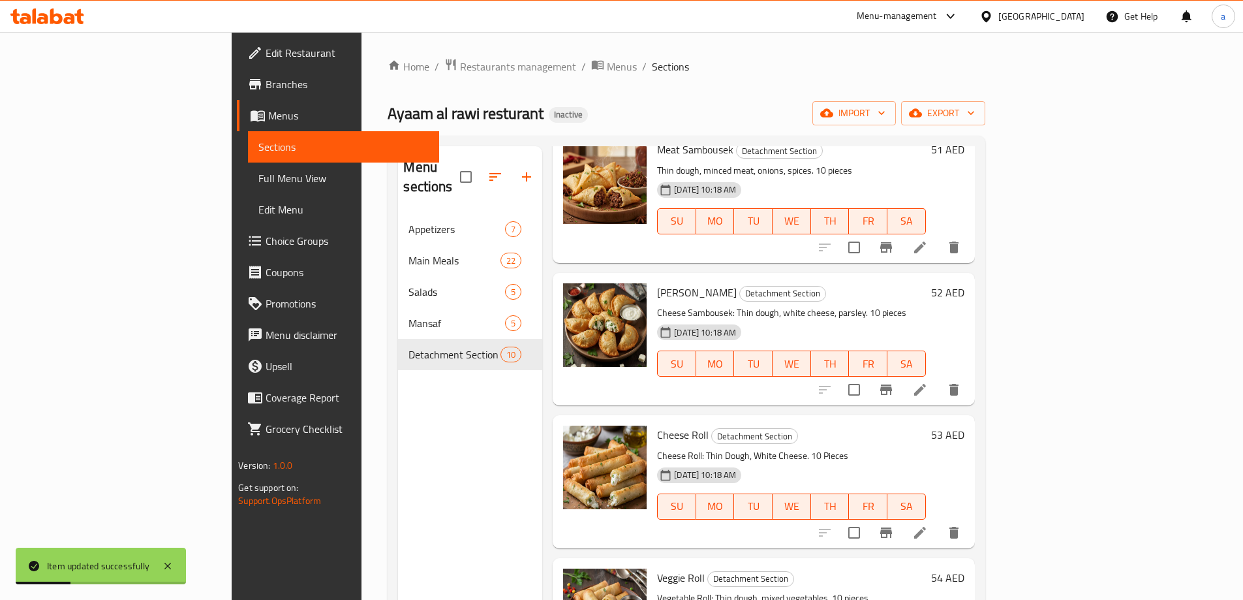
click at [928, 382] on icon at bounding box center [920, 390] width 16 height 16
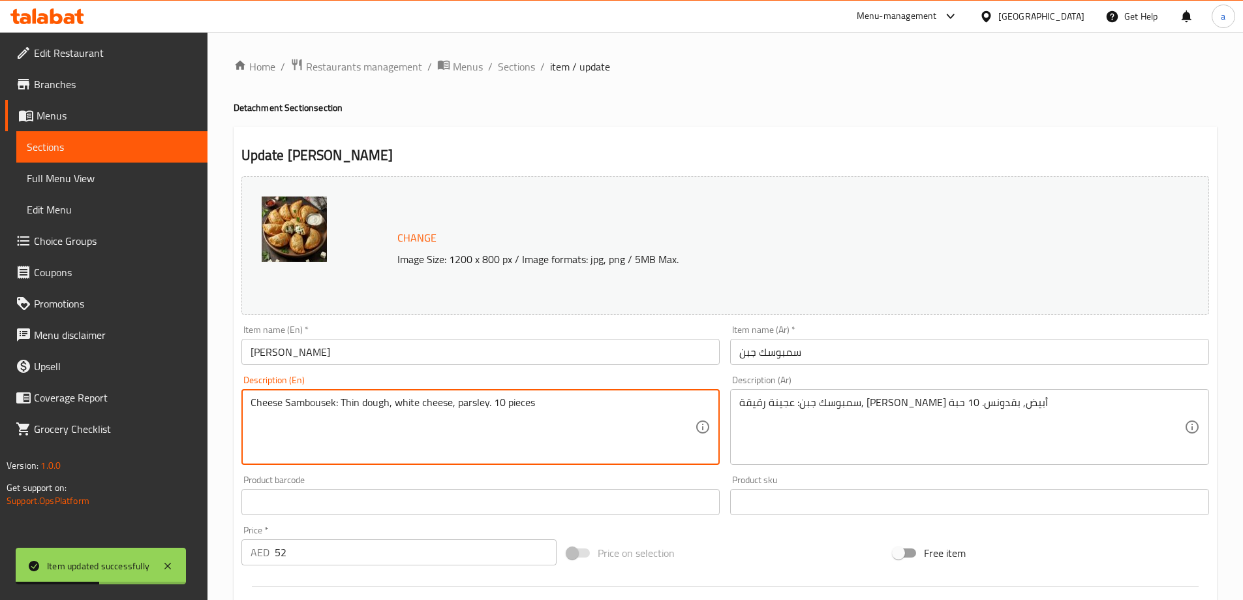
drag, startPoint x: 341, startPoint y: 401, endPoint x: 202, endPoint y: 395, distance: 138.5
type textarea "Thin dough, white cheese, parsley. 10 pieces"
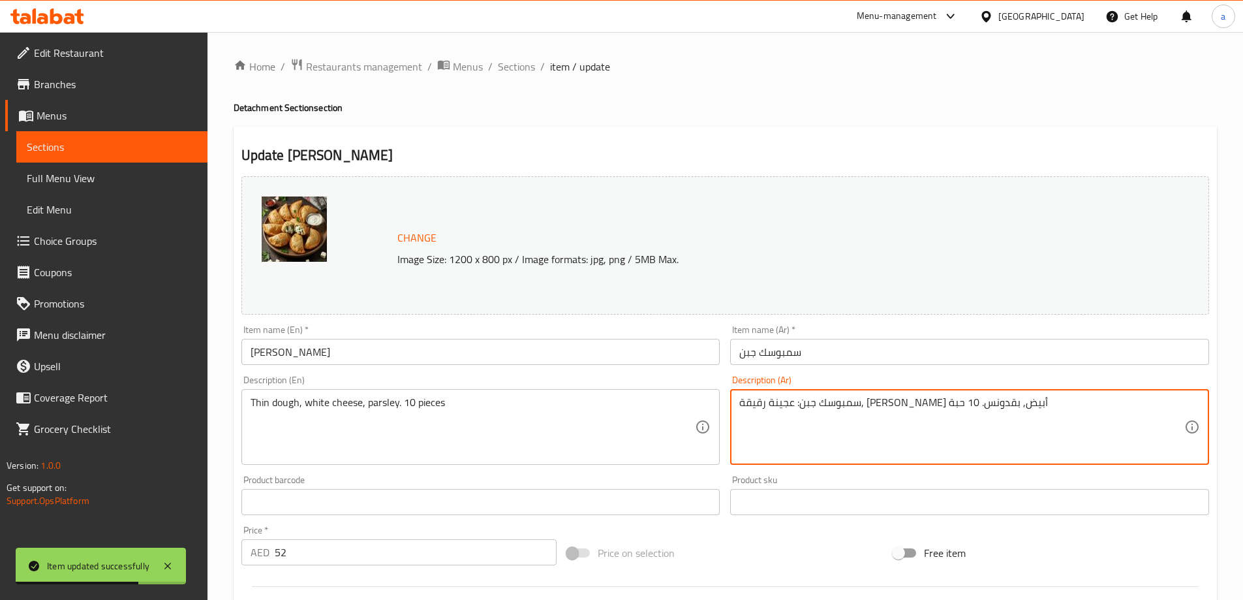
drag, startPoint x: 914, startPoint y: 406, endPoint x: 993, endPoint y: 405, distance: 78.3
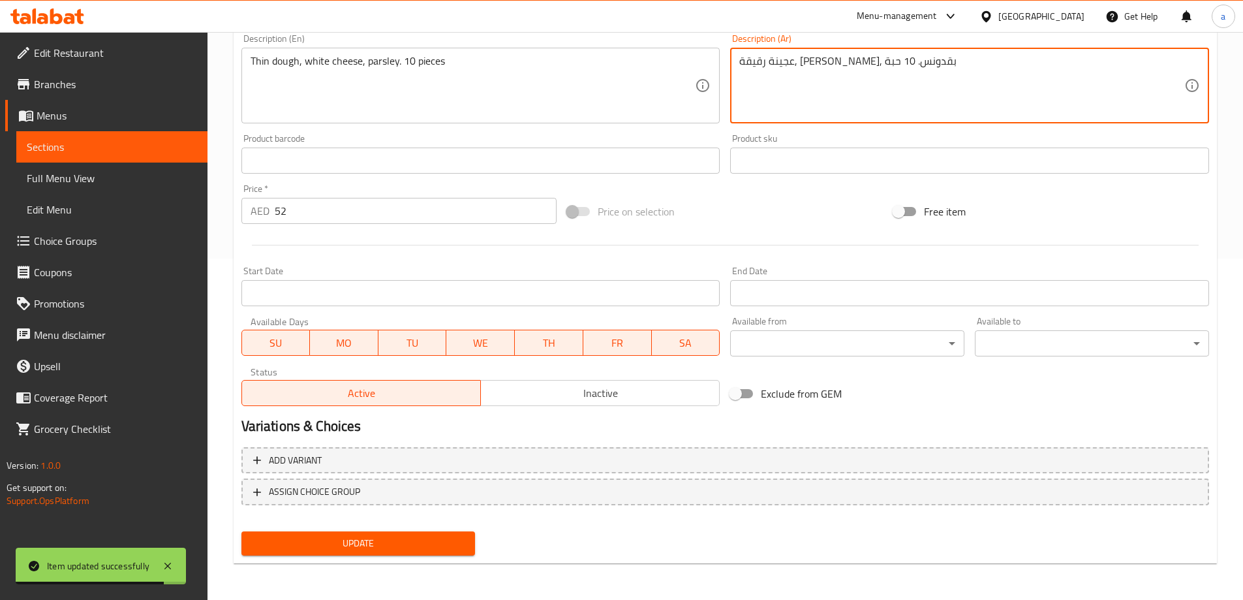
type textarea "عجينة رقيقة, [PERSON_NAME], بقدونس. 10 حبة"
click at [426, 544] on span "Update" at bounding box center [358, 543] width 213 height 16
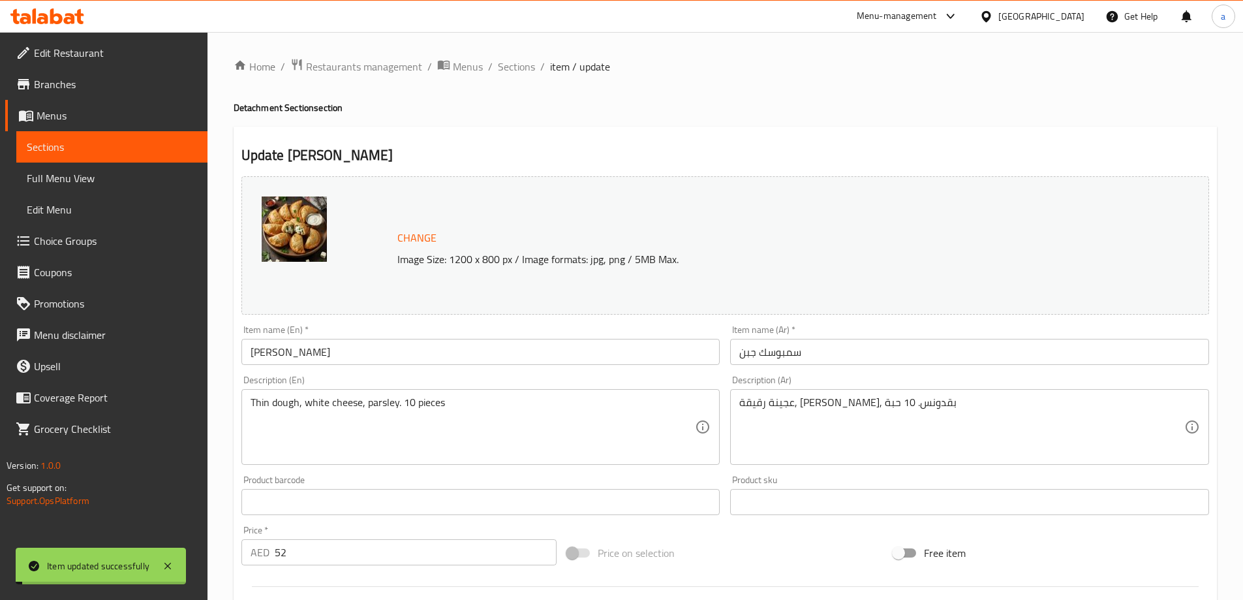
click at [520, 70] on span "Sections" at bounding box center [516, 67] width 37 height 16
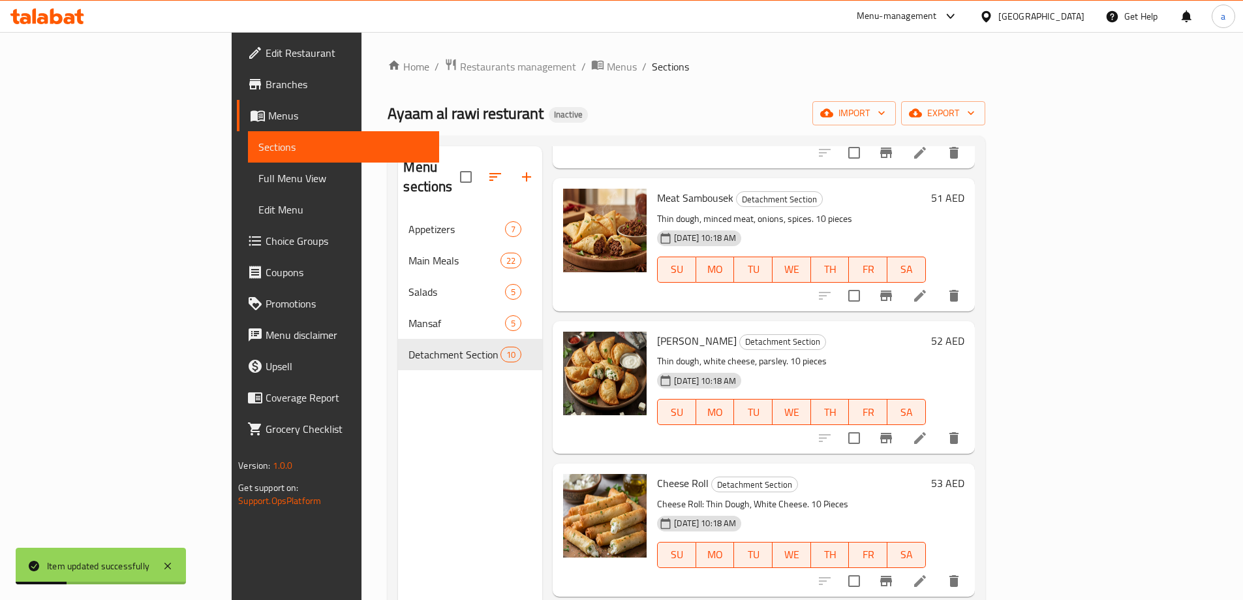
scroll to position [522, 0]
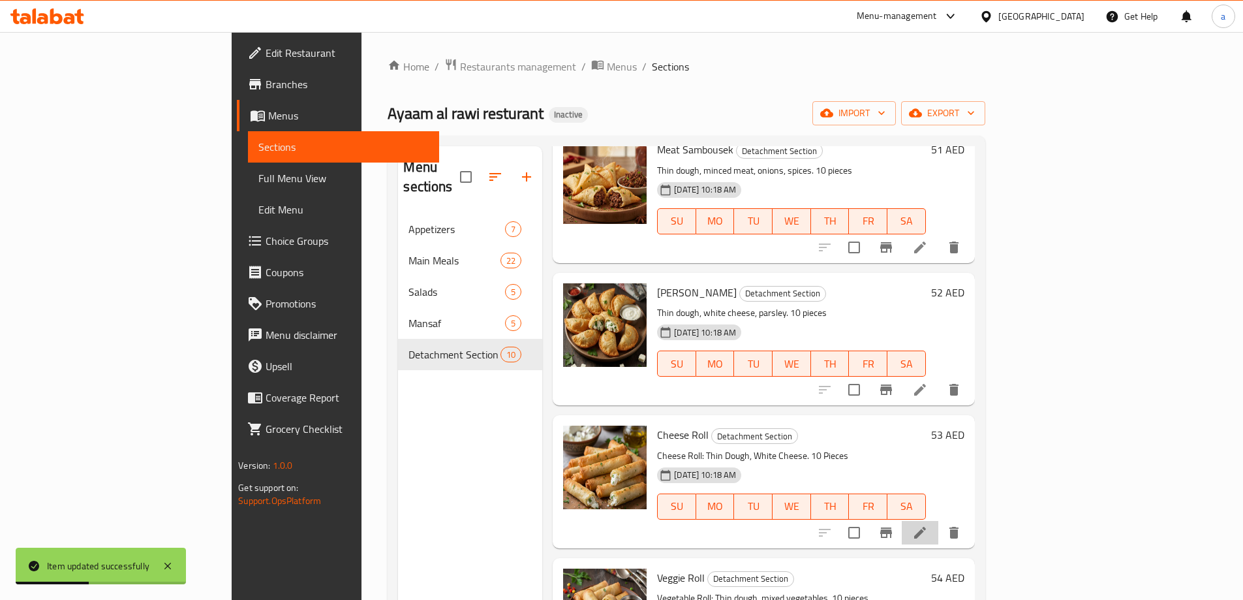
click at [938, 521] on li at bounding box center [920, 532] width 37 height 23
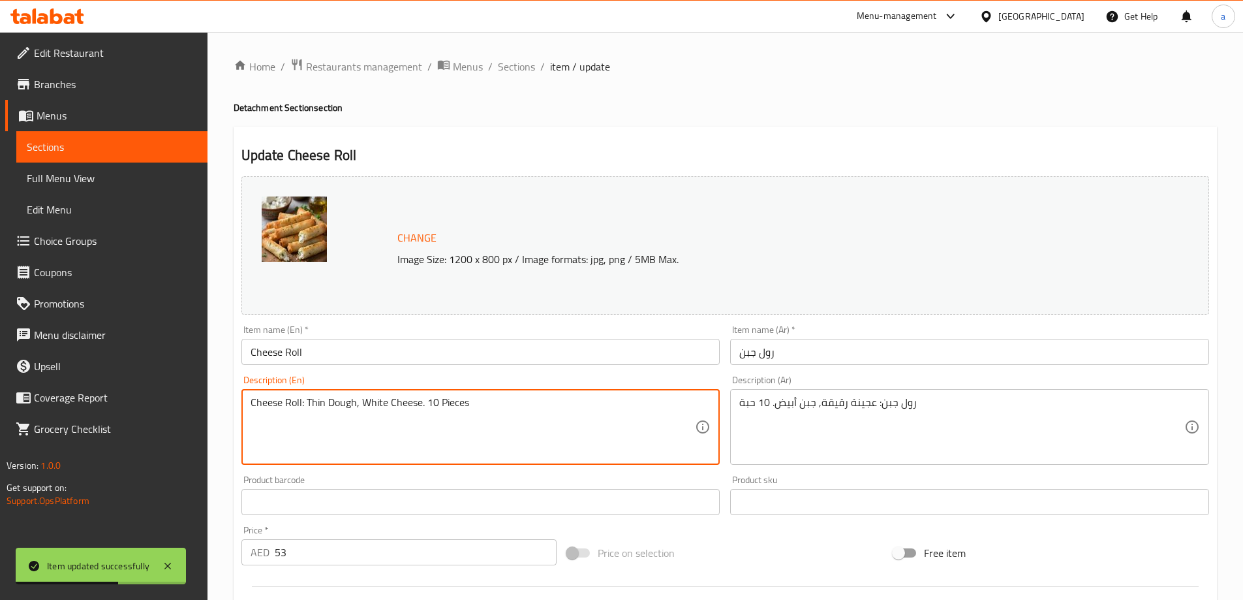
drag, startPoint x: 305, startPoint y: 405, endPoint x: 225, endPoint y: 385, distance: 83.4
type textarea "Thin Dough, White Cheese. 10 Pieces"
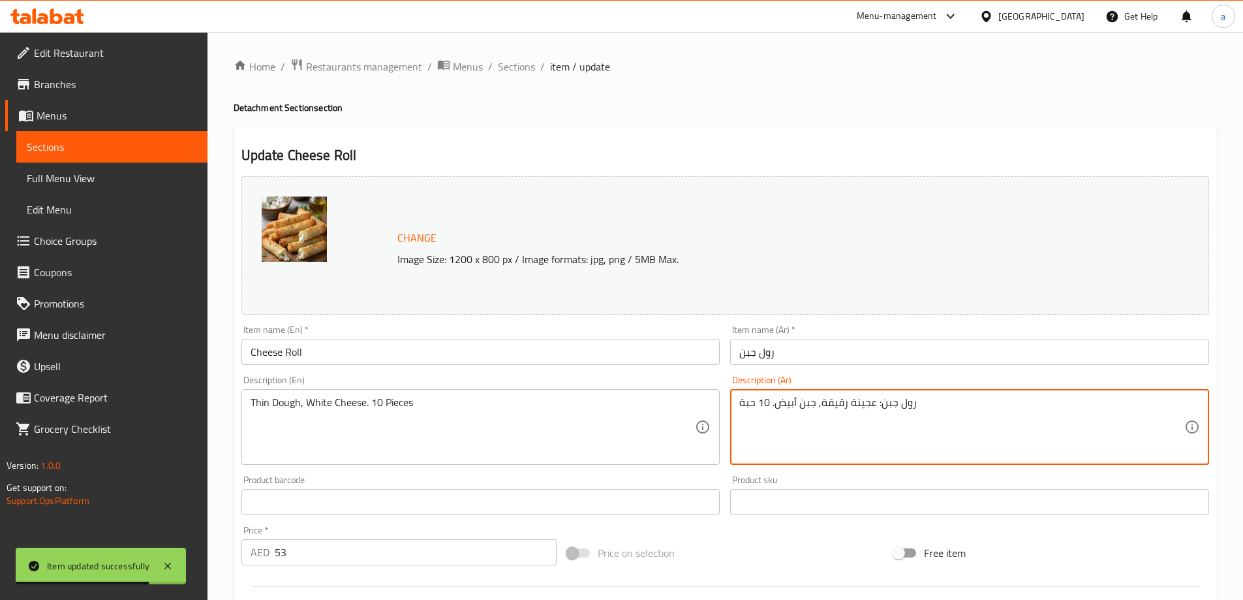
drag, startPoint x: 875, startPoint y: 405, endPoint x: 923, endPoint y: 392, distance: 50.7
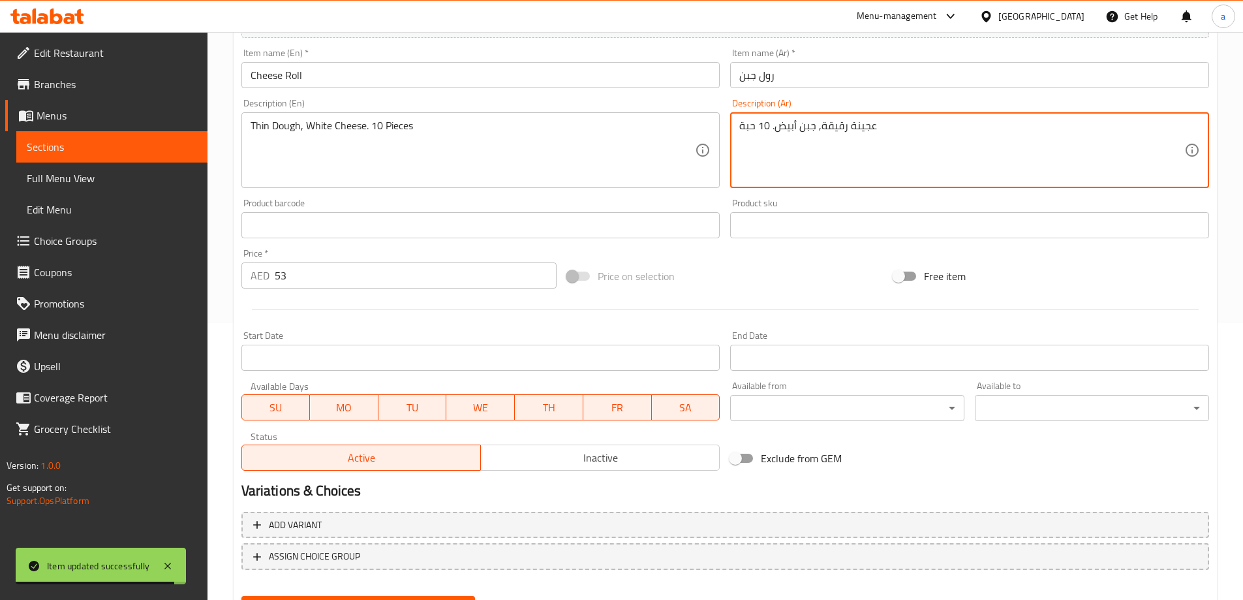
scroll to position [341, 0]
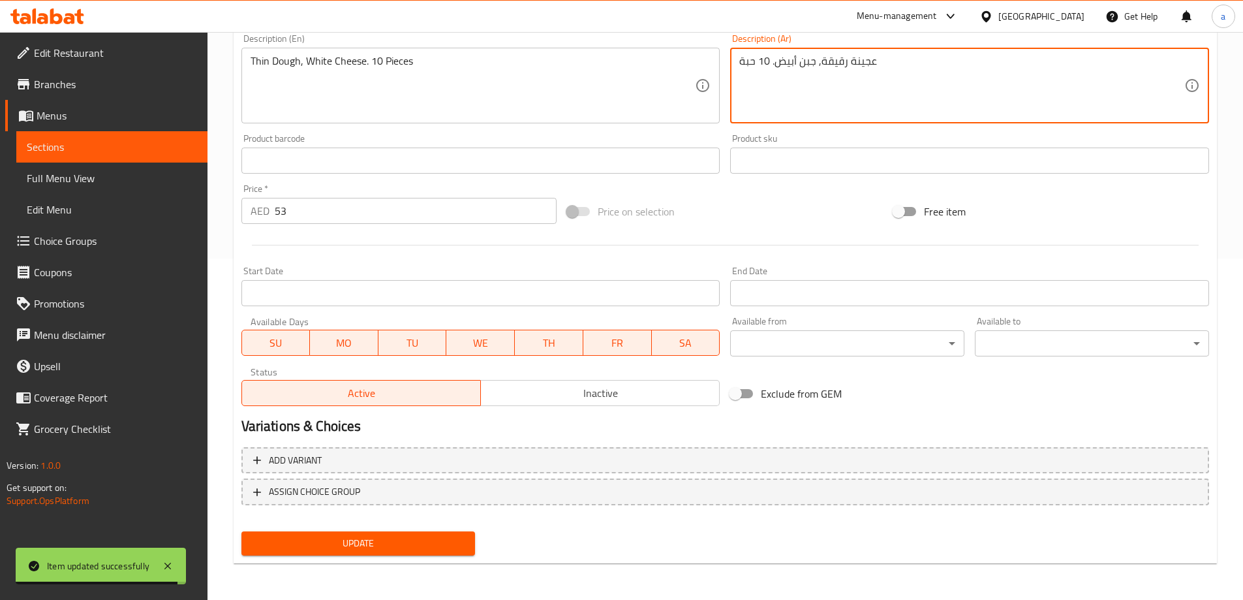
type textarea "عجينة رقيقة, جبن أبيض. 10 حبة"
click at [458, 539] on span "Update" at bounding box center [358, 543] width 213 height 16
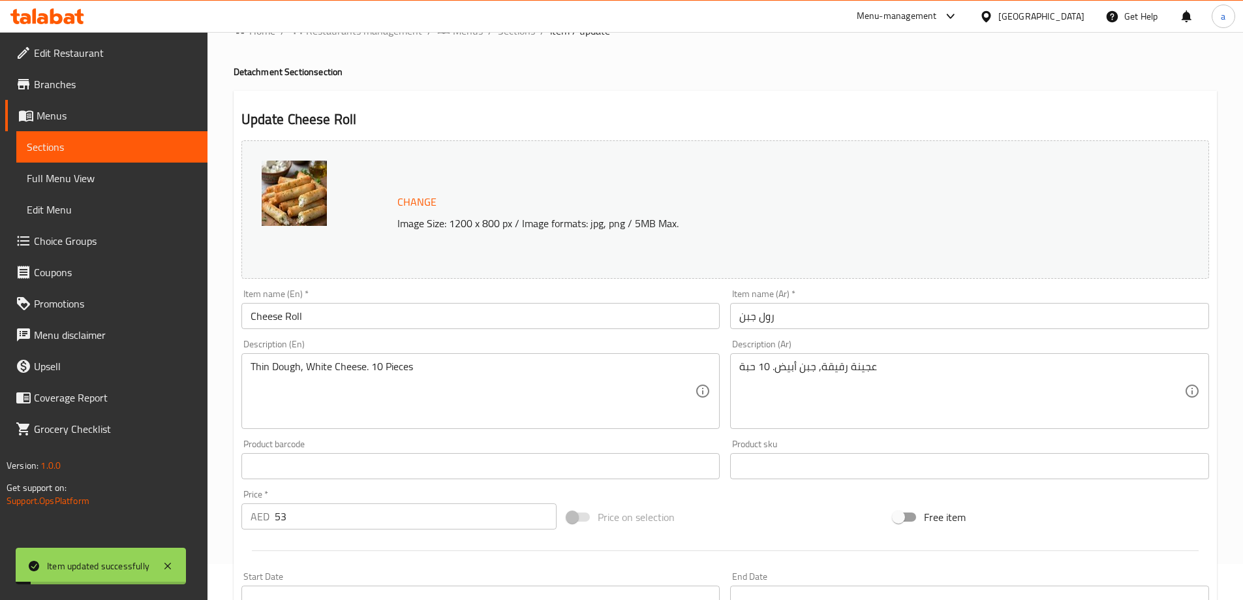
scroll to position [0, 0]
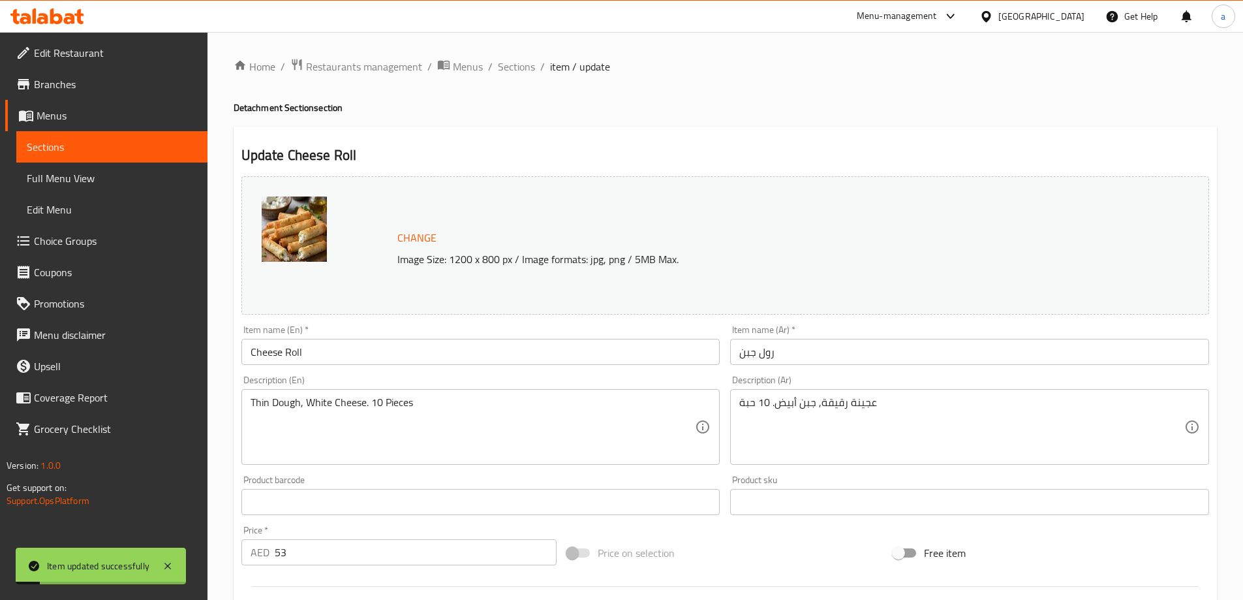
click at [527, 65] on span "Sections" at bounding box center [516, 67] width 37 height 16
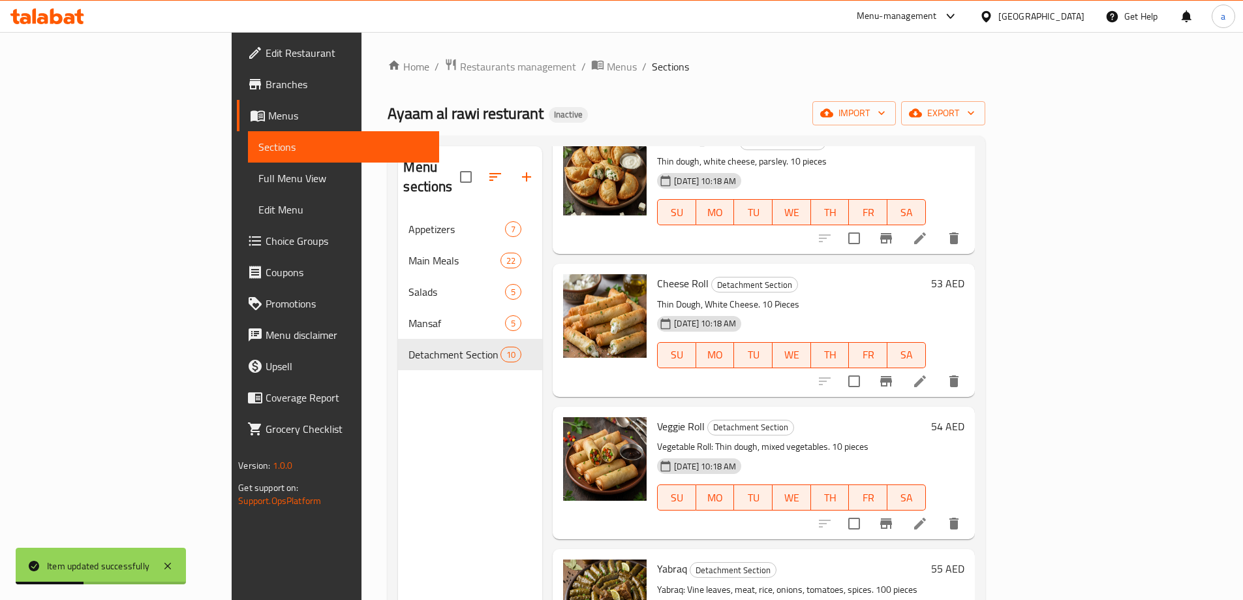
scroll to position [718, 0]
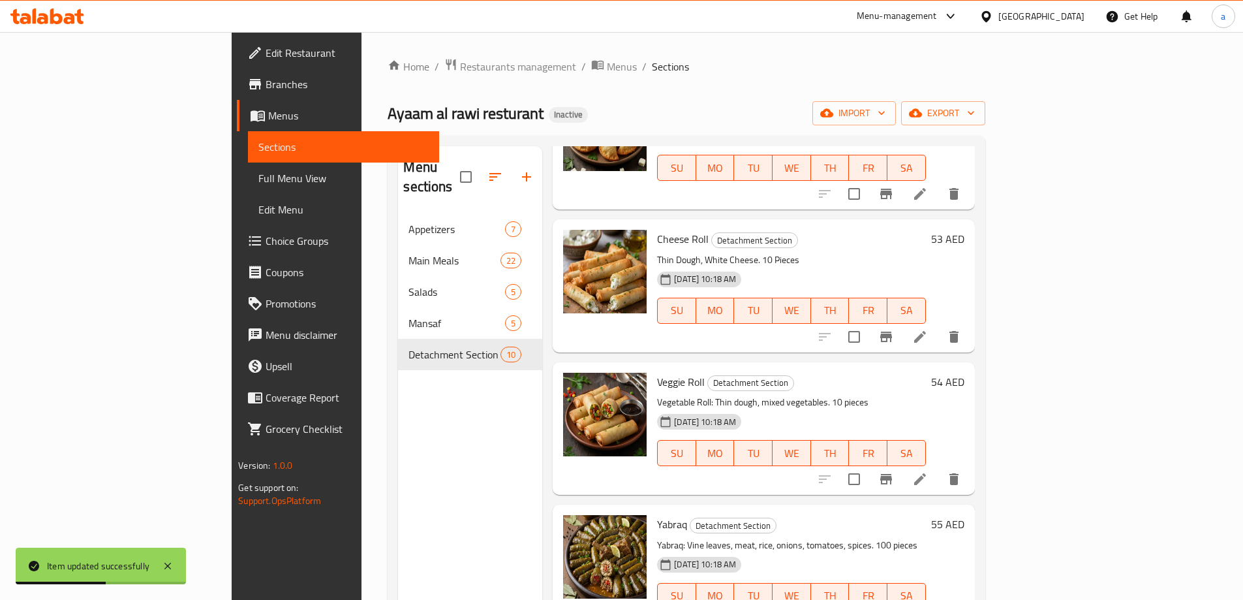
click at [938, 467] on li at bounding box center [920, 478] width 37 height 23
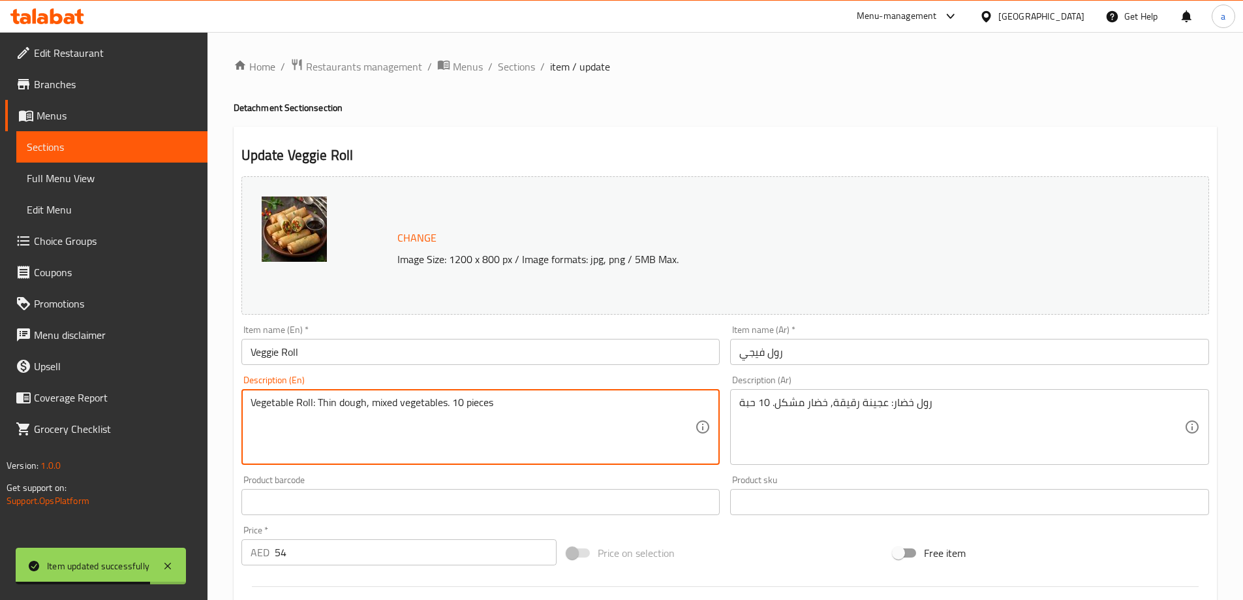
drag, startPoint x: 318, startPoint y: 406, endPoint x: 214, endPoint y: 398, distance: 104.1
type textarea "Thin dough, mixed vegetables. 10 pieces"
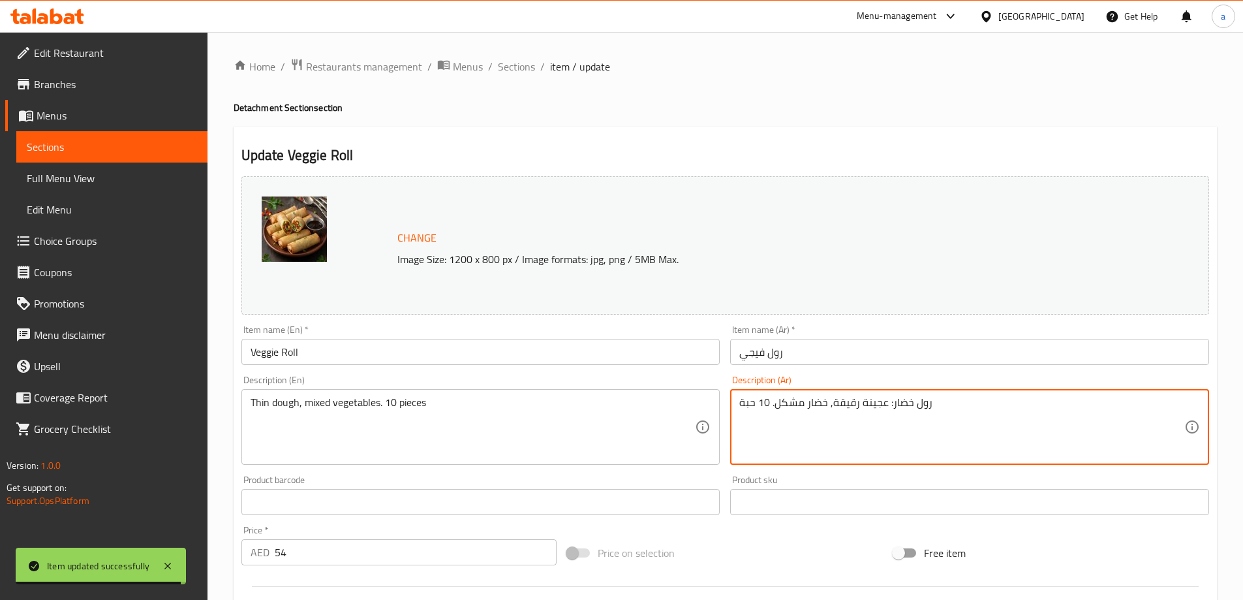
drag, startPoint x: 886, startPoint y: 407, endPoint x: 937, endPoint y: 405, distance: 51.6
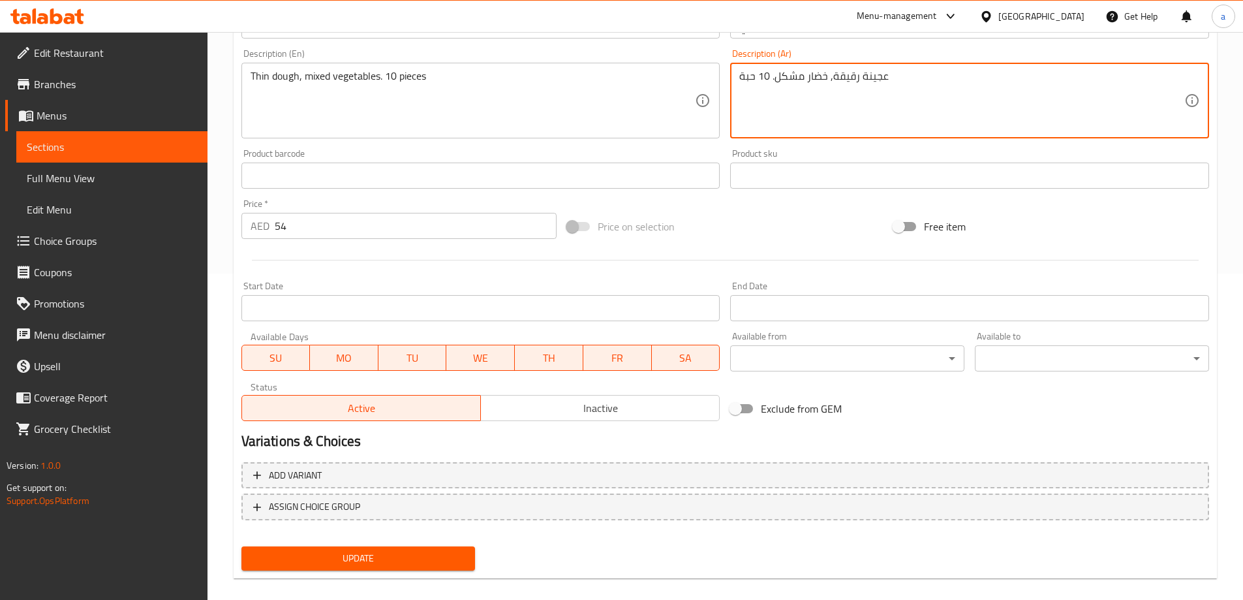
type textarea "عجينة رقيقة, خضار مشكل. 10 حبة"
click at [442, 550] on button "Update" at bounding box center [358, 558] width 234 height 24
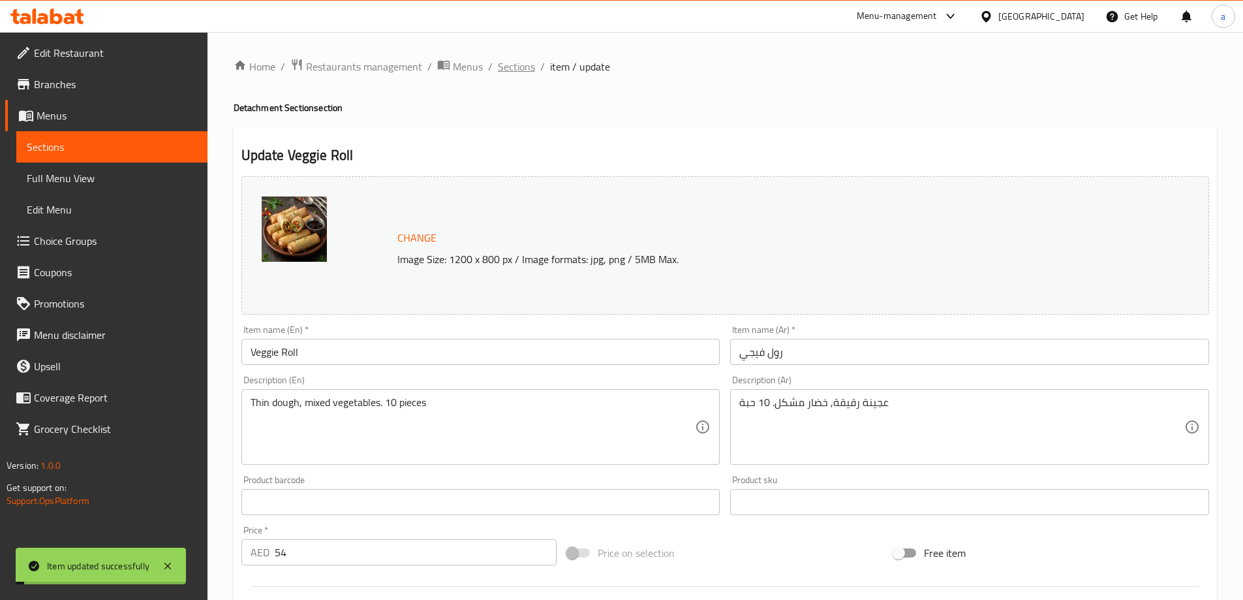
click at [511, 66] on span "Sections" at bounding box center [516, 67] width 37 height 16
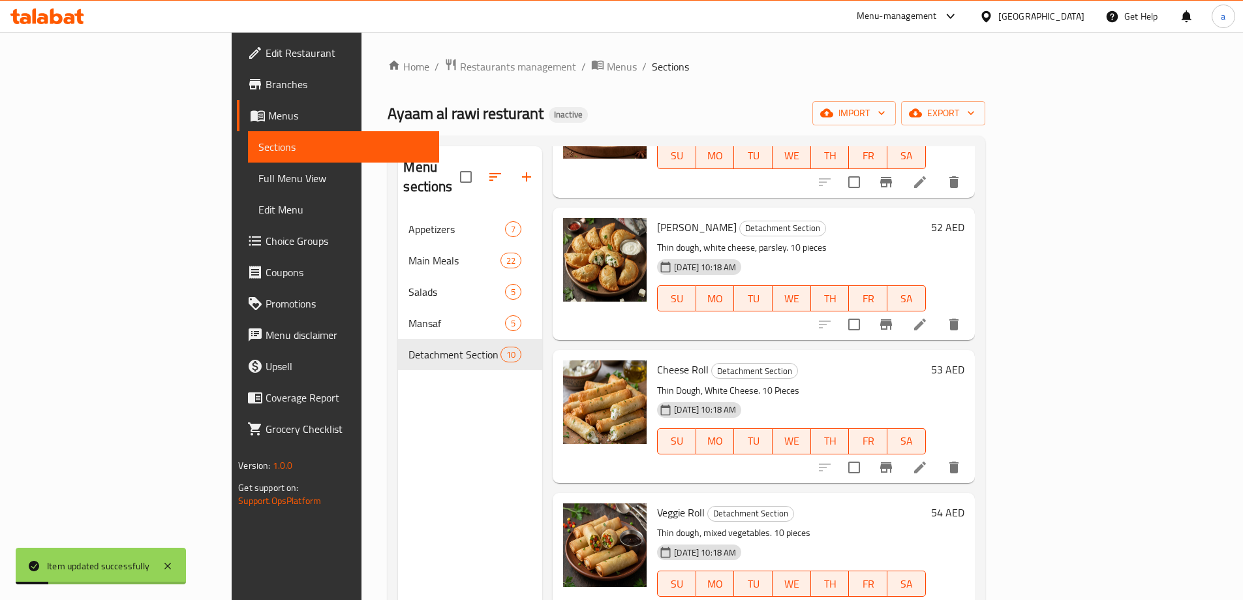
scroll to position [848, 0]
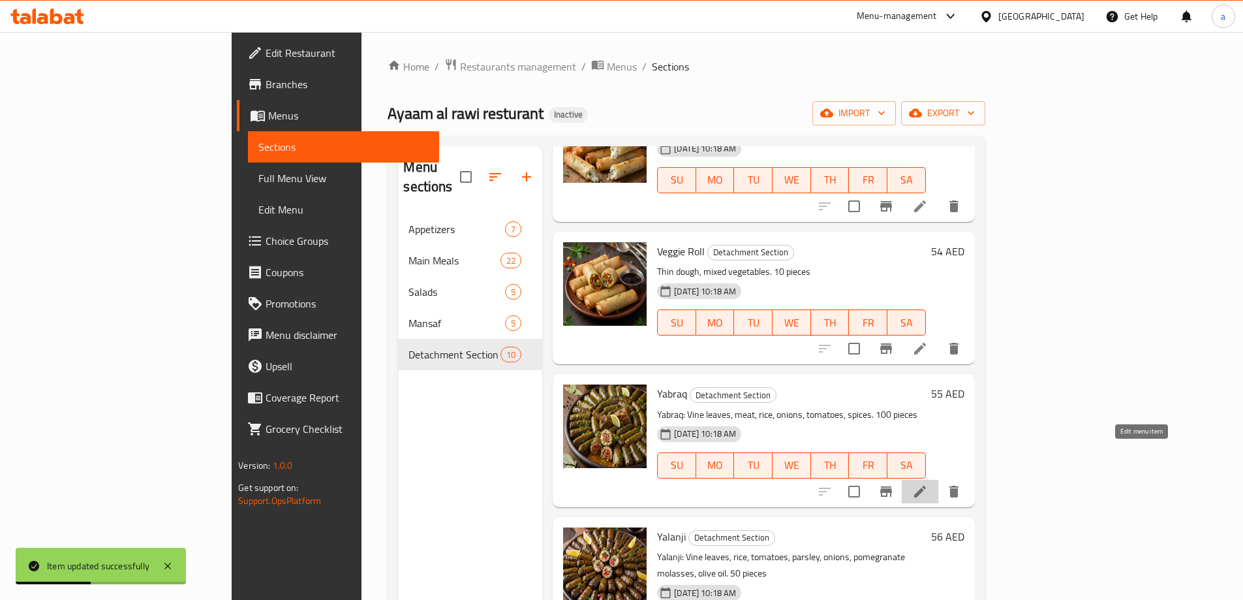
click at [926, 486] on icon at bounding box center [920, 492] width 12 height 12
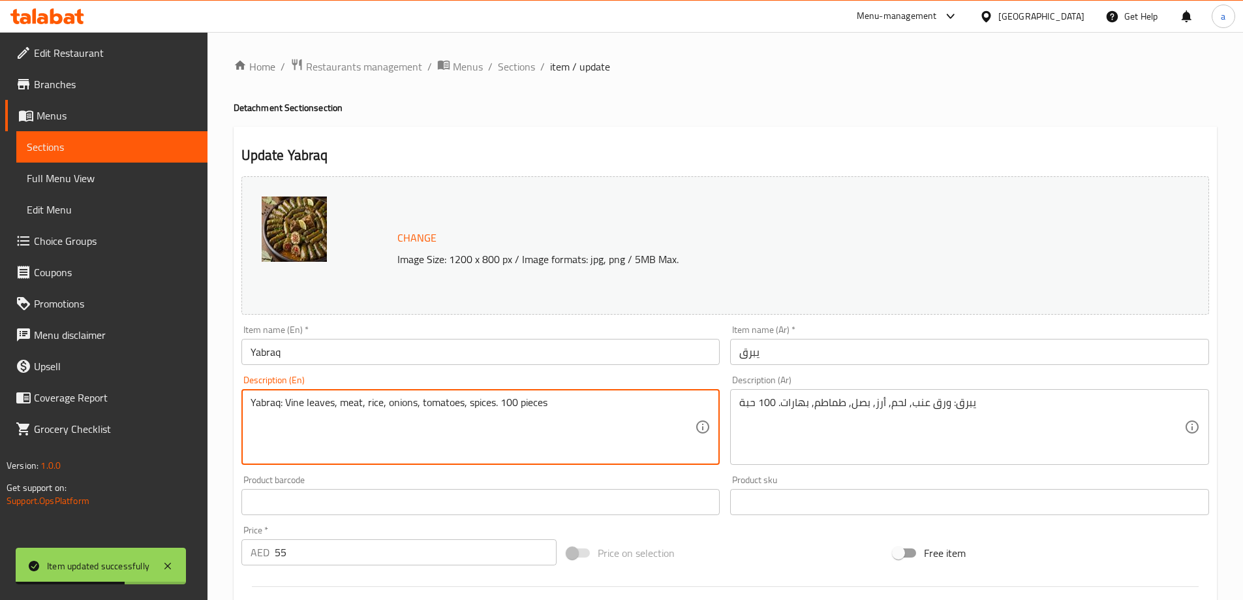
drag, startPoint x: 284, startPoint y: 403, endPoint x: 204, endPoint y: 390, distance: 81.4
type textarea "Vine leaves, meat, rice, onions, tomatoes, spices. 100 pieces"
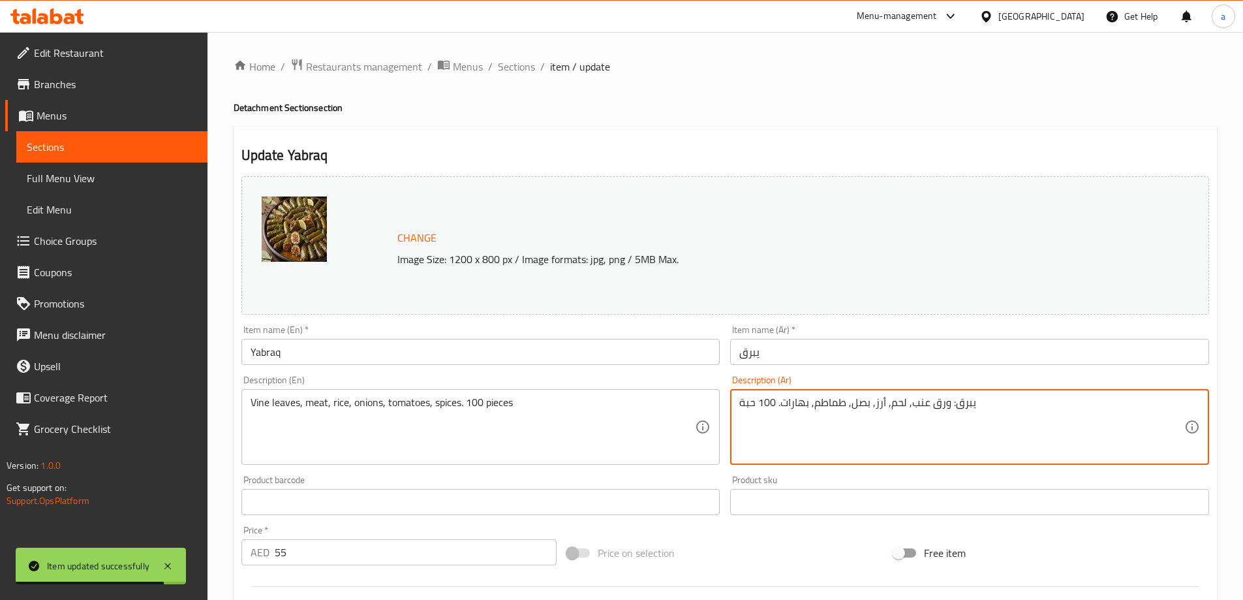
drag, startPoint x: 946, startPoint y: 405, endPoint x: 993, endPoint y: 394, distance: 47.6
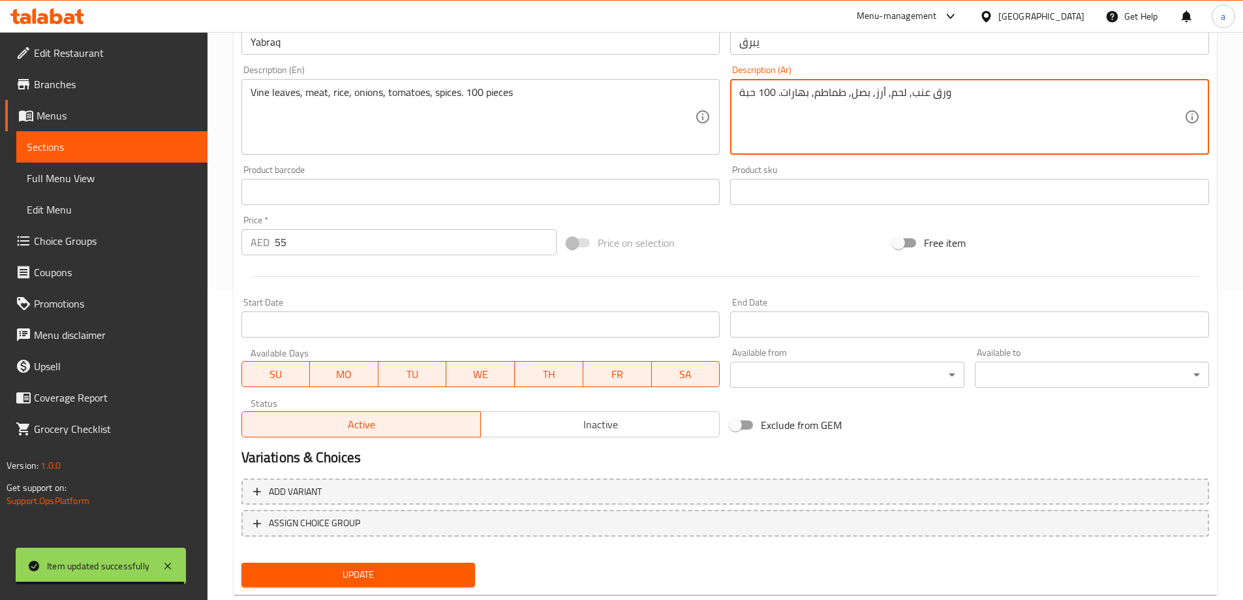
scroll to position [341, 0]
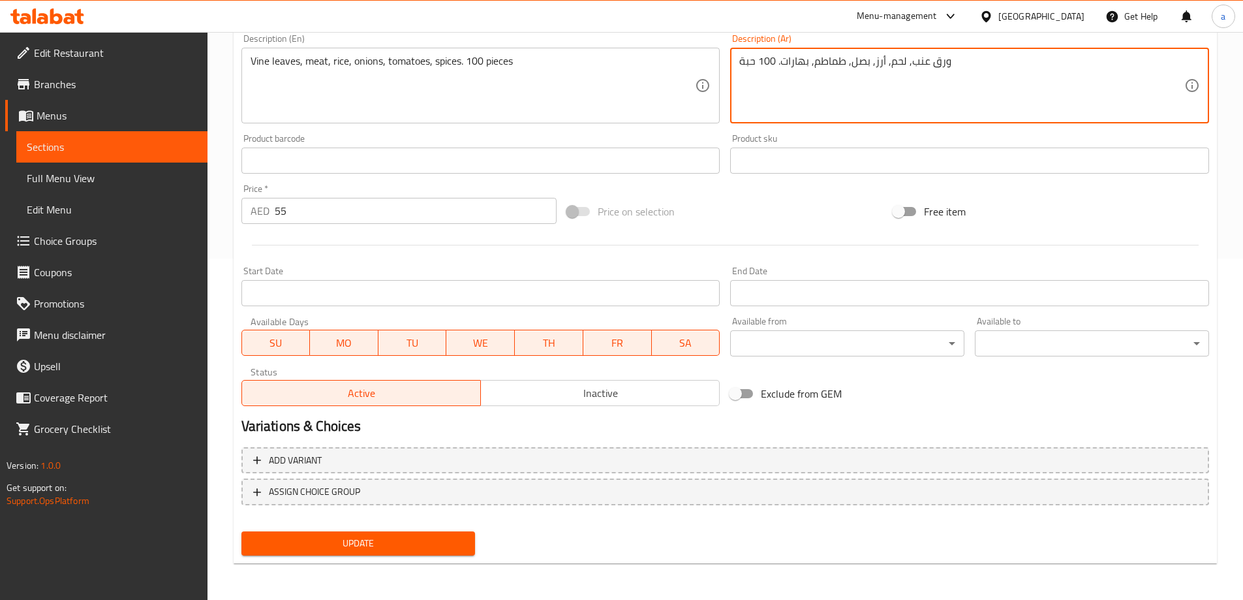
type textarea "ورق عنب, لحم, أرز, بصل, طماطم, بهارات. 100 حبة"
click at [334, 542] on span "Update" at bounding box center [358, 543] width 213 height 16
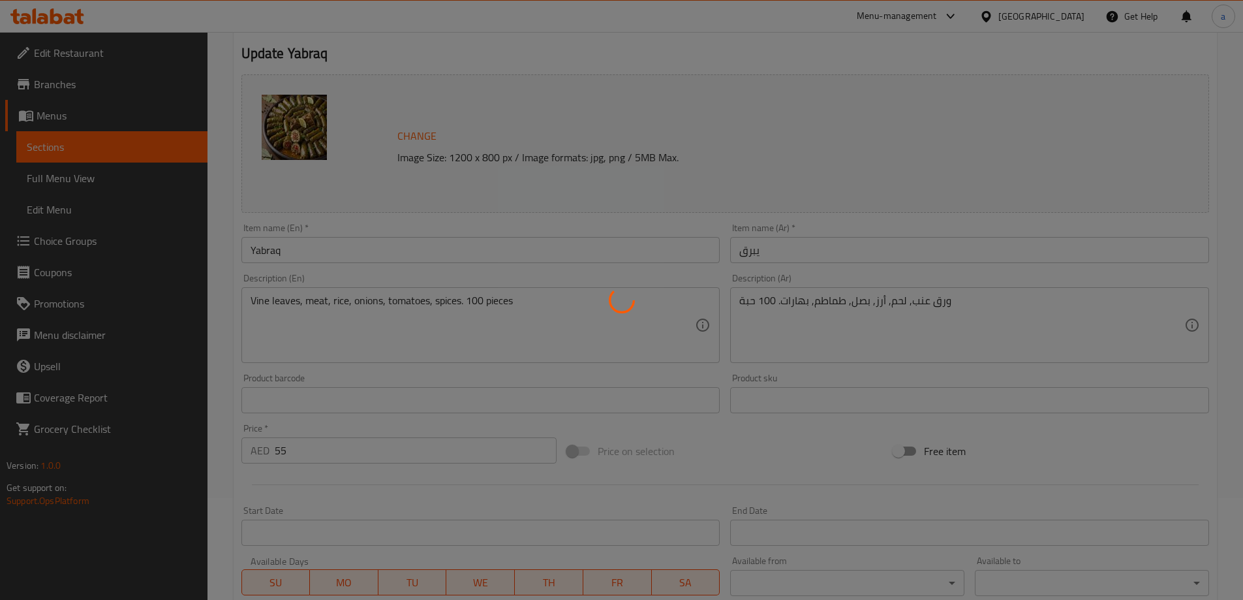
scroll to position [0, 0]
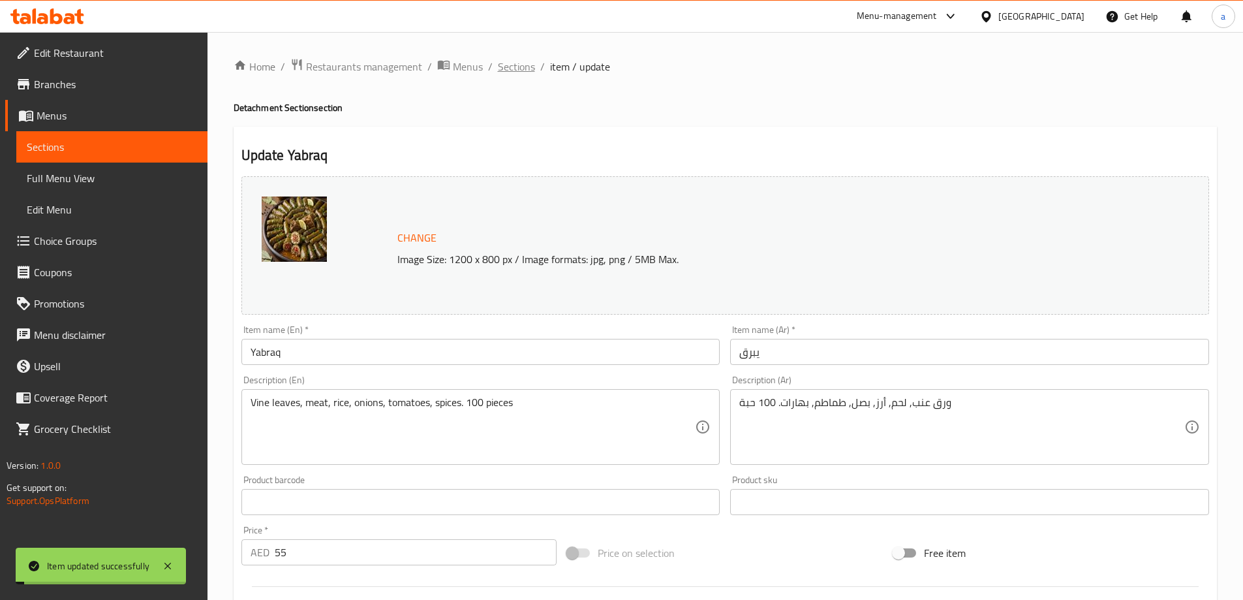
click at [514, 61] on span "Sections" at bounding box center [516, 67] width 37 height 16
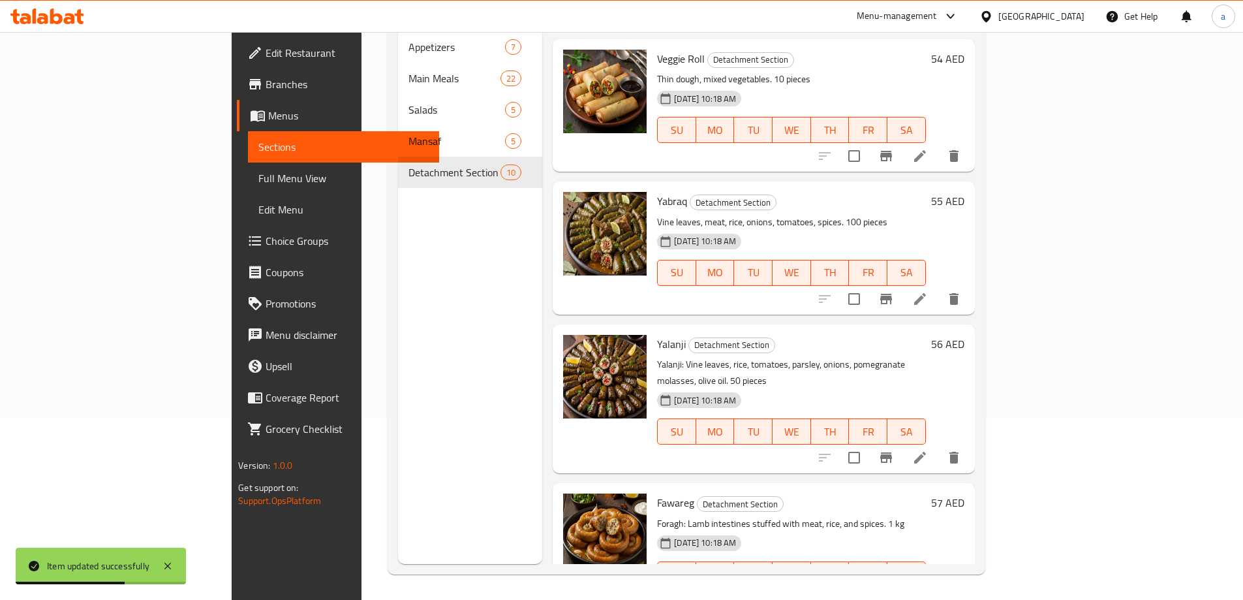
scroll to position [183, 0]
click at [938, 445] on li at bounding box center [920, 456] width 37 height 23
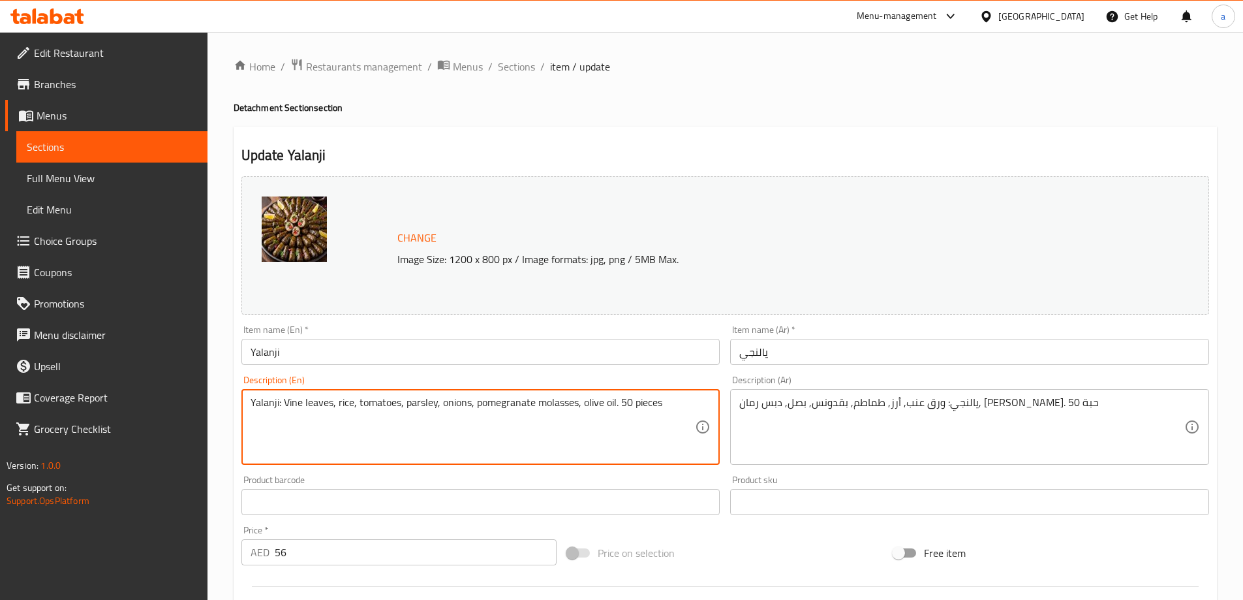
drag, startPoint x: 284, startPoint y: 401, endPoint x: 225, endPoint y: 395, distance: 59.1
type textarea "Vine leaves, rice, tomatoes, parsley, onions, pomegranate molasses, olive oil. …"
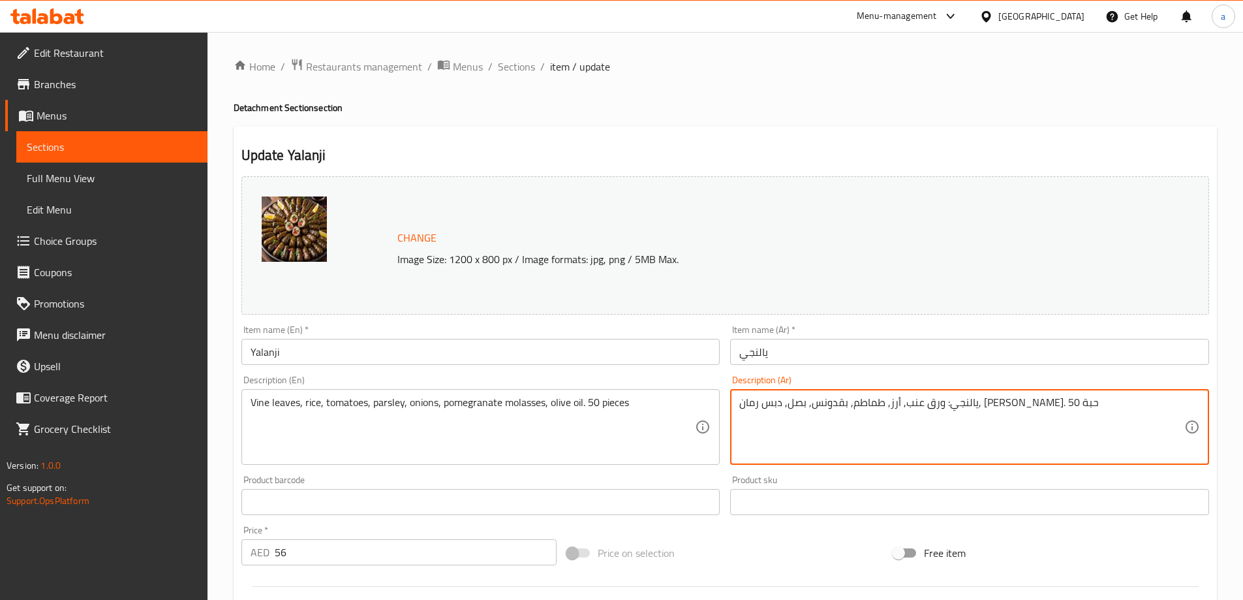
drag, startPoint x: 1021, startPoint y: 407, endPoint x: 1093, endPoint y: 394, distance: 73.6
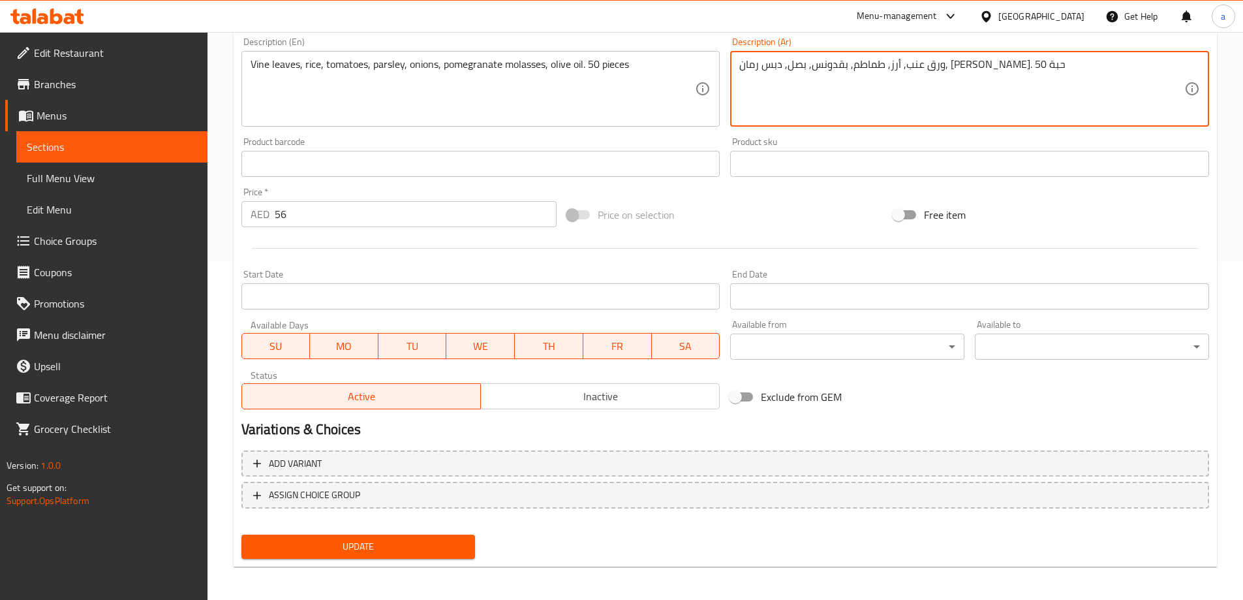
scroll to position [341, 0]
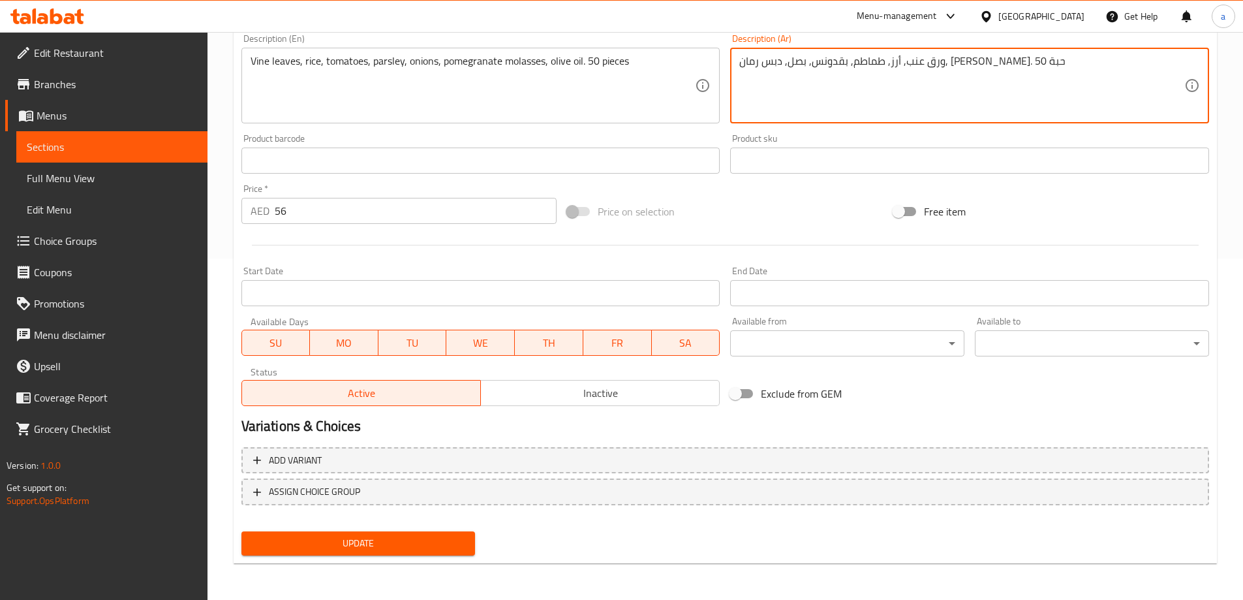
type textarea "ورق عنب, أرز, طماطم, بقدونس, بصل, دبس رمان, [PERSON_NAME]. 50 حبة"
click at [439, 540] on span "Update" at bounding box center [358, 543] width 213 height 16
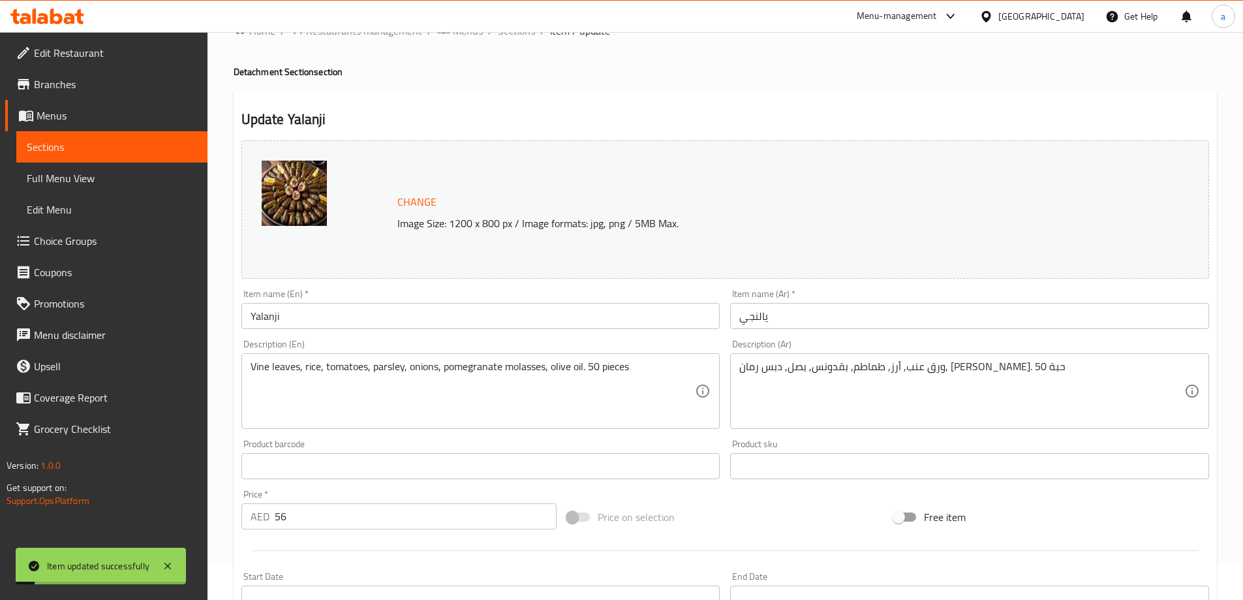
scroll to position [0, 0]
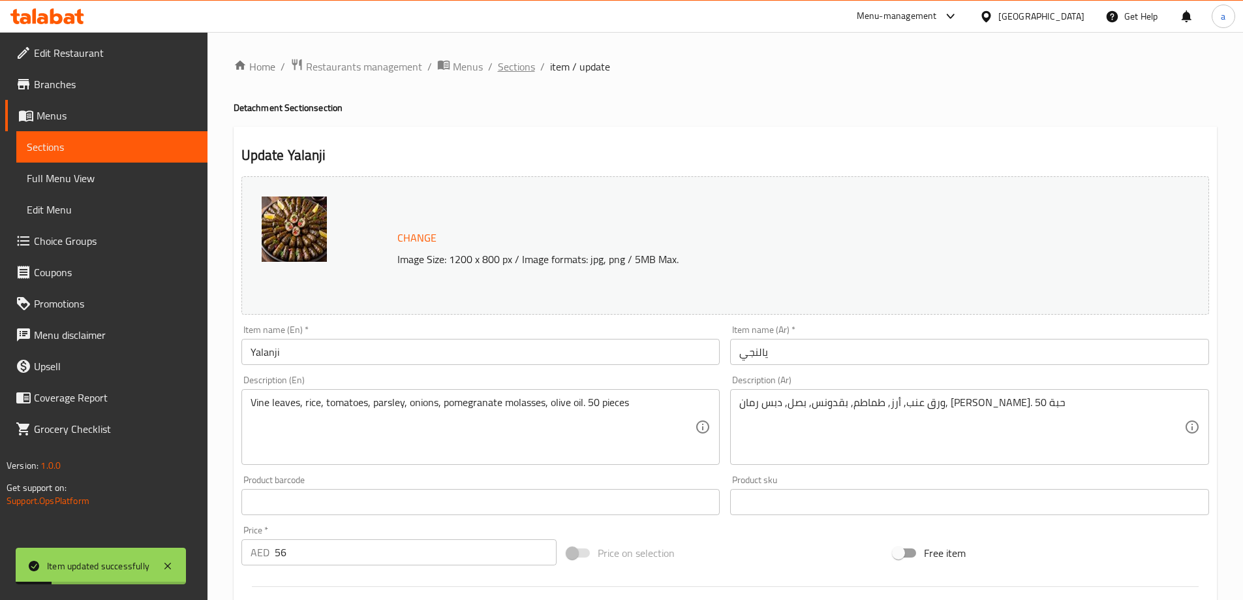
click at [518, 72] on span "Sections" at bounding box center [516, 67] width 37 height 16
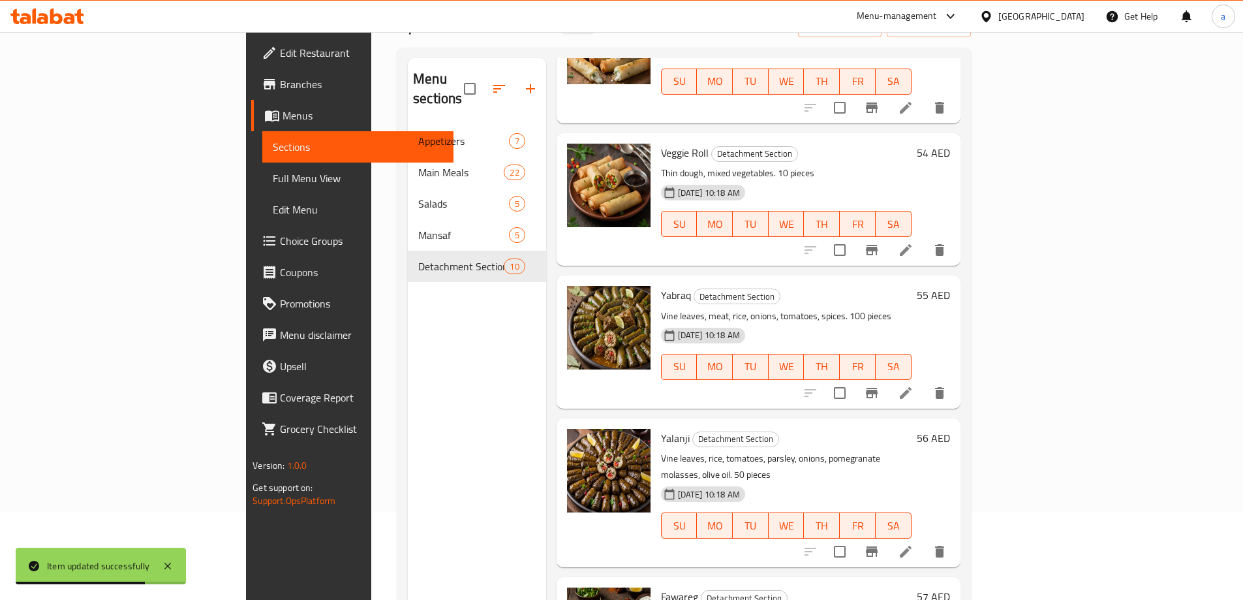
scroll to position [183, 0]
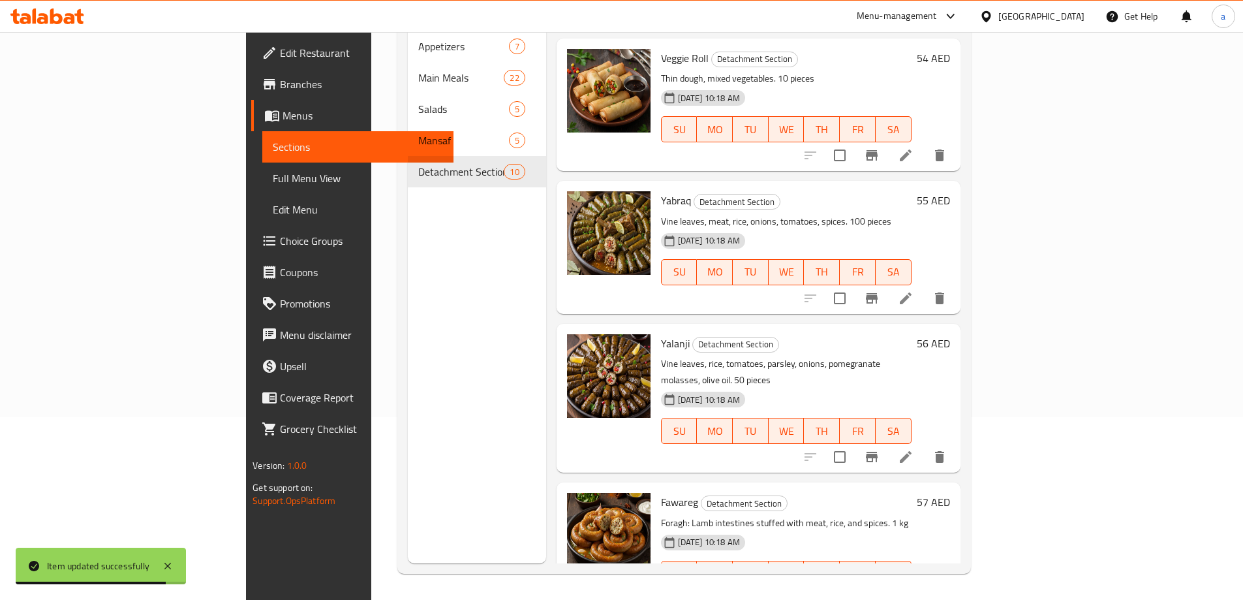
click at [914, 592] on icon at bounding box center [906, 600] width 16 height 16
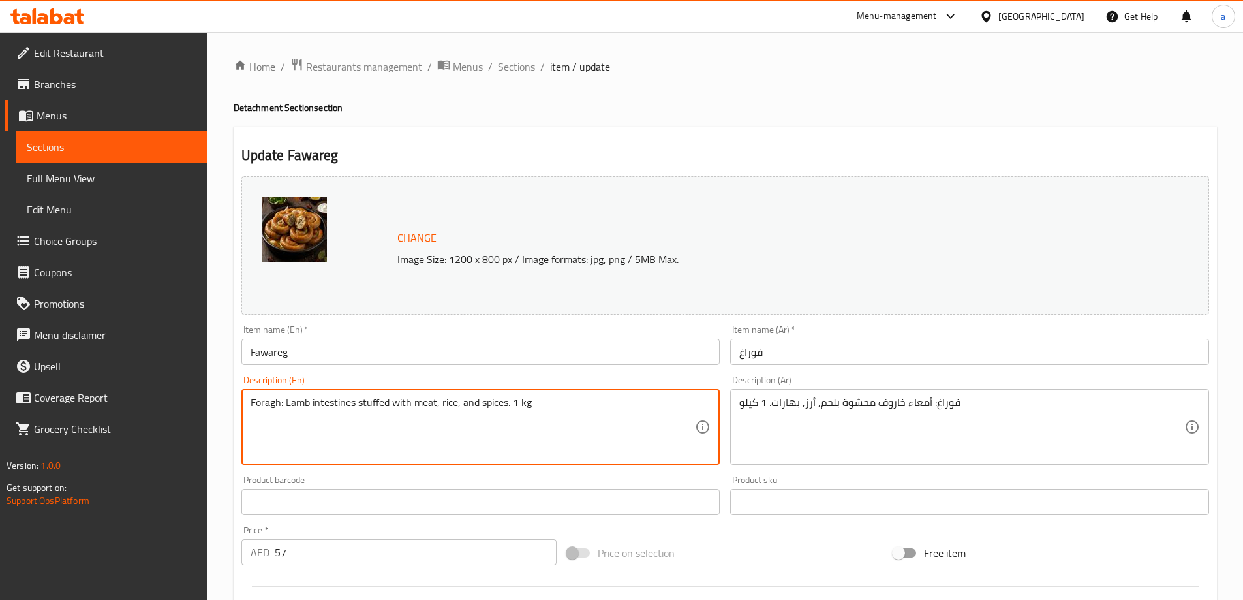
drag, startPoint x: 273, startPoint y: 405, endPoint x: 216, endPoint y: 403, distance: 57.4
type textarea "Lamb intestines stuffed with meat, rice, and spices. 1 kg"
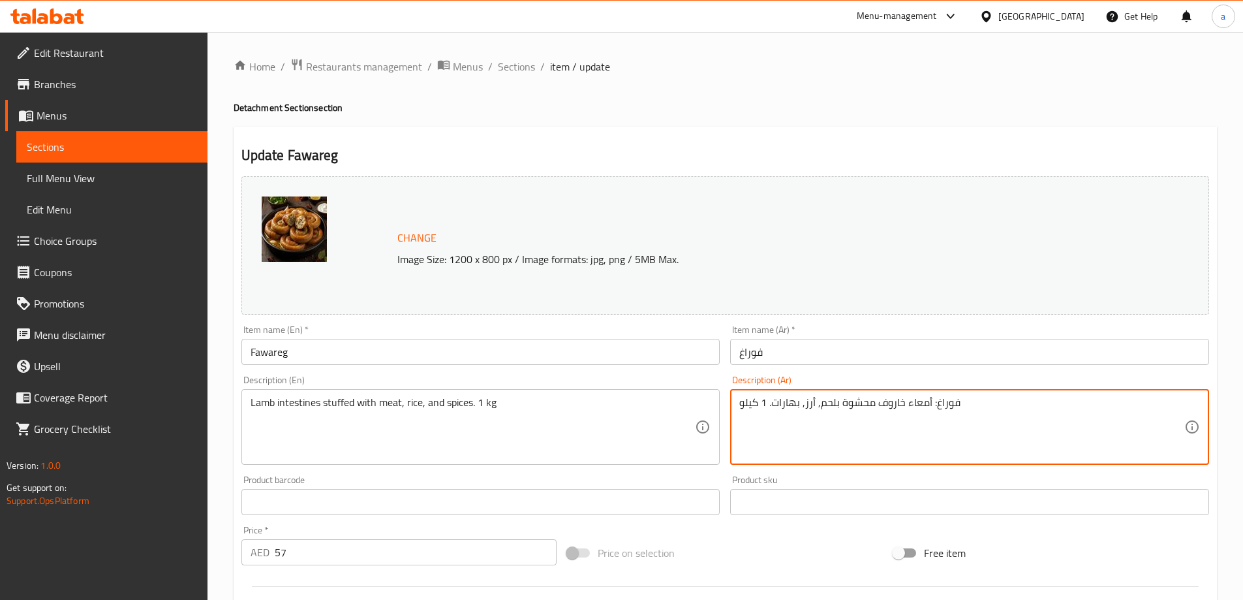
drag, startPoint x: 930, startPoint y: 402, endPoint x: 967, endPoint y: 405, distance: 37.3
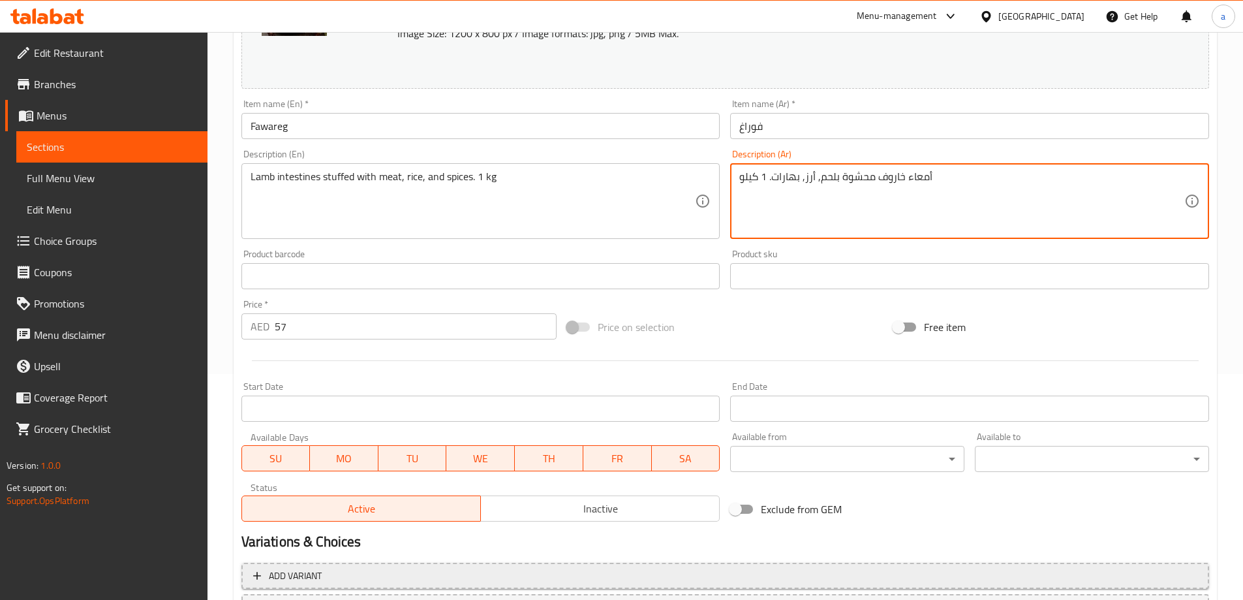
scroll to position [341, 0]
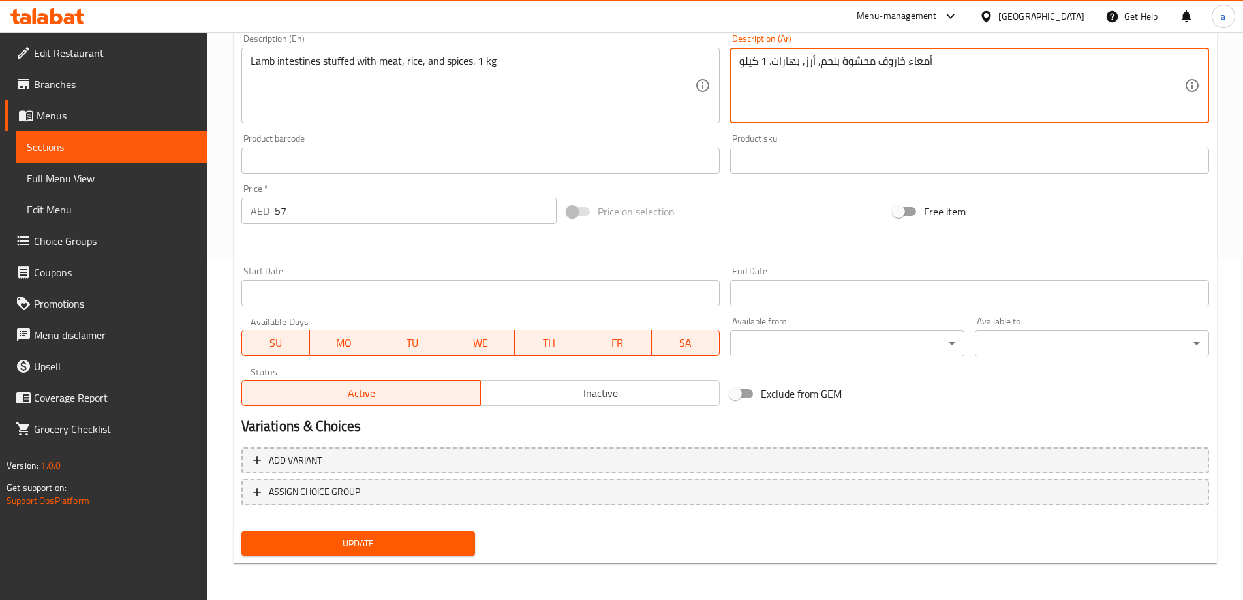
type textarea "أمعاء خاروف محشوة بلحم, أرز, بهارات. 1 كيلو"
click at [392, 535] on span "Update" at bounding box center [358, 543] width 213 height 16
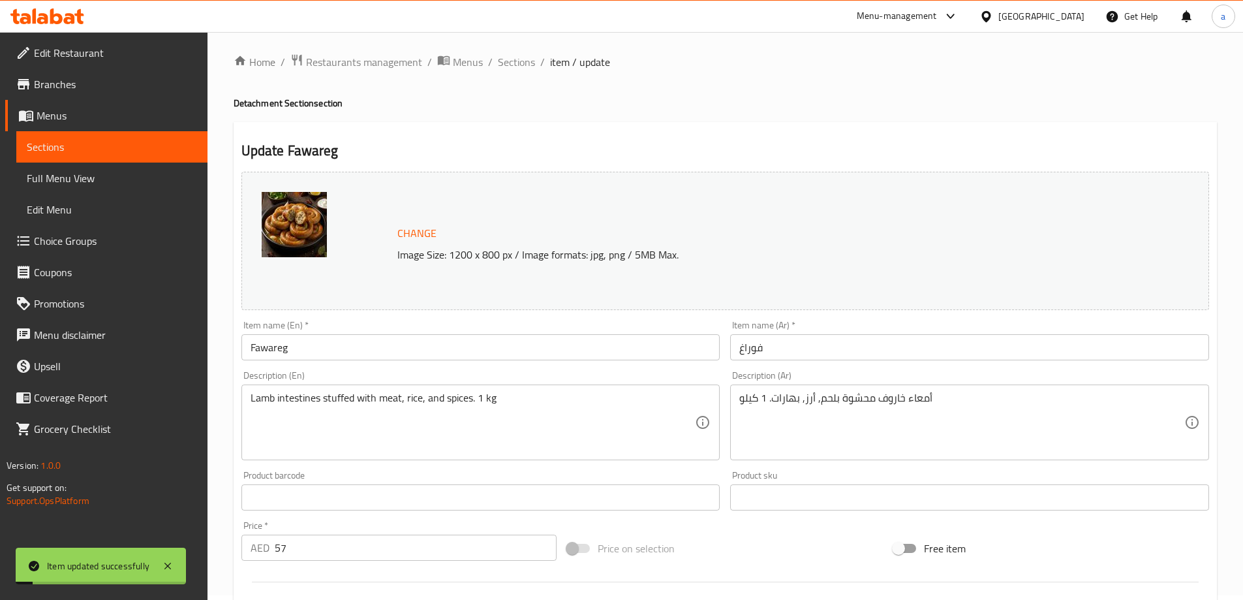
scroll to position [0, 0]
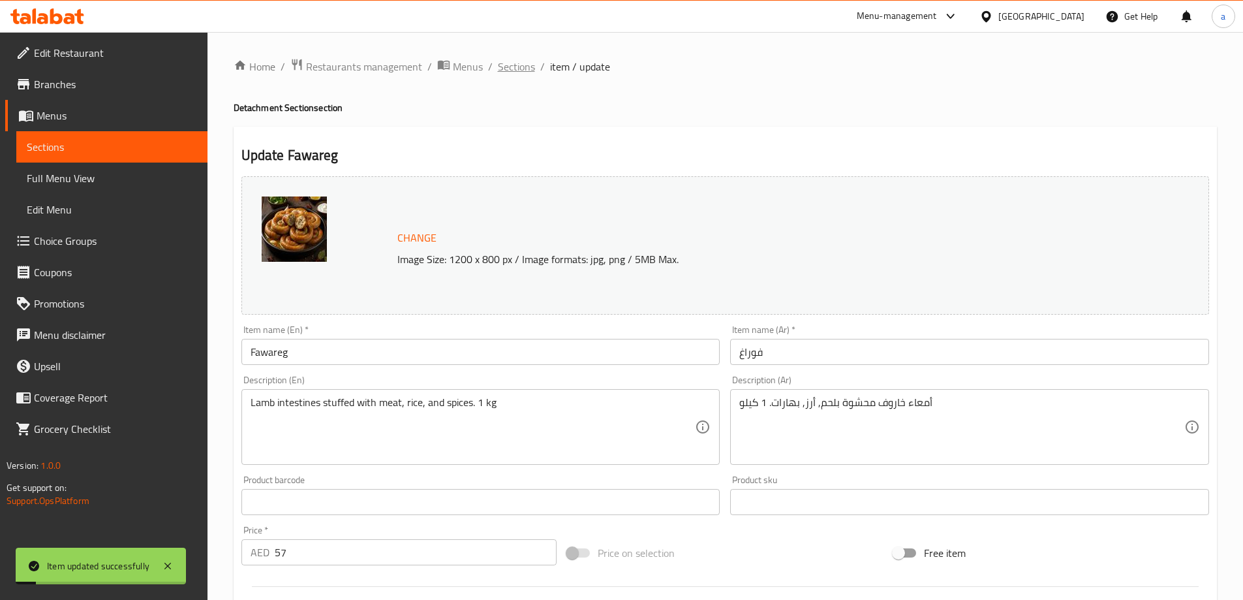
click at [524, 70] on span "Sections" at bounding box center [516, 67] width 37 height 16
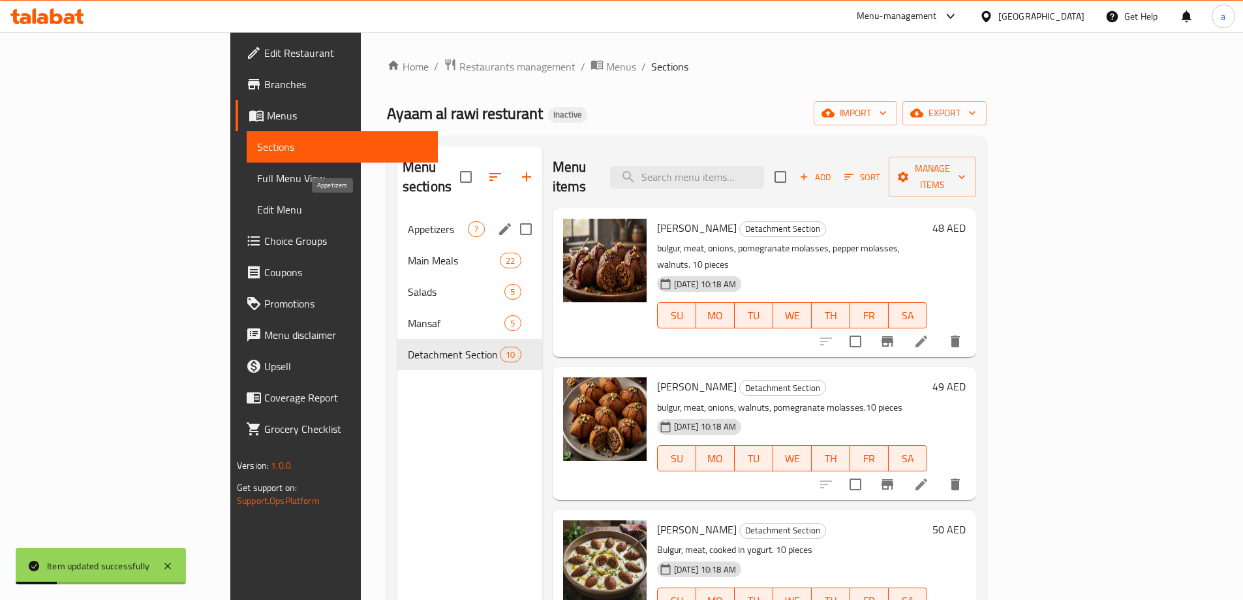
click at [408, 221] on span "Appetizers" at bounding box center [438, 229] width 61 height 16
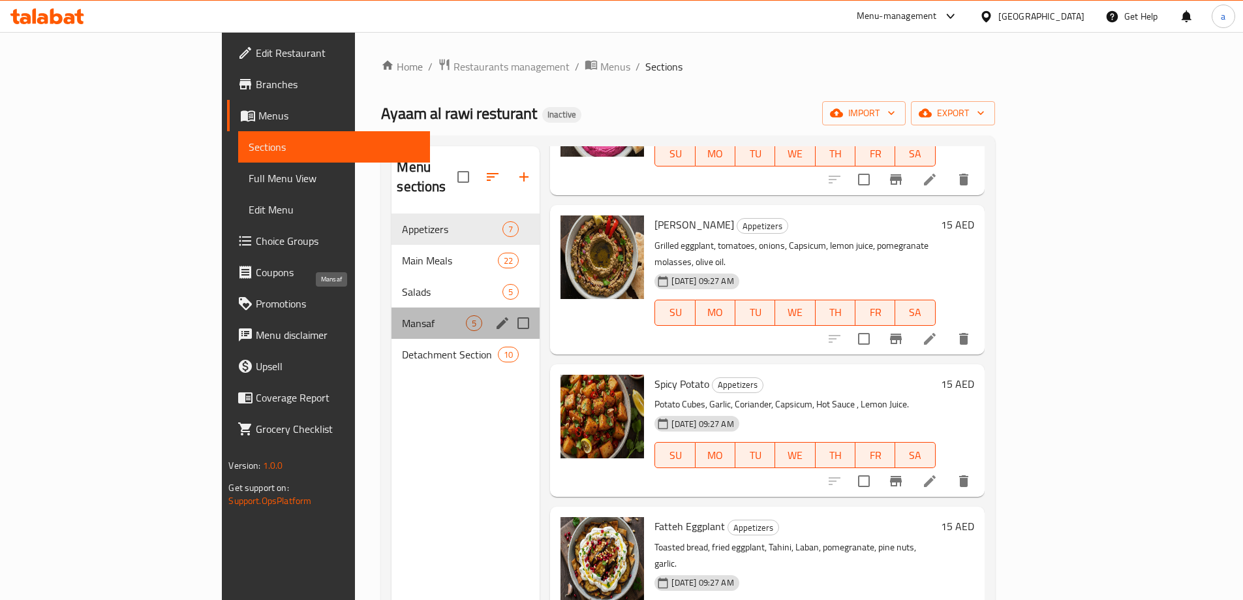
click at [402, 315] on span "Mansaf" at bounding box center [434, 323] width 64 height 16
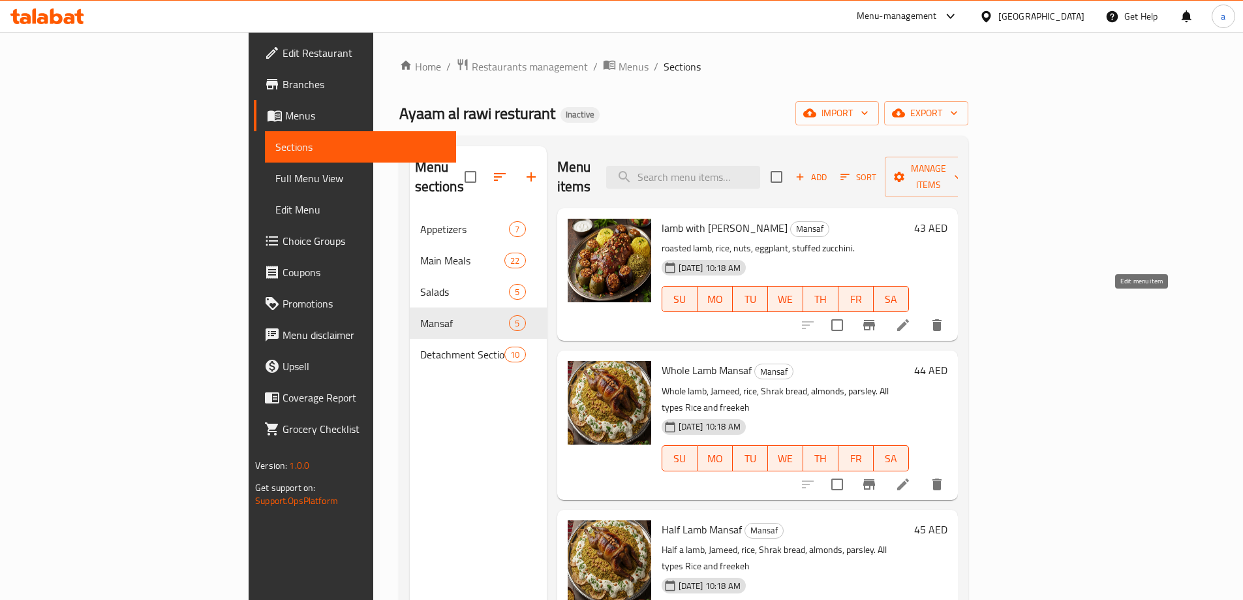
click at [911, 317] on icon at bounding box center [903, 325] width 16 height 16
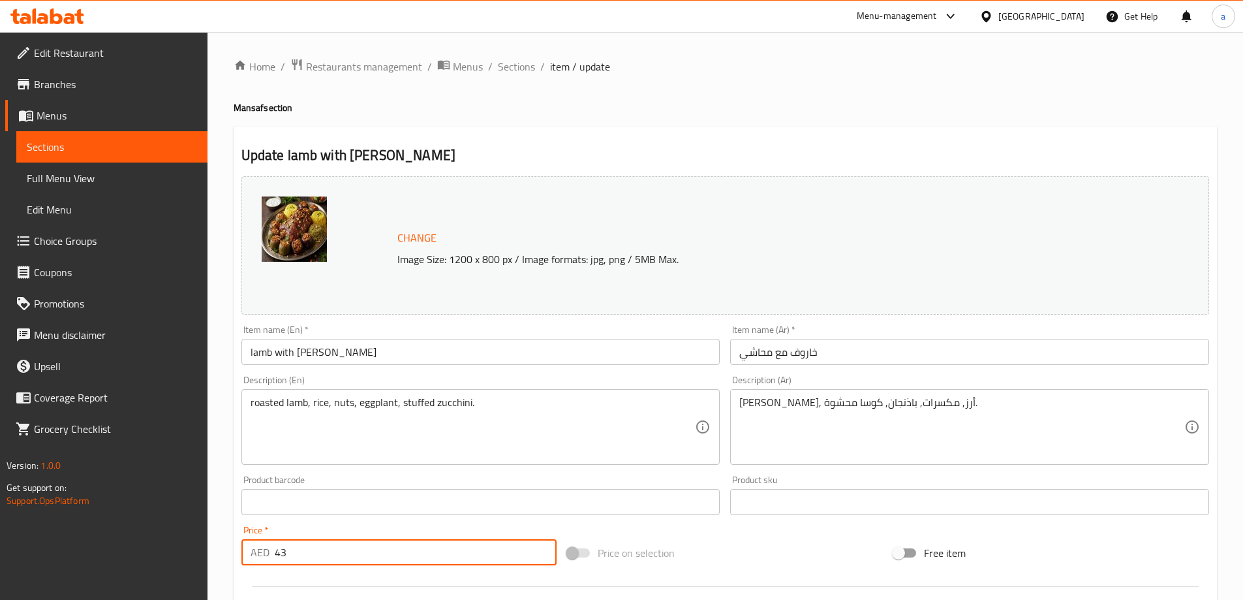
drag, startPoint x: 315, startPoint y: 550, endPoint x: 250, endPoint y: 550, distance: 64.6
click at [251, 550] on div "AED 43 Price *" at bounding box center [399, 552] width 316 height 26
paste input "1400"
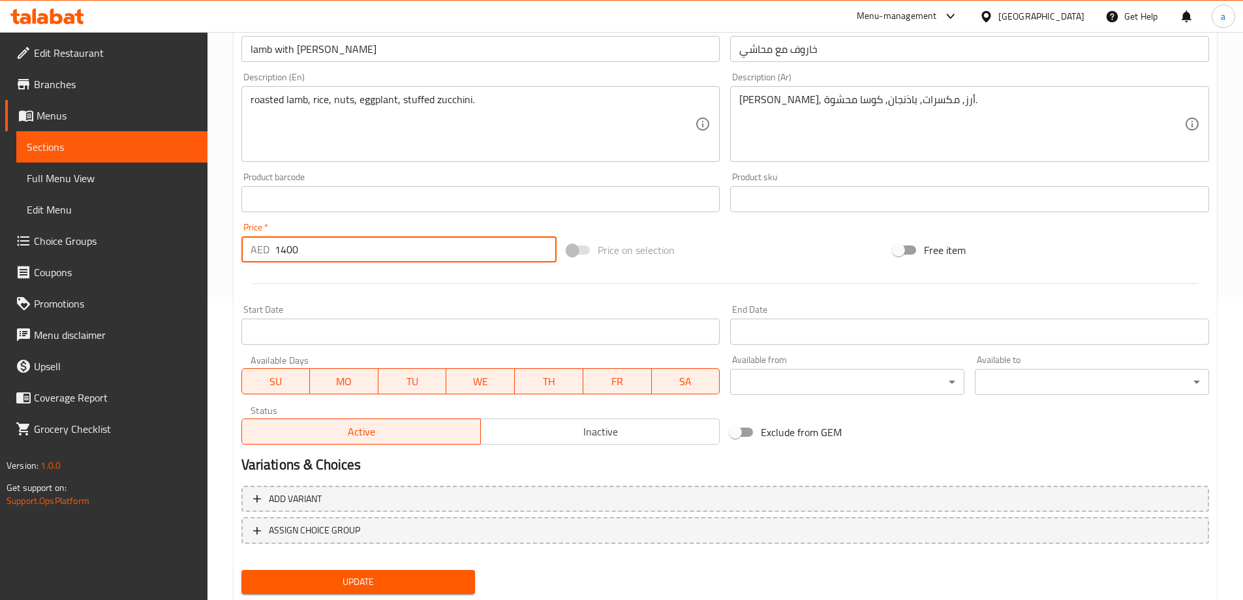
scroll to position [341, 0]
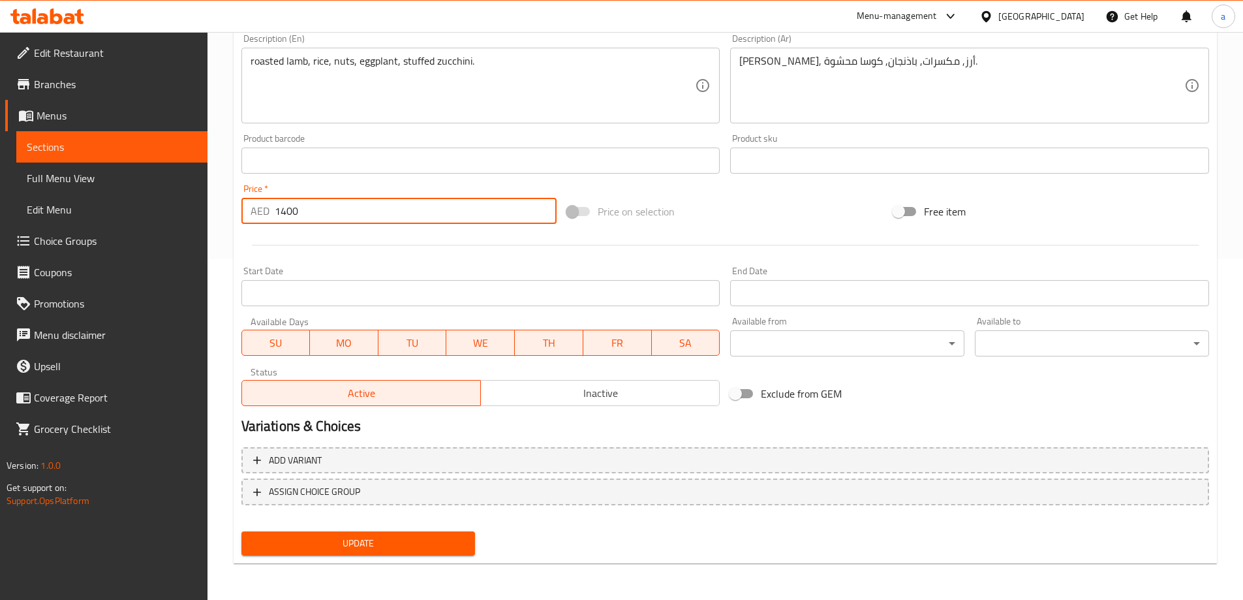
type input "1400"
click at [307, 546] on span "Update" at bounding box center [358, 543] width 213 height 16
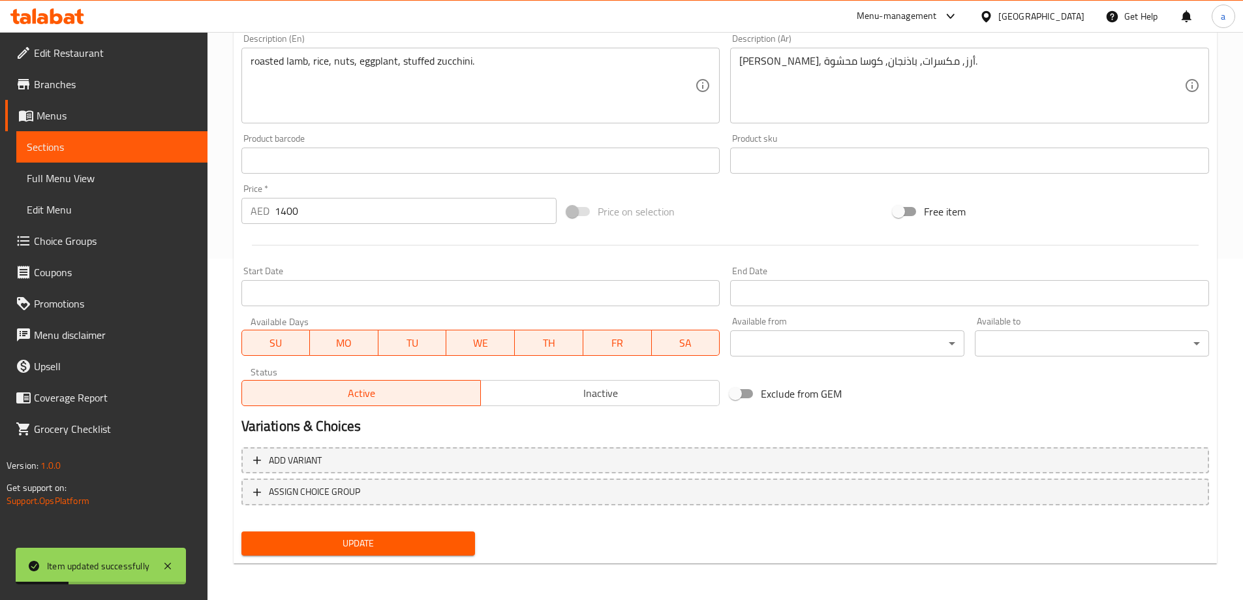
click at [585, 125] on div "Description (En) roasted lamb, rice, nuts, eggplant, stuffed zucchini. Descript…" at bounding box center [480, 79] width 489 height 100
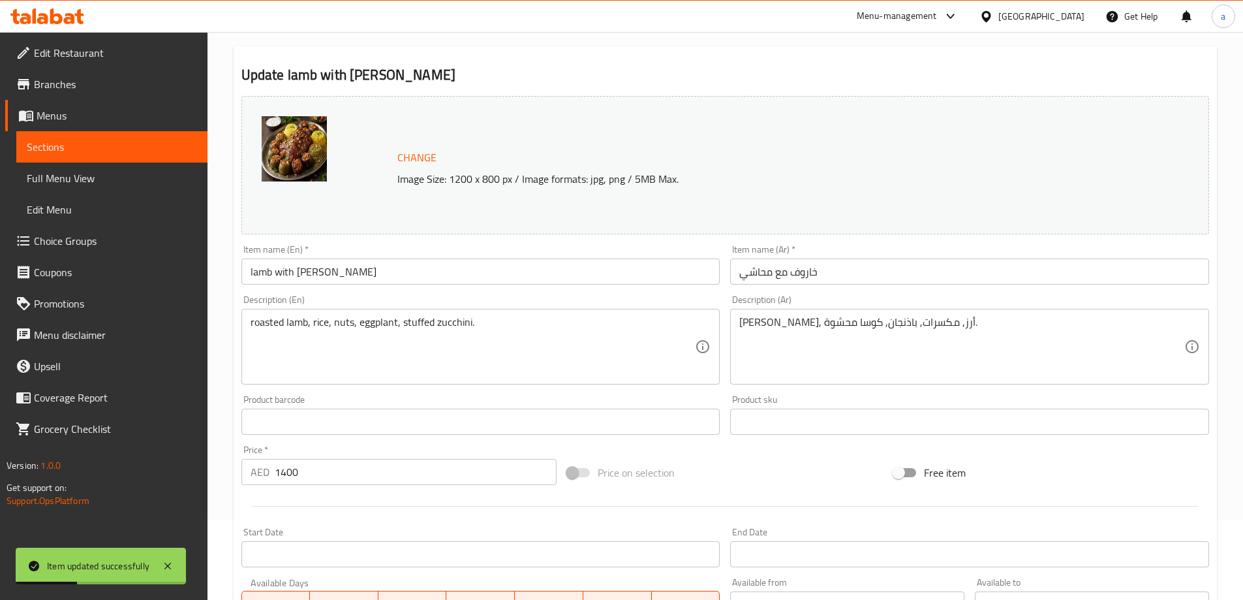
scroll to position [0, 0]
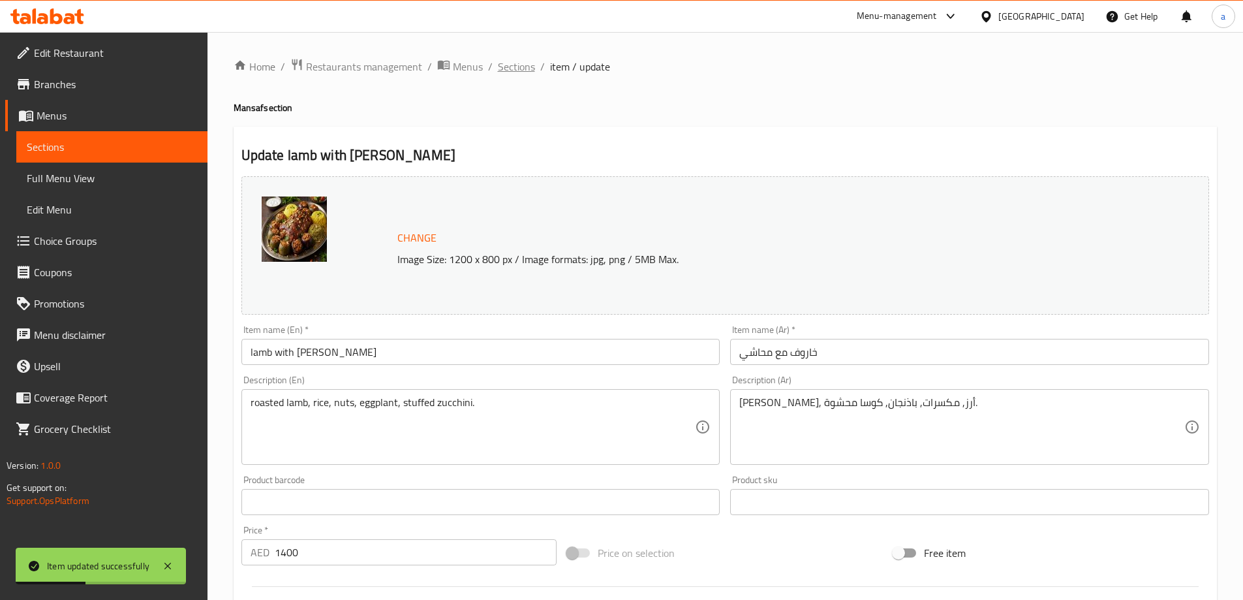
click at [518, 70] on span "Sections" at bounding box center [516, 67] width 37 height 16
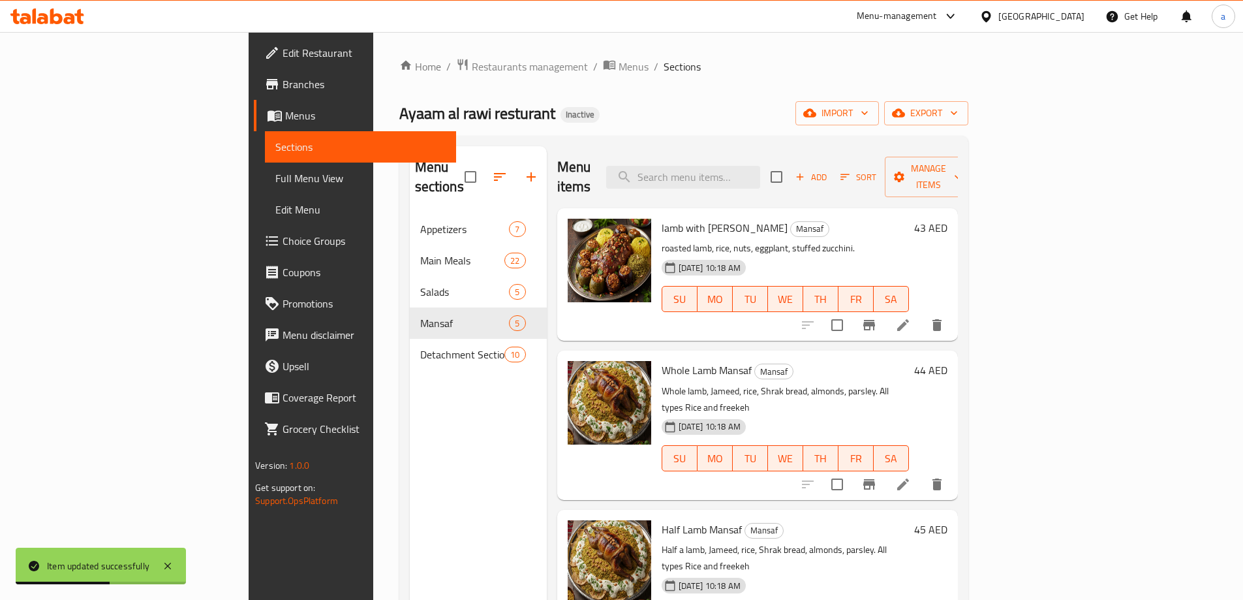
click at [911, 476] on icon at bounding box center [903, 484] width 16 height 16
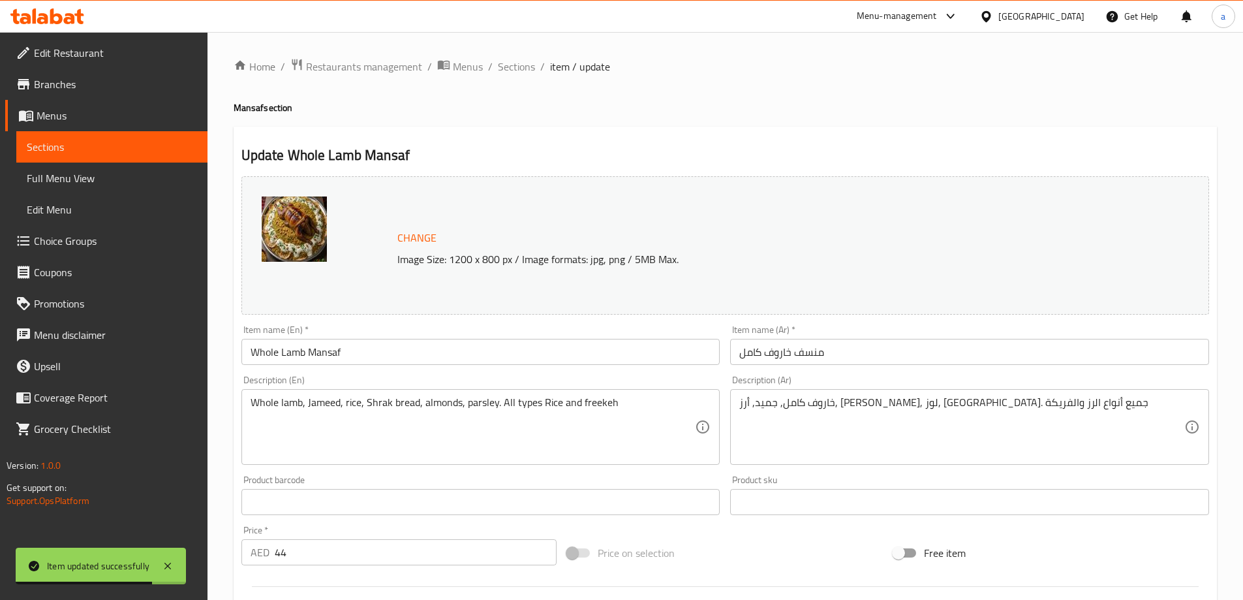
scroll to position [326, 0]
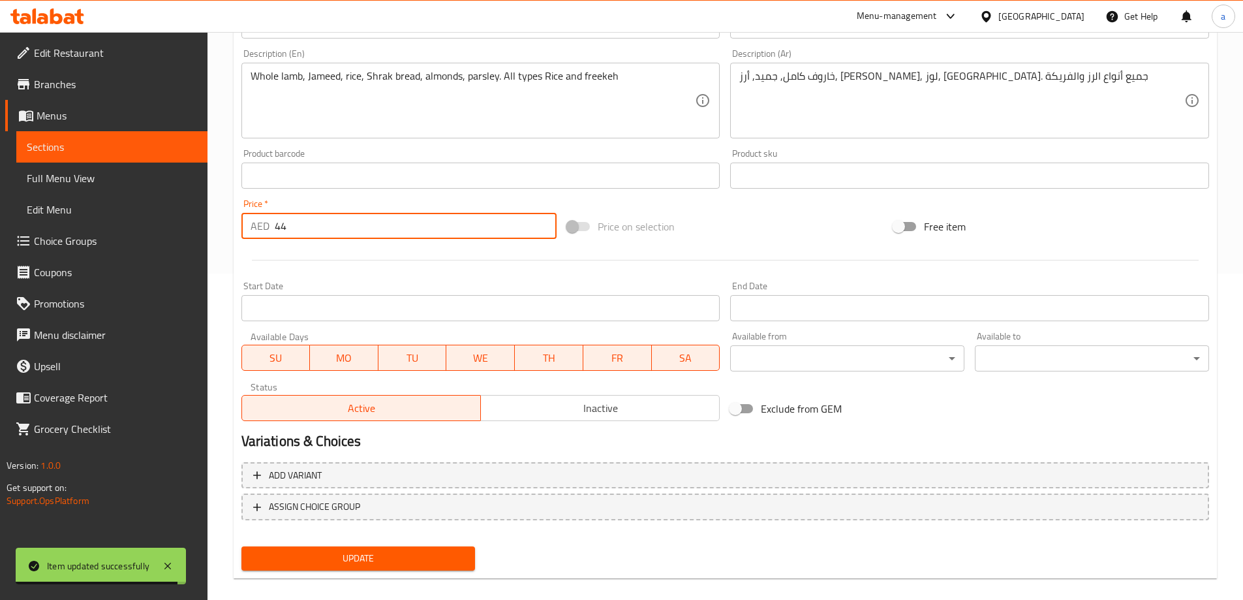
drag, startPoint x: 262, startPoint y: 228, endPoint x: 234, endPoint y: 223, distance: 29.3
click at [234, 223] on div "Update Whole Lamb Mansaf Change Image Size: 1200 x 800 px / Image formats: jpg,…" at bounding box center [726, 189] width 984 height 779
paste input "1000"
type input "1000"
click at [382, 555] on span "Update" at bounding box center [358, 558] width 213 height 16
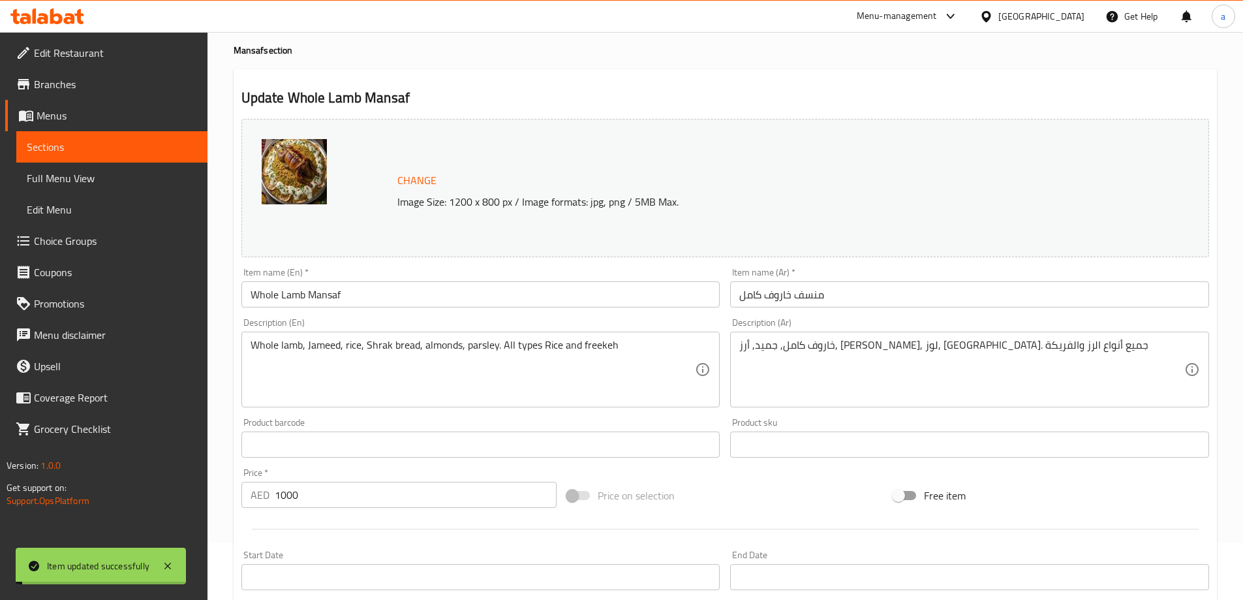
scroll to position [0, 0]
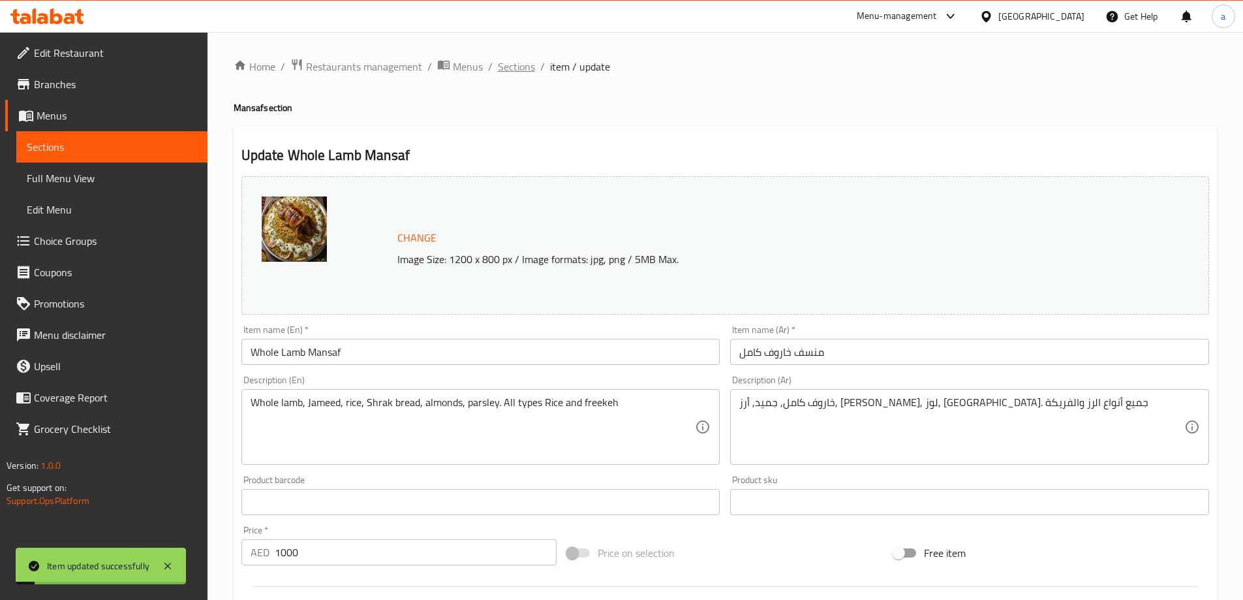
click at [525, 61] on span "Sections" at bounding box center [516, 67] width 37 height 16
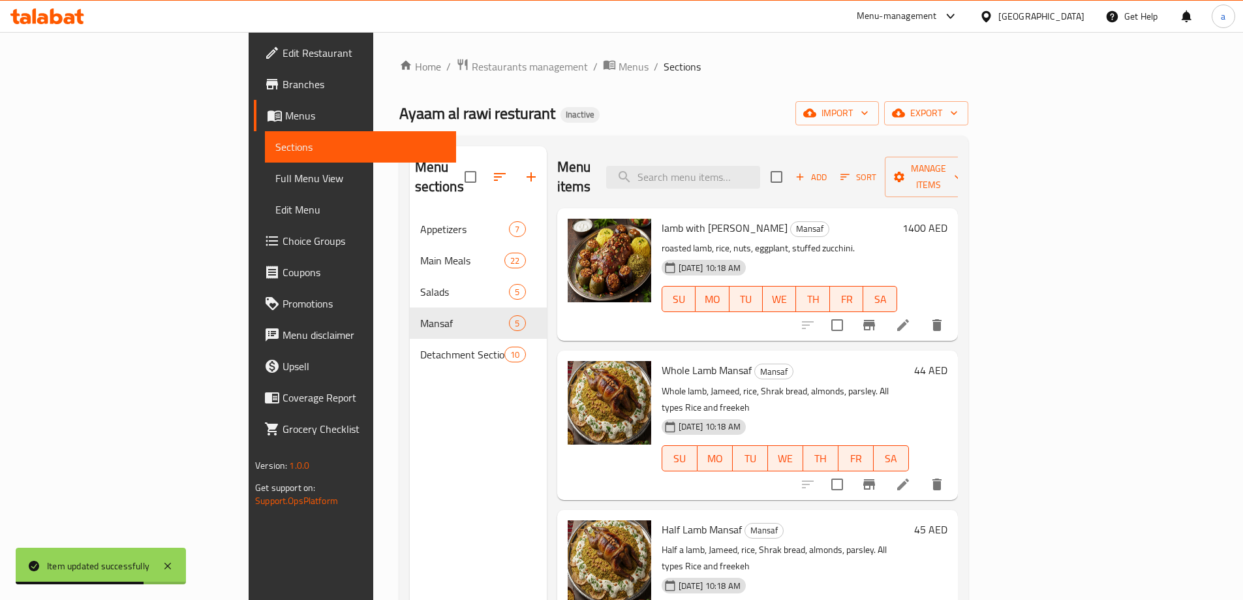
click at [909, 520] on h6 "Half Lamb Mansaf Mansaf" at bounding box center [785, 529] width 247 height 18
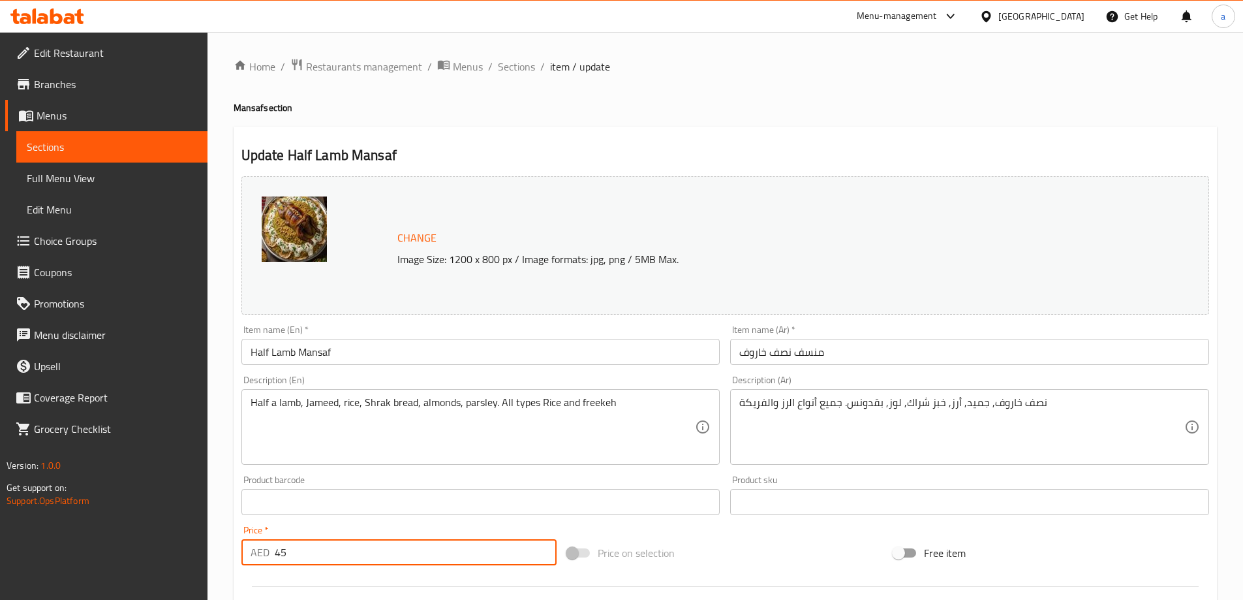
drag, startPoint x: 293, startPoint y: 560, endPoint x: 240, endPoint y: 551, distance: 54.2
click at [240, 551] on div "Price   * AED 45 Price *" at bounding box center [399, 545] width 326 height 50
paste input "550"
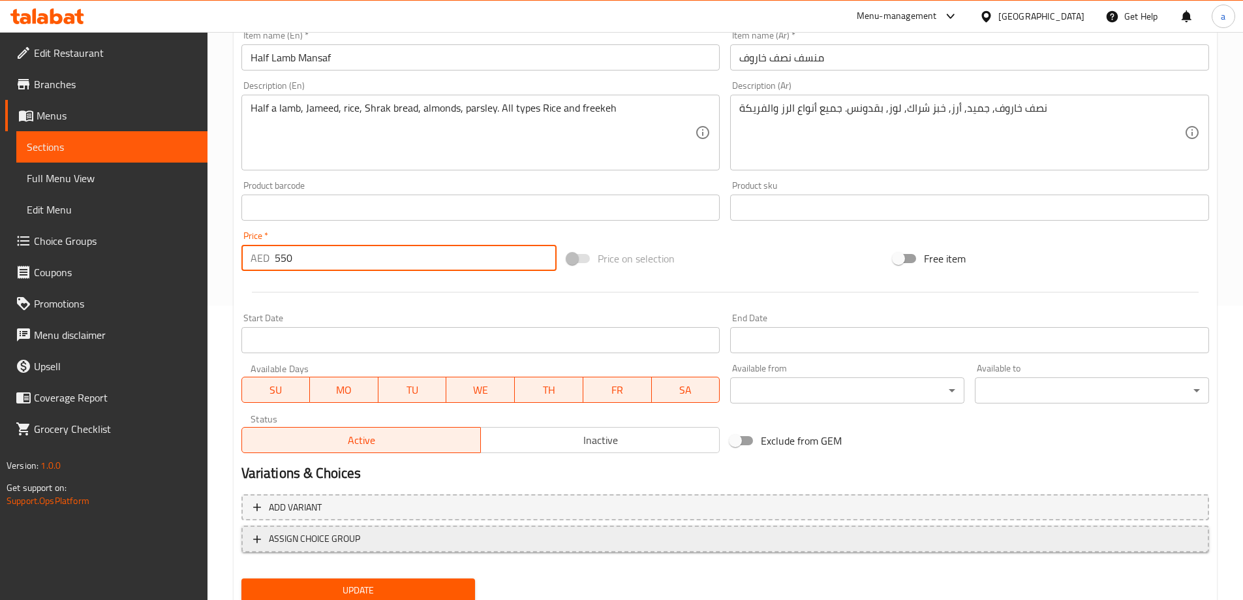
scroll to position [341, 0]
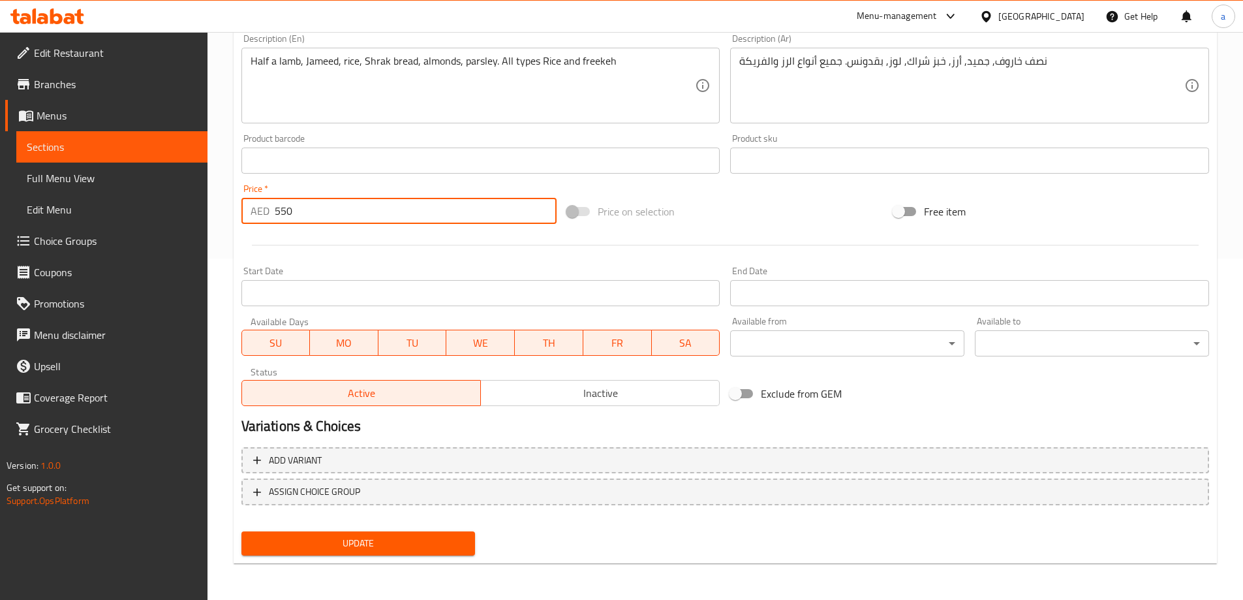
type input "550"
click at [322, 548] on span "Update" at bounding box center [358, 543] width 213 height 16
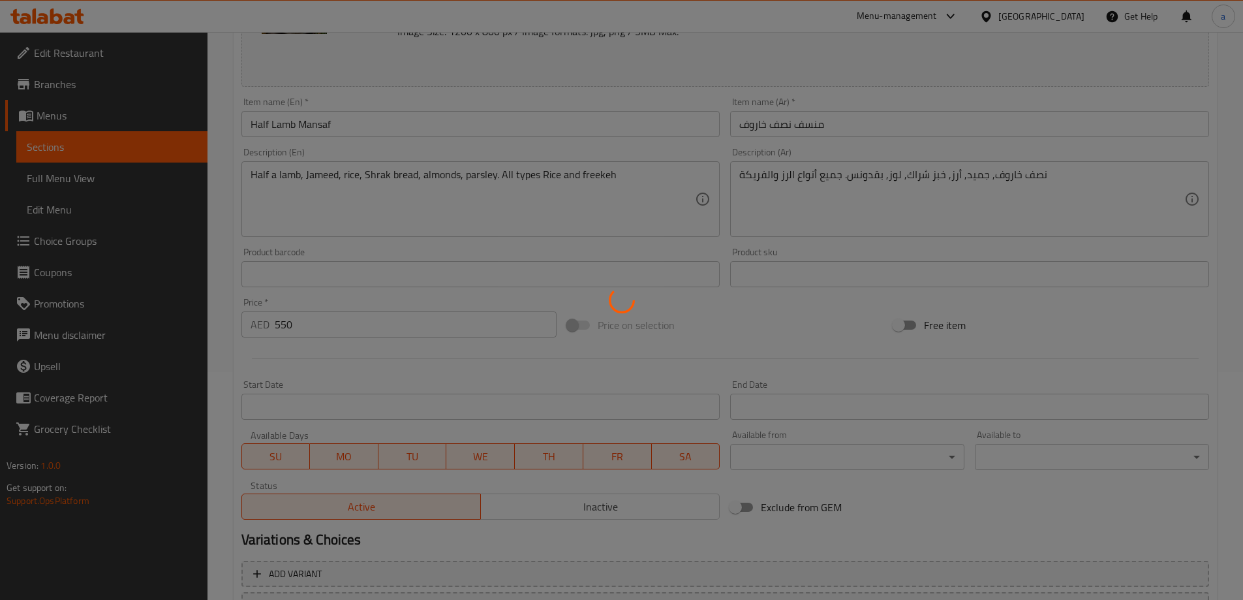
scroll to position [0, 0]
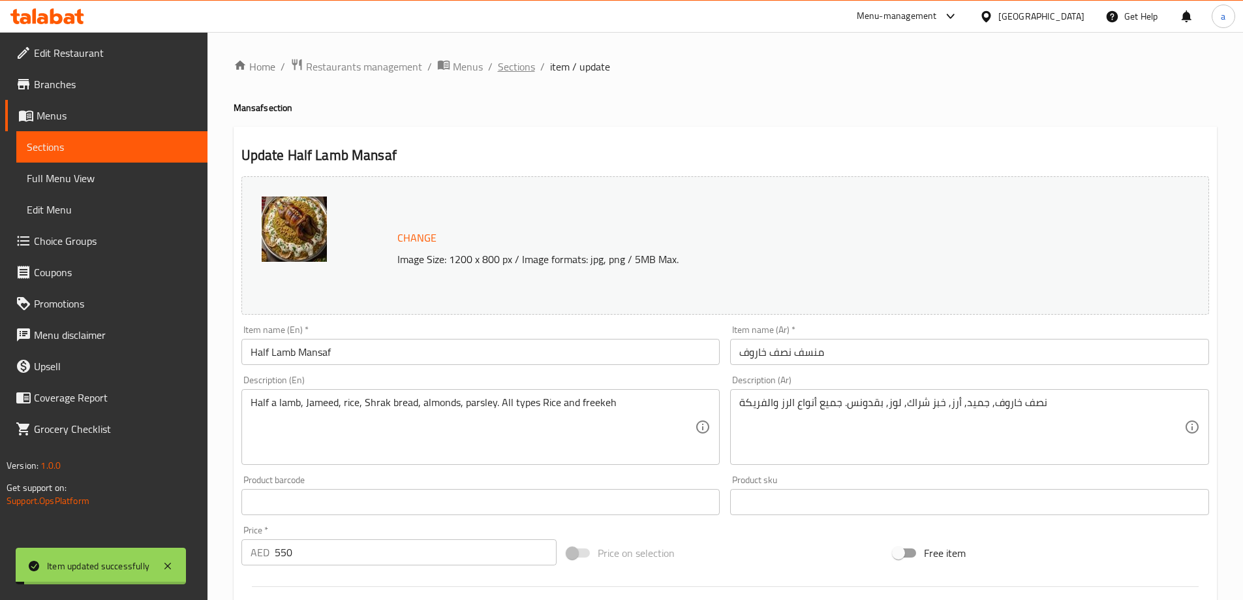
click at [524, 66] on span "Sections" at bounding box center [516, 67] width 37 height 16
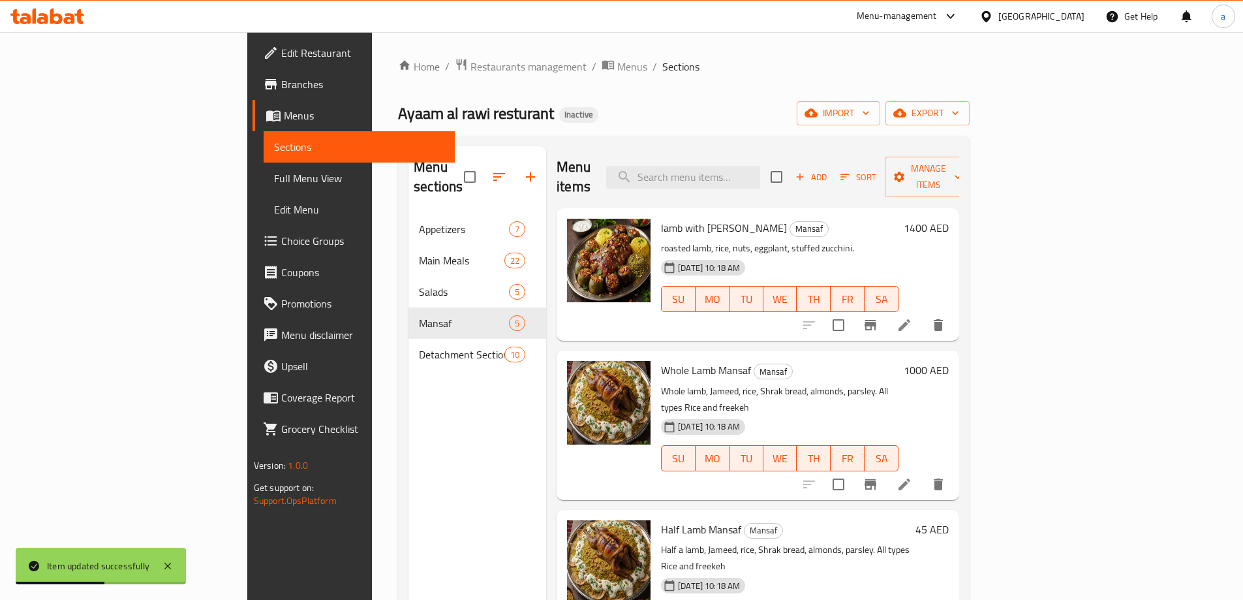
click at [910, 520] on h6 "Half Lamb Mansaf Mansaf" at bounding box center [785, 529] width 249 height 18
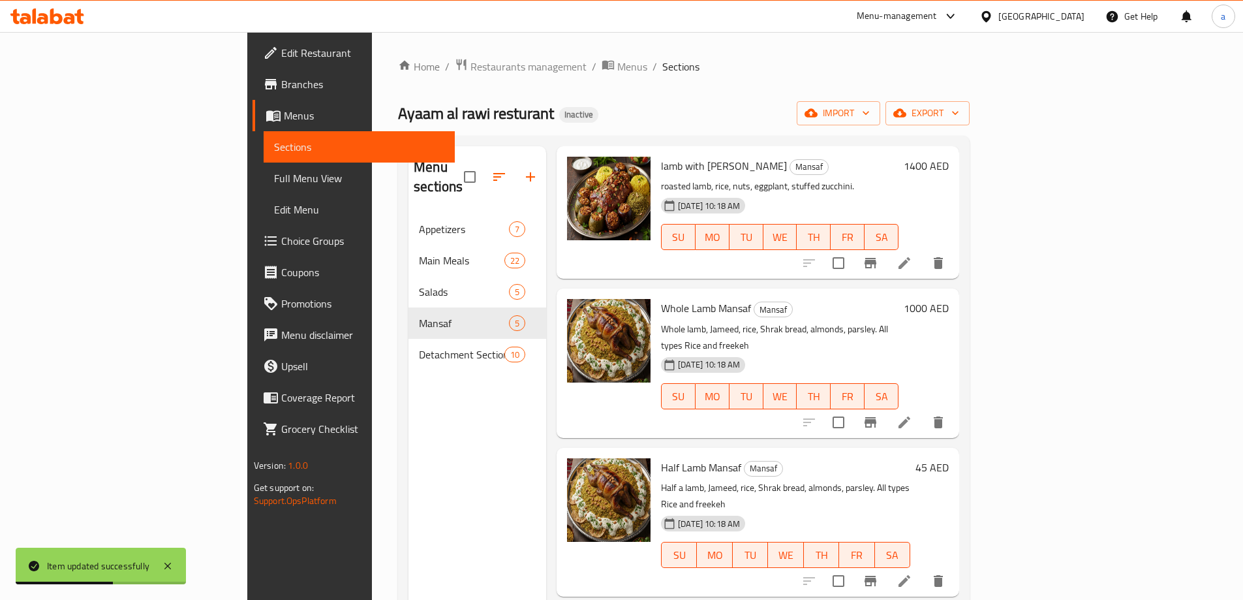
scroll to position [146, 0]
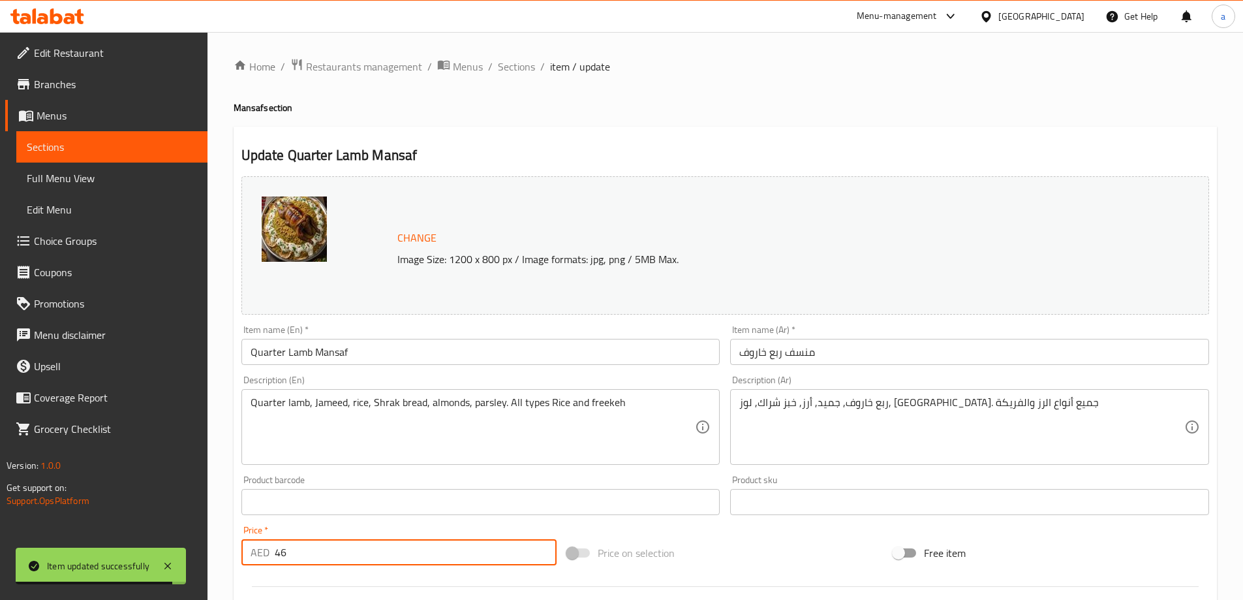
drag, startPoint x: 313, startPoint y: 551, endPoint x: 246, endPoint y: 544, distance: 67.6
click at [248, 546] on div "AED 46 Price *" at bounding box center [399, 552] width 316 height 26
paste input "300"
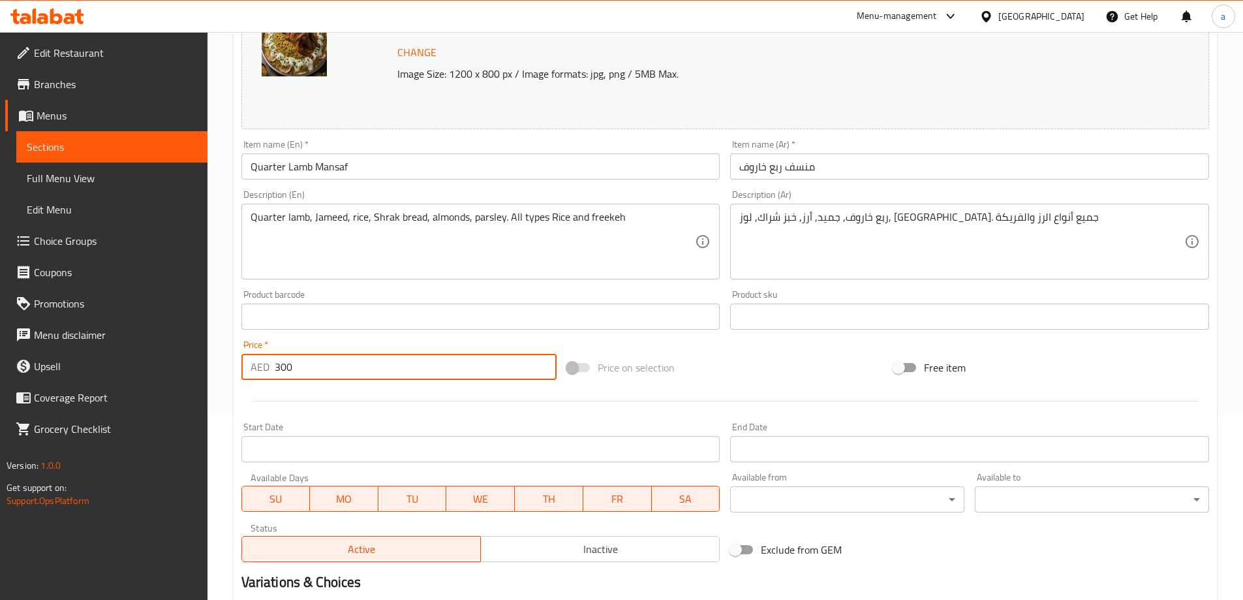
scroll to position [326, 0]
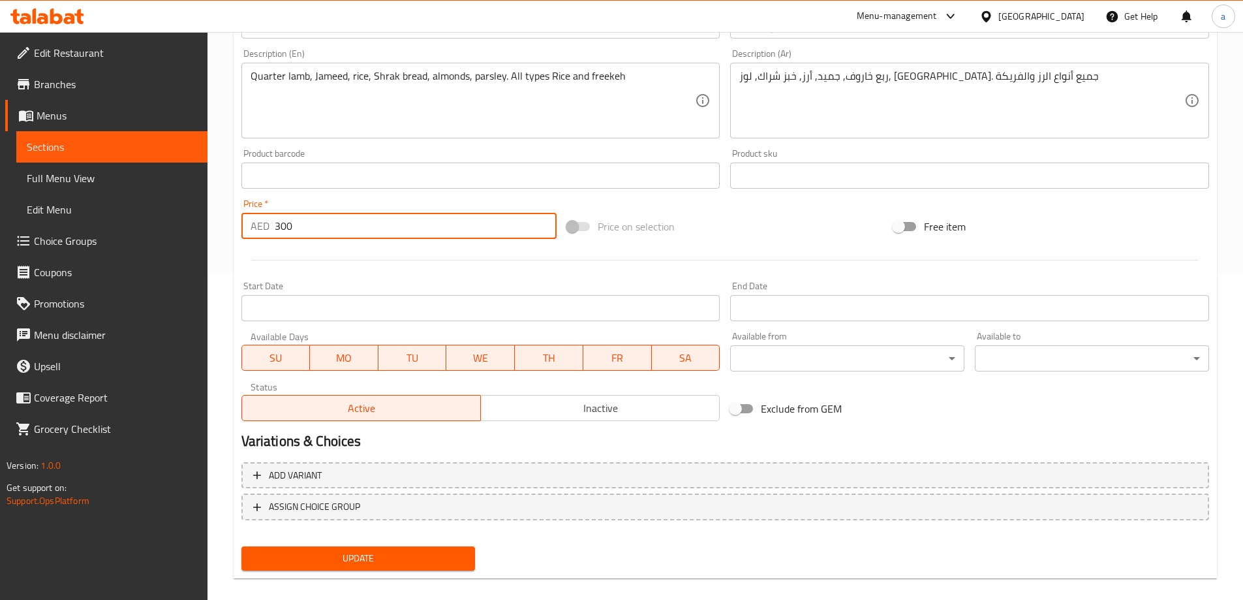
type input "300"
click at [382, 555] on span "Update" at bounding box center [358, 558] width 213 height 16
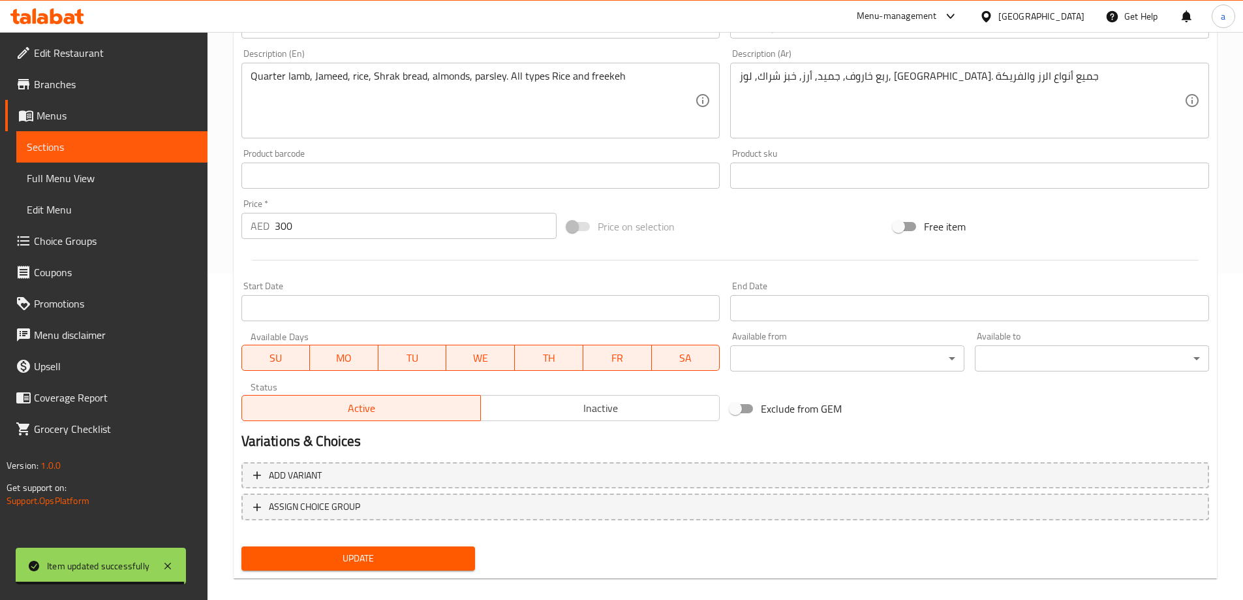
click at [893, 273] on div at bounding box center [725, 260] width 978 height 32
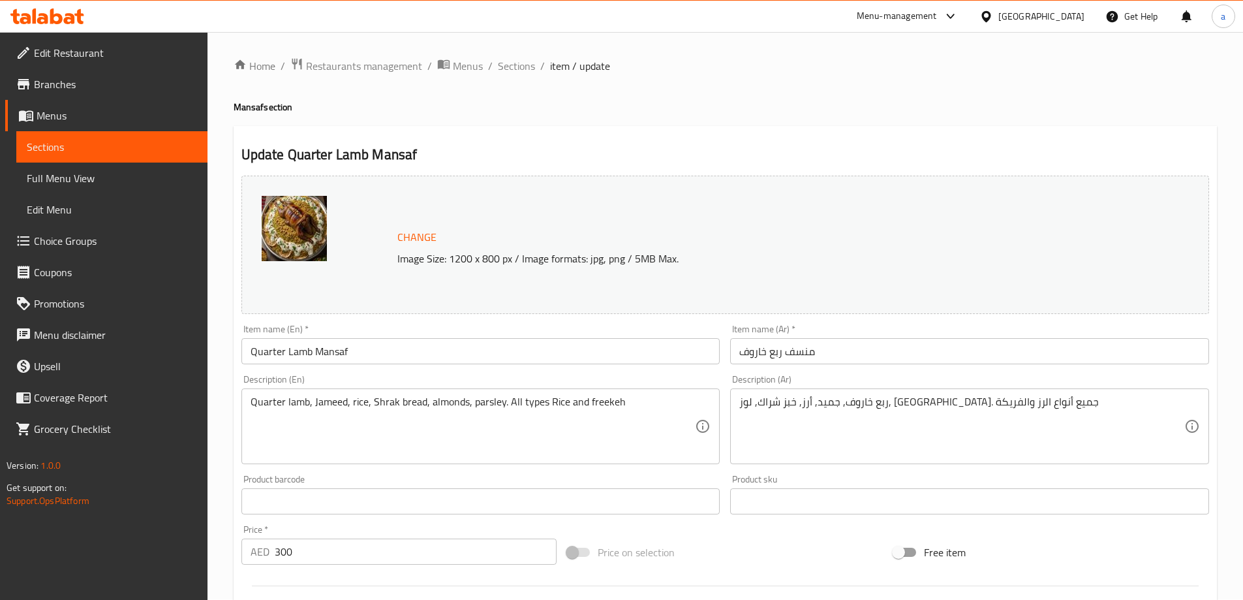
scroll to position [0, 0]
click at [518, 64] on span "Sections" at bounding box center [516, 67] width 37 height 16
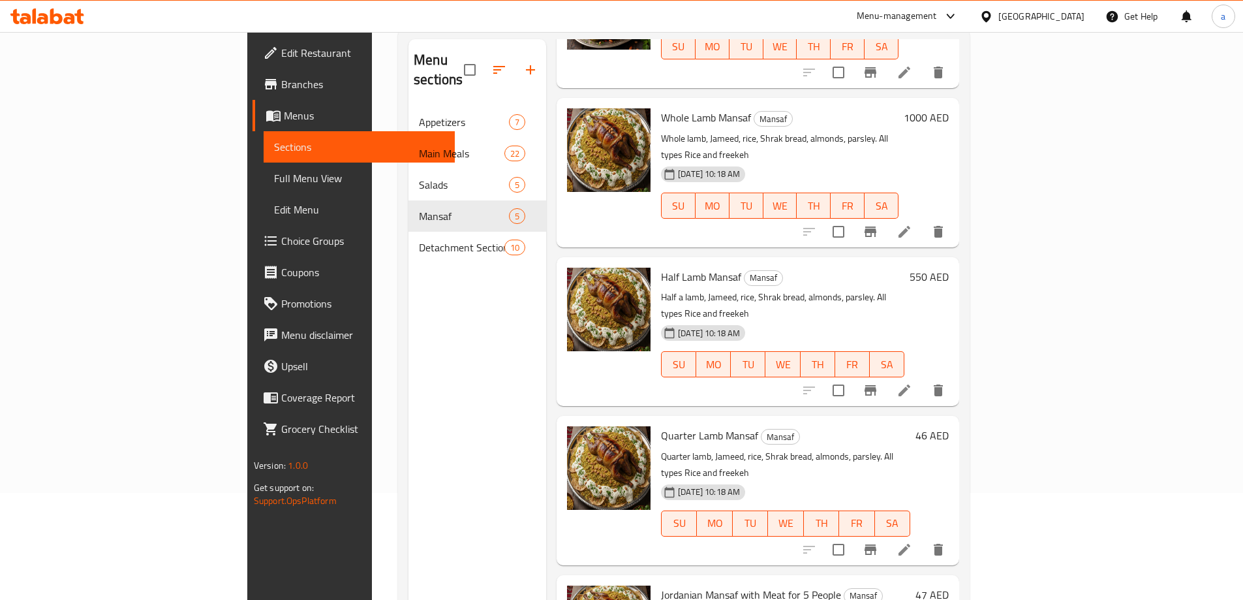
scroll to position [183, 0]
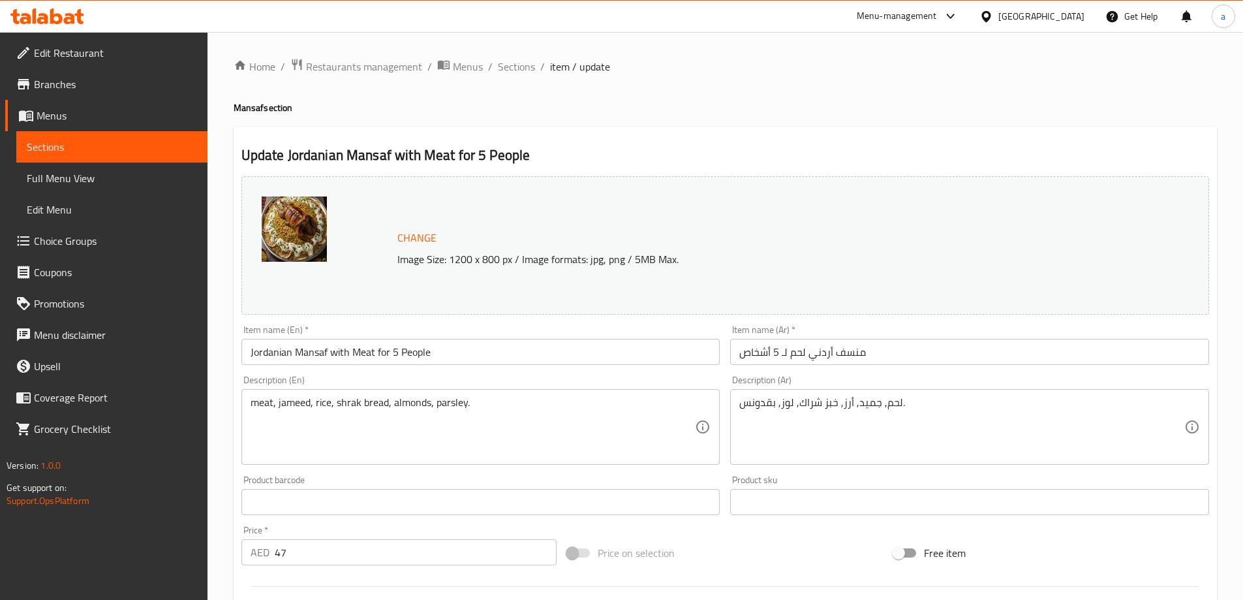
drag, startPoint x: 290, startPoint y: 553, endPoint x: 236, endPoint y: 549, distance: 54.3
click at [236, 549] on div "Price   * AED 47 Price *" at bounding box center [399, 545] width 326 height 50
paste input "225"
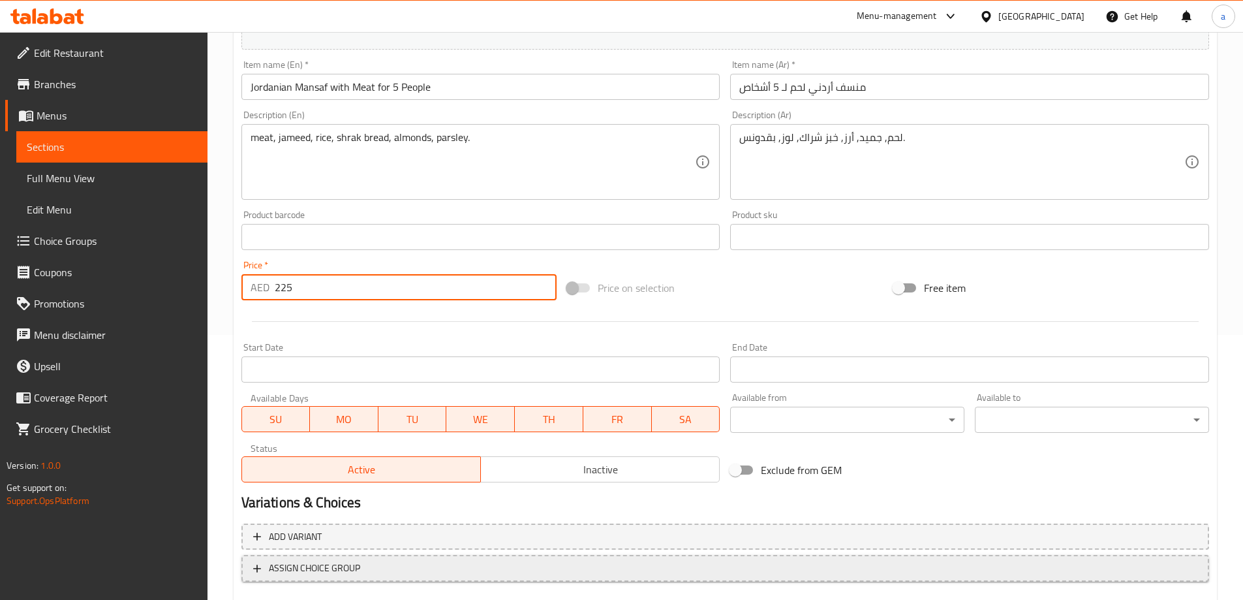
scroll to position [341, 0]
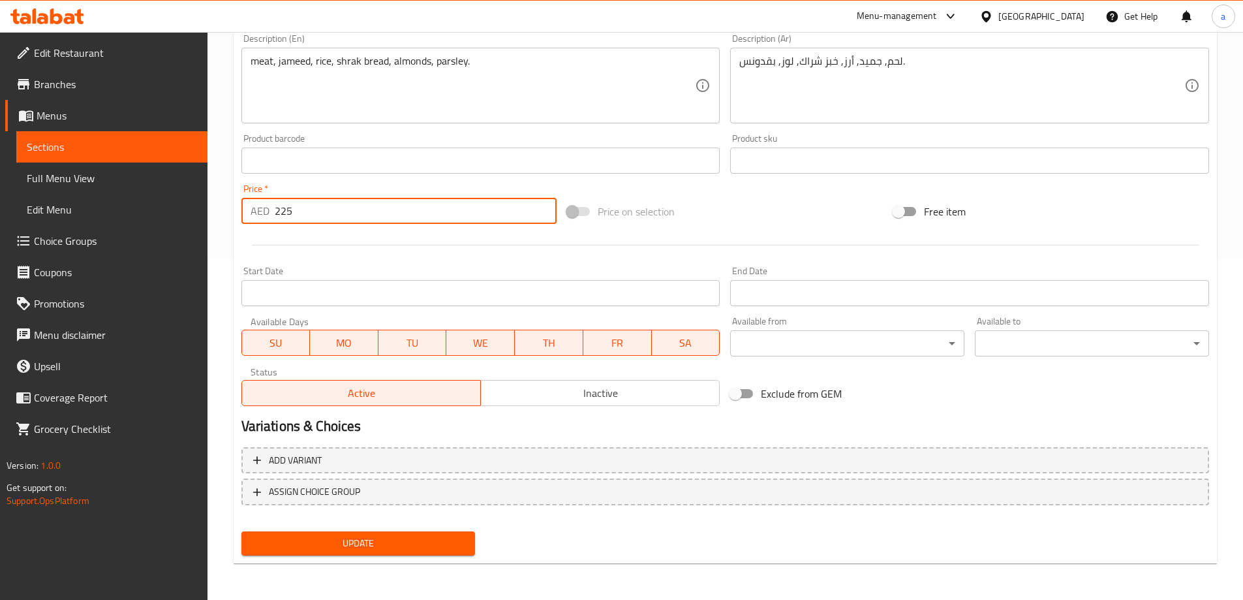
type input "225"
click at [316, 550] on span "Update" at bounding box center [358, 543] width 213 height 16
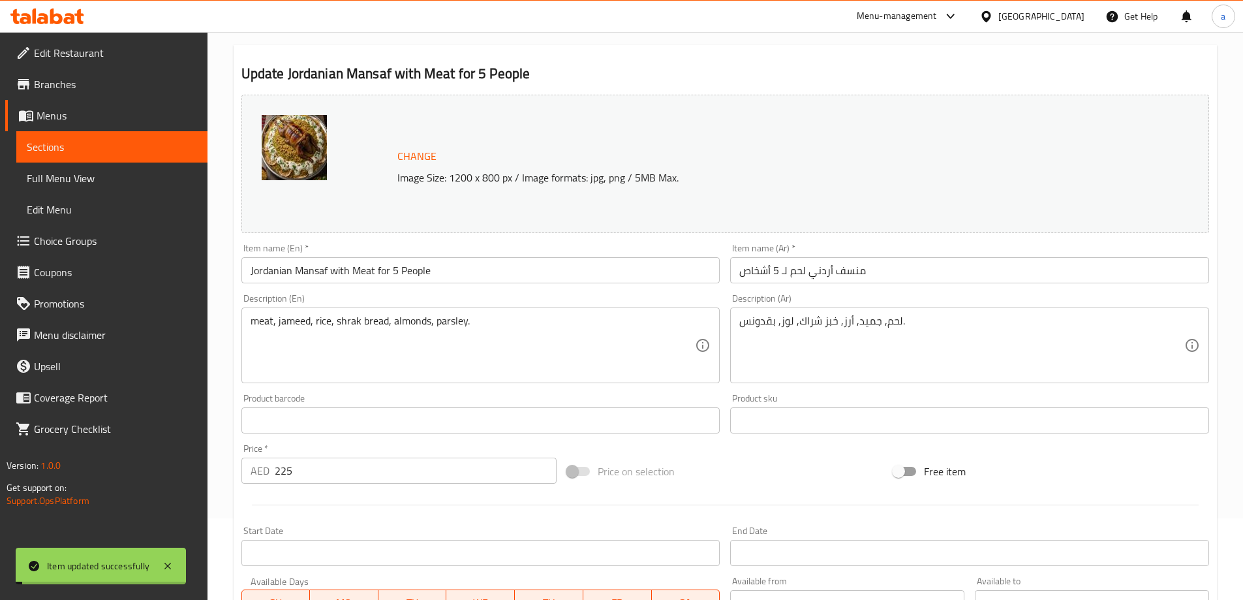
scroll to position [0, 0]
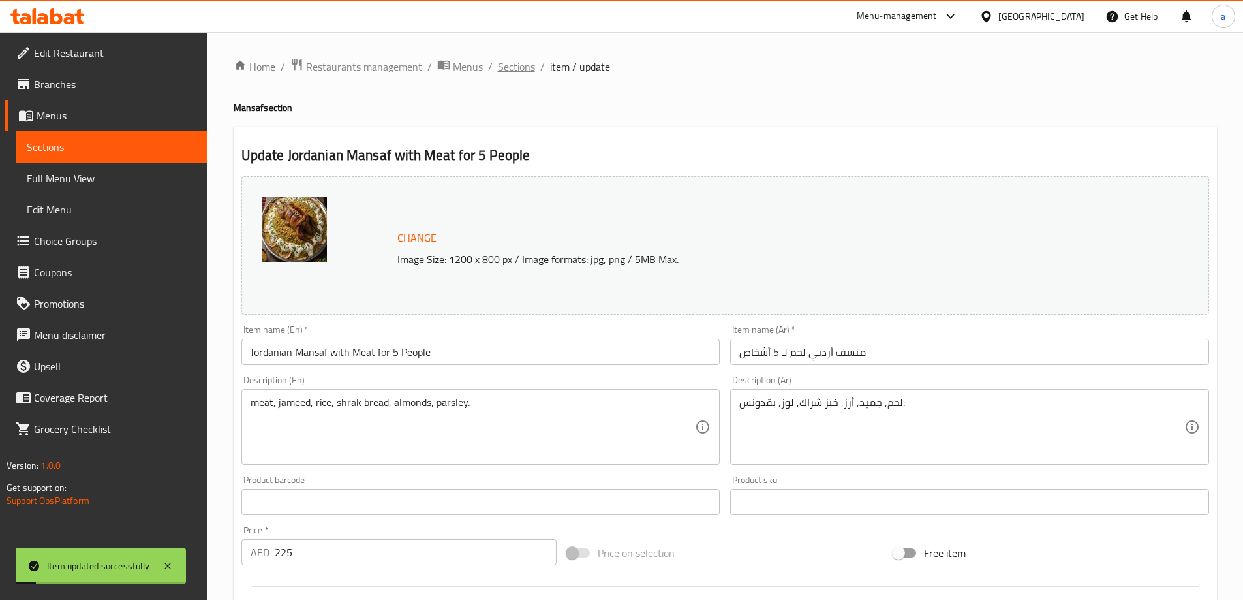
click at [516, 69] on span "Sections" at bounding box center [516, 67] width 37 height 16
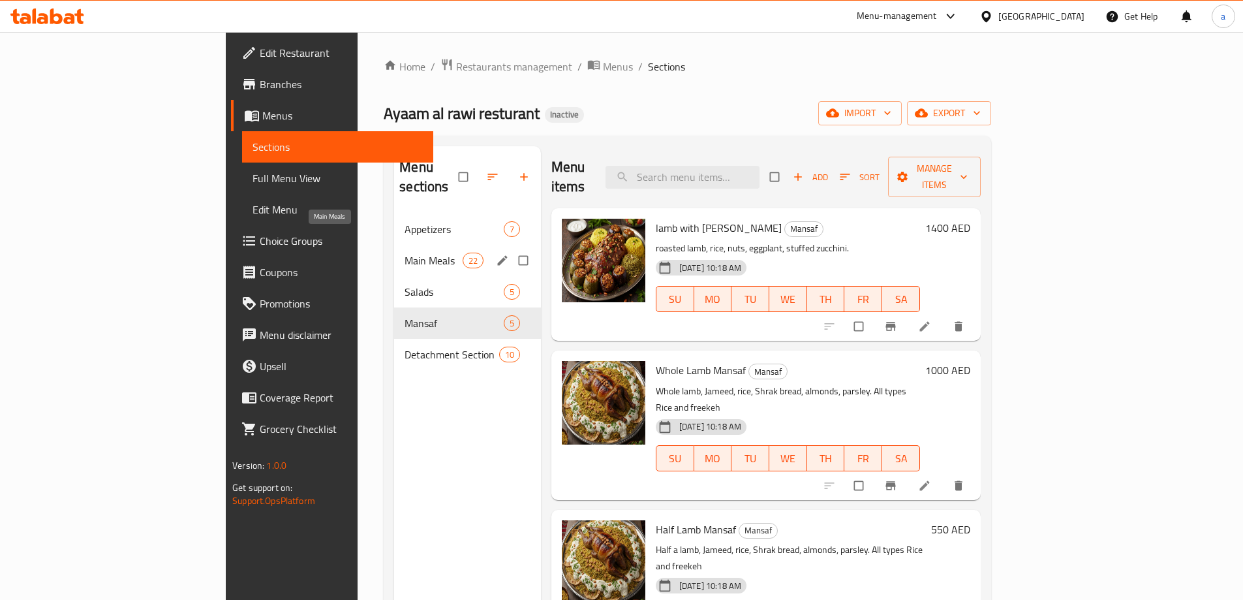
click at [405, 253] on span "Main Meals" at bounding box center [433, 261] width 57 height 16
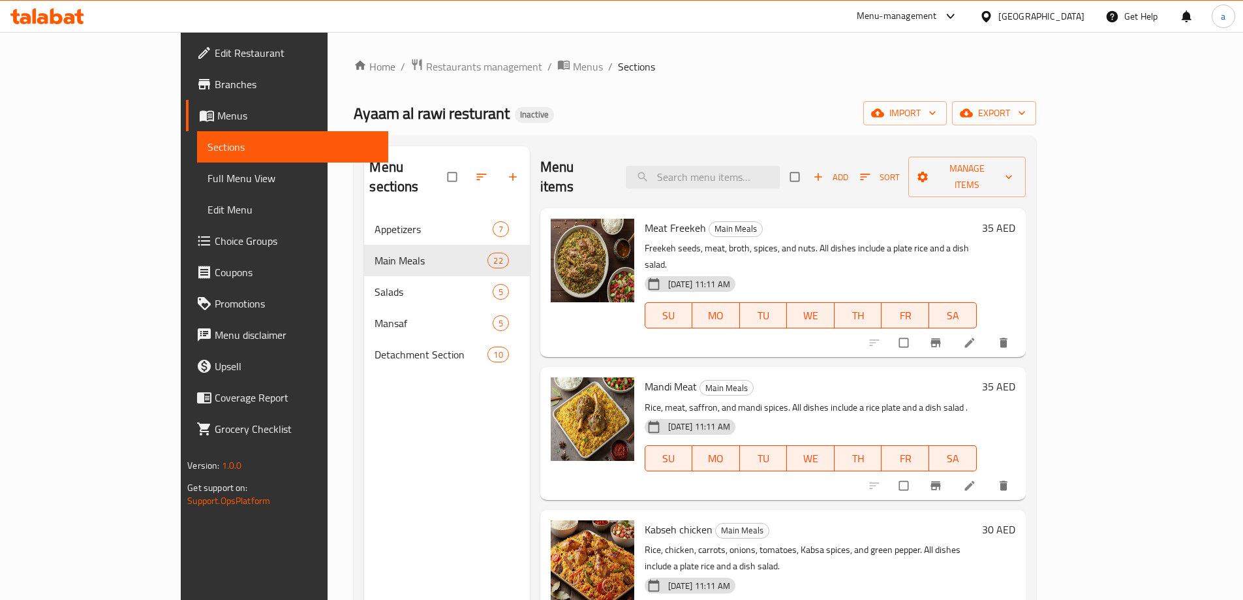
click at [606, 328] on div "Meat Freekeh Main Meals Freekeh seeds, meat, broth, spices, and nuts. All dishe…" at bounding box center [783, 280] width 486 height 144
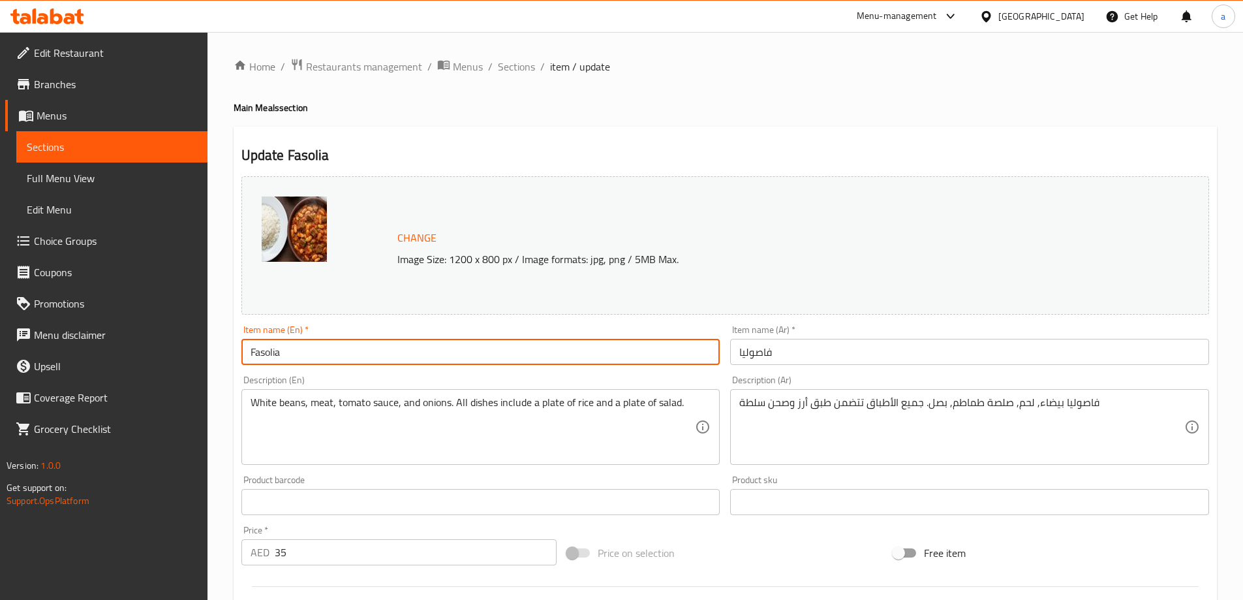
drag, startPoint x: 399, startPoint y: 353, endPoint x: 189, endPoint y: 352, distance: 209.5
click at [190, 352] on div "Edit Restaurant Branches Menus Sections Full Menu View Edit Menu Choice Groups …" at bounding box center [621, 486] width 1243 height 909
type input "Beans"
click at [578, 478] on div "Product barcode Product barcode" at bounding box center [480, 495] width 479 height 40
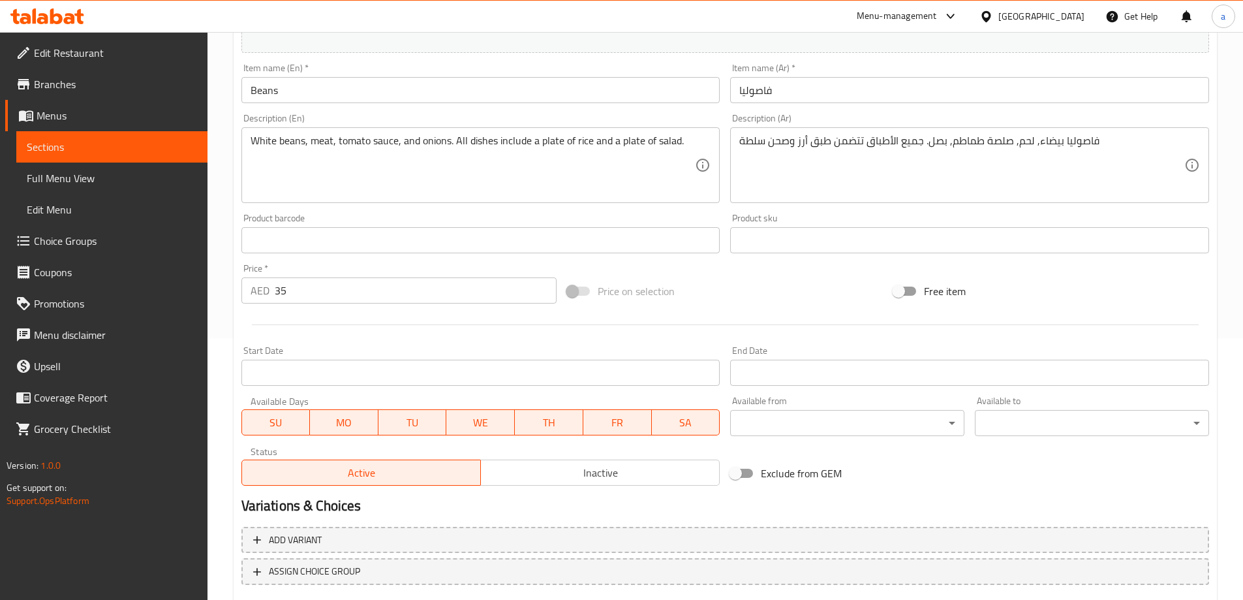
scroll to position [341, 0]
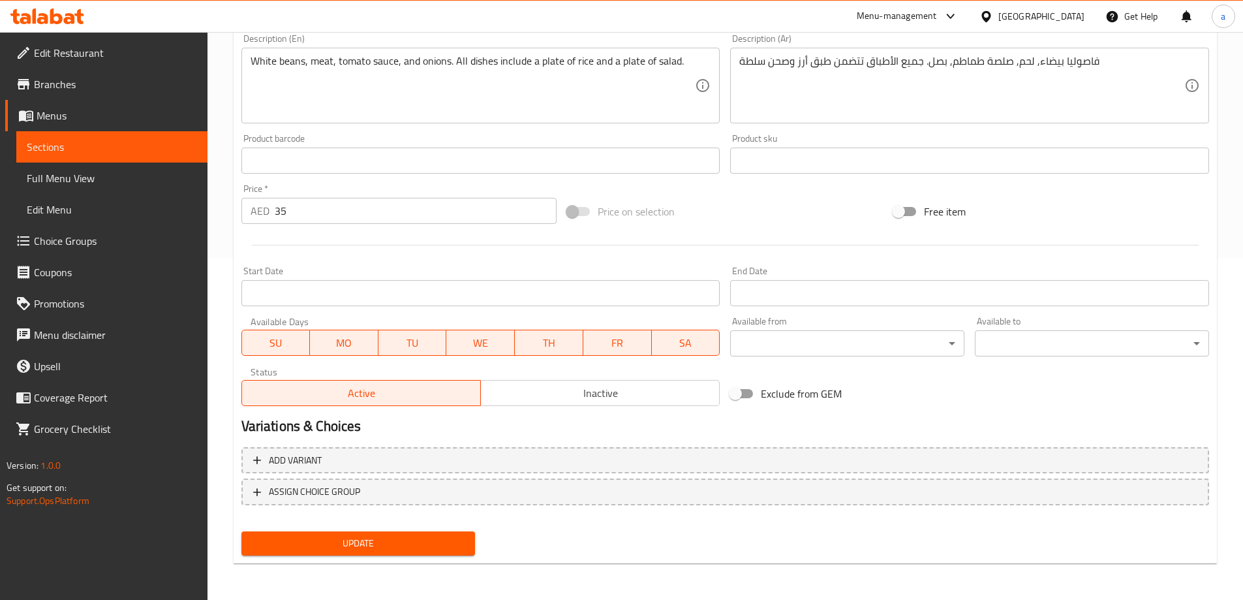
click at [290, 541] on span "Update" at bounding box center [358, 543] width 213 height 16
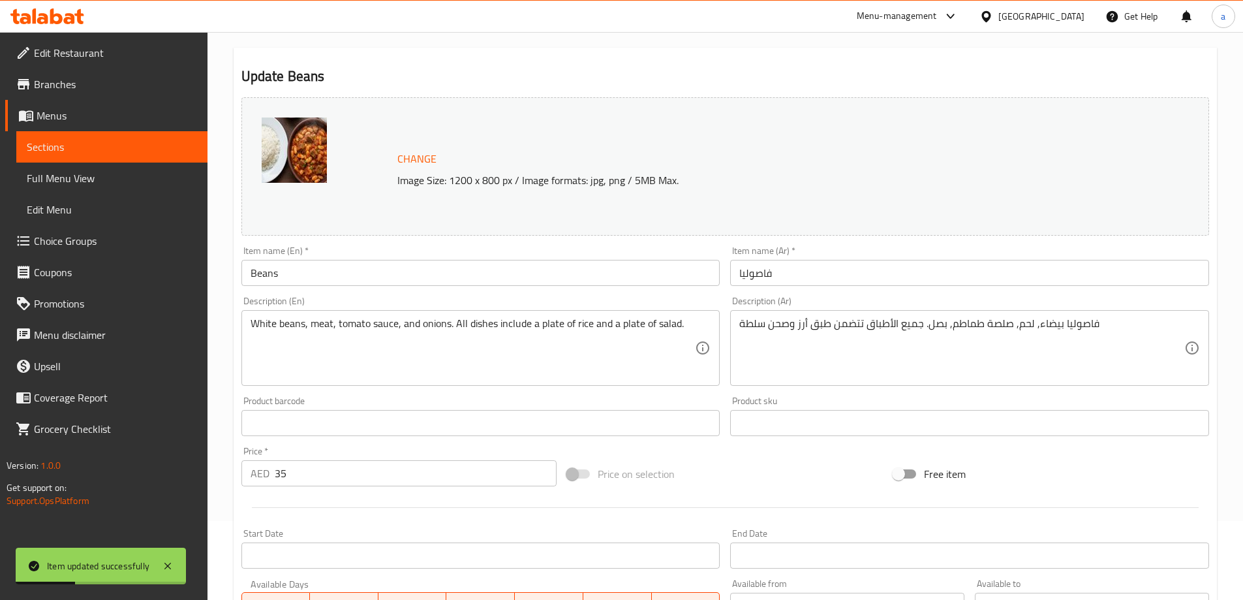
scroll to position [0, 0]
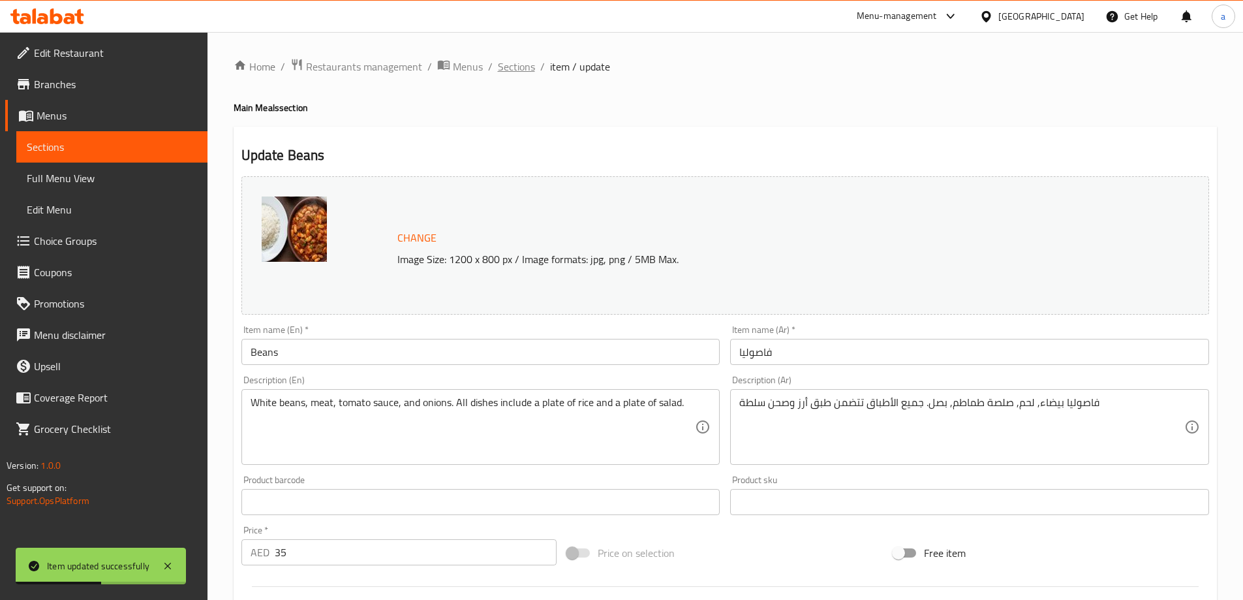
click at [520, 67] on span "Sections" at bounding box center [516, 67] width 37 height 16
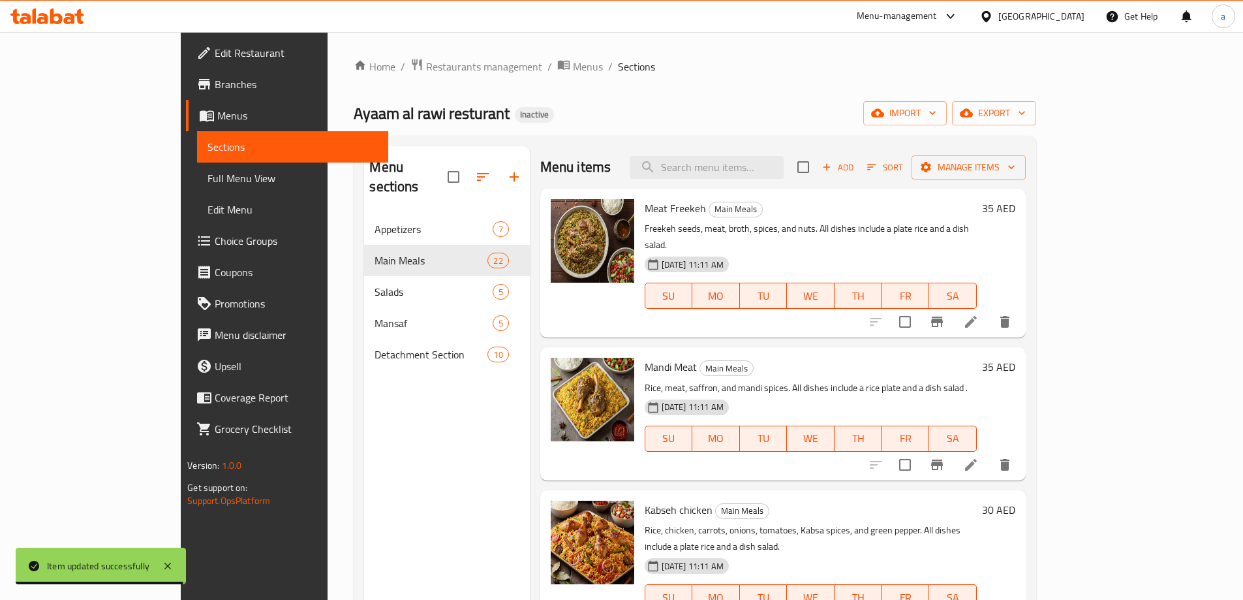
click at [208, 183] on span "Full Menu View" at bounding box center [293, 178] width 170 height 16
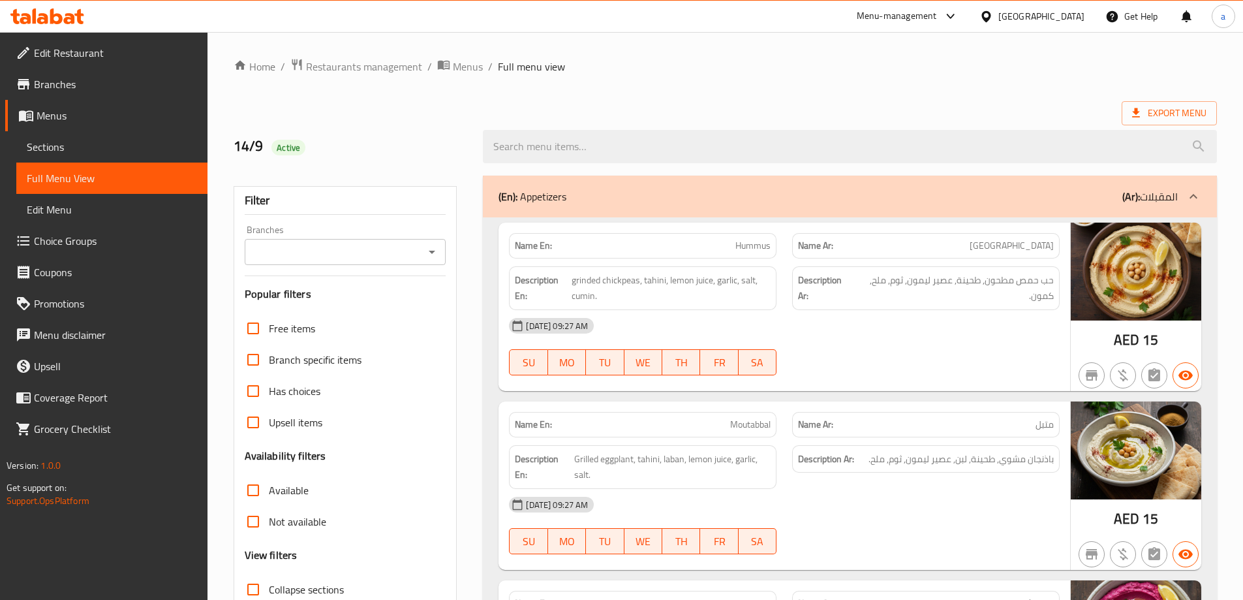
click at [962, 70] on ol "Home / Restaurants management / Menus / Full menu view" at bounding box center [726, 66] width 984 height 17
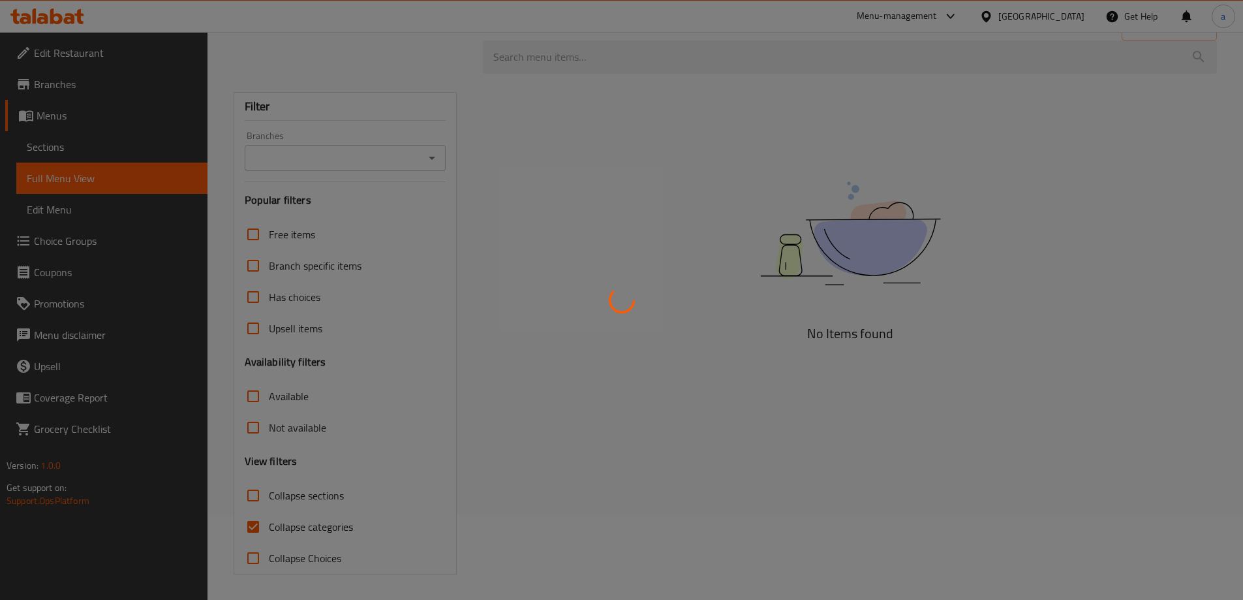
scroll to position [85, 0]
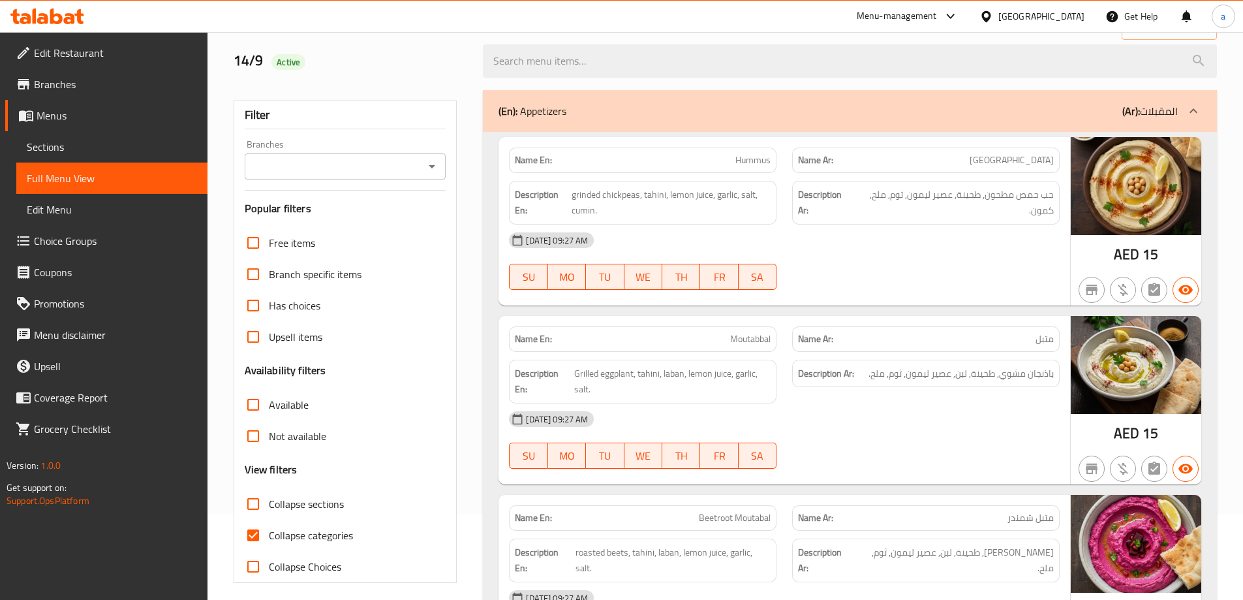
click at [258, 537] on input "Collapse categories" at bounding box center [253, 535] width 31 height 31
checkbox input "false"
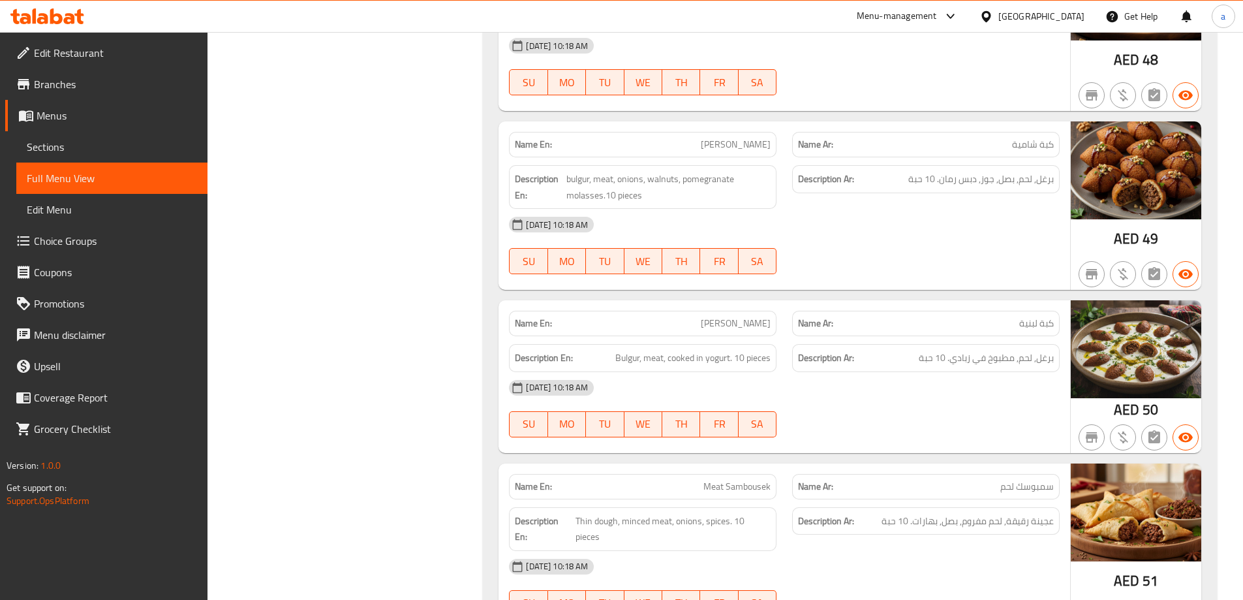
scroll to position [7791, 0]
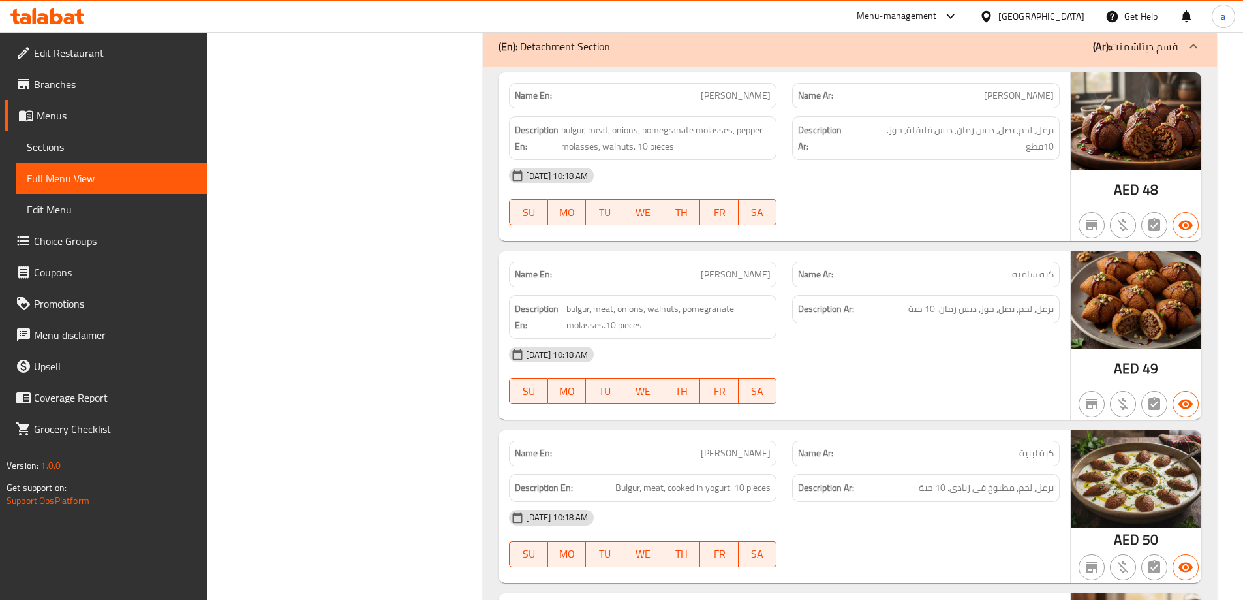
click at [62, 151] on span "Sections" at bounding box center [112, 147] width 170 height 16
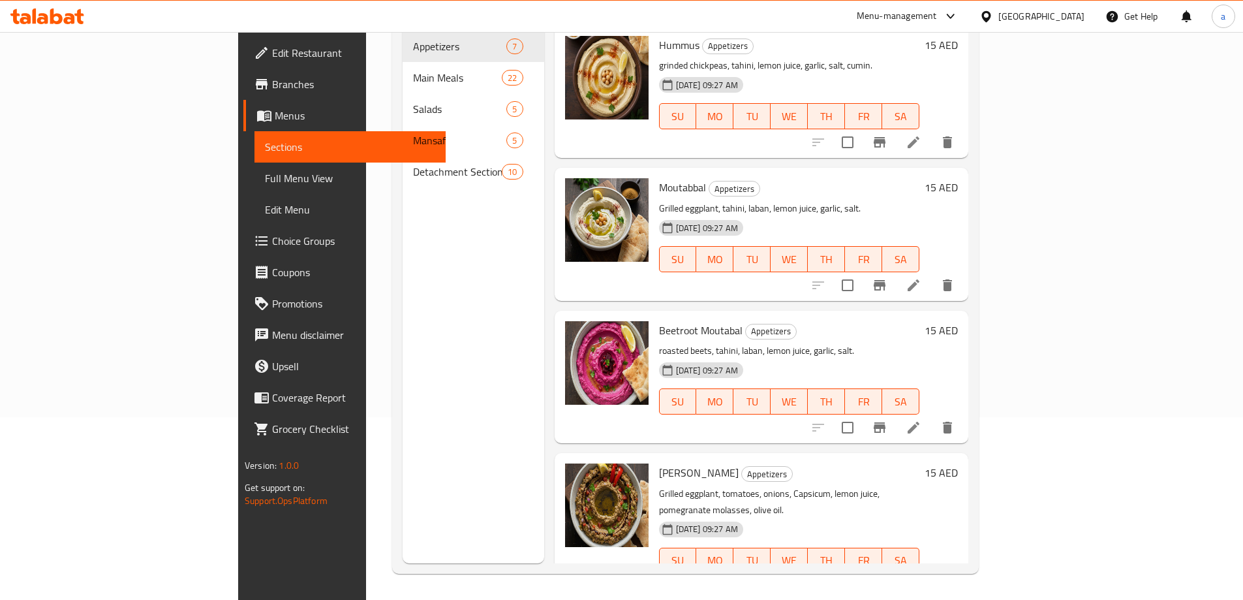
scroll to position [183, 0]
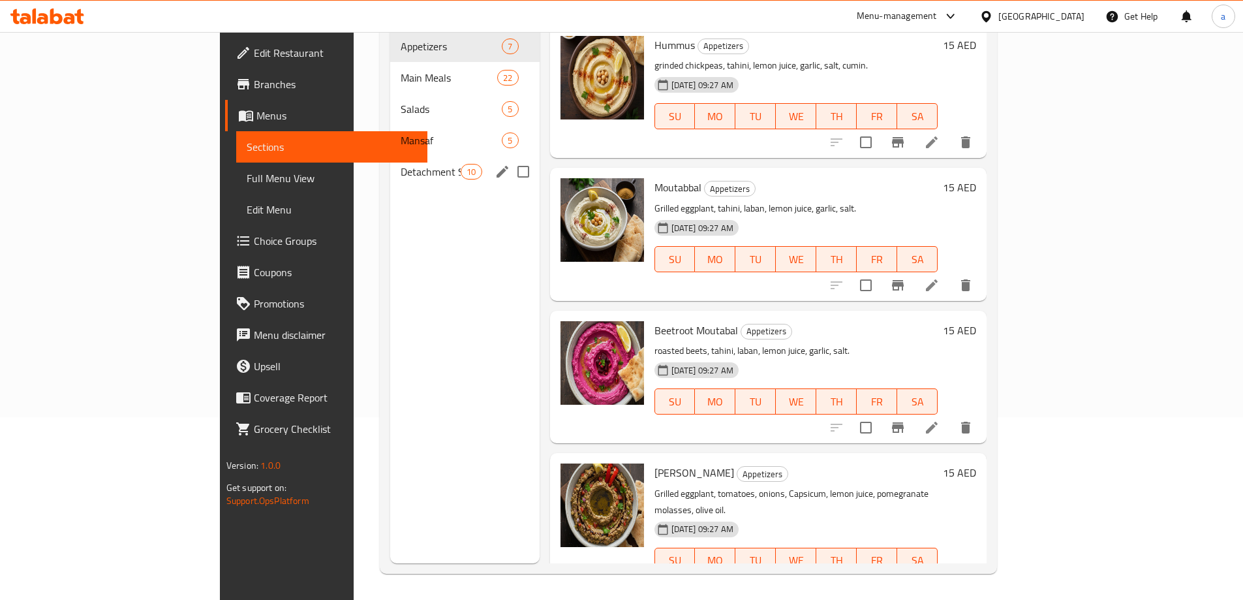
click at [401, 164] on span "Detachment Section" at bounding box center [431, 172] width 60 height 16
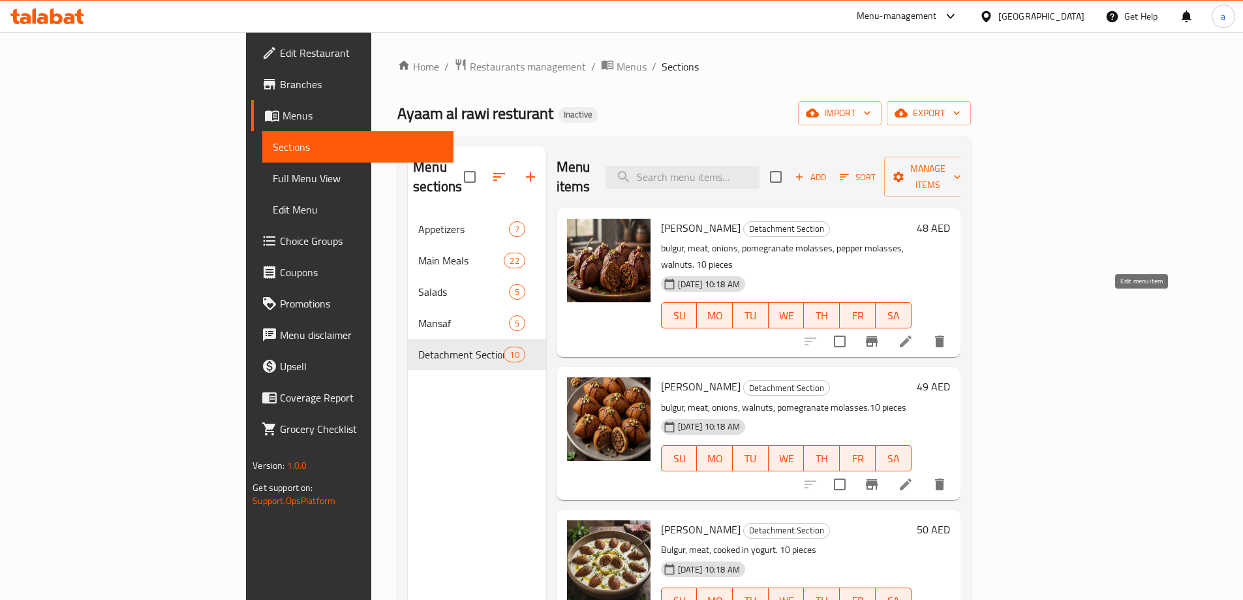
click at [914, 334] on icon at bounding box center [906, 342] width 16 height 16
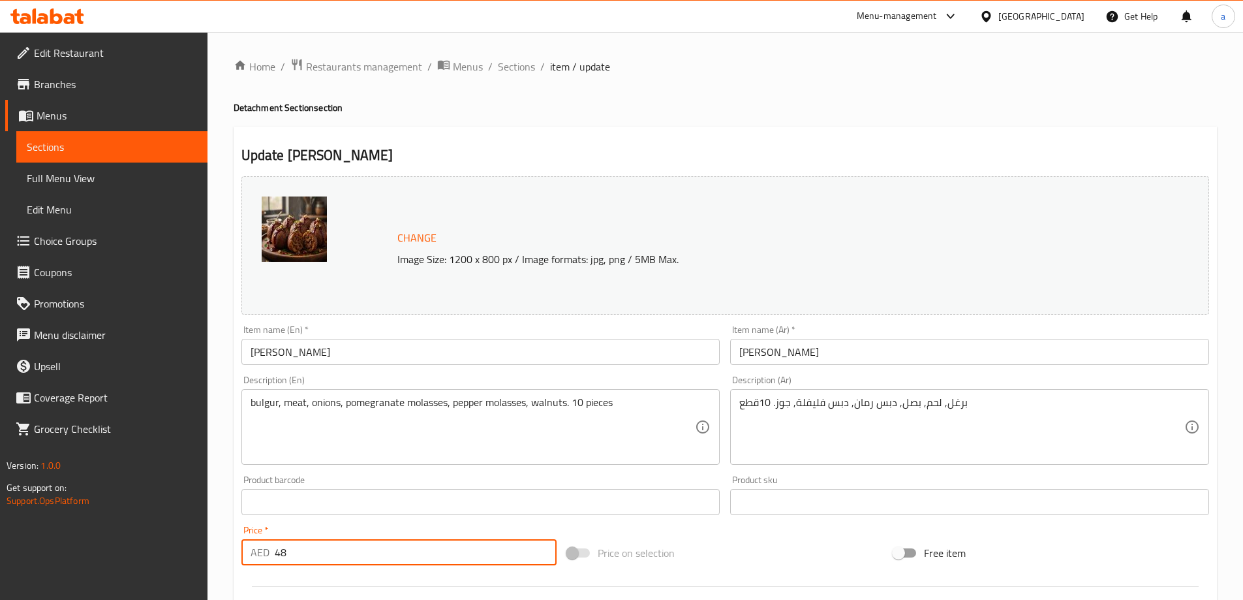
drag, startPoint x: 354, startPoint y: 558, endPoint x: 277, endPoint y: 566, distance: 76.8
click at [277, 566] on div "Price   * AED 48 Price *" at bounding box center [399, 545] width 326 height 50
type input "4"
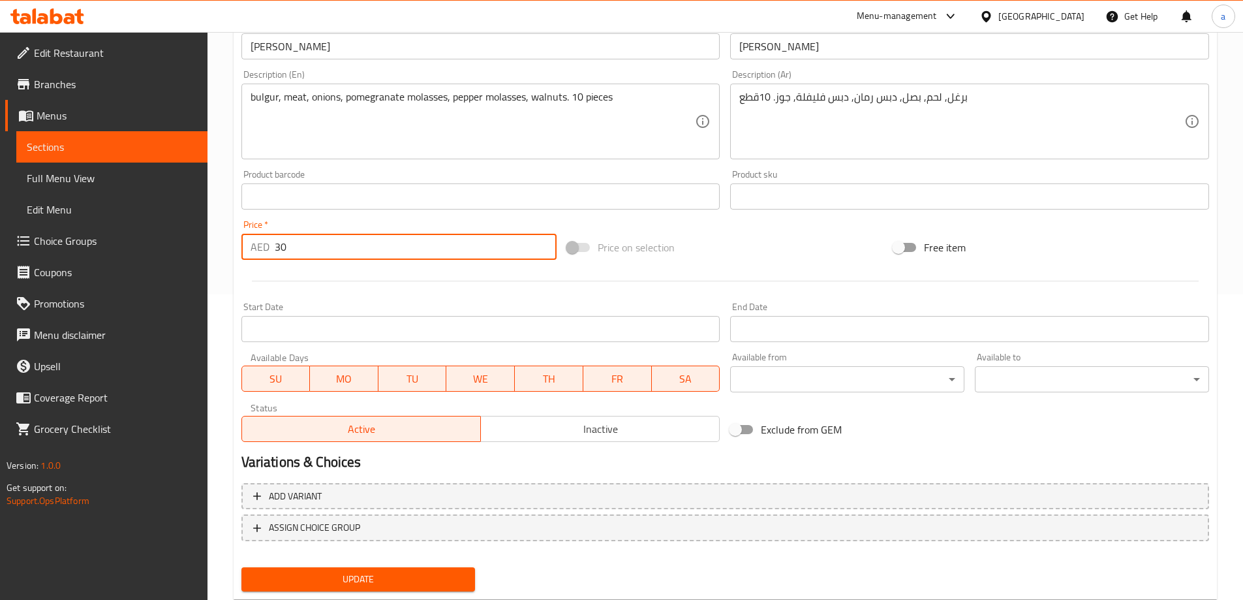
scroll to position [341, 0]
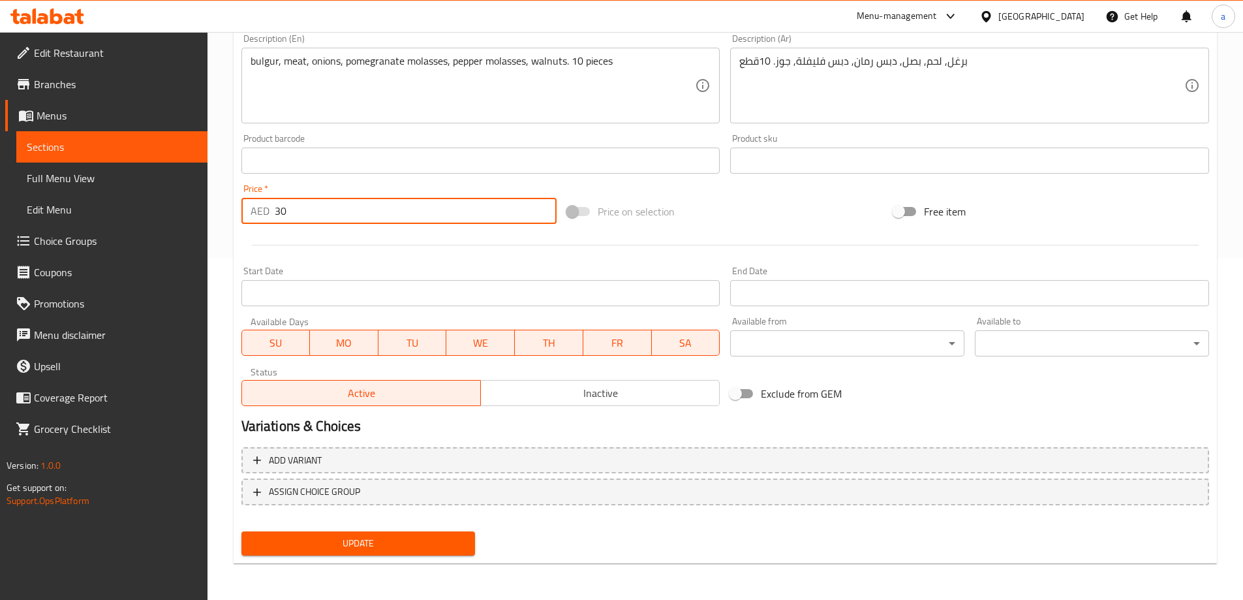
type input "30"
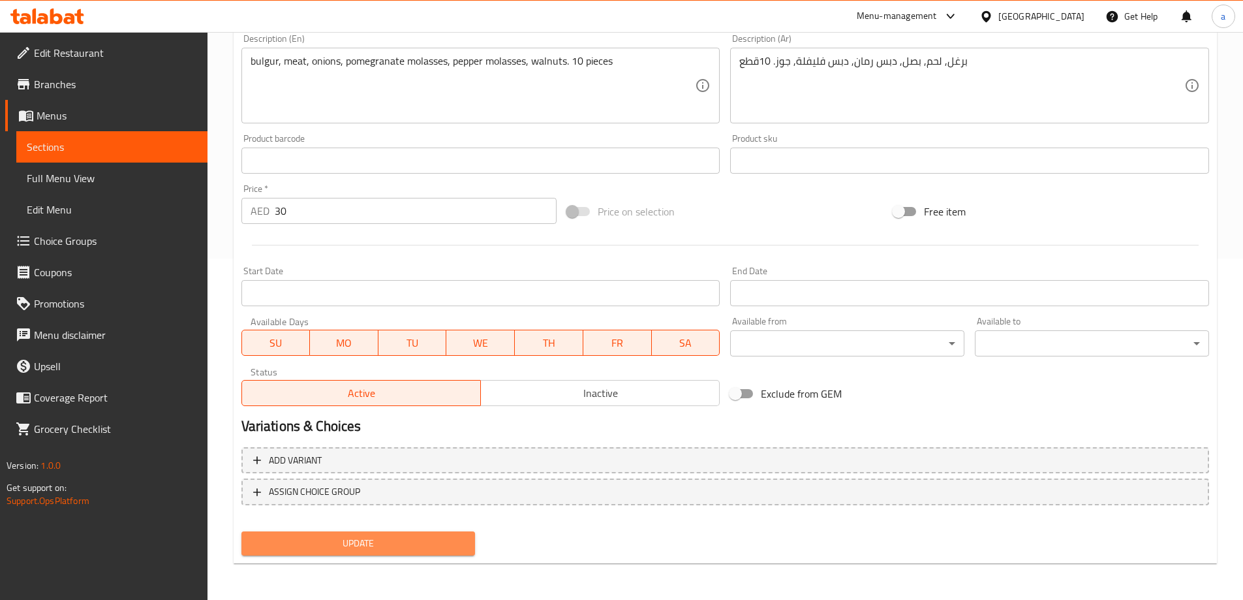
click at [352, 540] on span "Update" at bounding box center [358, 543] width 213 height 16
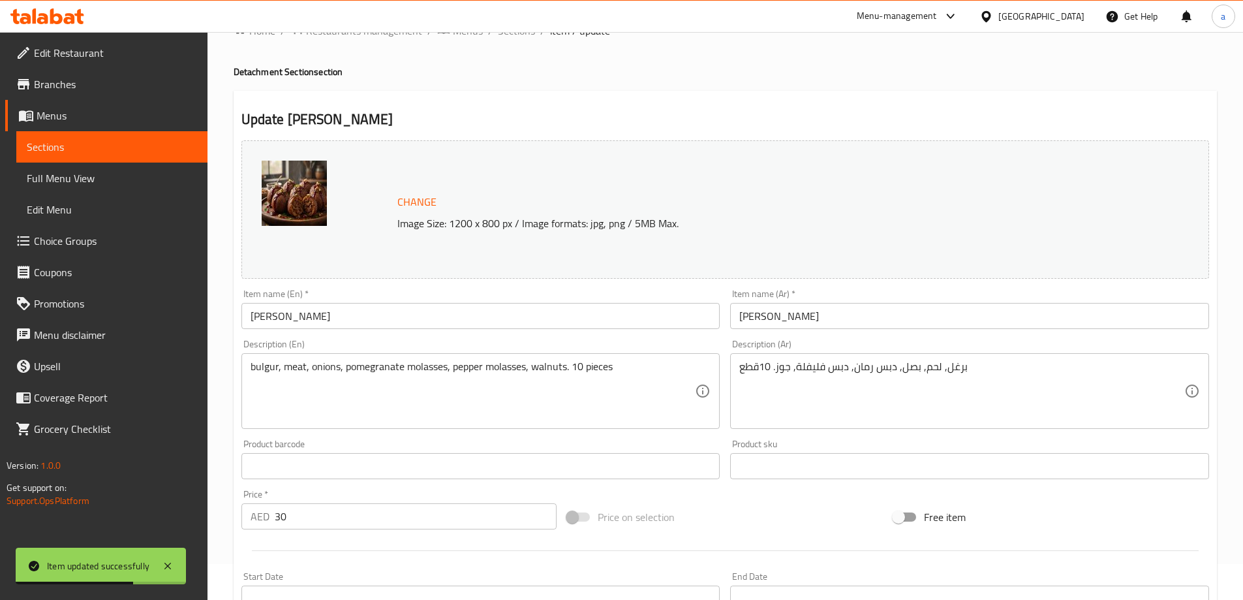
scroll to position [0, 0]
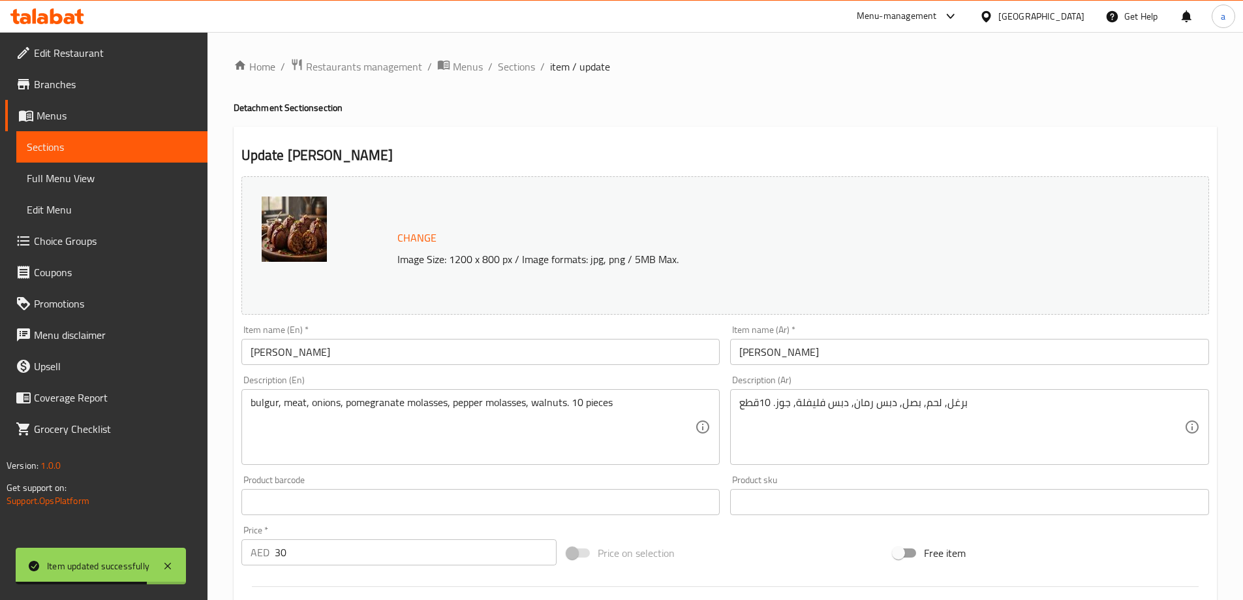
click at [493, 57] on div "Home / Restaurants management / Menus / Sections / item / update Detachment Sec…" at bounding box center [726, 486] width 1036 height 909
click at [512, 69] on span "Sections" at bounding box center [516, 67] width 37 height 16
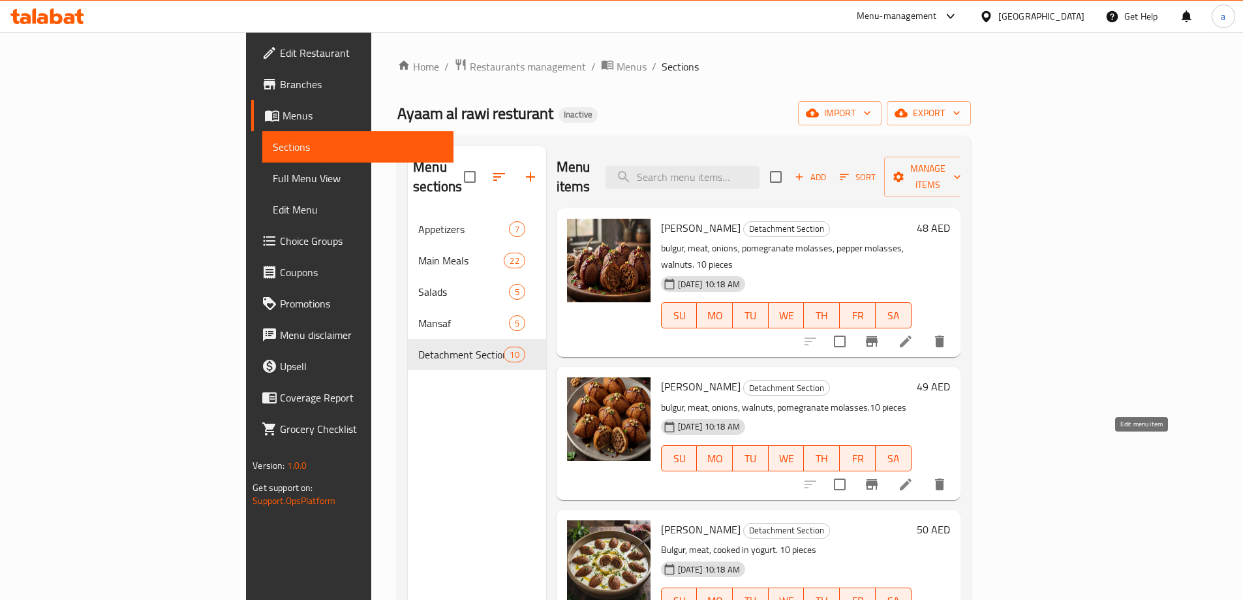
click at [914, 476] on icon at bounding box center [906, 484] width 16 height 16
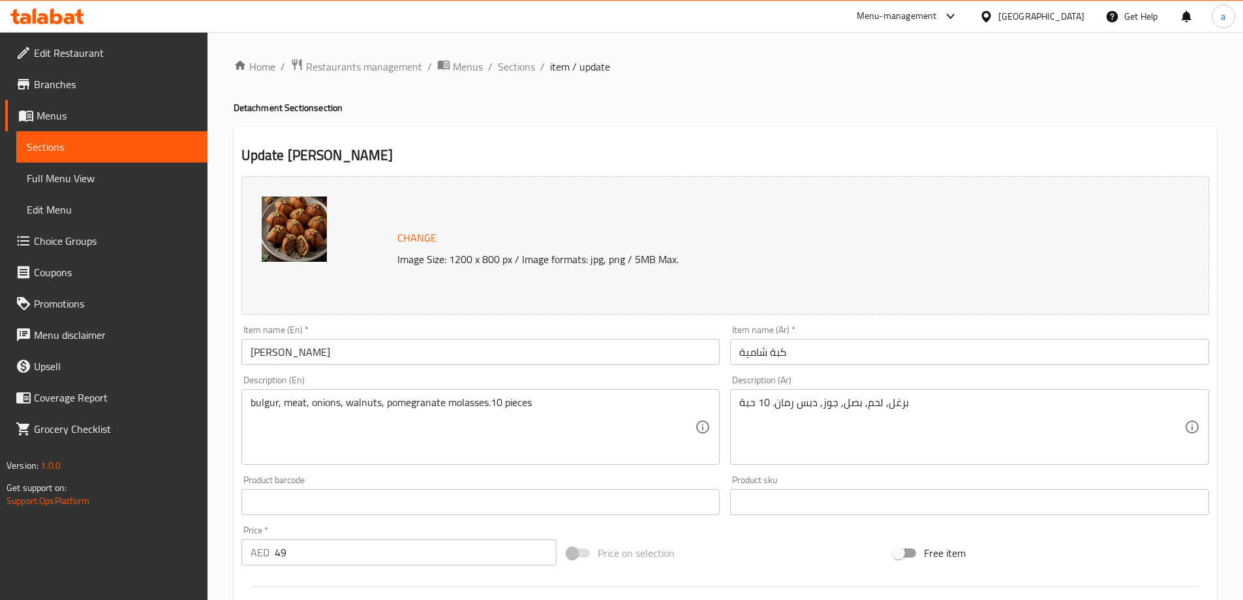
drag, startPoint x: 296, startPoint y: 546, endPoint x: 249, endPoint y: 548, distance: 47.7
click at [249, 548] on div "AED 49 Price *" at bounding box center [399, 552] width 316 height 26
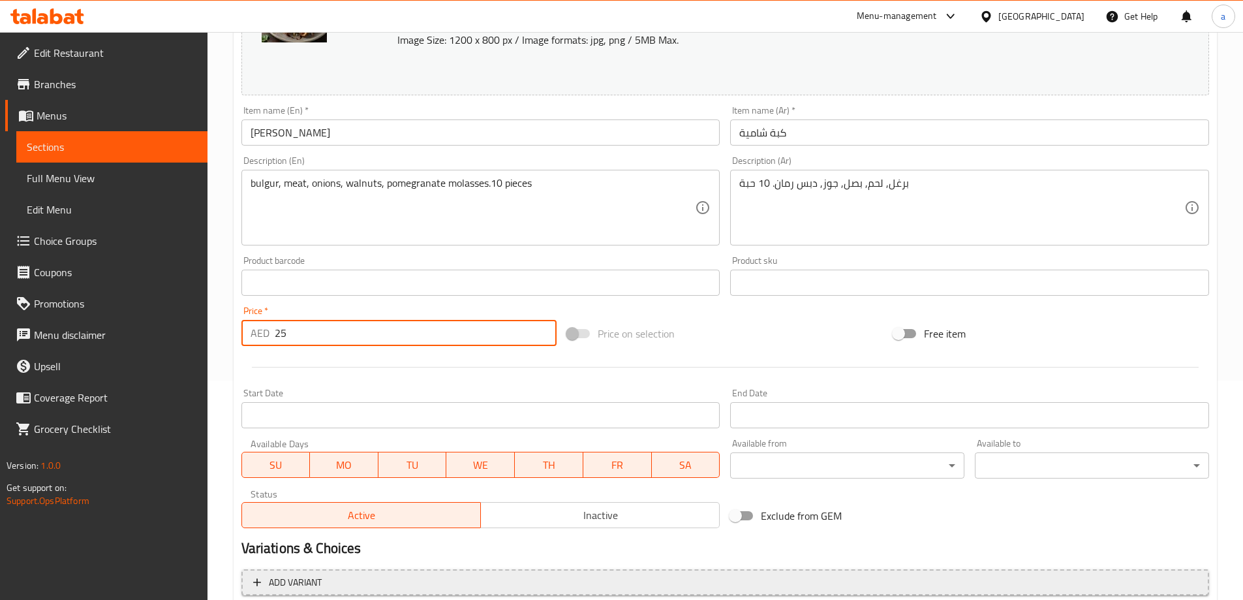
scroll to position [341, 0]
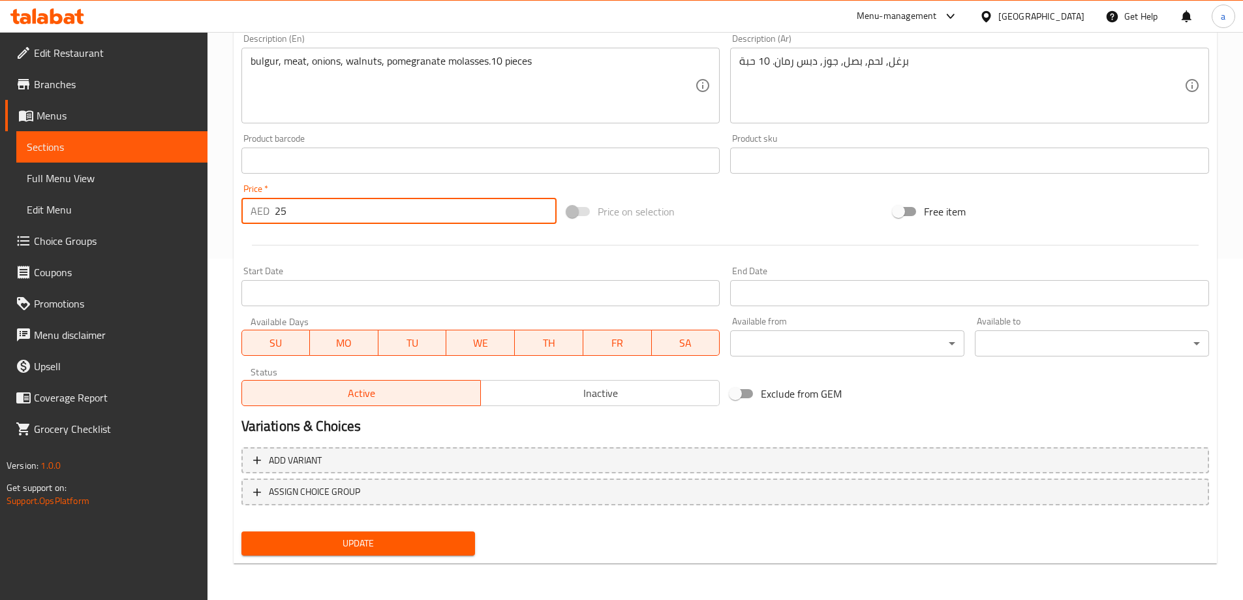
type input "25"
click at [426, 549] on span "Update" at bounding box center [358, 543] width 213 height 16
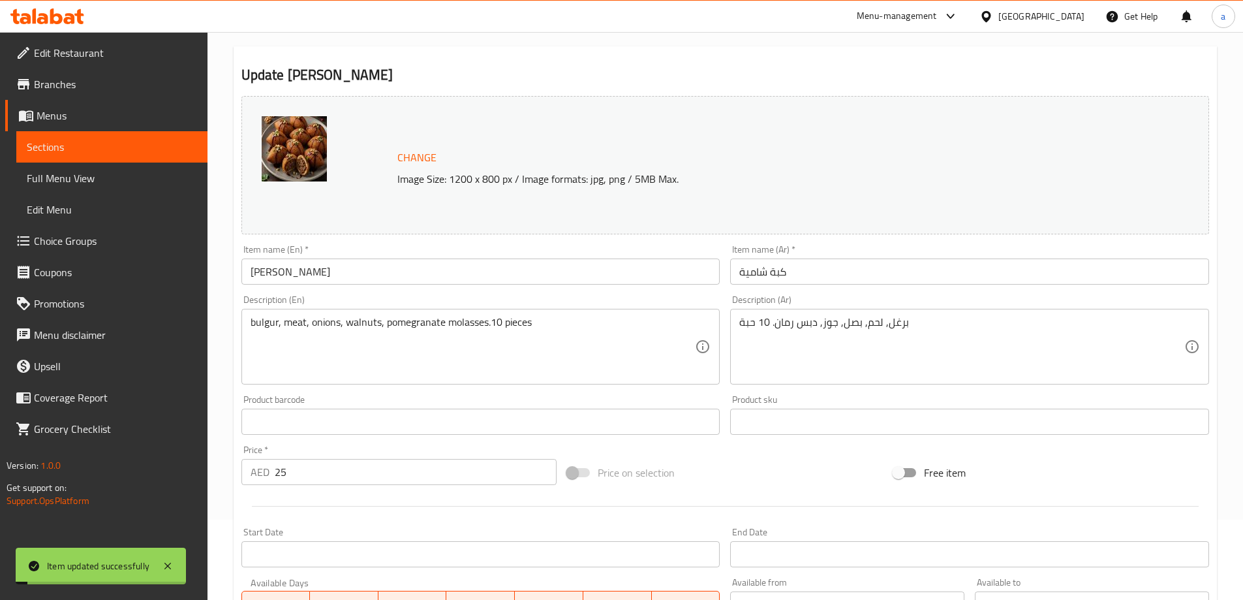
scroll to position [0, 0]
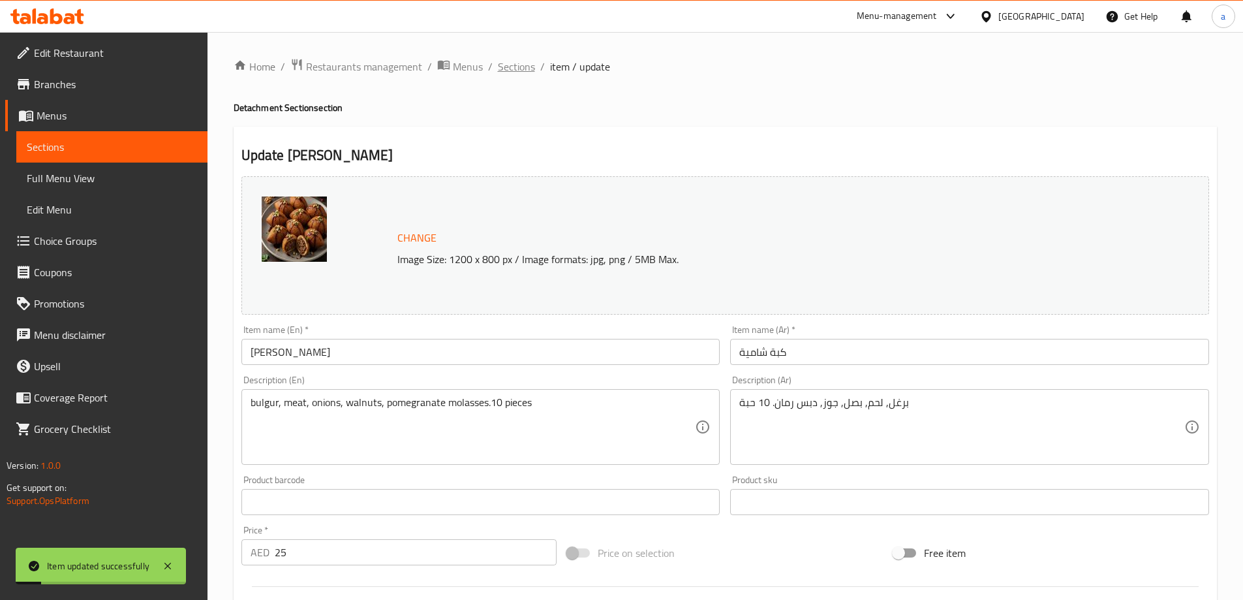
click at [526, 67] on span "Sections" at bounding box center [516, 67] width 37 height 16
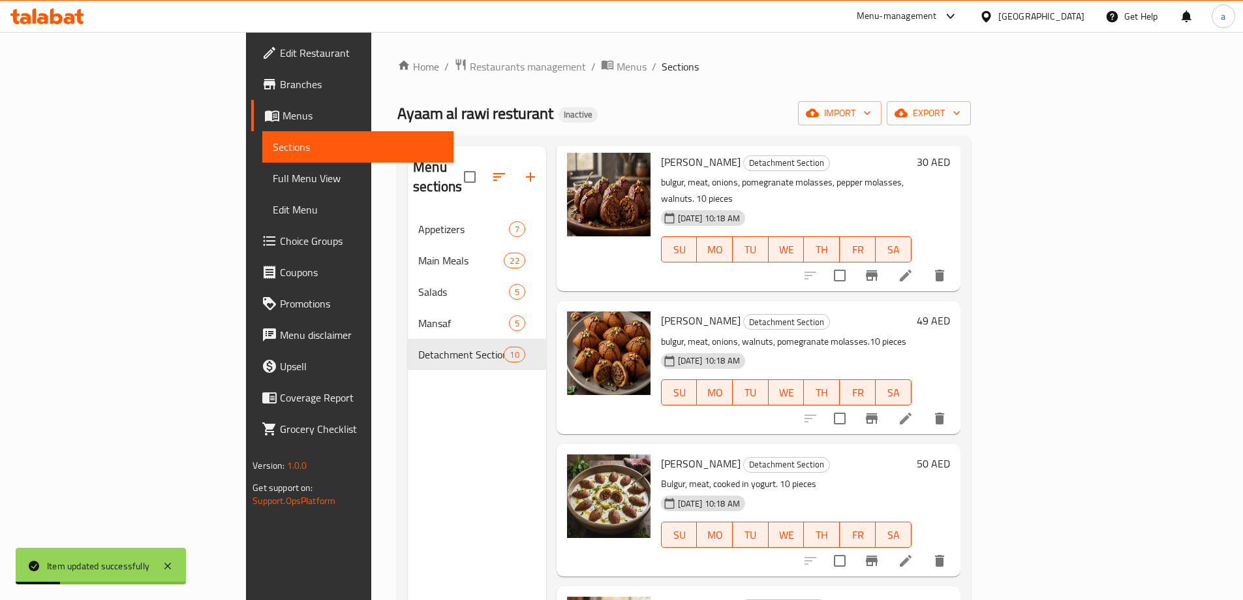
scroll to position [131, 0]
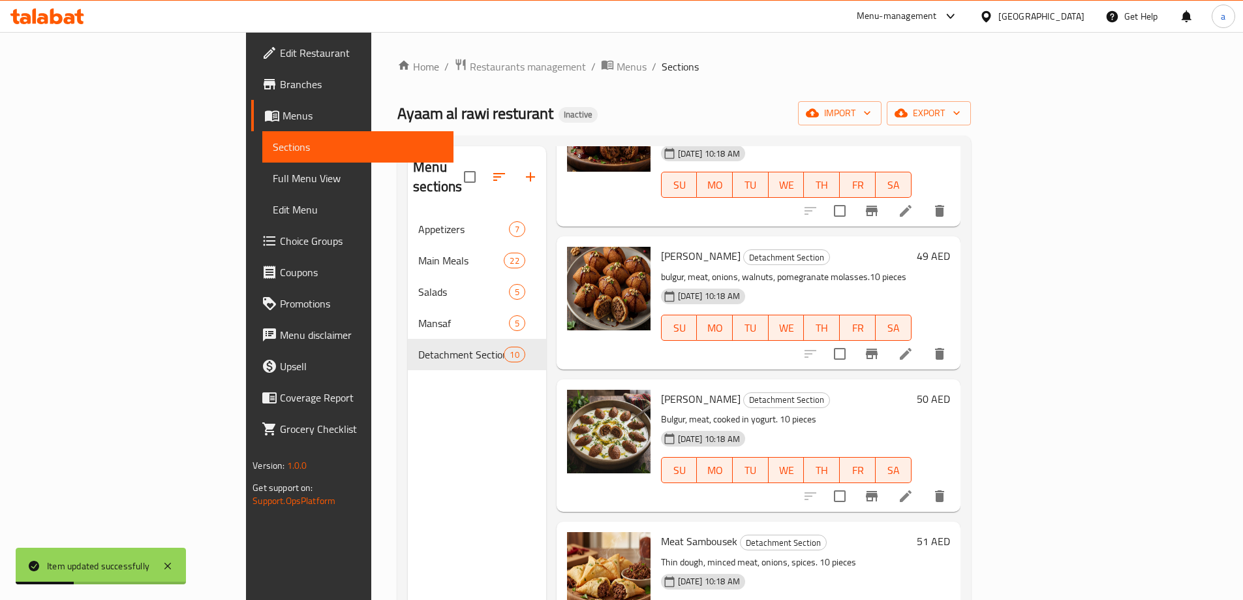
click at [924, 484] on li at bounding box center [906, 495] width 37 height 23
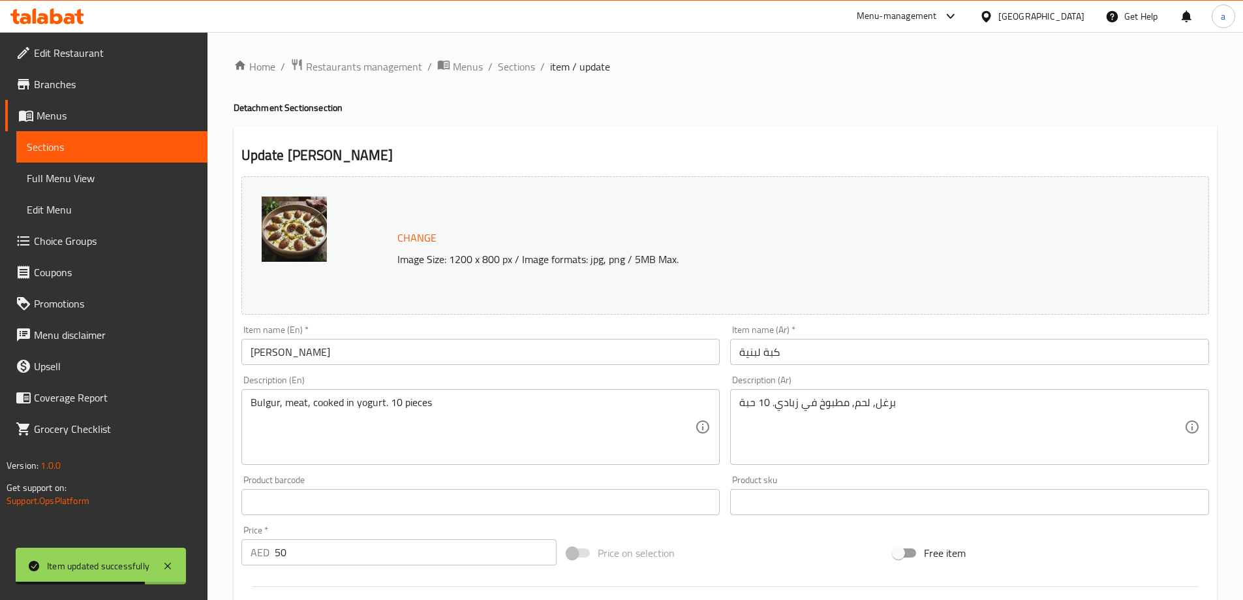
drag, startPoint x: 339, startPoint y: 546, endPoint x: 218, endPoint y: 557, distance: 121.2
click at [218, 557] on div "Home / Restaurants management / Menus / Sections / item / update Detachment Sec…" at bounding box center [726, 486] width 1036 height 909
type input "15"
click at [508, 67] on span "Sections" at bounding box center [516, 67] width 37 height 16
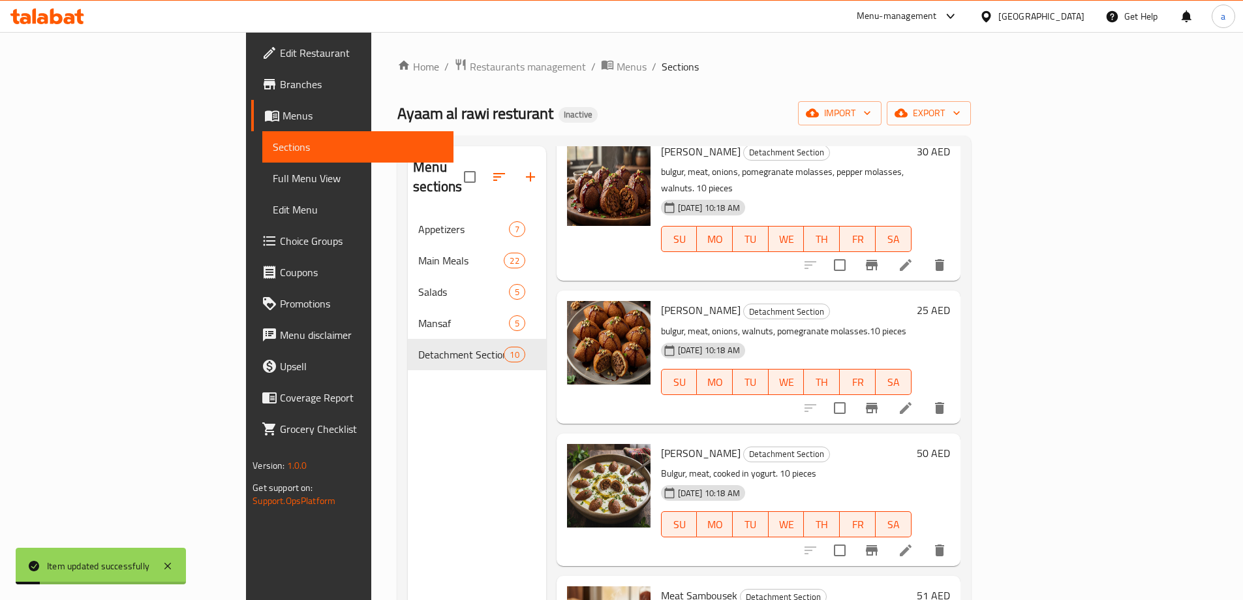
scroll to position [196, 0]
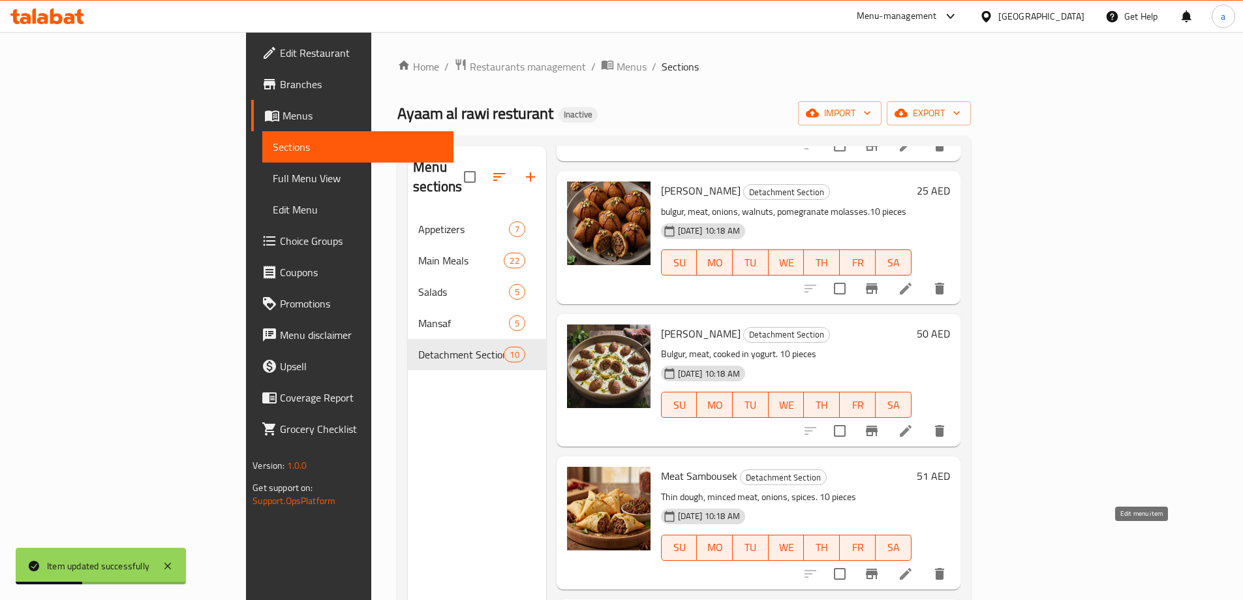
click at [914, 566] on icon at bounding box center [906, 574] width 16 height 16
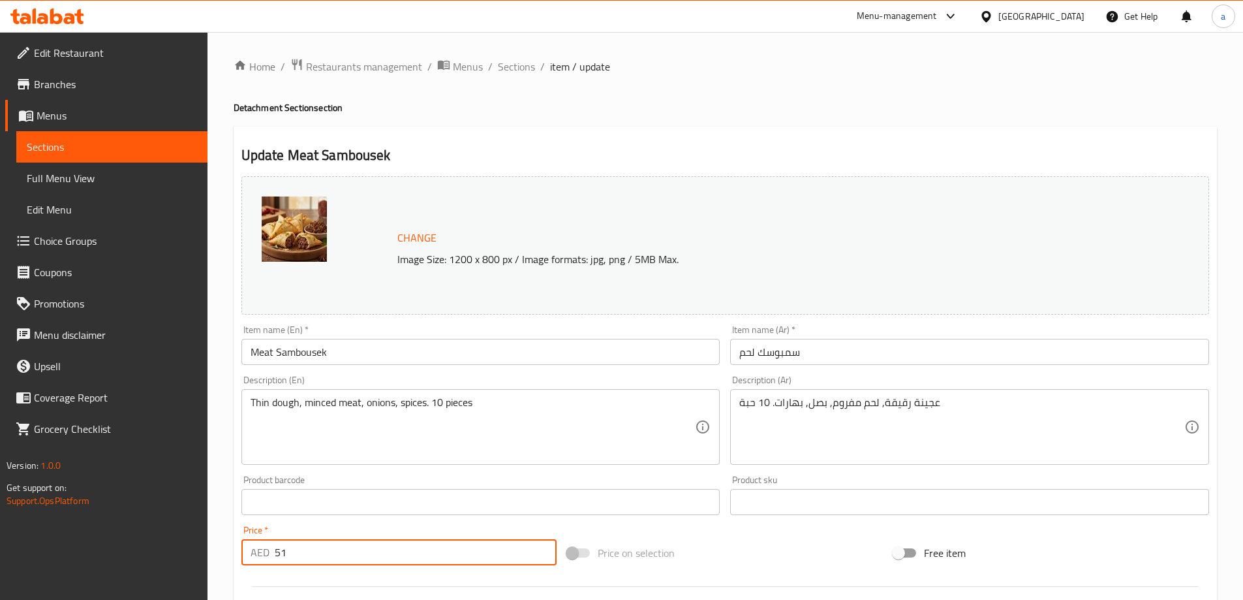
drag, startPoint x: 308, startPoint y: 550, endPoint x: 255, endPoint y: 555, distance: 53.1
click at [255, 555] on div "AED 51 Price *" at bounding box center [399, 552] width 316 height 26
type input "15"
click at [503, 61] on span "Sections" at bounding box center [516, 67] width 37 height 16
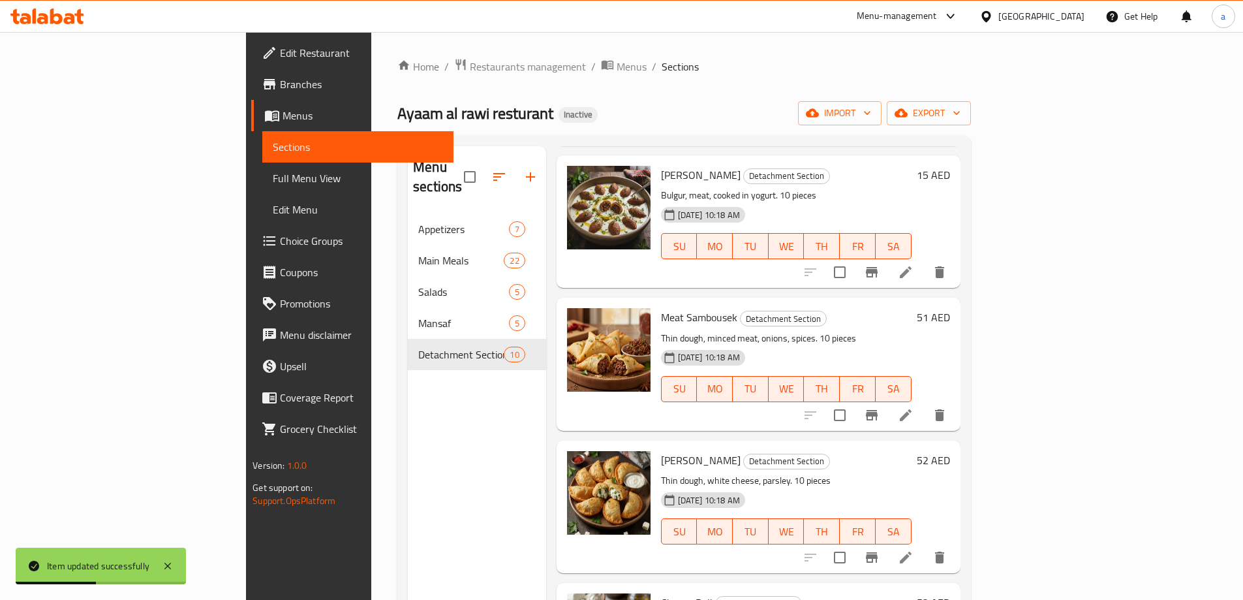
scroll to position [457, 0]
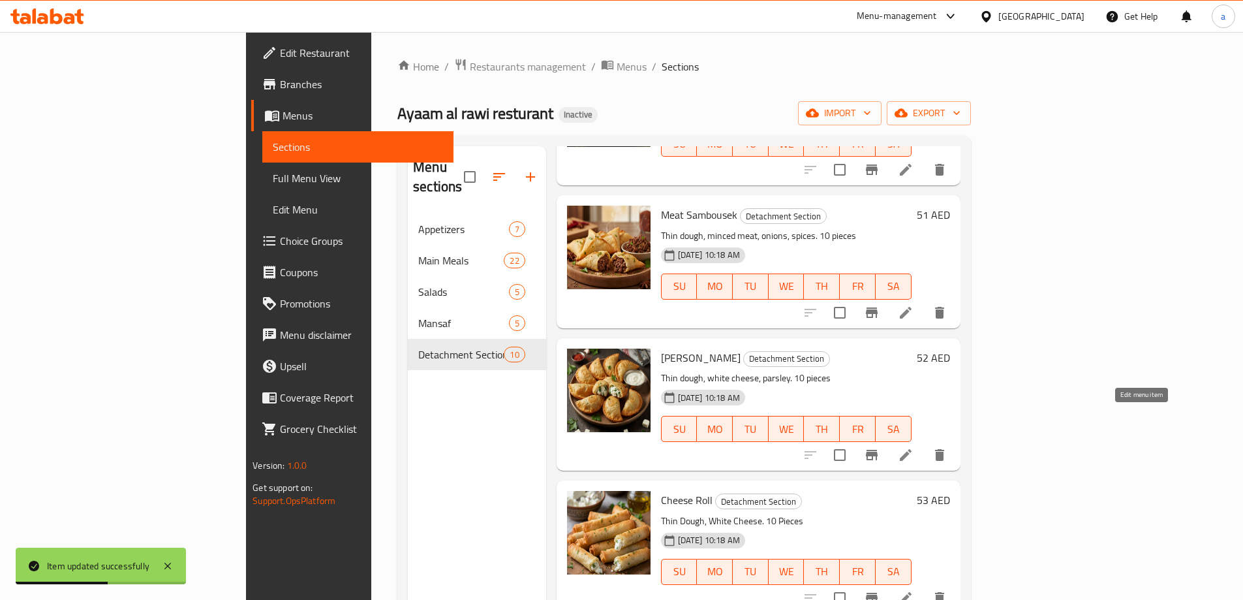
click at [914, 447] on icon at bounding box center [906, 455] width 16 height 16
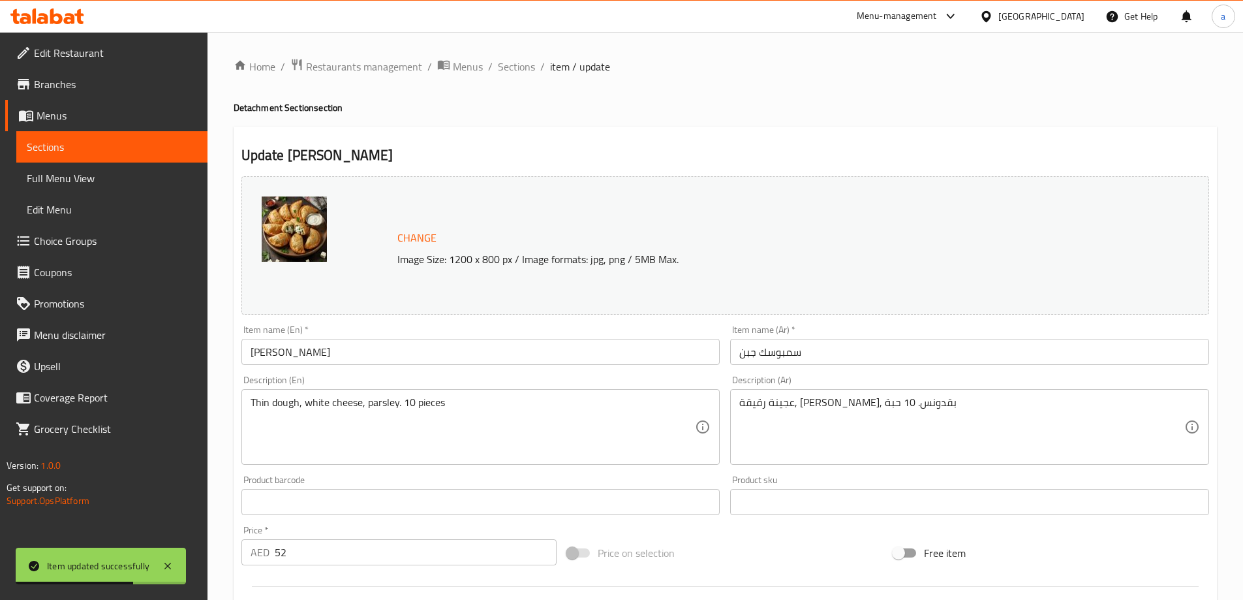
drag, startPoint x: 300, startPoint y: 548, endPoint x: 257, endPoint y: 552, distance: 43.3
click at [257, 552] on div "AED 52 Price *" at bounding box center [399, 552] width 316 height 26
type input "15"
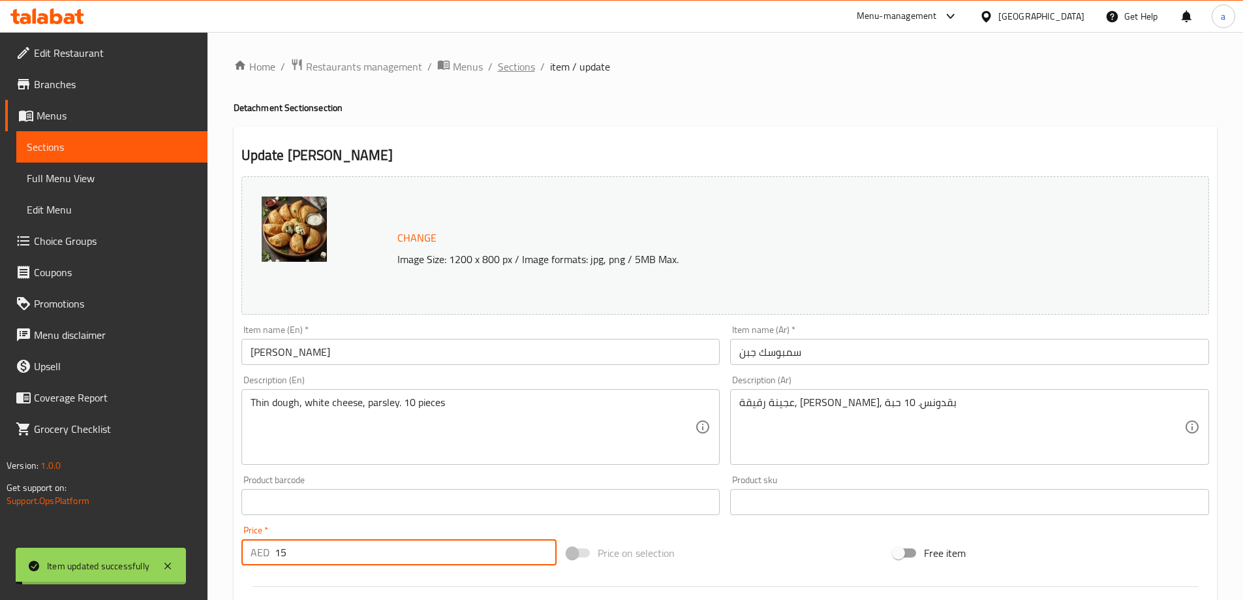
click at [520, 73] on span "Sections" at bounding box center [516, 67] width 37 height 16
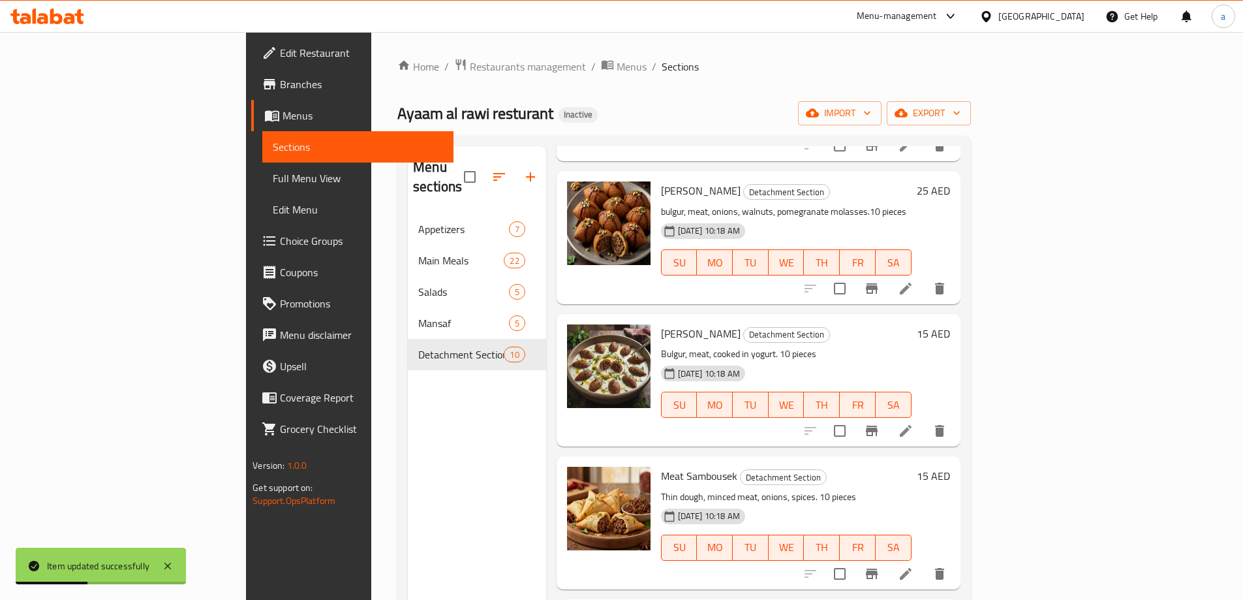
scroll to position [457, 0]
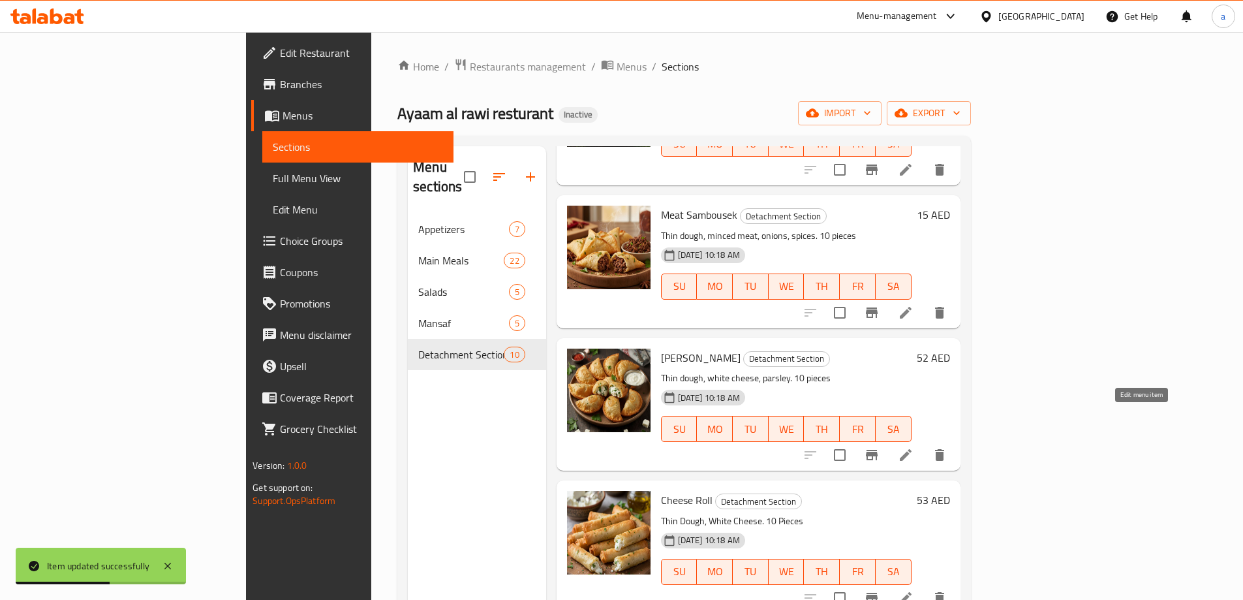
click at [912, 449] on icon at bounding box center [906, 455] width 12 height 12
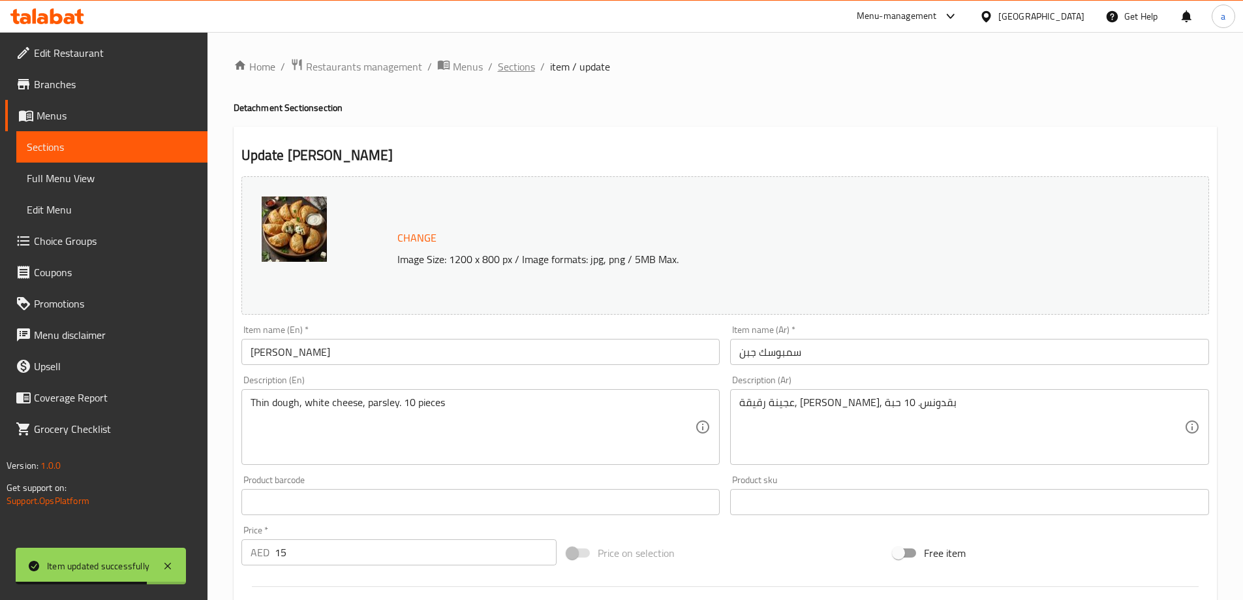
click at [511, 69] on span "Sections" at bounding box center [516, 67] width 37 height 16
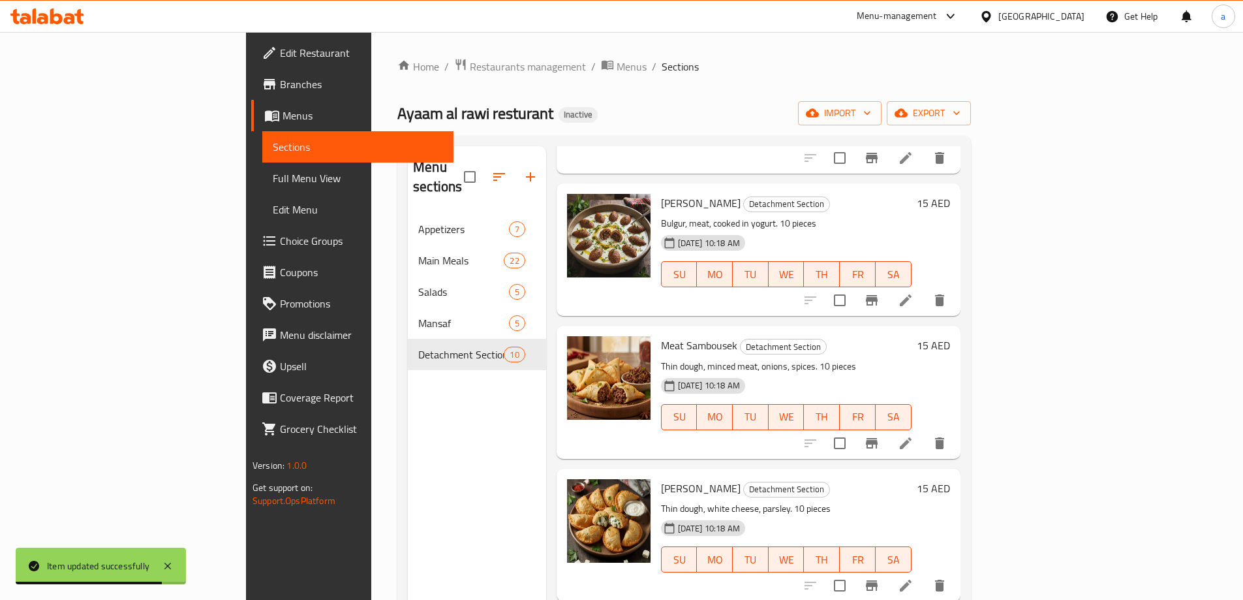
scroll to position [587, 0]
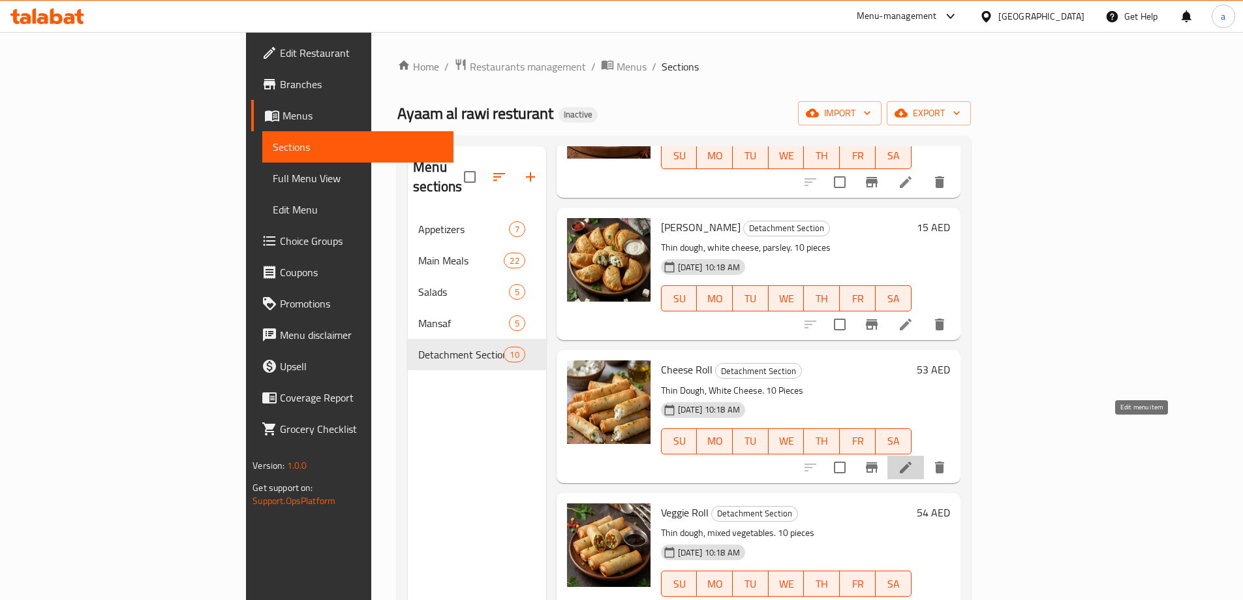
click at [912, 461] on icon at bounding box center [906, 467] width 12 height 12
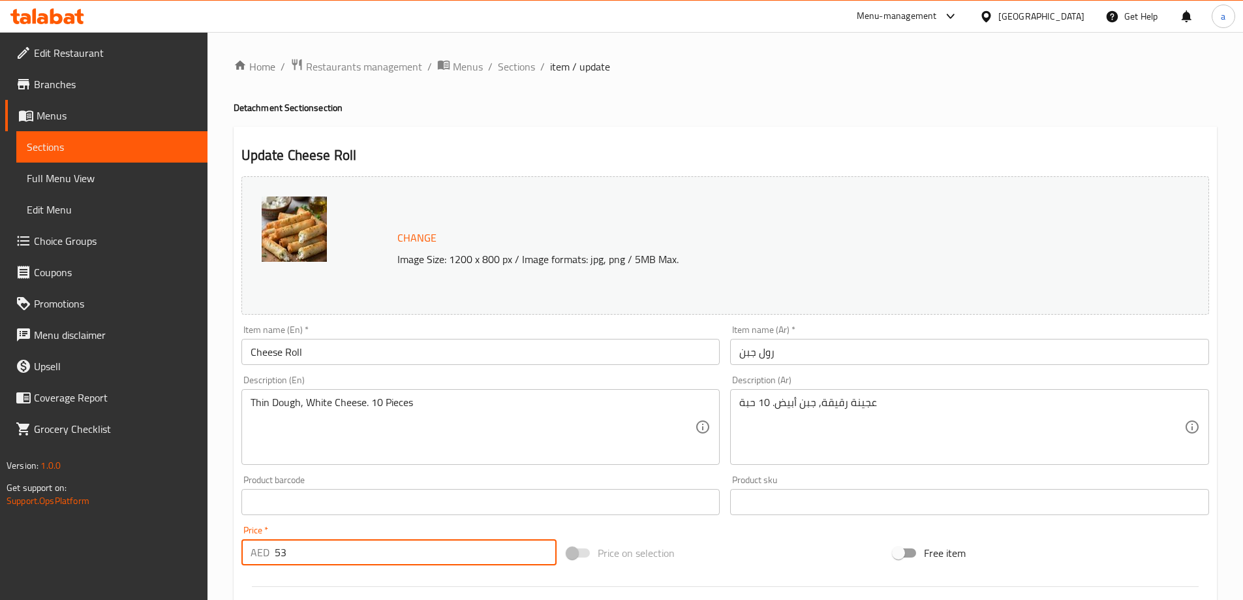
drag, startPoint x: 282, startPoint y: 555, endPoint x: 253, endPoint y: 559, distance: 29.6
click at [253, 559] on div "AED 53 Price *" at bounding box center [399, 552] width 316 height 26
type input "15"
click at [513, 69] on span "Sections" at bounding box center [516, 67] width 37 height 16
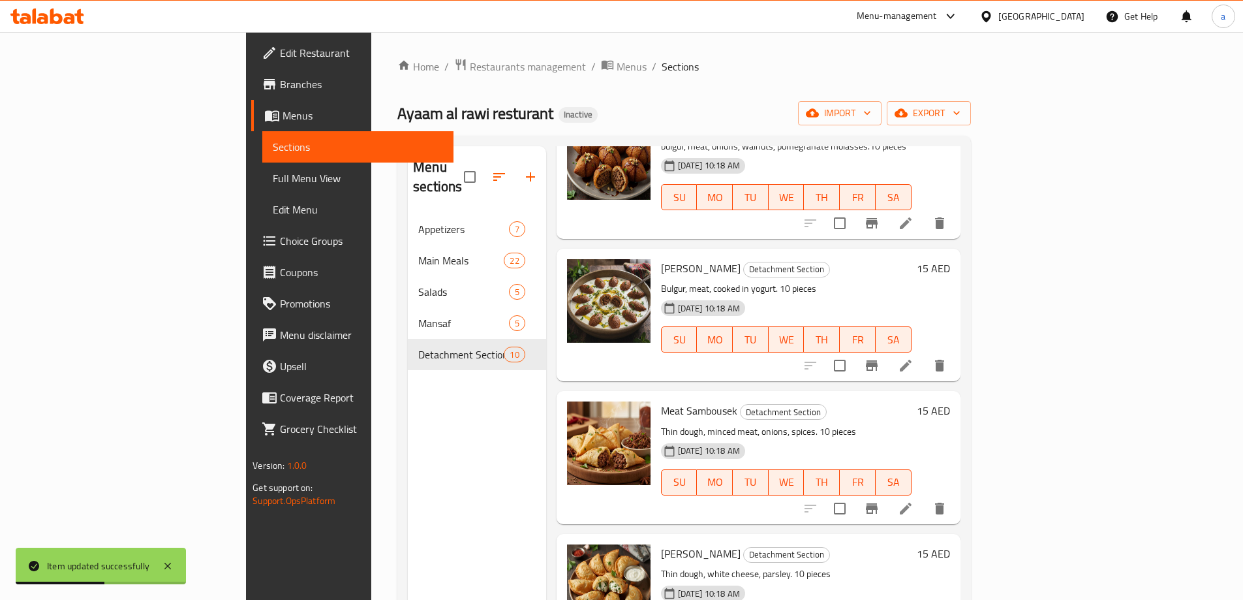
scroll to position [587, 0]
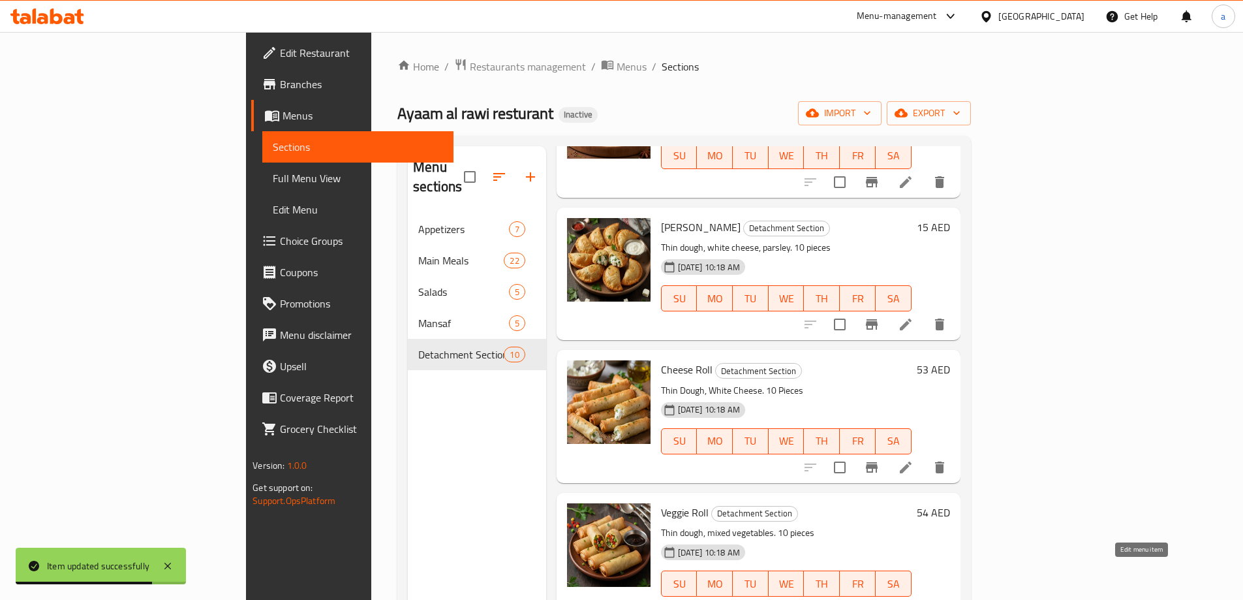
click at [914, 599] on icon at bounding box center [906, 610] width 16 height 16
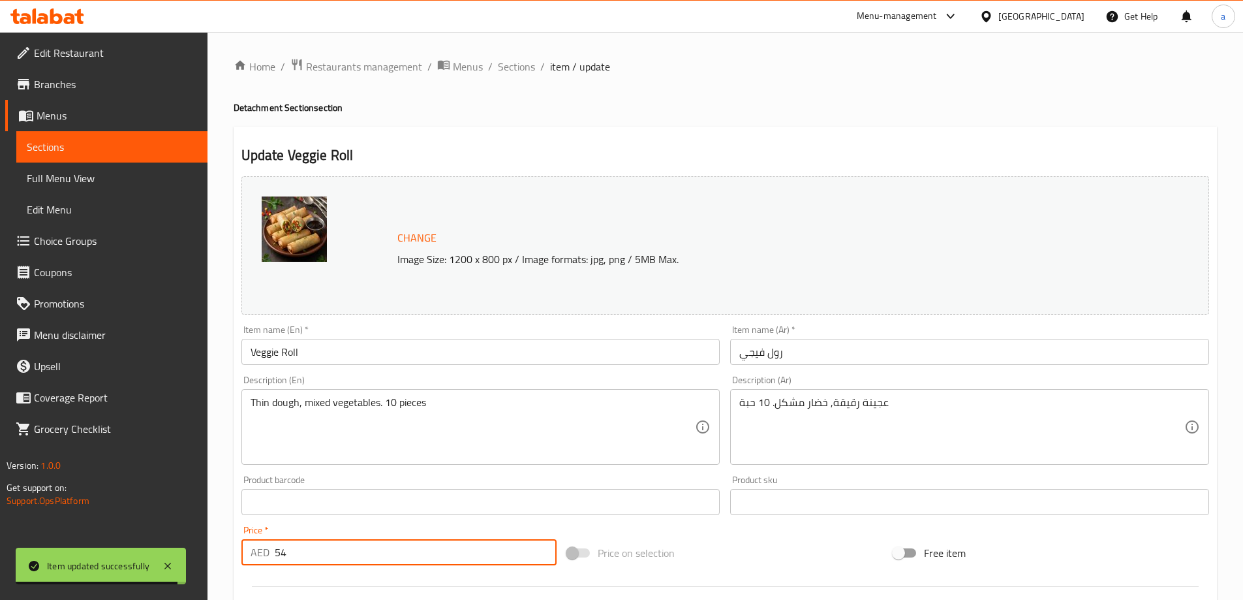
drag, startPoint x: 302, startPoint y: 551, endPoint x: 249, endPoint y: 553, distance: 52.9
click at [249, 553] on div "AED 54 Price *" at bounding box center [399, 552] width 316 height 26
type input "15"
click at [515, 70] on span "Sections" at bounding box center [516, 67] width 37 height 16
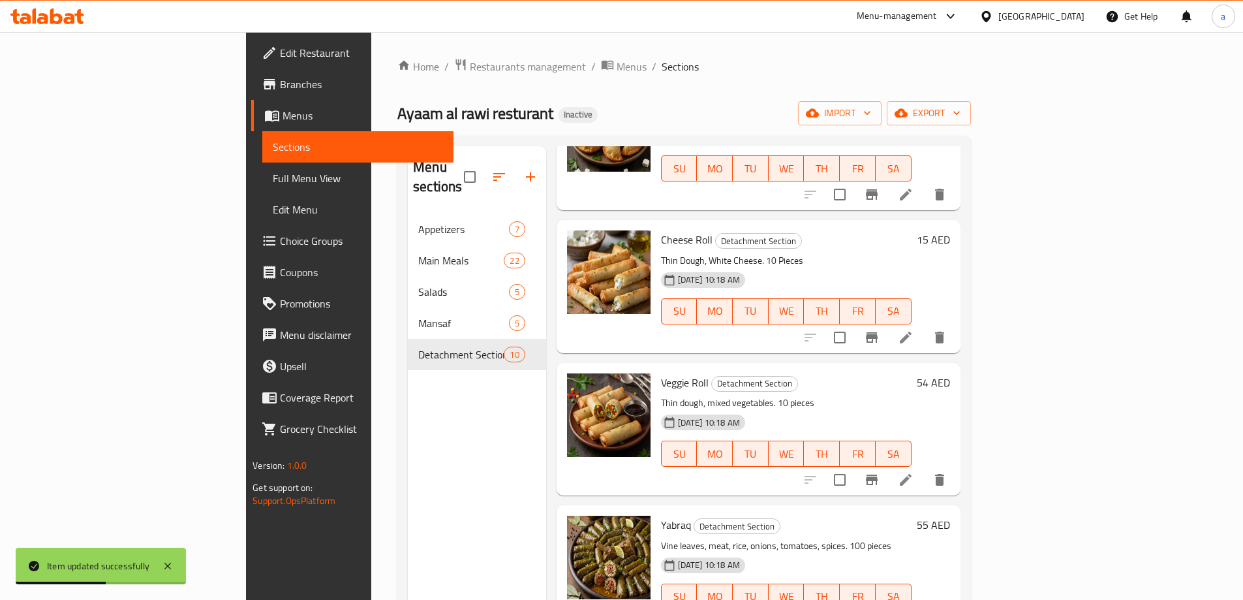
scroll to position [718, 0]
click at [914, 471] on icon at bounding box center [906, 479] width 16 height 16
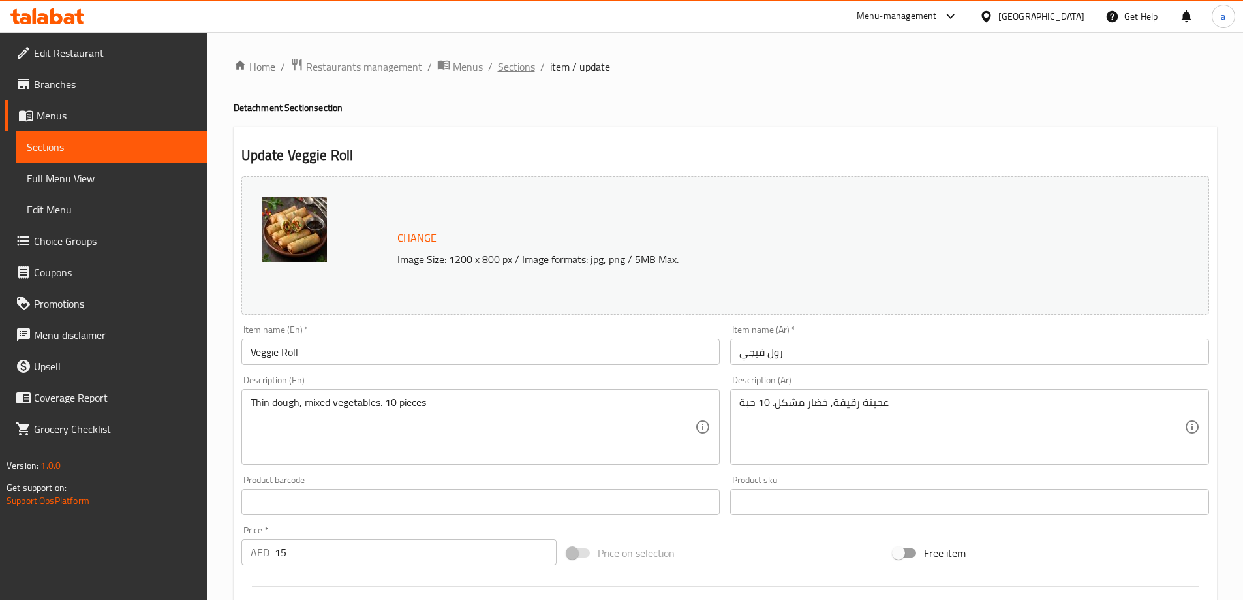
click at [513, 60] on span "Sections" at bounding box center [516, 67] width 37 height 16
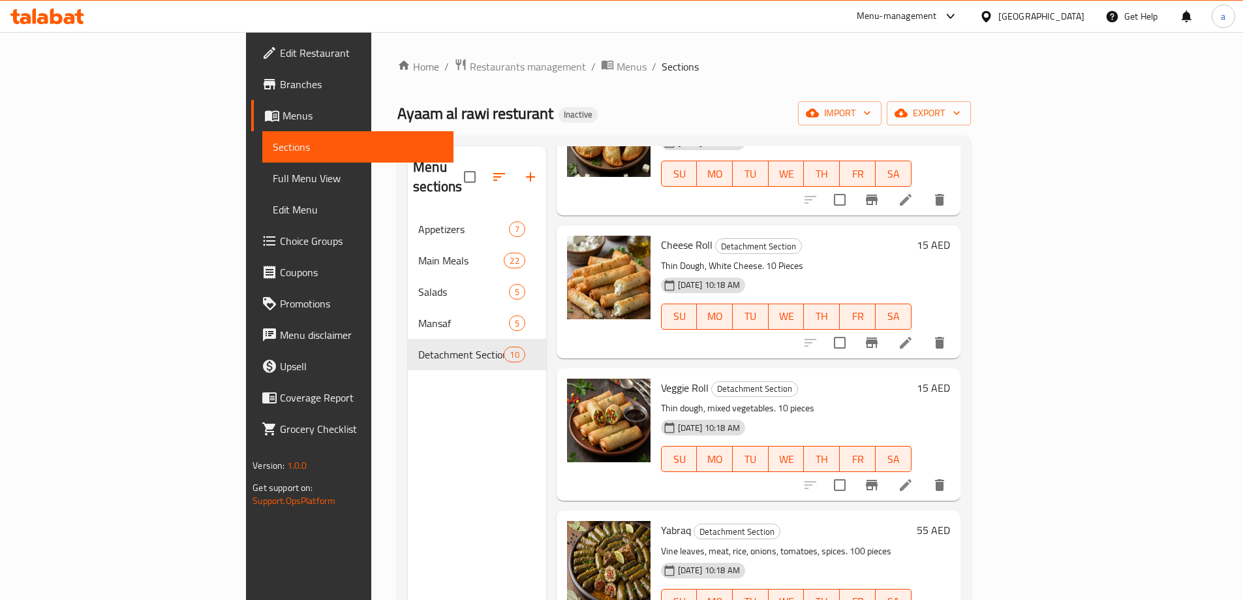
scroll to position [783, 0]
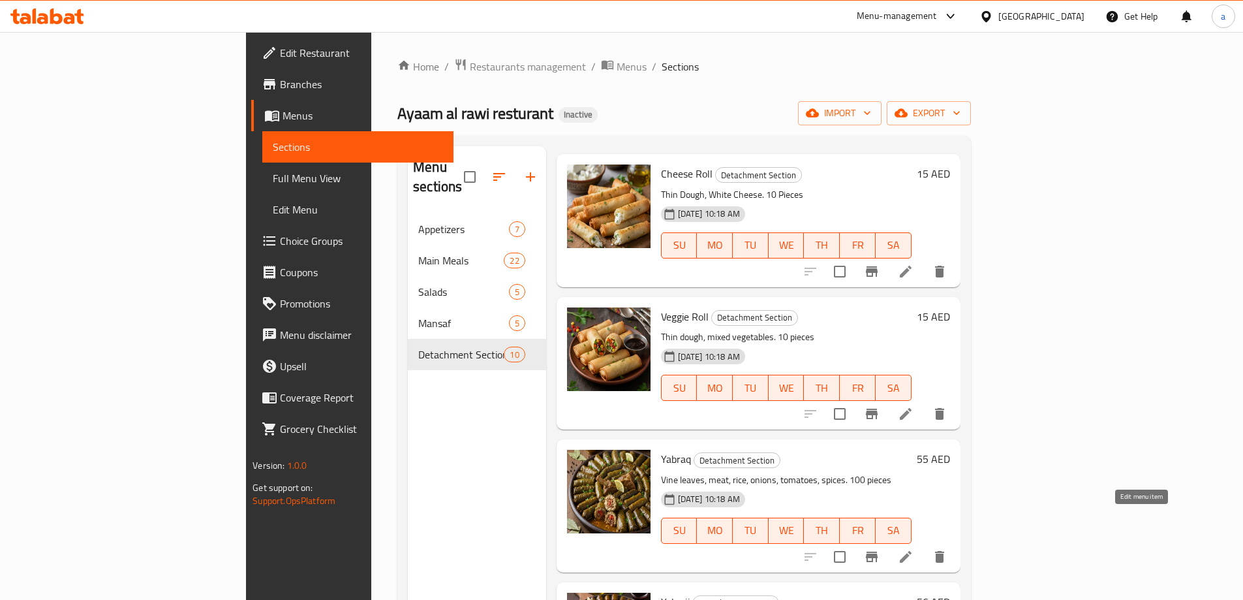
click at [912, 551] on icon at bounding box center [906, 557] width 12 height 12
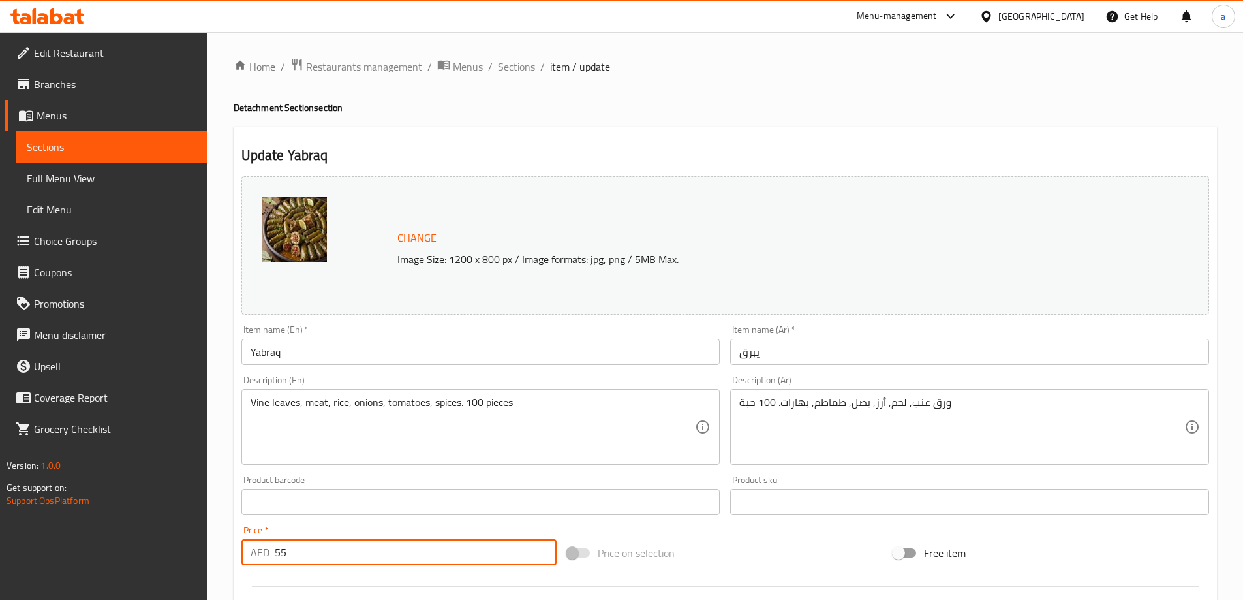
drag, startPoint x: 315, startPoint y: 556, endPoint x: 254, endPoint y: 550, distance: 61.6
click at [254, 550] on div "AED 55 Price *" at bounding box center [399, 552] width 316 height 26
type input "75"
click at [518, 63] on span "Sections" at bounding box center [516, 67] width 37 height 16
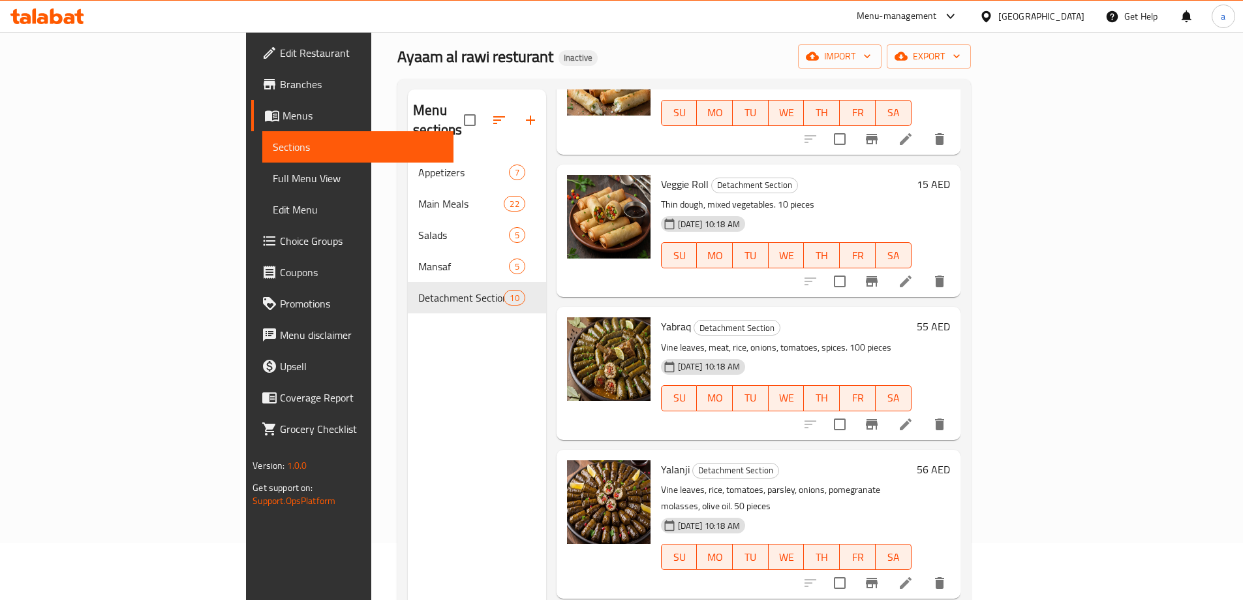
scroll to position [131, 0]
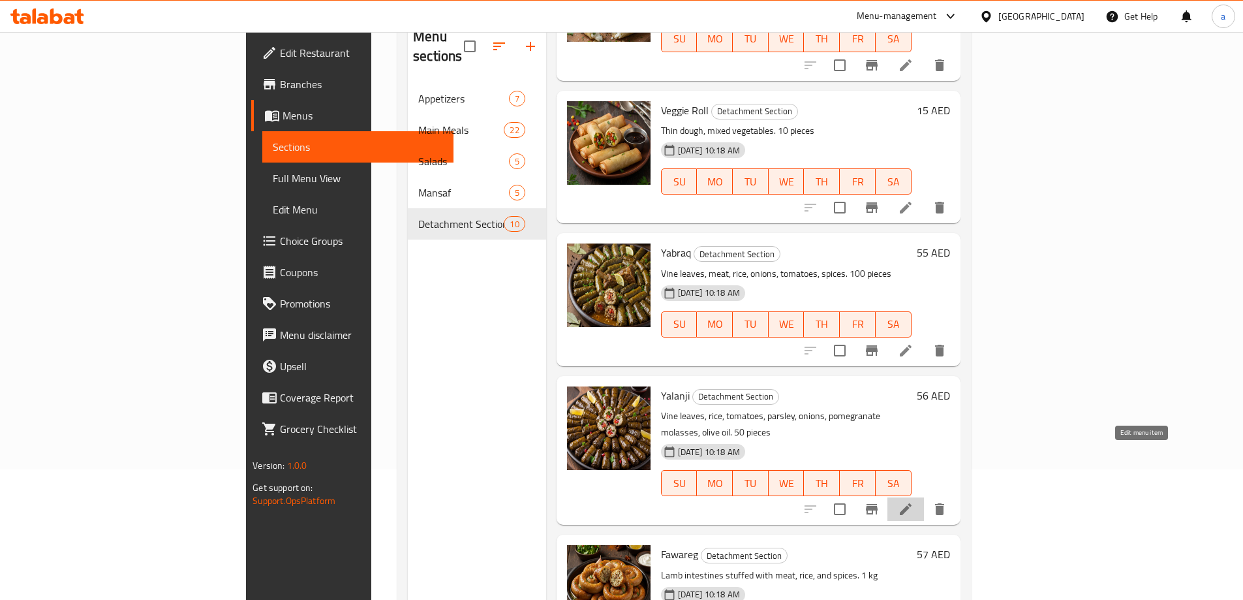
click at [914, 501] on icon at bounding box center [906, 509] width 16 height 16
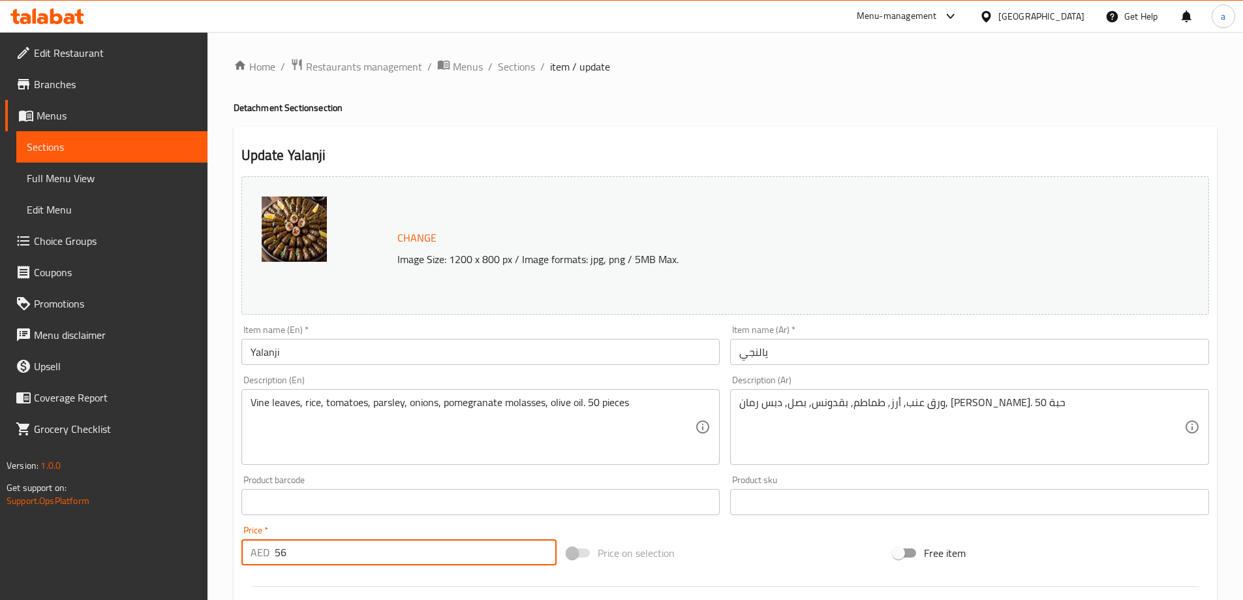
drag, startPoint x: 325, startPoint y: 549, endPoint x: 263, endPoint y: 544, distance: 62.2
click at [263, 544] on div "AED 56 Price *" at bounding box center [399, 552] width 316 height 26
type input "50"
click at [515, 67] on span "Sections" at bounding box center [516, 67] width 37 height 16
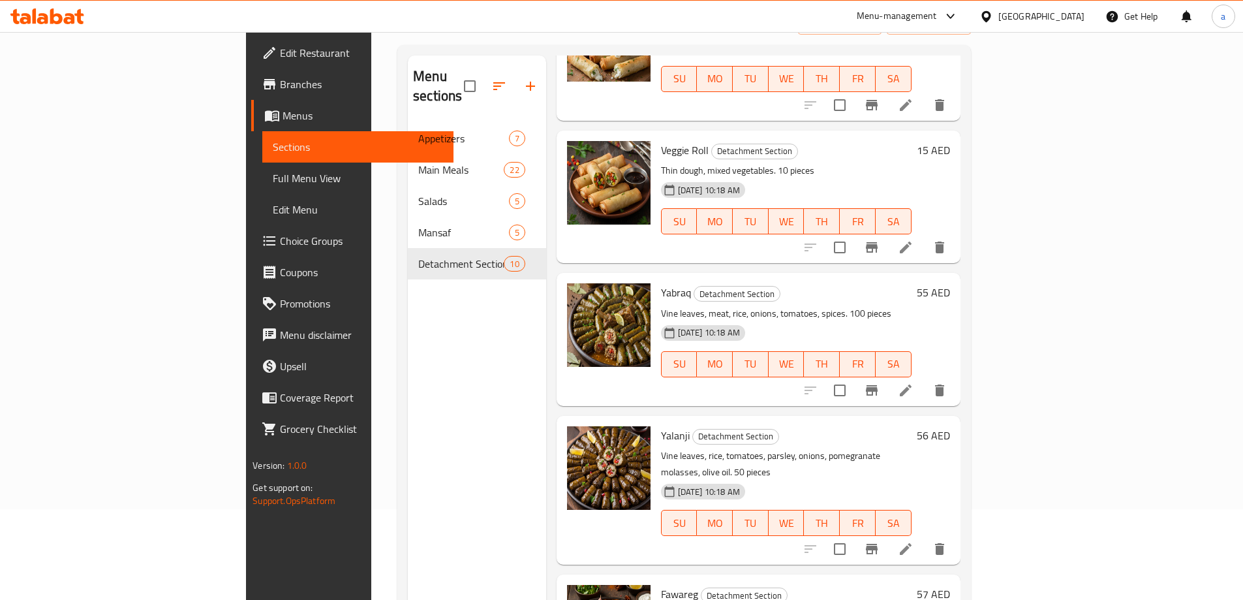
scroll to position [183, 0]
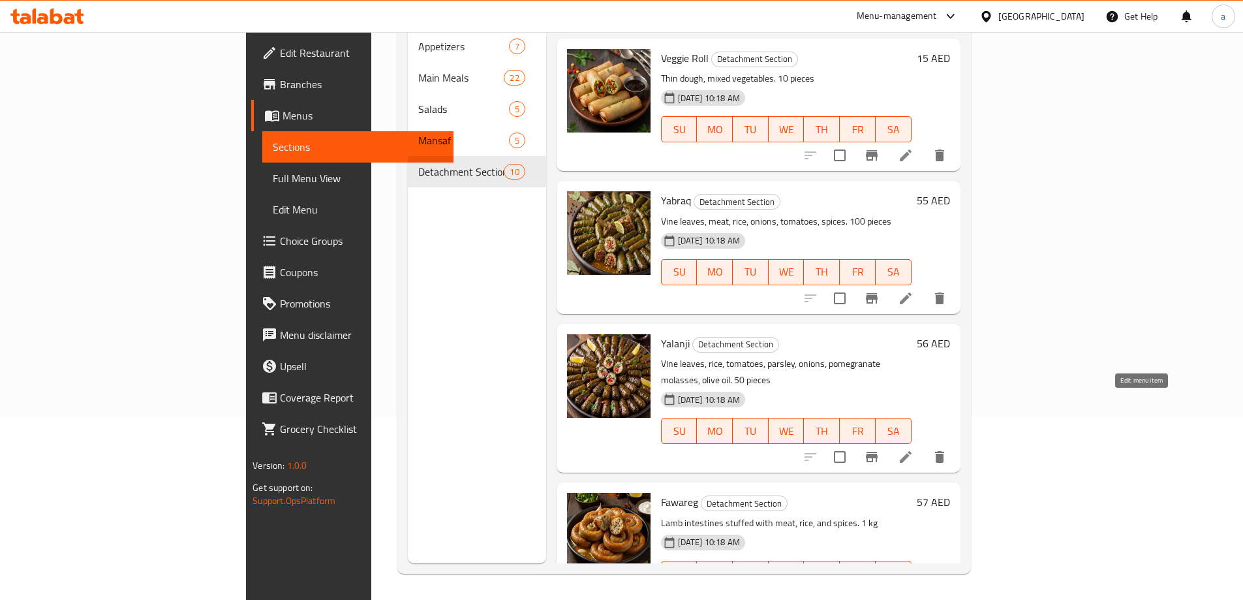
click at [912, 451] on icon at bounding box center [906, 457] width 12 height 12
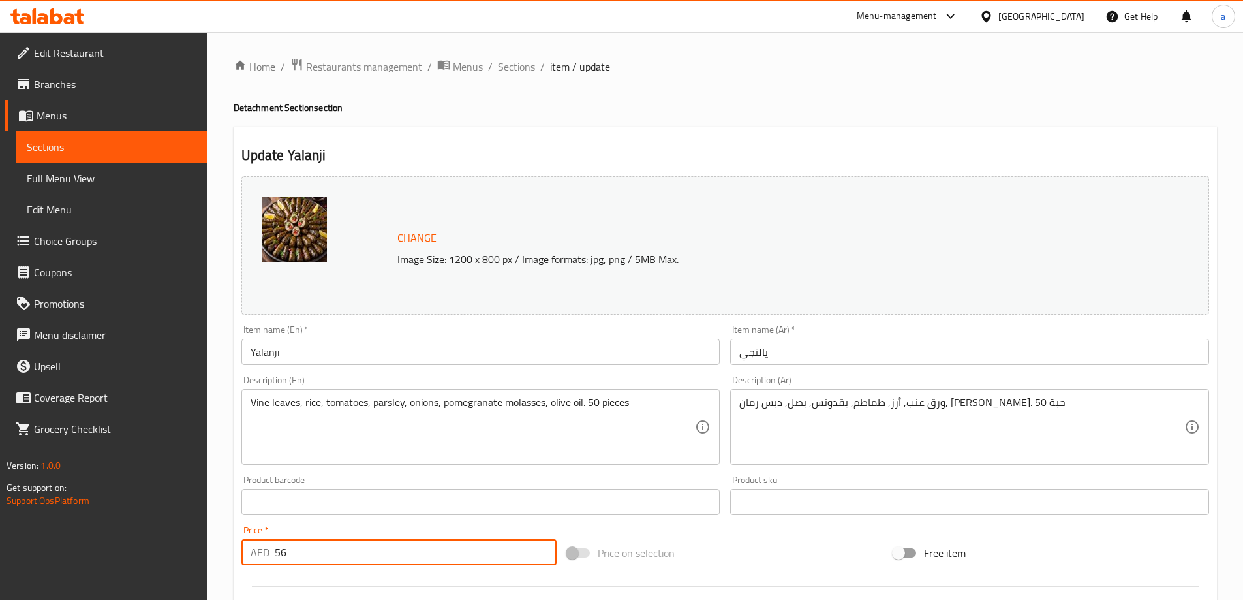
drag, startPoint x: 302, startPoint y: 549, endPoint x: 274, endPoint y: 550, distance: 28.1
click at [275, 550] on input "56" at bounding box center [416, 552] width 283 height 26
type input "50"
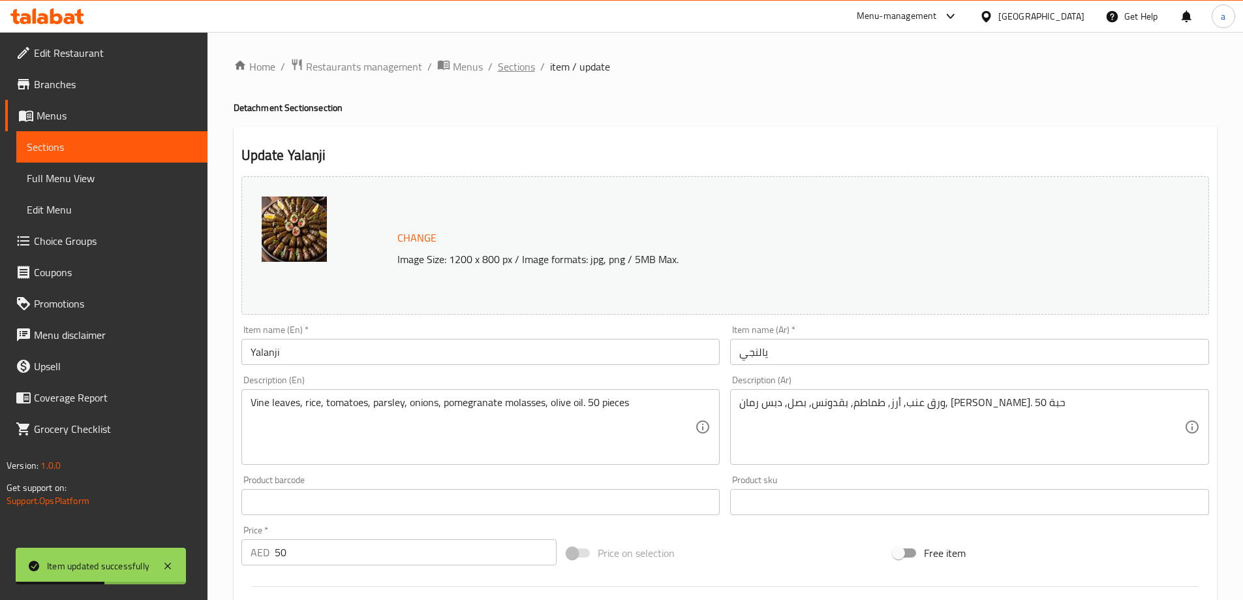
click at [509, 69] on span "Sections" at bounding box center [516, 67] width 37 height 16
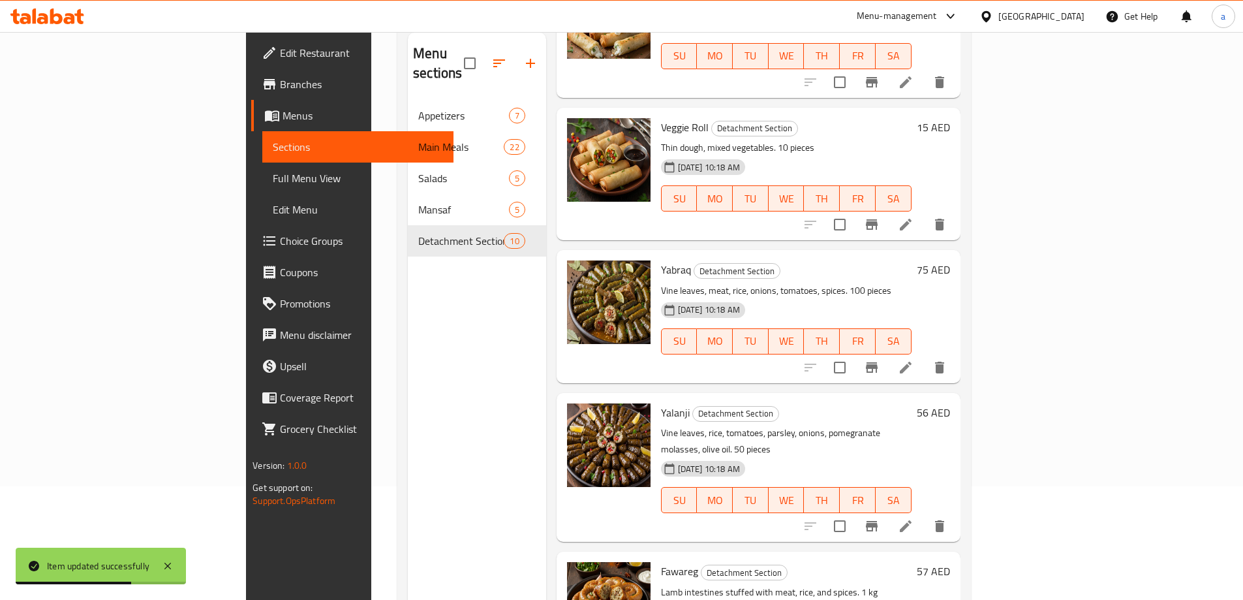
scroll to position [183, 0]
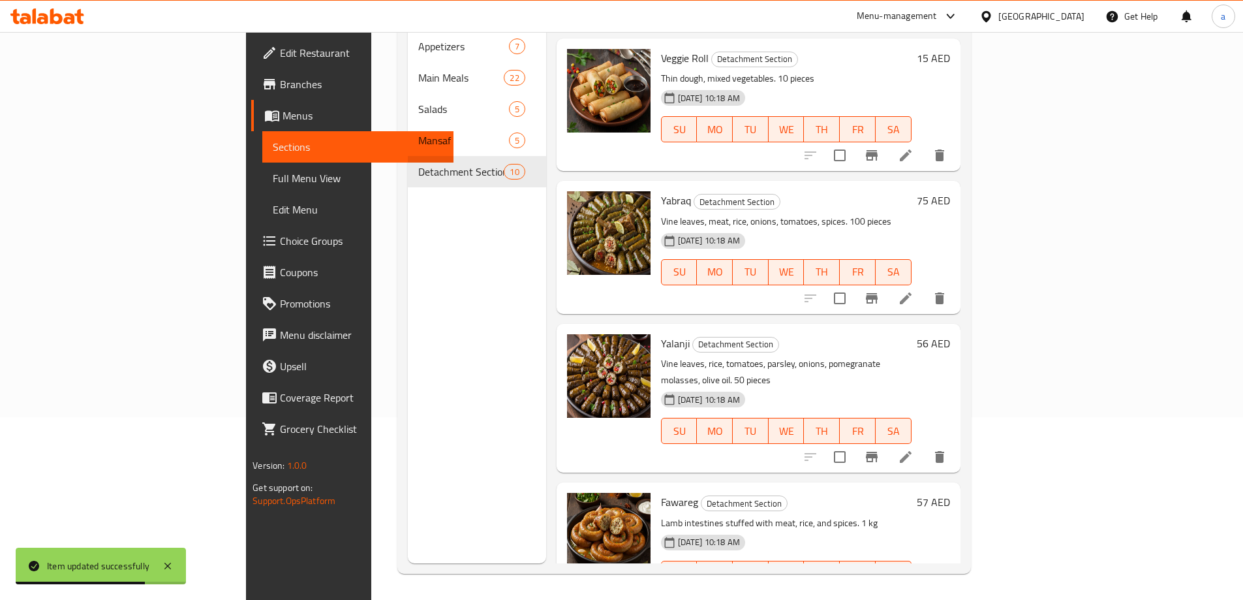
click at [914, 592] on icon at bounding box center [906, 600] width 16 height 16
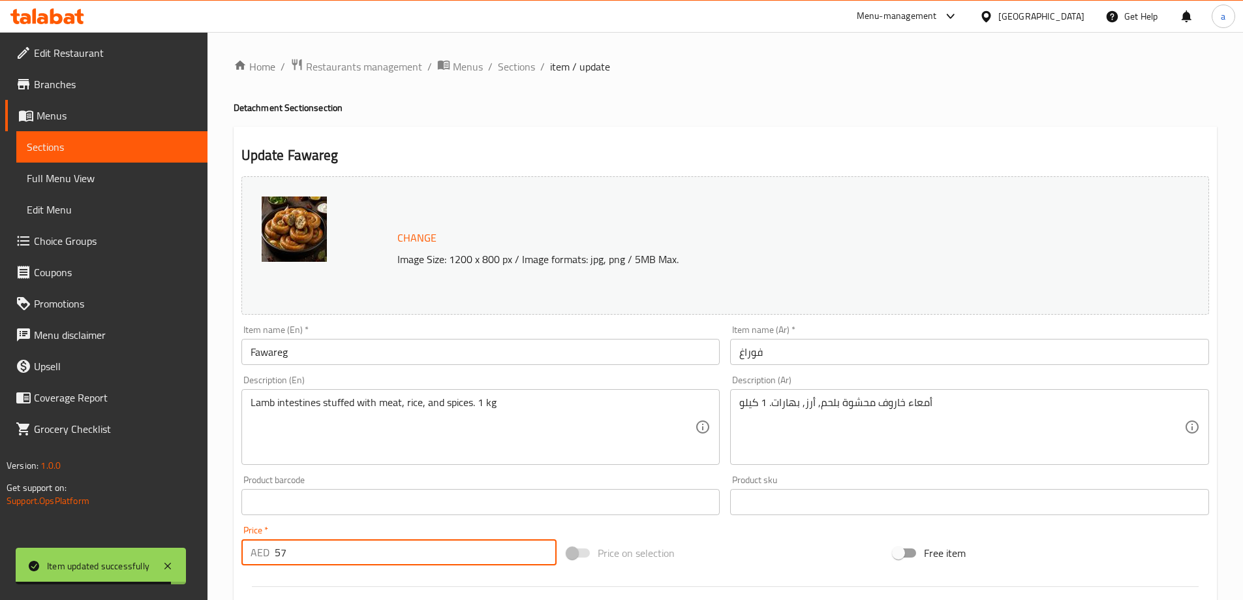
drag, startPoint x: 282, startPoint y: 545, endPoint x: 256, endPoint y: 546, distance: 26.1
click at [260, 546] on div "AED 57 Price *" at bounding box center [399, 552] width 316 height 26
paste input "0"
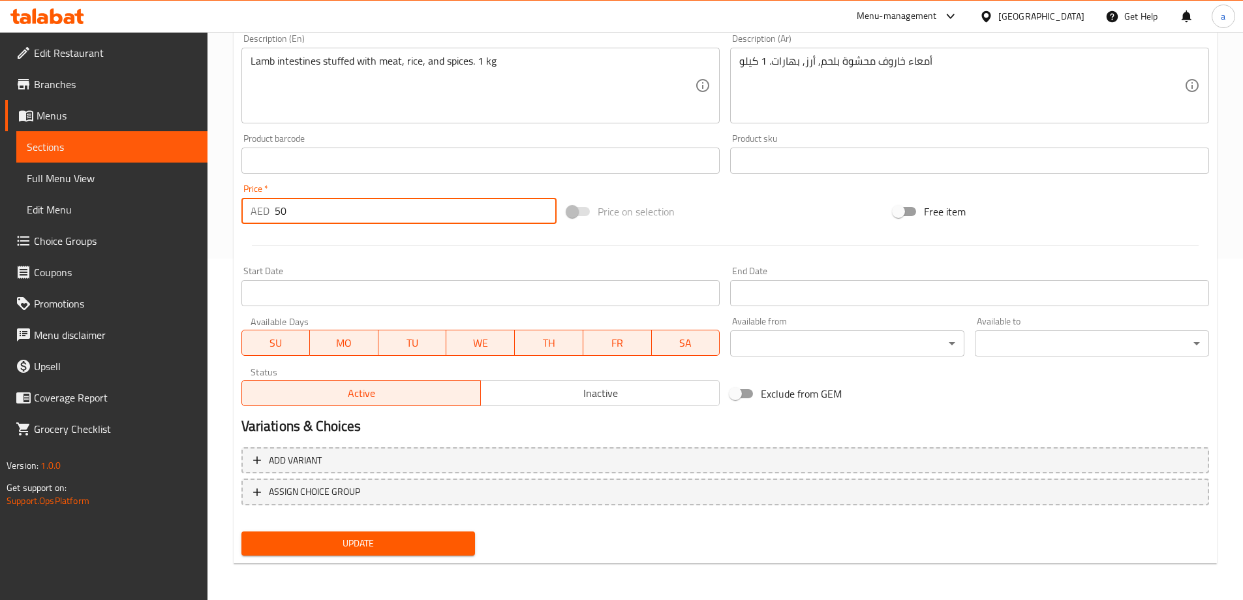
type input "50"
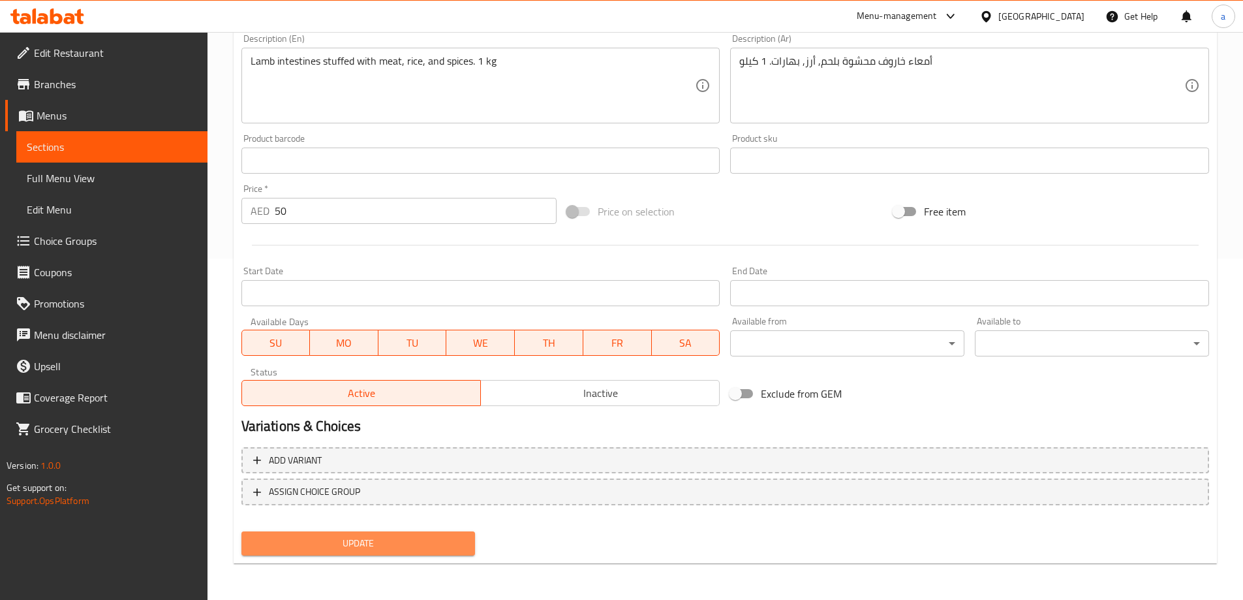
click at [364, 546] on span "Update" at bounding box center [358, 543] width 213 height 16
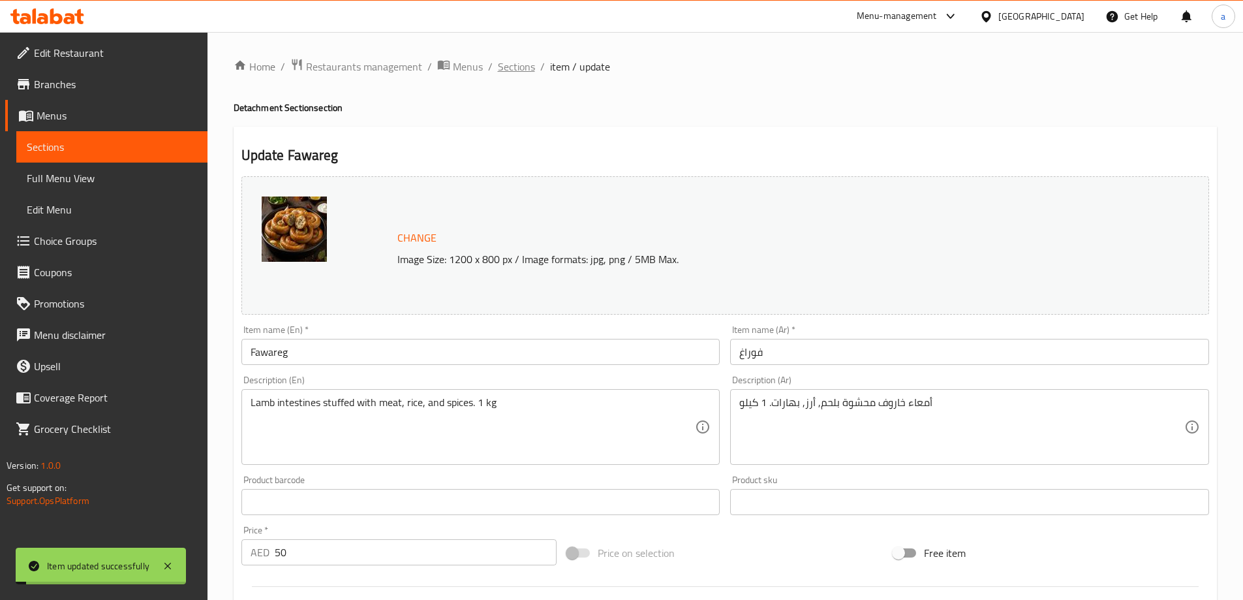
click at [524, 72] on span "Sections" at bounding box center [516, 67] width 37 height 16
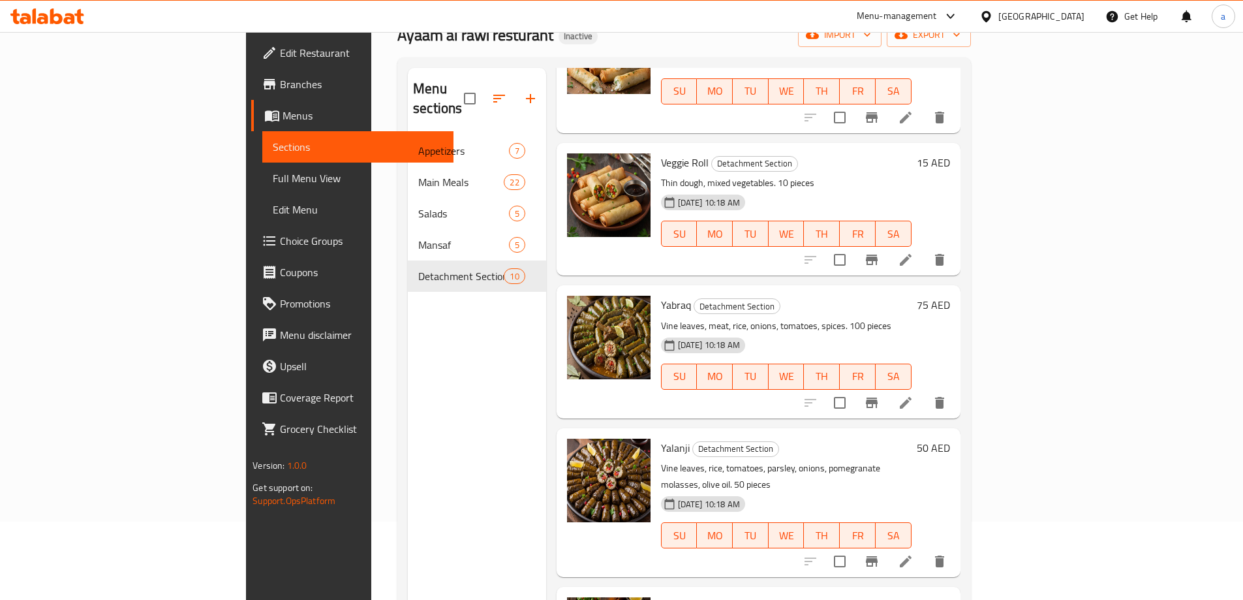
scroll to position [183, 0]
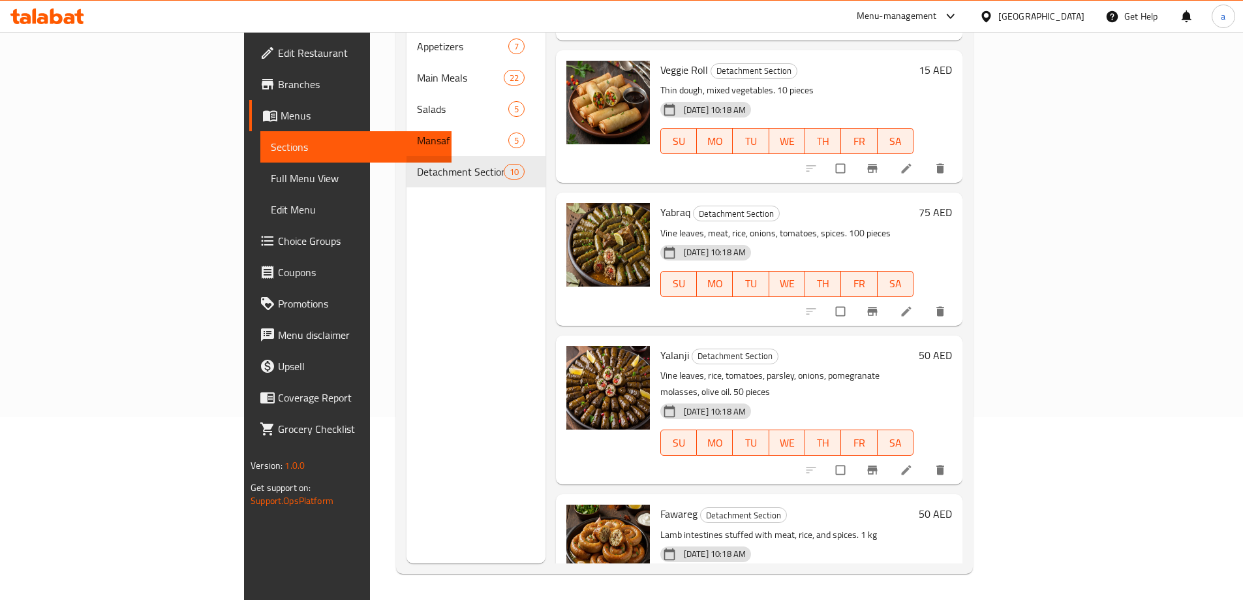
scroll to position [859, 0]
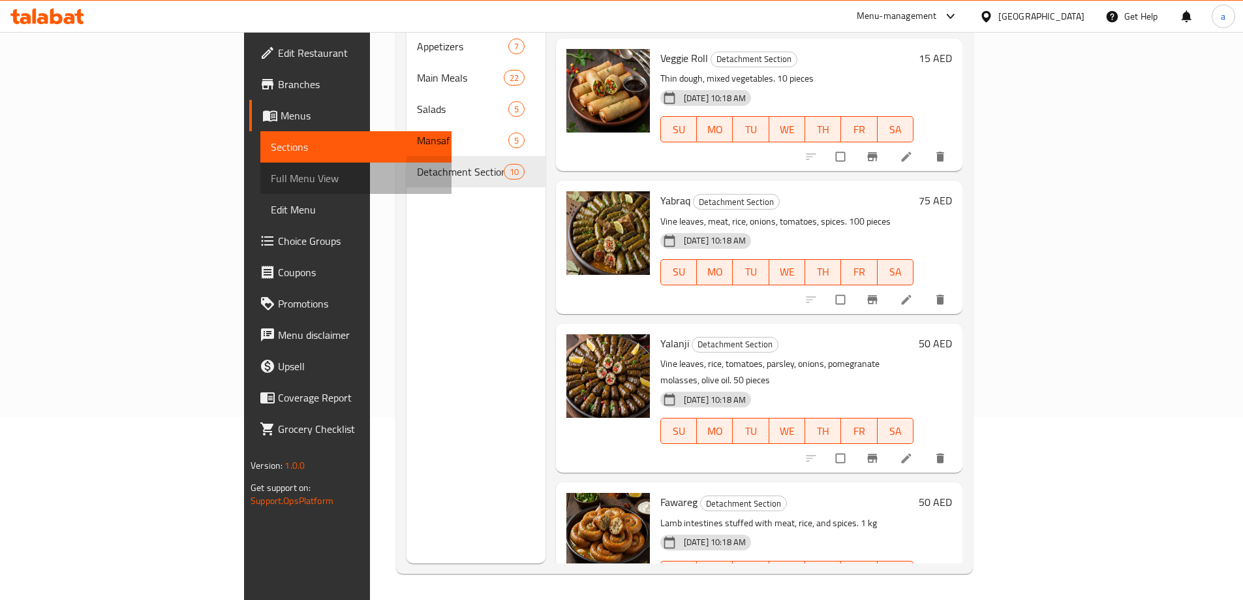
click at [271, 176] on span "Full Menu View" at bounding box center [356, 178] width 170 height 16
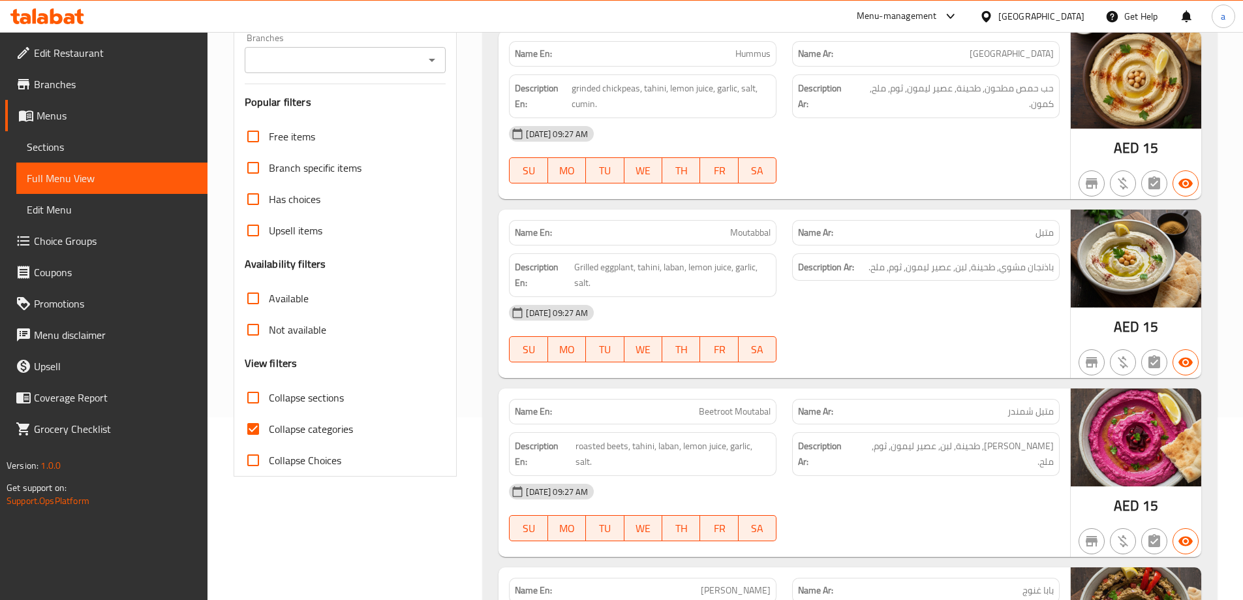
click at [252, 432] on input "Collapse categories" at bounding box center [253, 428] width 31 height 31
checkbox input "false"
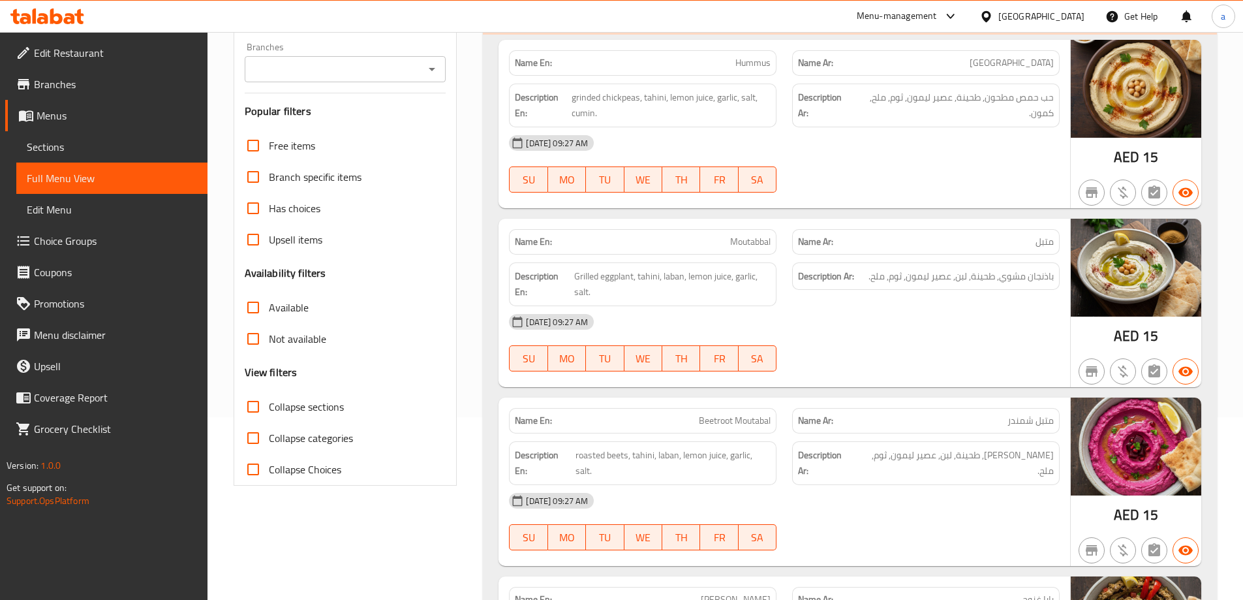
click at [258, 405] on input "Collapse sections" at bounding box center [253, 406] width 31 height 31
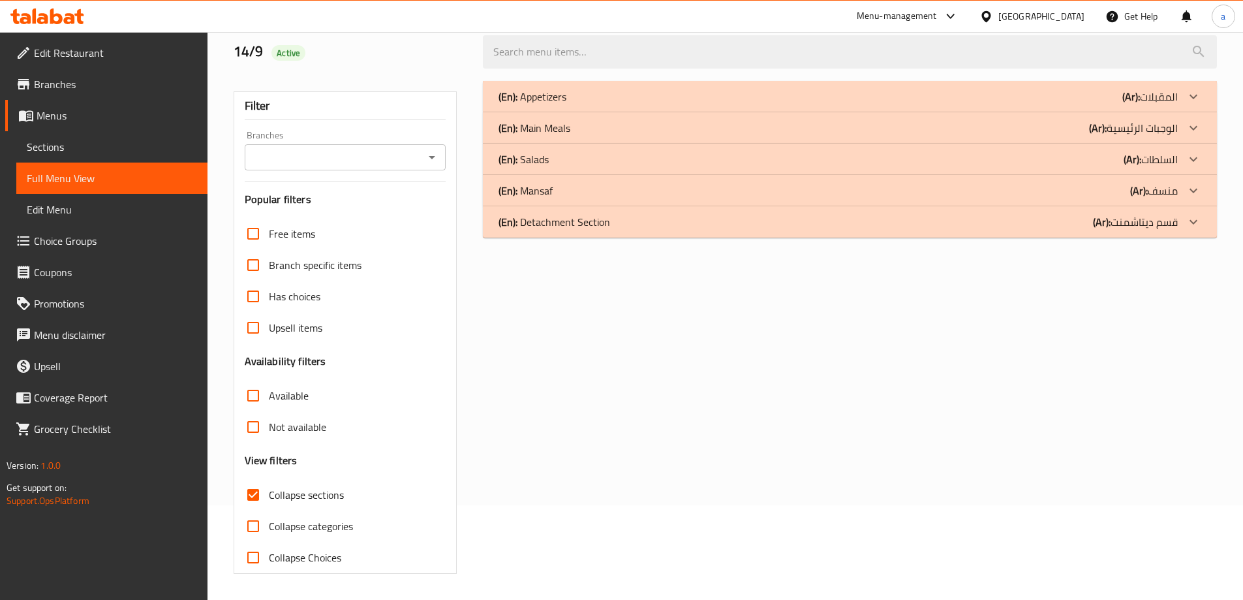
scroll to position [95, 0]
click at [249, 484] on input "Collapse sections" at bounding box center [253, 494] width 31 height 31
checkbox input "false"
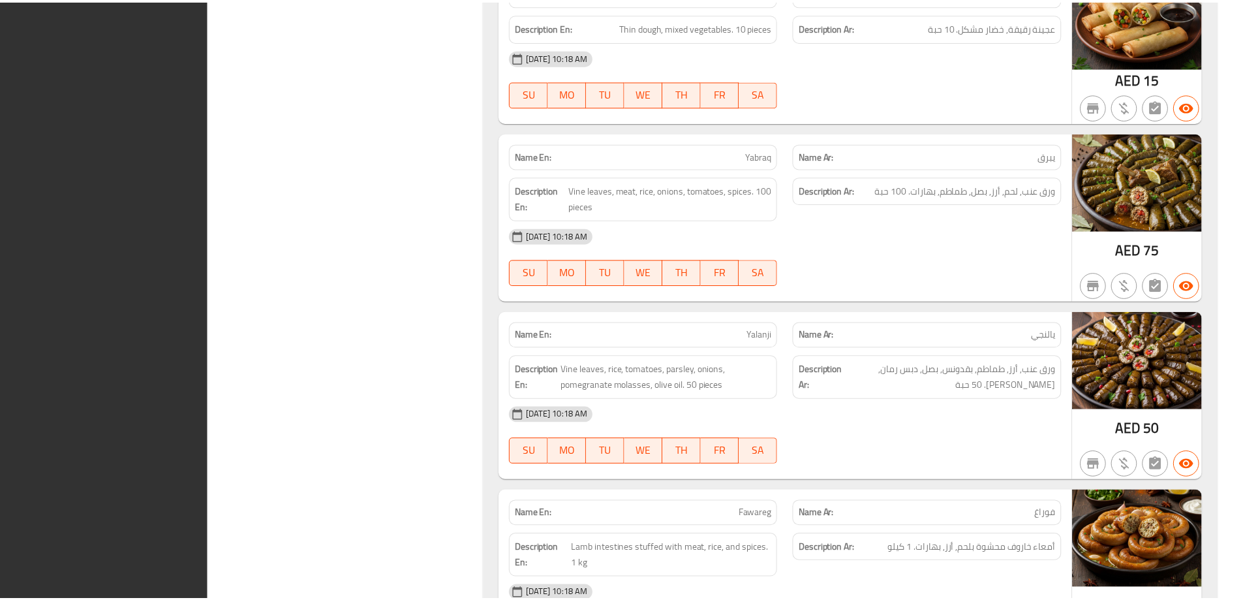
scroll to position [8966, 0]
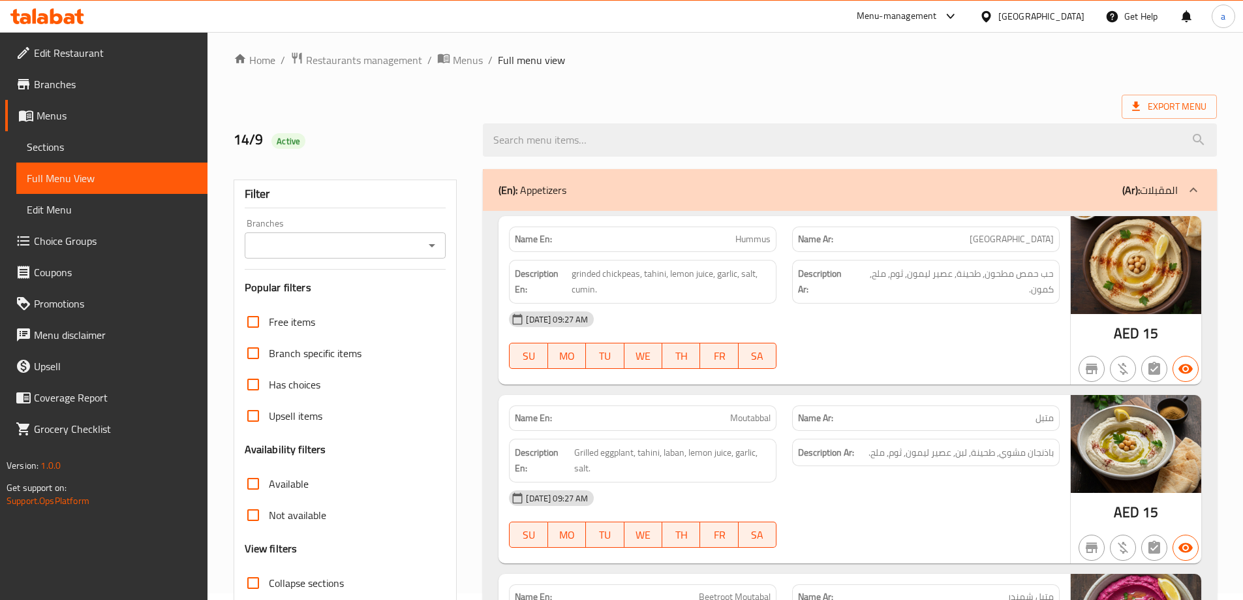
scroll to position [0, 0]
